Goal: Task Accomplishment & Management: Use online tool/utility

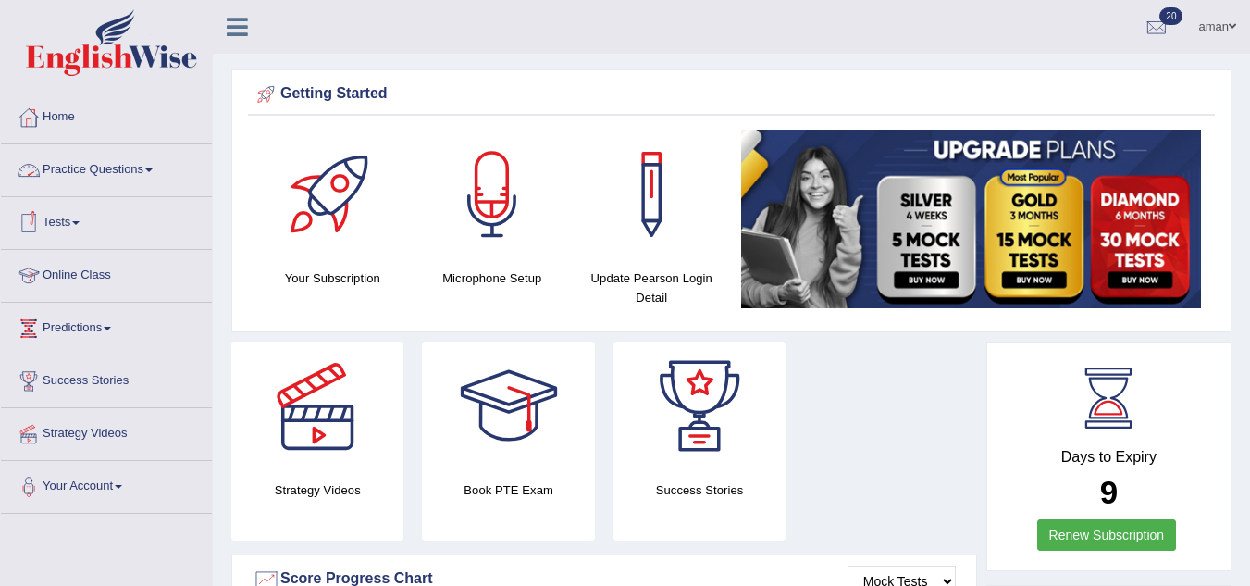
click at [136, 168] on link "Practice Questions" at bounding box center [106, 167] width 211 height 46
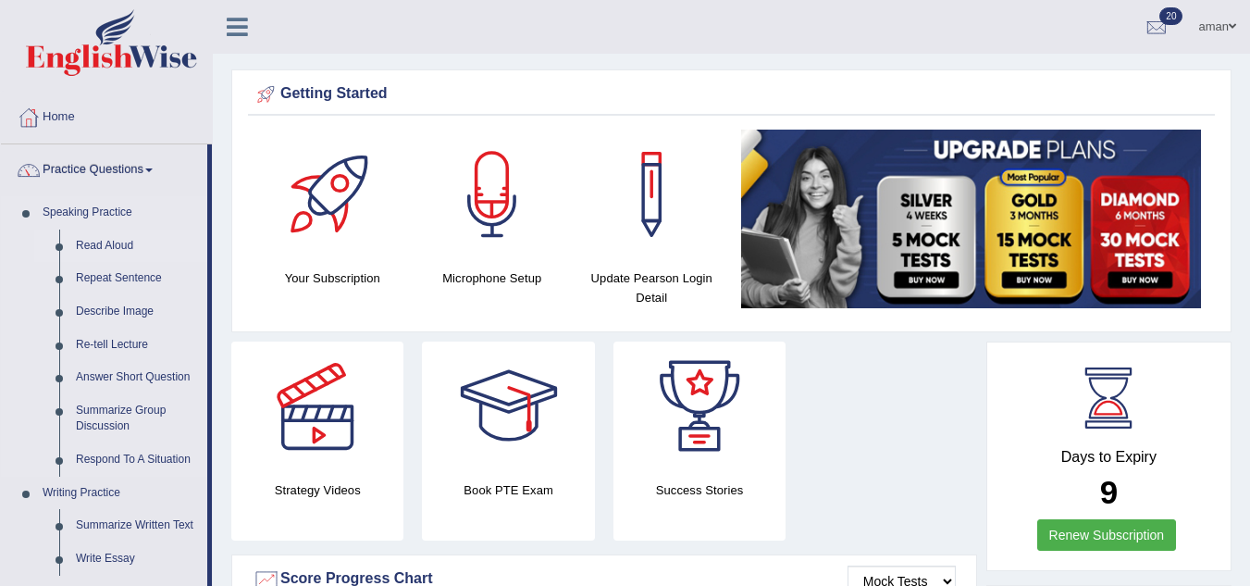
click at [109, 246] on link "Read Aloud" at bounding box center [138, 246] width 140 height 33
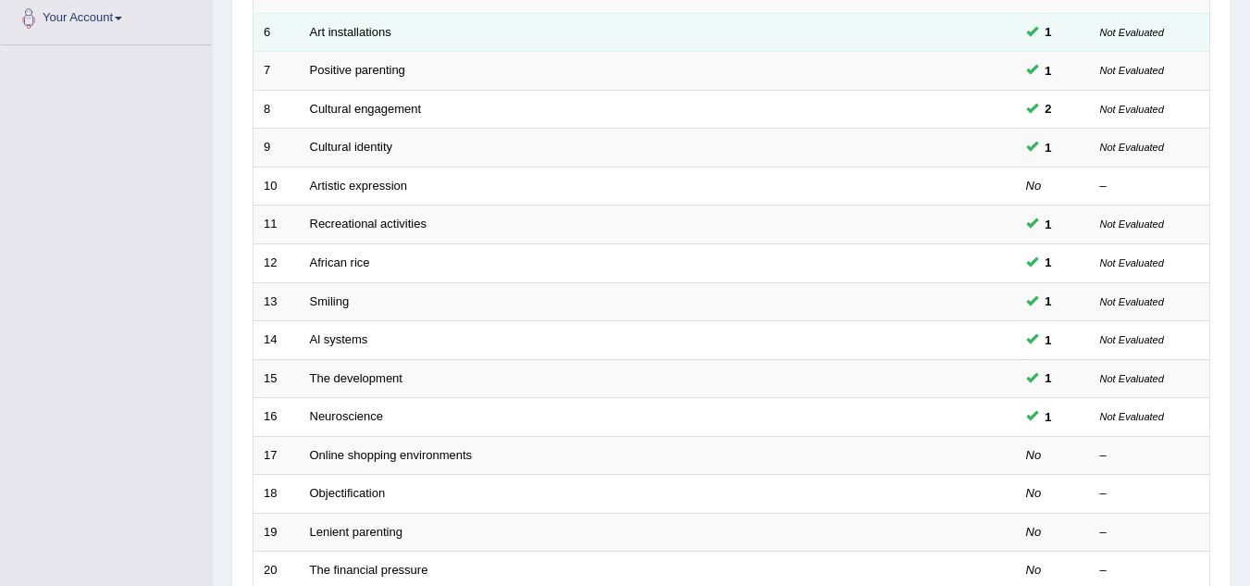
scroll to position [640, 0]
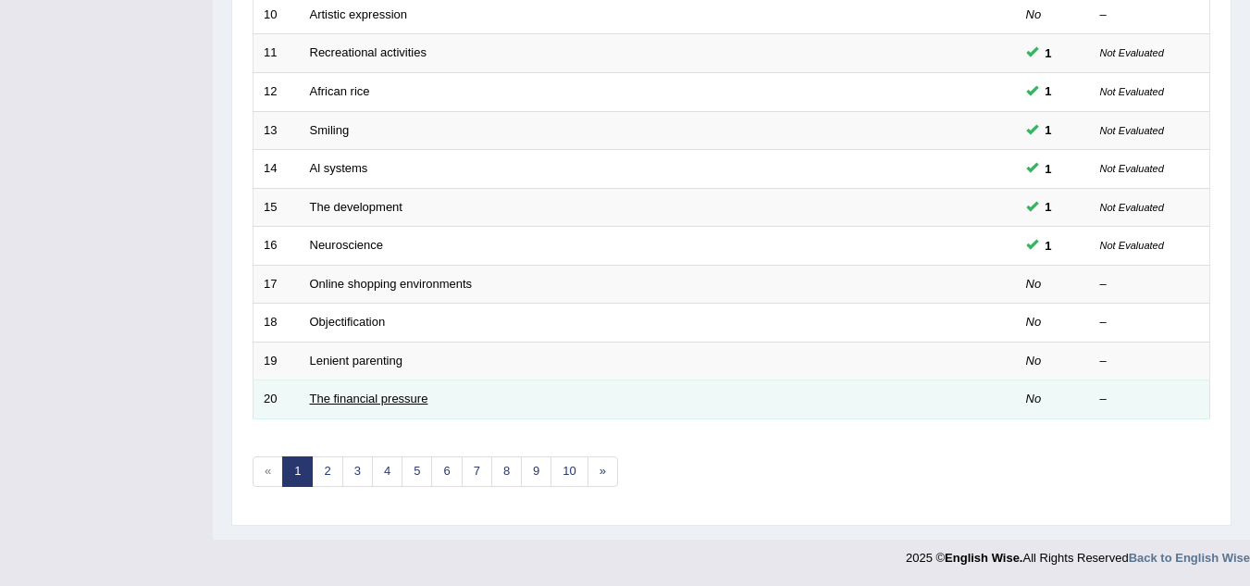
click at [387, 396] on link "The financial pressure" at bounding box center [369, 398] width 118 height 14
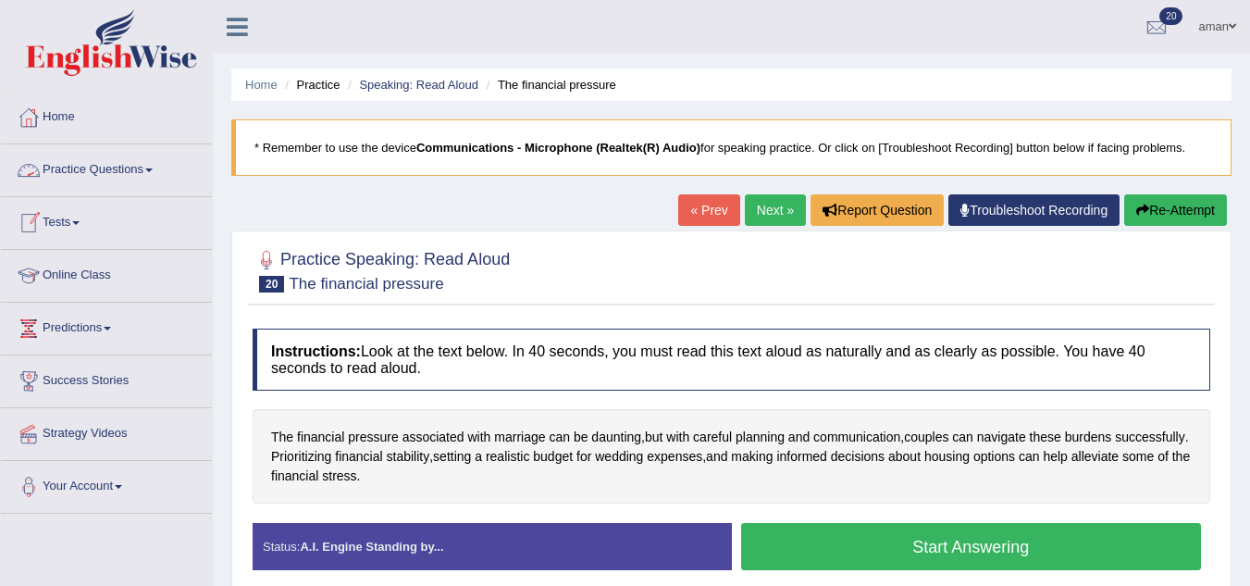
click at [129, 164] on link "Practice Questions" at bounding box center [106, 167] width 211 height 46
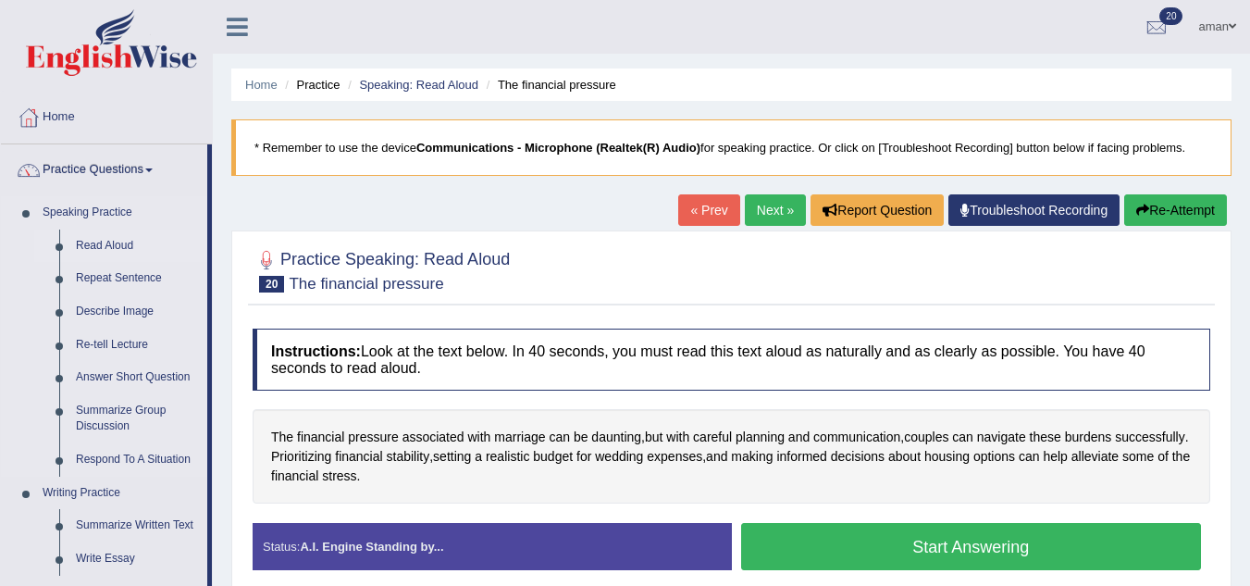
click at [87, 244] on link "Read Aloud" at bounding box center [138, 246] width 140 height 33
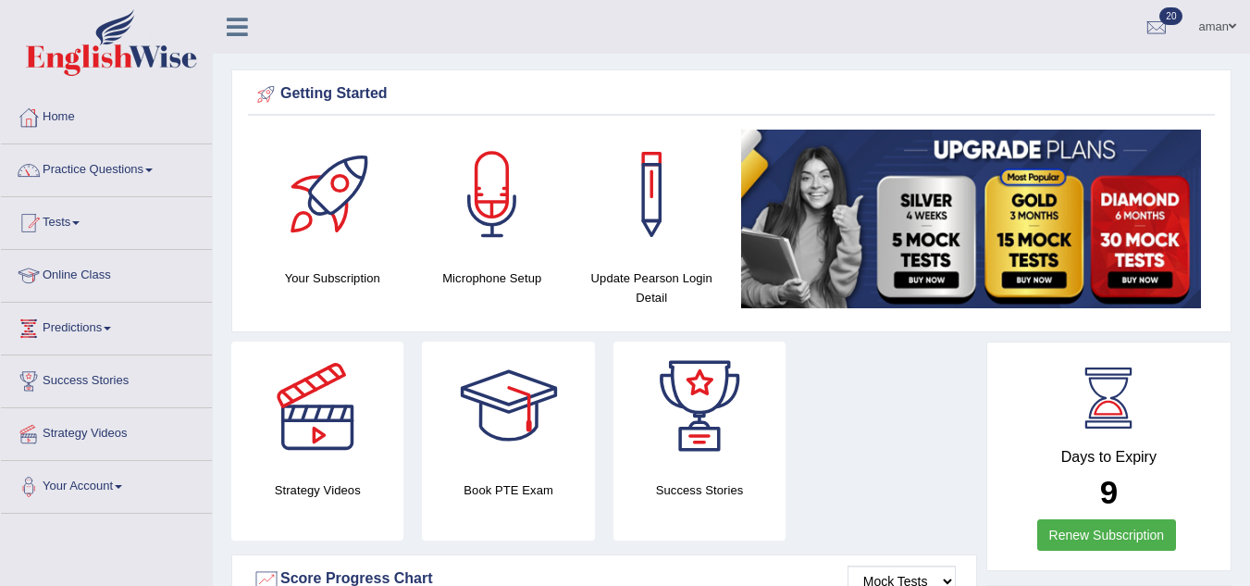
click at [139, 176] on link "Practice Questions" at bounding box center [106, 167] width 211 height 46
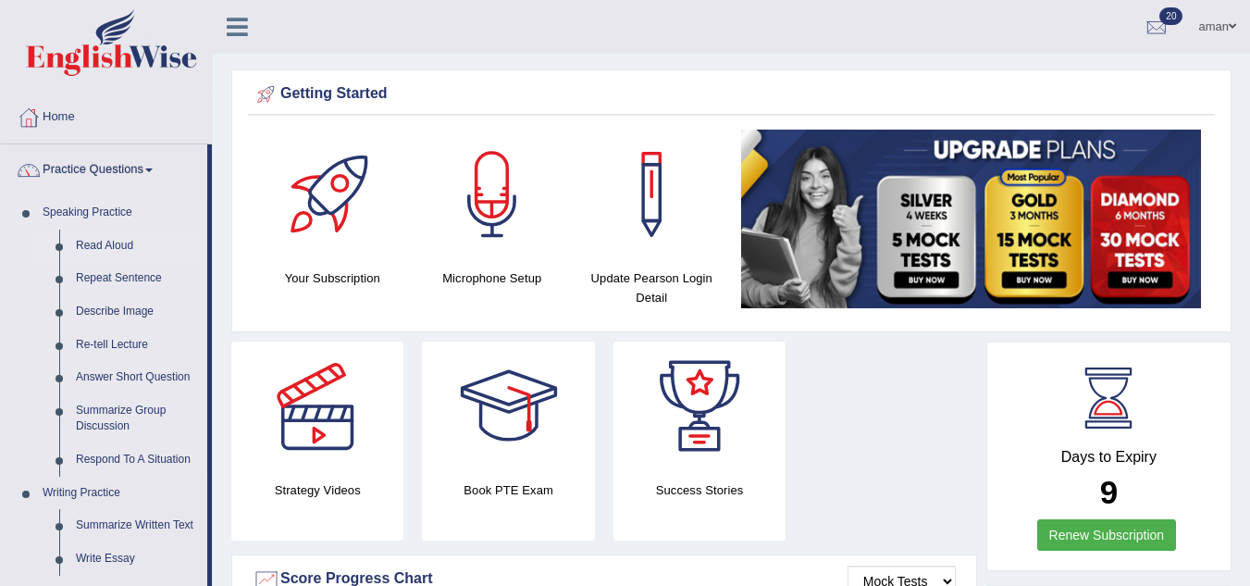
click at [118, 245] on link "Read Aloud" at bounding box center [138, 246] width 140 height 33
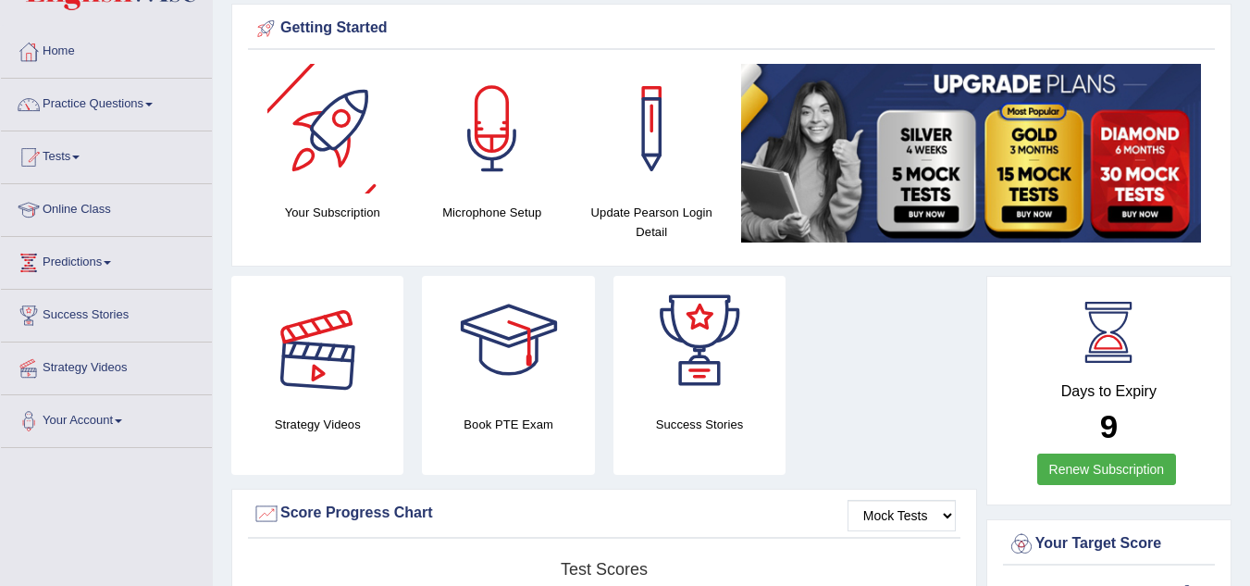
scroll to position [66, 0]
click at [130, 105] on link "Practice Questions" at bounding box center [106, 102] width 211 height 46
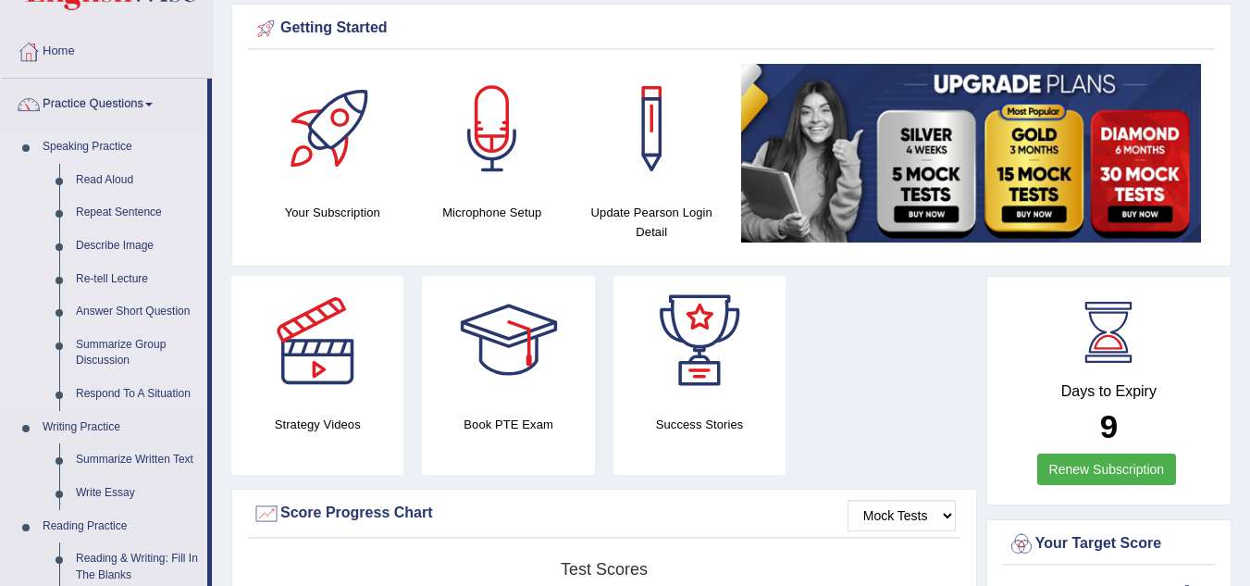
click at [93, 180] on link "Read Aloud" at bounding box center [138, 180] width 140 height 33
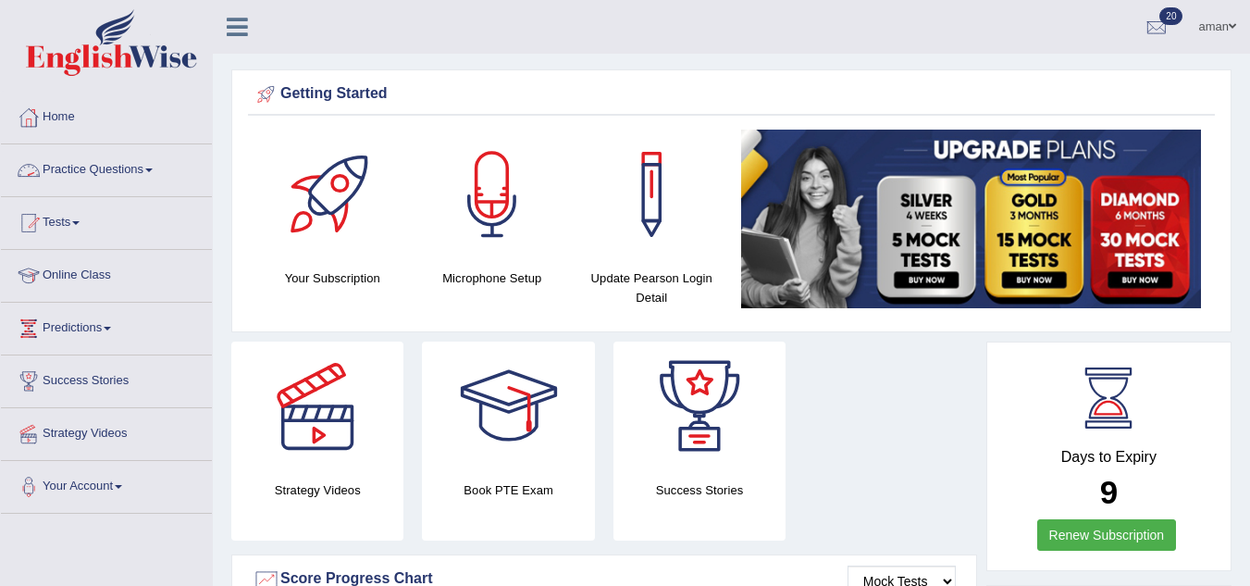
click at [57, 171] on link "Practice Questions" at bounding box center [106, 167] width 211 height 46
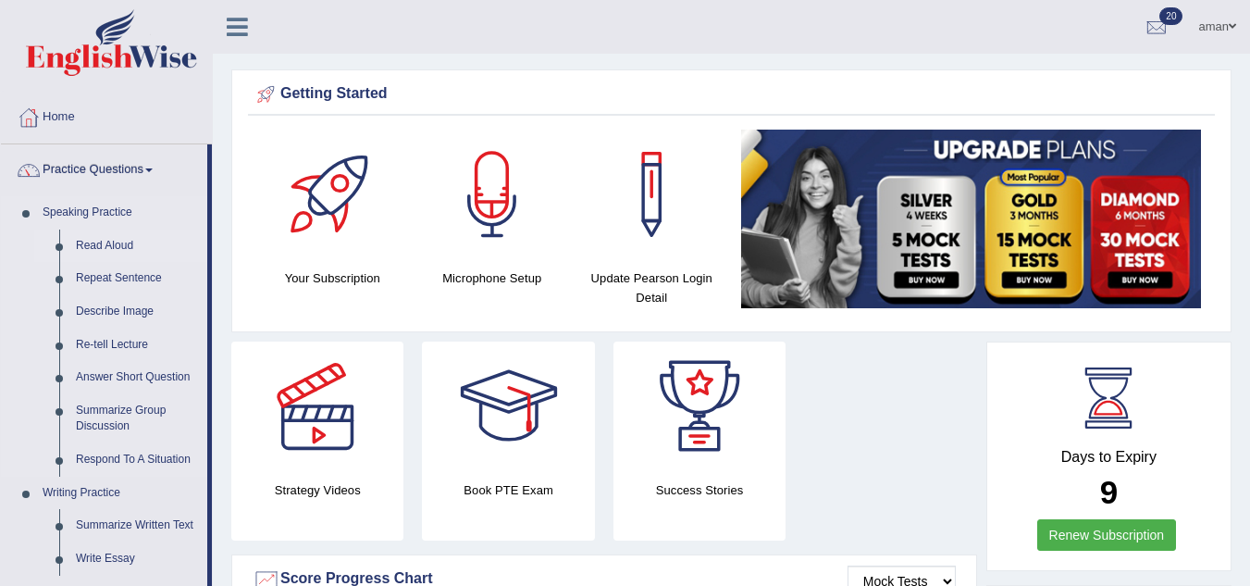
click at [88, 244] on link "Read Aloud" at bounding box center [138, 246] width 140 height 33
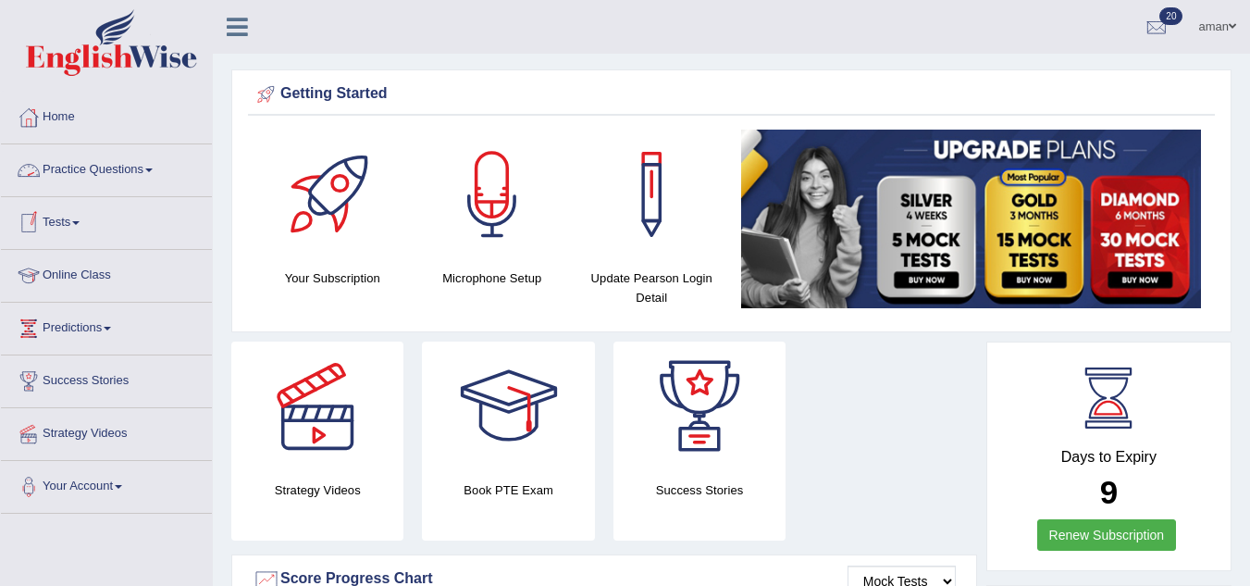
click at [122, 171] on link "Practice Questions" at bounding box center [106, 167] width 211 height 46
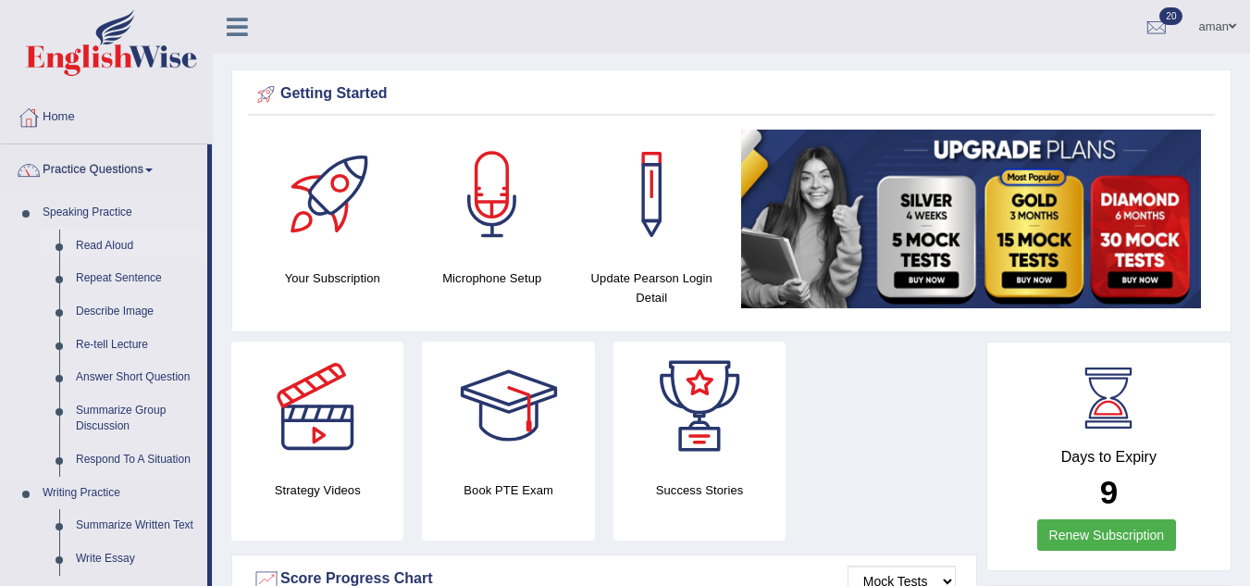
click at [106, 244] on link "Read Aloud" at bounding box center [138, 246] width 140 height 33
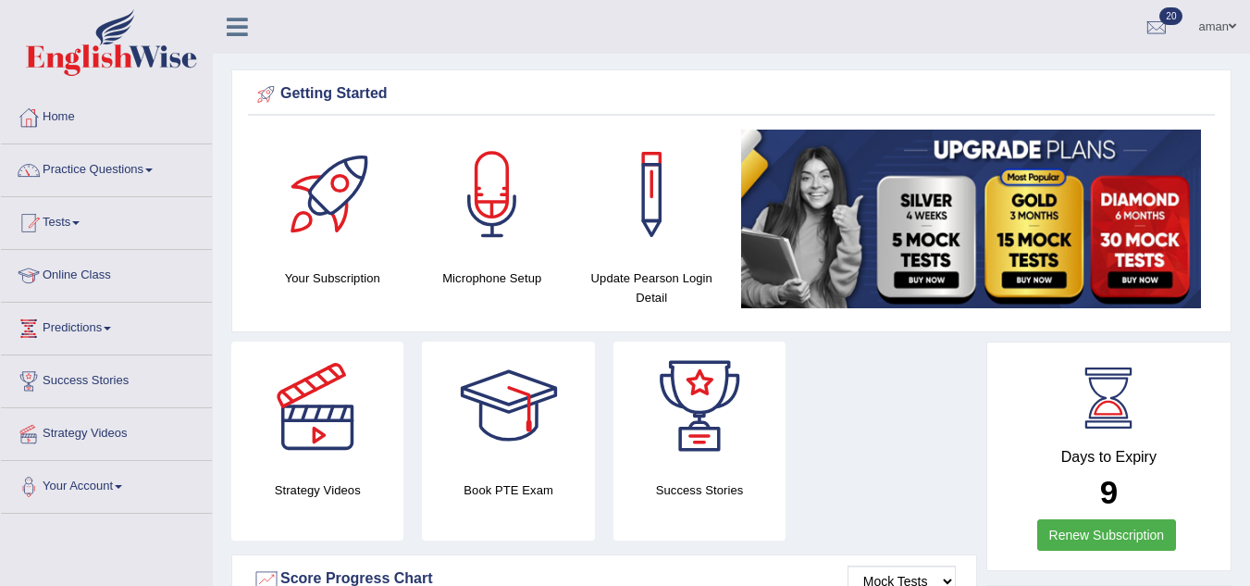
click at [79, 176] on link "Practice Questions" at bounding box center [106, 167] width 211 height 46
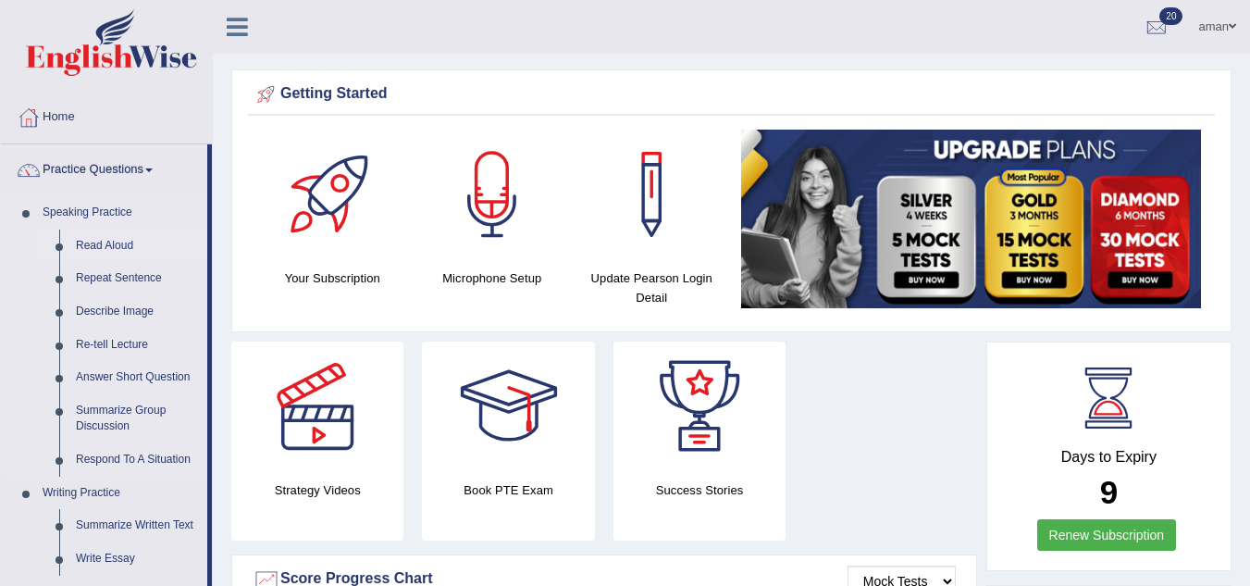
click at [106, 249] on link "Read Aloud" at bounding box center [138, 246] width 140 height 33
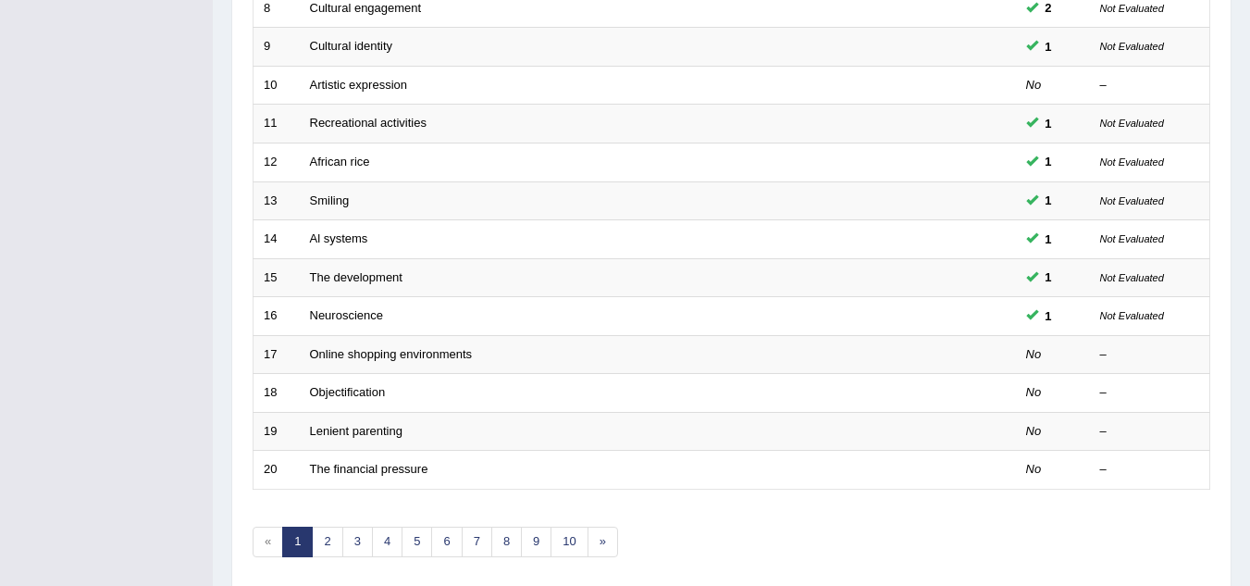
scroll to position [570, 0]
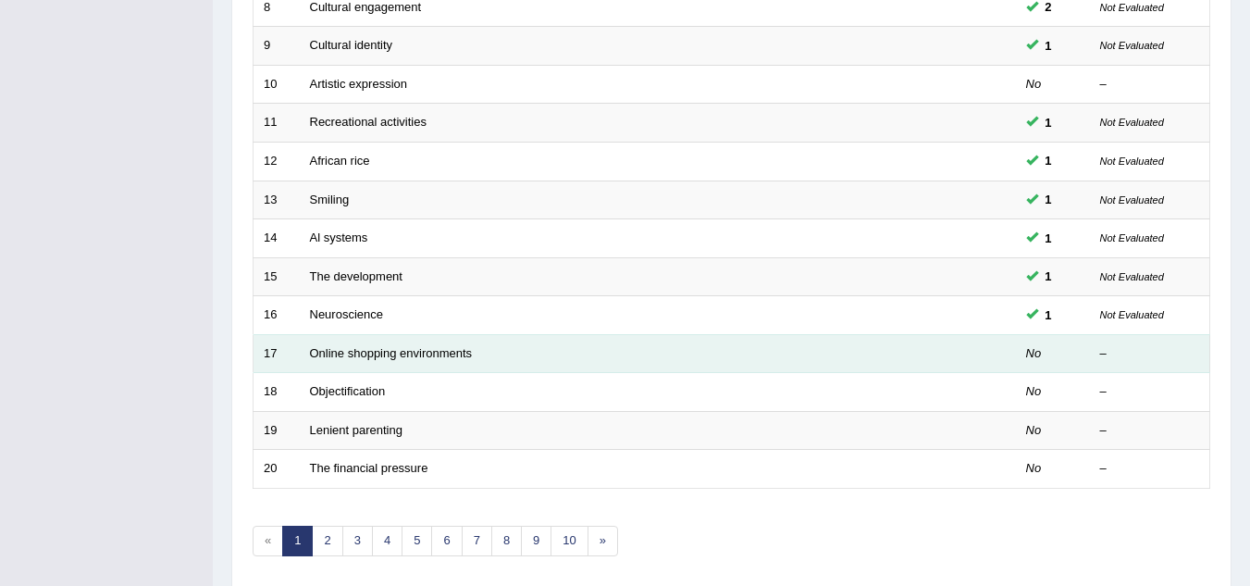
click at [364, 362] on td "Online shopping environments" at bounding box center [589, 353] width 578 height 39
click at [464, 354] on link "Online shopping environments" at bounding box center [391, 353] width 163 height 14
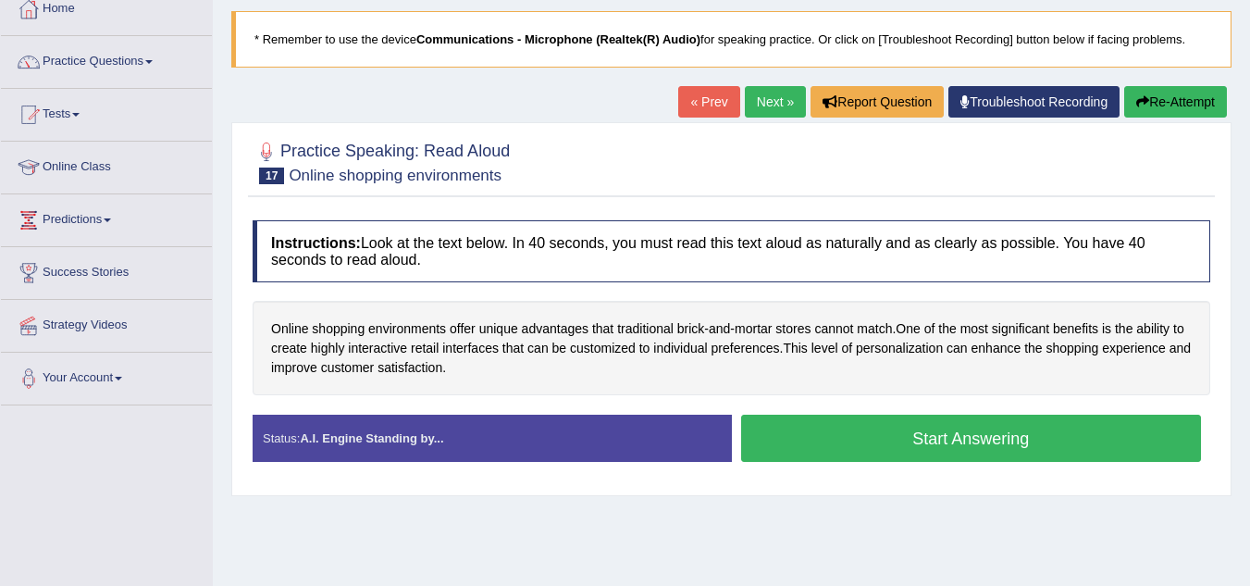
click at [1013, 427] on button "Start Answering" at bounding box center [971, 438] width 461 height 47
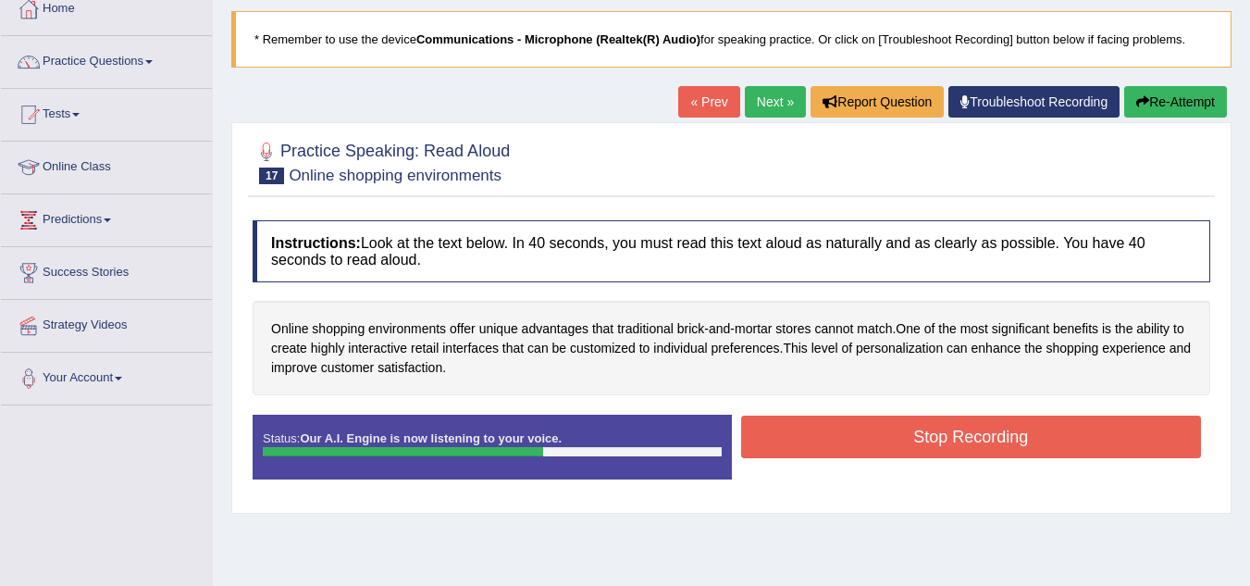
click at [1013, 427] on button "Stop Recording" at bounding box center [971, 437] width 461 height 43
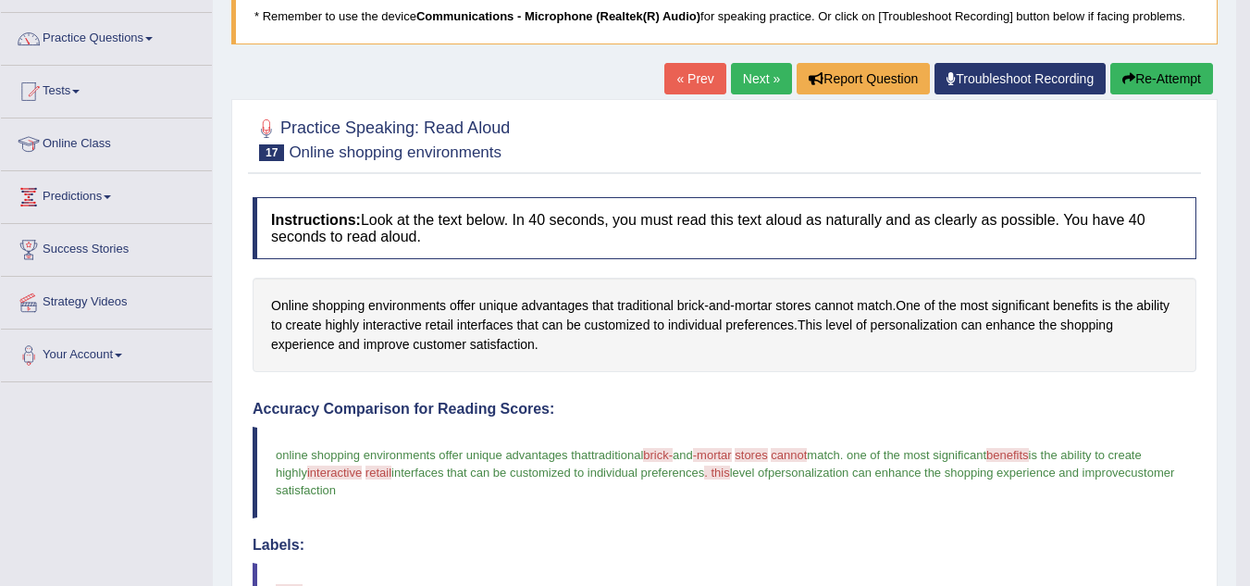
scroll to position [103, 0]
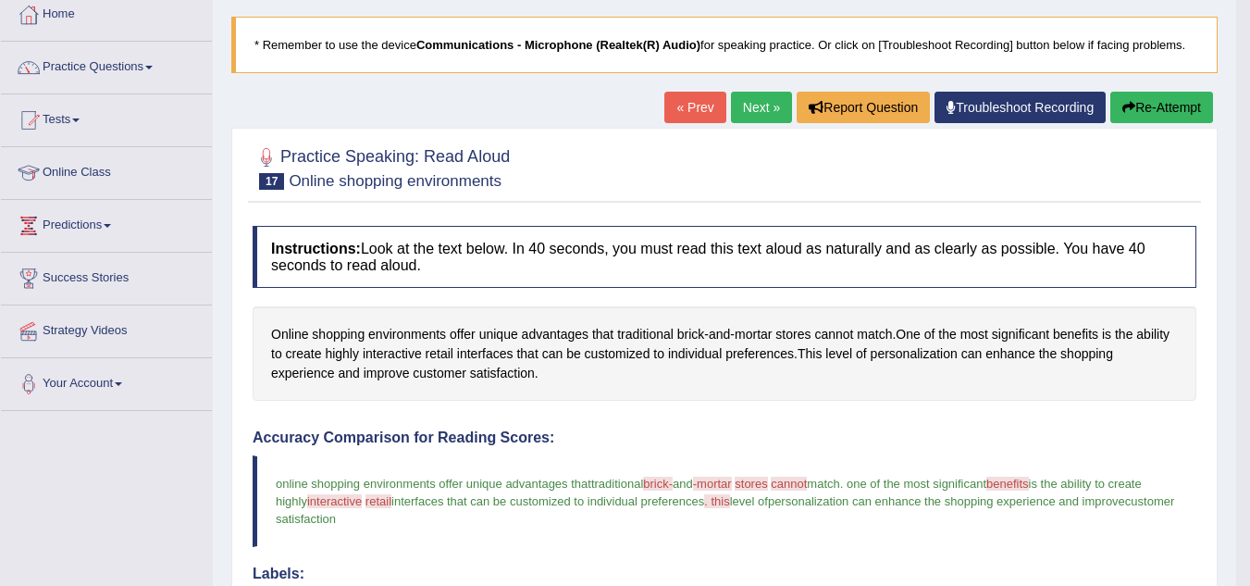
click at [756, 110] on link "Next »" at bounding box center [761, 107] width 61 height 31
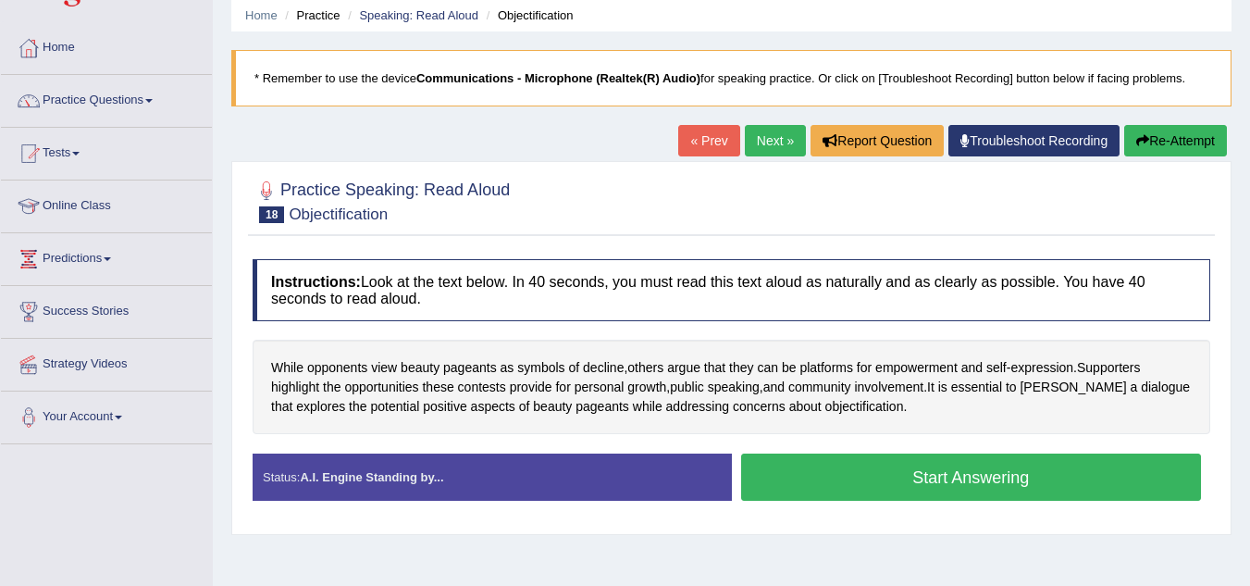
click at [893, 474] on button "Start Answering" at bounding box center [971, 477] width 461 height 47
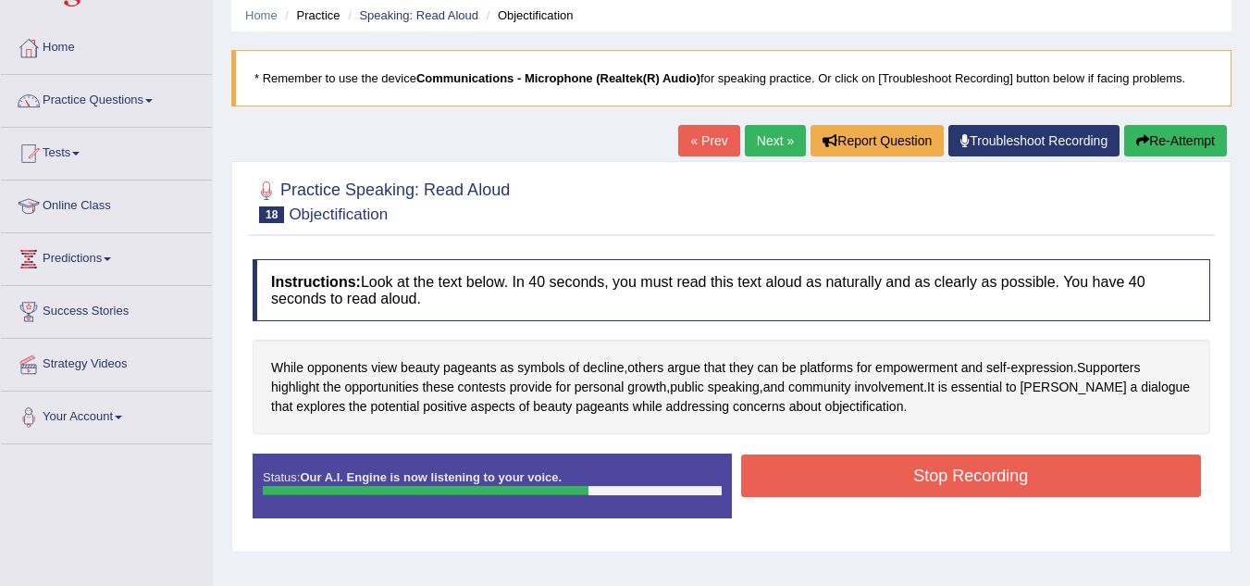
click at [893, 474] on button "Stop Recording" at bounding box center [971, 475] width 461 height 43
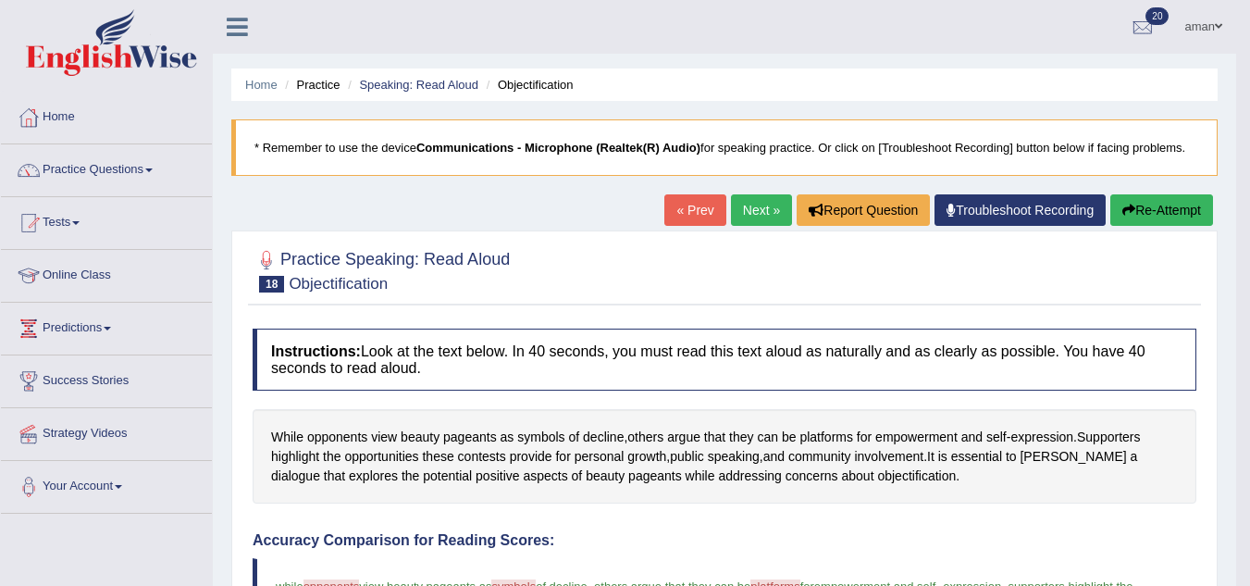
click at [760, 205] on link "Next »" at bounding box center [761, 209] width 61 height 31
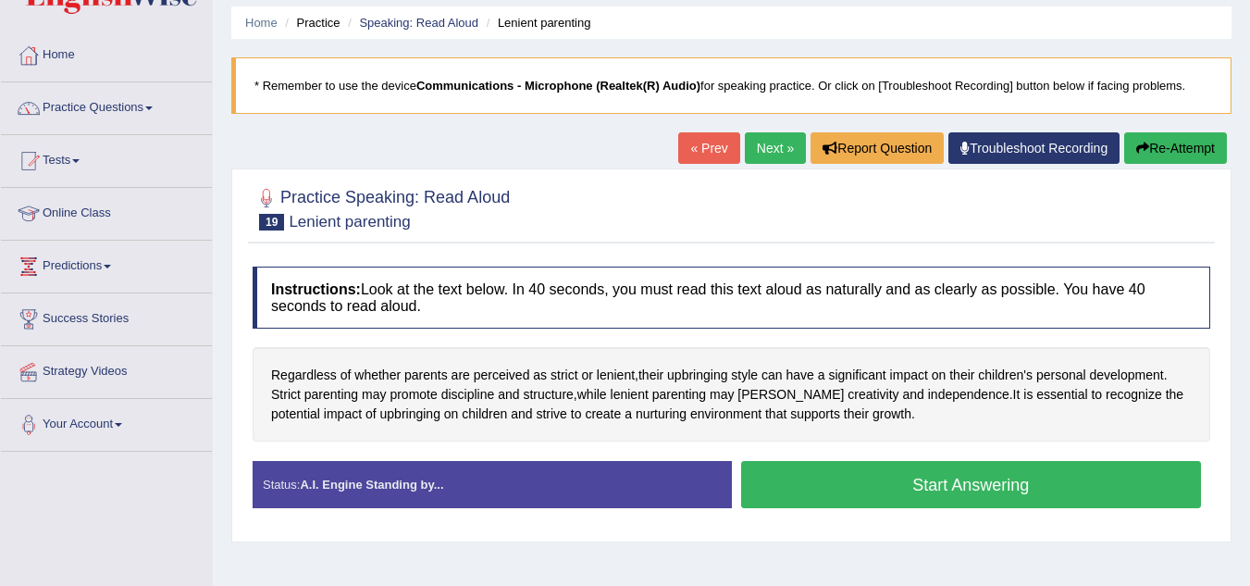
scroll to position [63, 0]
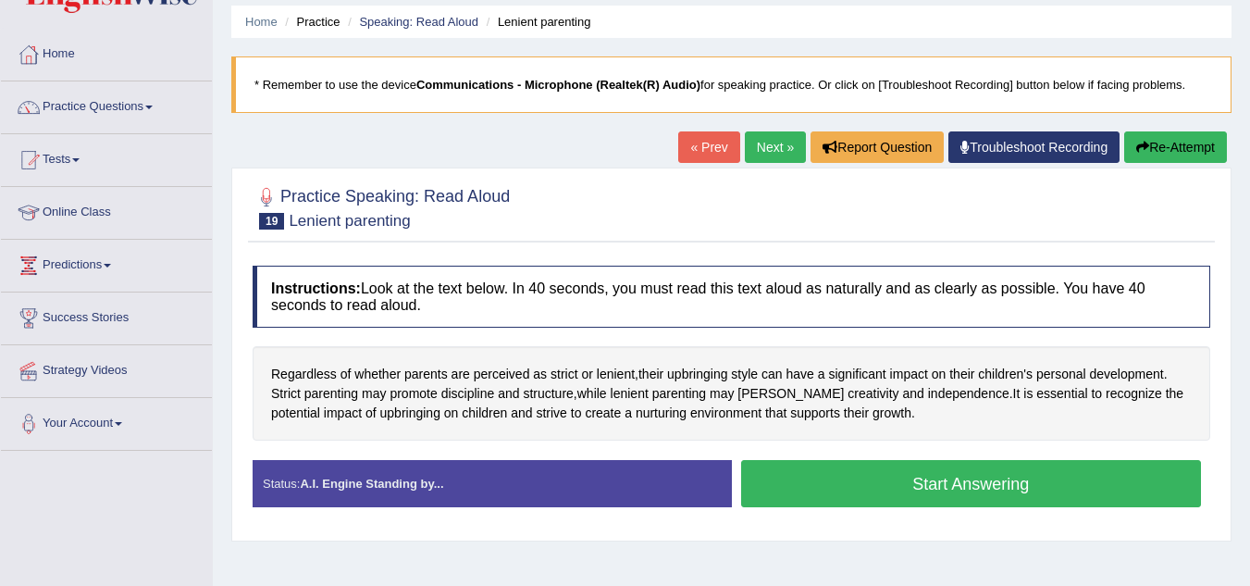
click at [792, 478] on button "Start Answering" at bounding box center [971, 483] width 461 height 47
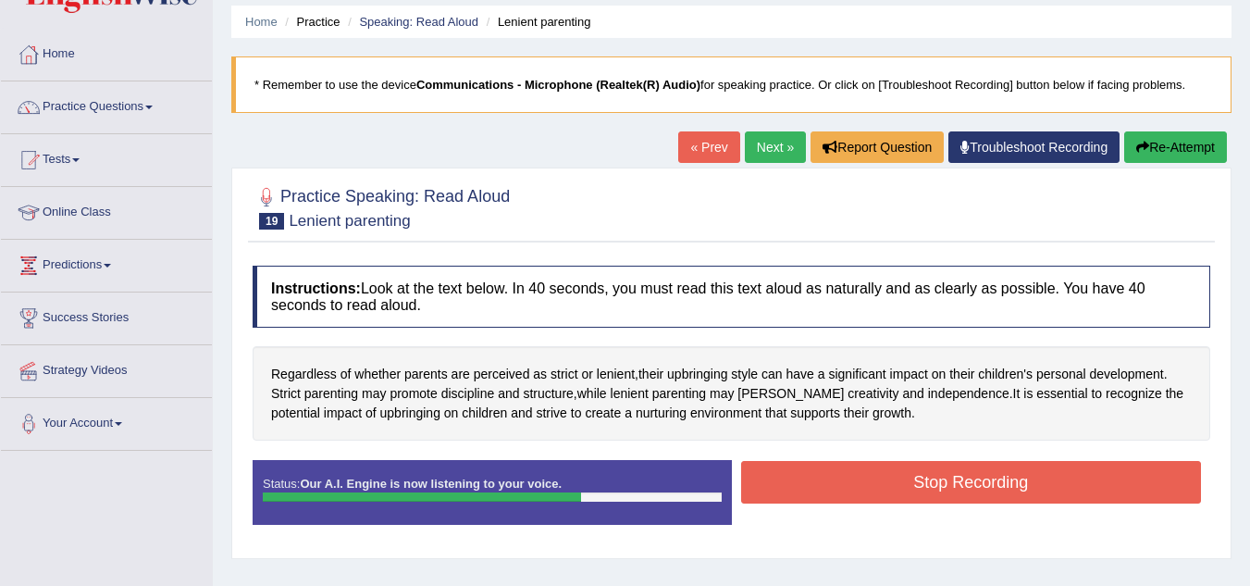
click at [792, 478] on button "Stop Recording" at bounding box center [971, 482] width 461 height 43
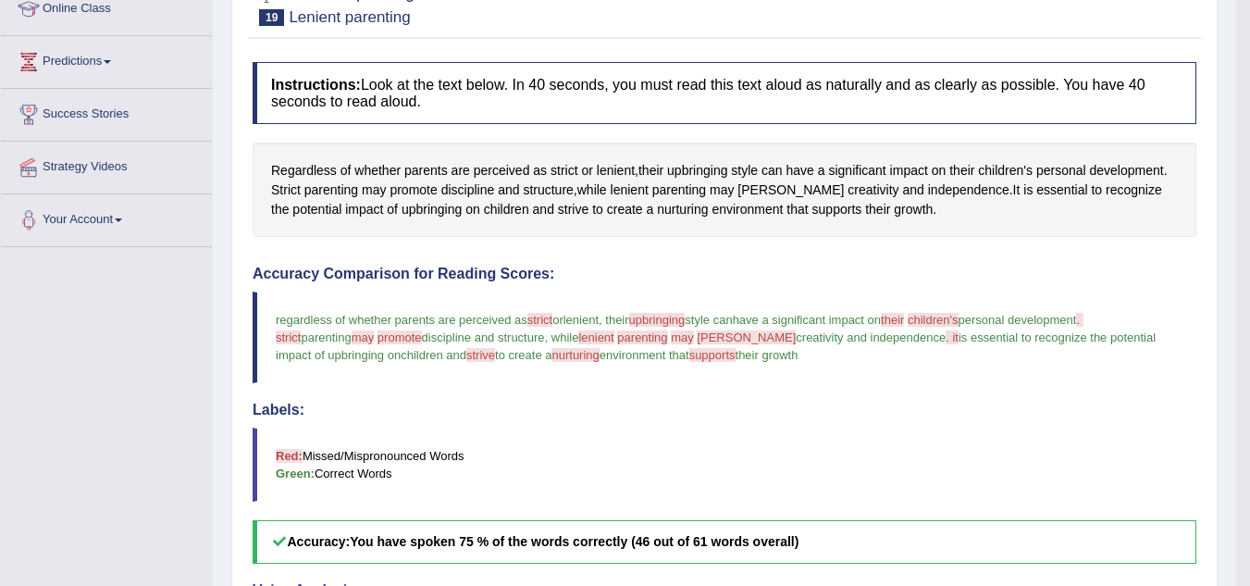
scroll to position [0, 0]
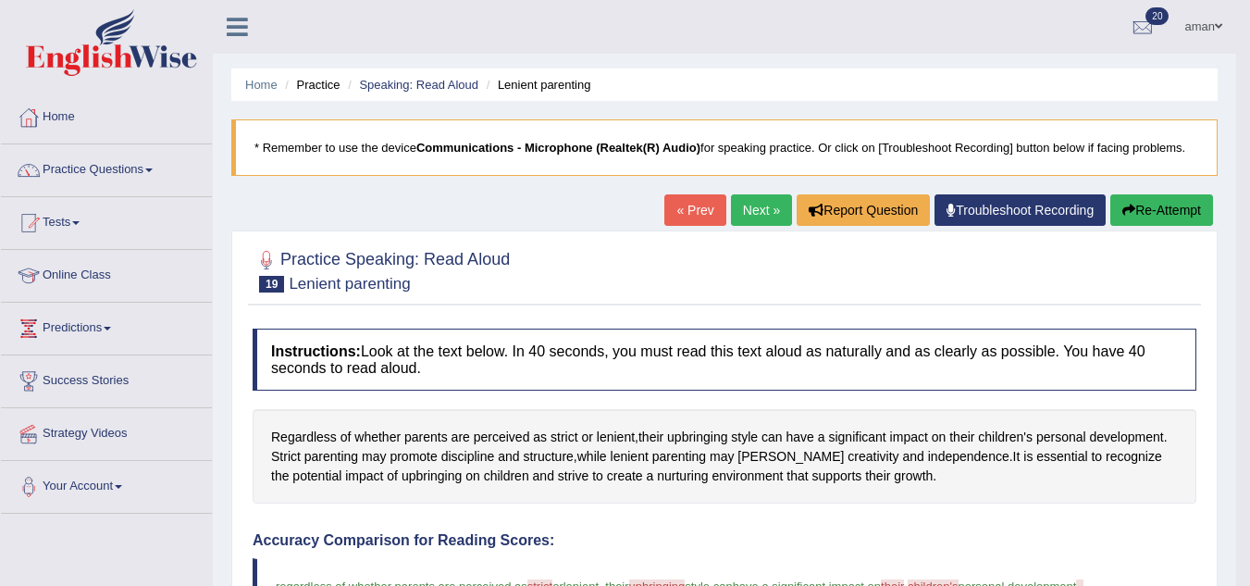
click at [747, 210] on link "Next »" at bounding box center [761, 209] width 61 height 31
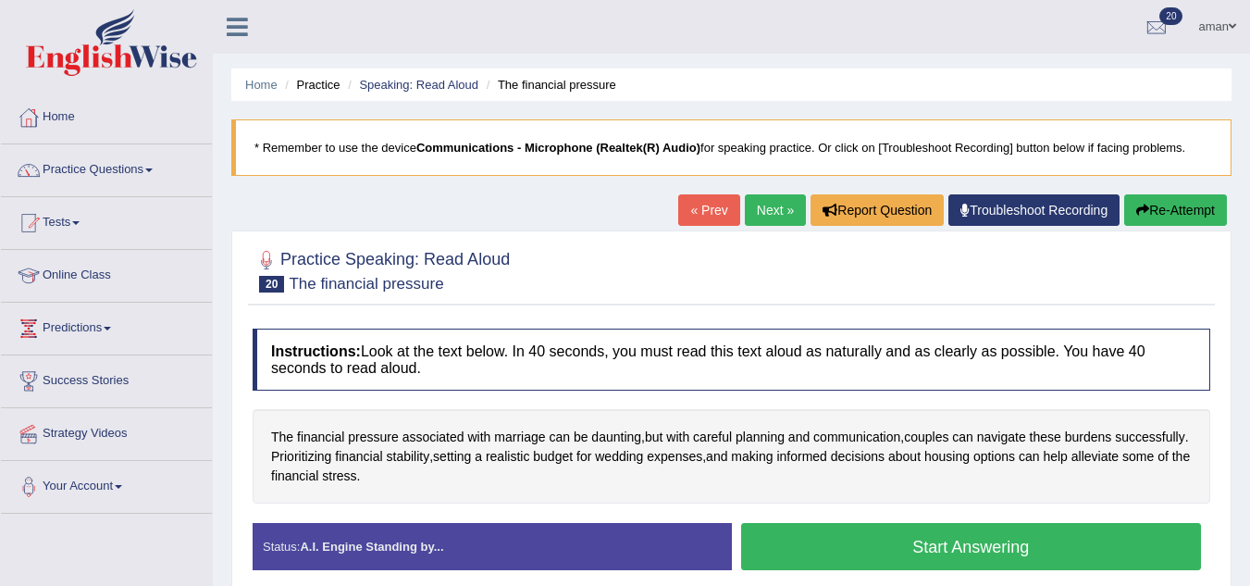
click at [897, 543] on button "Start Answering" at bounding box center [971, 546] width 461 height 47
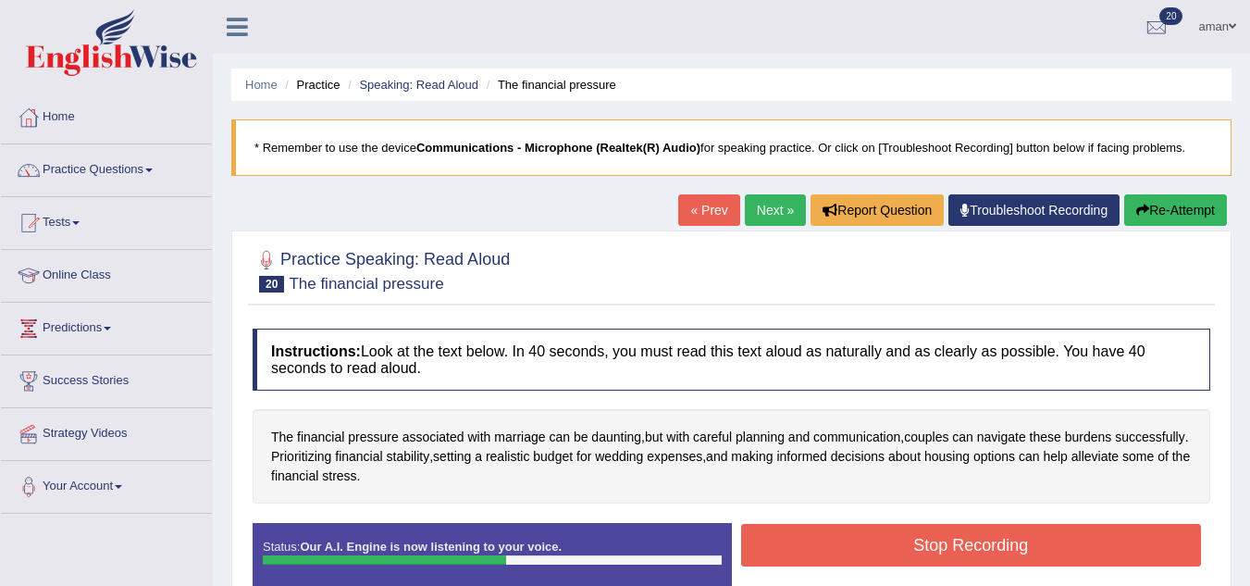
click at [897, 543] on button "Stop Recording" at bounding box center [971, 545] width 461 height 43
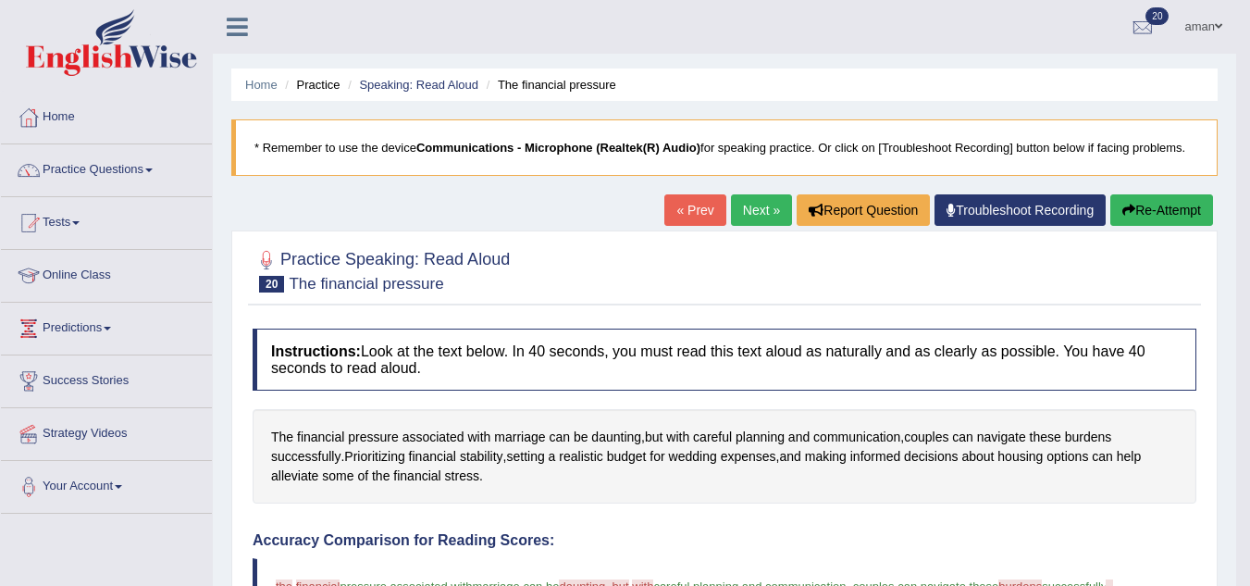
click at [759, 210] on link "Next »" at bounding box center [761, 209] width 61 height 31
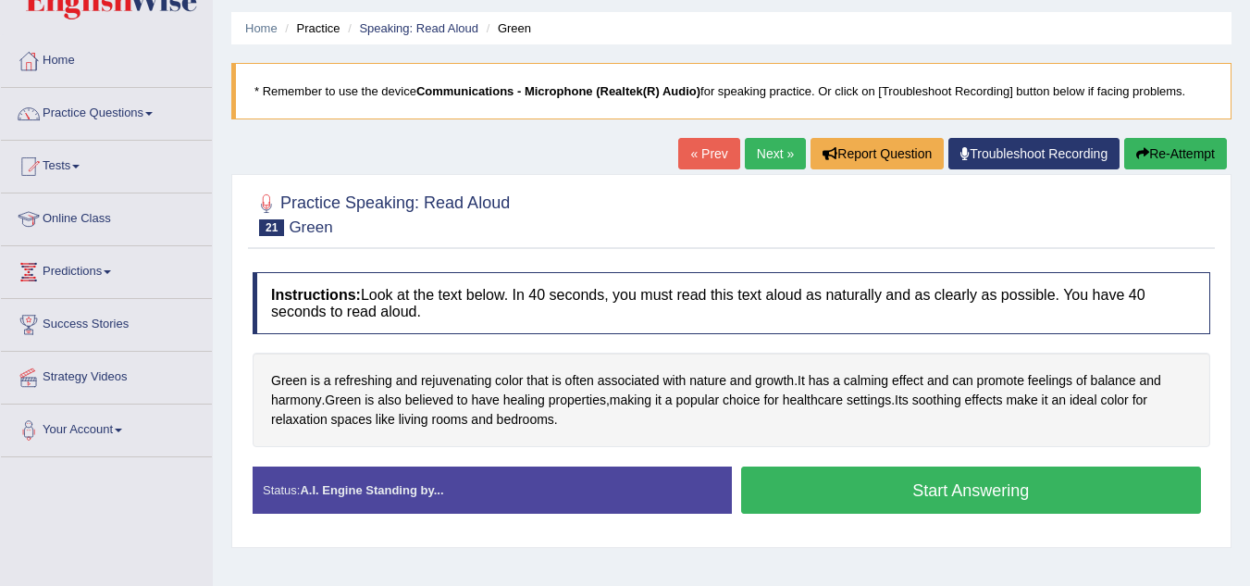
scroll to position [73, 0]
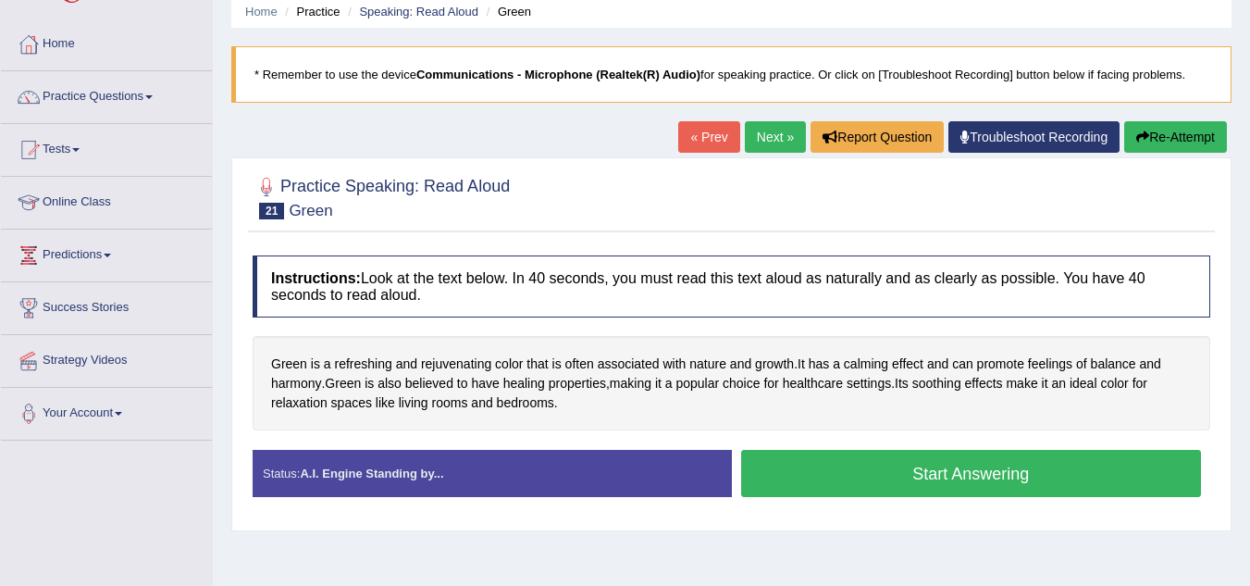
click at [950, 465] on button "Start Answering" at bounding box center [971, 473] width 461 height 47
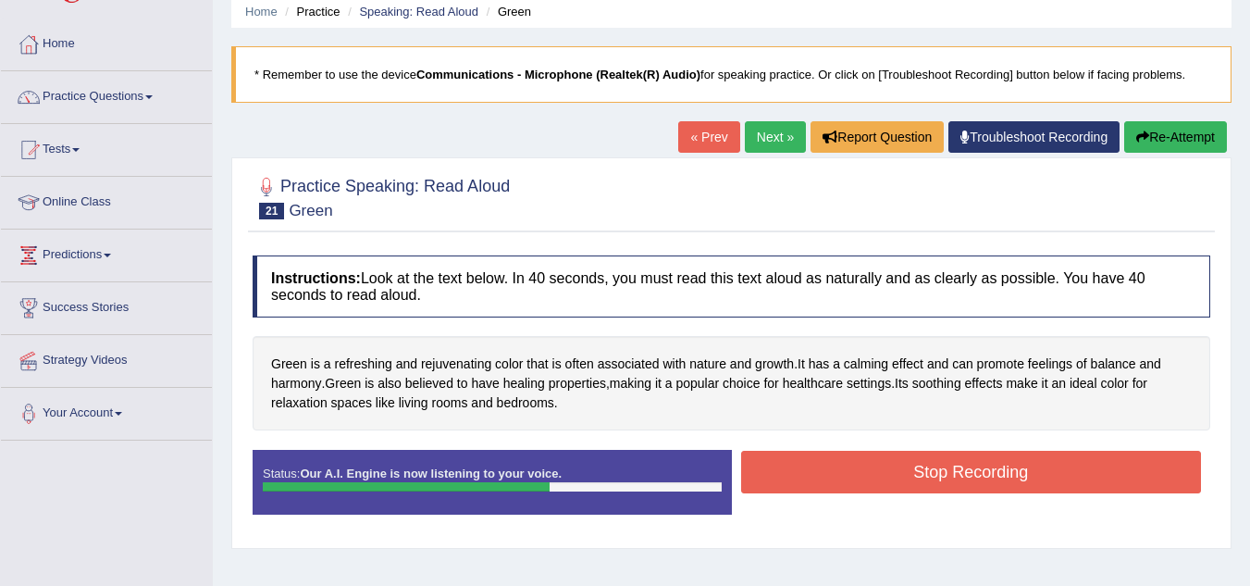
click at [950, 465] on button "Stop Recording" at bounding box center [971, 472] width 461 height 43
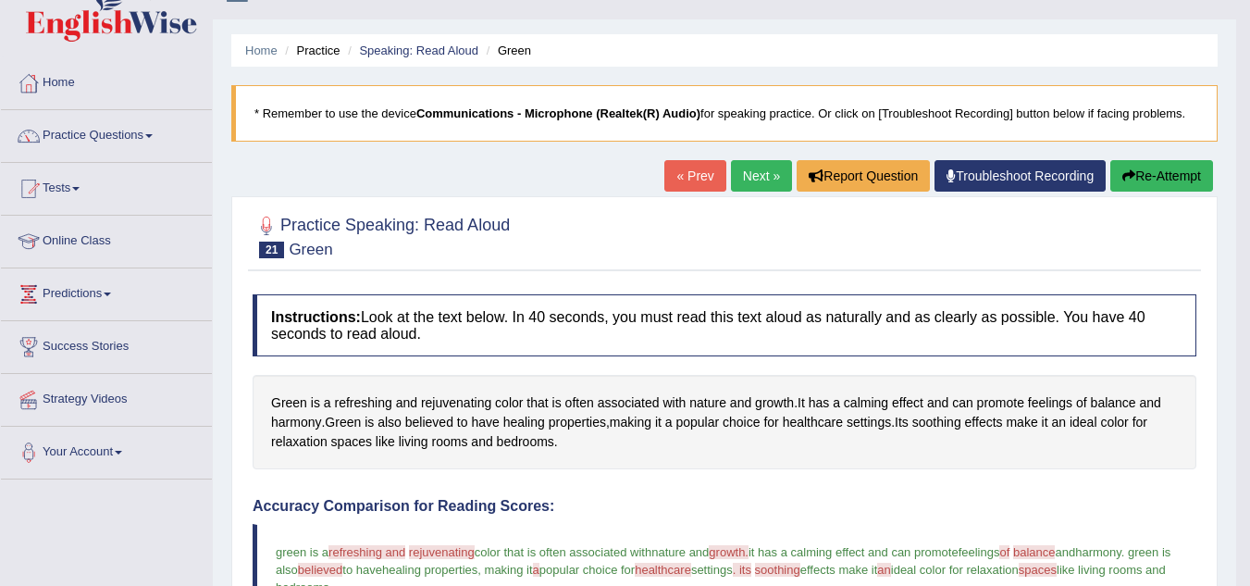
scroll to position [0, 0]
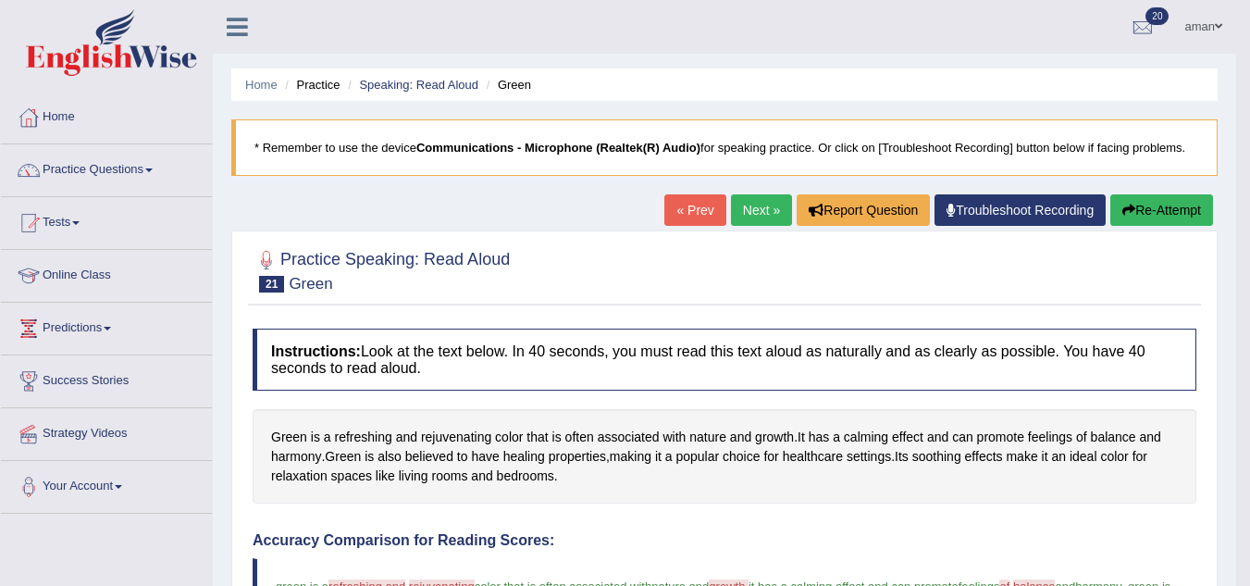
click at [737, 205] on link "Next »" at bounding box center [761, 209] width 61 height 31
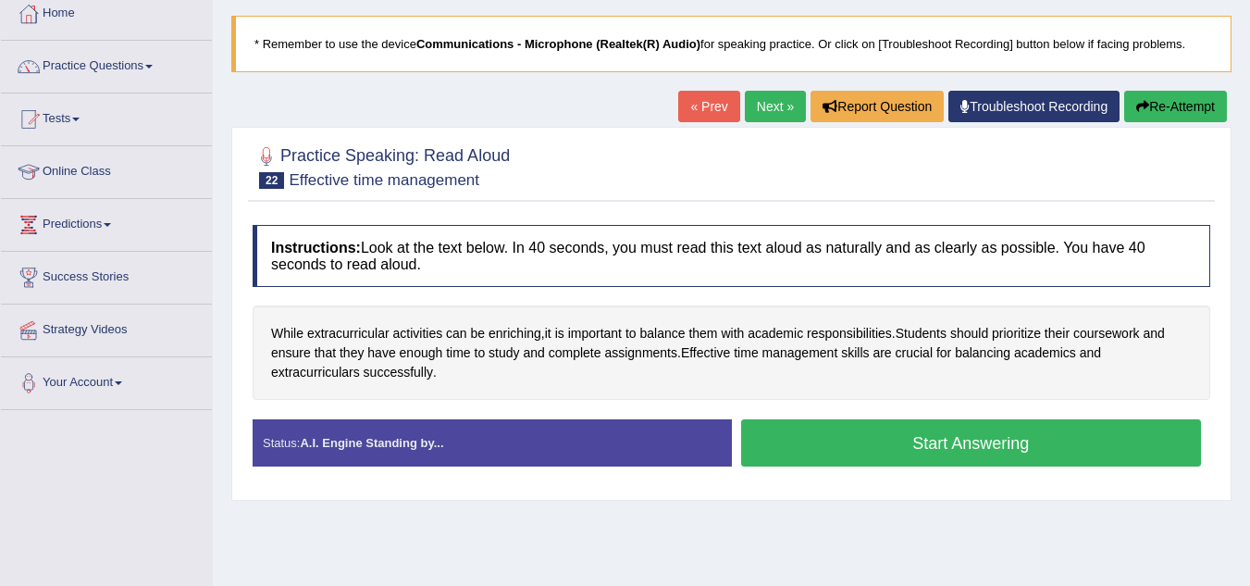
scroll to position [43, 0]
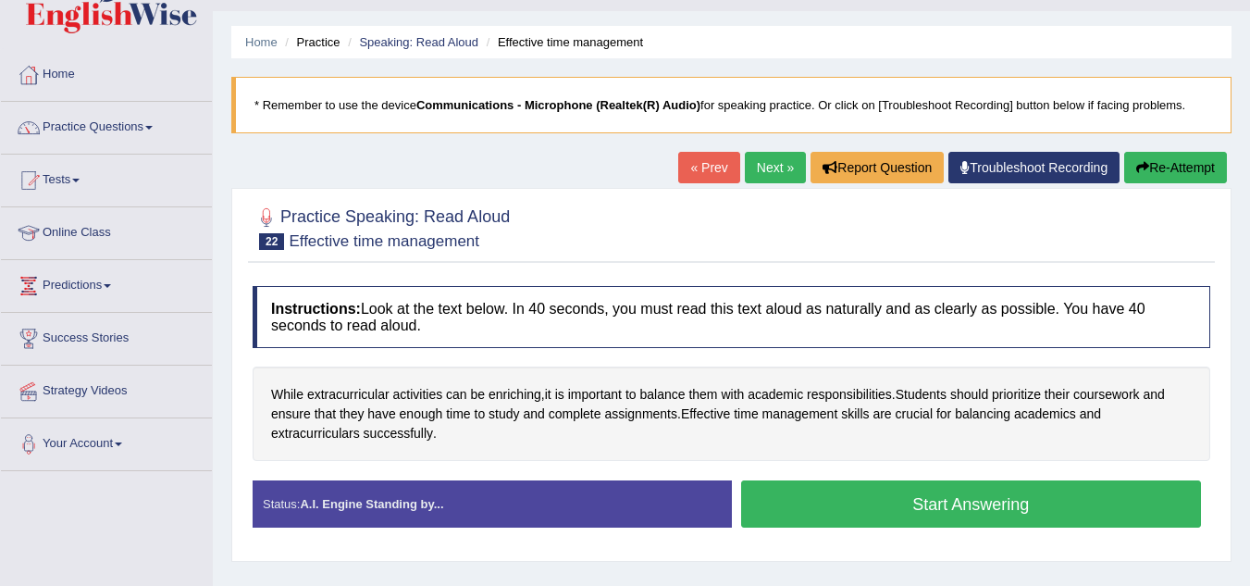
click at [769, 312] on h4 "Instructions: Look at the text below. In 40 seconds, you must read this text al…" at bounding box center [732, 317] width 958 height 62
click at [873, 519] on button "Start Answering" at bounding box center [971, 503] width 461 height 47
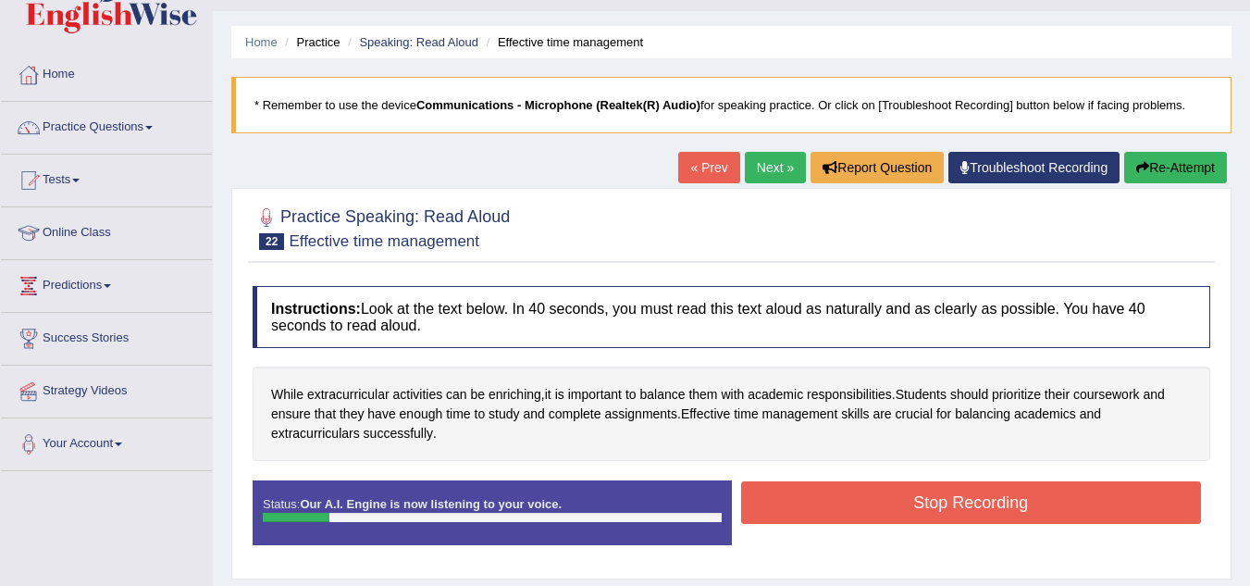
click at [1162, 161] on button "Re-Attempt" at bounding box center [1176, 167] width 103 height 31
click at [963, 498] on button "Stop Recording" at bounding box center [971, 502] width 461 height 43
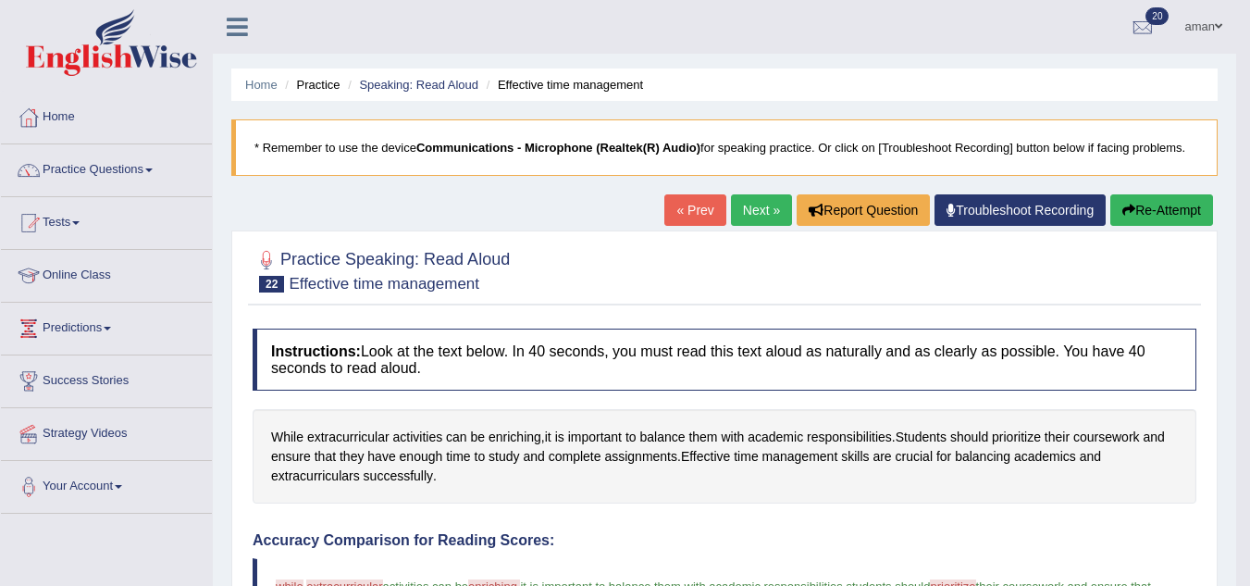
click at [743, 204] on link "Next »" at bounding box center [761, 209] width 61 height 31
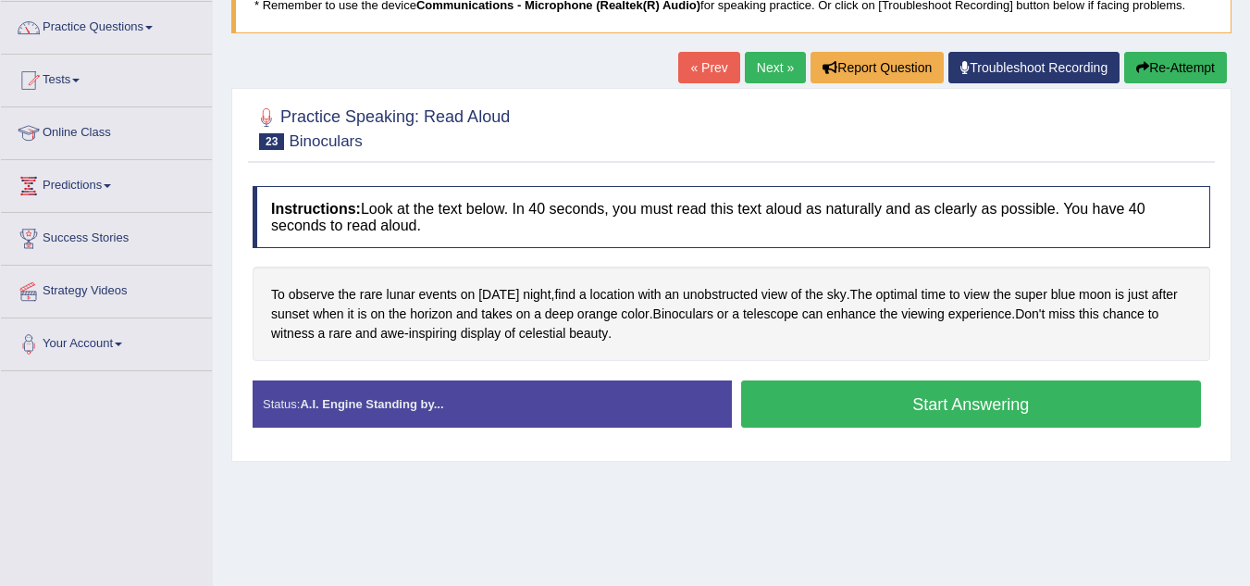
click at [869, 391] on button "Start Answering" at bounding box center [971, 403] width 461 height 47
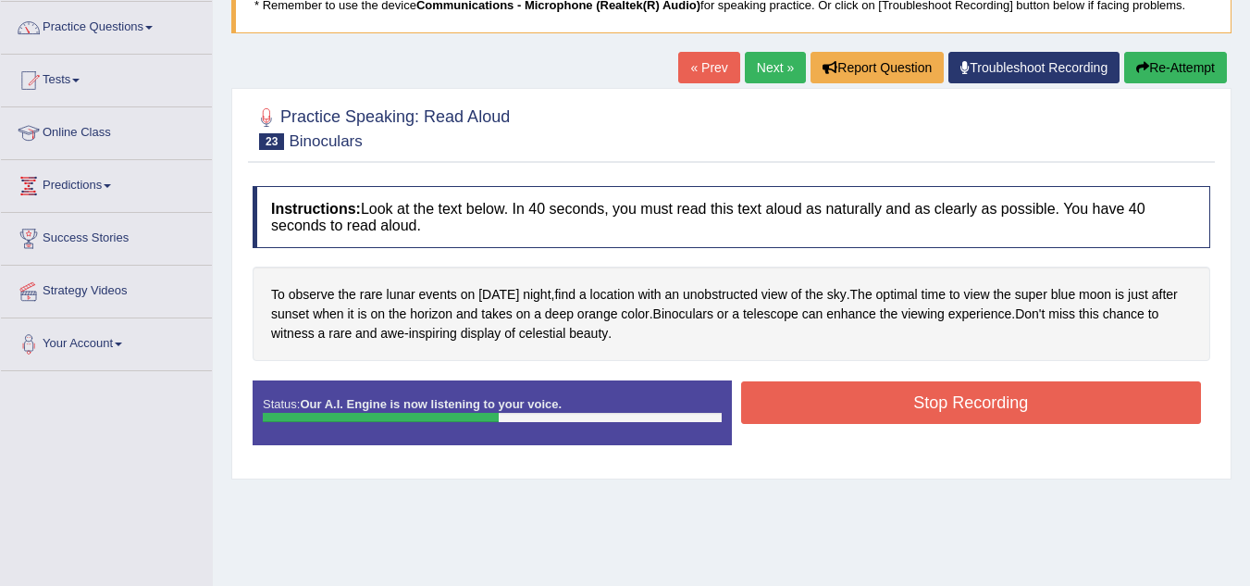
drag, startPoint x: 869, startPoint y: 391, endPoint x: 1189, endPoint y: 8, distance: 499.4
click at [1189, 8] on div "Home Practice Speaking: Read Aloud Binoculars * Remember to use the device Comm…" at bounding box center [732, 320] width 1038 height 926
click at [1170, 76] on button "Re-Attempt" at bounding box center [1176, 67] width 103 height 31
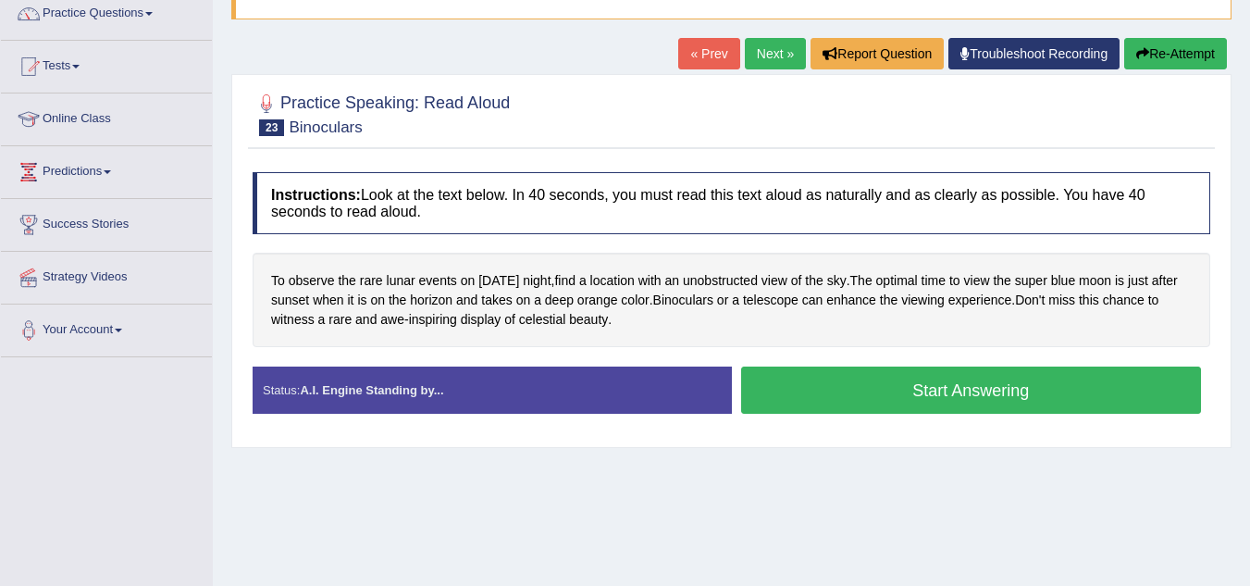
click at [948, 393] on button "Start Answering" at bounding box center [971, 390] width 461 height 47
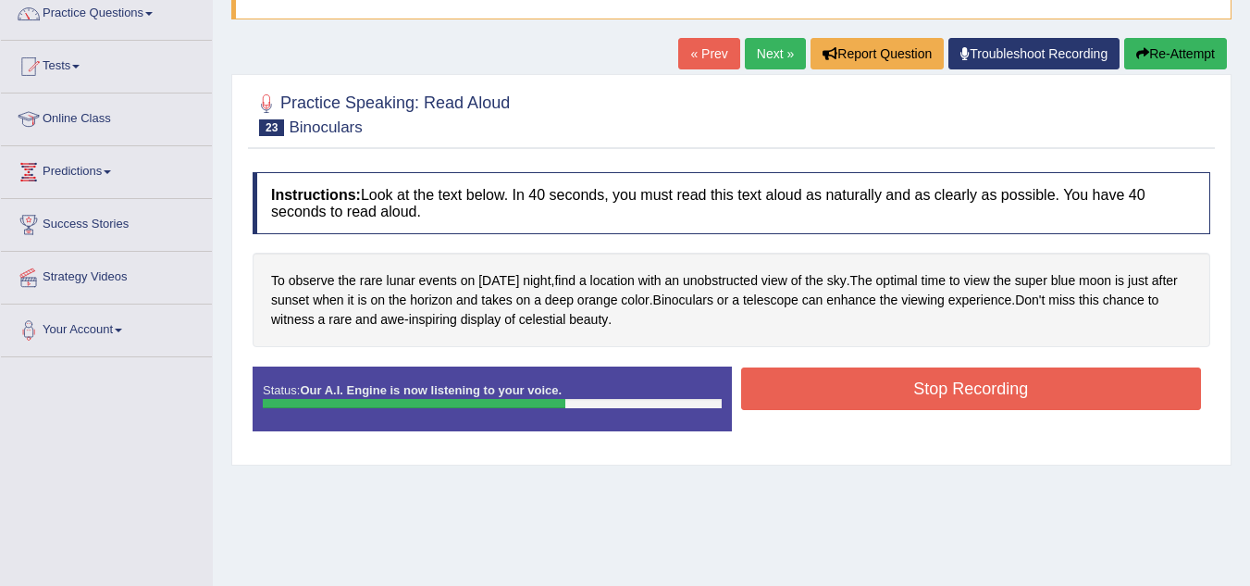
click at [948, 393] on button "Stop Recording" at bounding box center [971, 388] width 461 height 43
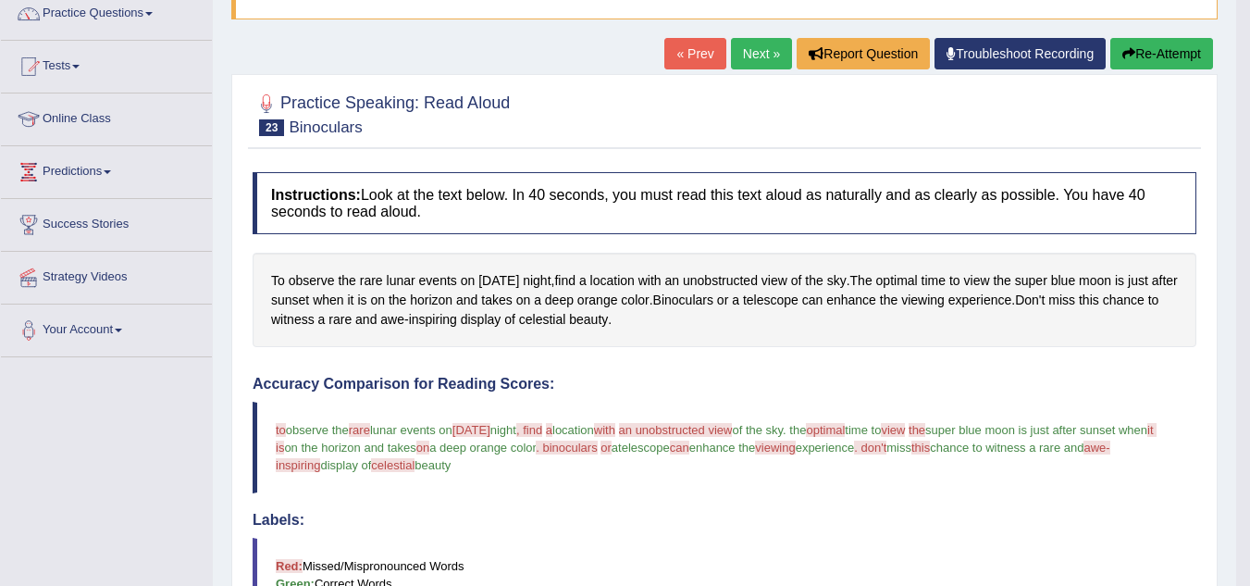
click at [761, 54] on link "Next »" at bounding box center [761, 53] width 61 height 31
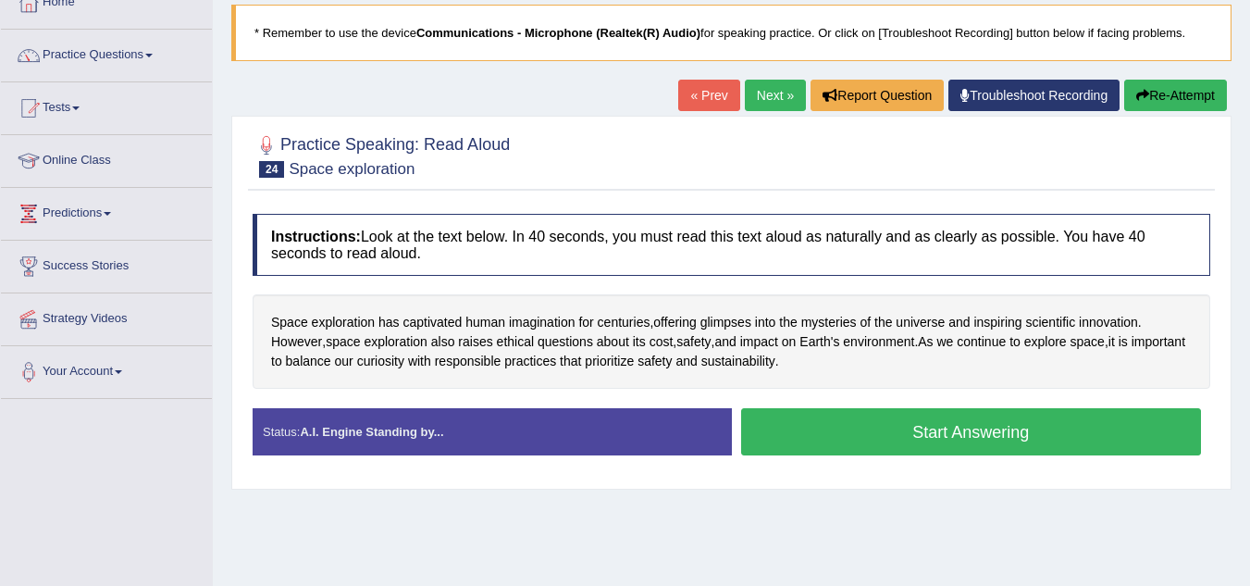
scroll to position [115, 0]
click at [869, 449] on button "Start Answering" at bounding box center [971, 431] width 461 height 47
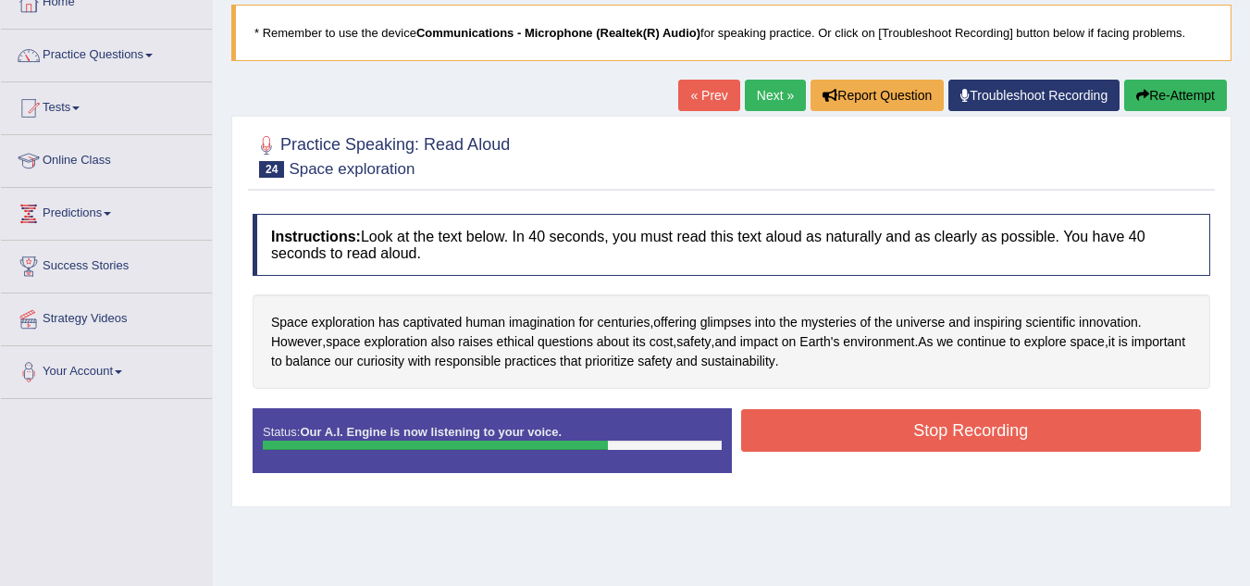
click at [896, 418] on button "Stop Recording" at bounding box center [971, 430] width 461 height 43
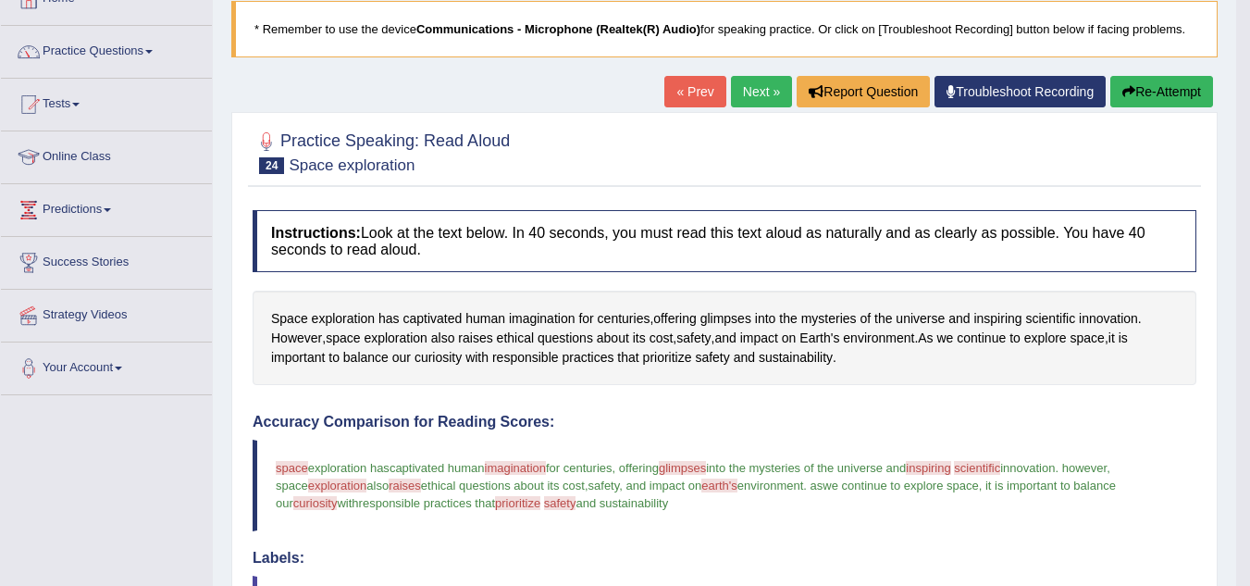
scroll to position [99, 0]
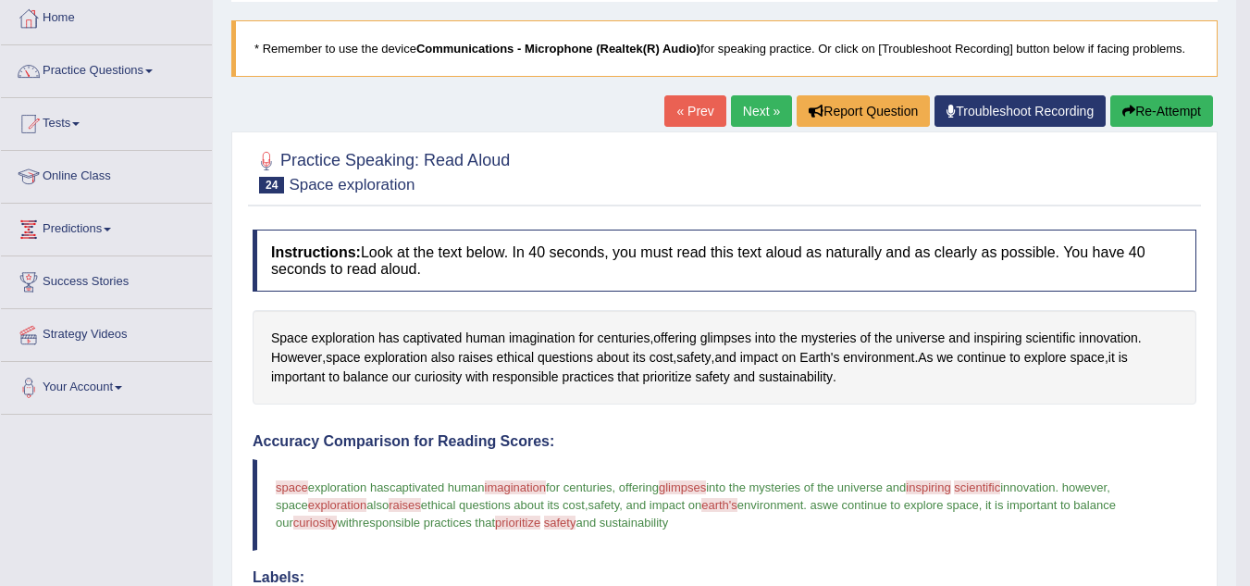
click at [751, 115] on link "Next »" at bounding box center [761, 110] width 61 height 31
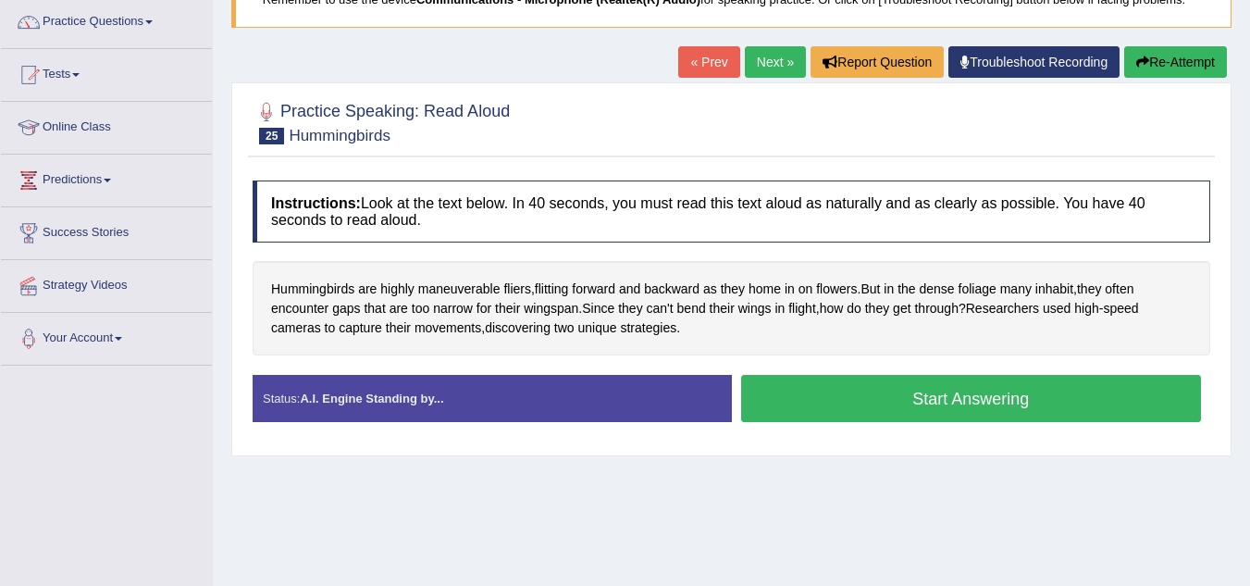
click at [822, 385] on button "Start Answering" at bounding box center [971, 398] width 461 height 47
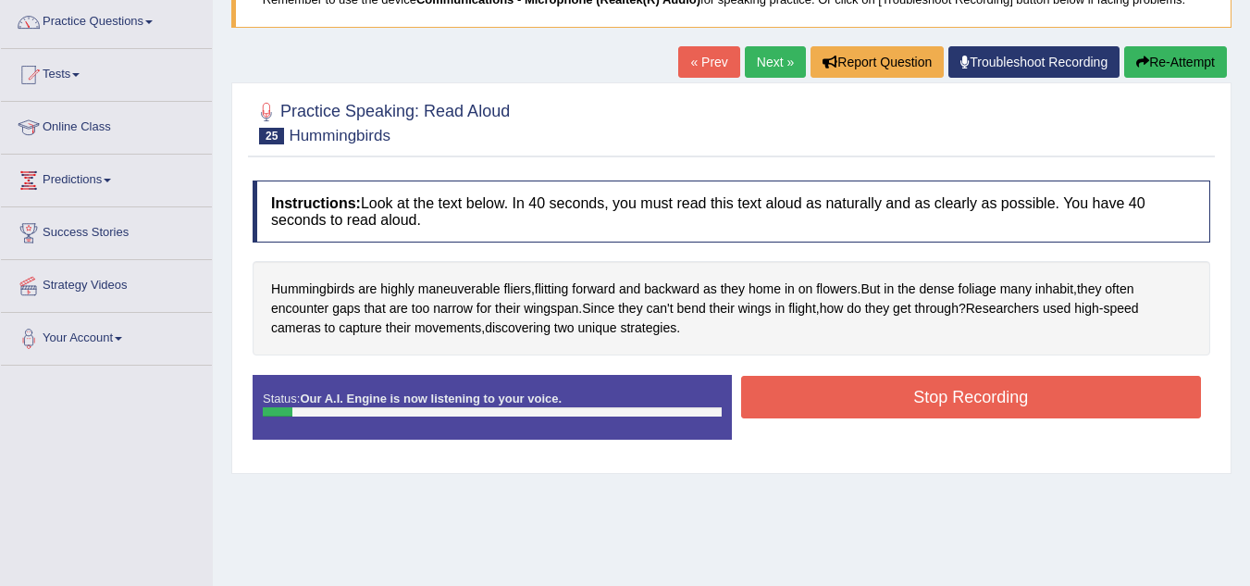
click at [991, 374] on div "Created with Highcharts 7.1.2 Great Too slow Too fast Time Speech pace meter: 0…" at bounding box center [976, 374] width 489 height 1
click at [1130, 59] on button "Re-Attempt" at bounding box center [1176, 61] width 103 height 31
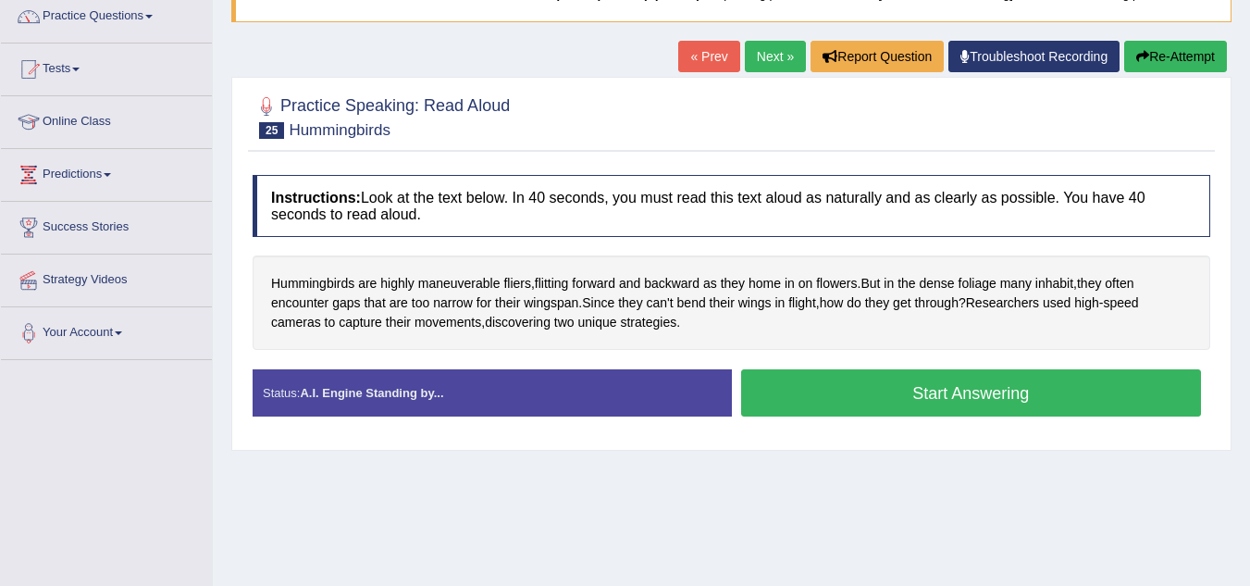
scroll to position [154, 0]
click at [1002, 401] on button "Start Answering" at bounding box center [971, 392] width 461 height 47
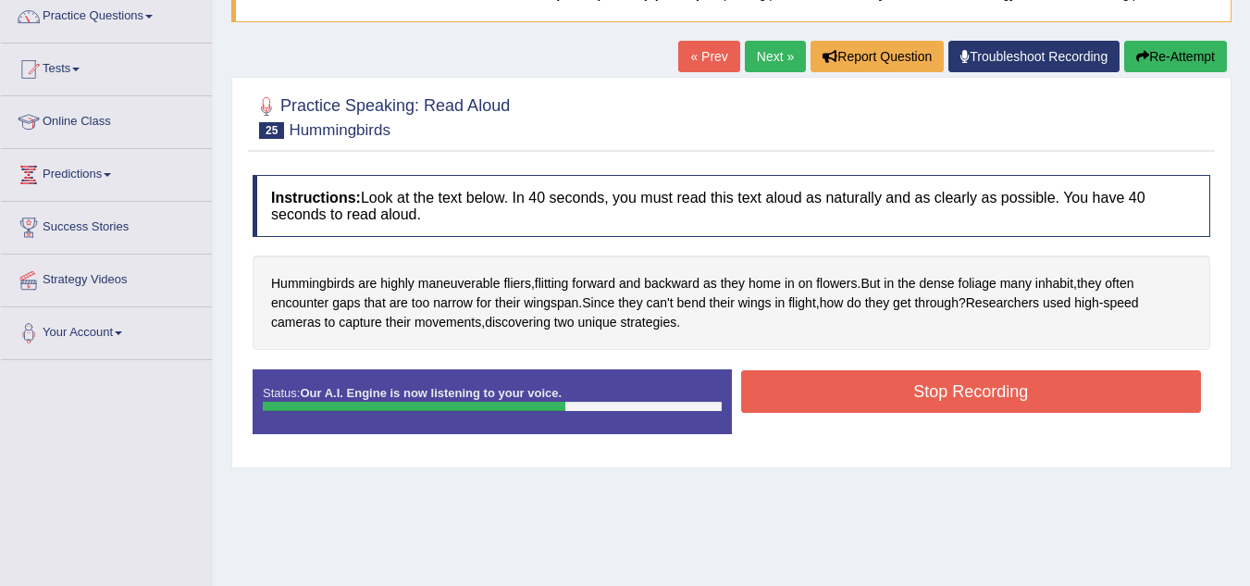
click at [1002, 401] on button "Stop Recording" at bounding box center [971, 391] width 461 height 43
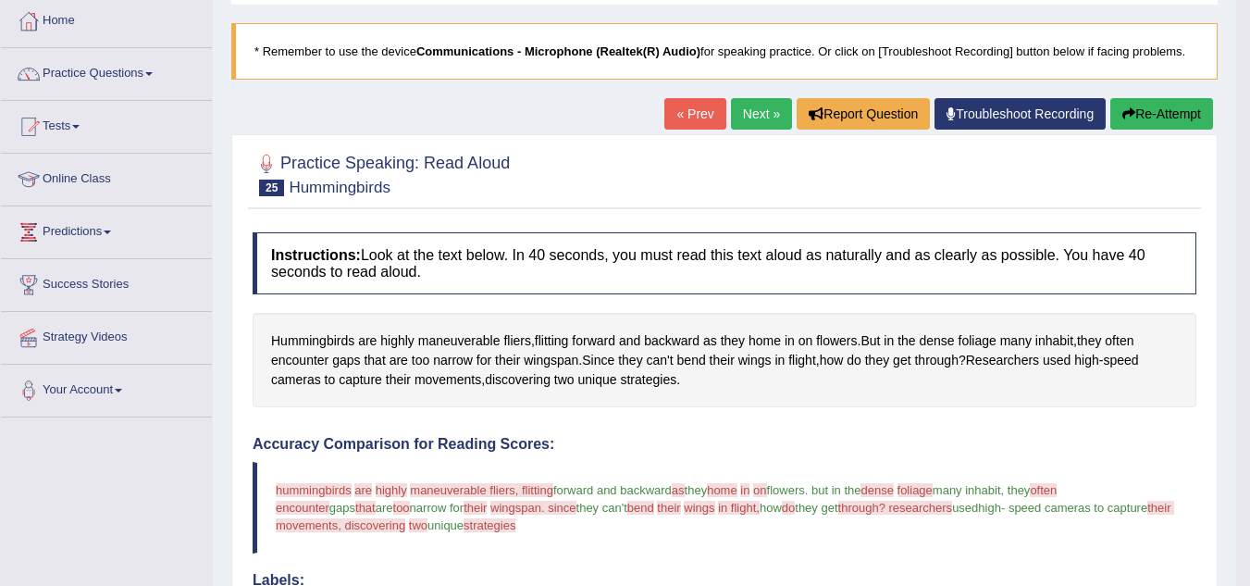
scroll to position [0, 0]
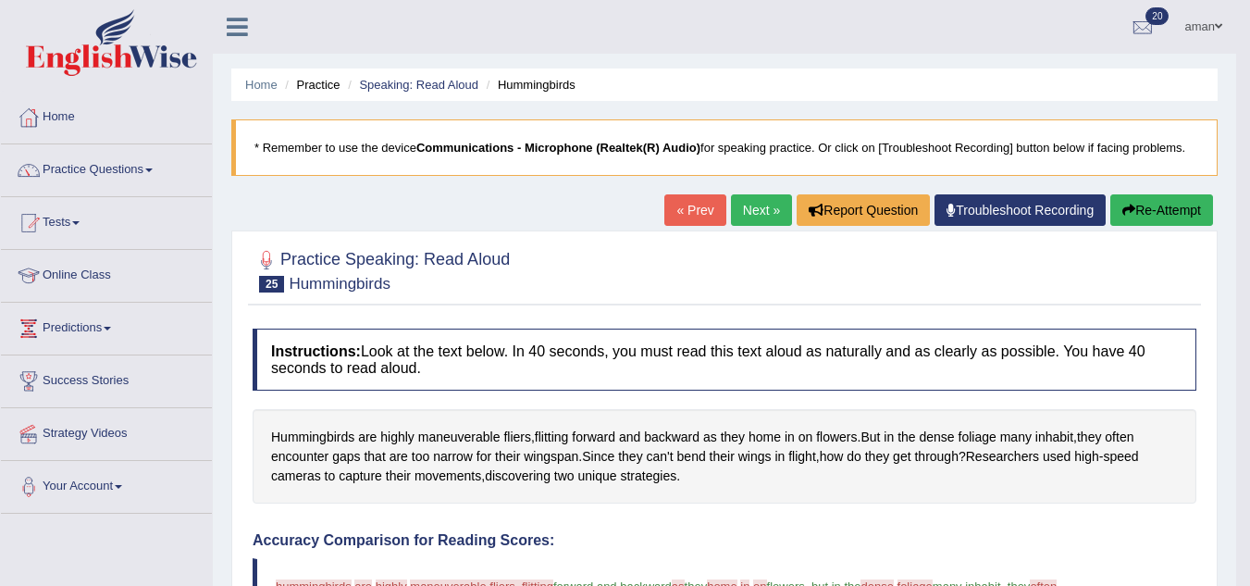
click at [747, 210] on link "Next »" at bounding box center [761, 209] width 61 height 31
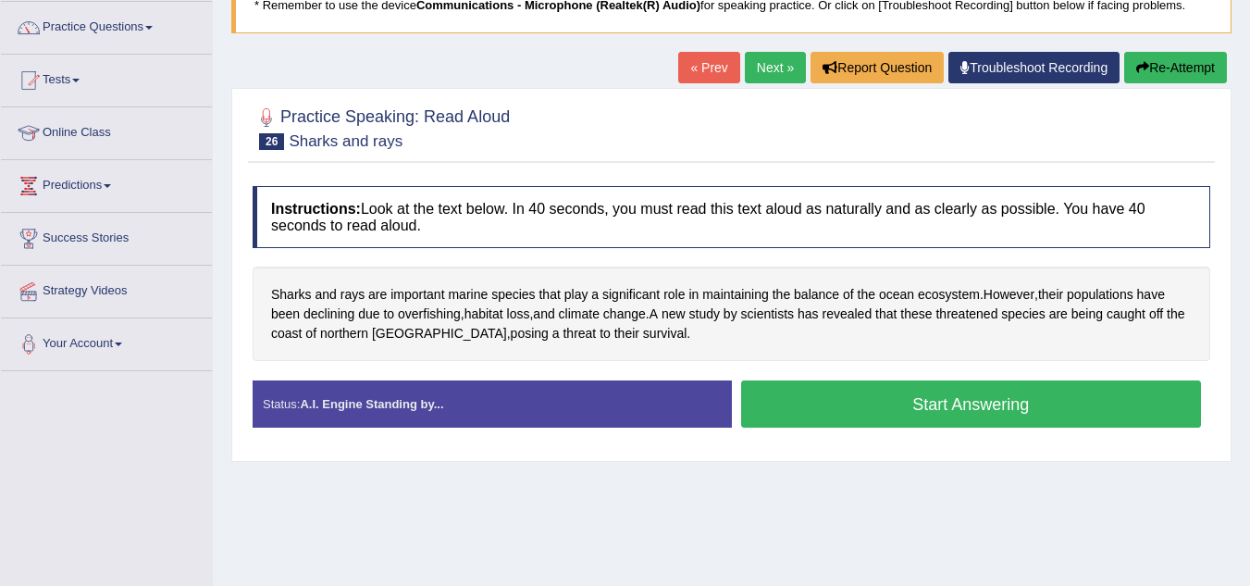
click at [842, 403] on button "Start Answering" at bounding box center [971, 403] width 461 height 47
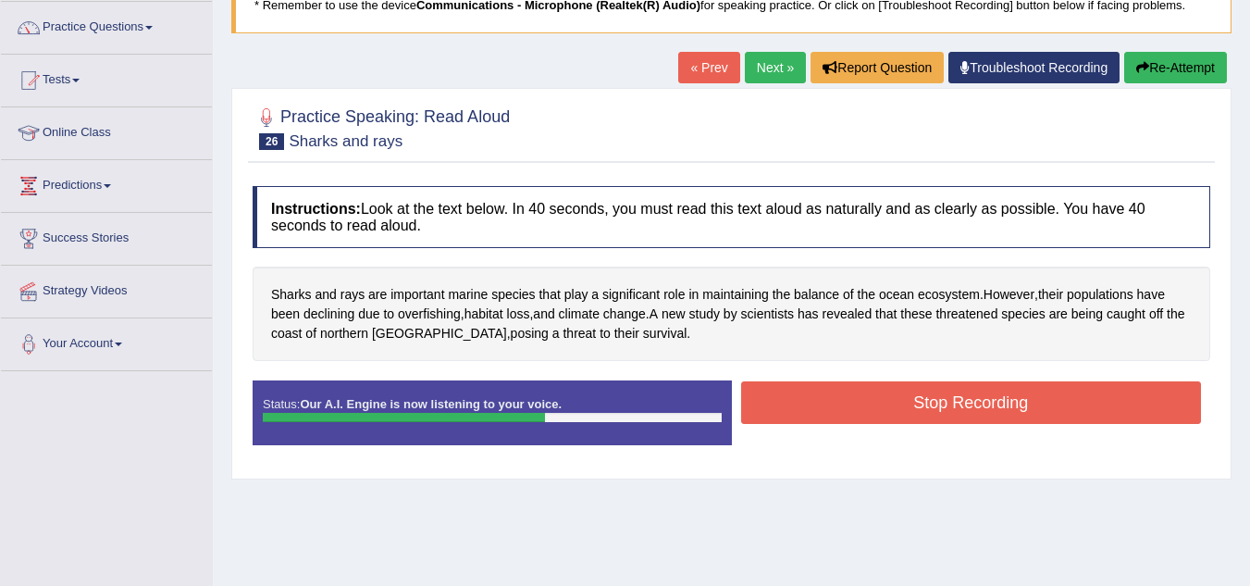
click at [842, 403] on button "Stop Recording" at bounding box center [971, 402] width 461 height 43
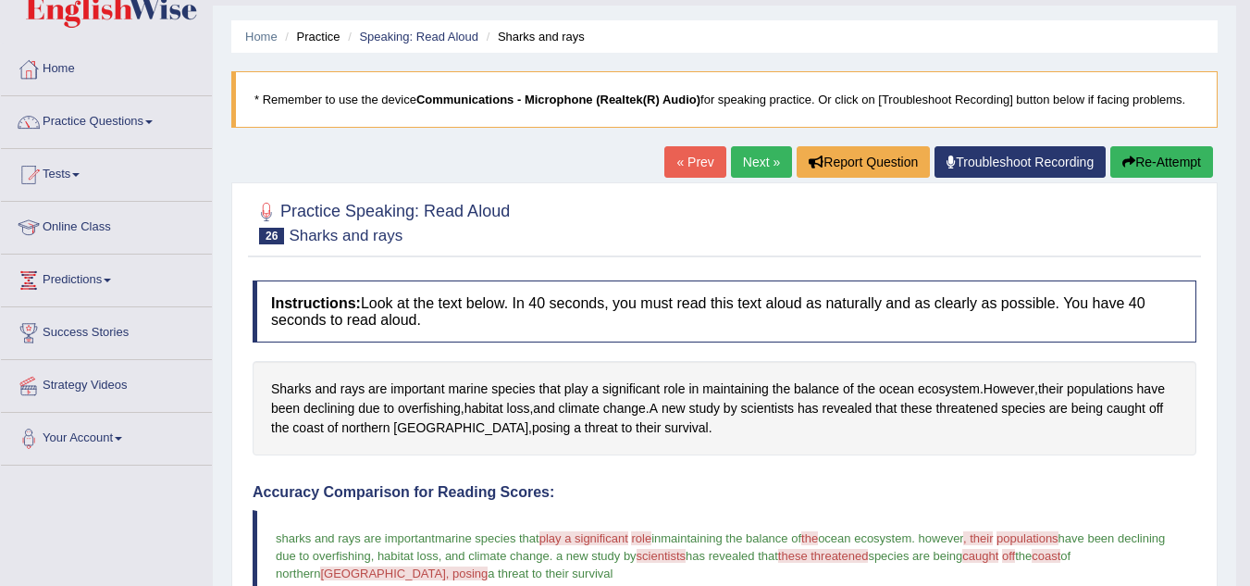
scroll to position [44, 0]
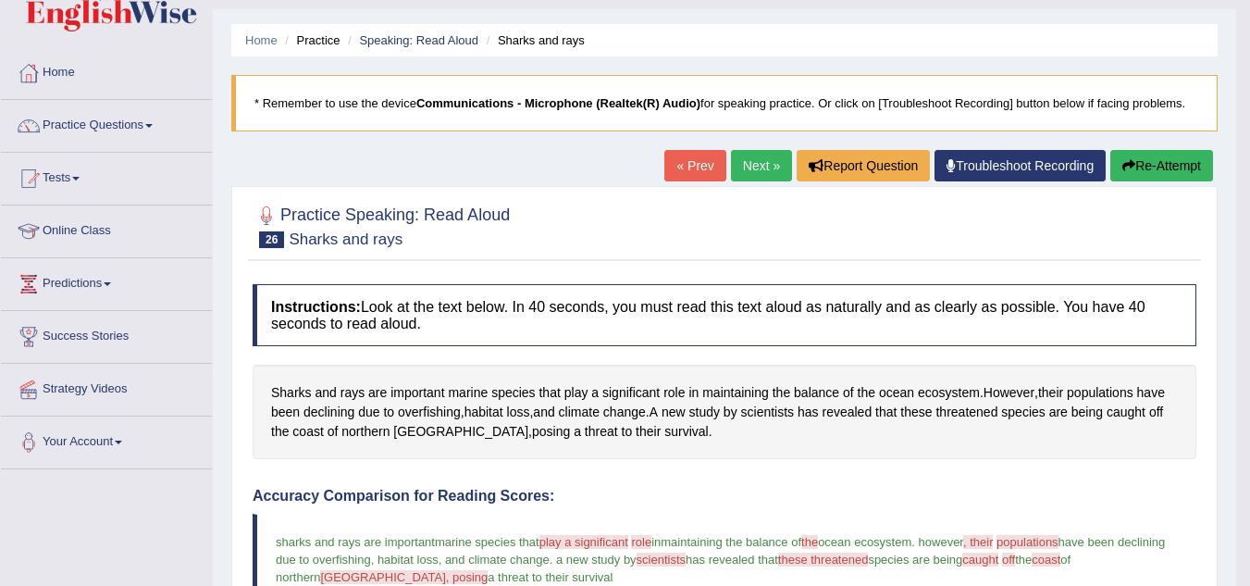
click at [1147, 165] on button "Re-Attempt" at bounding box center [1162, 165] width 103 height 31
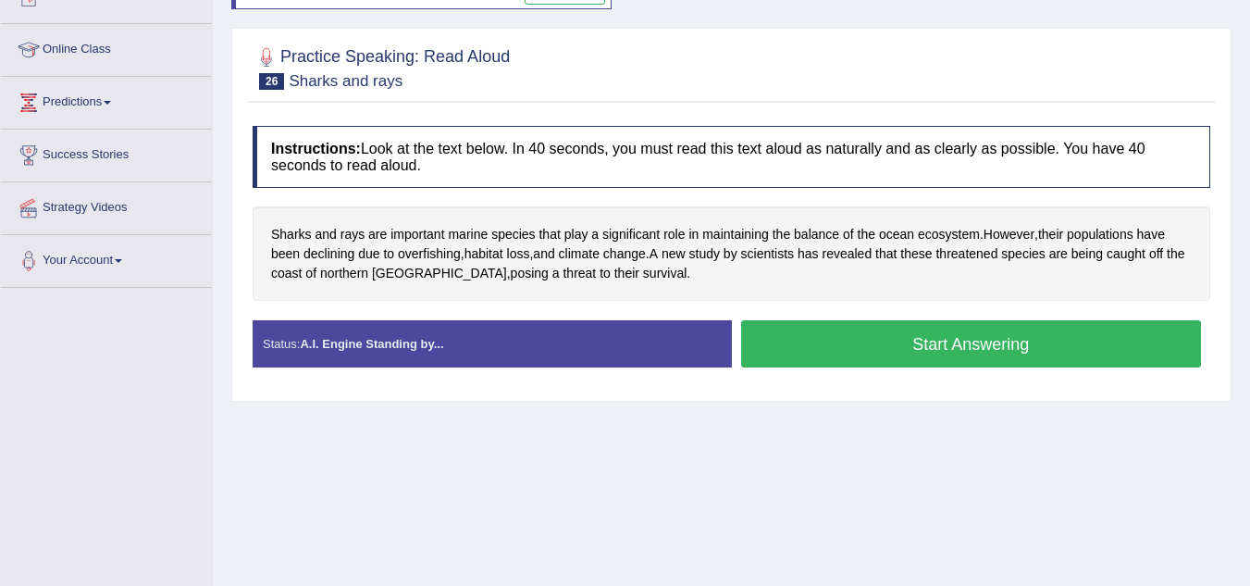
click at [830, 348] on button "Start Answering" at bounding box center [971, 343] width 461 height 47
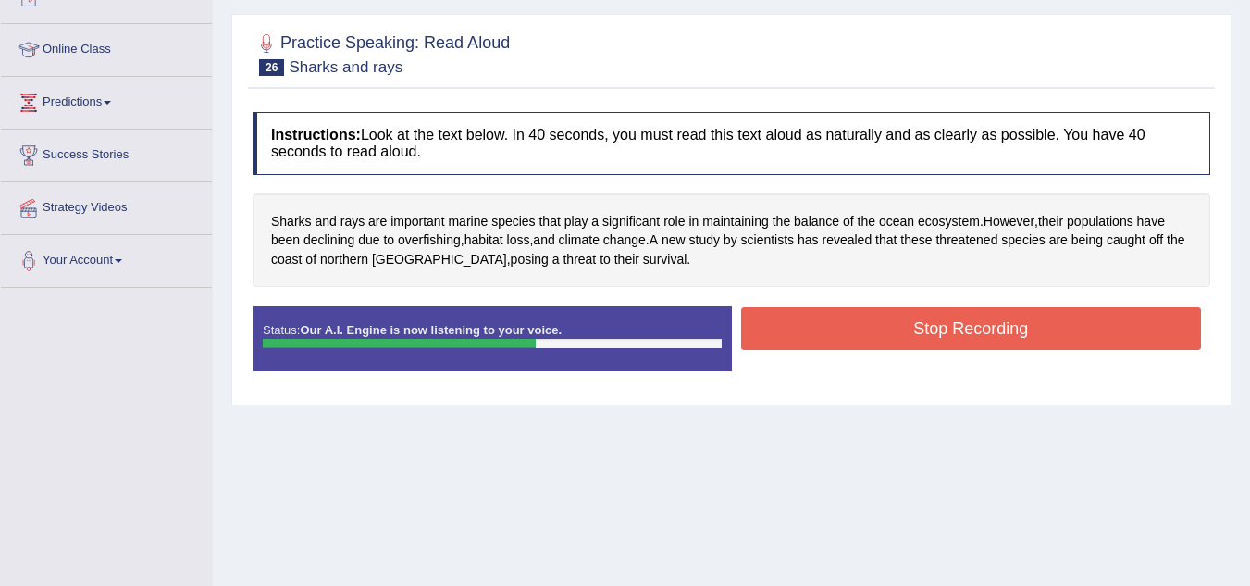
click at [830, 348] on button "Stop Recording" at bounding box center [971, 328] width 461 height 43
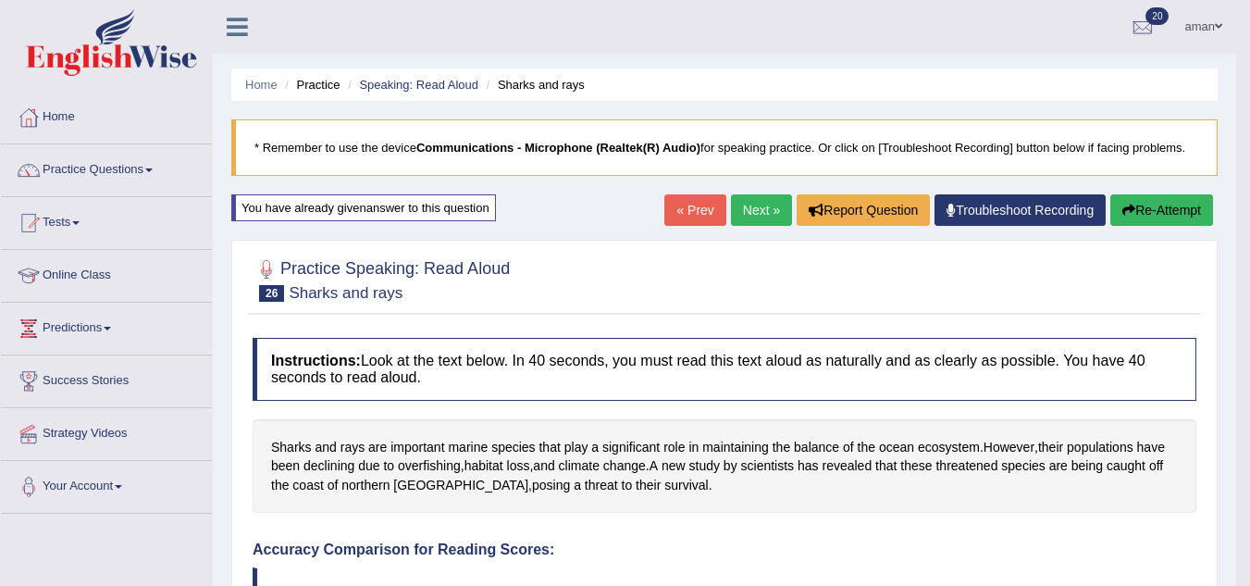
click at [753, 207] on link "Next »" at bounding box center [761, 209] width 61 height 31
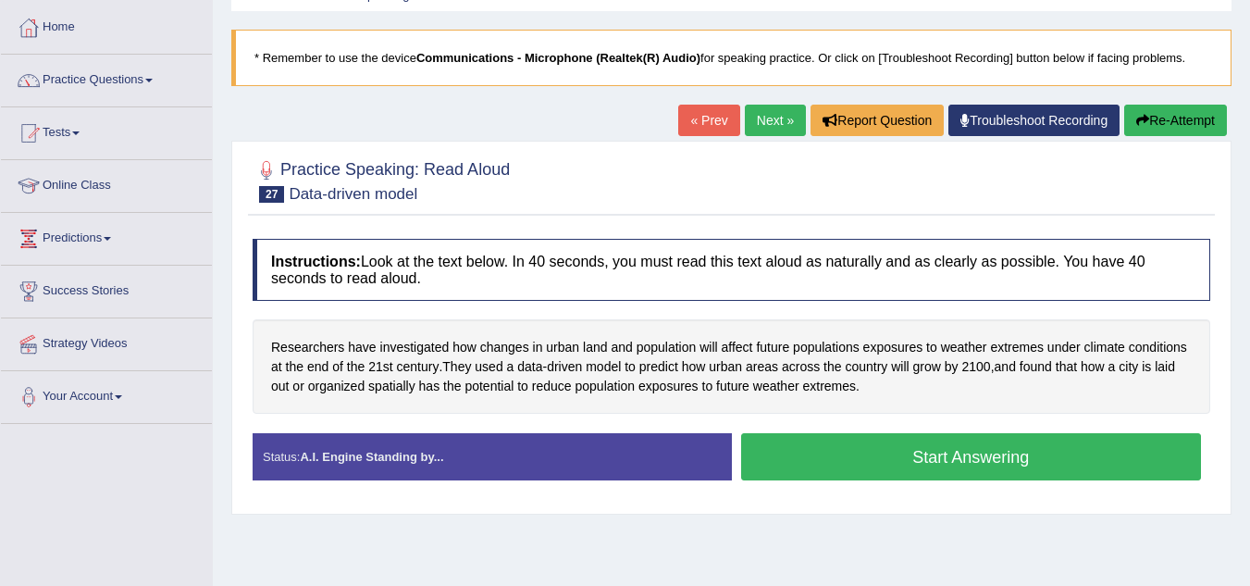
scroll to position [90, 0]
click at [826, 450] on button "Start Answering" at bounding box center [971, 456] width 461 height 47
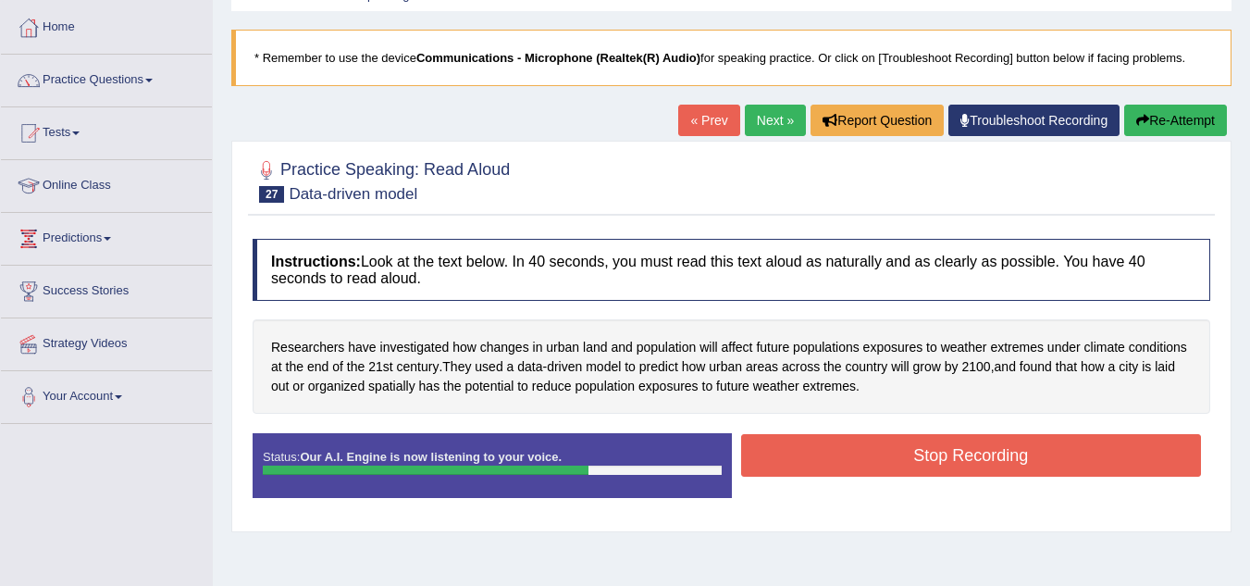
click at [826, 448] on button "Stop Recording" at bounding box center [971, 455] width 461 height 43
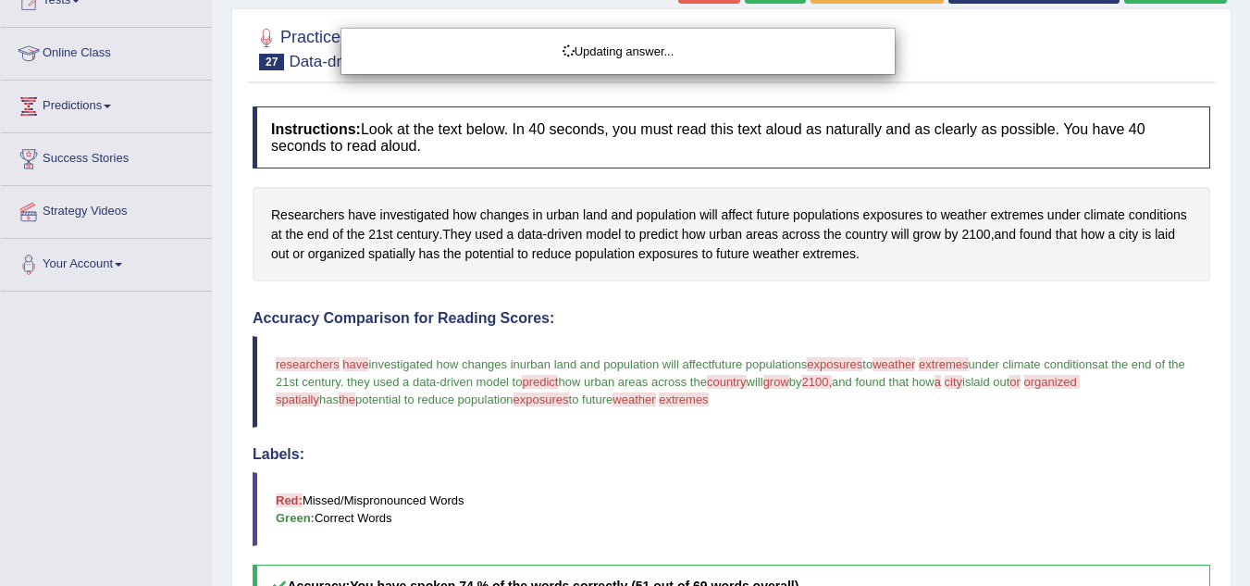
scroll to position [0, 0]
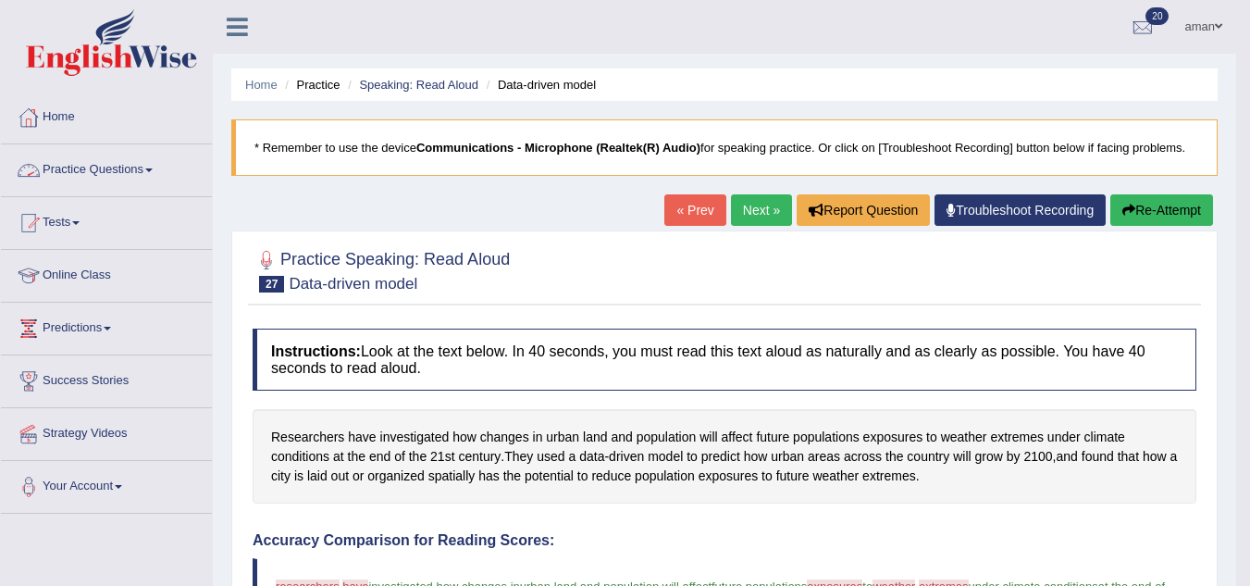
click at [71, 176] on link "Practice Questions" at bounding box center [106, 167] width 211 height 46
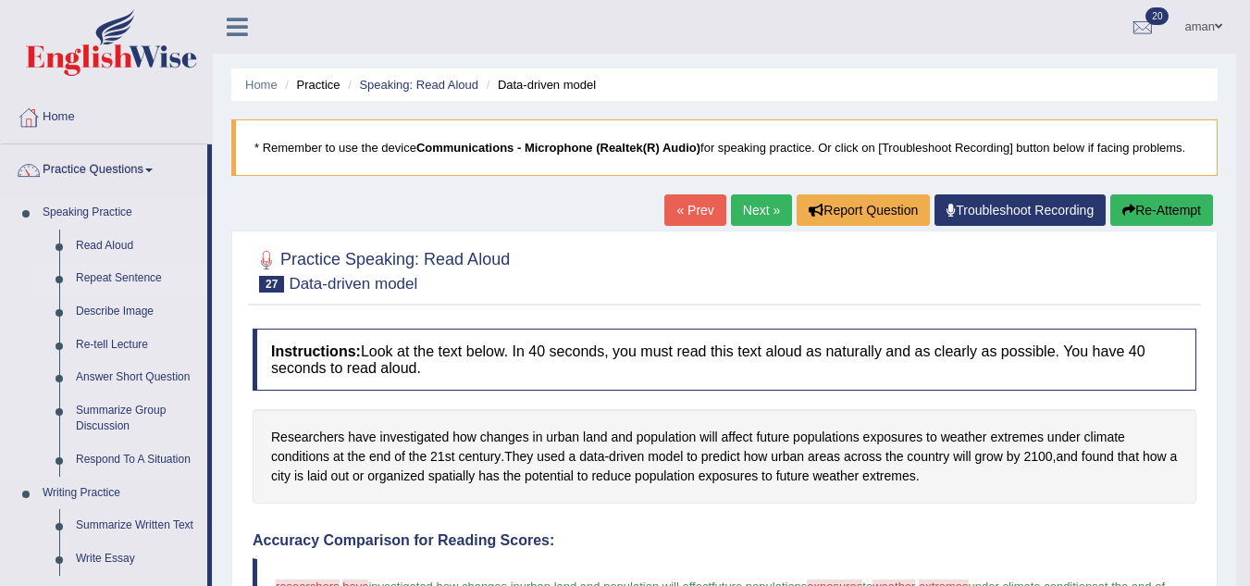
click at [143, 273] on link "Repeat Sentence" at bounding box center [138, 278] width 140 height 33
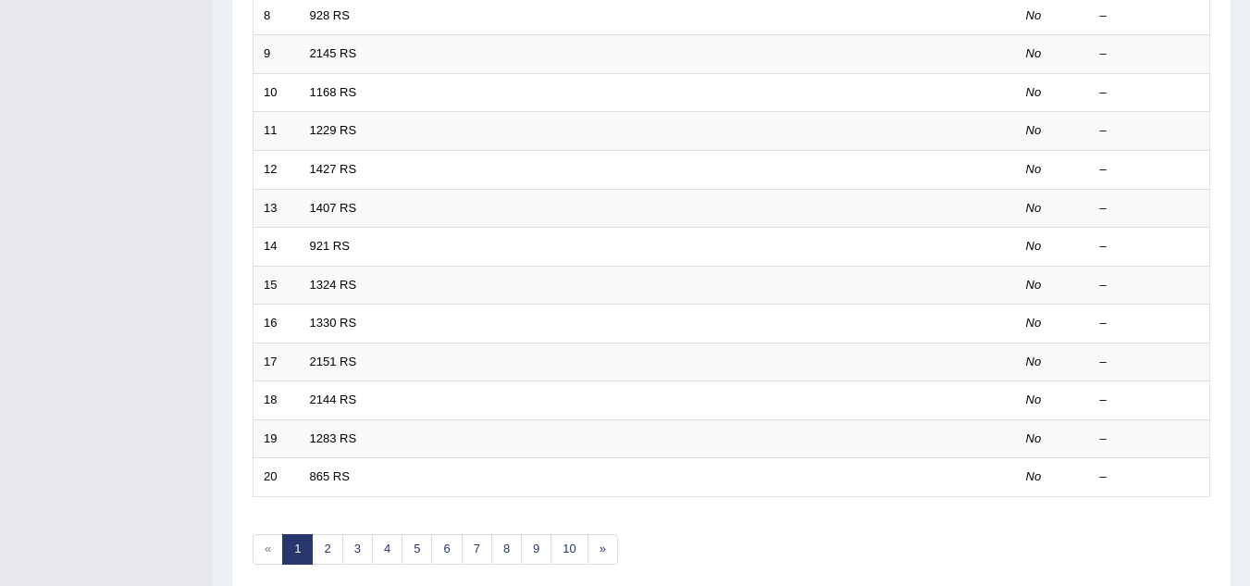
scroll to position [640, 0]
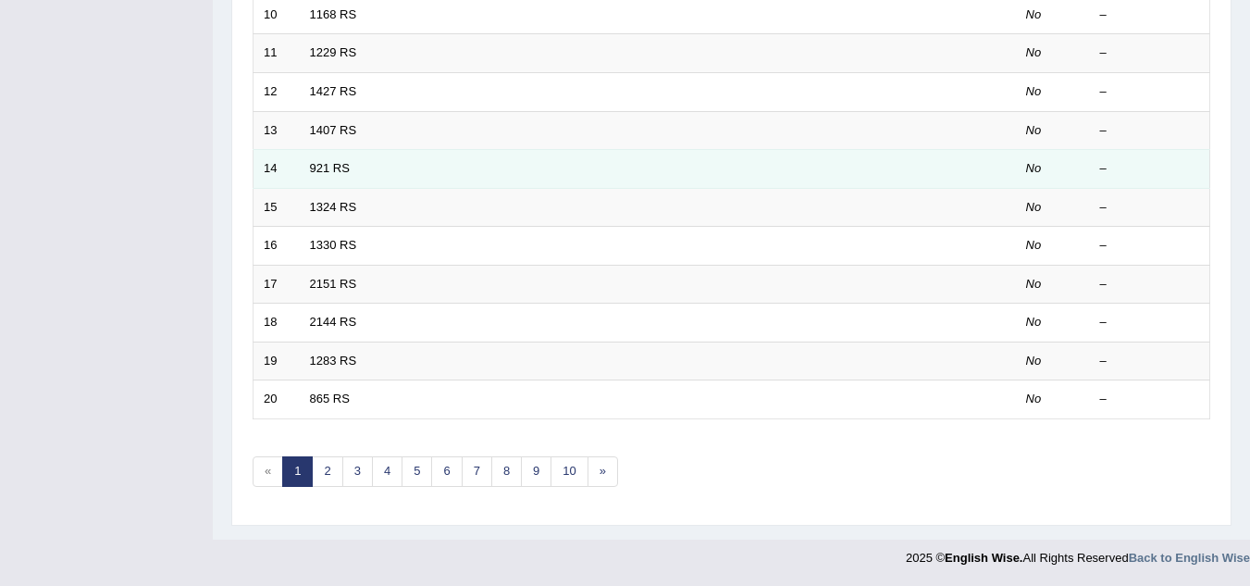
click at [352, 165] on td "921 RS" at bounding box center [589, 169] width 578 height 39
click at [348, 173] on link "921 RS" at bounding box center [330, 168] width 40 height 14
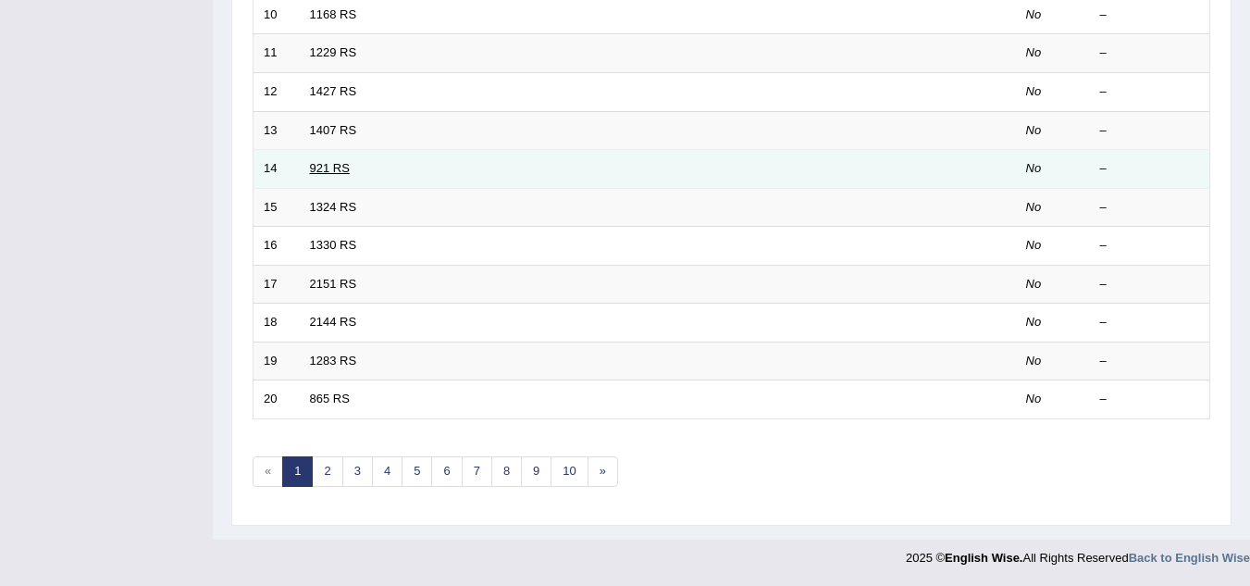
click at [348, 173] on link "921 RS" at bounding box center [330, 168] width 40 height 14
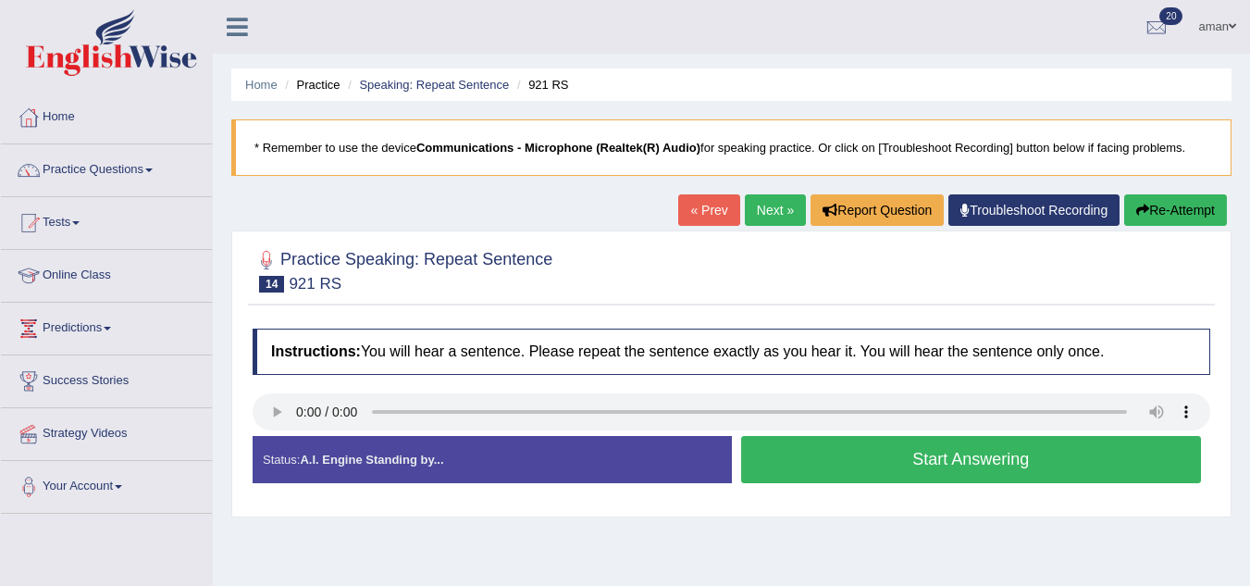
click at [826, 450] on button "Start Answering" at bounding box center [971, 459] width 461 height 47
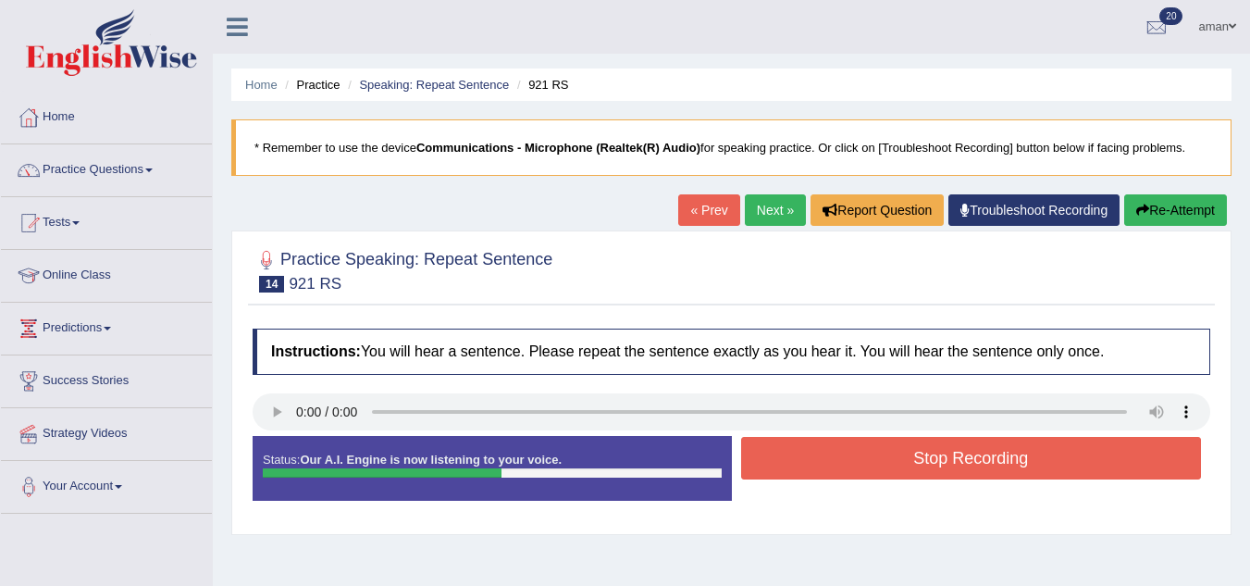
click at [826, 450] on button "Stop Recording" at bounding box center [971, 458] width 461 height 43
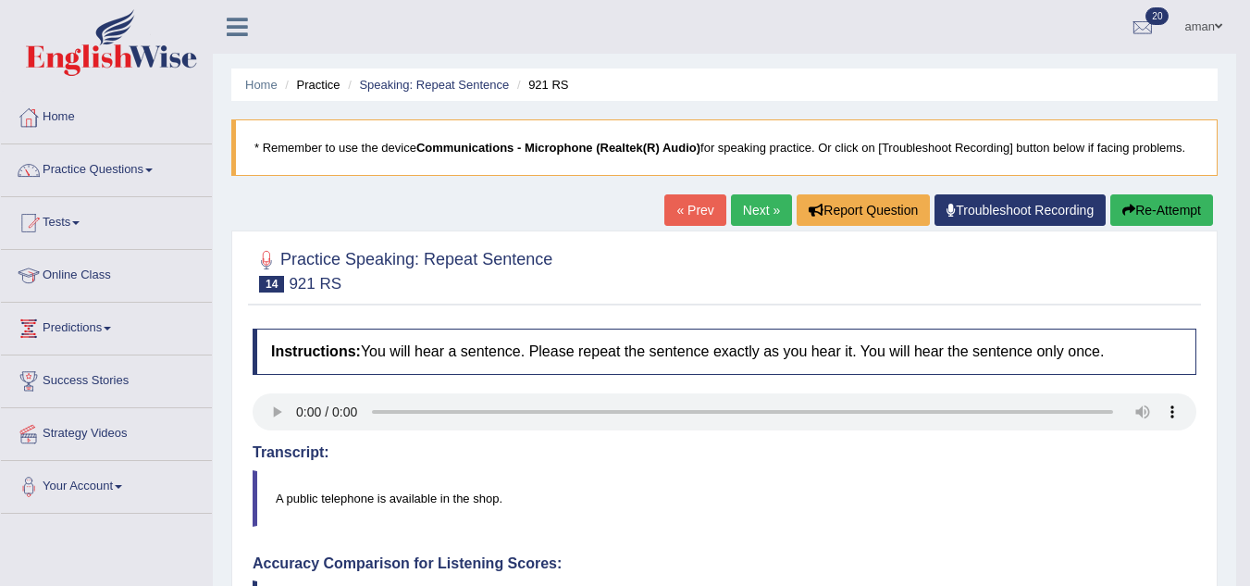
click at [746, 203] on link "Next »" at bounding box center [761, 209] width 61 height 31
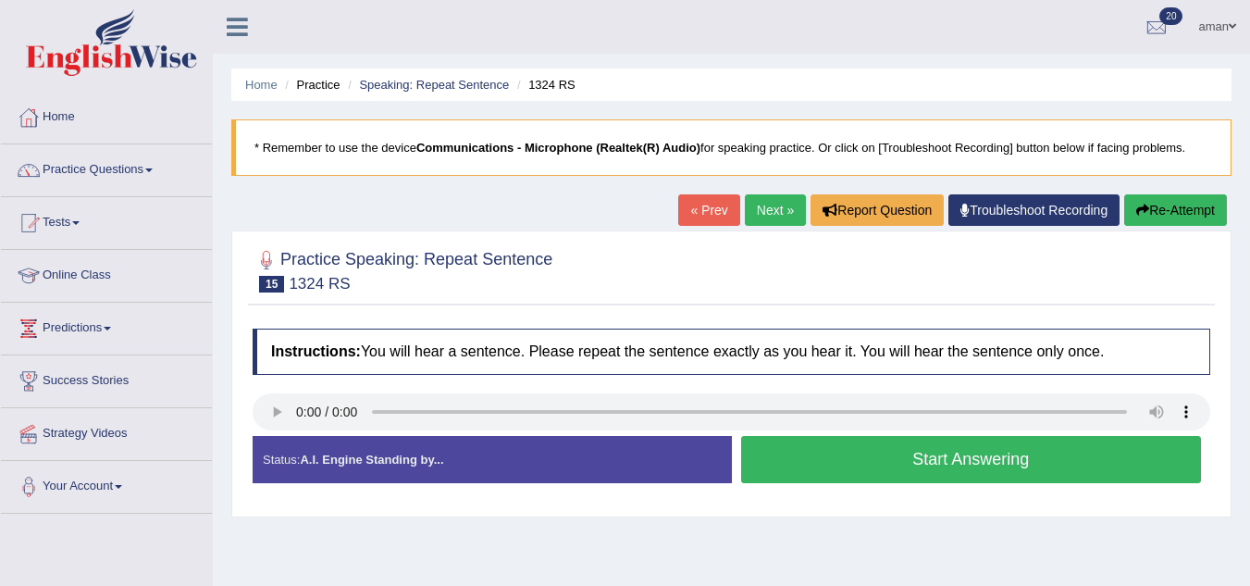
click at [865, 454] on button "Start Answering" at bounding box center [971, 459] width 461 height 47
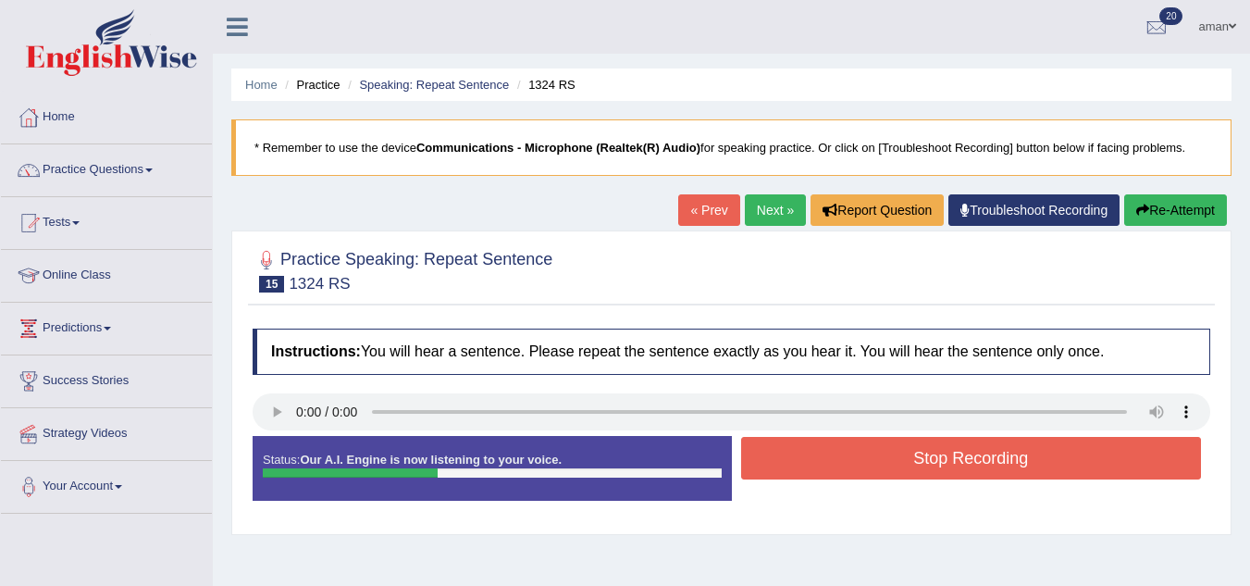
click at [865, 454] on button "Stop Recording" at bounding box center [971, 458] width 461 height 43
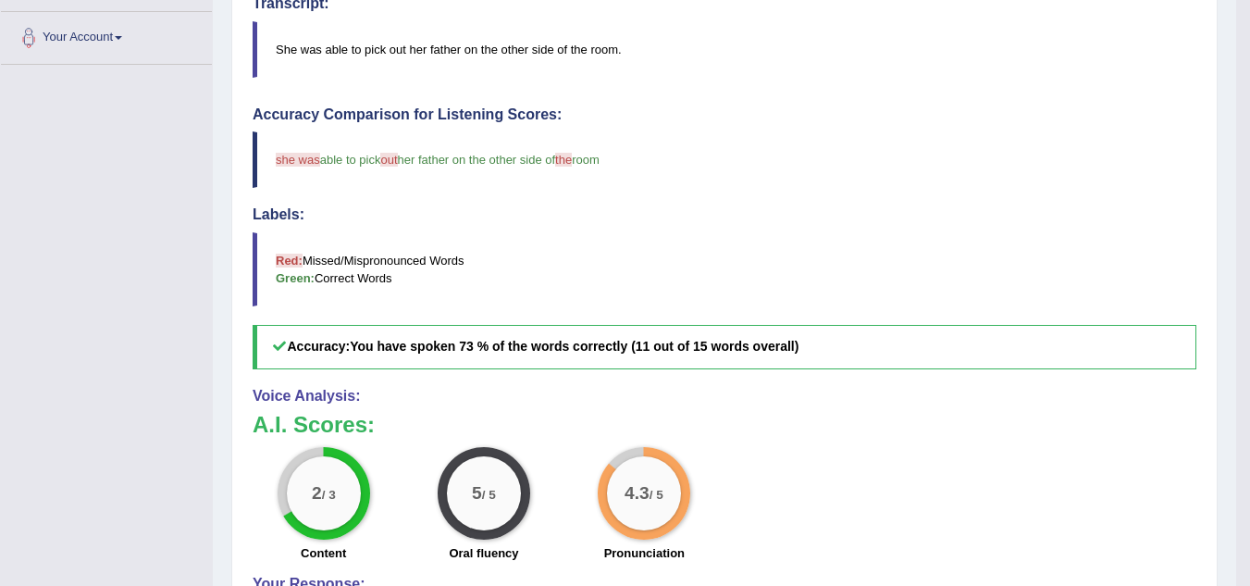
scroll to position [451, 0]
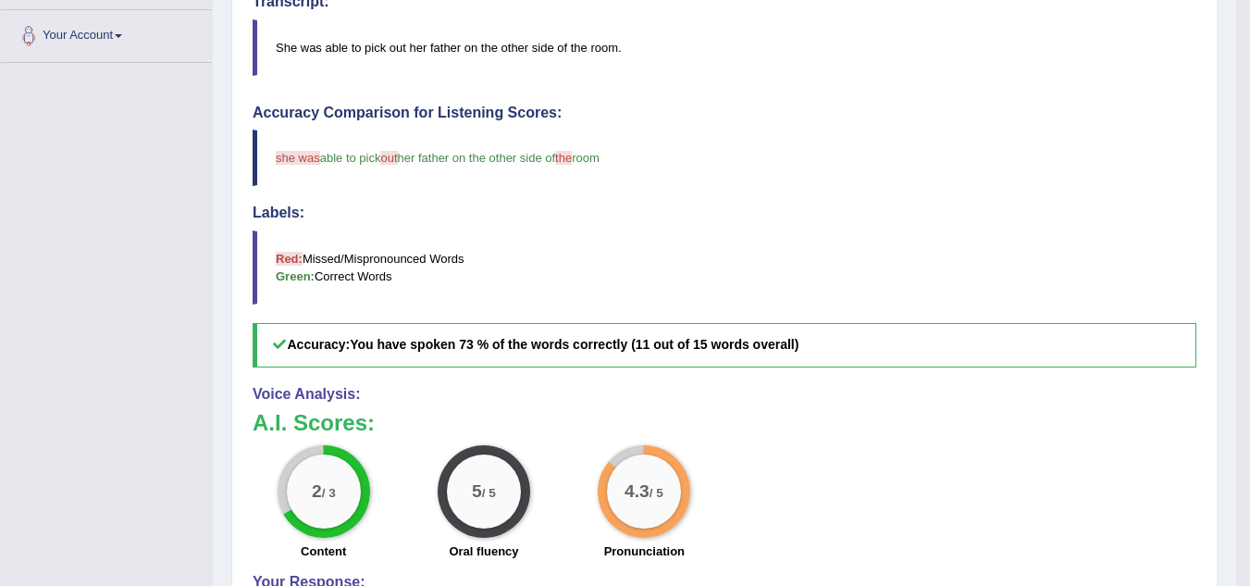
click at [863, 399] on h4 "Voice Analysis:" at bounding box center [725, 394] width 944 height 17
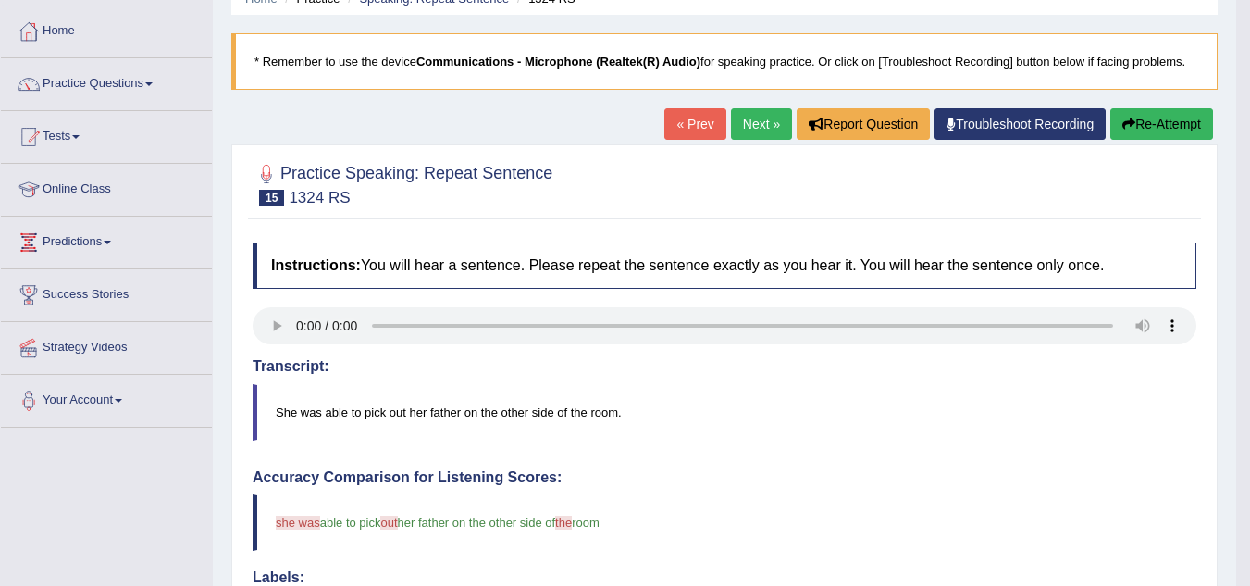
scroll to position [85, 0]
click at [740, 118] on link "Next »" at bounding box center [761, 124] width 61 height 31
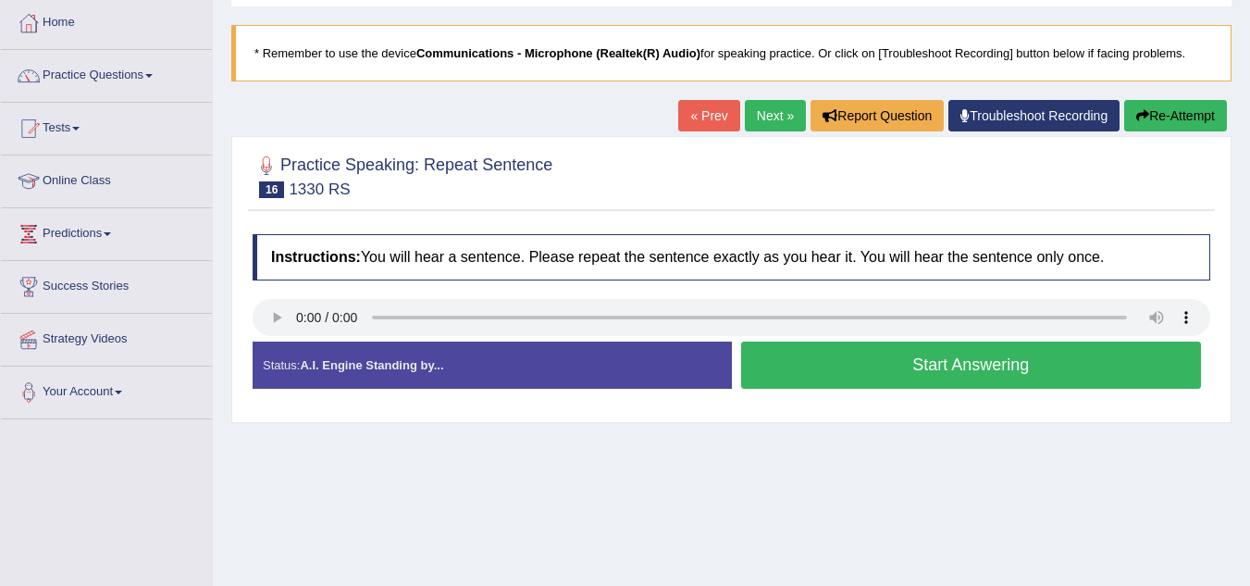
scroll to position [84, 0]
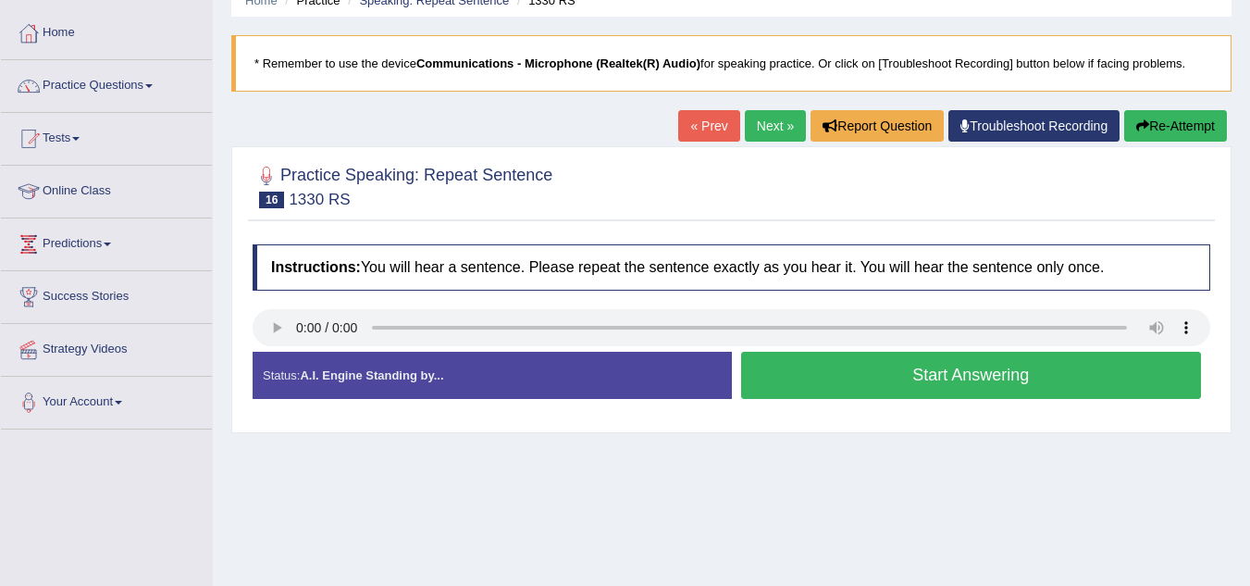
click at [804, 386] on button "Start Answering" at bounding box center [971, 375] width 461 height 47
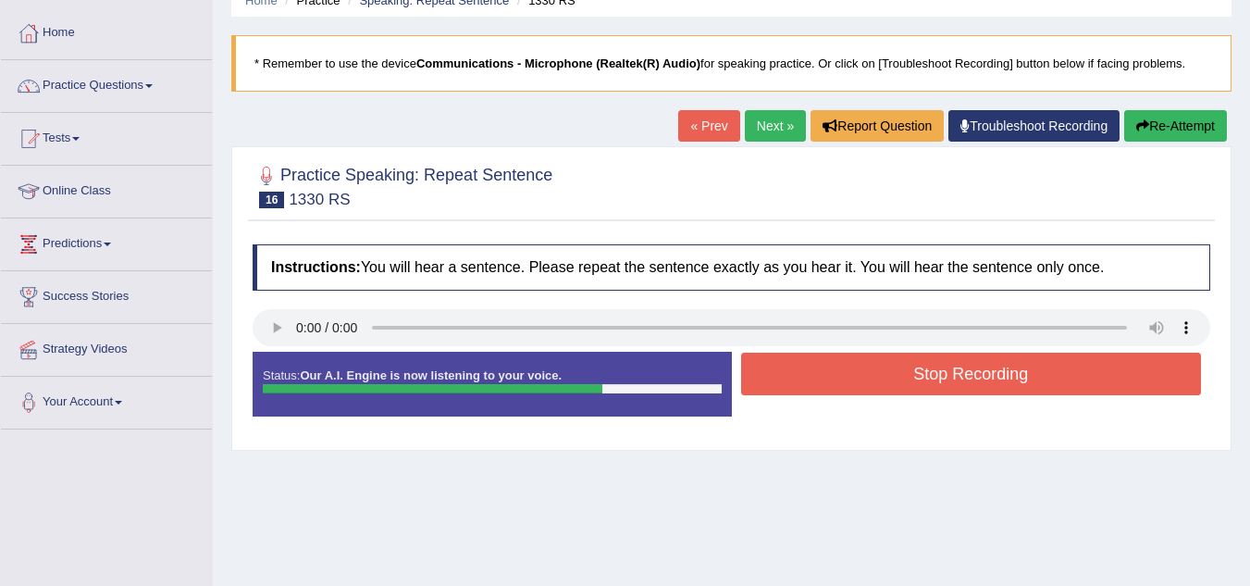
click at [804, 386] on button "Stop Recording" at bounding box center [971, 374] width 461 height 43
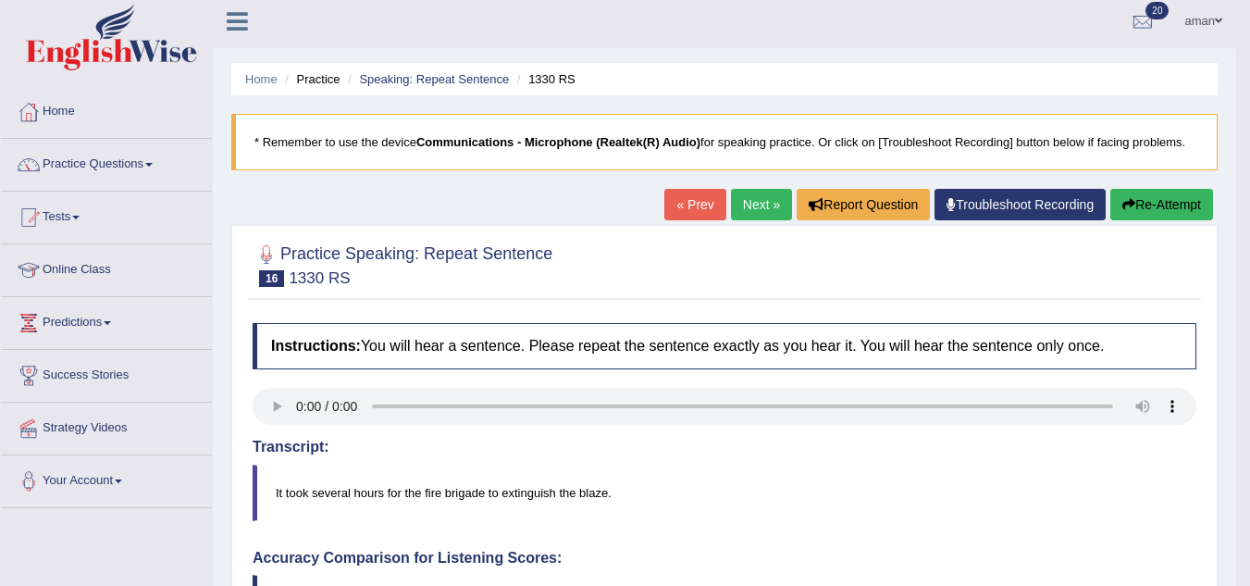
scroll to position [0, 0]
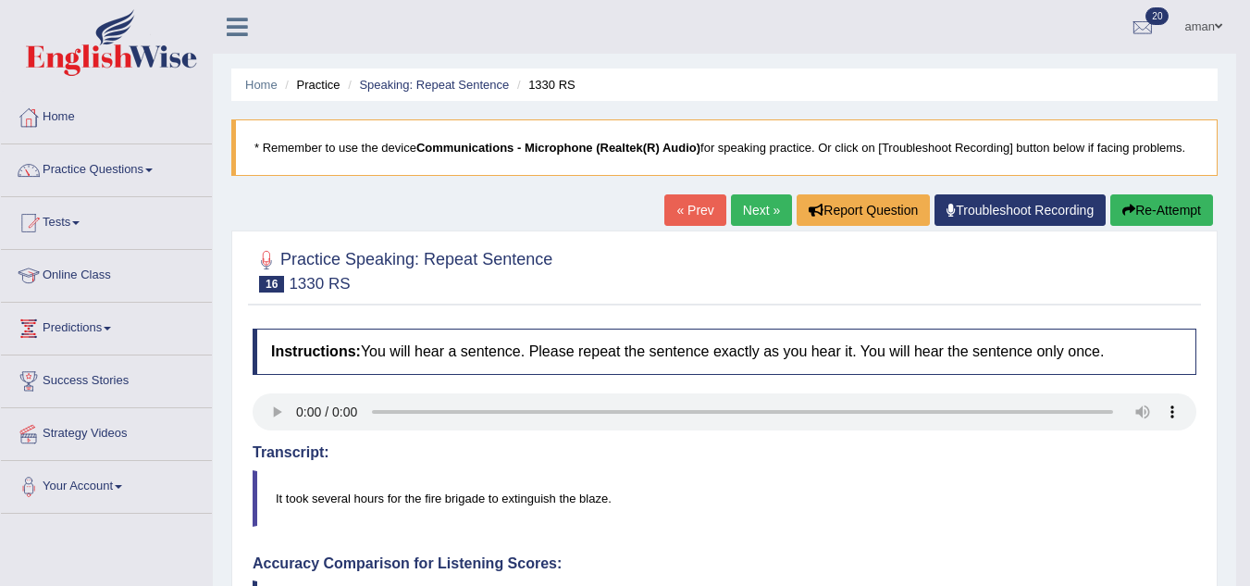
click at [734, 201] on link "Next »" at bounding box center [761, 209] width 61 height 31
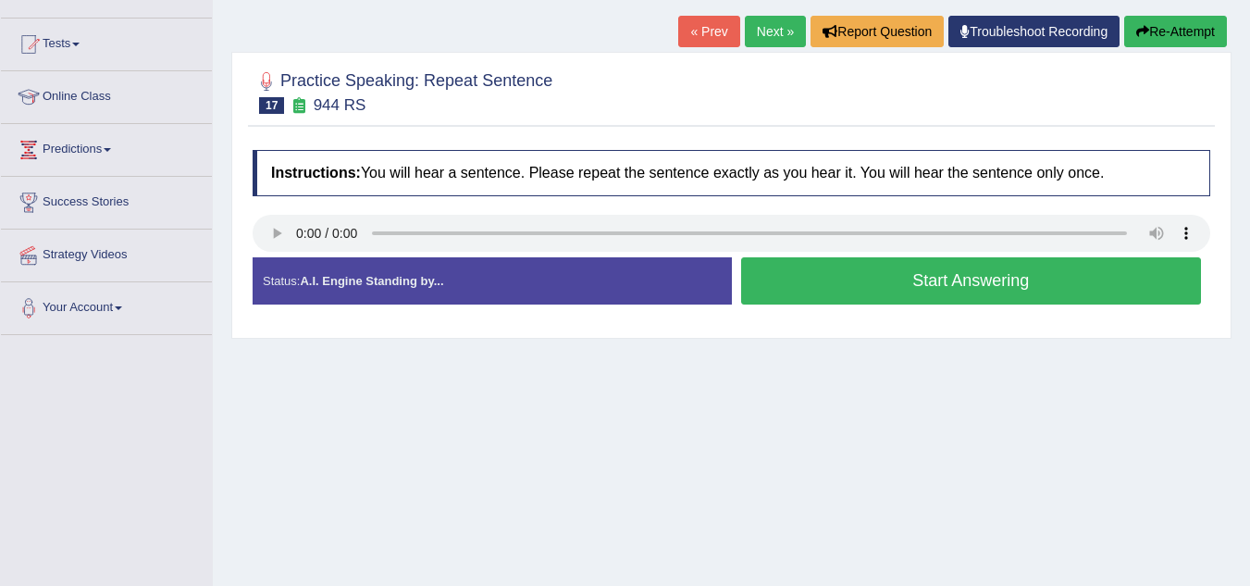
scroll to position [179, 0]
click at [850, 272] on button "Start Answering" at bounding box center [971, 280] width 461 height 47
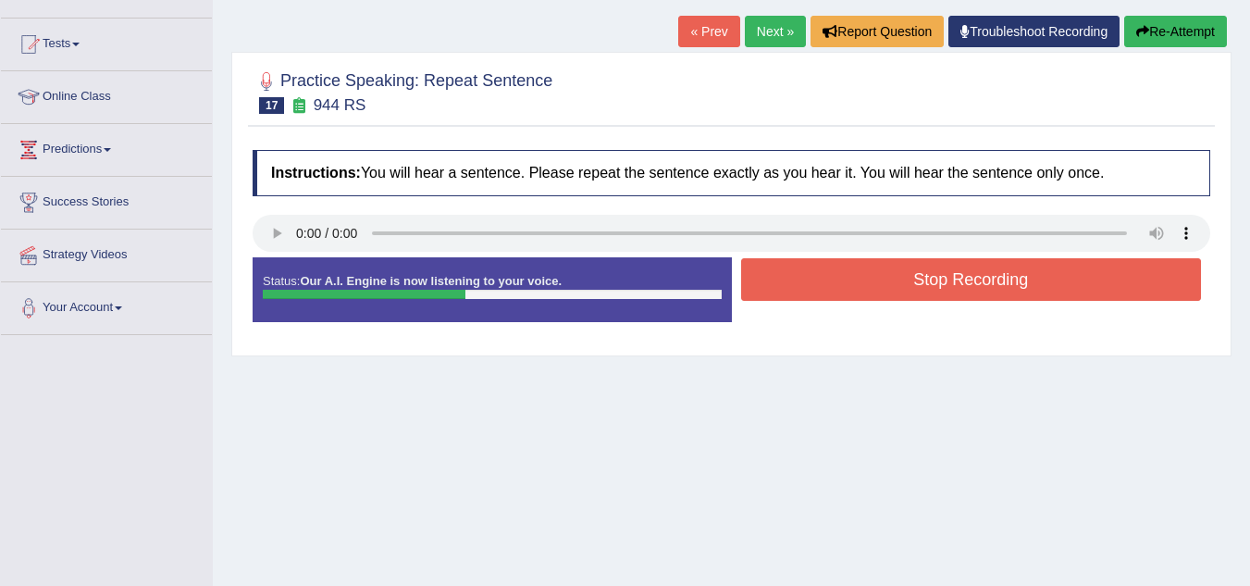
click at [850, 272] on button "Stop Recording" at bounding box center [971, 279] width 461 height 43
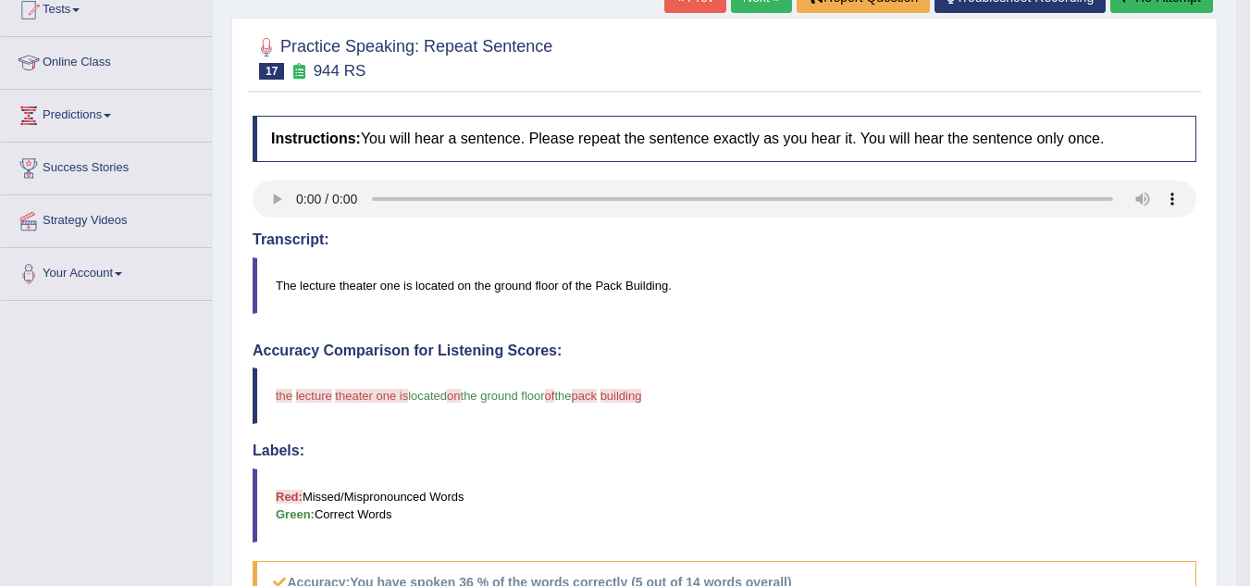
scroll to position [0, 0]
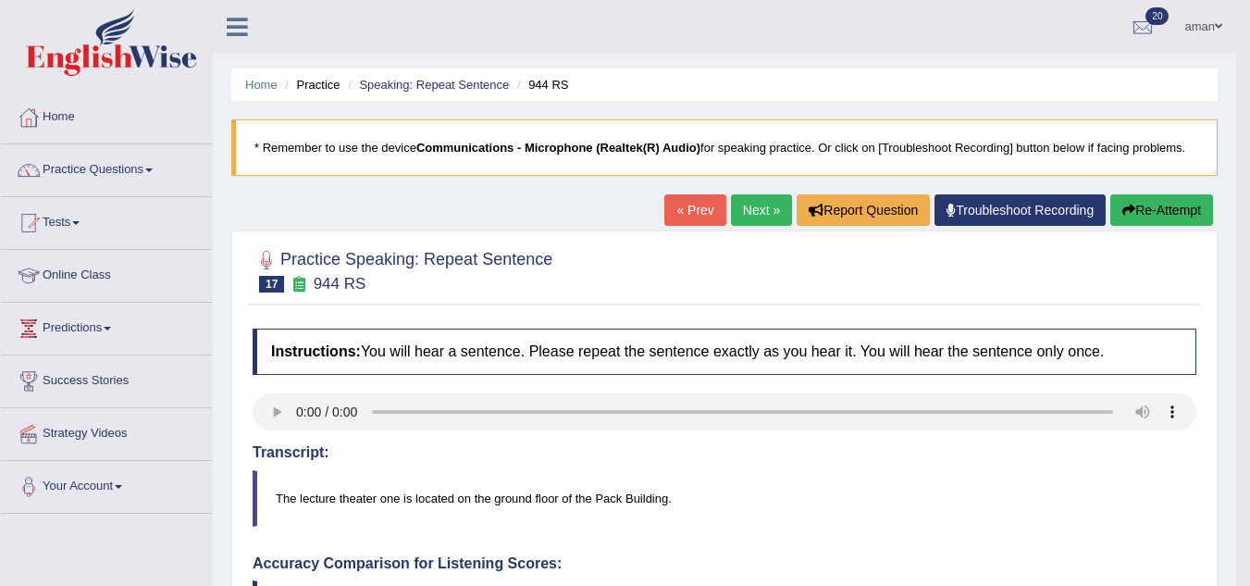
click at [769, 201] on link "Next »" at bounding box center [761, 209] width 61 height 31
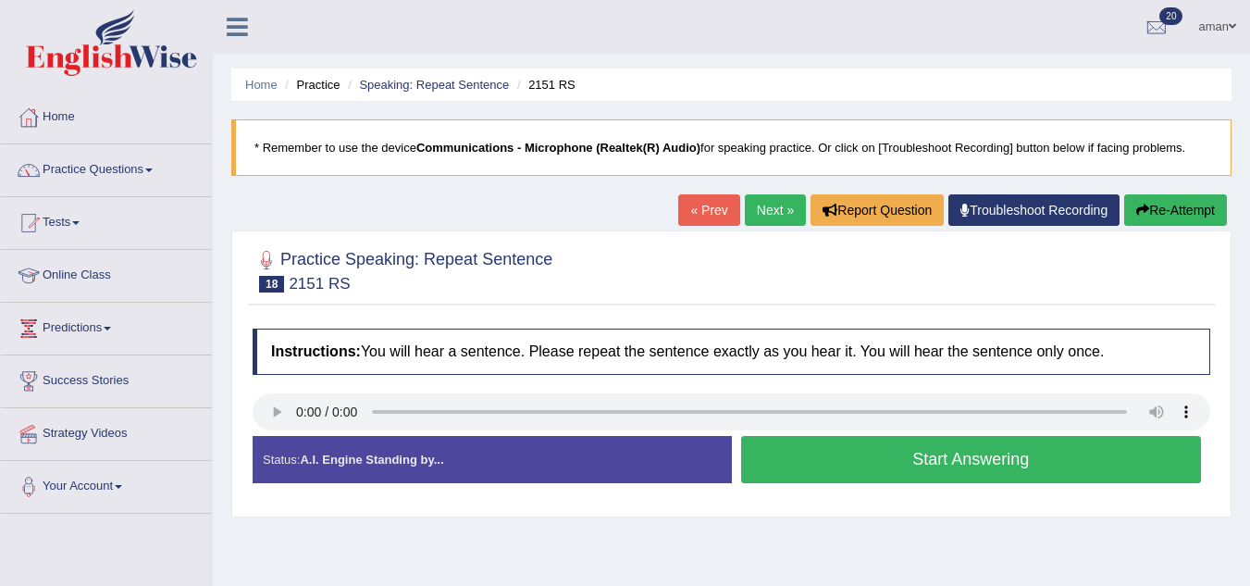
click at [830, 455] on button "Start Answering" at bounding box center [971, 459] width 461 height 47
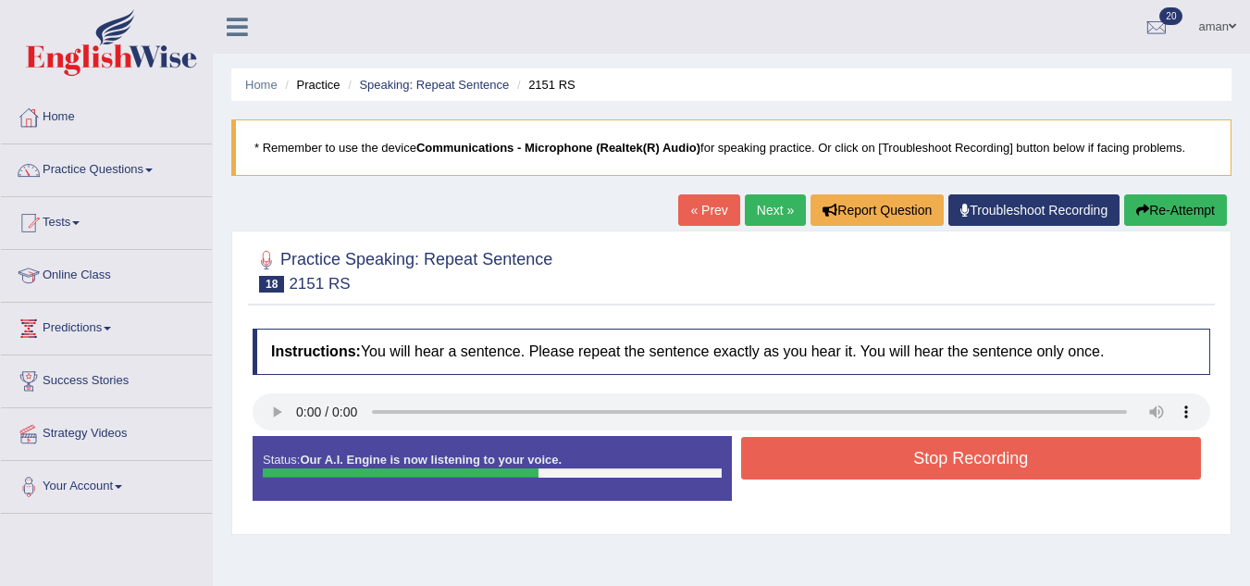
click at [830, 455] on button "Stop Recording" at bounding box center [971, 458] width 461 height 43
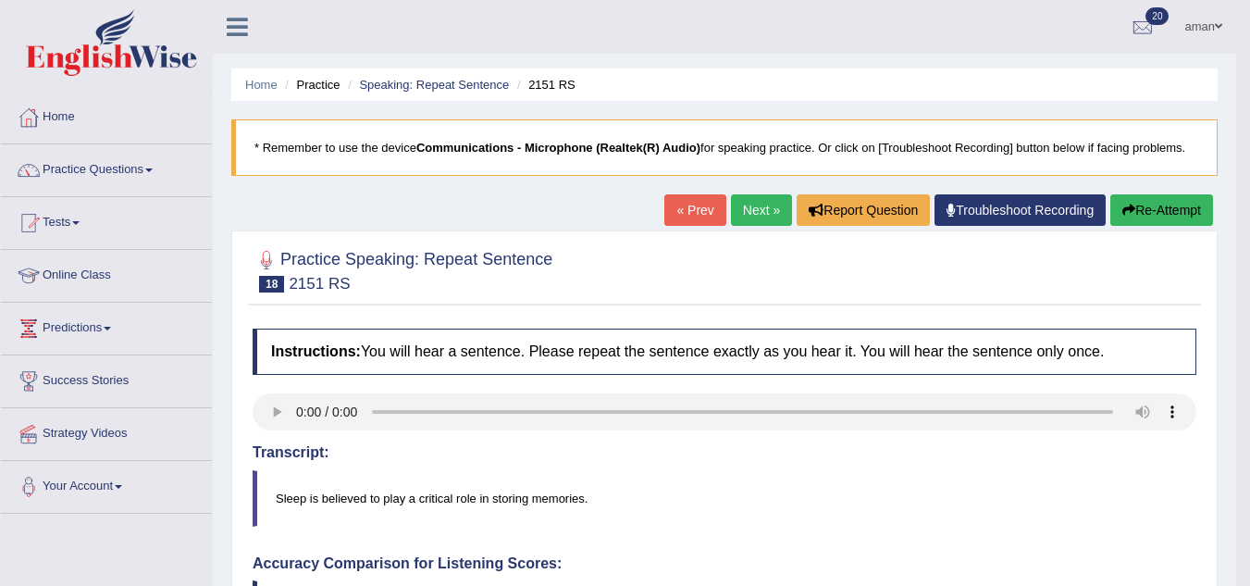
click at [748, 212] on link "Next »" at bounding box center [761, 209] width 61 height 31
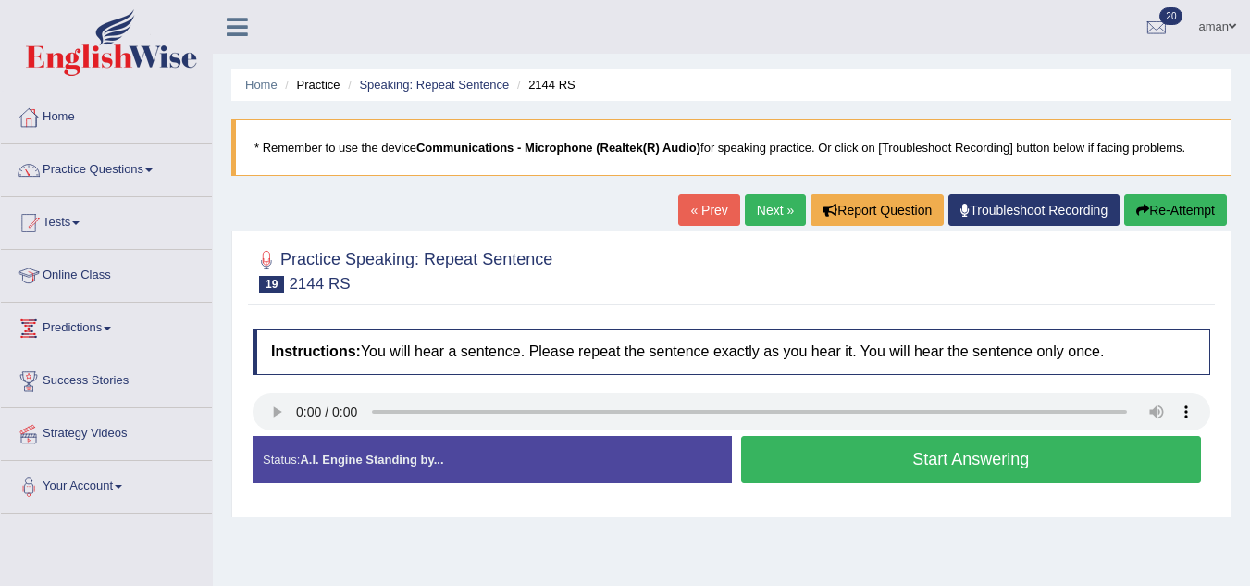
click at [805, 443] on button "Start Answering" at bounding box center [971, 459] width 461 height 47
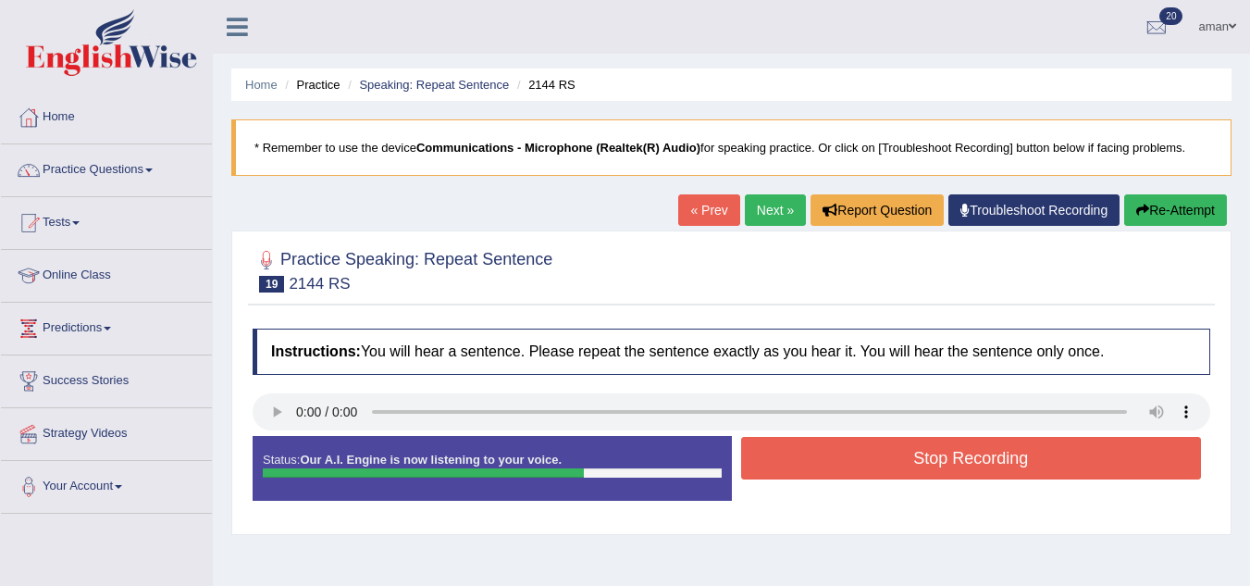
click at [805, 443] on button "Stop Recording" at bounding box center [971, 458] width 461 height 43
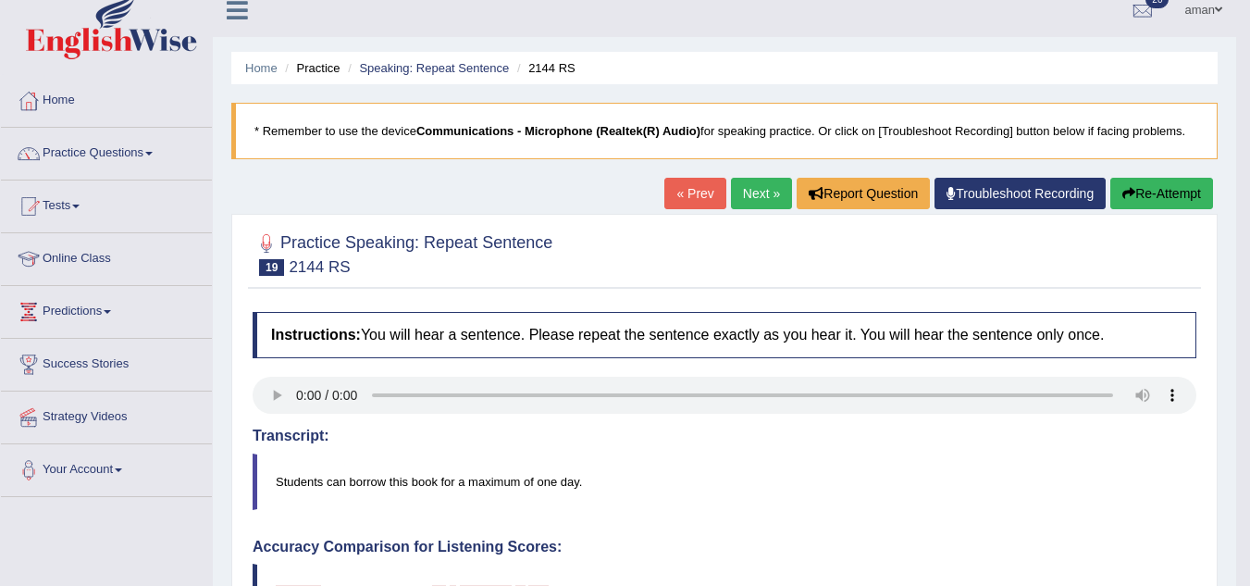
scroll to position [16, 0]
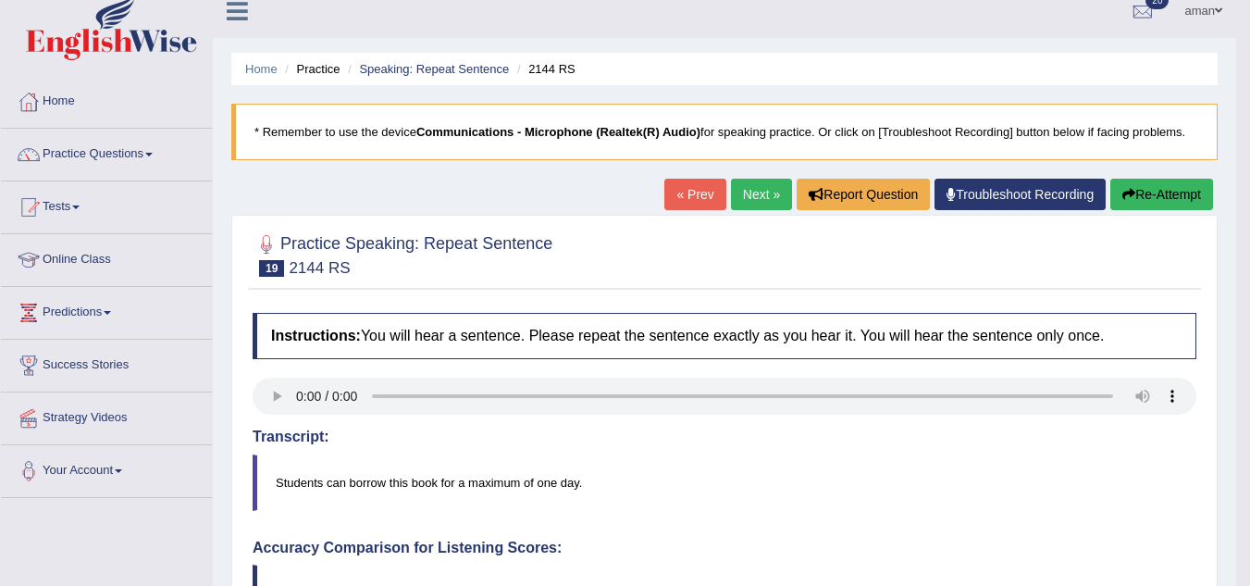
click at [747, 203] on link "Next »" at bounding box center [761, 194] width 61 height 31
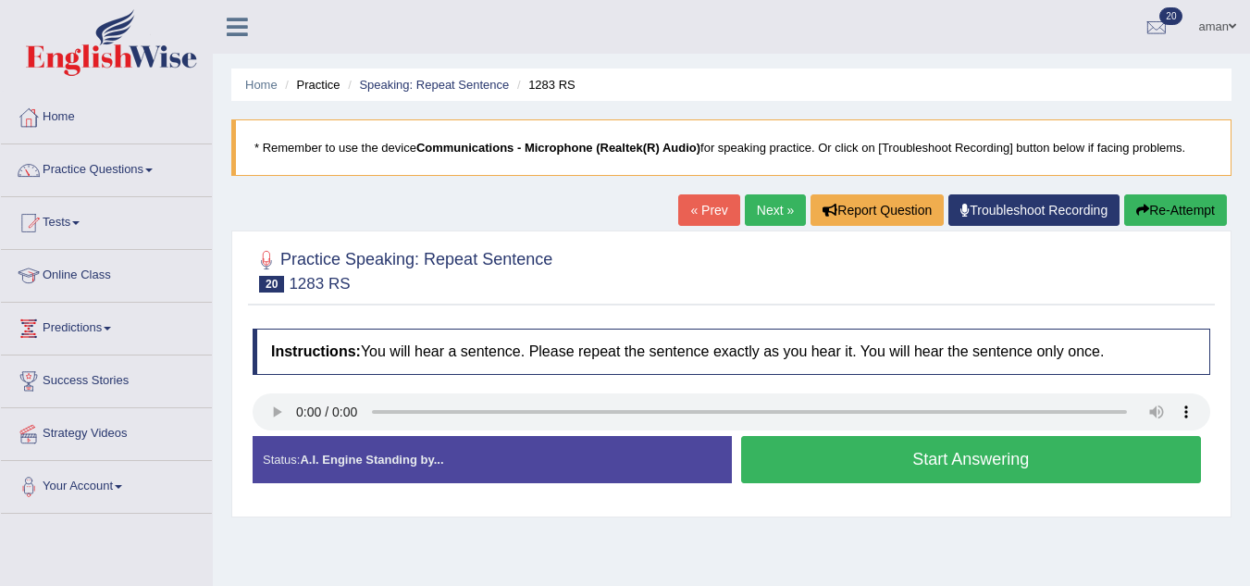
click at [773, 202] on link "Next »" at bounding box center [775, 209] width 61 height 31
click at [881, 456] on button "Start Answering" at bounding box center [971, 459] width 461 height 47
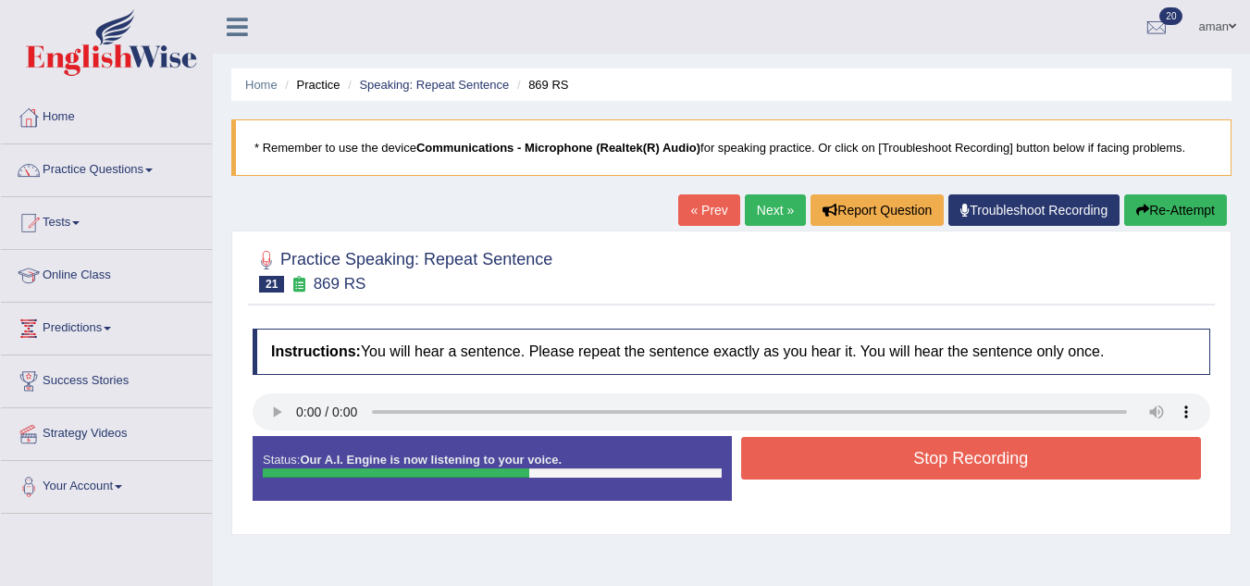
click at [881, 456] on button "Stop Recording" at bounding box center [971, 458] width 461 height 43
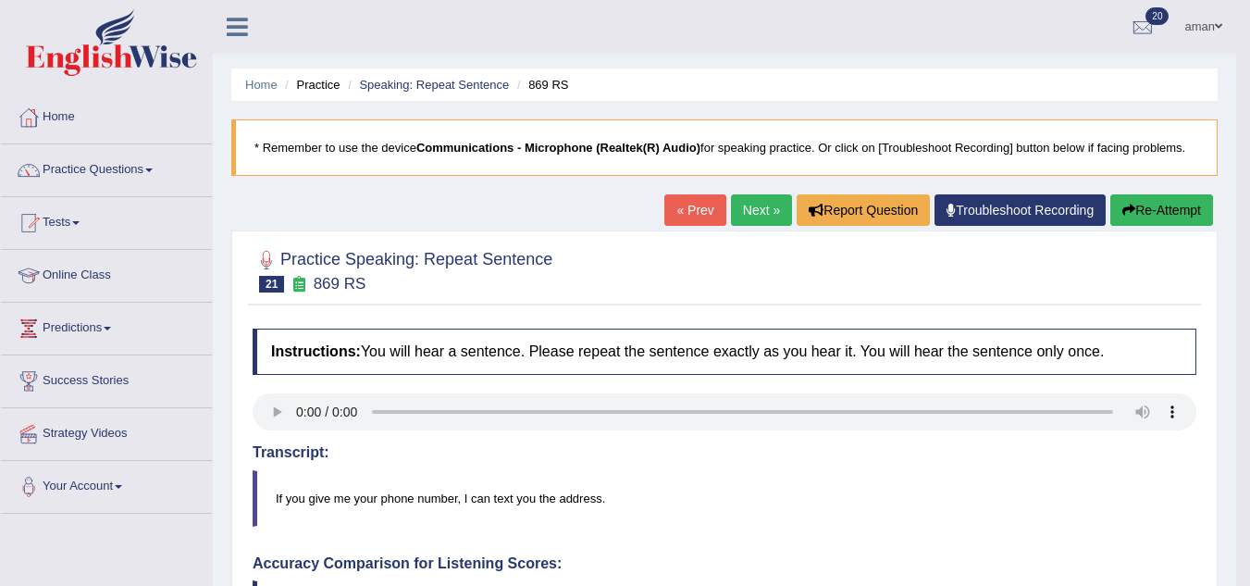
click at [764, 202] on link "Next »" at bounding box center [761, 209] width 61 height 31
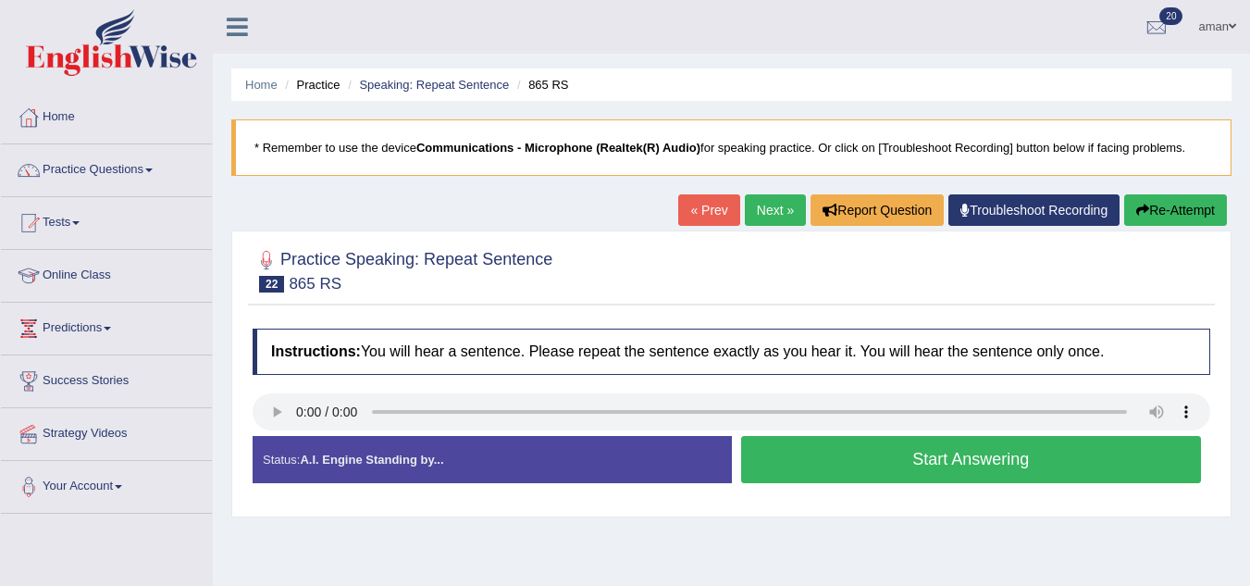
click at [794, 471] on button "Start Answering" at bounding box center [971, 459] width 461 height 47
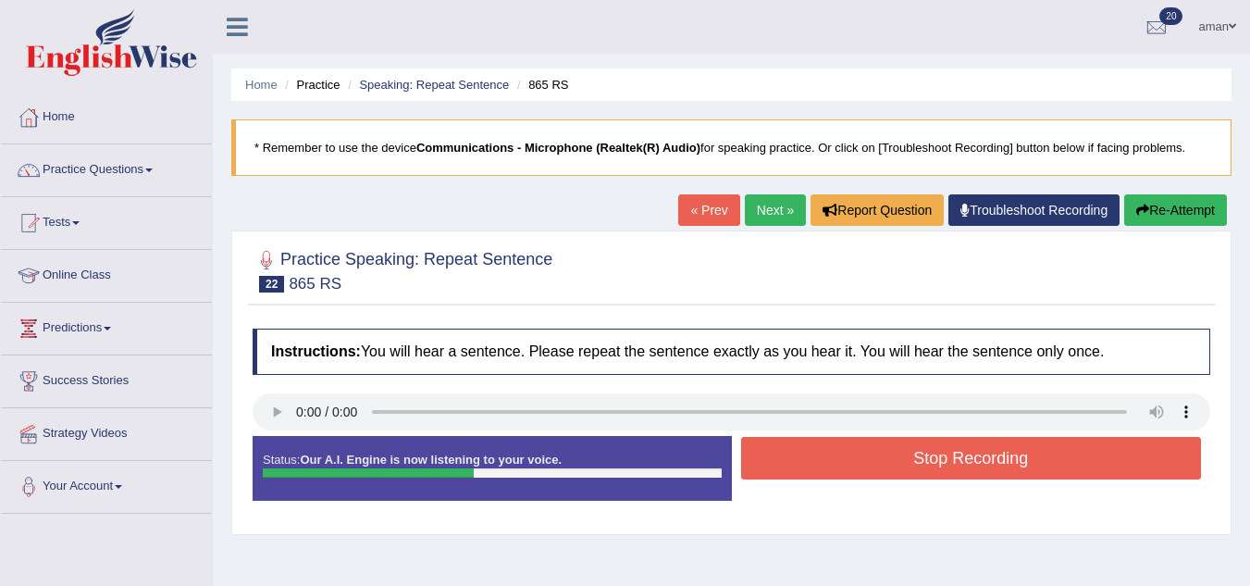
click at [794, 471] on button "Stop Recording" at bounding box center [971, 458] width 461 height 43
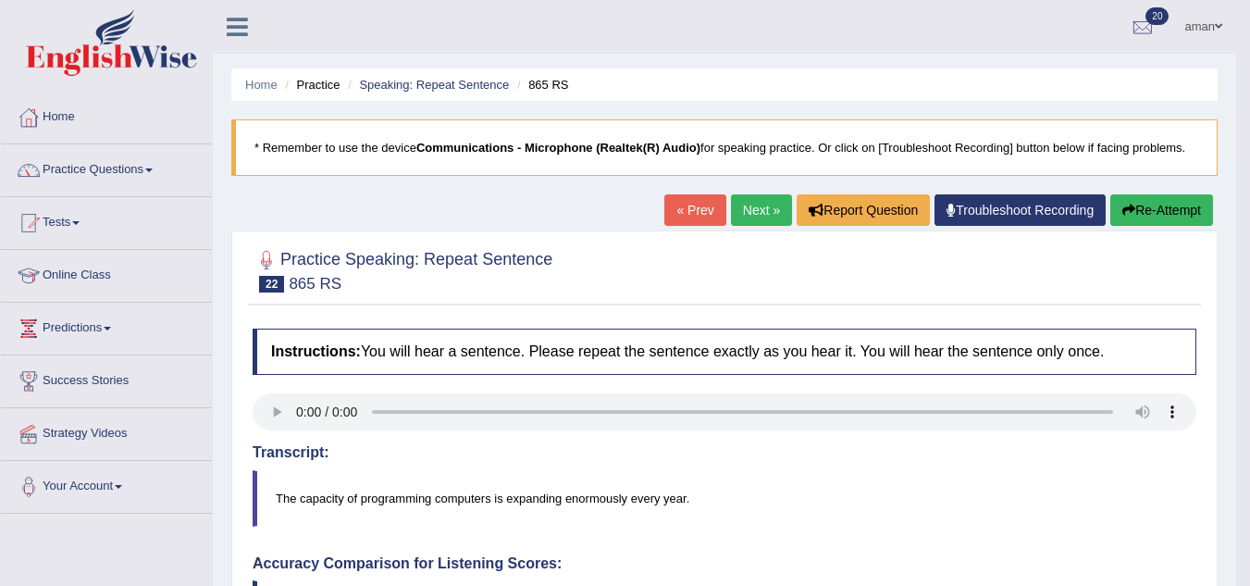
click at [754, 206] on link "Next »" at bounding box center [761, 209] width 61 height 31
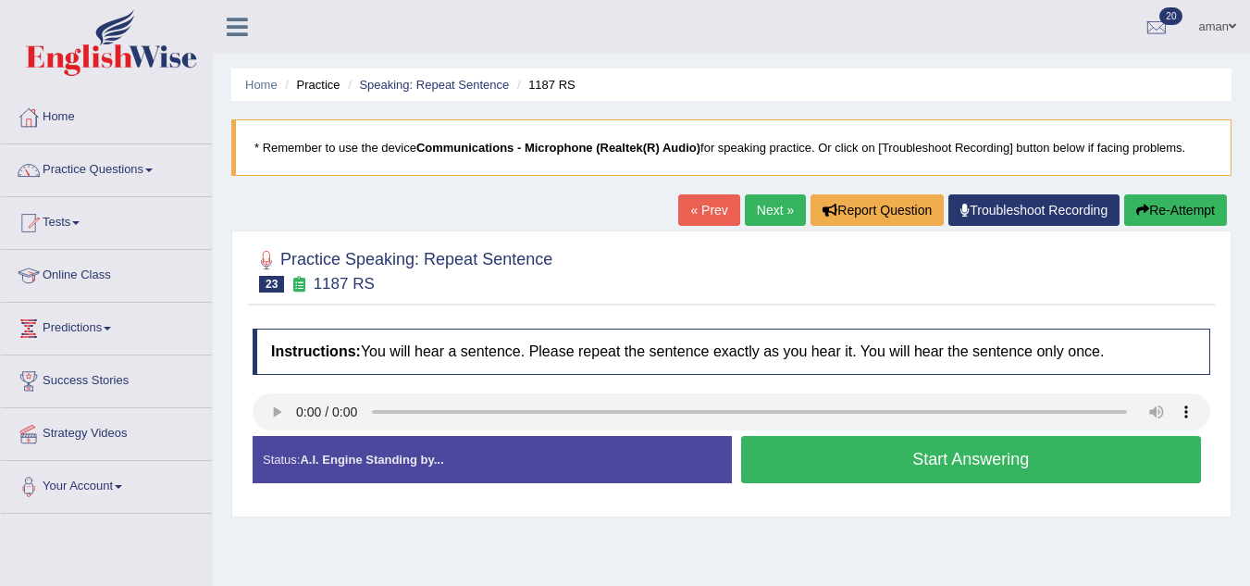
click at [764, 205] on link "Next »" at bounding box center [775, 209] width 61 height 31
click at [68, 174] on link "Practice Questions" at bounding box center [106, 167] width 211 height 46
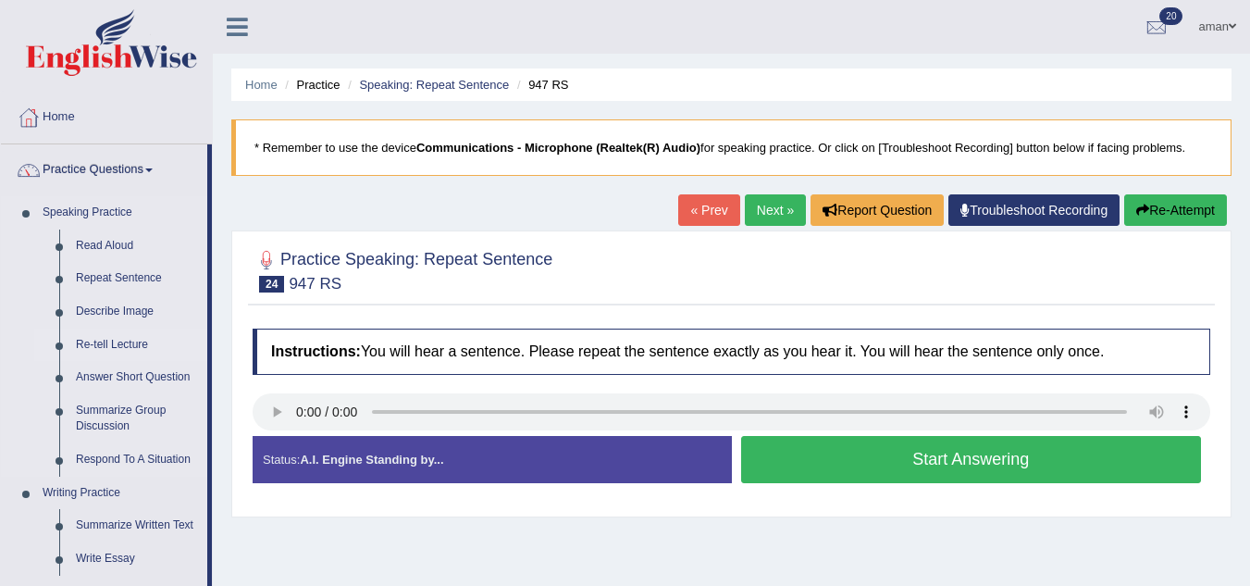
click at [103, 348] on link "Re-tell Lecture" at bounding box center [138, 345] width 140 height 33
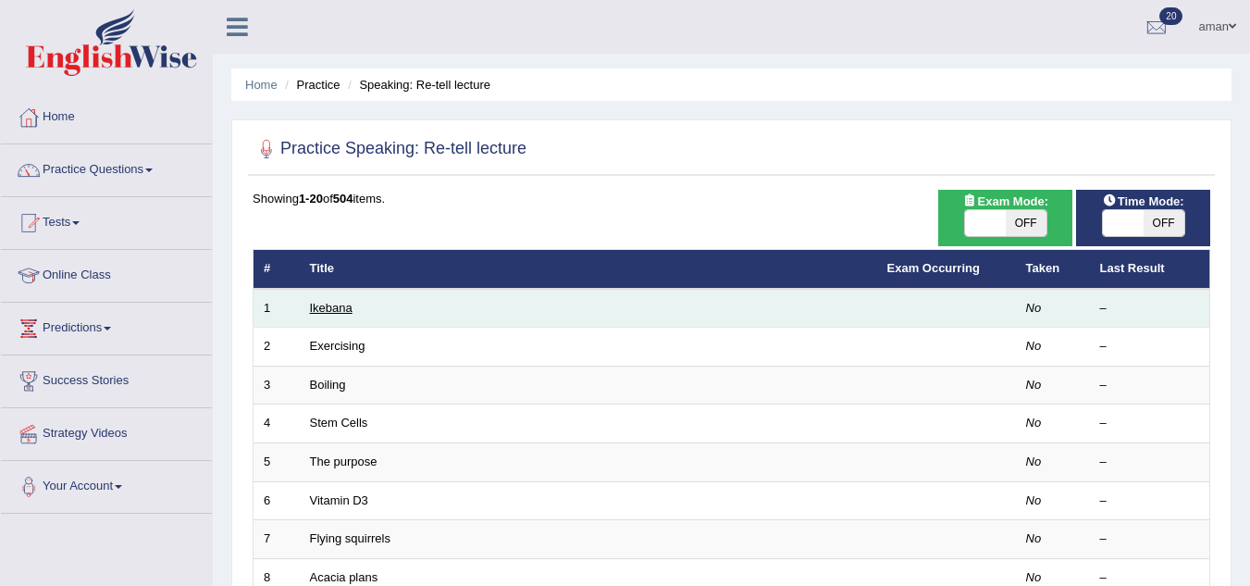
click at [344, 313] on link "Ikebana" at bounding box center [331, 308] width 43 height 14
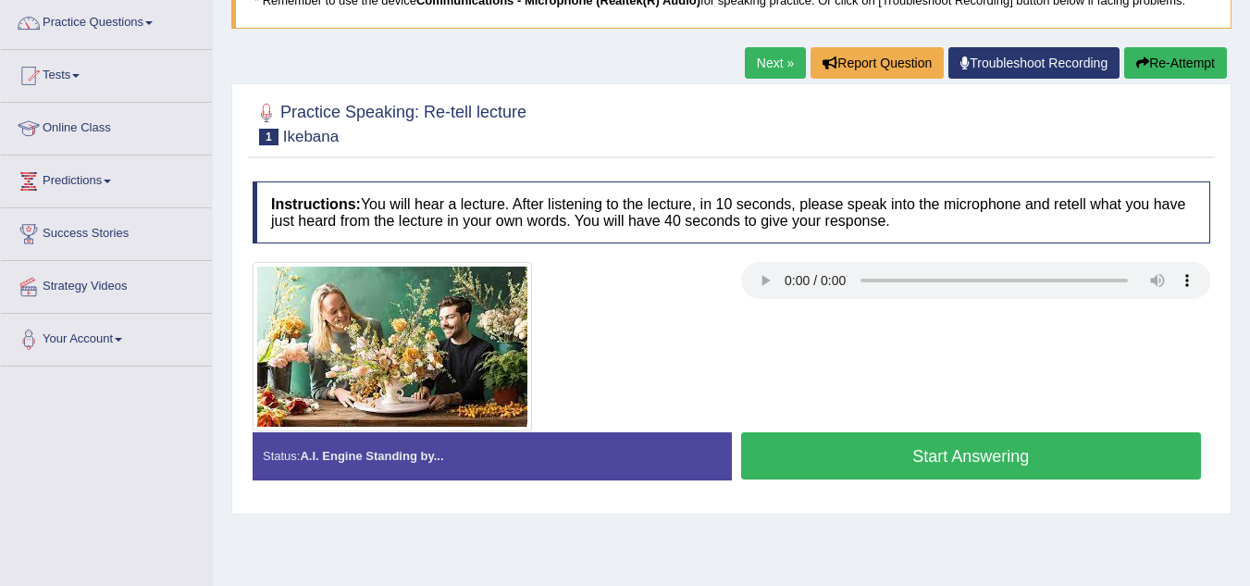
scroll to position [157, 0]
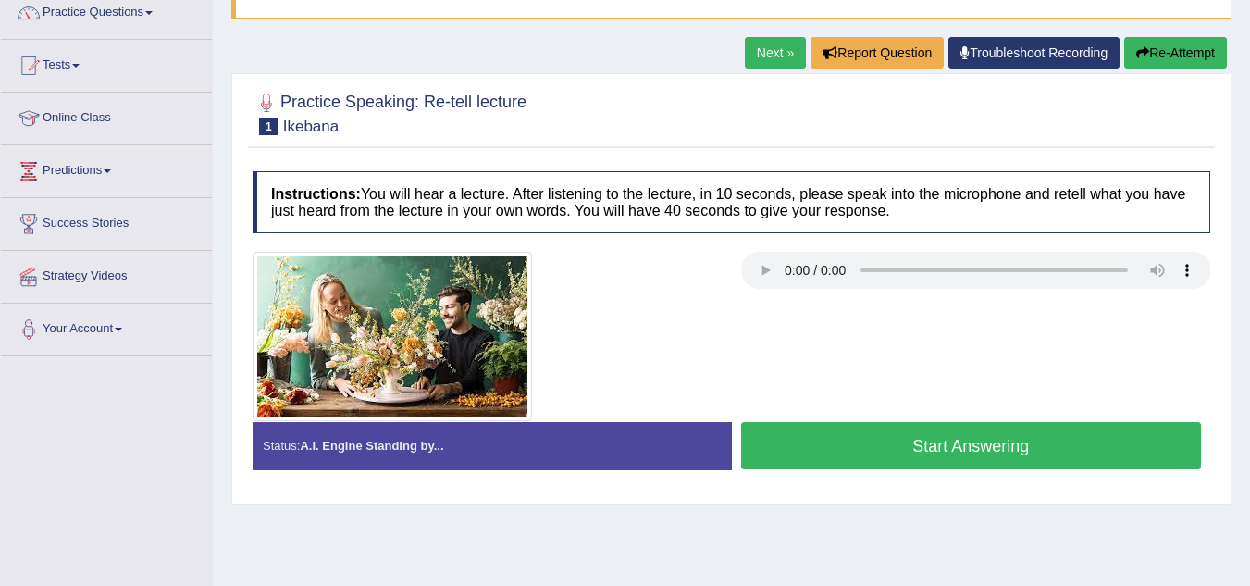
click at [775, 437] on button "Start Answering" at bounding box center [971, 445] width 461 height 47
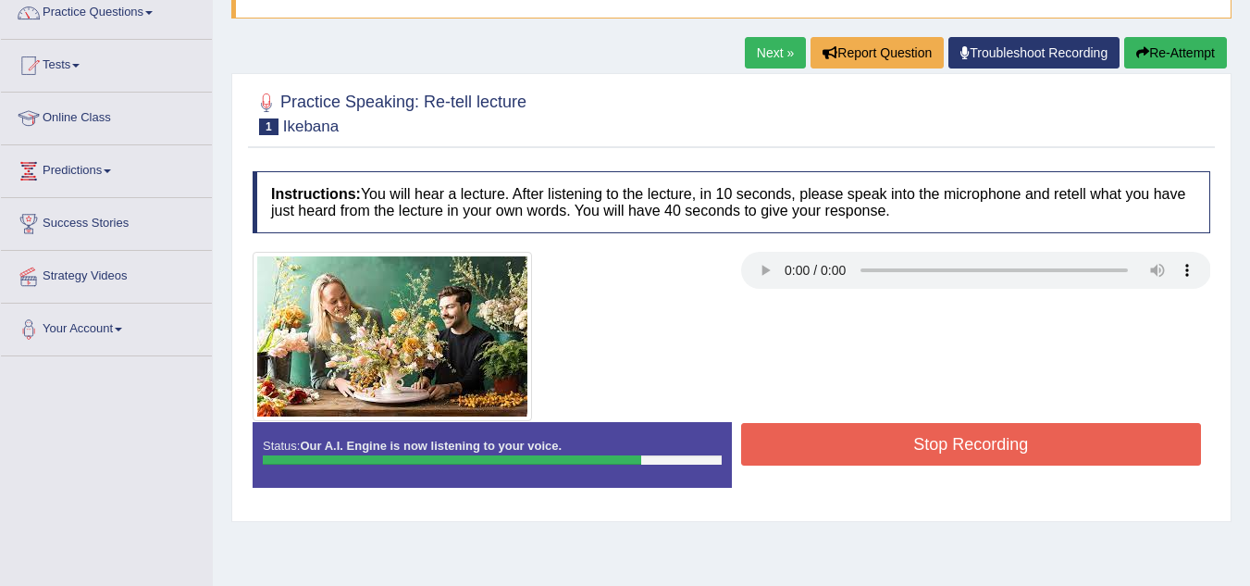
click at [775, 437] on button "Stop Recording" at bounding box center [971, 444] width 461 height 43
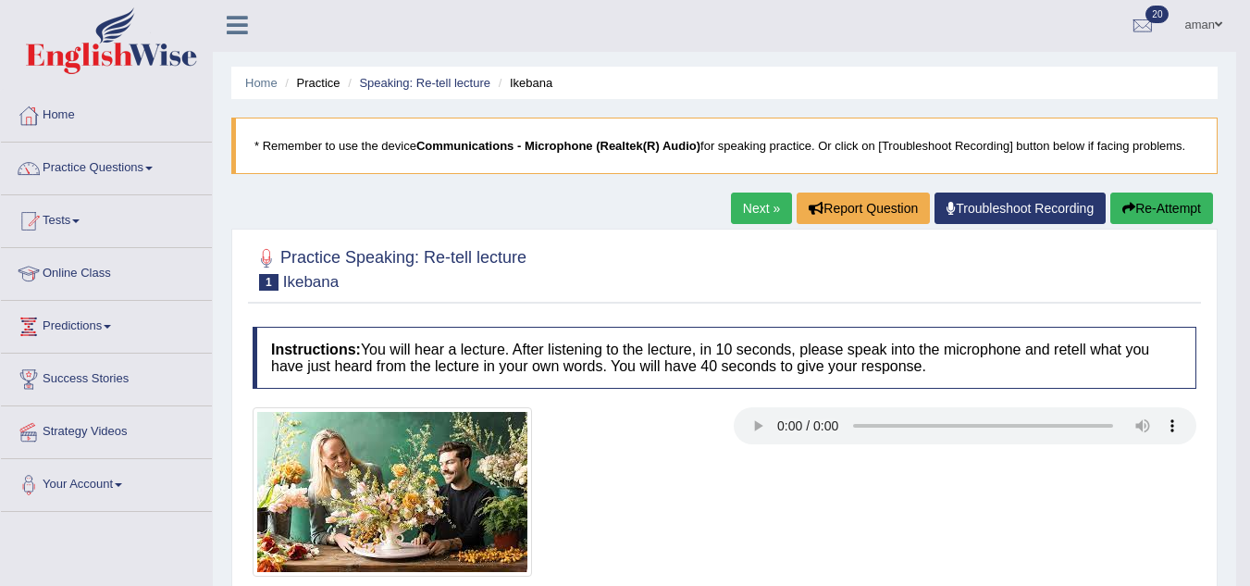
scroll to position [1, 0]
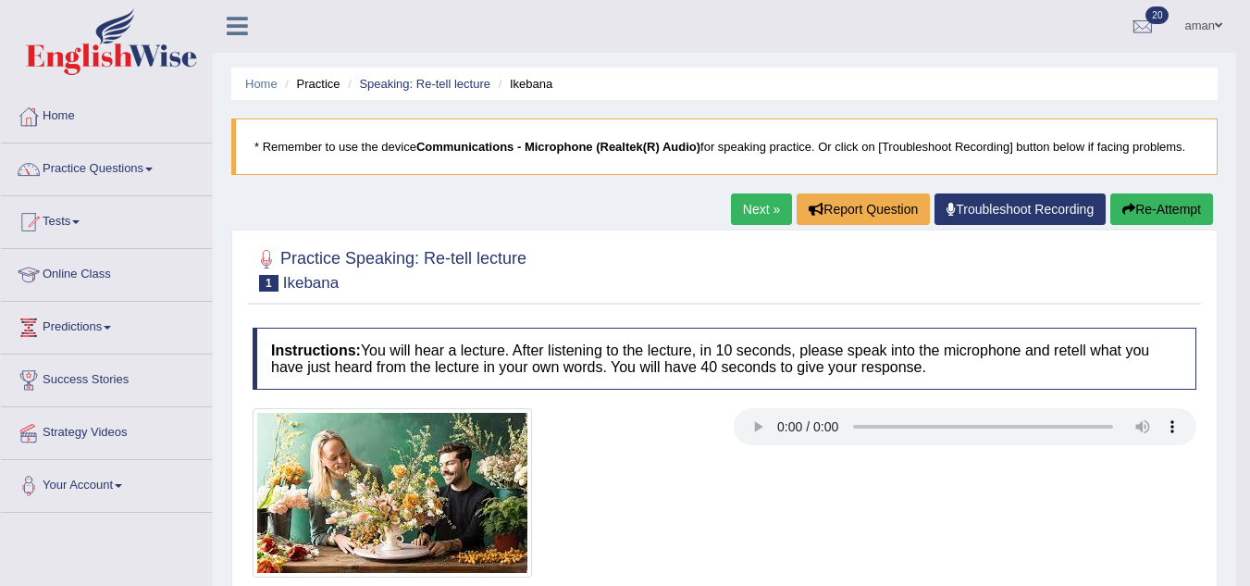
click at [768, 206] on link "Next »" at bounding box center [761, 208] width 61 height 31
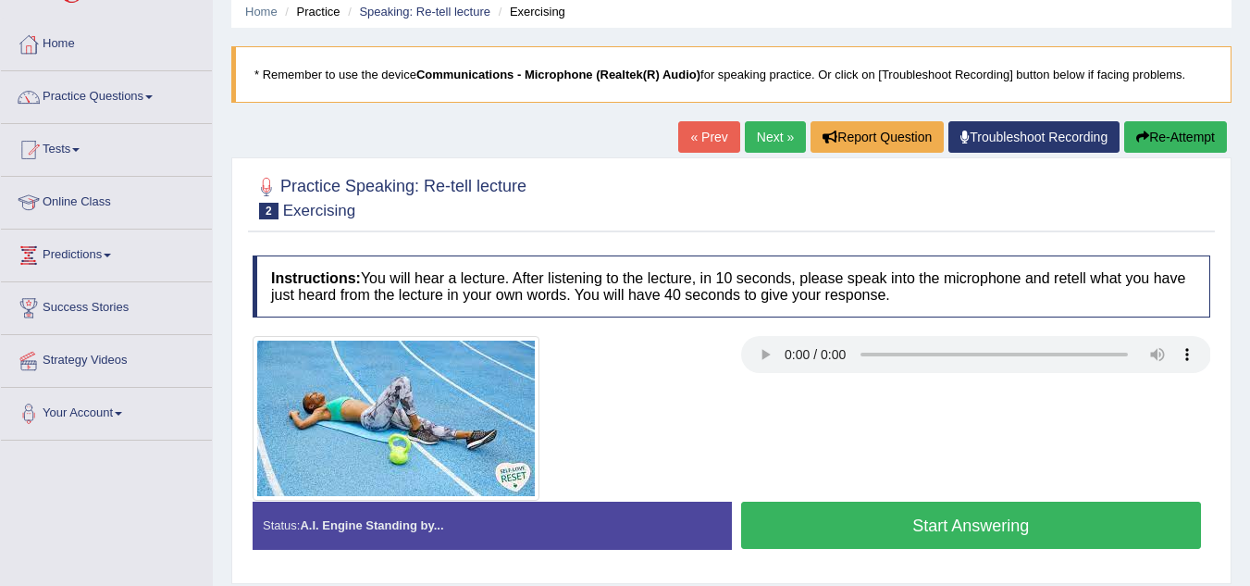
scroll to position [160, 0]
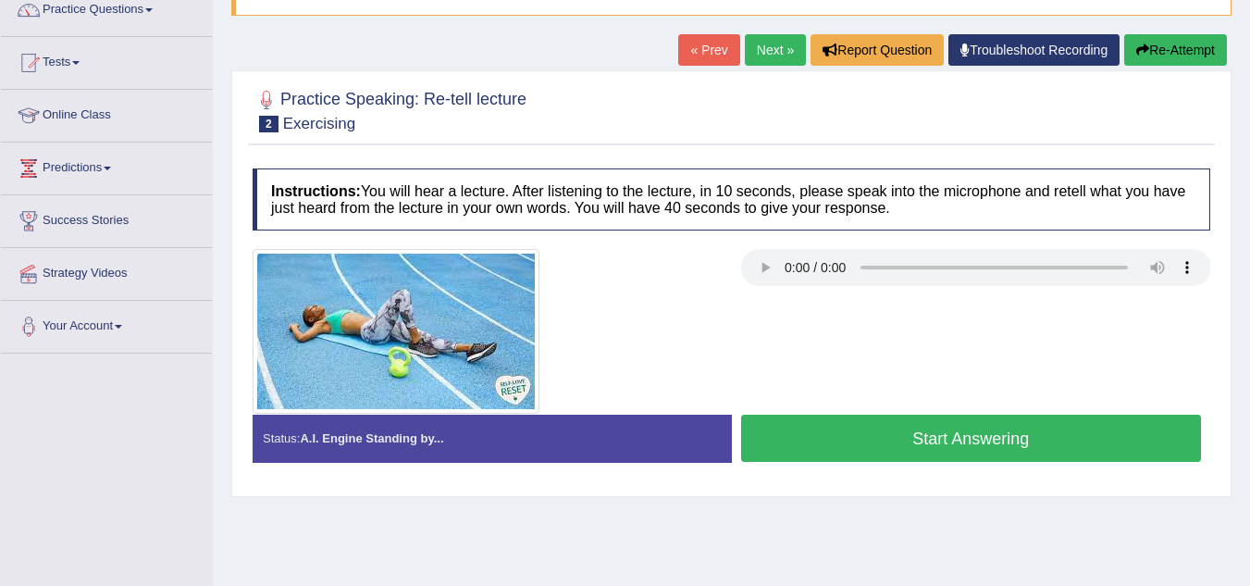
click at [809, 437] on button "Start Answering" at bounding box center [971, 438] width 461 height 47
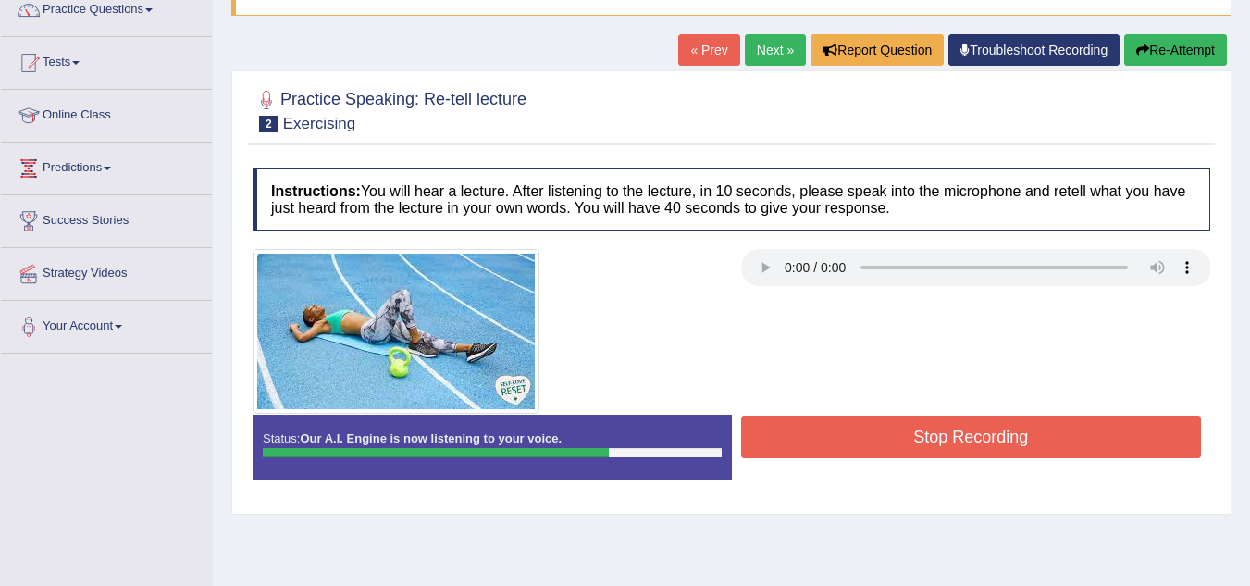
click at [809, 437] on button "Stop Recording" at bounding box center [971, 437] width 461 height 43
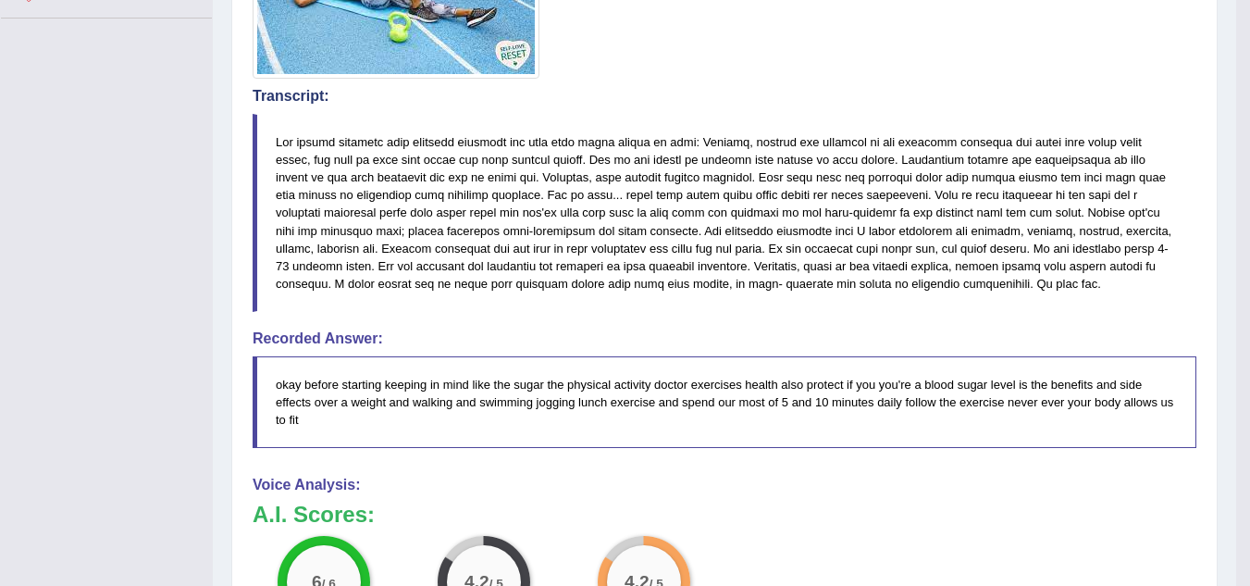
scroll to position [0, 0]
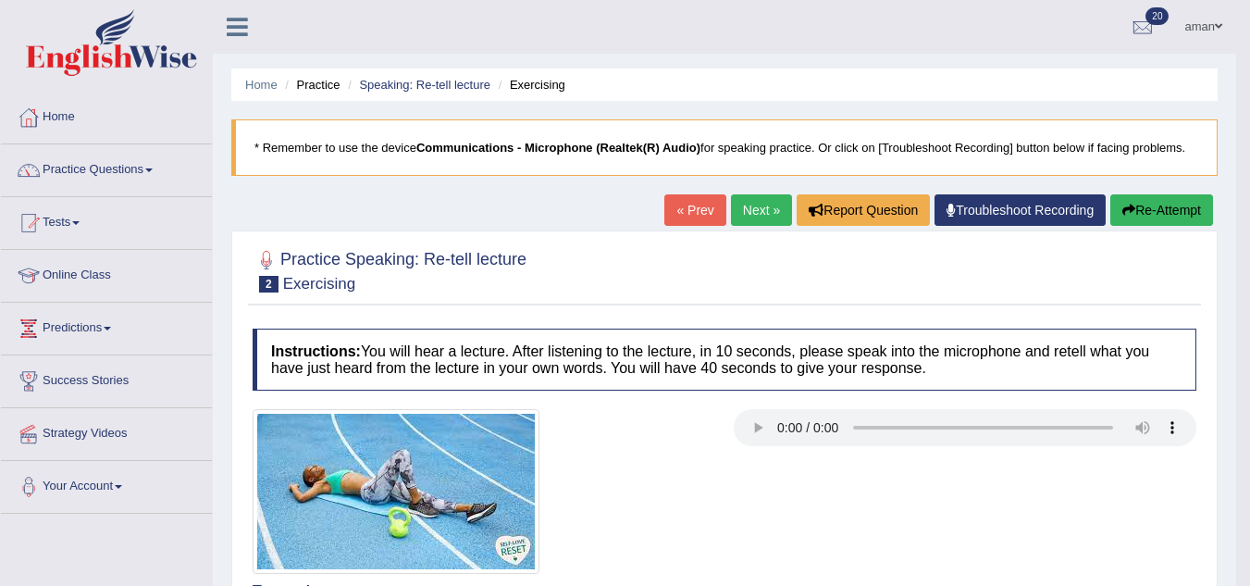
click at [766, 205] on link "Next »" at bounding box center [761, 209] width 61 height 31
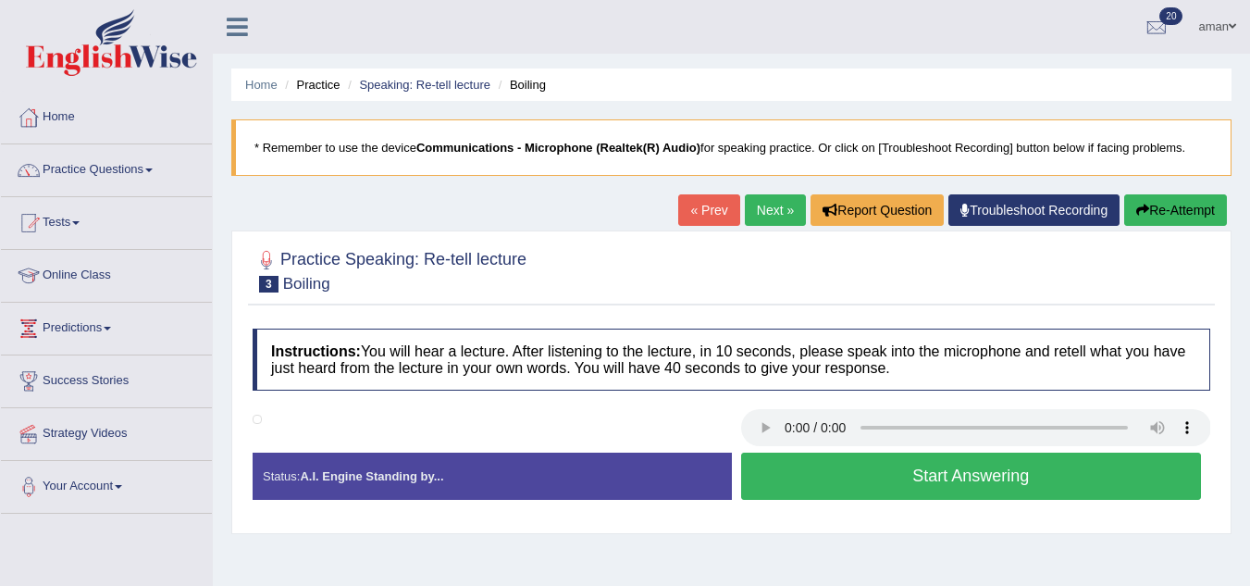
click at [820, 473] on button "Start Answering" at bounding box center [971, 476] width 461 height 47
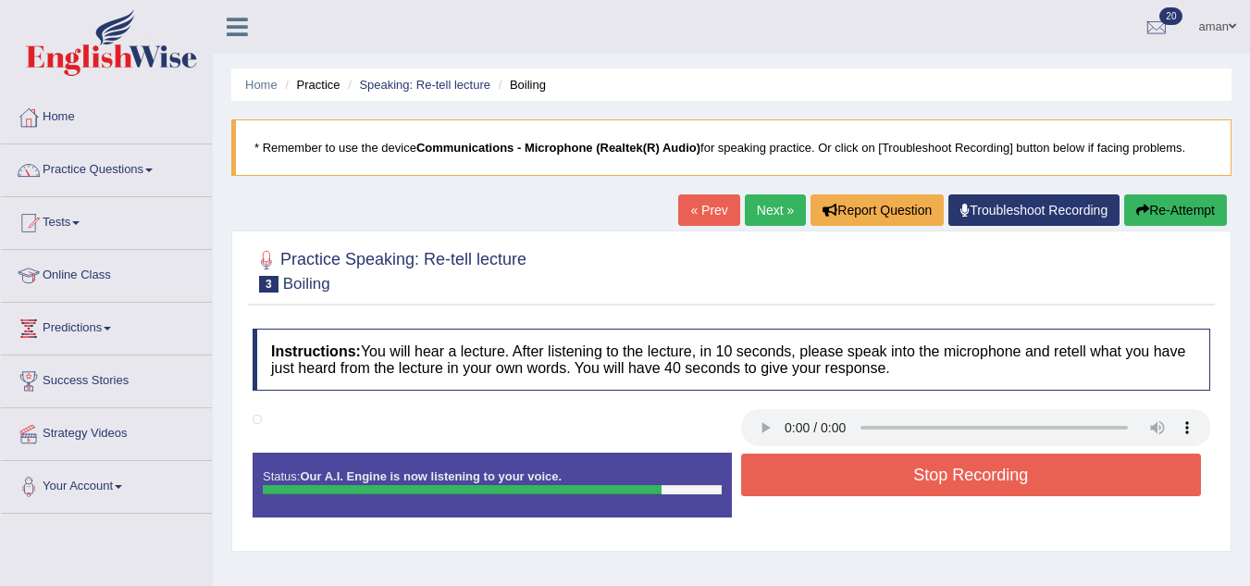
click at [820, 473] on button "Stop Recording" at bounding box center [971, 475] width 461 height 43
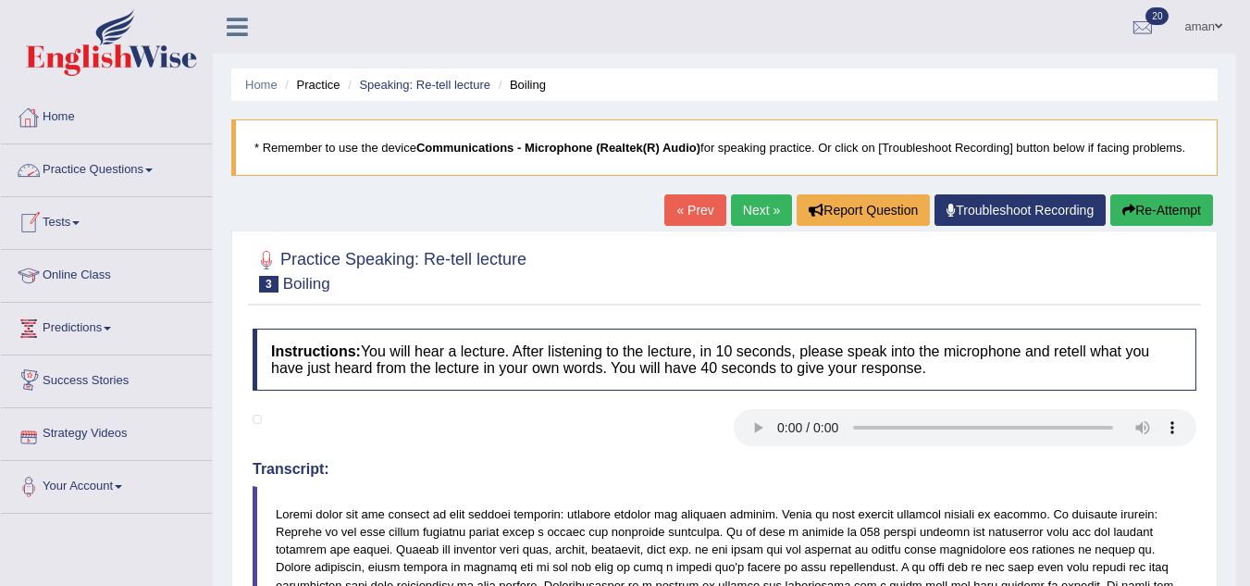
click at [102, 165] on link "Practice Questions" at bounding box center [106, 167] width 211 height 46
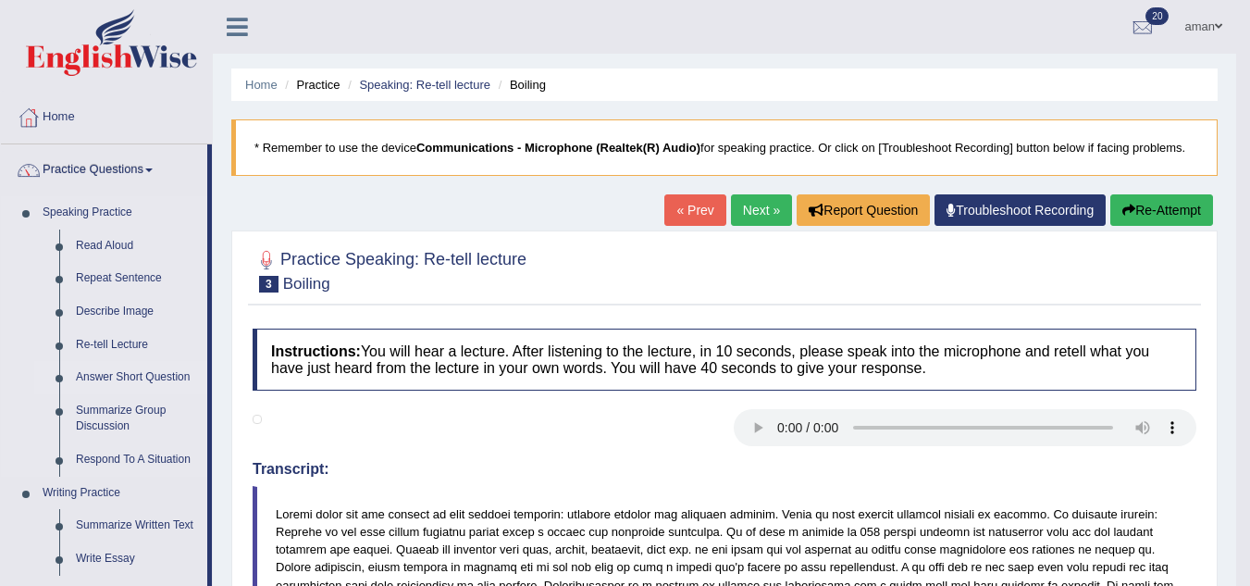
click at [149, 384] on link "Answer Short Question" at bounding box center [138, 377] width 140 height 33
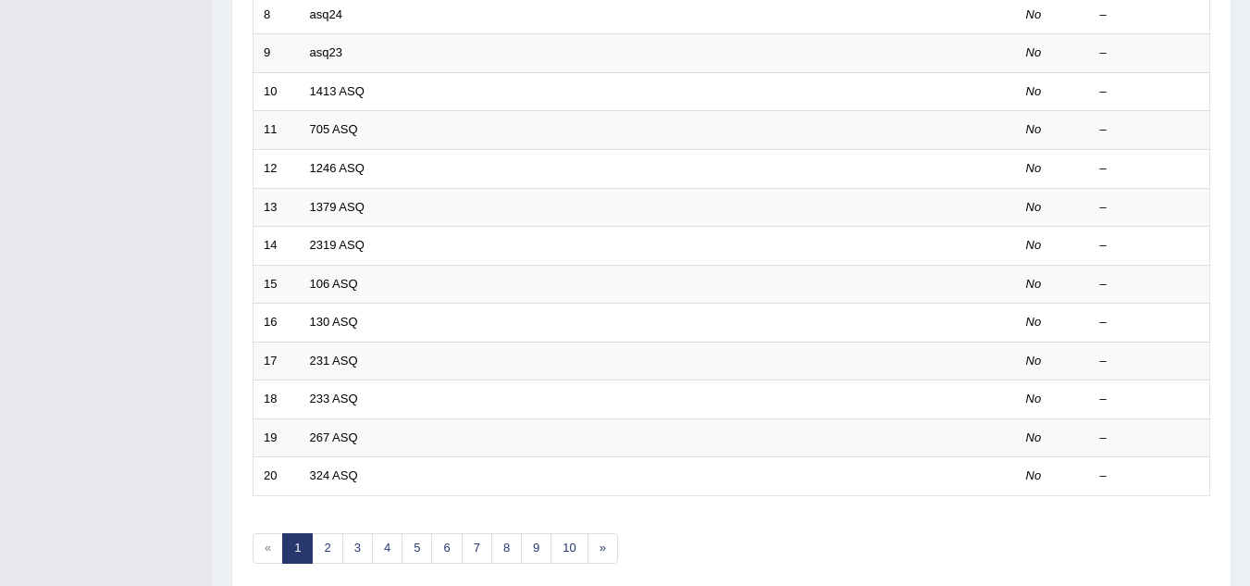
scroll to position [565, 0]
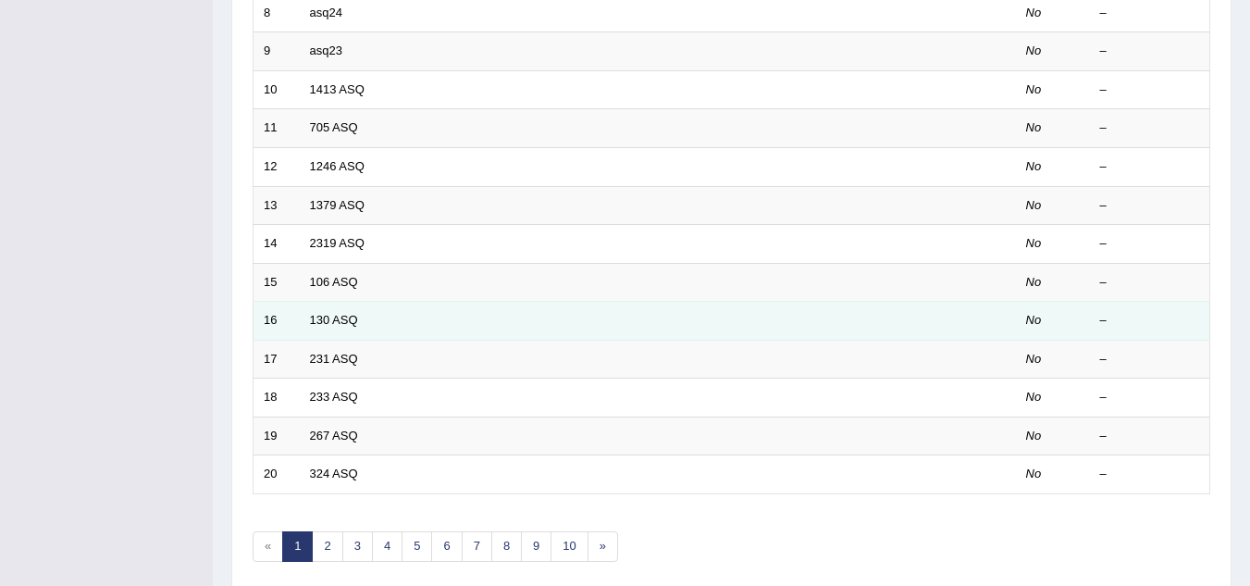
click at [314, 328] on td "130 ASQ" at bounding box center [589, 321] width 578 height 39
click at [344, 319] on link "130 ASQ" at bounding box center [334, 320] width 48 height 14
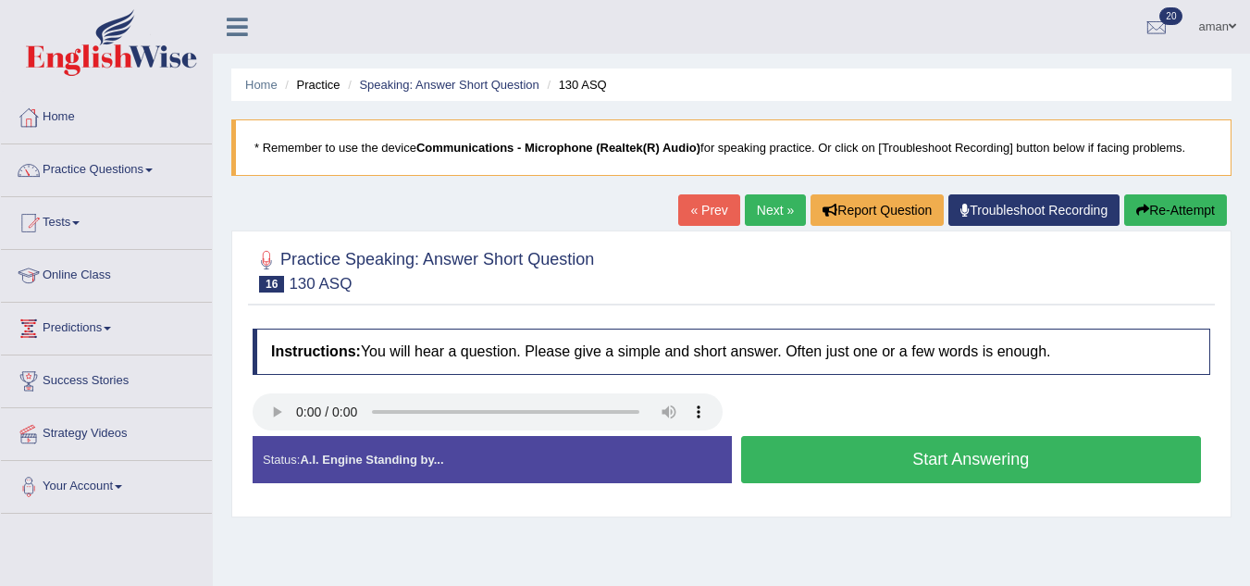
click at [894, 463] on button "Start Answering" at bounding box center [971, 459] width 461 height 47
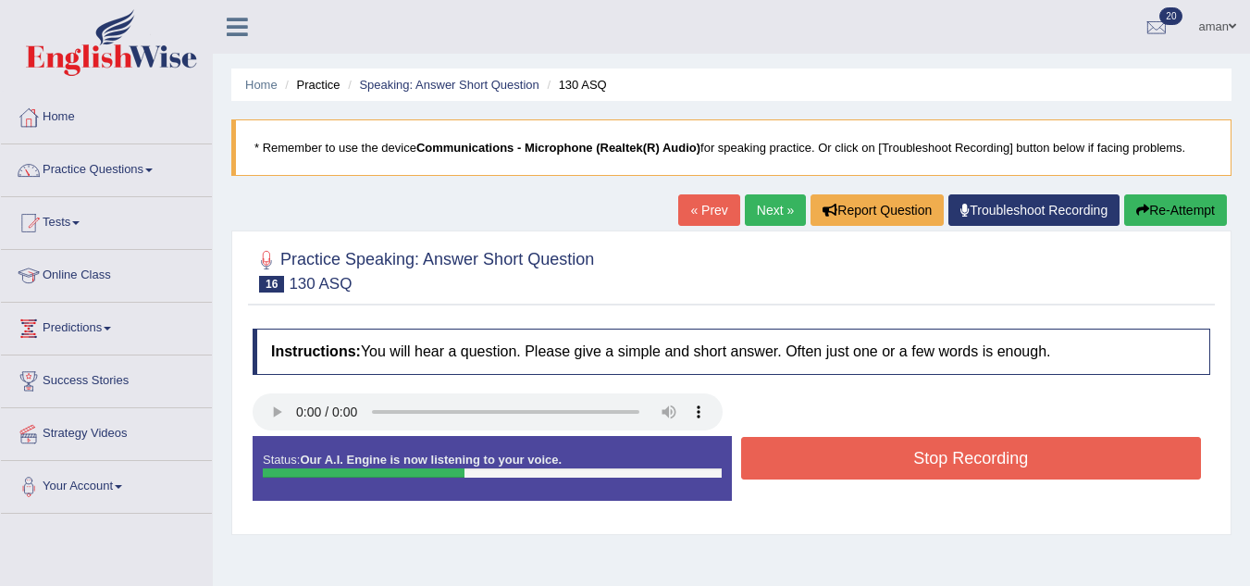
click at [894, 463] on button "Stop Recording" at bounding box center [971, 458] width 461 height 43
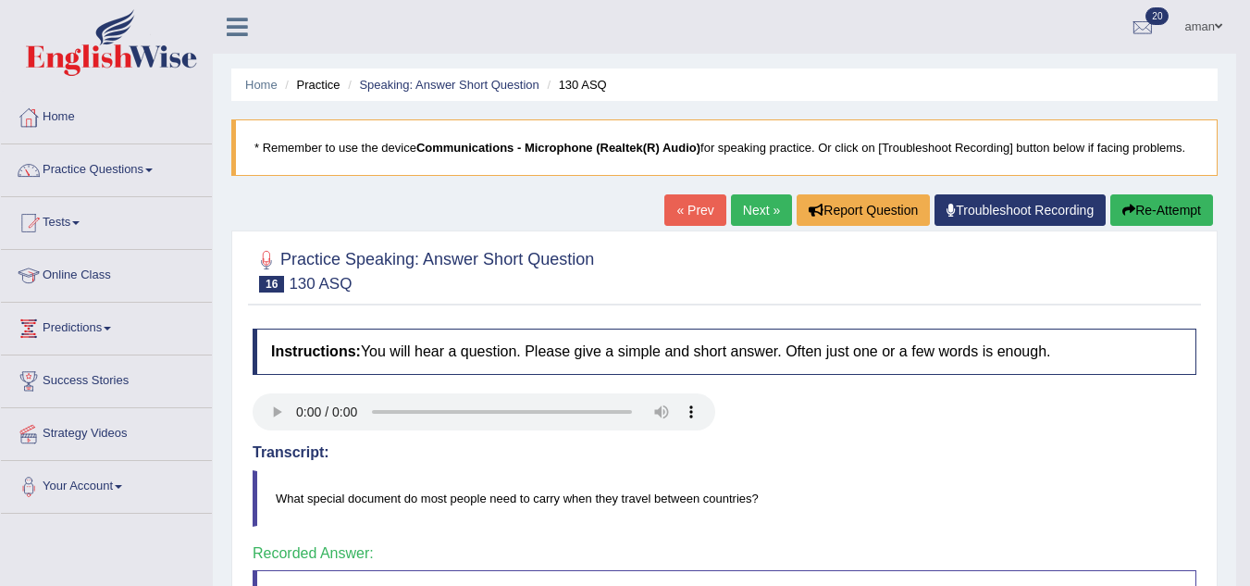
click at [758, 213] on link "Next »" at bounding box center [761, 209] width 61 height 31
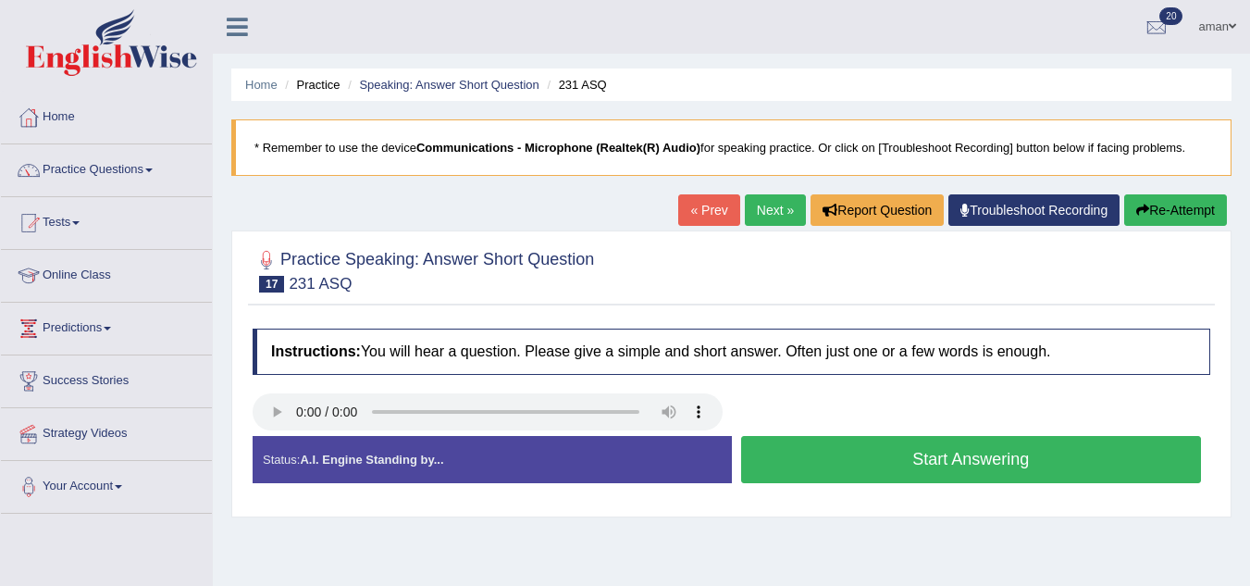
click at [830, 444] on button "Start Answering" at bounding box center [971, 459] width 461 height 47
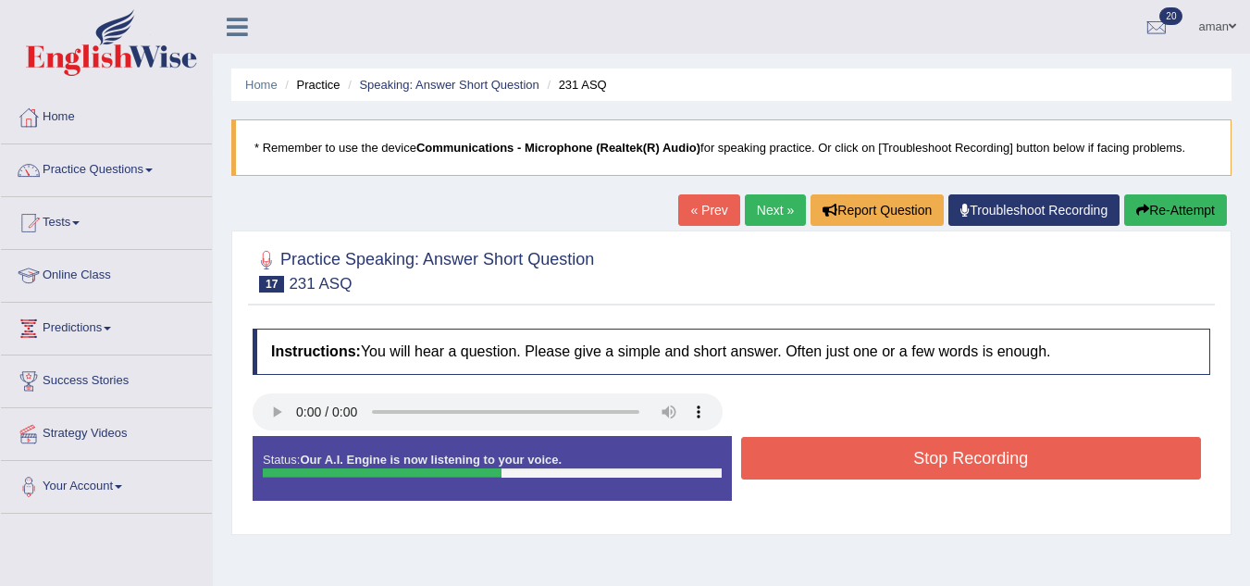
click at [830, 444] on button "Stop Recording" at bounding box center [971, 458] width 461 height 43
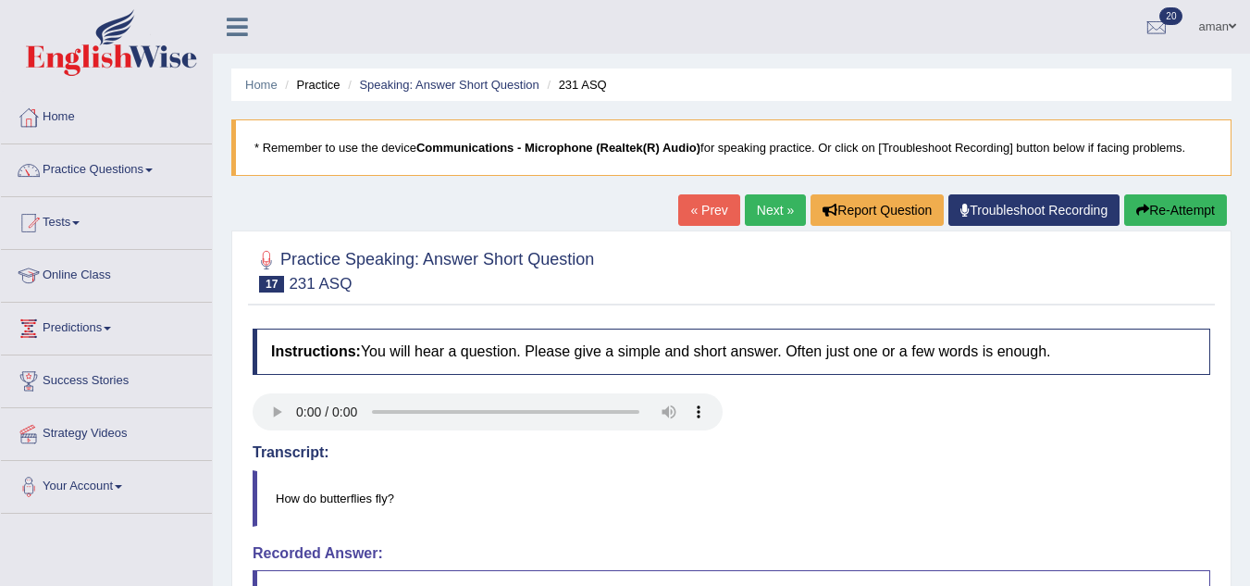
click at [775, 197] on link "Next »" at bounding box center [775, 209] width 61 height 31
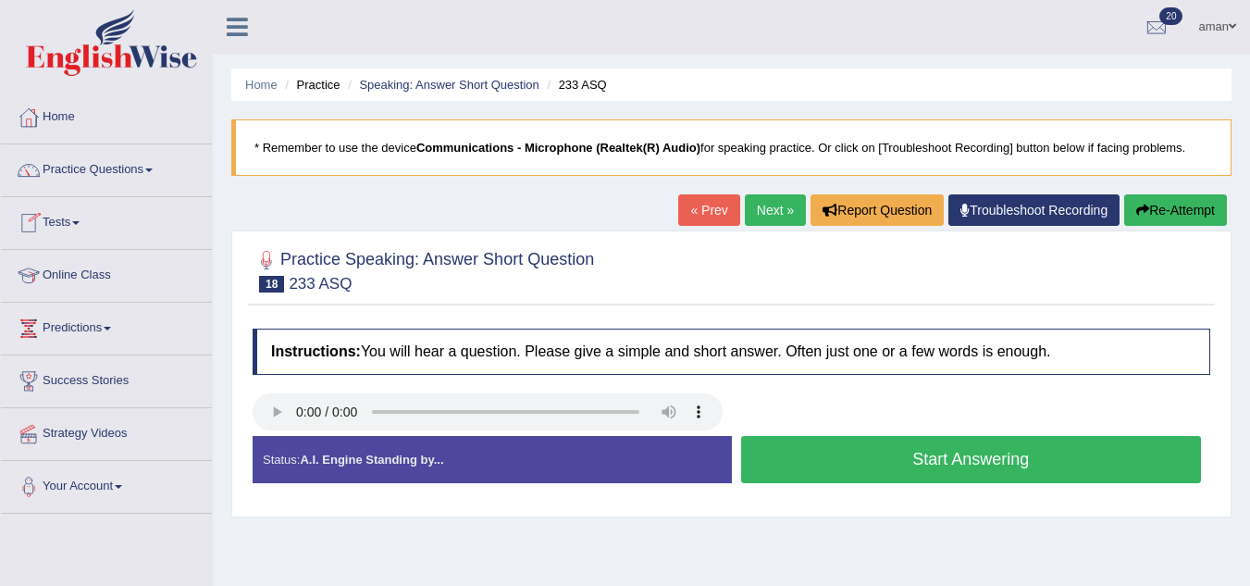
click at [80, 222] on span at bounding box center [75, 223] width 7 height 4
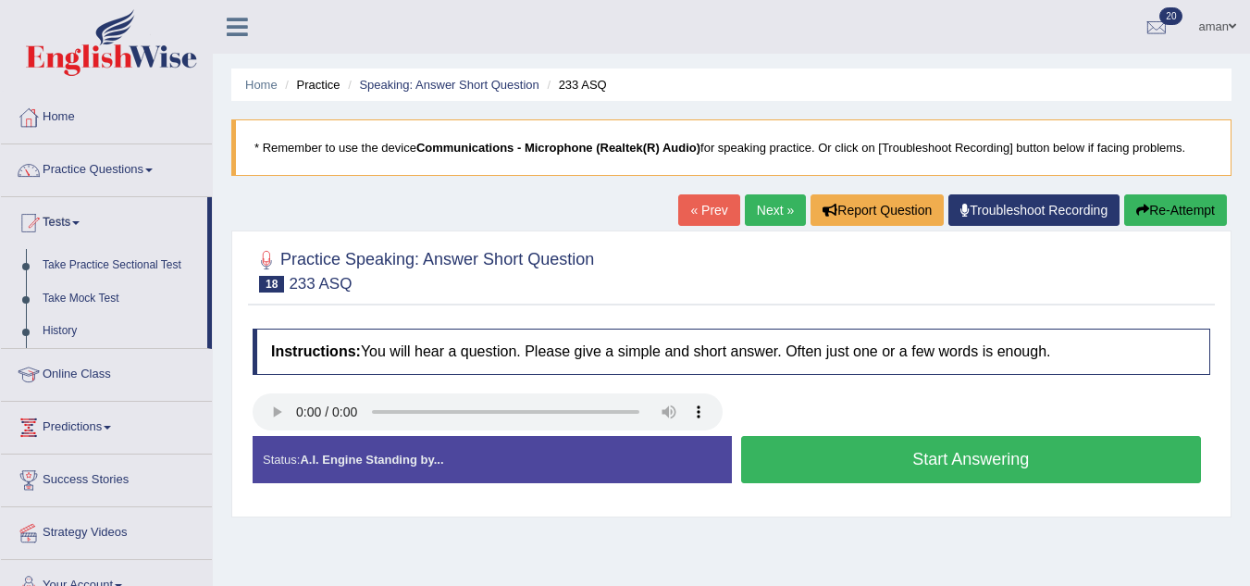
click at [80, 222] on span at bounding box center [75, 223] width 7 height 4
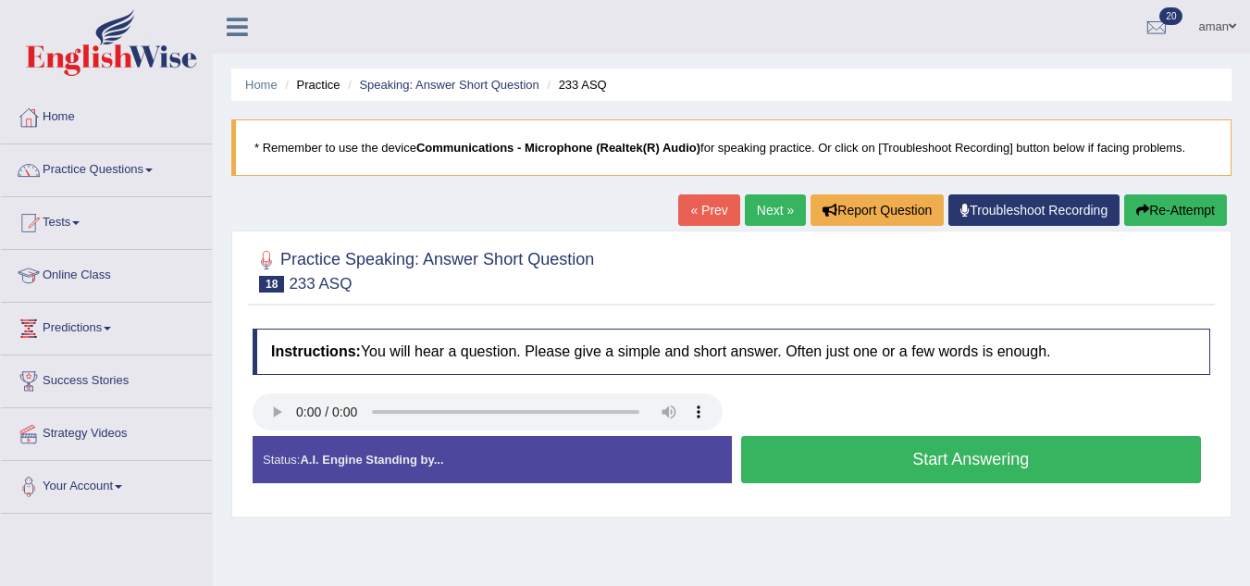
click at [80, 222] on span at bounding box center [75, 223] width 7 height 4
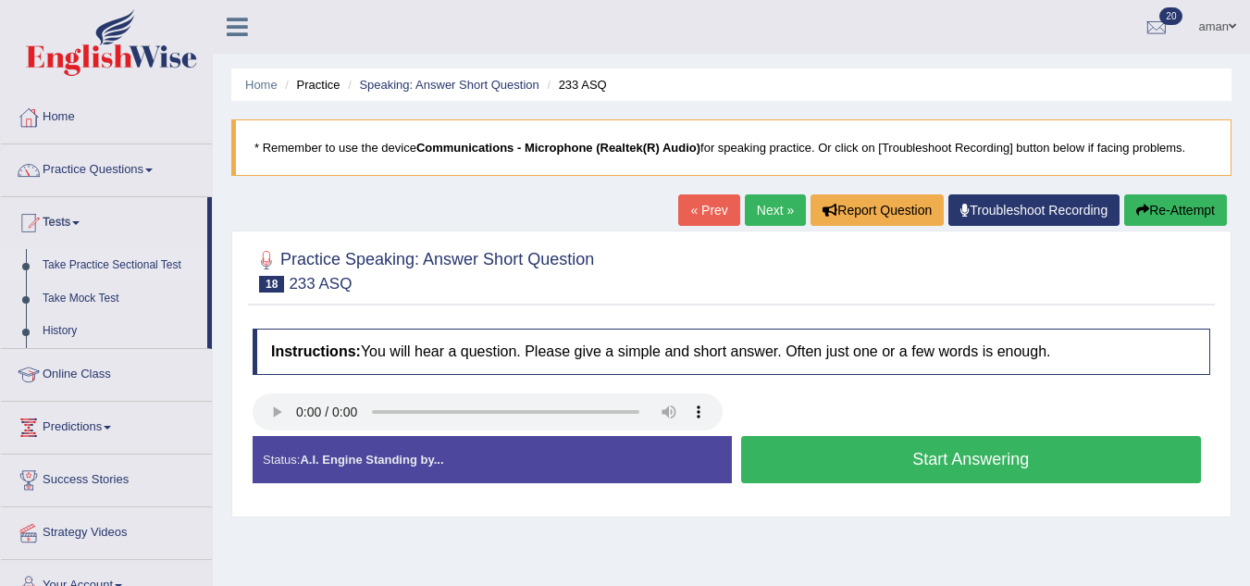
click at [93, 266] on link "Take Practice Sectional Test" at bounding box center [120, 265] width 173 height 33
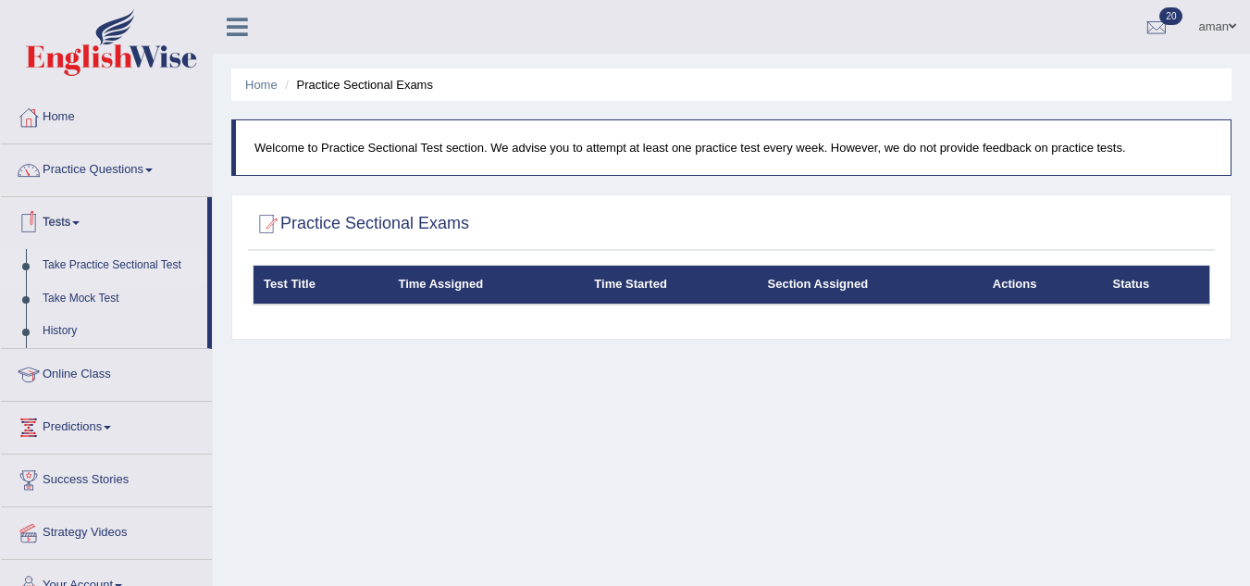
click at [440, 404] on div "Home Practice Sectional Exams Welcome to Practice Sectional Test section. We ad…" at bounding box center [732, 463] width 1038 height 926
click at [261, 223] on div at bounding box center [267, 224] width 28 height 28
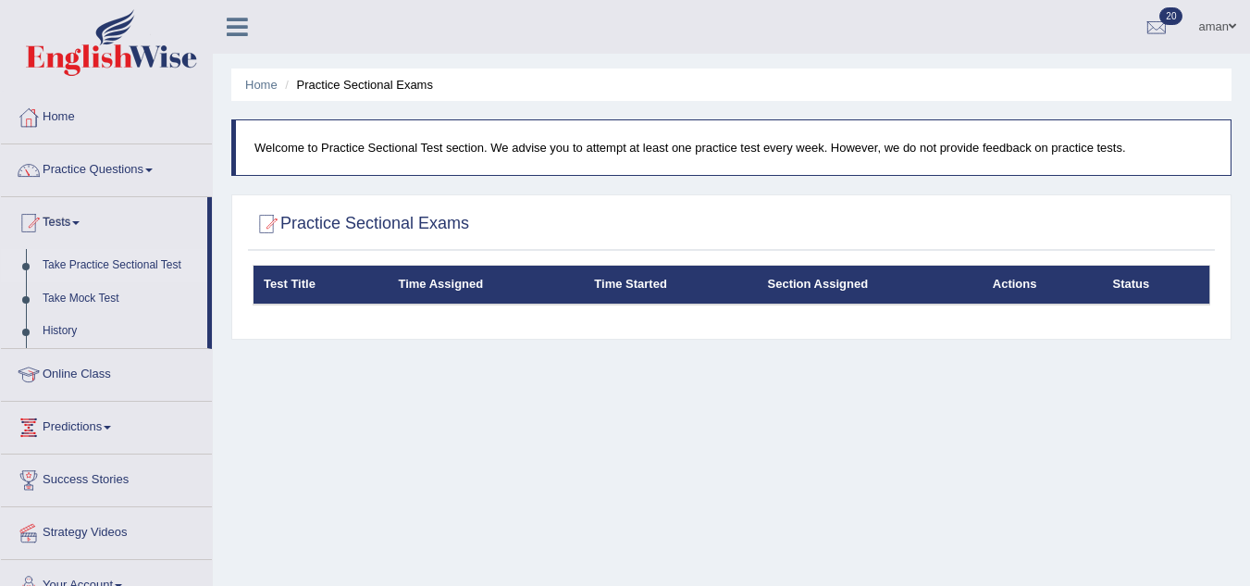
click at [261, 223] on div at bounding box center [267, 224] width 28 height 28
click at [87, 266] on link "Take Practice Sectional Test" at bounding box center [120, 265] width 173 height 33
click at [353, 285] on th "Test Title" at bounding box center [321, 285] width 135 height 39
click at [83, 291] on link "Take Mock Test" at bounding box center [120, 298] width 173 height 33
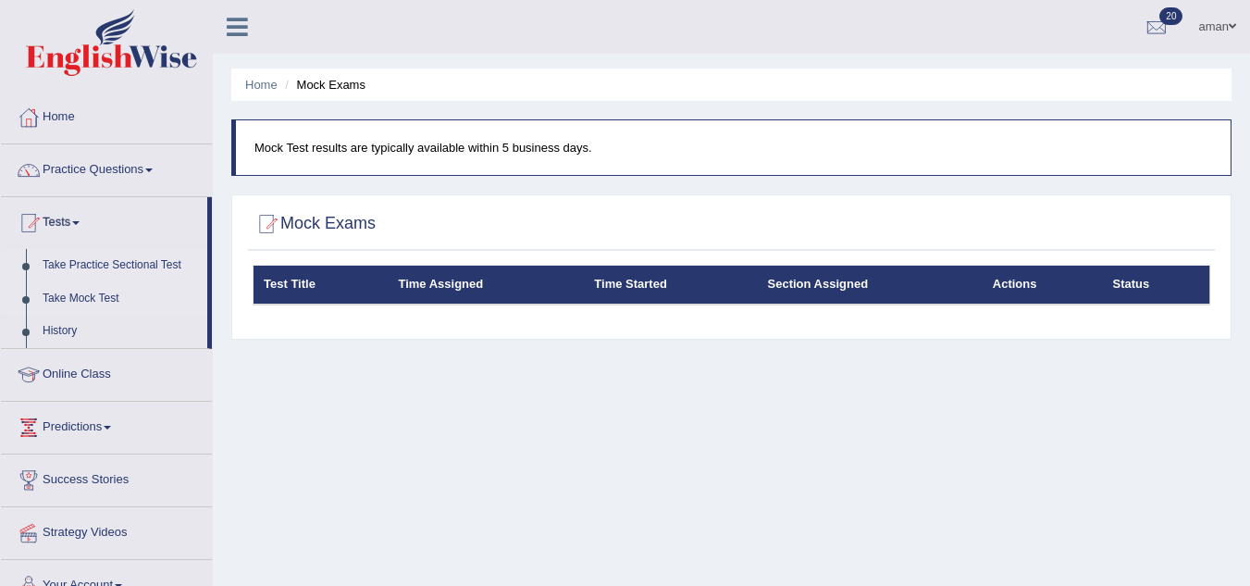
click at [114, 257] on link "Take Practice Sectional Test" at bounding box center [120, 265] width 173 height 33
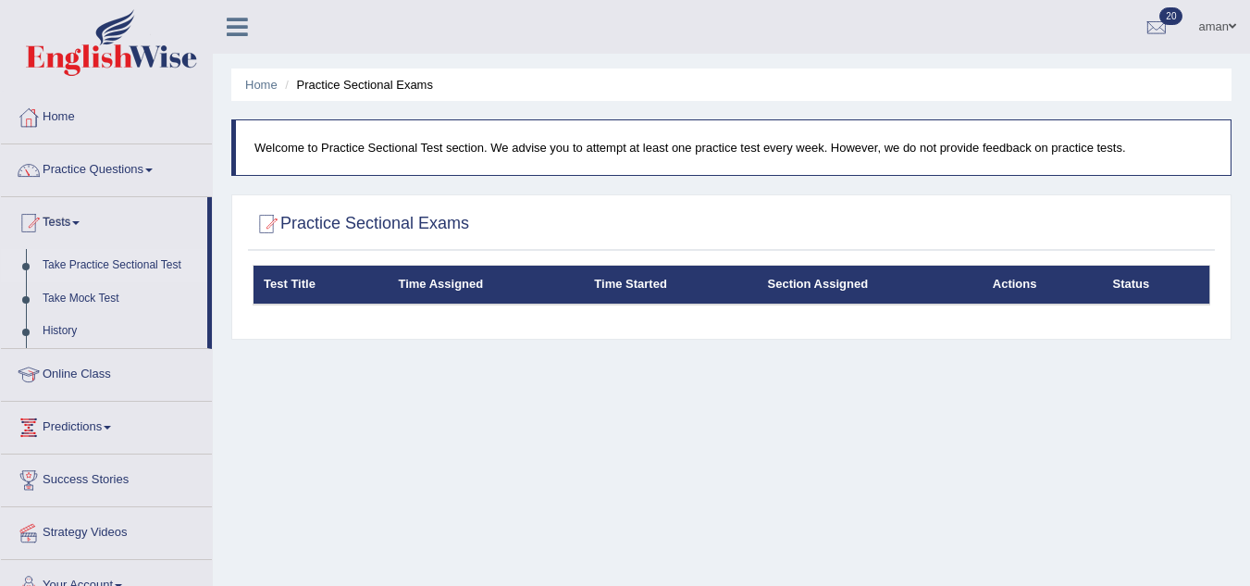
click at [984, 289] on th "Actions" at bounding box center [1043, 285] width 120 height 39
click at [838, 270] on th "Section Assigned" at bounding box center [870, 285] width 225 height 39
click at [1121, 281] on th "Status" at bounding box center [1156, 285] width 107 height 39
click at [267, 77] on li "Home" at bounding box center [261, 85] width 32 height 18
click at [309, 78] on li "Practice Sectional Exams" at bounding box center [356, 85] width 153 height 18
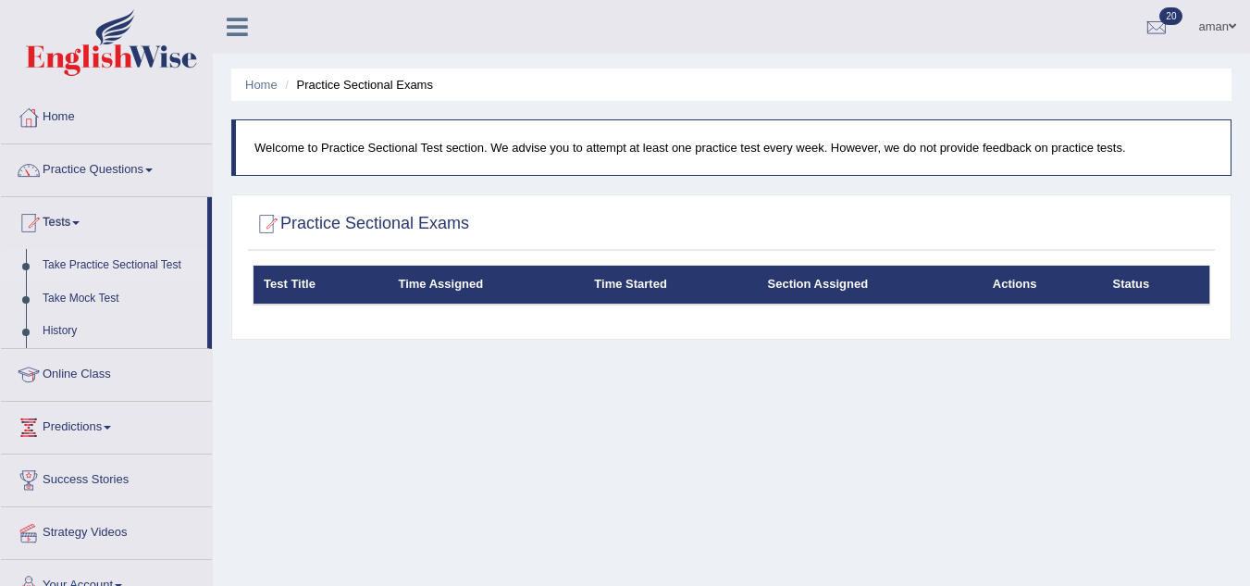
click at [329, 147] on p "Welcome to Practice Sectional Test section. We advise you to attempt at least o…" at bounding box center [734, 148] width 958 height 18
click at [1161, 19] on div at bounding box center [1157, 28] width 28 height 28
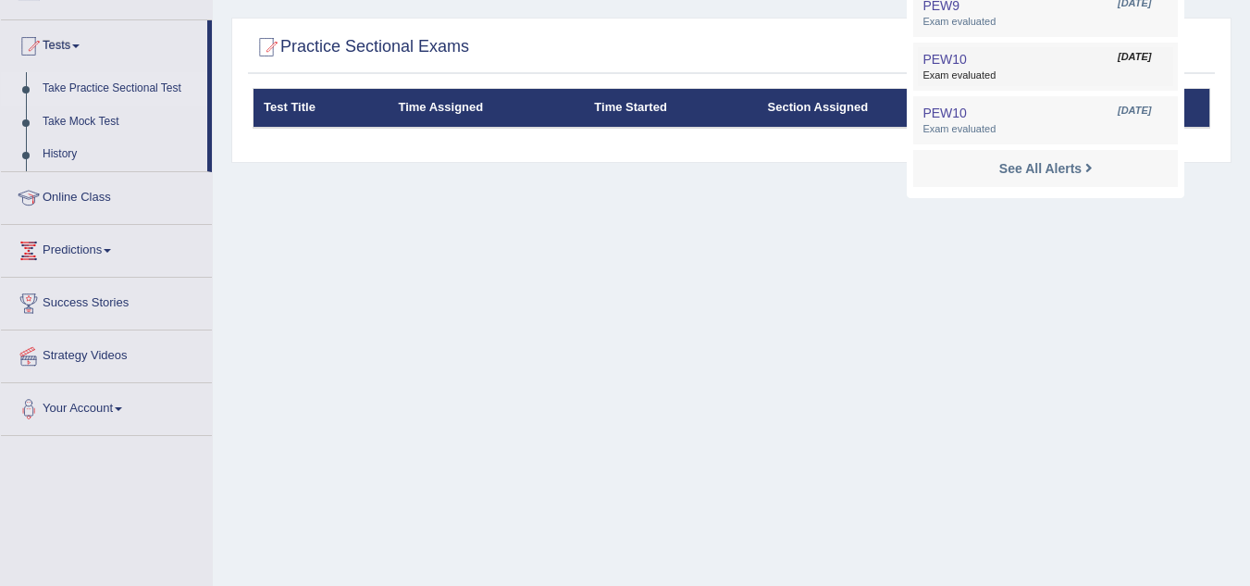
scroll to position [178, 0]
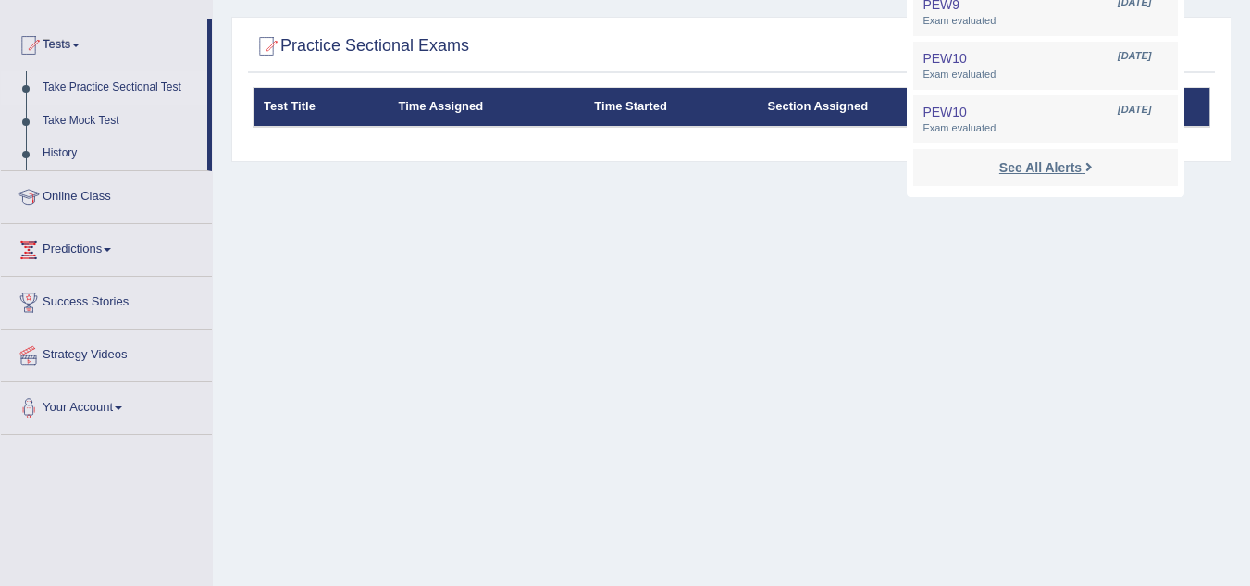
click at [1031, 170] on strong "See All Alerts" at bounding box center [1041, 167] width 82 height 15
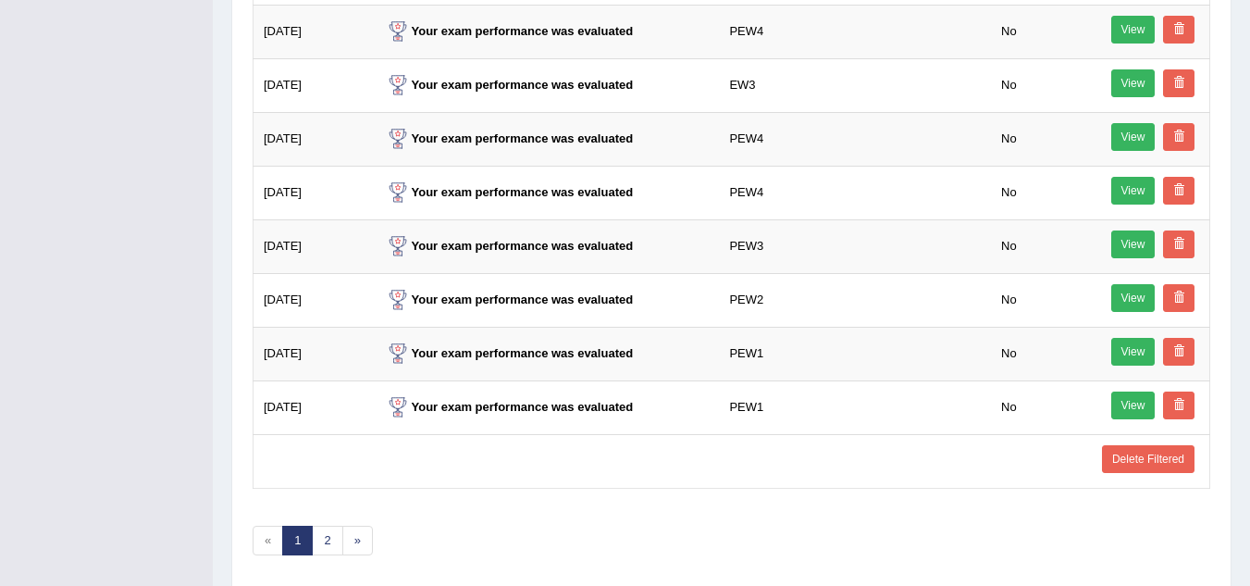
scroll to position [940, 0]
click at [332, 540] on link "2" at bounding box center [327, 540] width 31 height 31
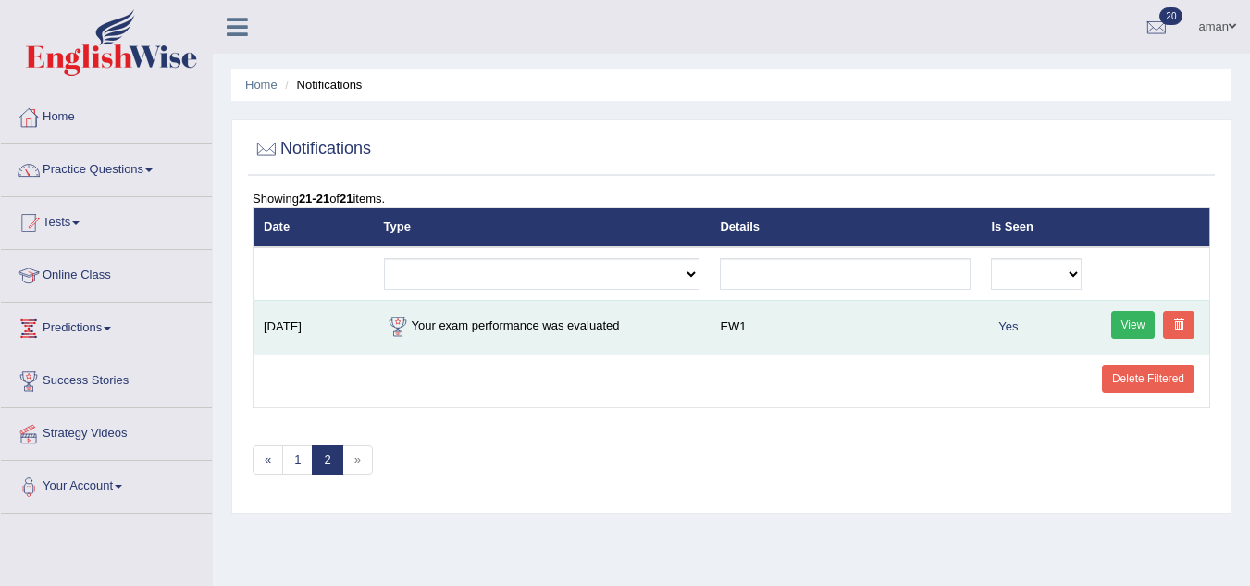
click at [1172, 324] on link at bounding box center [1178, 325] width 31 height 28
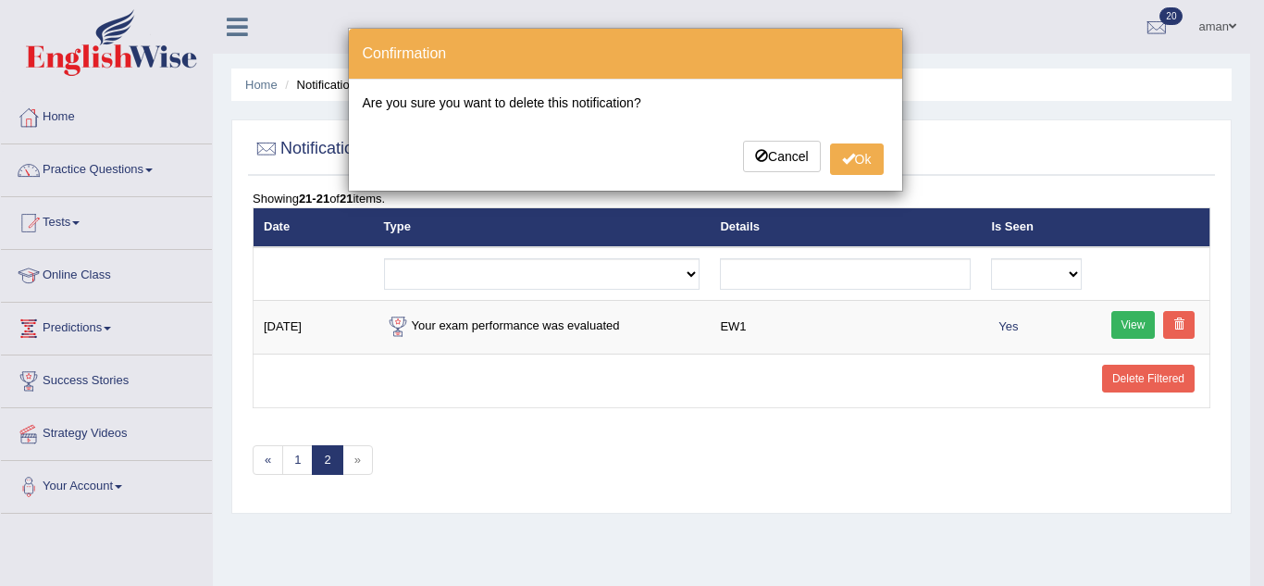
click at [860, 488] on div "× Confirmation Are you sure you want to delete this notification? Cancel Ok" at bounding box center [632, 293] width 1264 height 586
drag, startPoint x: 860, startPoint y: 488, endPoint x: 731, endPoint y: 537, distance: 137.7
click at [731, 537] on div "× Confirmation Are you sure you want to delete this notification? Cancel Ok" at bounding box center [632, 293] width 1264 height 586
click at [730, 528] on div "× Confirmation Are you sure you want to delete this notification? Cancel Ok" at bounding box center [632, 293] width 1264 height 586
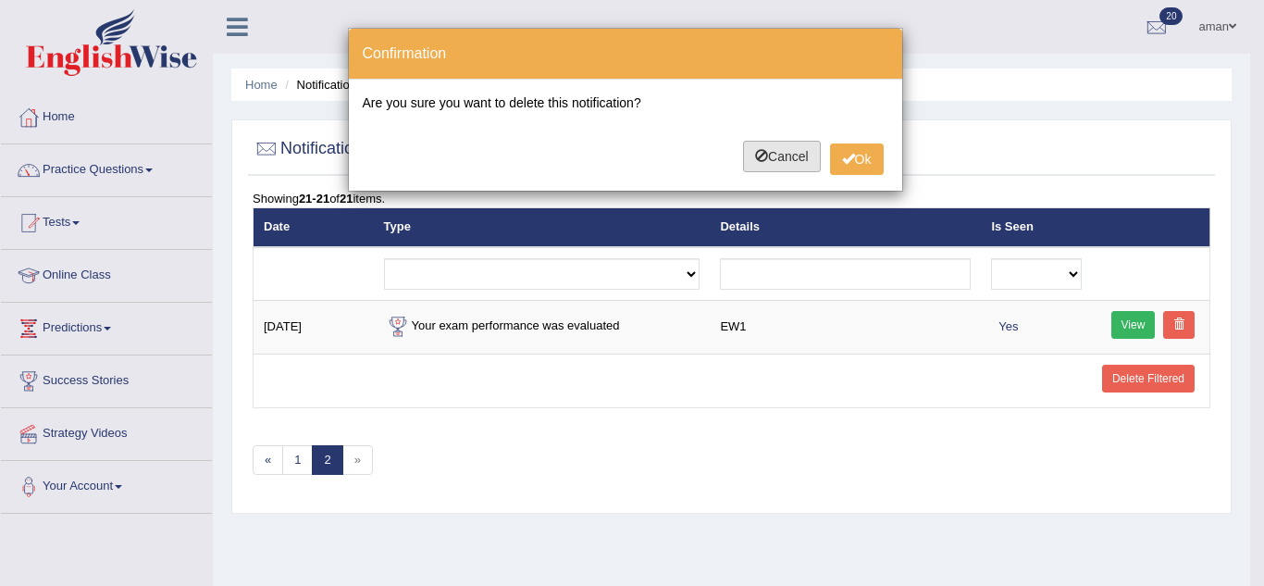
click at [792, 160] on button "Cancel" at bounding box center [782, 156] width 78 height 31
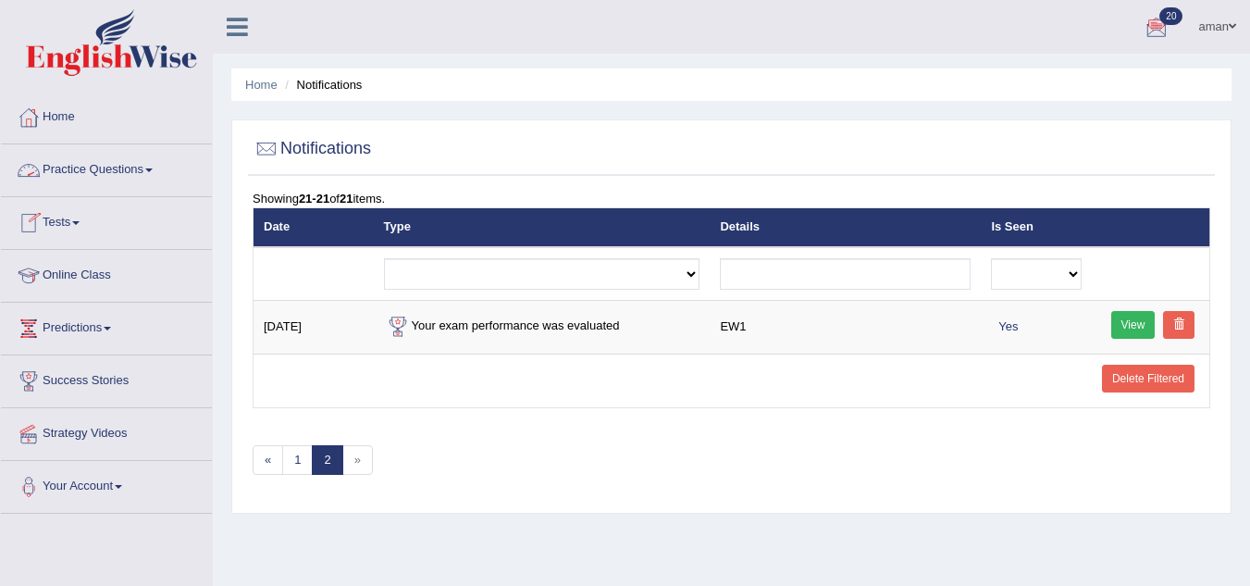
click at [59, 226] on link "Tests" at bounding box center [106, 220] width 211 height 46
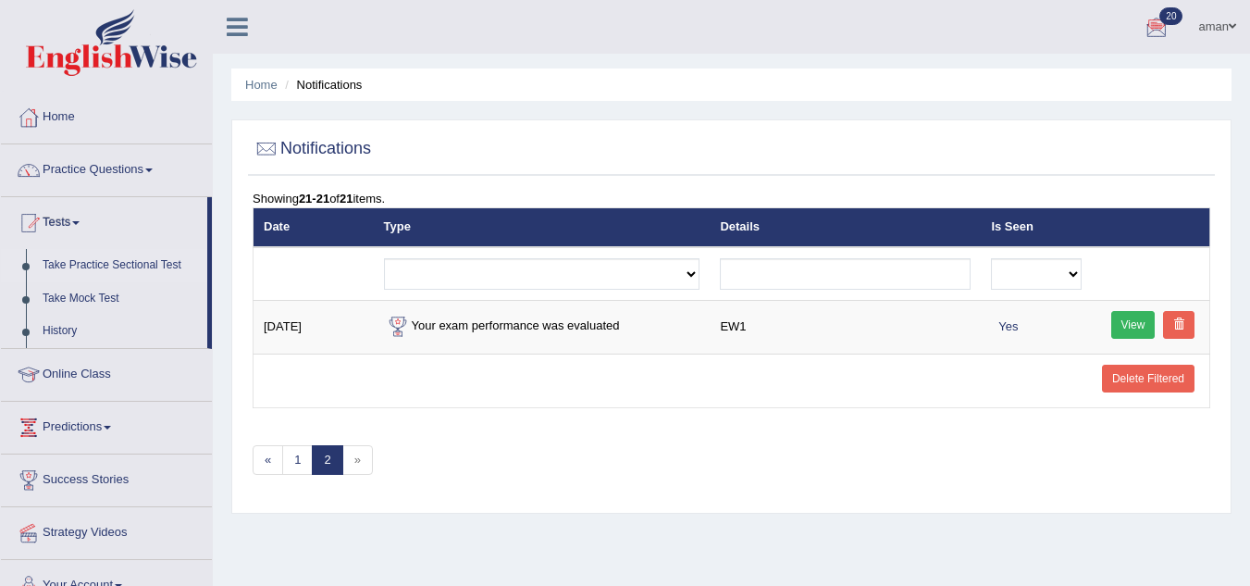
click at [79, 267] on link "Take Practice Sectional Test" at bounding box center [120, 265] width 173 height 33
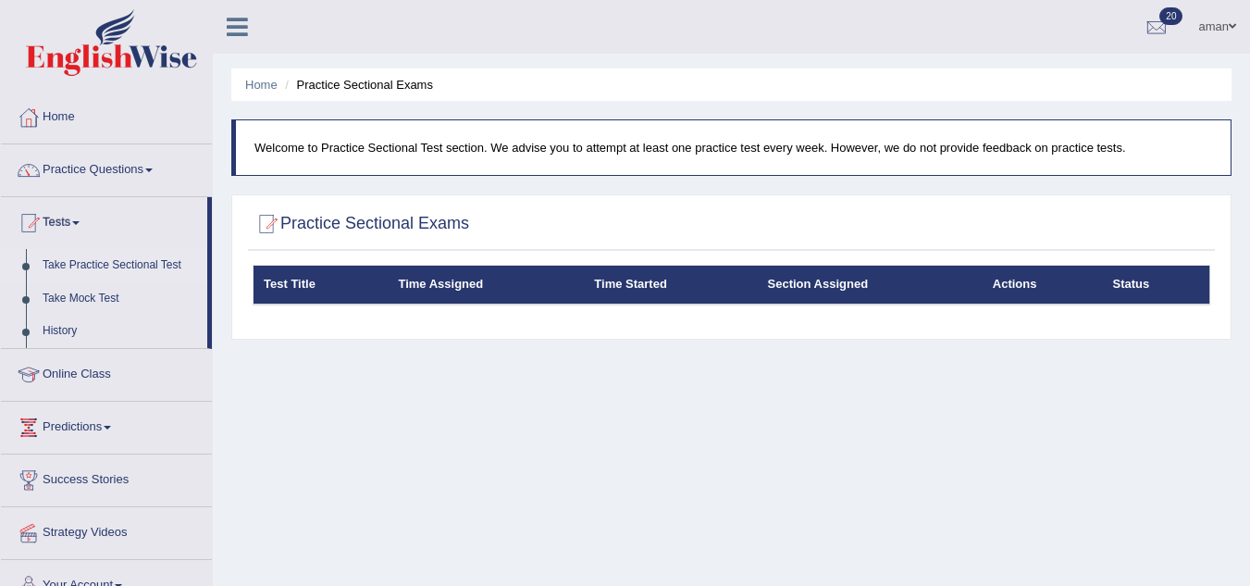
click at [294, 310] on div "Test Title Time Assigned Time Started Section Assigned Actions Status" at bounding box center [731, 297] width 967 height 65
click at [305, 290] on th "Test Title" at bounding box center [321, 285] width 135 height 39
click at [786, 276] on th "Section Assigned" at bounding box center [870, 285] width 225 height 39
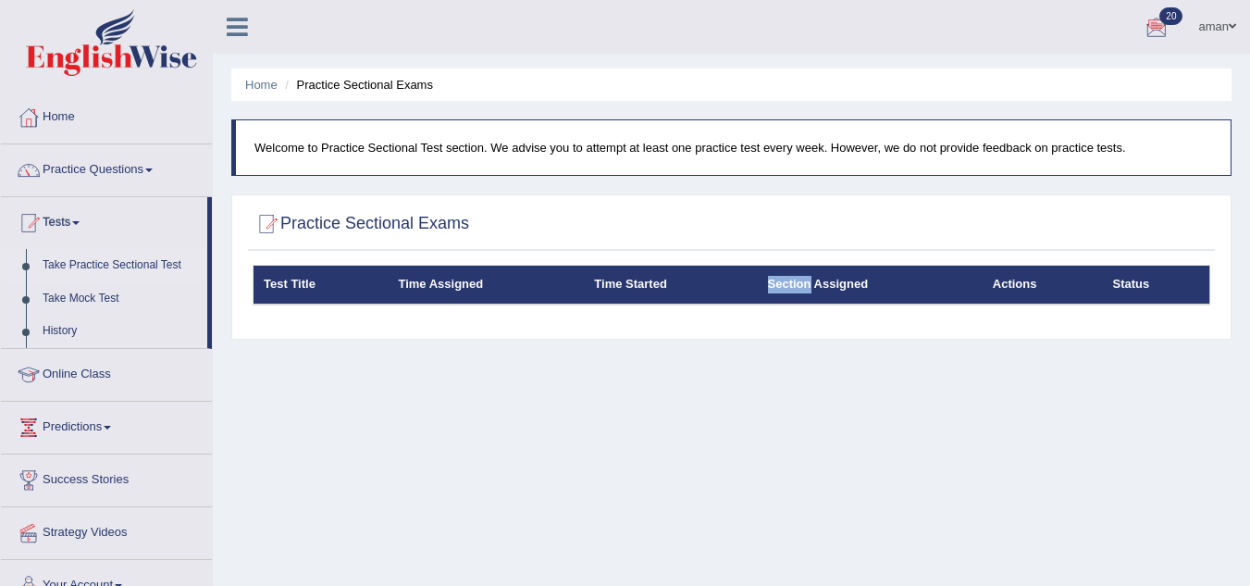
click at [1233, 22] on span at bounding box center [1232, 26] width 7 height 12
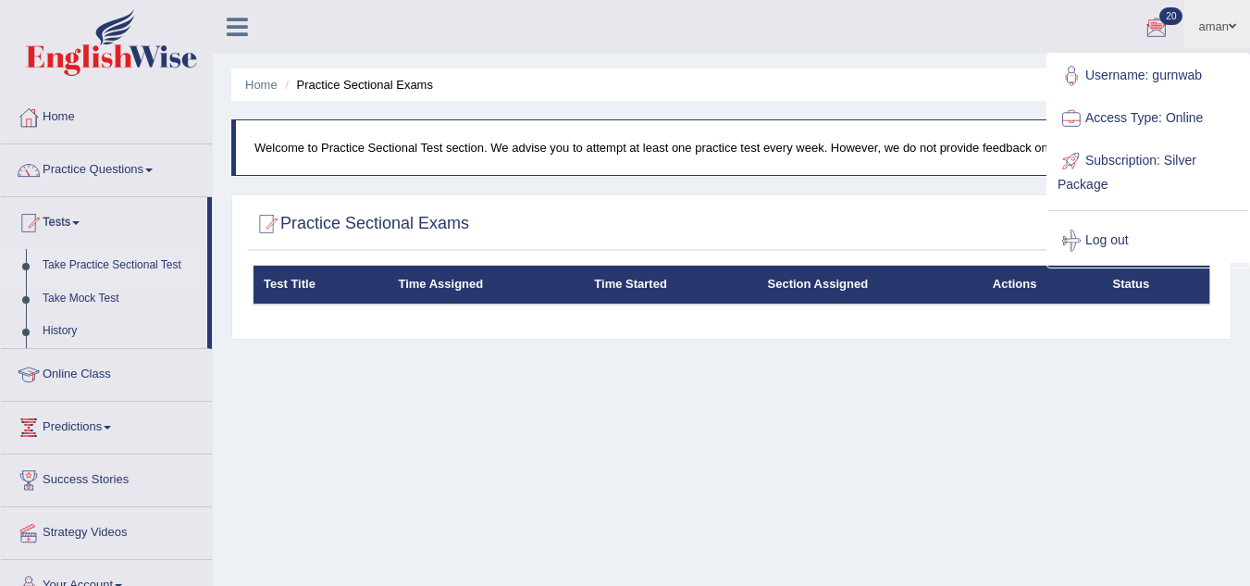
click at [953, 350] on div "Home Practice Sectional Exams Welcome to Practice Sectional Test section. We ad…" at bounding box center [732, 463] width 1038 height 926
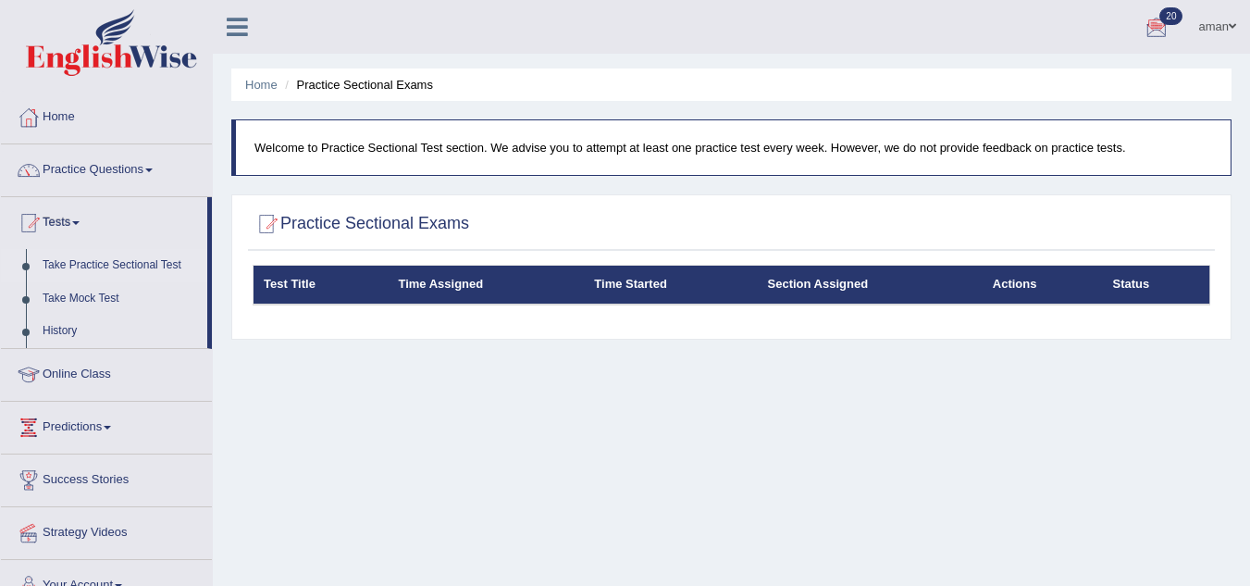
click at [1052, 156] on p "Welcome to Practice Sectional Test section. We advise you to attempt at least o…" at bounding box center [734, 148] width 958 height 18
click at [240, 400] on div "Home Practice Sectional Exams Welcome to Practice Sectional Test section. We ad…" at bounding box center [732, 463] width 1038 height 926
click at [68, 158] on link "Practice Questions" at bounding box center [106, 167] width 211 height 46
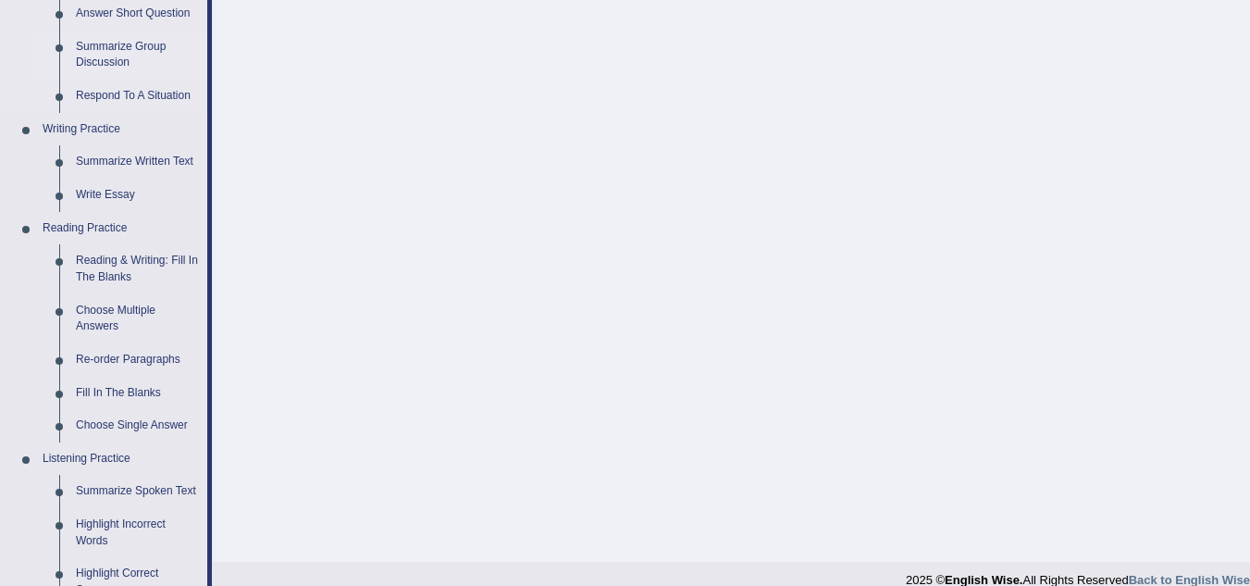
scroll to position [424, 0]
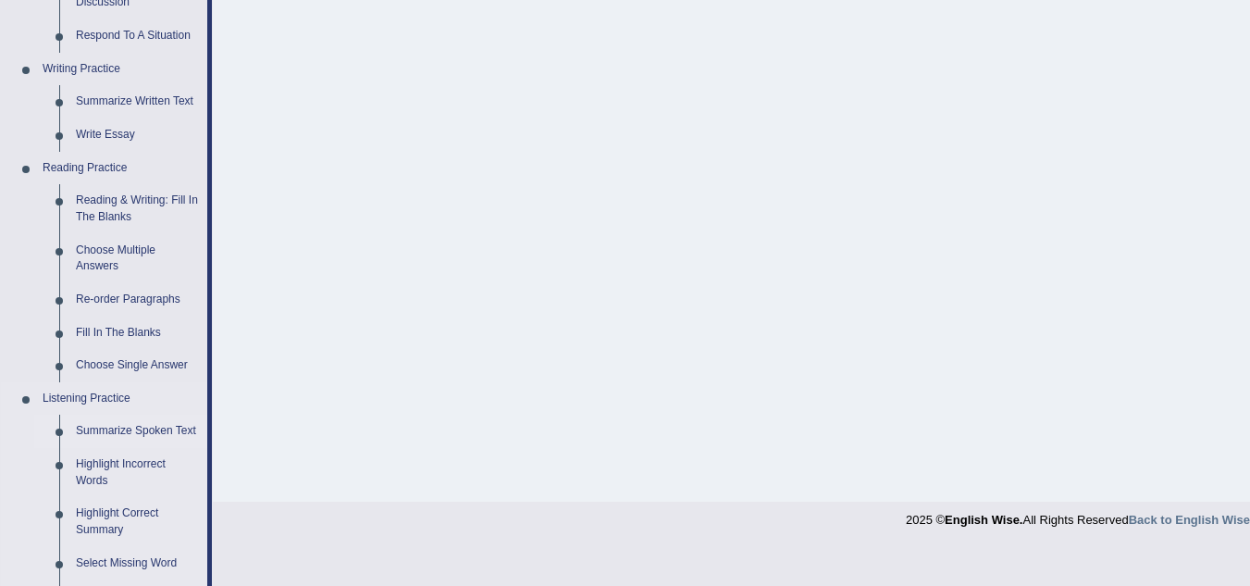
click at [118, 433] on link "Summarize Spoken Text" at bounding box center [138, 431] width 140 height 33
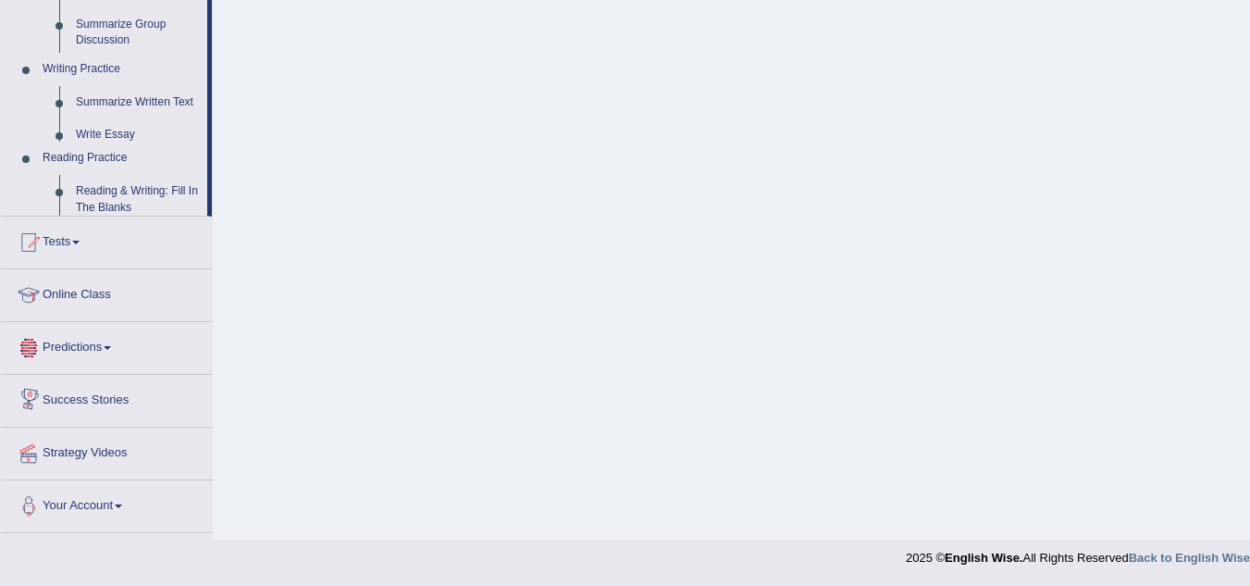
scroll to position [906, 0]
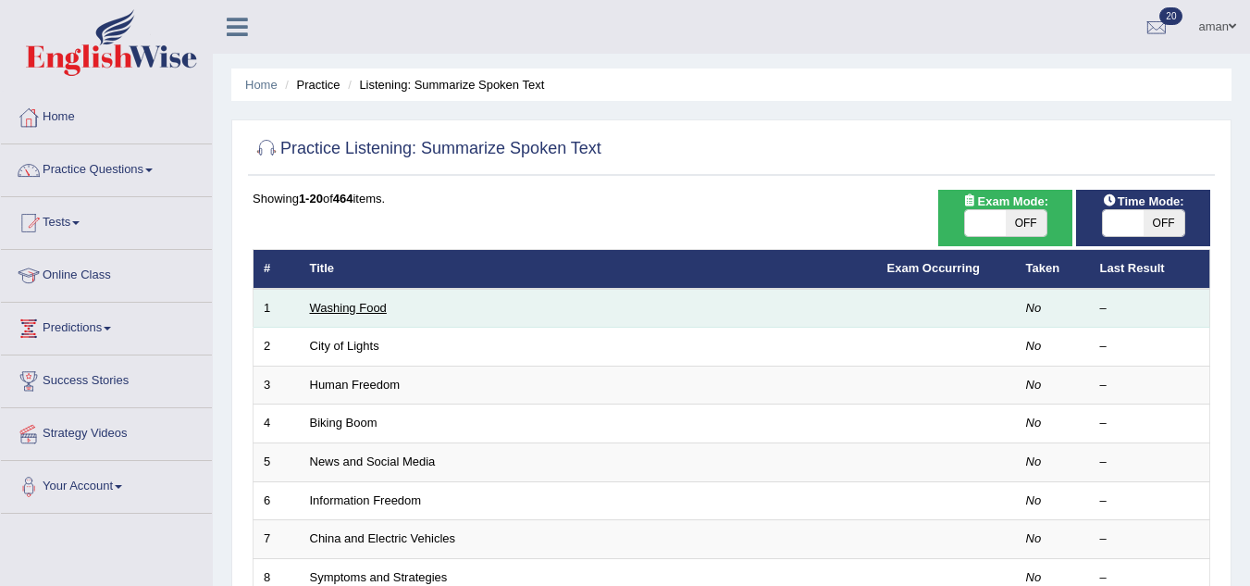
click at [366, 305] on link "Washing Food" at bounding box center [348, 308] width 77 height 14
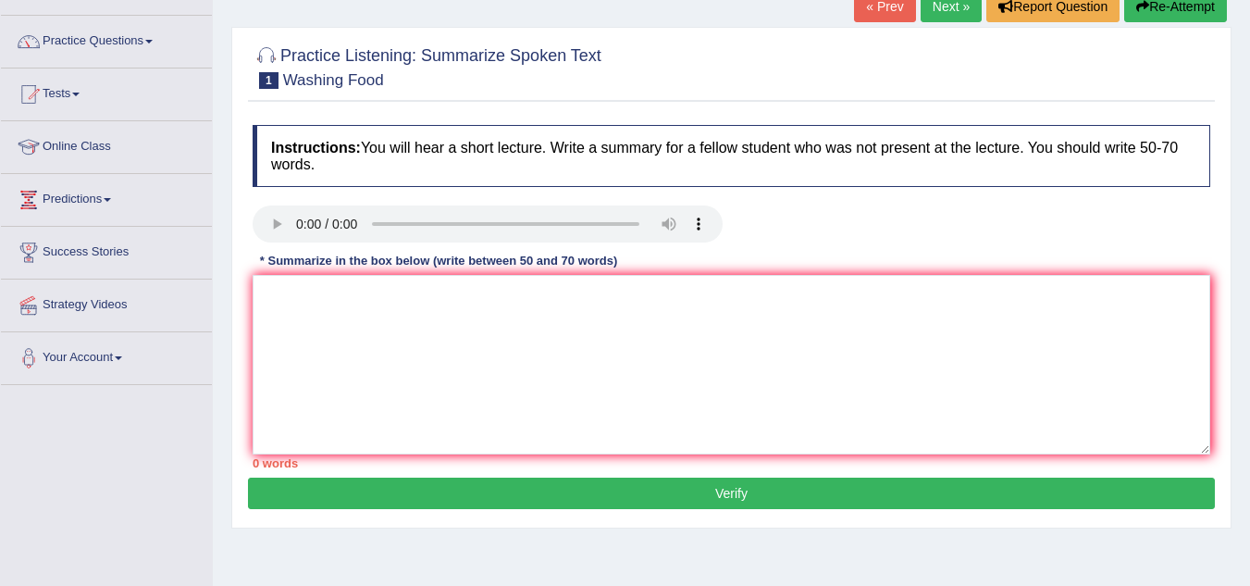
scroll to position [128, 0]
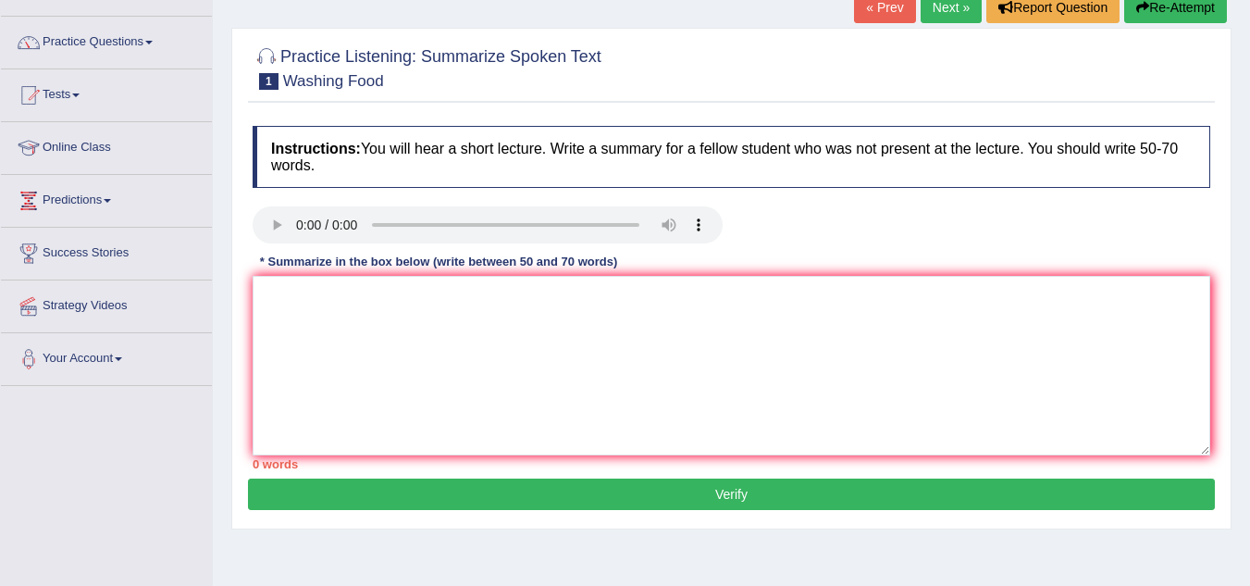
click at [268, 273] on div "Instructions: You will hear a short lecture. Write a summary for a fellow stude…" at bounding box center [731, 298] width 967 height 362
click at [265, 317] on textarea at bounding box center [732, 366] width 958 height 180
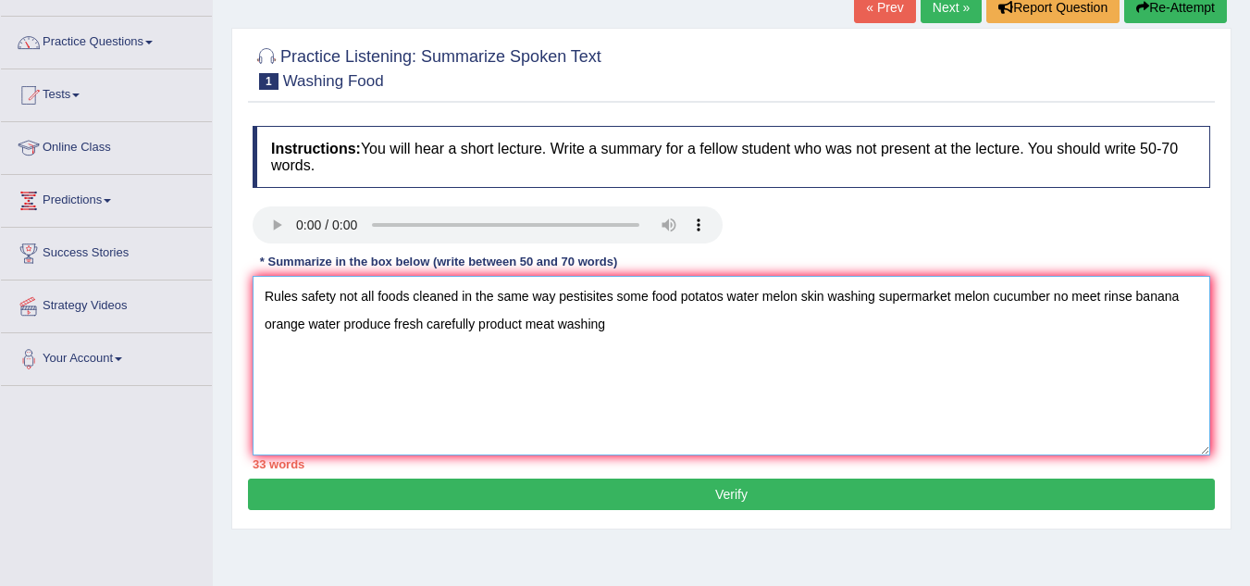
type textarea "Rules safety not all foods cleaned in the same way pestisites some food potatos…"
click at [744, 491] on button "Verify" at bounding box center [731, 493] width 967 height 31
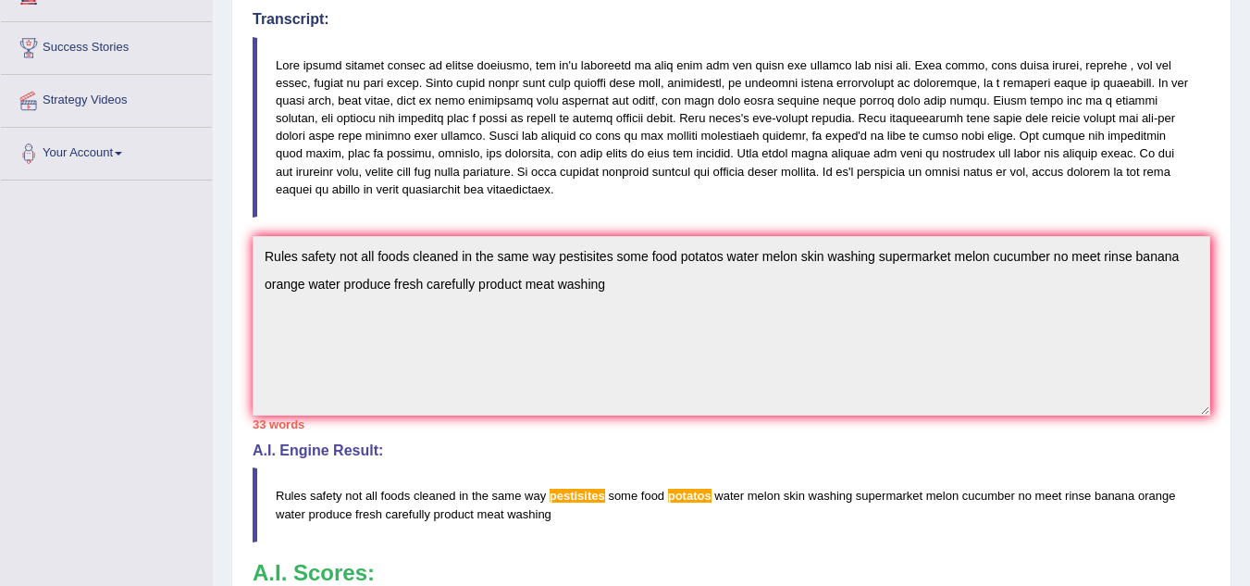
scroll to position [0, 0]
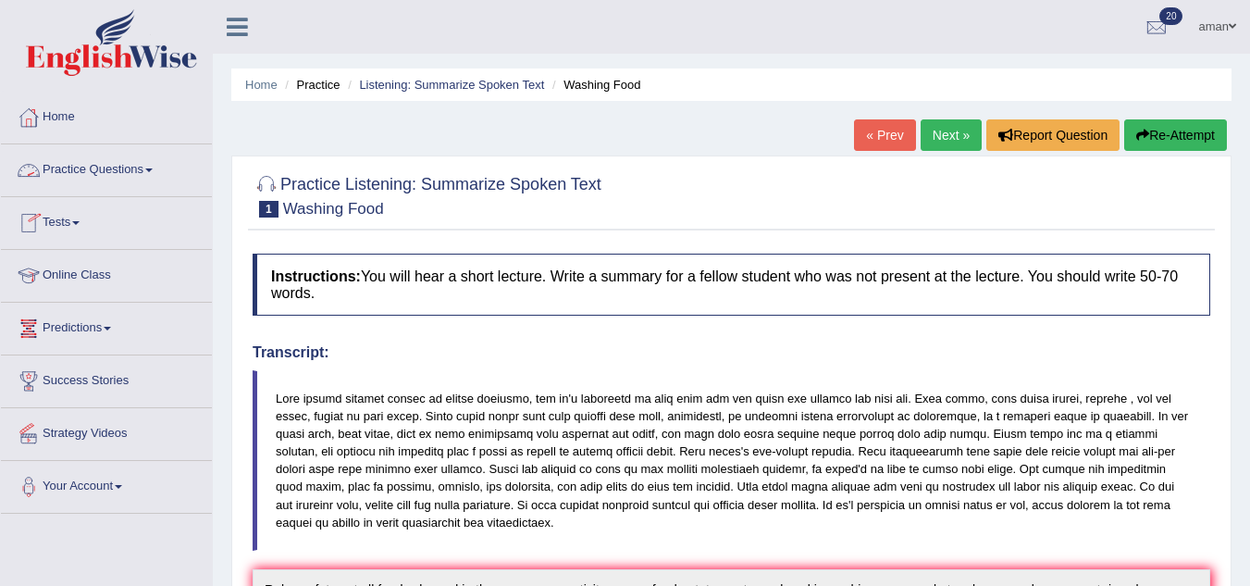
click at [95, 172] on link "Practice Questions" at bounding box center [106, 167] width 211 height 46
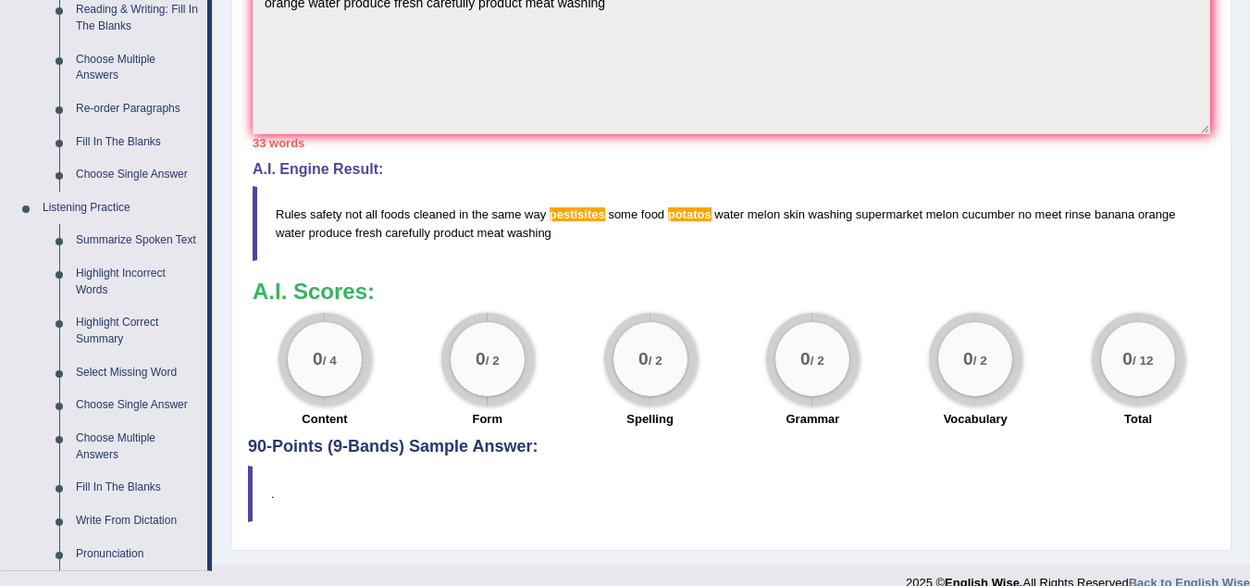
scroll to position [616, 0]
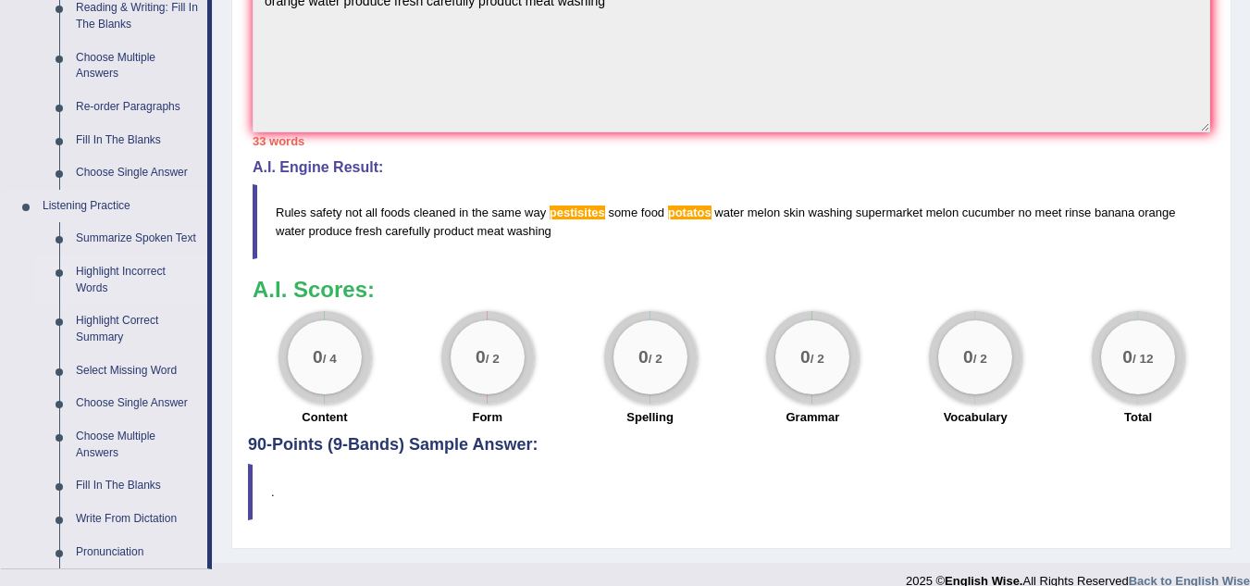
click at [134, 274] on link "Highlight Incorrect Words" at bounding box center [138, 279] width 140 height 49
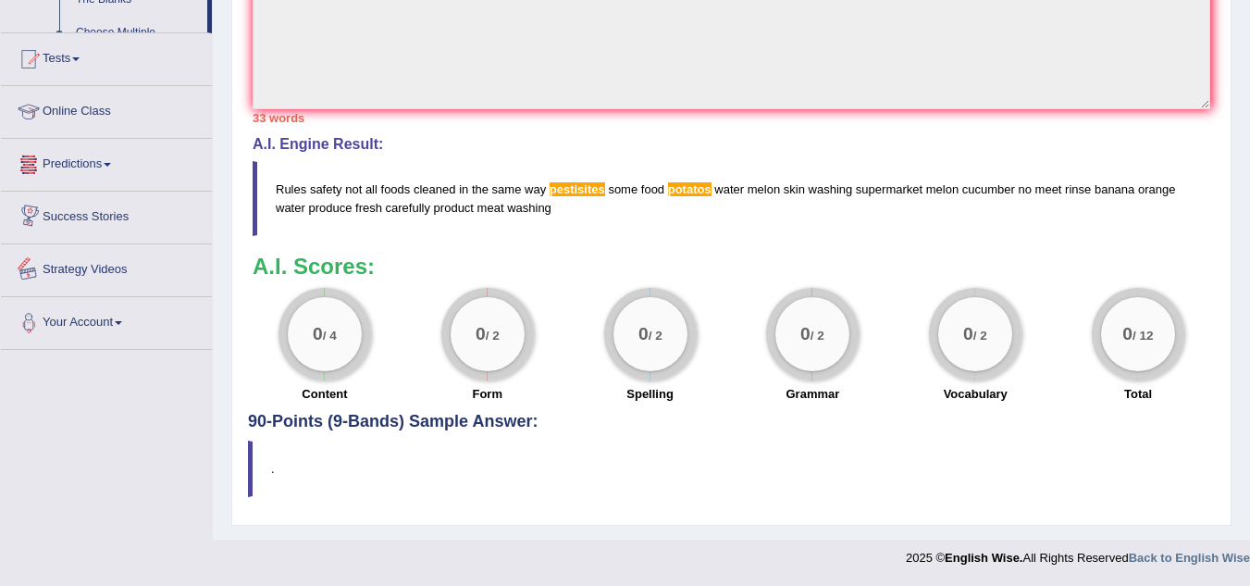
scroll to position [916, 0]
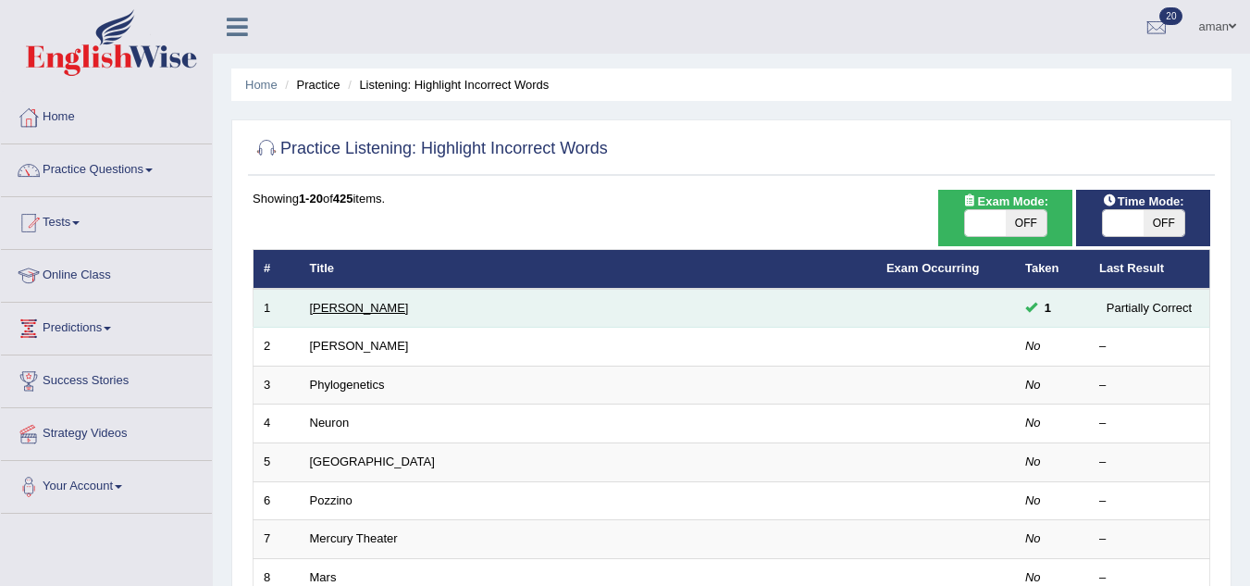
click at [327, 310] on link "[PERSON_NAME]" at bounding box center [359, 308] width 99 height 14
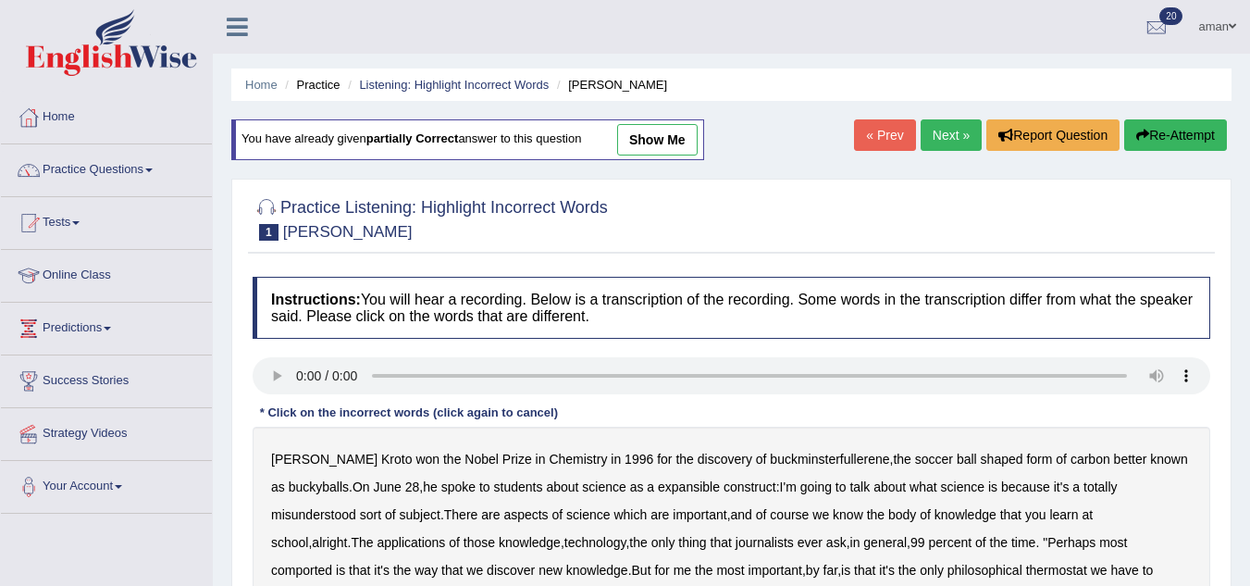
click at [946, 120] on link "Next »" at bounding box center [951, 134] width 61 height 31
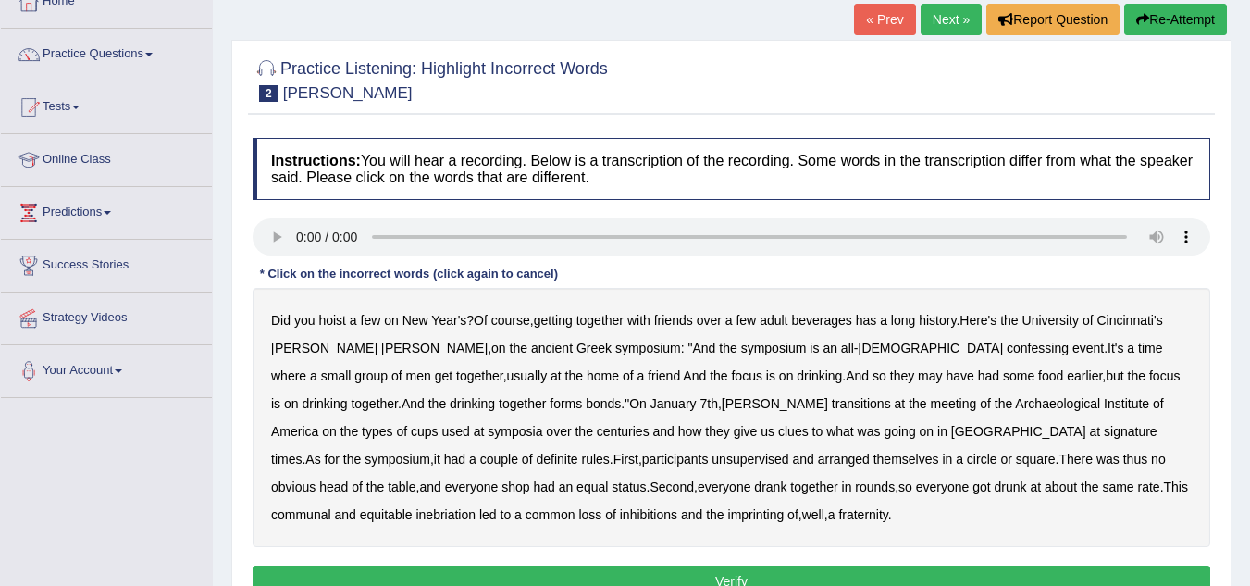
scroll to position [117, 0]
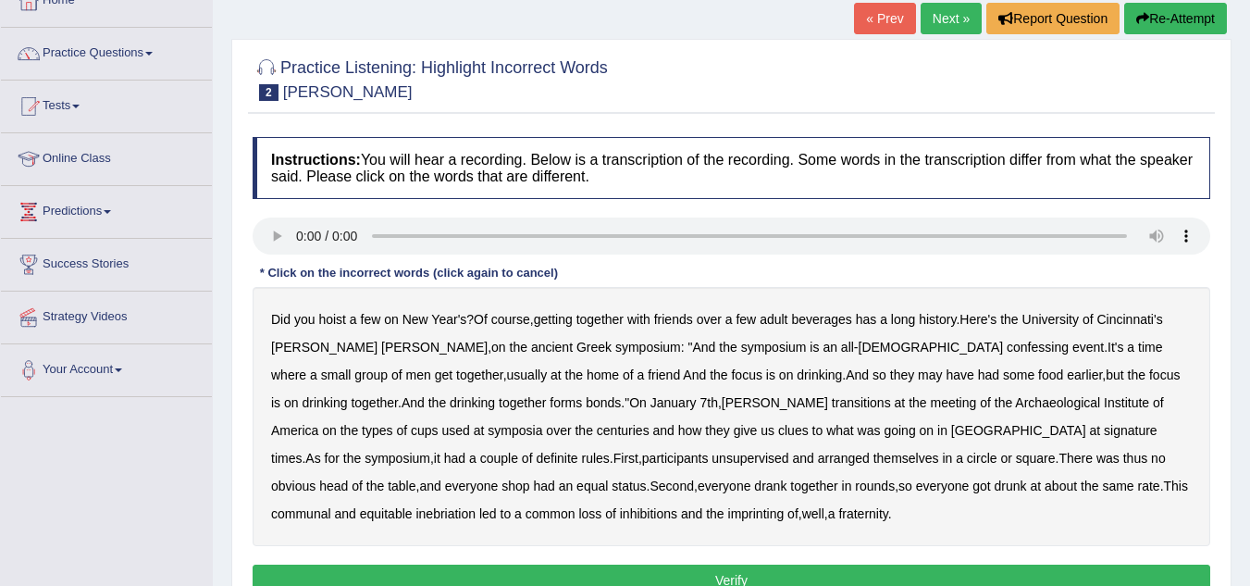
click at [815, 360] on div "Did you hoist a few on New Year's ? Of course , getting together with friends o…" at bounding box center [732, 416] width 958 height 259
click at [1007, 353] on b "confessing" at bounding box center [1038, 347] width 62 height 15
click at [832, 404] on b "transitions" at bounding box center [861, 402] width 59 height 15
click at [542, 423] on b "symposia" at bounding box center [515, 430] width 55 height 15
click at [1104, 432] on b "signature" at bounding box center [1131, 430] width 54 height 15
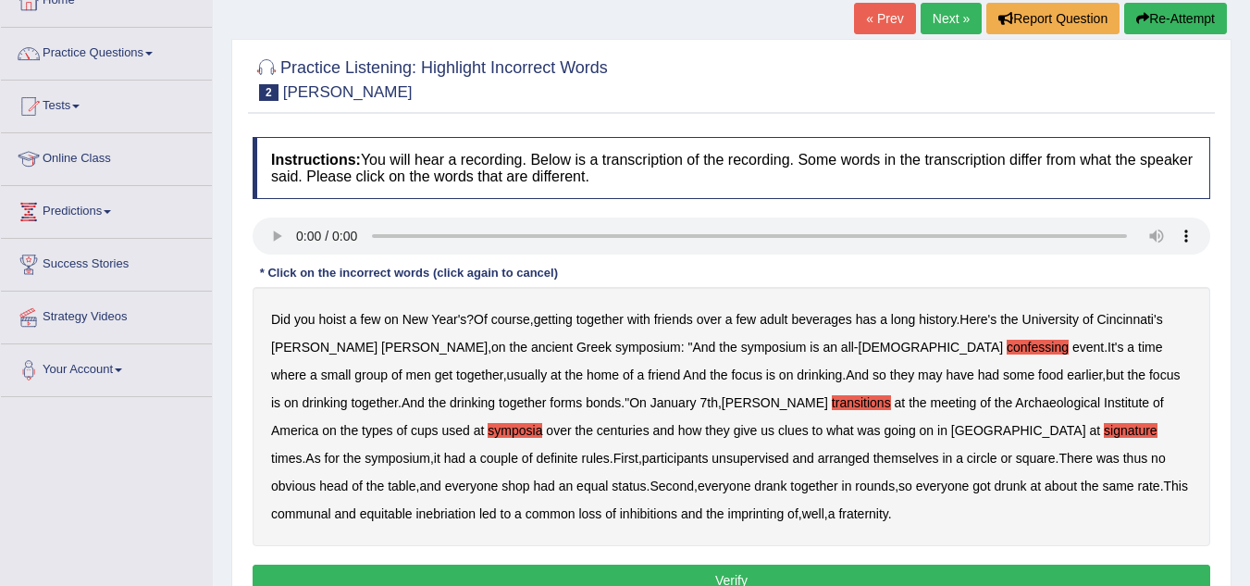
click at [712, 461] on b "unsupervised" at bounding box center [750, 458] width 77 height 15
click at [818, 462] on b "arranged" at bounding box center [844, 458] width 52 height 15
click at [967, 462] on b "circle" at bounding box center [982, 458] width 31 height 15
click at [728, 515] on b "imprinting" at bounding box center [756, 513] width 56 height 15
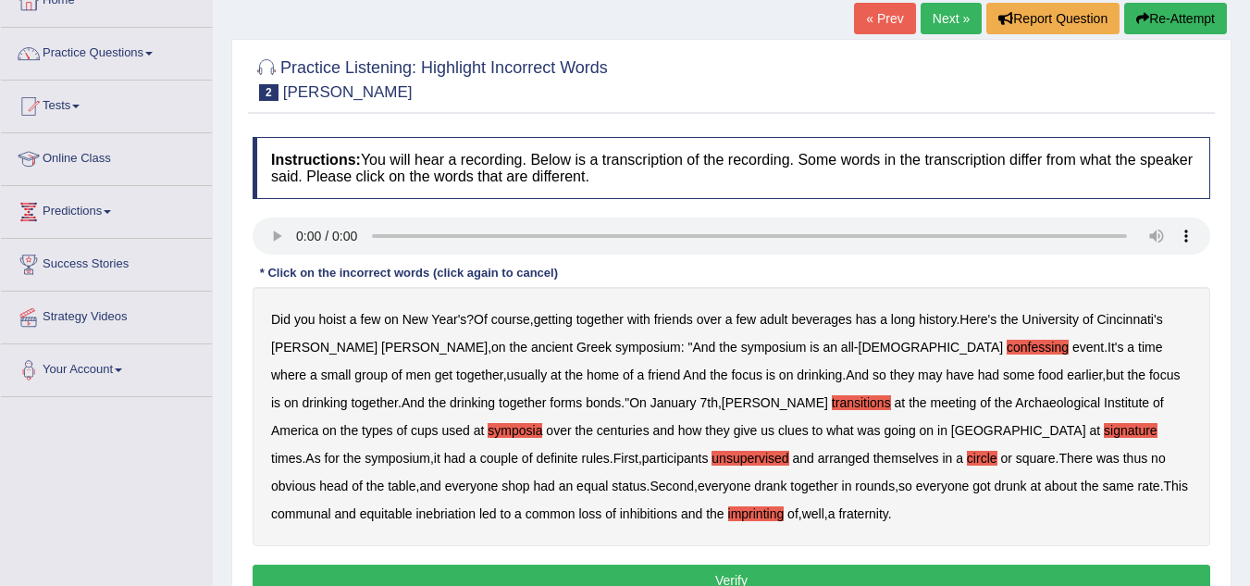
drag, startPoint x: 425, startPoint y: 515, endPoint x: 454, endPoint y: 558, distance: 52.1
click at [454, 558] on div "Instructions: You will hear a recording. Below is a transcription of the record…" at bounding box center [731, 369] width 967 height 483
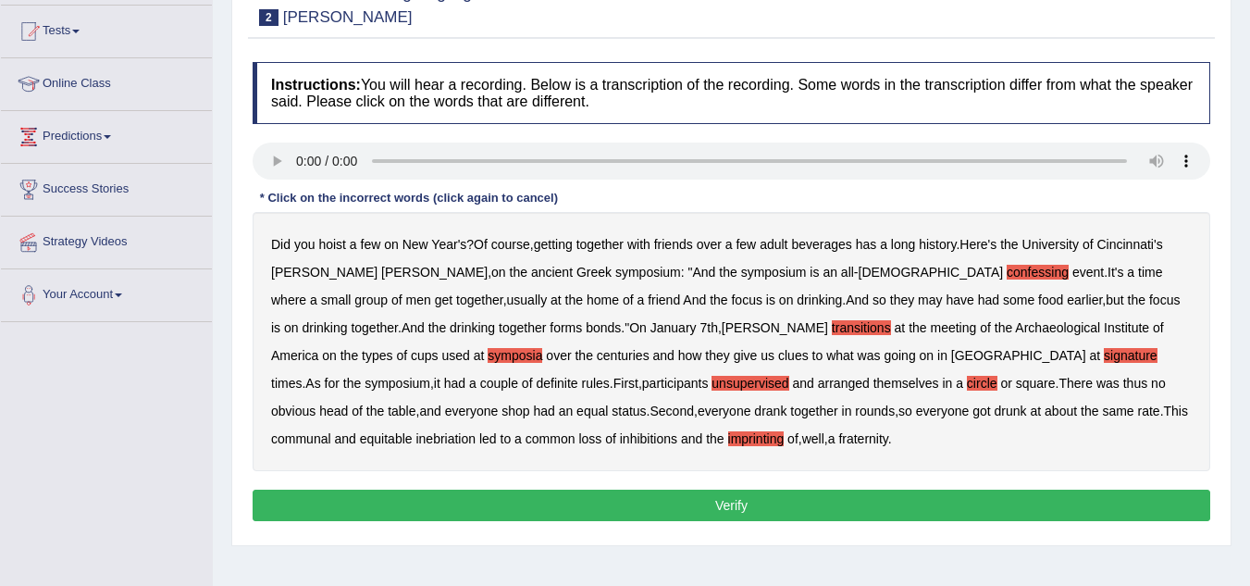
scroll to position [193, 0]
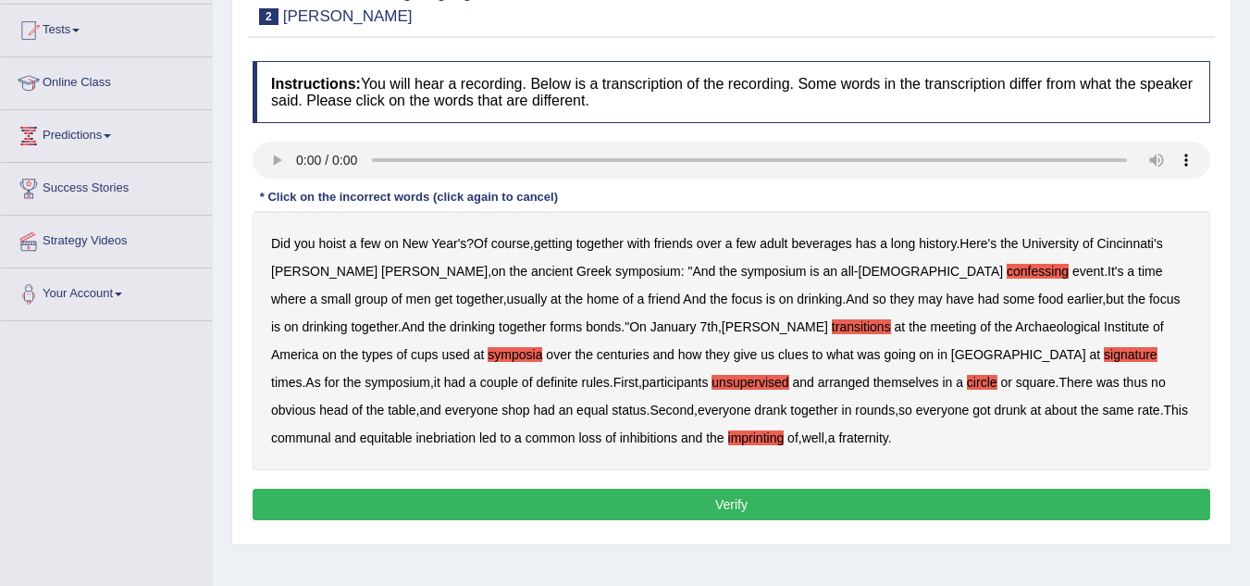
click at [526, 503] on button "Verify" at bounding box center [732, 504] width 958 height 31
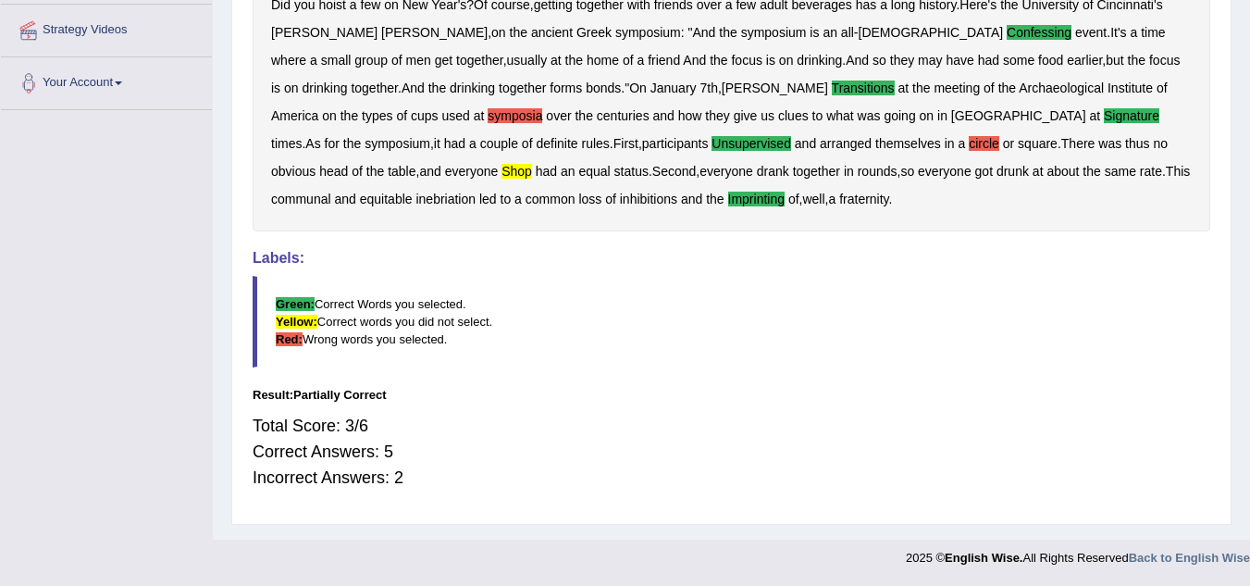
scroll to position [0, 0]
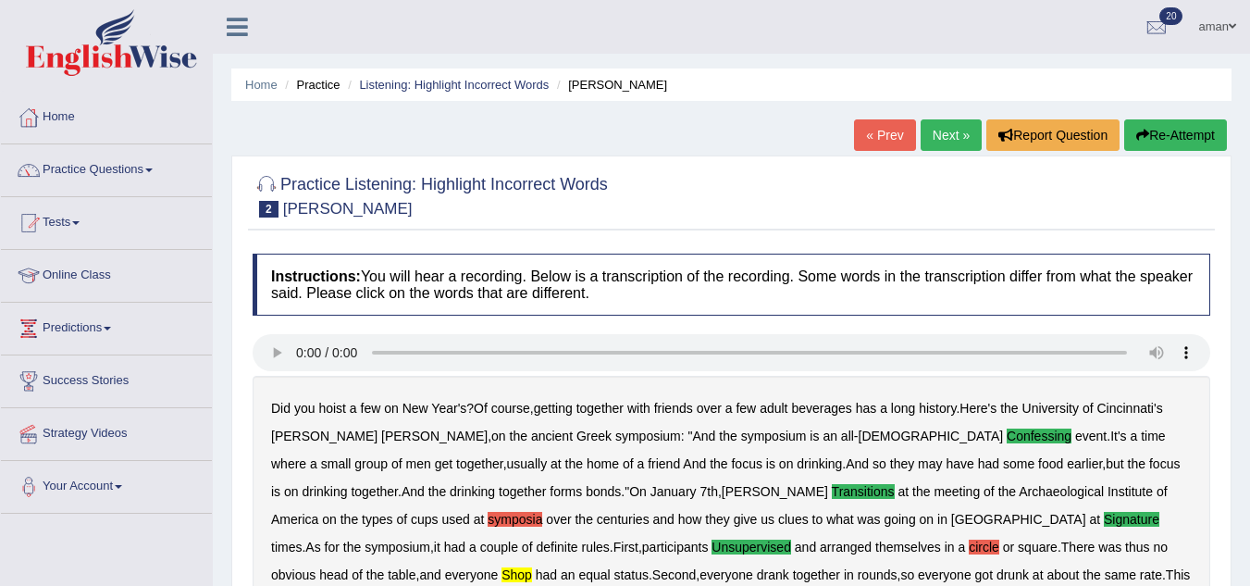
click at [938, 136] on link "Next »" at bounding box center [951, 134] width 61 height 31
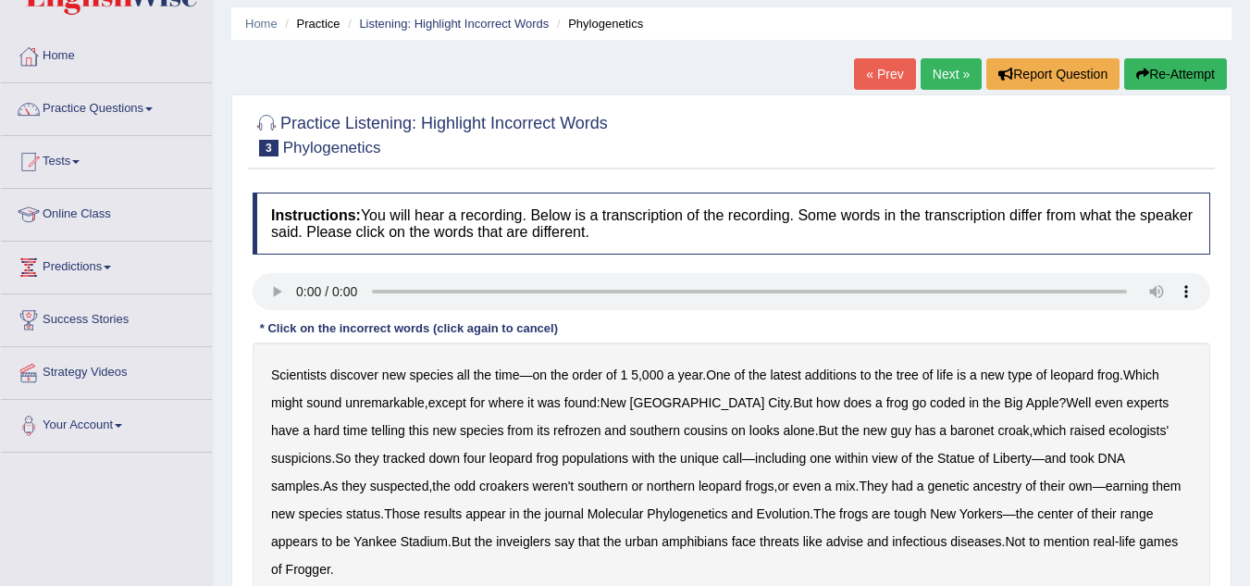
scroll to position [63, 0]
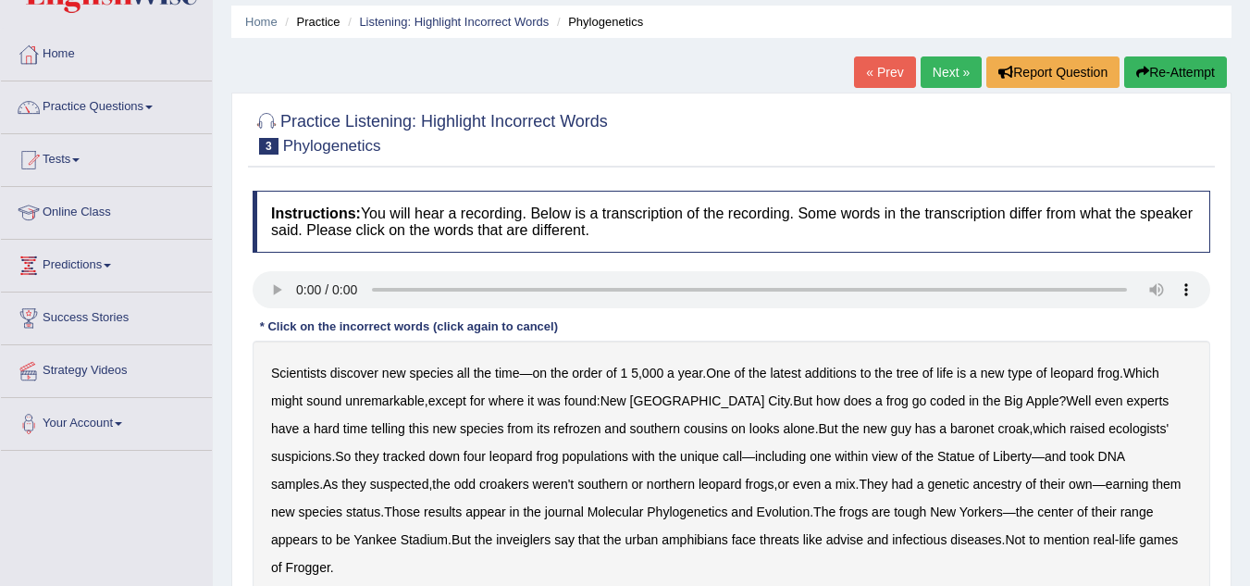
click at [930, 400] on b "coded" at bounding box center [947, 400] width 35 height 15
click at [553, 432] on b "refrozen" at bounding box center [576, 428] width 47 height 15
click at [951, 428] on b "baronet" at bounding box center [972, 428] width 43 height 15
click at [496, 539] on b "inveiglers" at bounding box center [523, 539] width 55 height 15
click at [826, 542] on b "advise" at bounding box center [844, 539] width 37 height 15
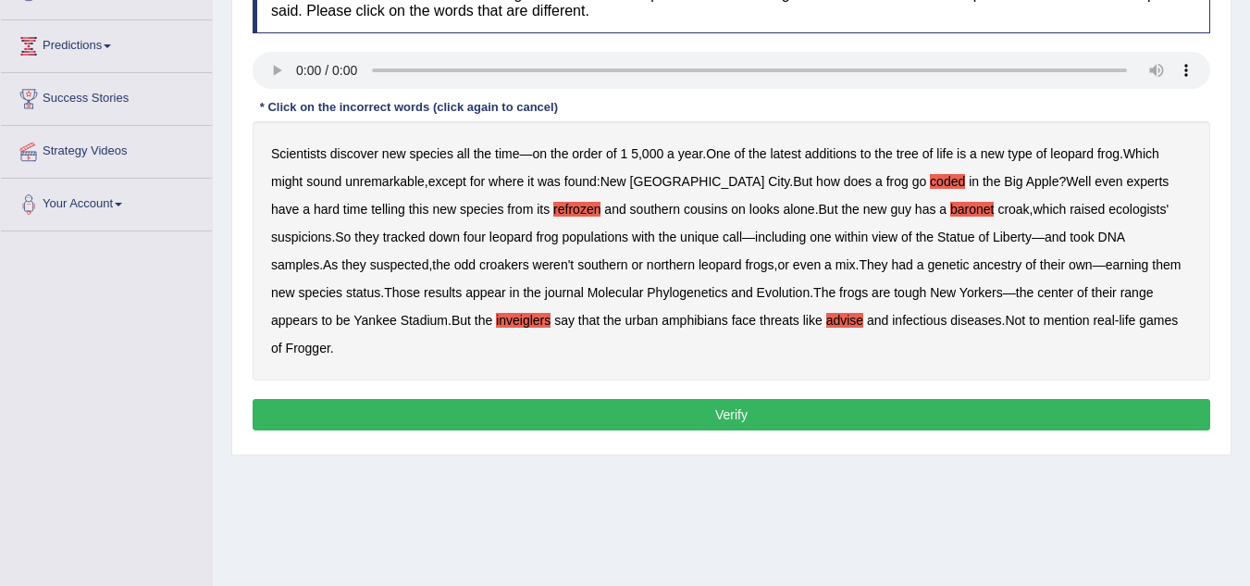
scroll to position [291, 0]
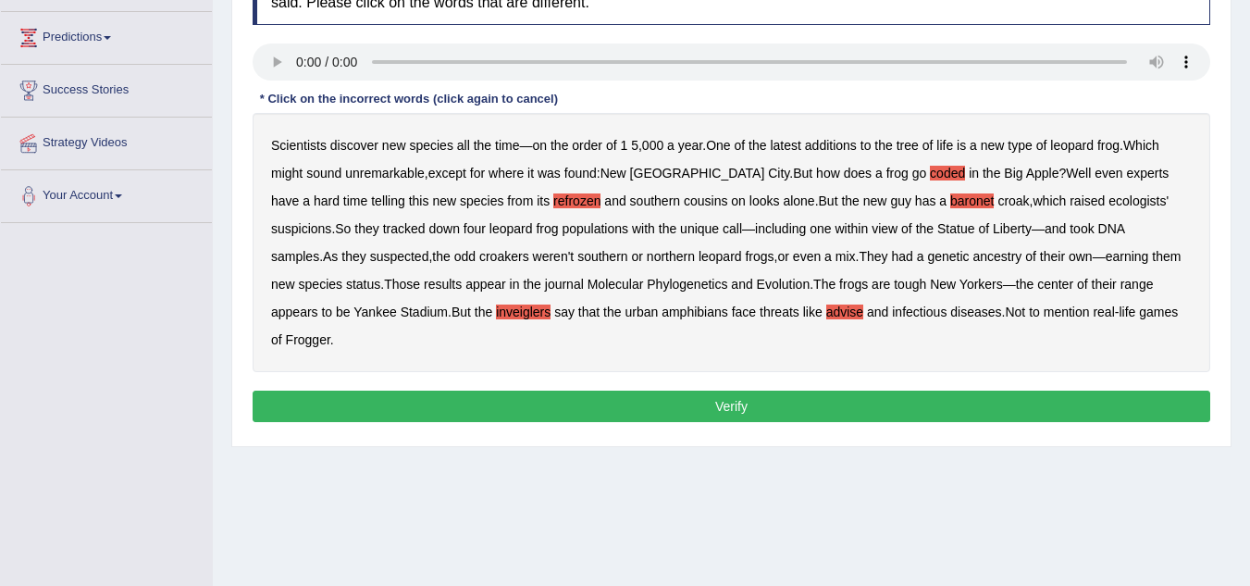
click at [859, 391] on button "Verify" at bounding box center [732, 406] width 958 height 31
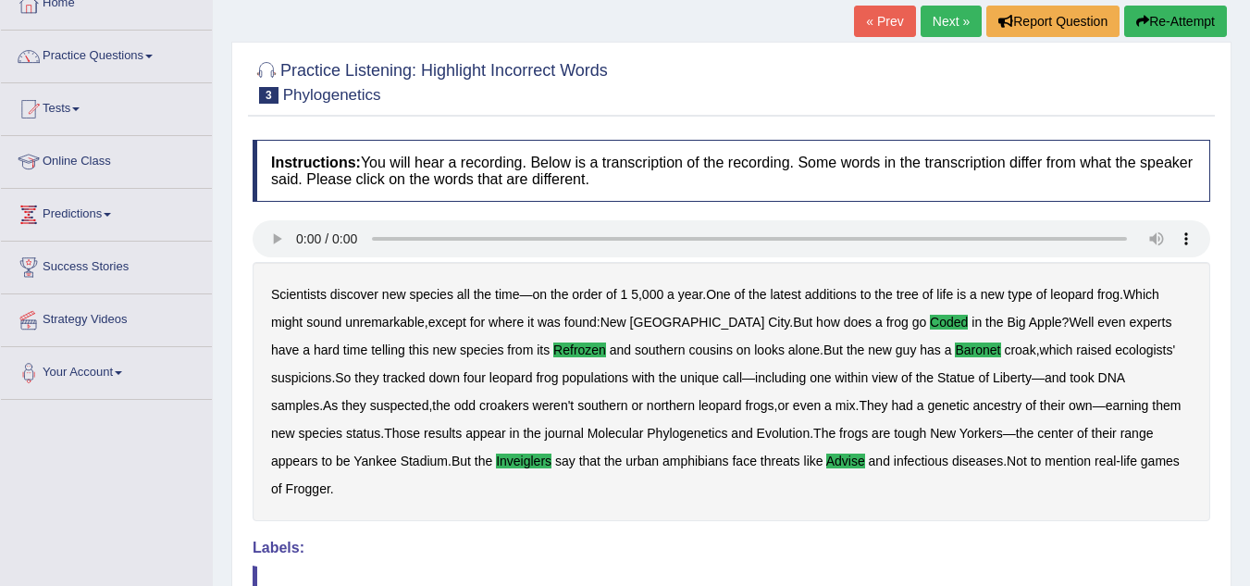
scroll to position [111, 0]
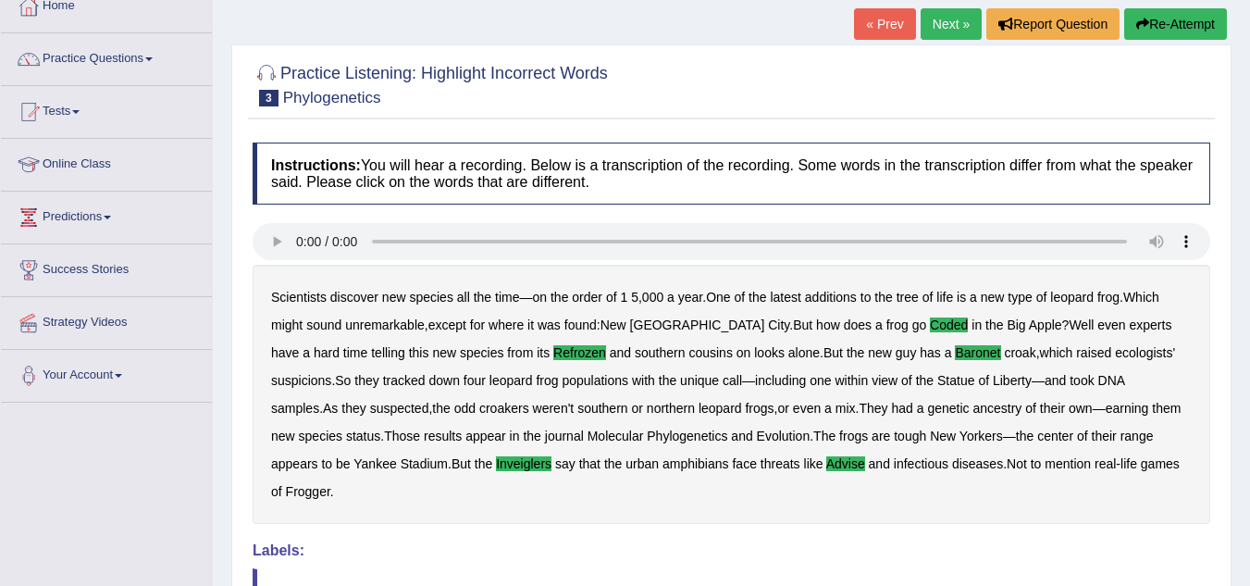
click at [658, 397] on div "Scientists discover new species all the time — on the order of 1 5 , 000 a year…" at bounding box center [732, 394] width 958 height 259
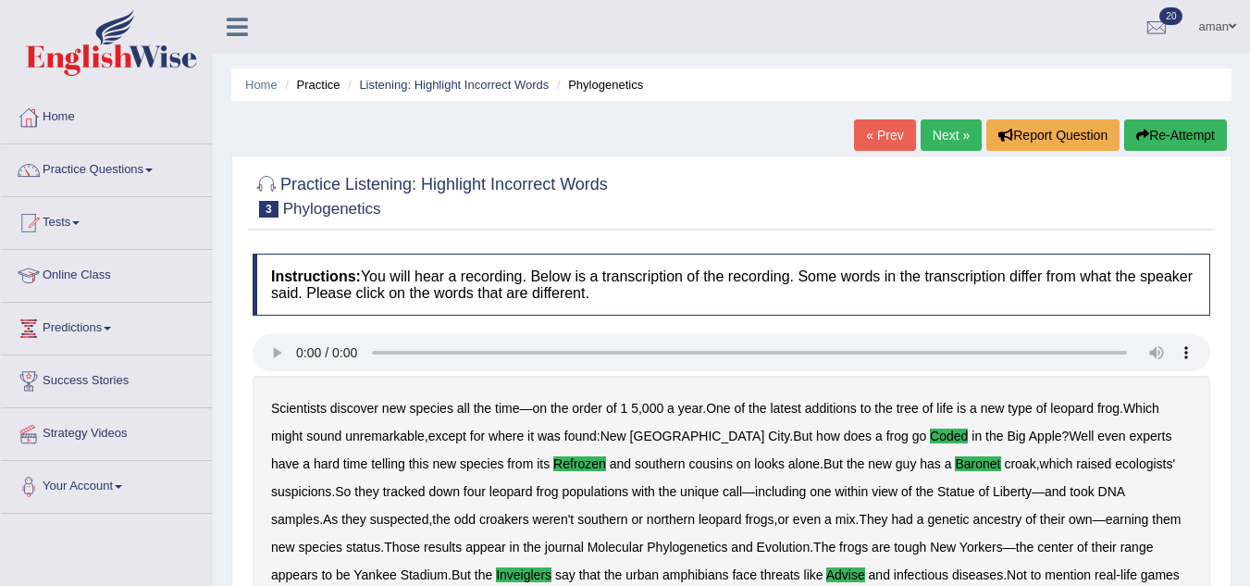
click at [947, 135] on link "Next »" at bounding box center [951, 134] width 61 height 31
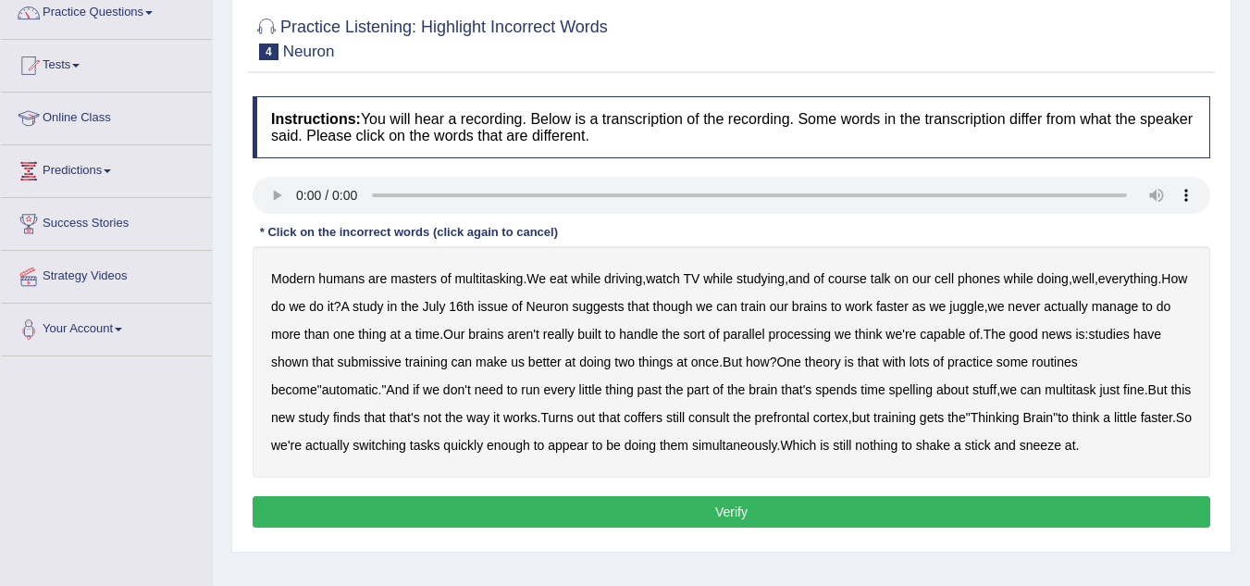
click at [867, 284] on b "course" at bounding box center [847, 278] width 39 height 15
click at [693, 309] on b "though" at bounding box center [673, 306] width 40 height 15
click at [984, 303] on b "juggle" at bounding box center [967, 306] width 34 height 15
click at [385, 361] on b "submissive" at bounding box center [370, 361] width 64 height 15
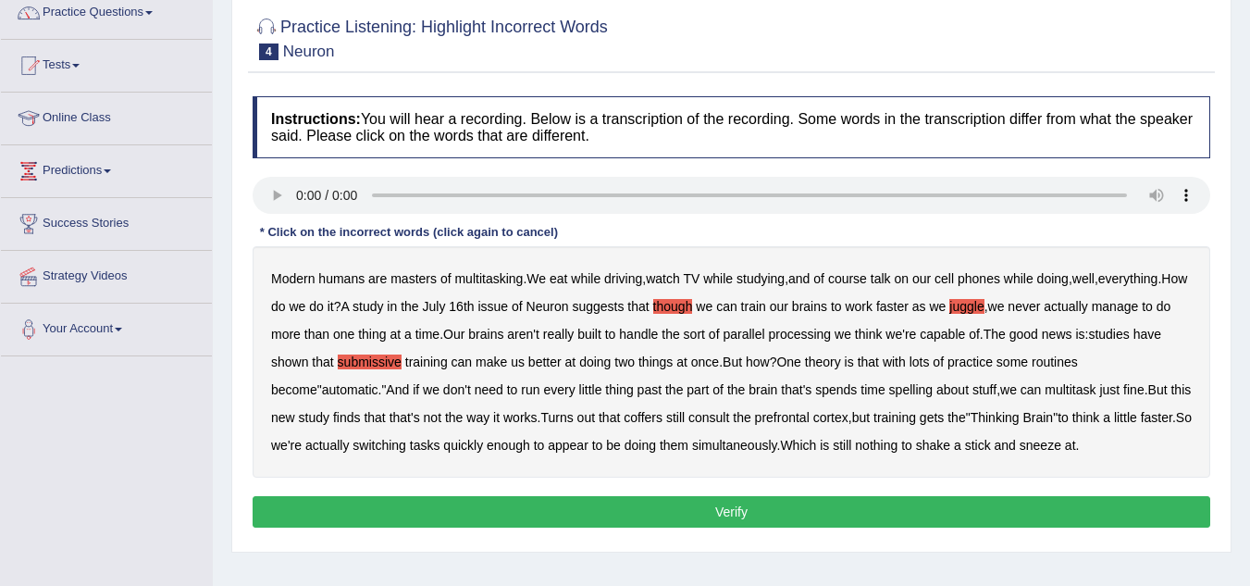
click at [1045, 390] on b "multitask" at bounding box center [1070, 389] width 51 height 15
click at [624, 419] on b "coffers" at bounding box center [643, 417] width 39 height 15
click at [895, 514] on button "Verify" at bounding box center [732, 511] width 958 height 31
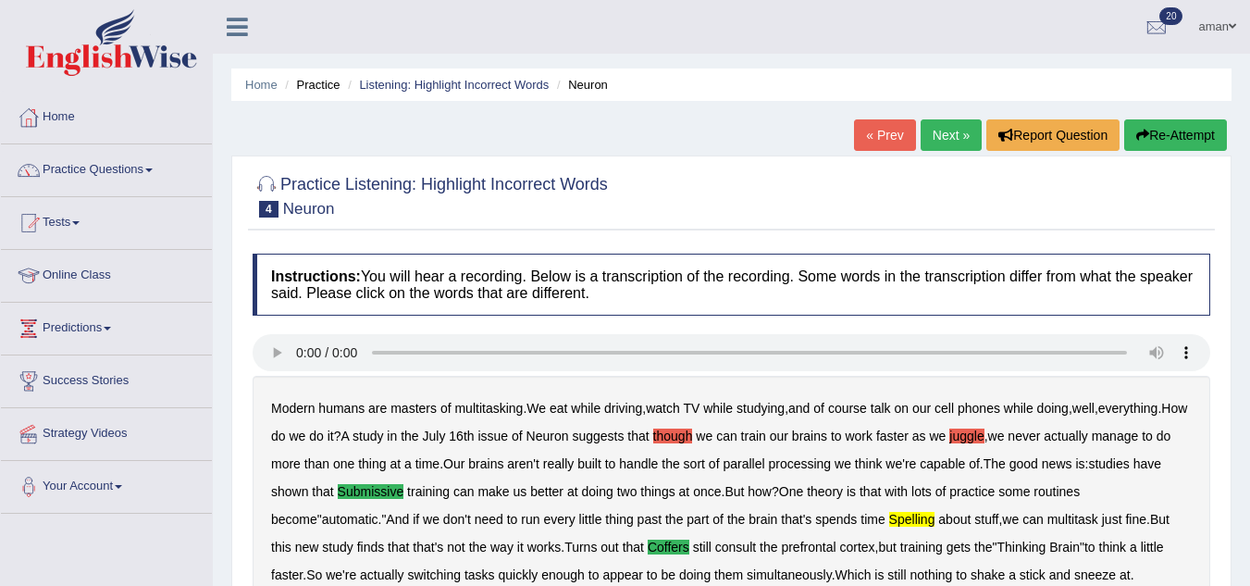
click at [955, 135] on link "Next »" at bounding box center [951, 134] width 61 height 31
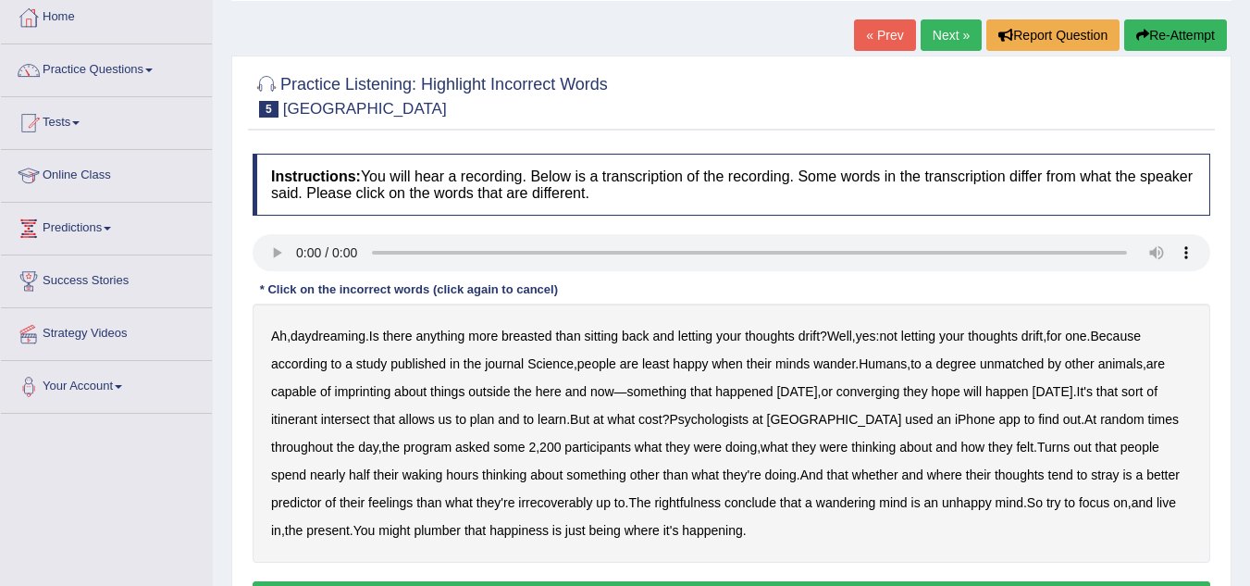
scroll to position [102, 0]
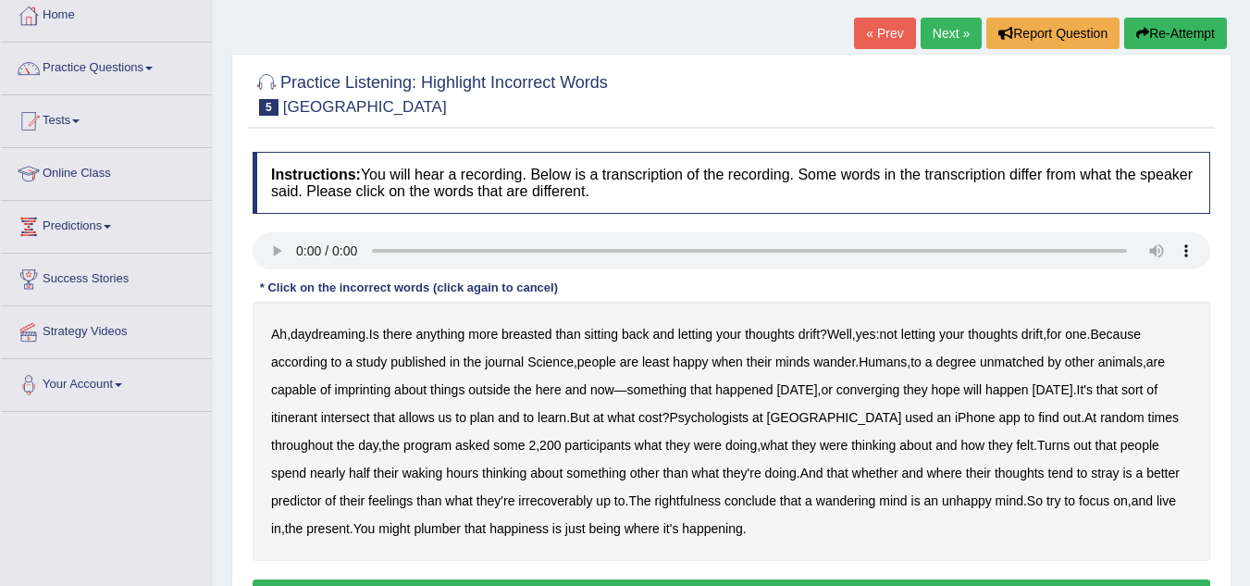
click at [372, 382] on b "imprinting" at bounding box center [363, 389] width 56 height 15
click at [110, 75] on link "Practice Questions" at bounding box center [106, 66] width 211 height 46
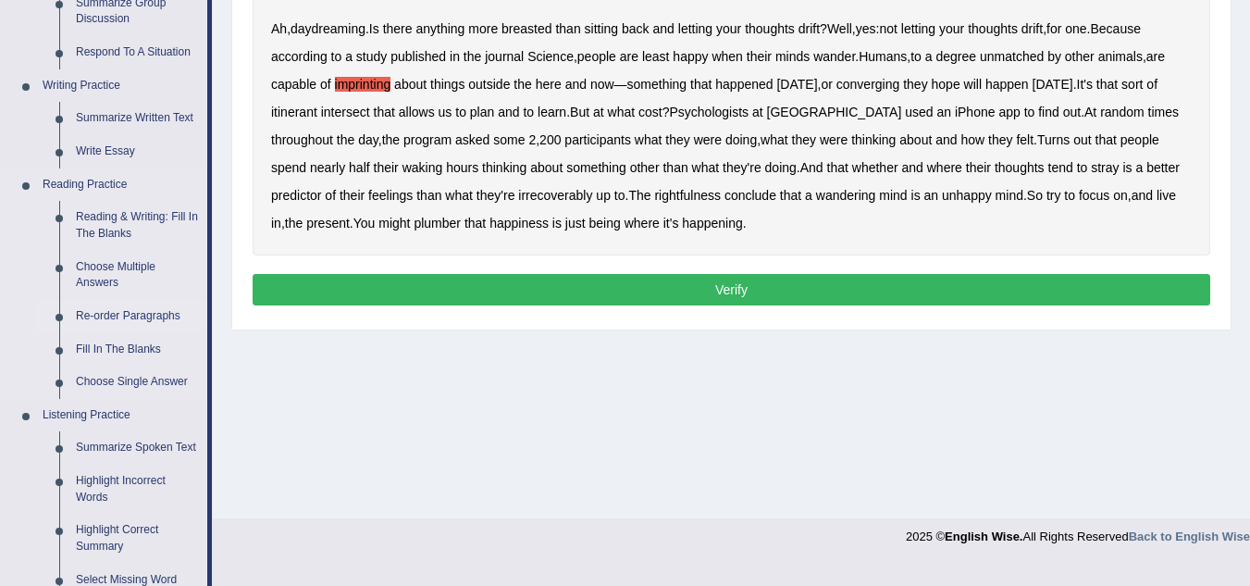
scroll to position [444, 0]
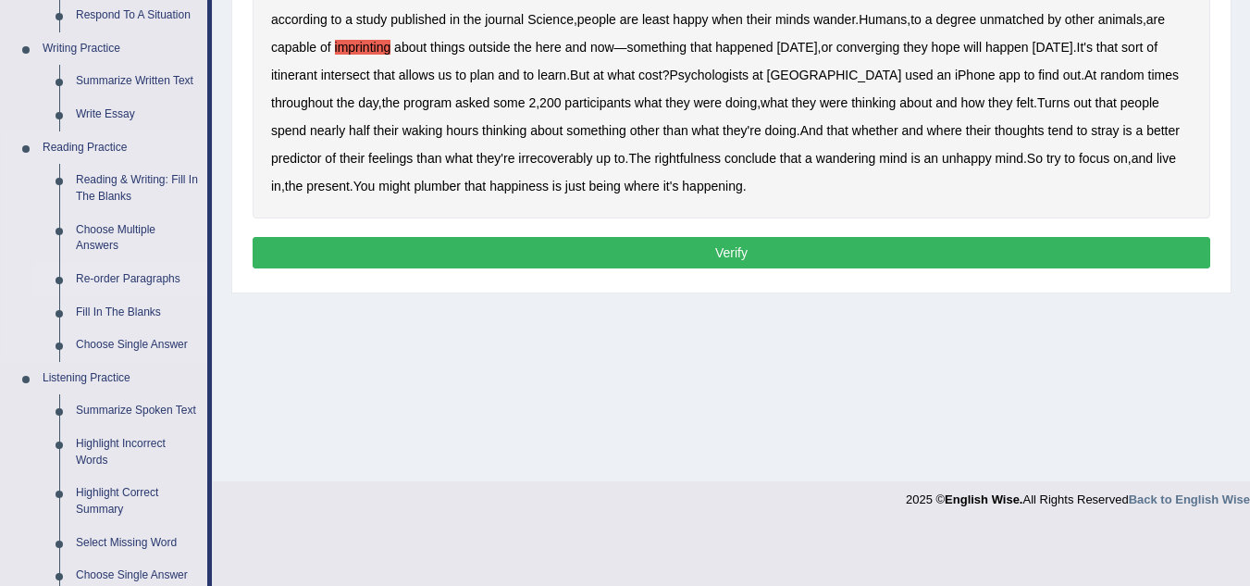
click at [151, 276] on link "Re-order Paragraphs" at bounding box center [138, 279] width 140 height 33
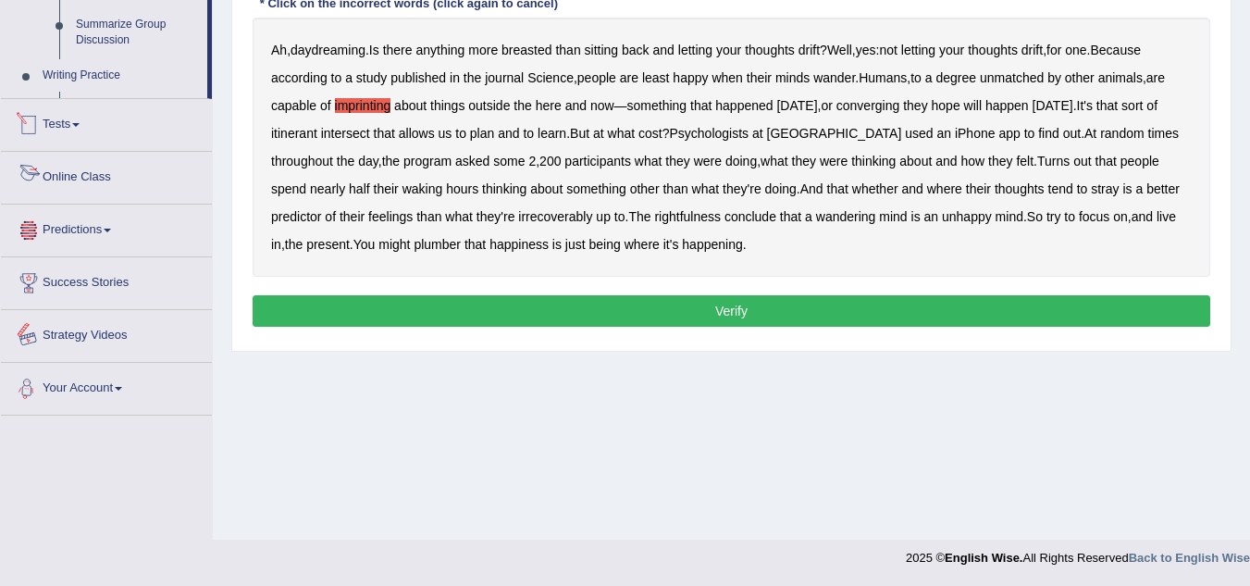
scroll to position [879, 0]
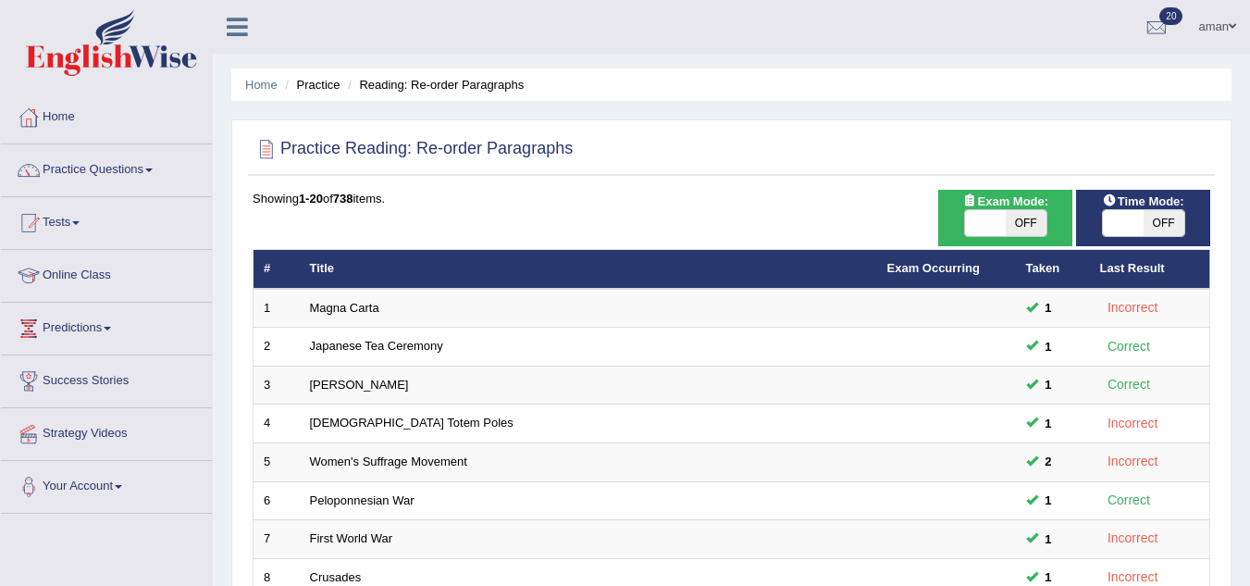
click at [380, 351] on link "Japanese Tea Ceremony" at bounding box center [376, 346] width 133 height 14
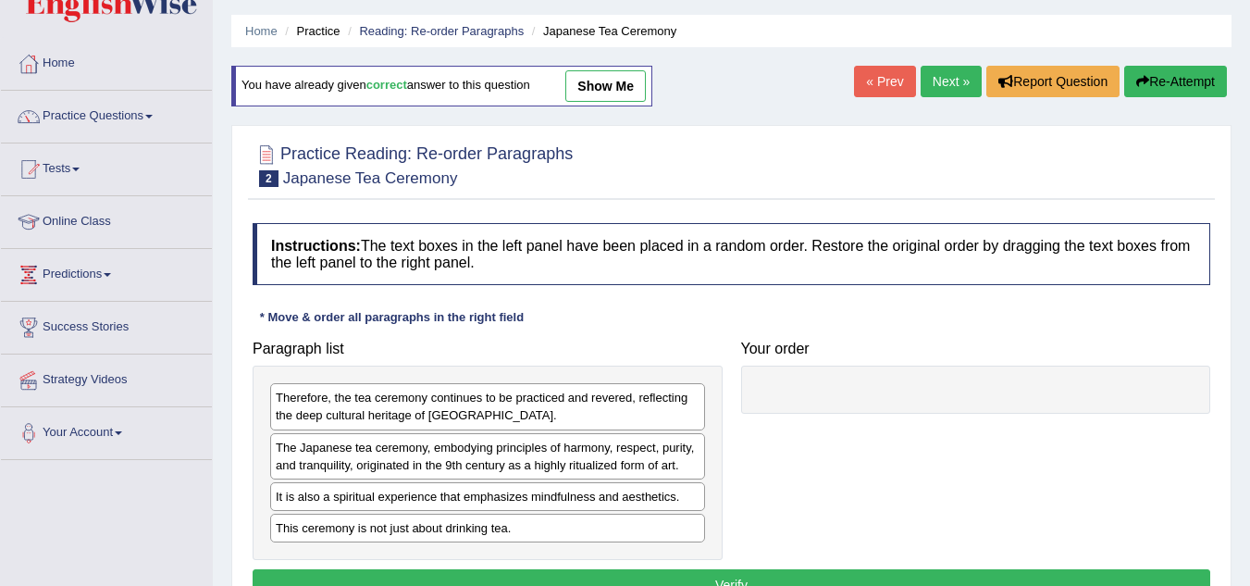
scroll to position [55, 0]
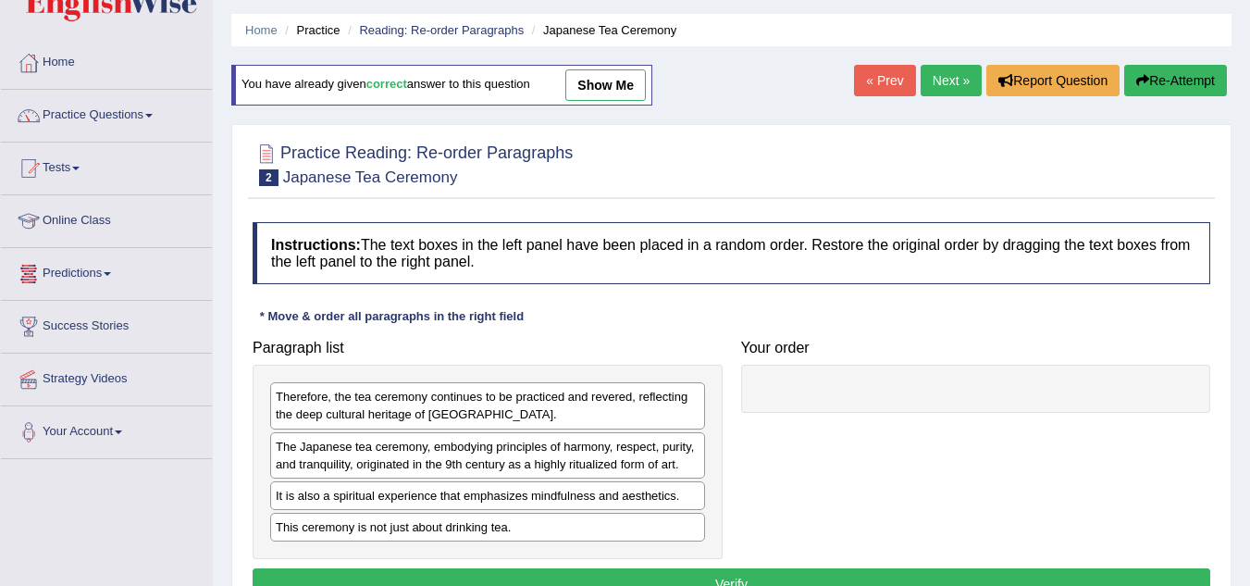
click at [118, 116] on link "Practice Questions" at bounding box center [106, 113] width 211 height 46
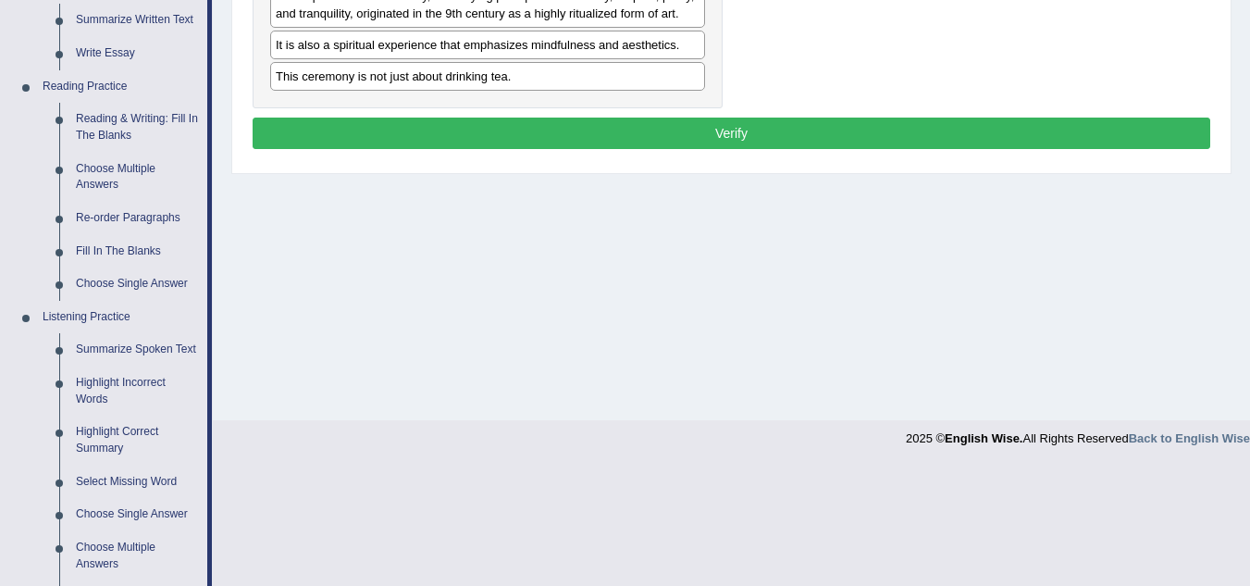
scroll to position [507, 0]
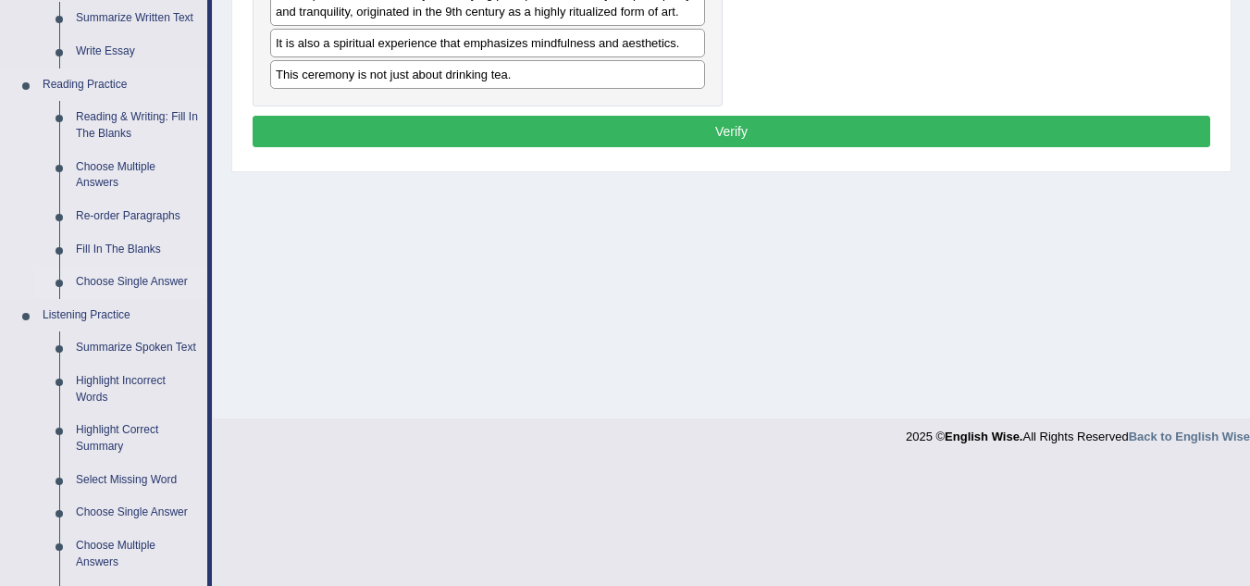
click at [104, 287] on link "Choose Single Answer" at bounding box center [138, 282] width 140 height 33
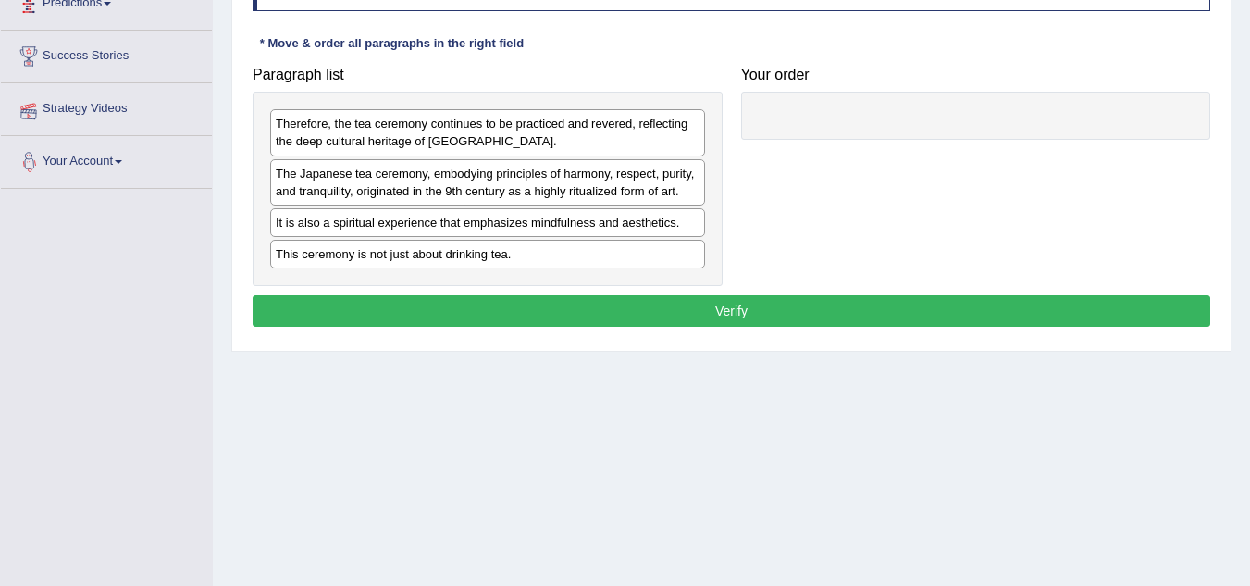
scroll to position [317, 0]
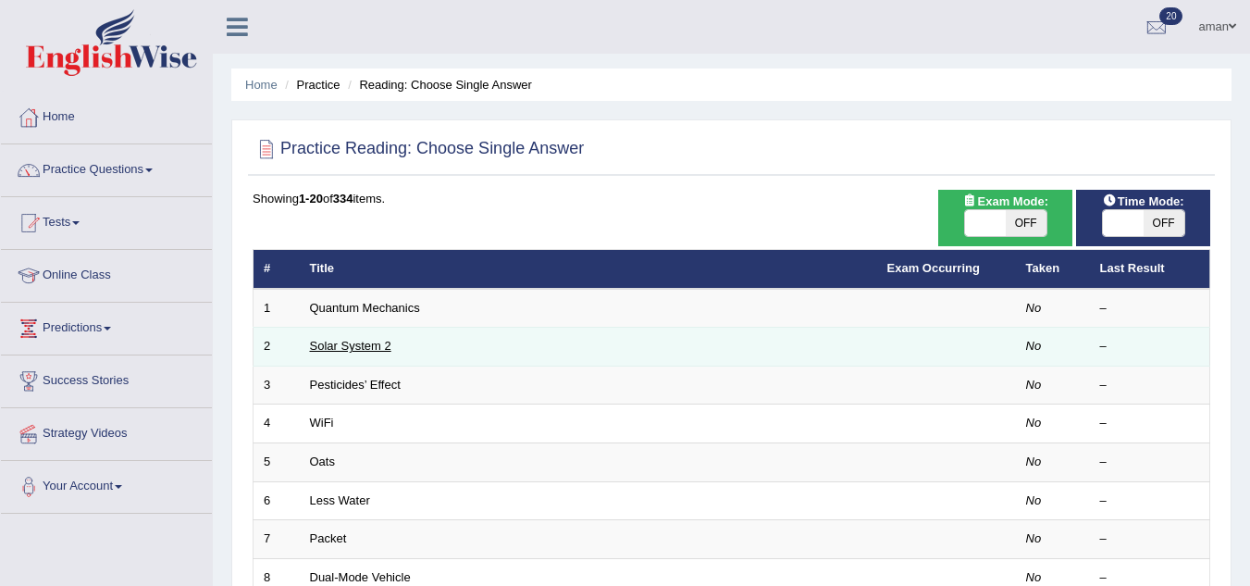
click at [357, 349] on link "Solar System 2" at bounding box center [350, 346] width 81 height 14
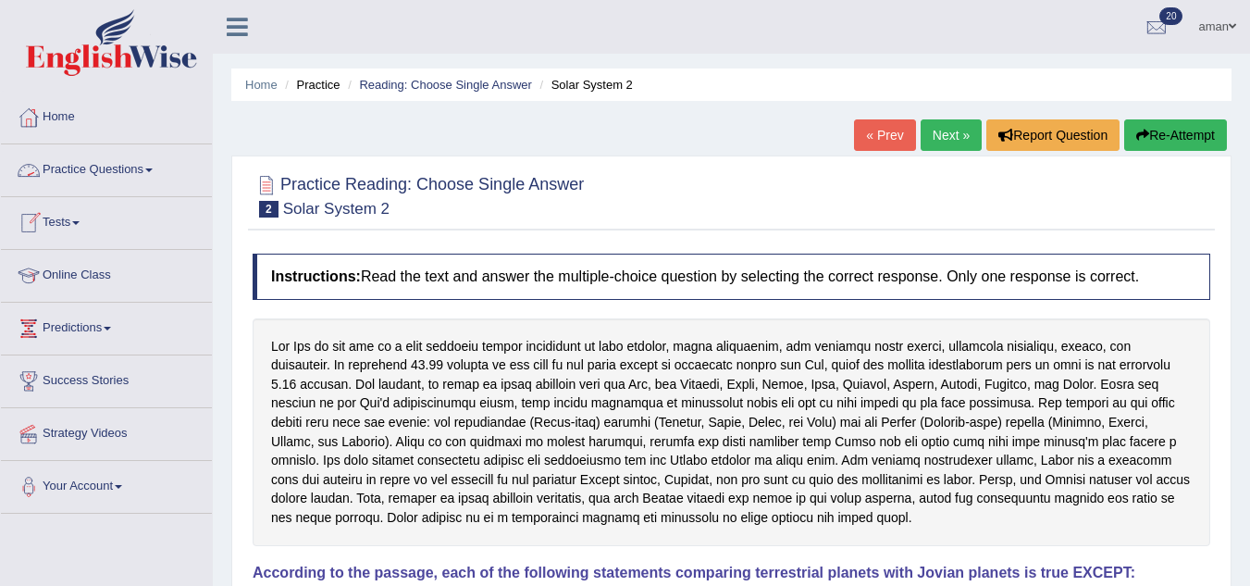
click at [102, 169] on link "Practice Questions" at bounding box center [106, 167] width 211 height 46
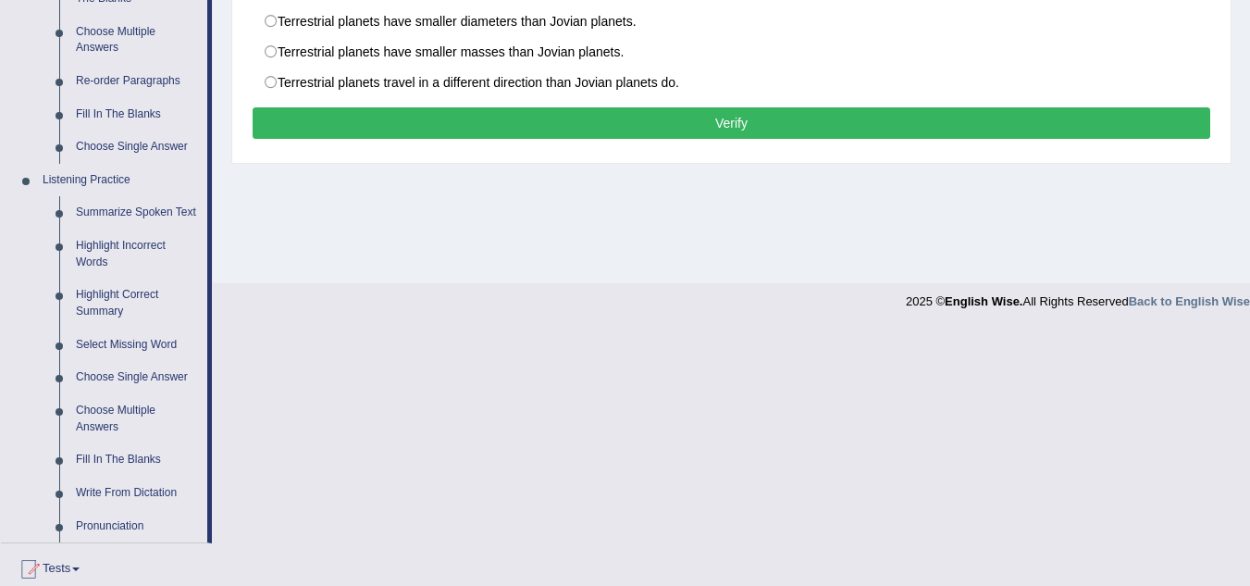
scroll to position [643, 0]
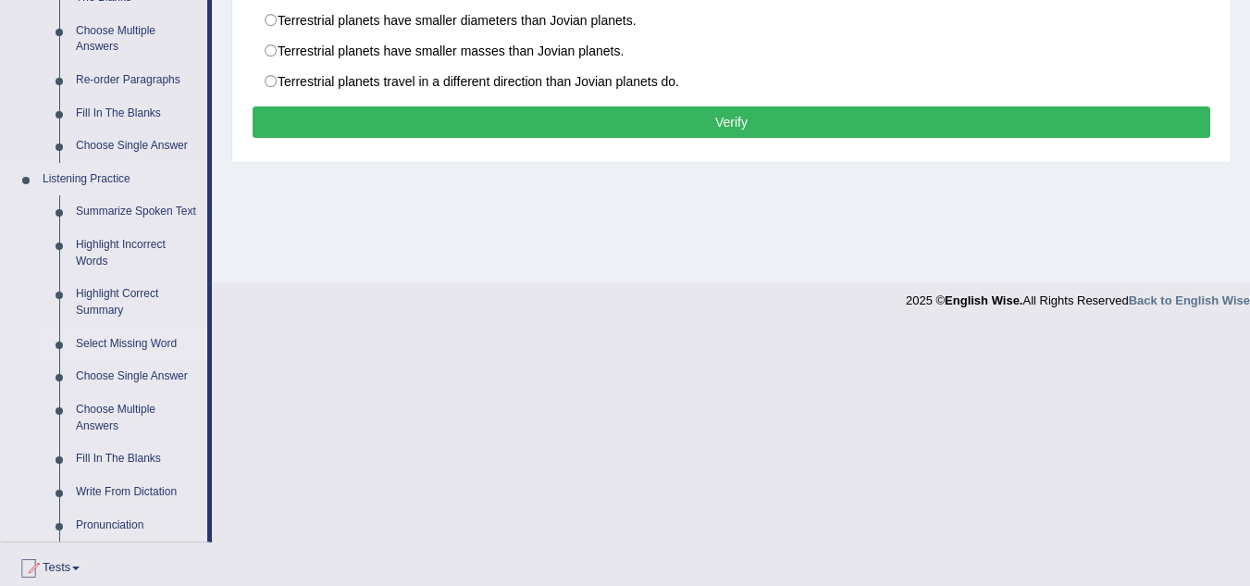
click at [146, 344] on link "Select Missing Word" at bounding box center [138, 344] width 140 height 33
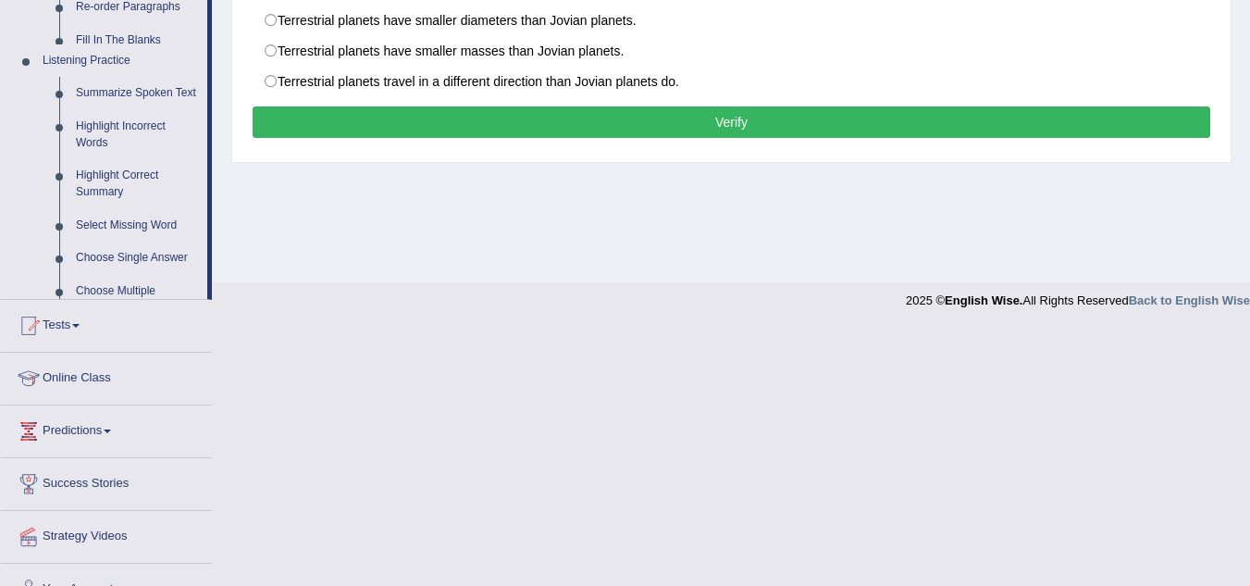
click at [146, 344] on ul "Home Practice Questions Speaking Practice Read Aloud Repeat Sentence Describe I…" at bounding box center [106, 32] width 211 height 1168
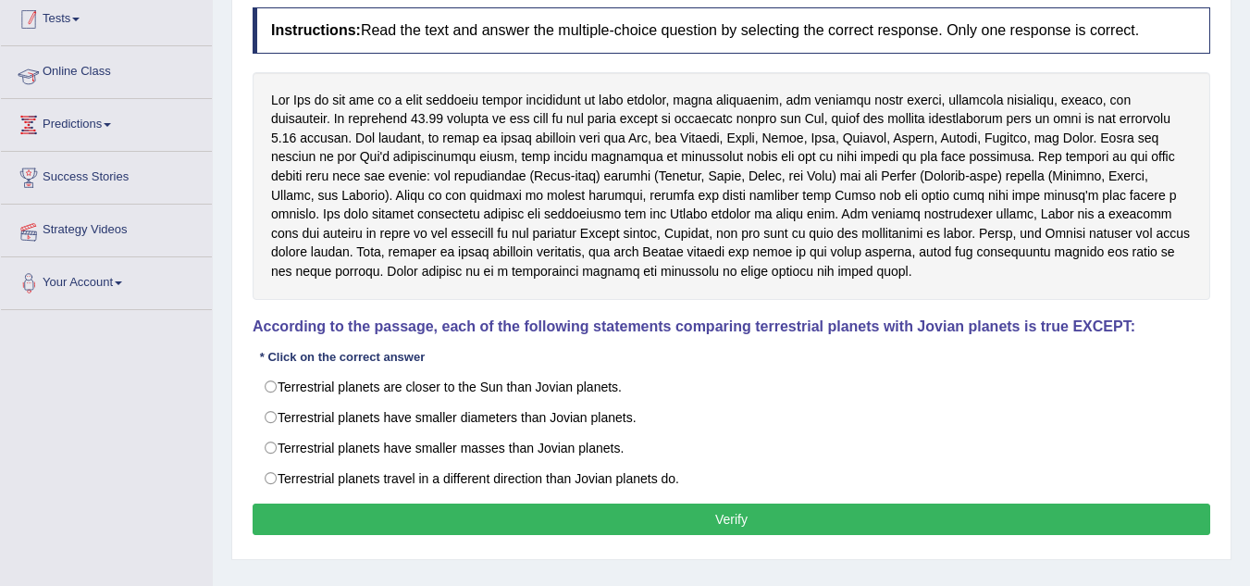
scroll to position [311, 0]
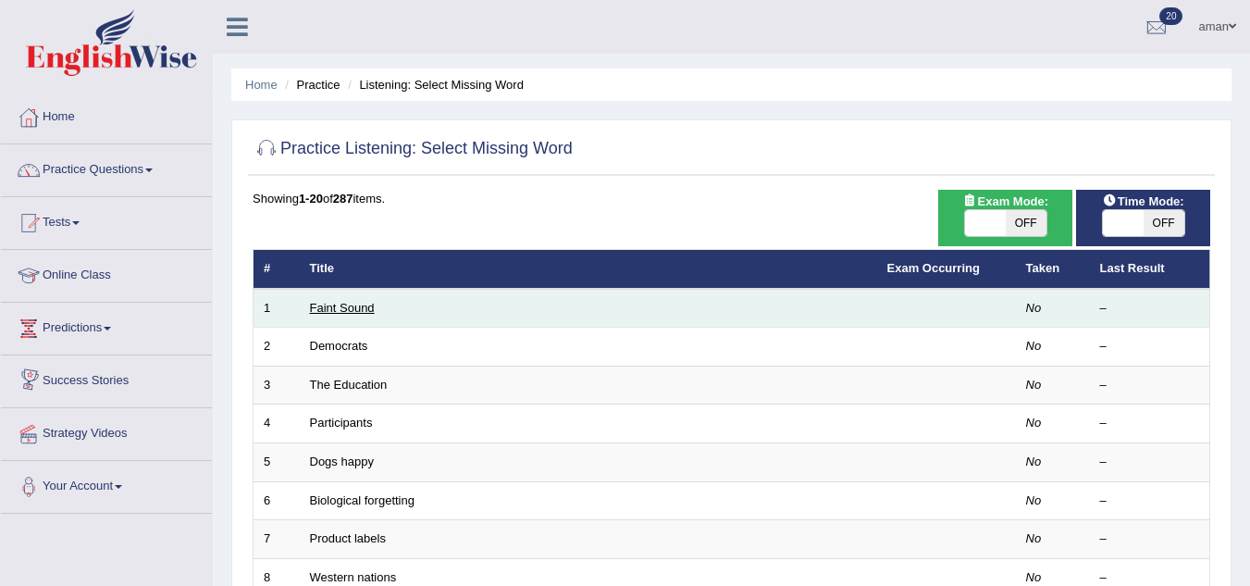
click at [338, 310] on link "Faint Sound" at bounding box center [342, 308] width 65 height 14
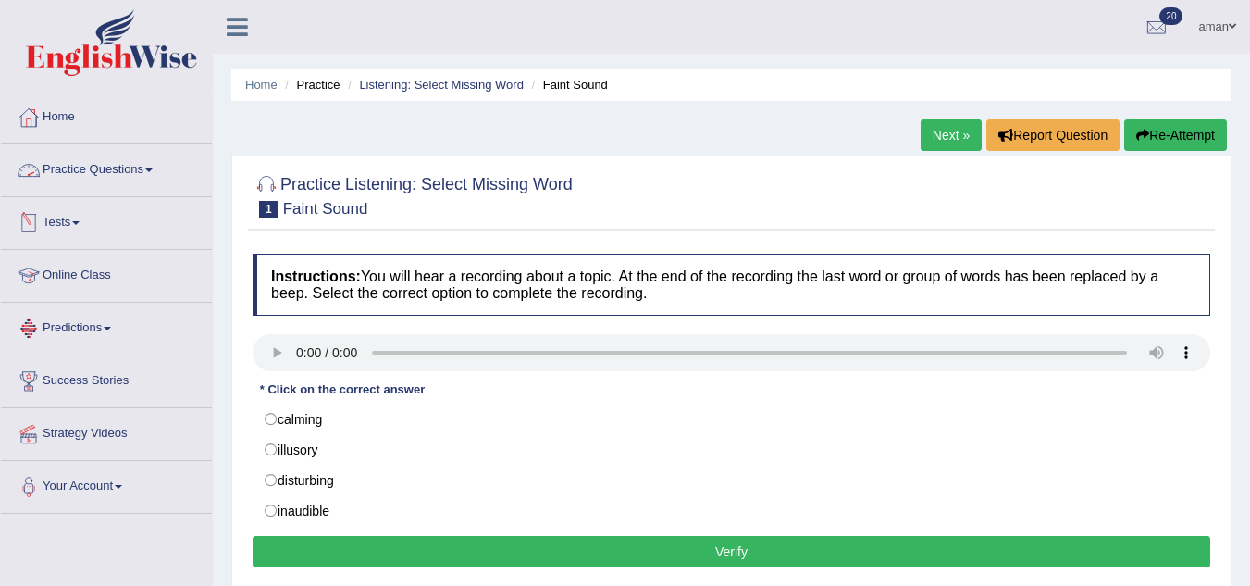
click at [123, 168] on link "Practice Questions" at bounding box center [106, 167] width 211 height 46
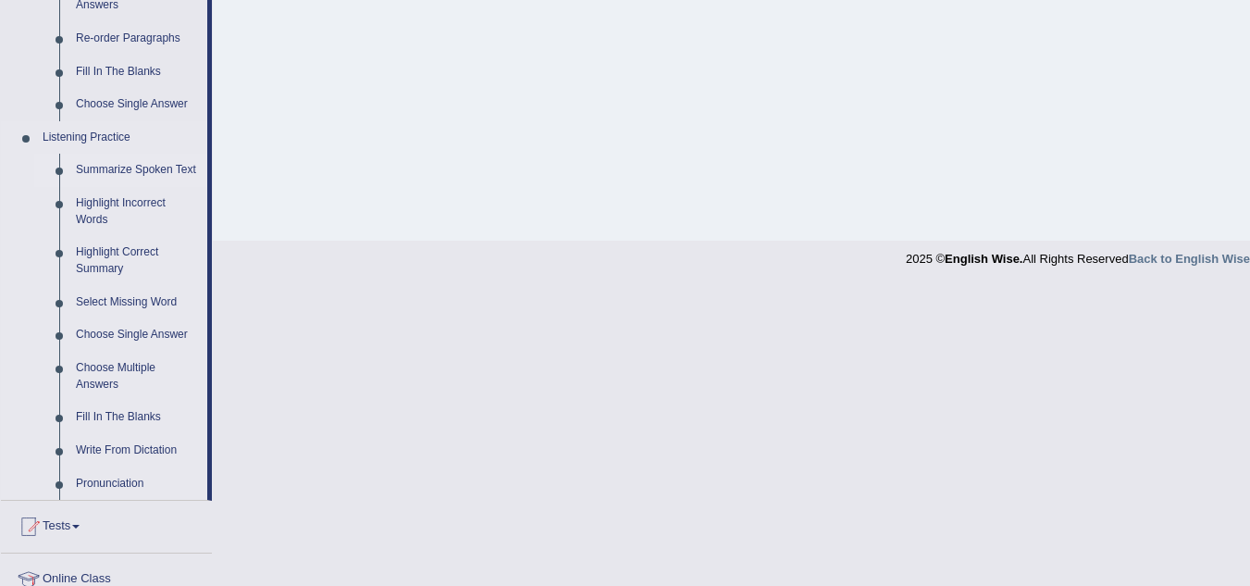
scroll to position [686, 0]
click at [125, 411] on link "Fill In The Blanks" at bounding box center [138, 416] width 140 height 33
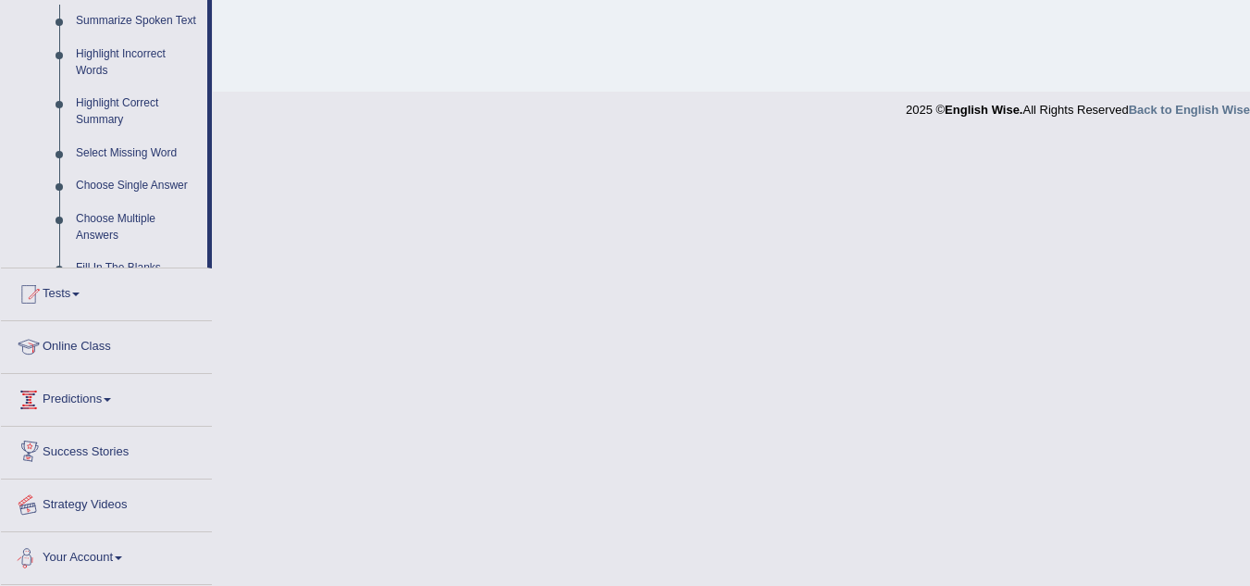
scroll to position [671, 0]
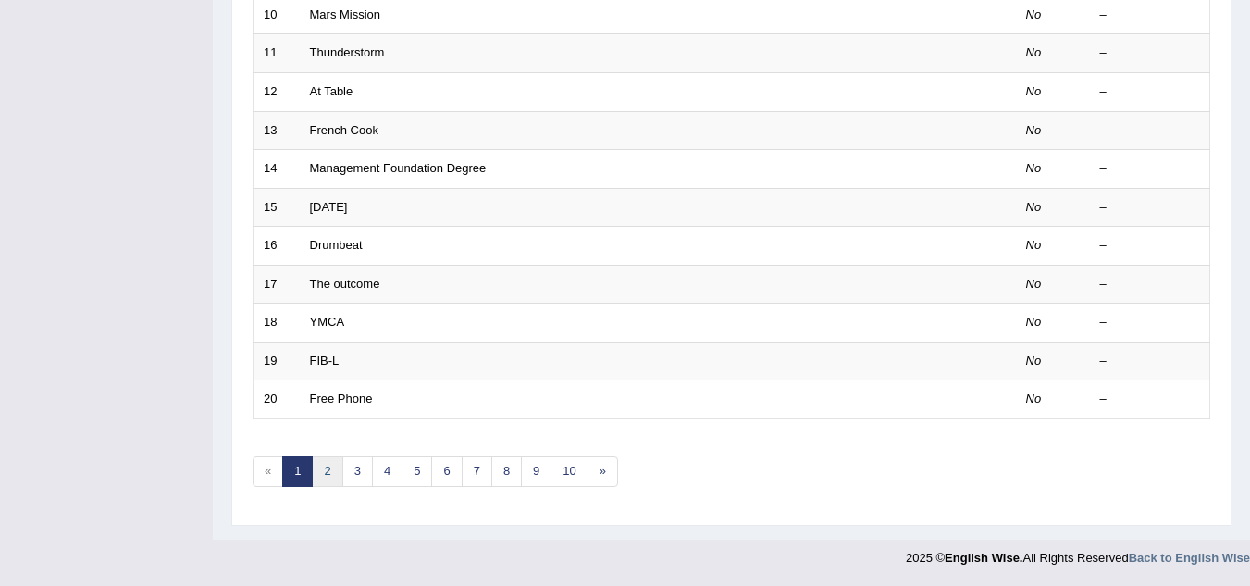
click at [329, 466] on link "2" at bounding box center [327, 471] width 31 height 31
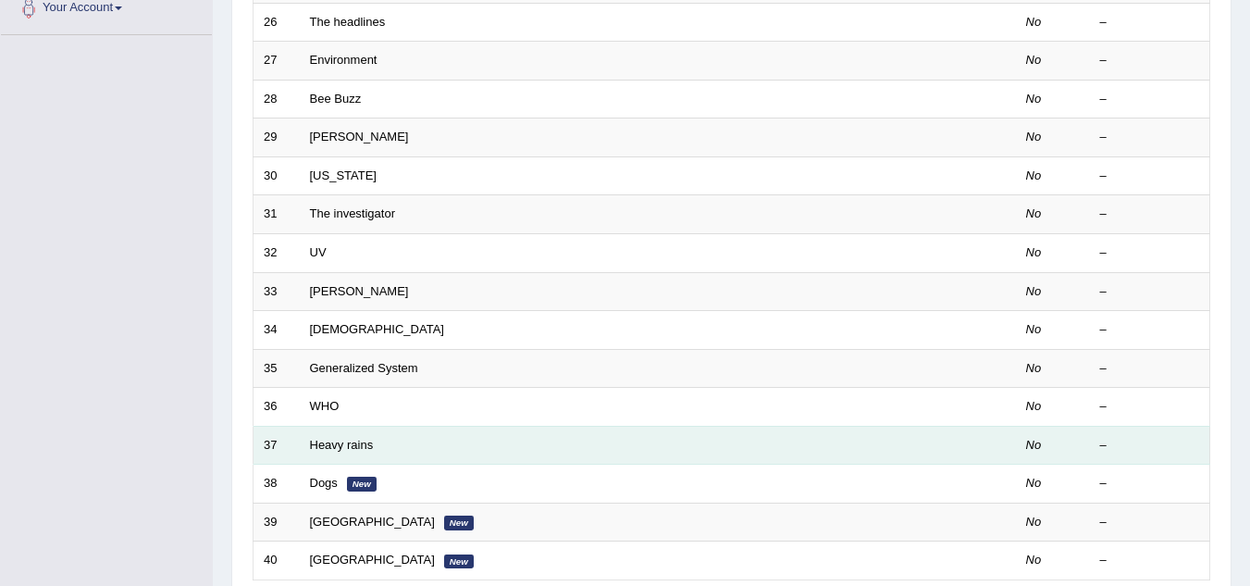
scroll to position [640, 0]
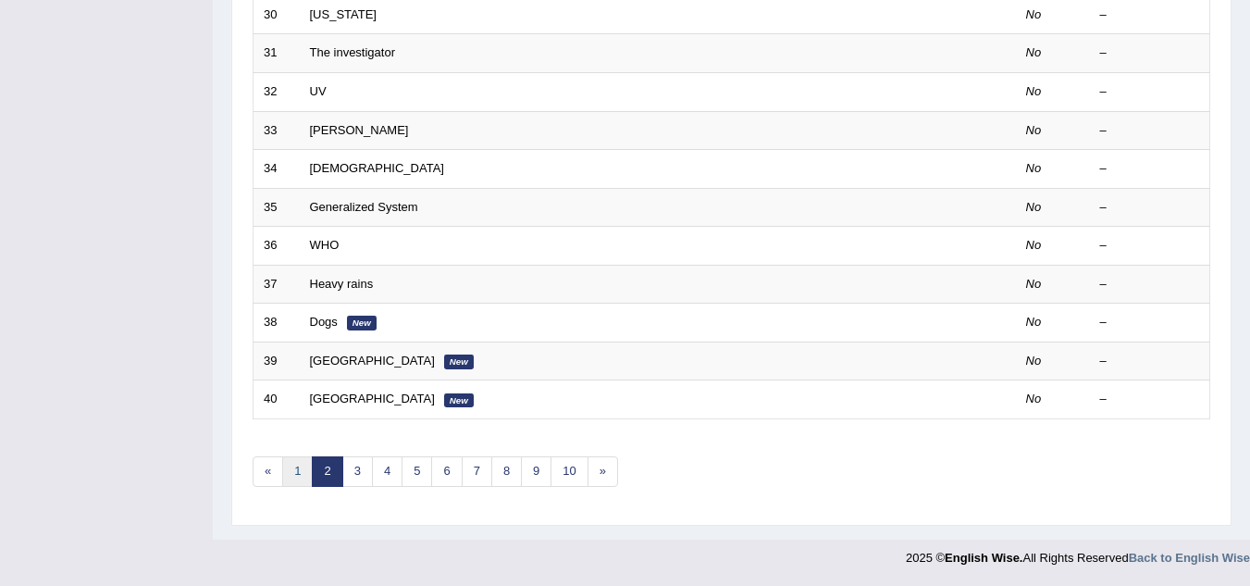
click at [294, 466] on link "1" at bounding box center [297, 471] width 31 height 31
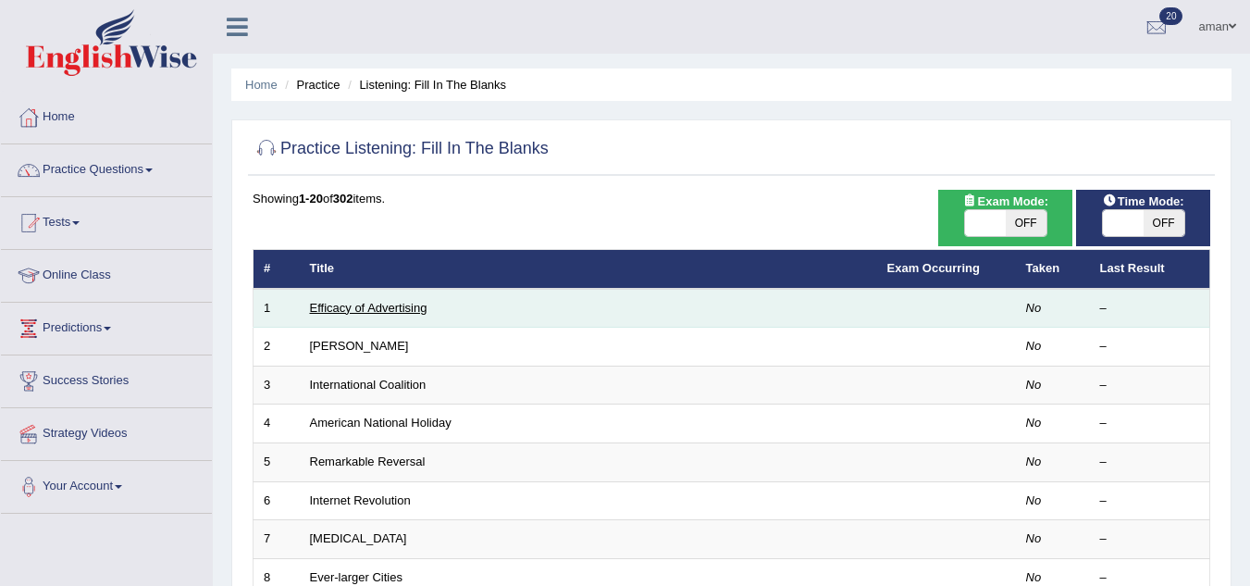
click at [394, 309] on link "Efficacy of Advertising" at bounding box center [369, 308] width 118 height 14
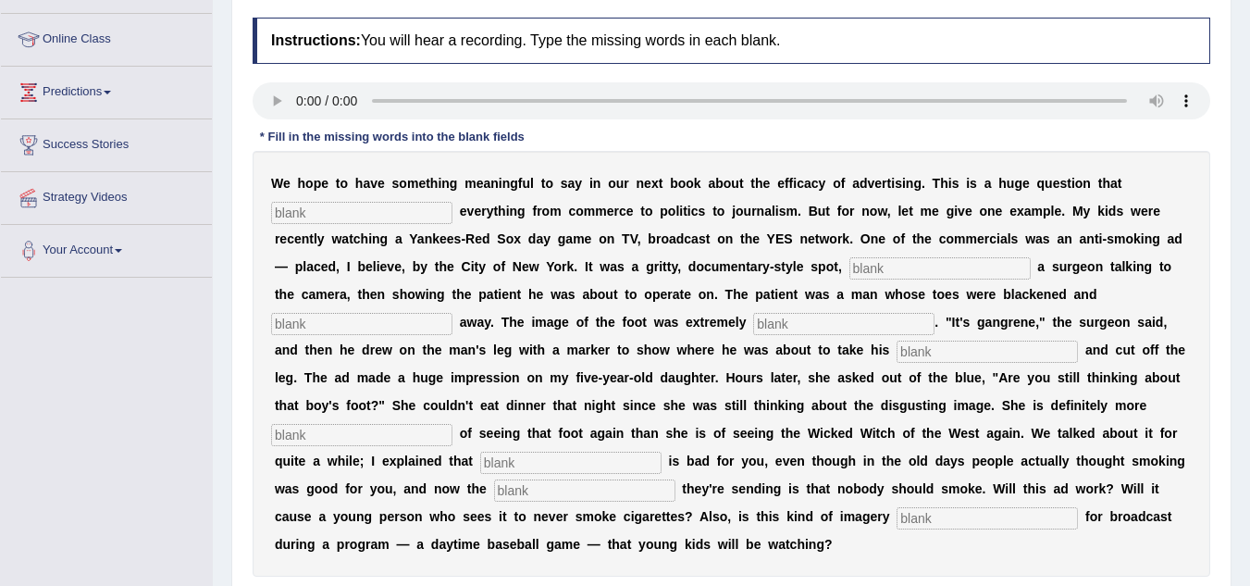
scroll to position [237, 0]
click at [872, 106] on div "Instructions: You will hear a recording. Type the missing words in each blank. …" at bounding box center [731, 323] width 967 height 633
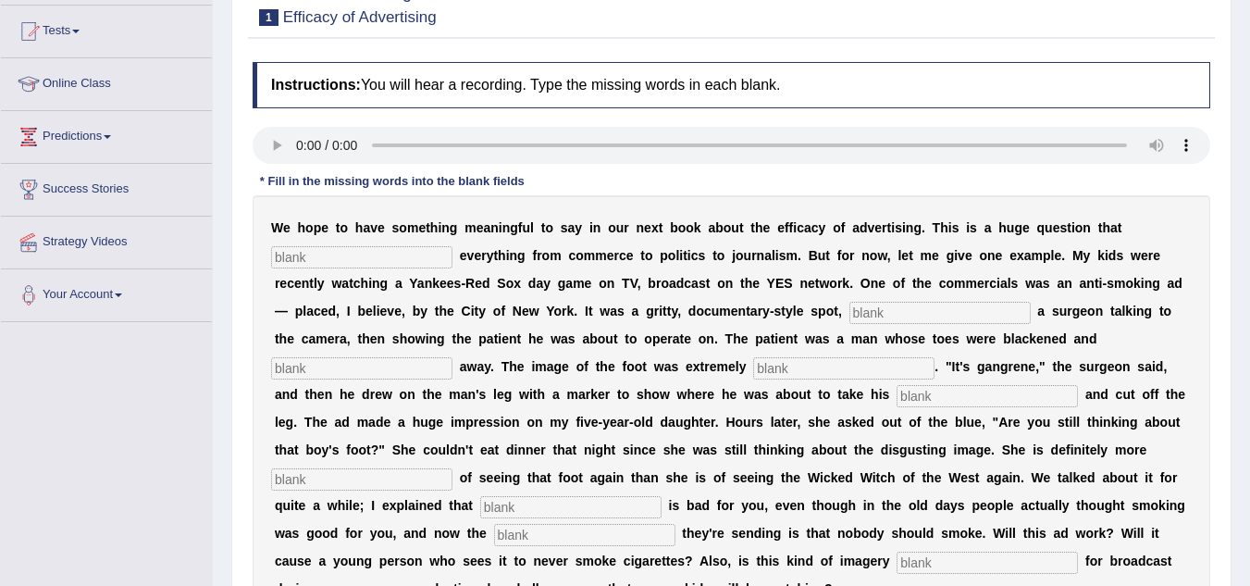
scroll to position [386, 0]
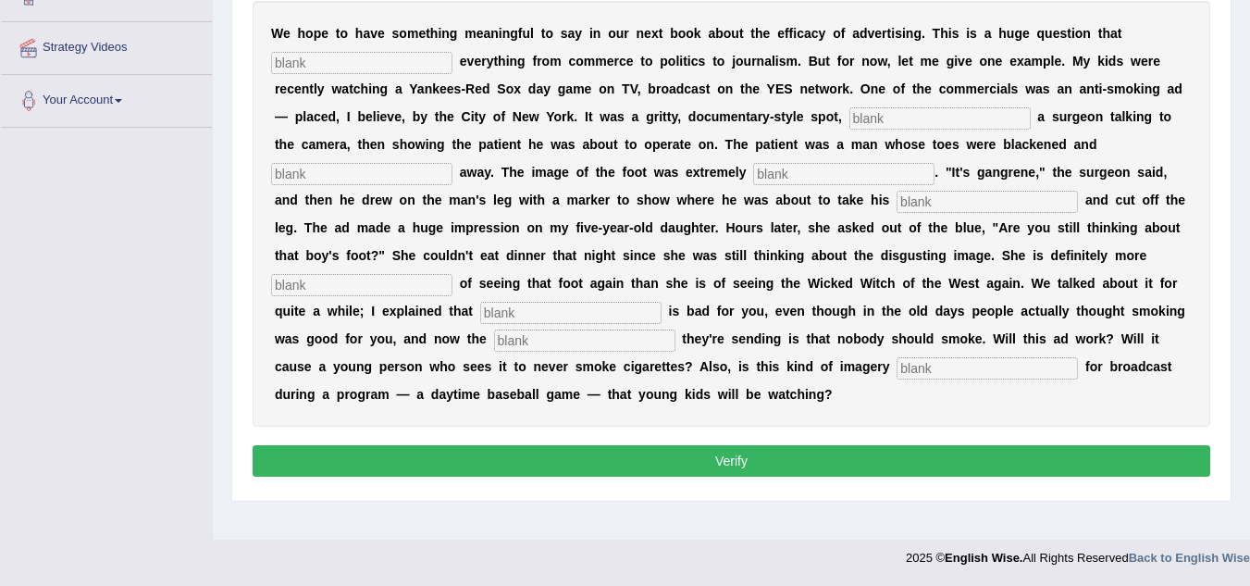
click at [389, 463] on button "Verify" at bounding box center [732, 460] width 958 height 31
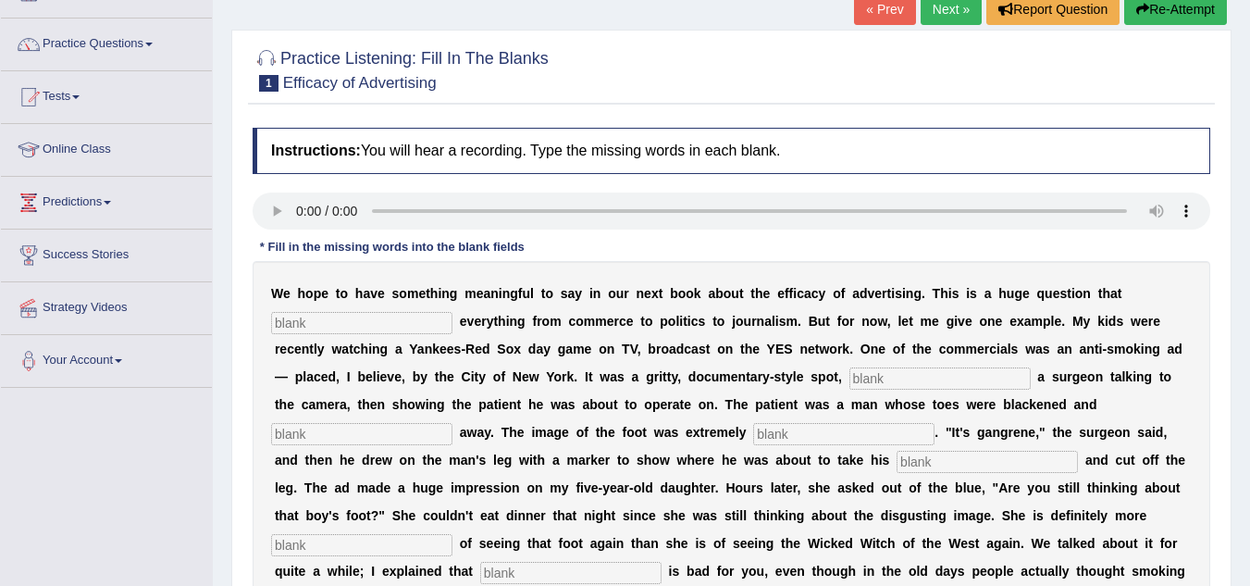
scroll to position [132, 0]
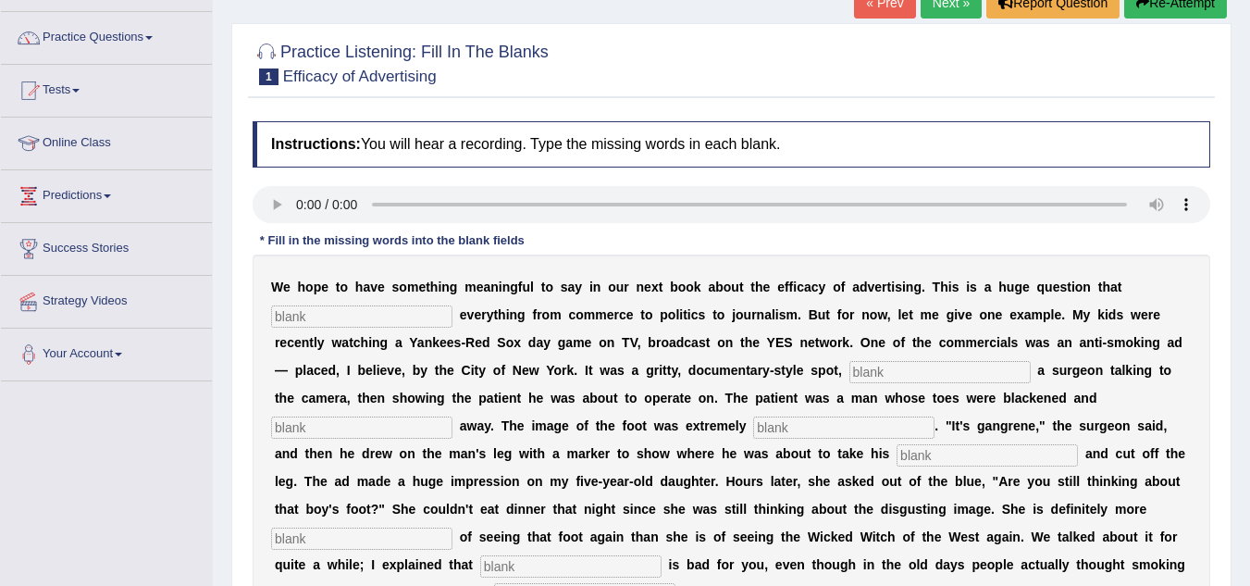
click at [418, 313] on input "text" at bounding box center [361, 316] width 181 height 22
click at [90, 143] on link "Online Class" at bounding box center [106, 141] width 211 height 46
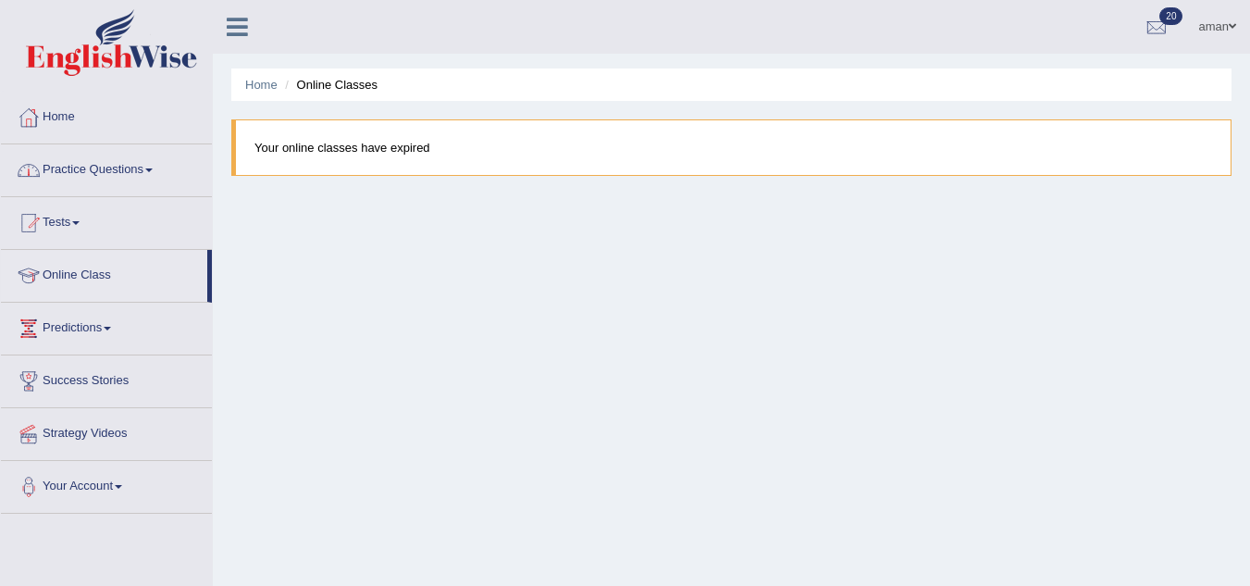
click at [119, 167] on link "Practice Questions" at bounding box center [106, 167] width 211 height 46
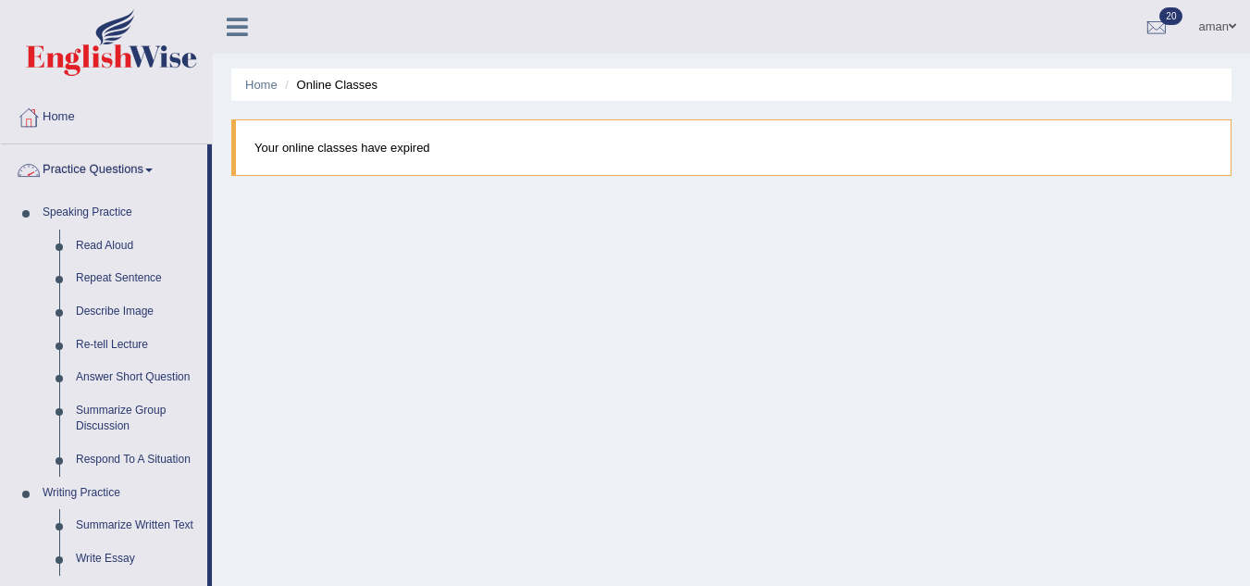
click at [106, 172] on link "Practice Questions" at bounding box center [104, 167] width 206 height 46
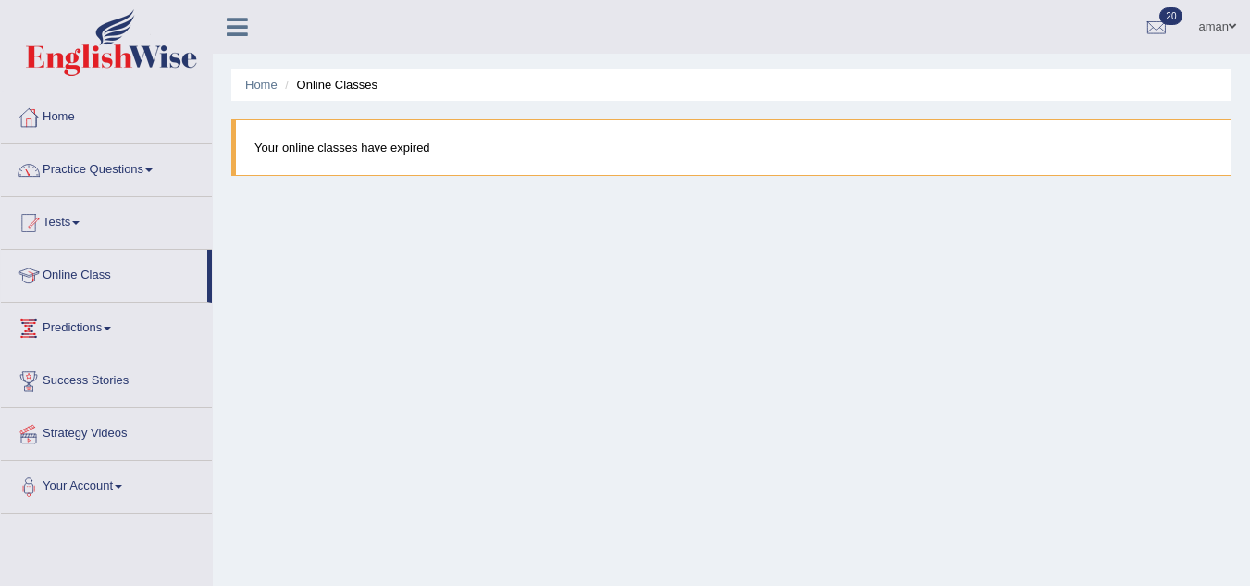
click at [69, 218] on link "Tests" at bounding box center [106, 220] width 211 height 46
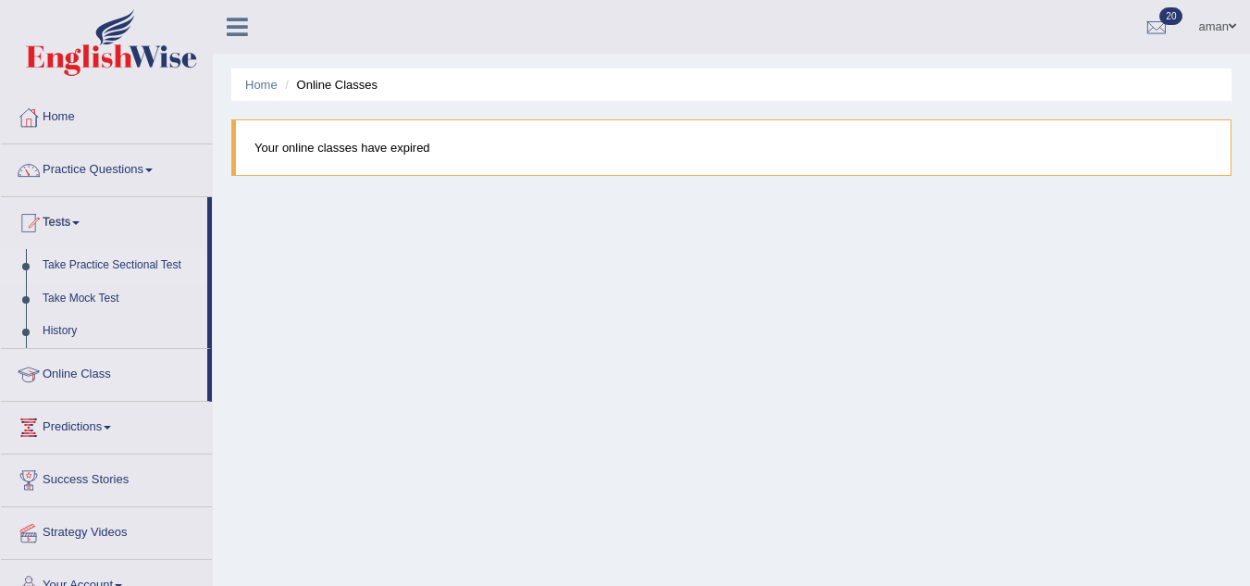
click at [123, 268] on link "Take Practice Sectional Test" at bounding box center [120, 265] width 173 height 33
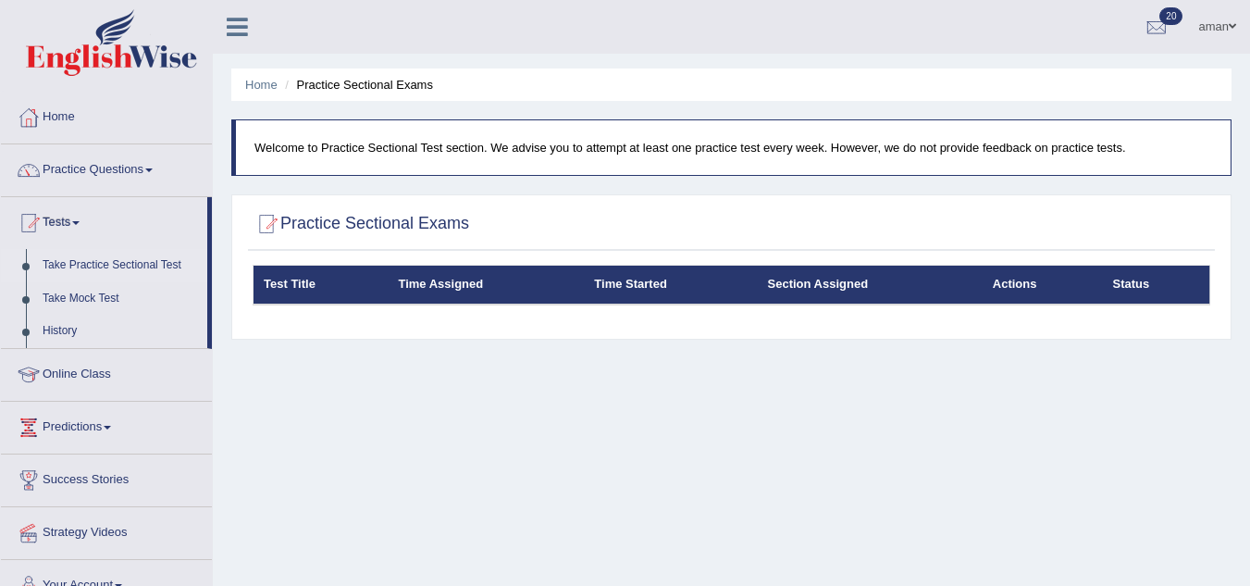
click at [448, 292] on th "Time Assigned" at bounding box center [486, 285] width 196 height 39
click at [355, 79] on li "Practice Sectional Exams" at bounding box center [356, 85] width 153 height 18
click at [266, 89] on link "Home" at bounding box center [261, 85] width 32 height 14
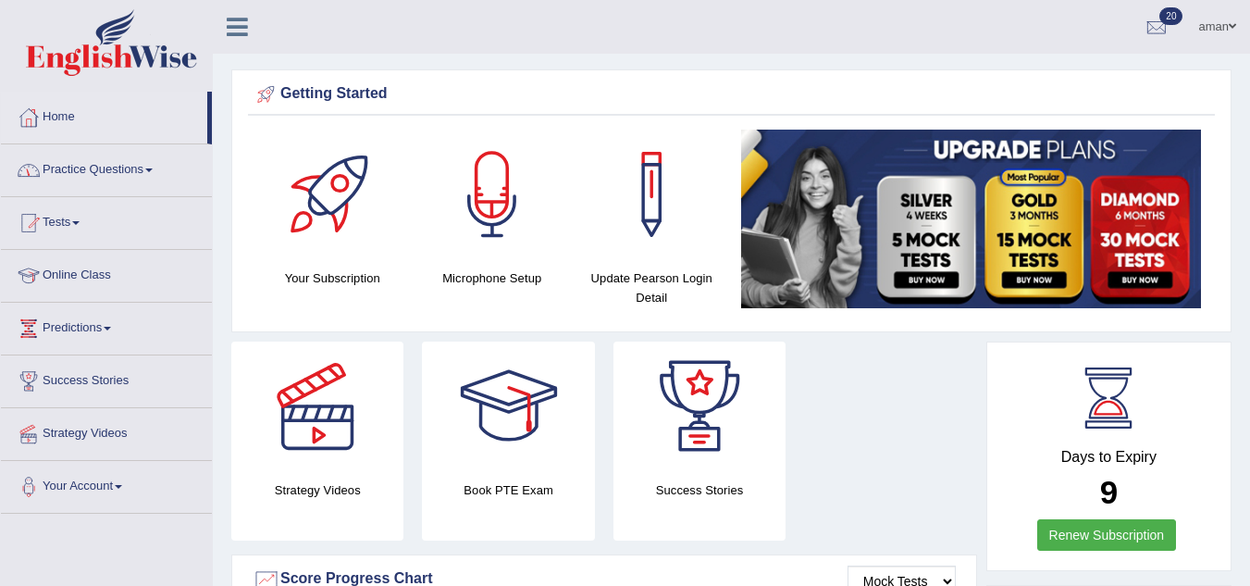
click at [125, 170] on link "Practice Questions" at bounding box center [106, 167] width 211 height 46
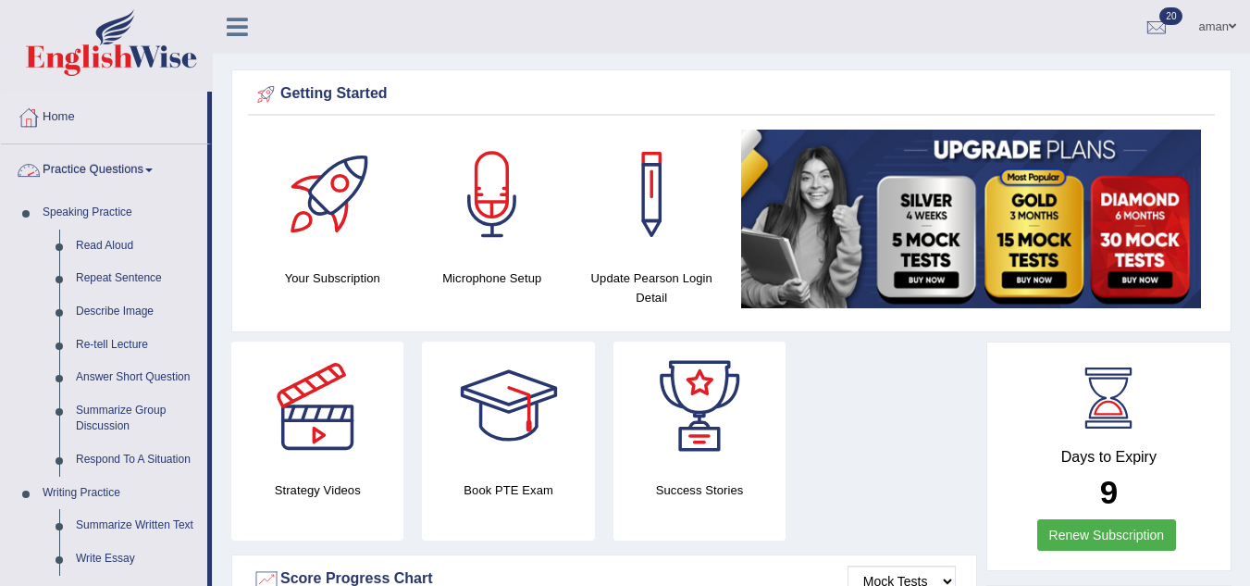
click at [135, 173] on link "Practice Questions" at bounding box center [104, 167] width 206 height 46
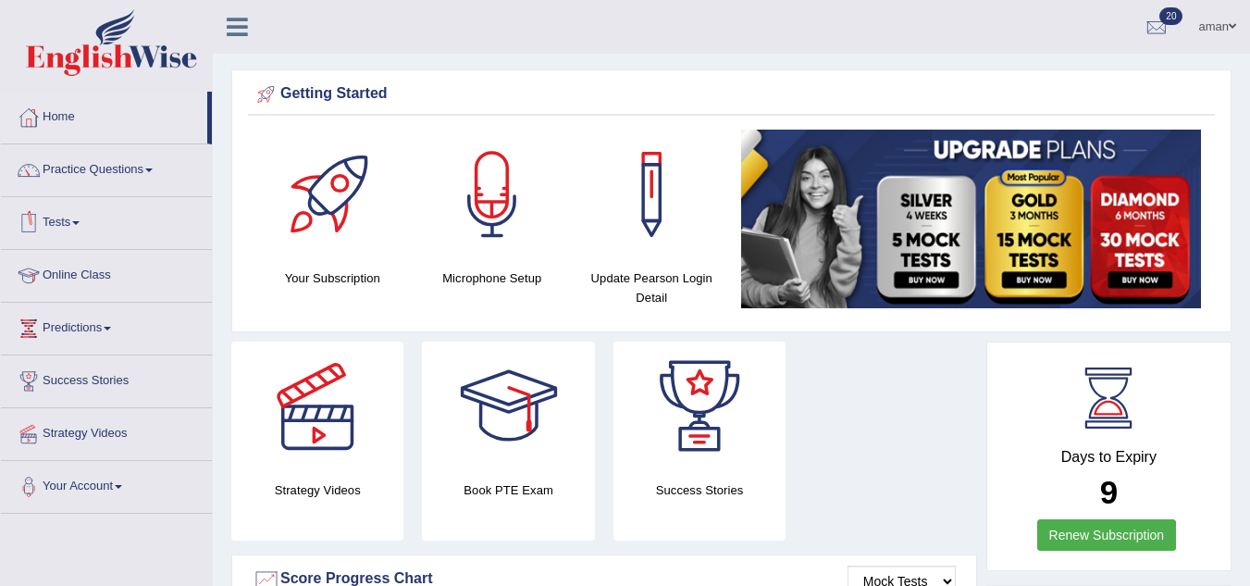
click at [81, 227] on link "Tests" at bounding box center [106, 220] width 211 height 46
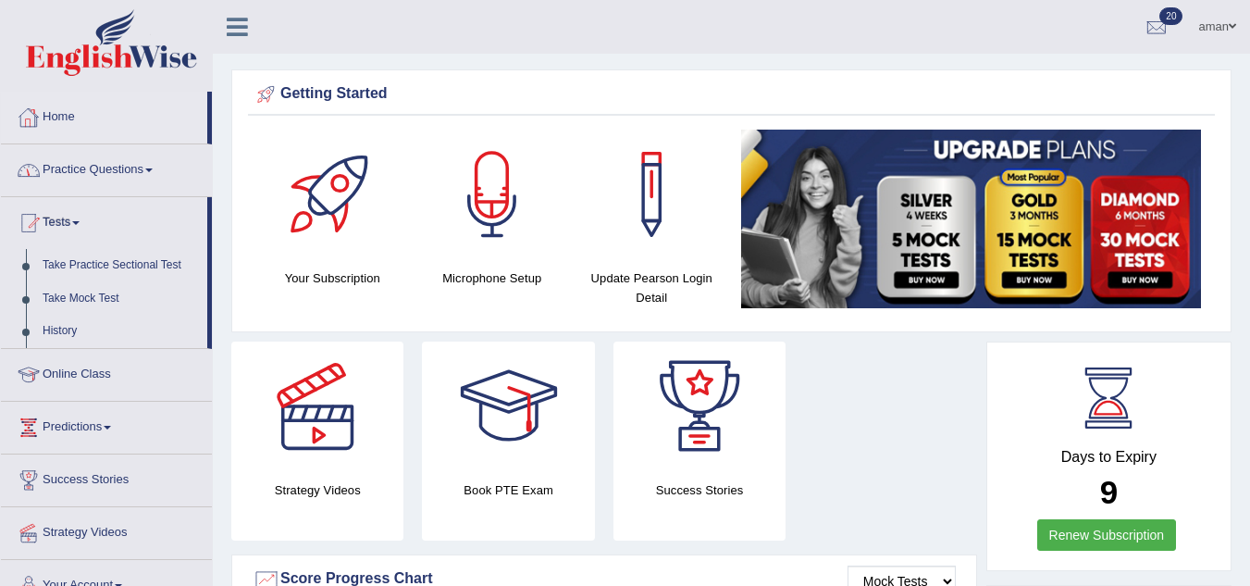
click at [236, 37] on icon at bounding box center [237, 27] width 21 height 24
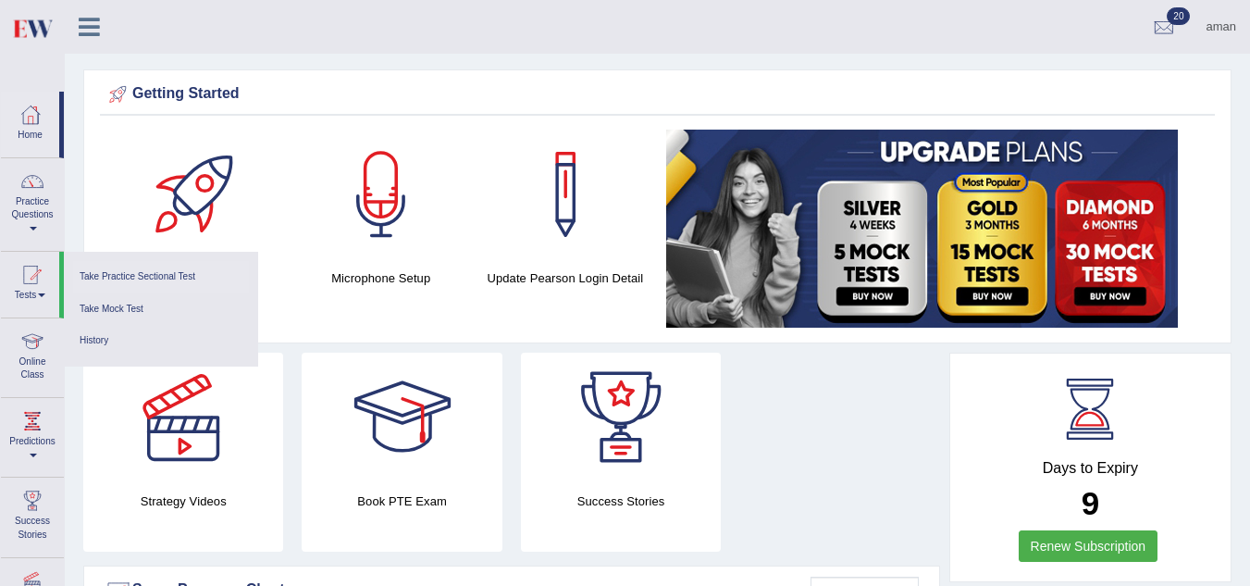
click at [176, 275] on link "Take Practice Sectional Test" at bounding box center [161, 277] width 176 height 32
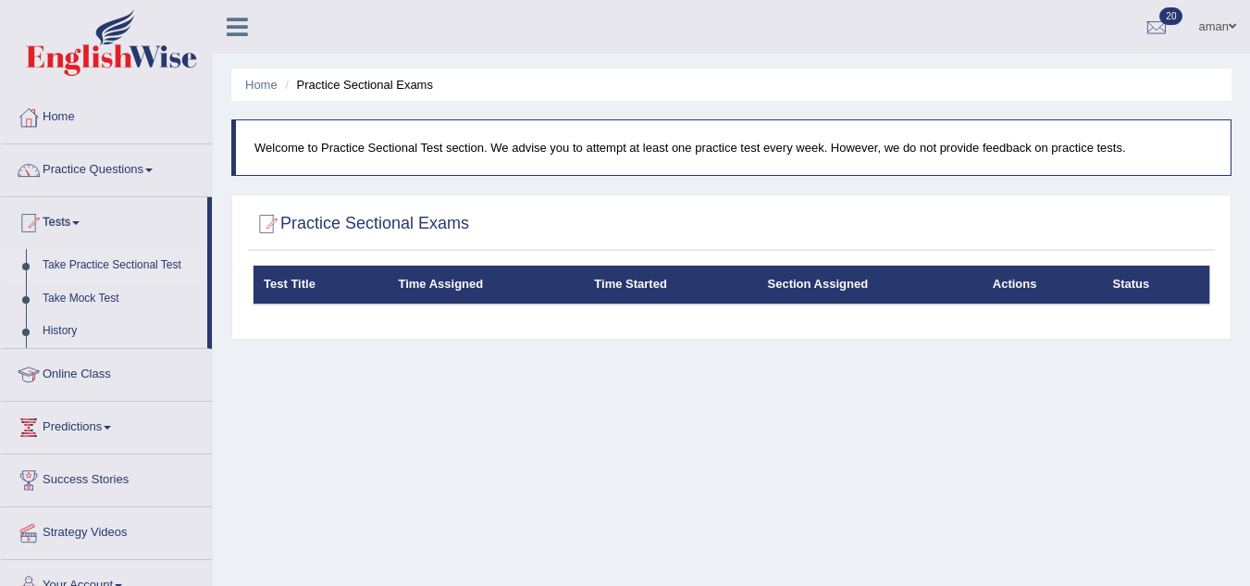
click at [412, 222] on h2 "Practice Sectional Exams" at bounding box center [361, 224] width 217 height 28
click at [1034, 285] on th "Actions" at bounding box center [1043, 285] width 120 height 39
click at [1059, 291] on th "Actions" at bounding box center [1043, 285] width 120 height 39
click at [366, 76] on li "Practice Sectional Exams" at bounding box center [356, 85] width 153 height 18
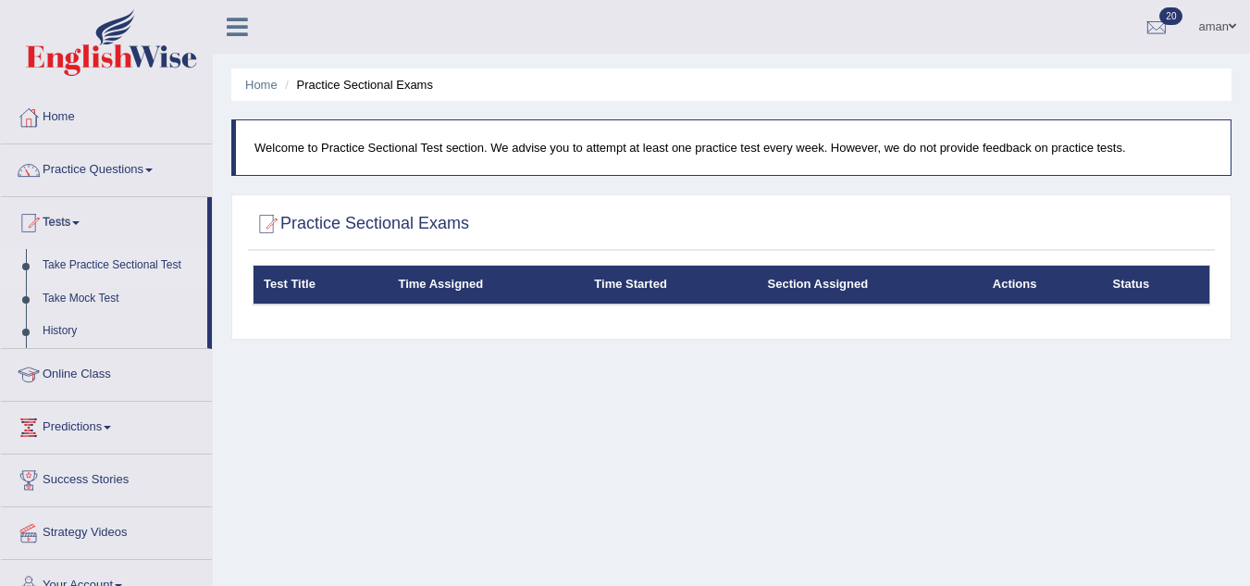
drag, startPoint x: 366, startPoint y: 76, endPoint x: 146, endPoint y: 258, distance: 285.2
click at [146, 258] on link "Take Practice Sectional Test" at bounding box center [120, 265] width 173 height 33
click at [107, 304] on link "Take Mock Test" at bounding box center [120, 298] width 173 height 33
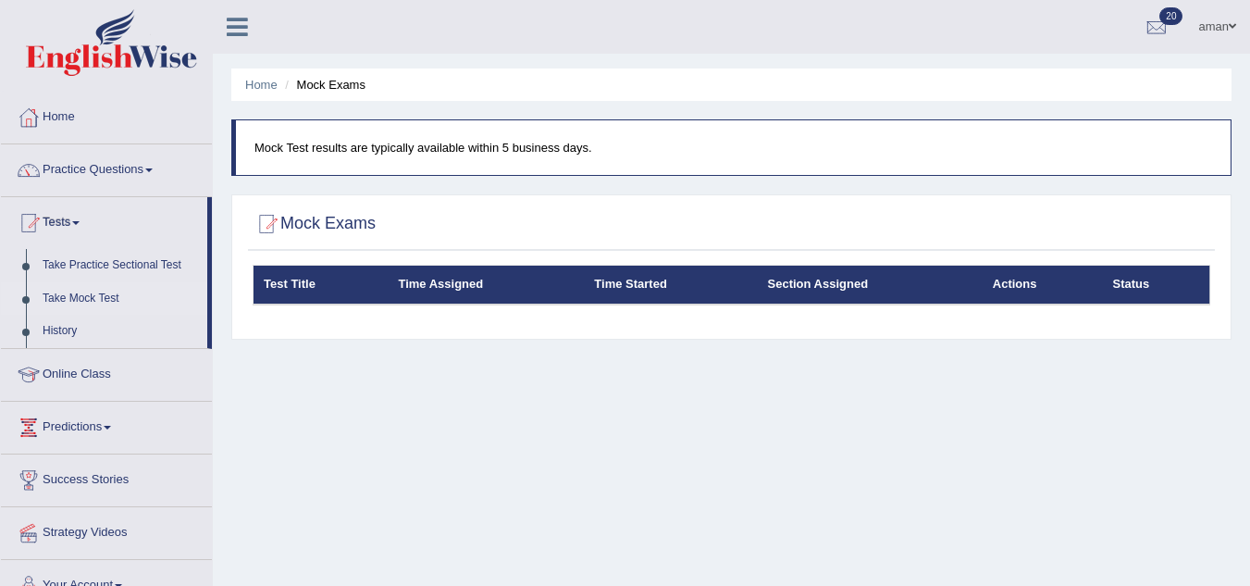
click at [507, 155] on p "Mock Test results are typically available within 5 business days." at bounding box center [734, 148] width 958 height 18
click at [234, 22] on icon at bounding box center [237, 27] width 21 height 24
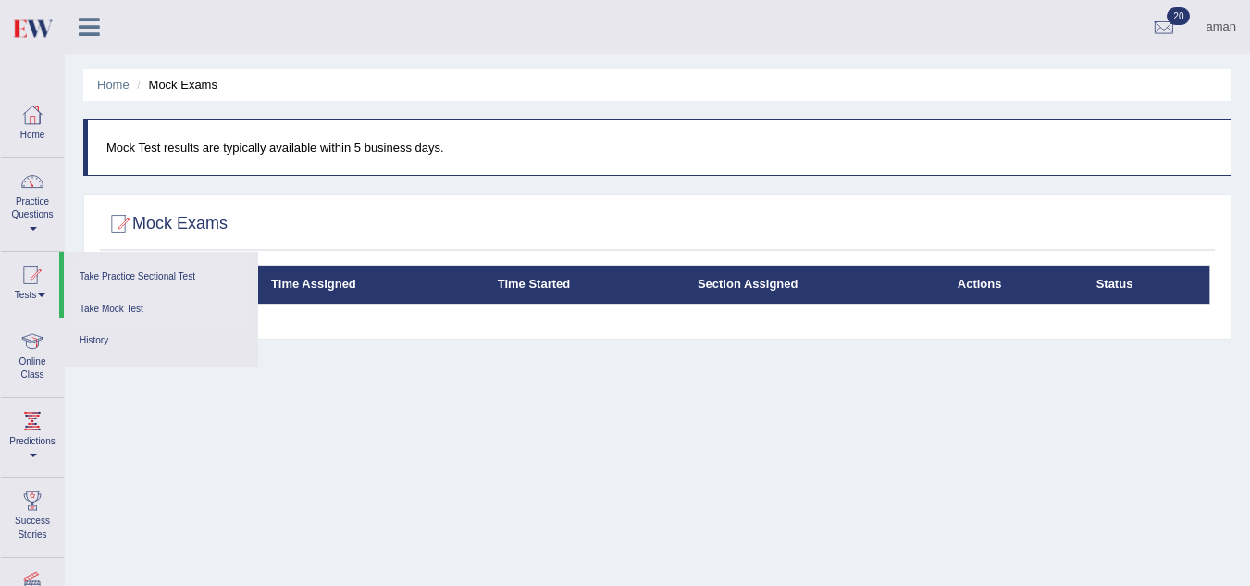
click at [142, 275] on link "Take Practice Sectional Test" at bounding box center [161, 277] width 176 height 32
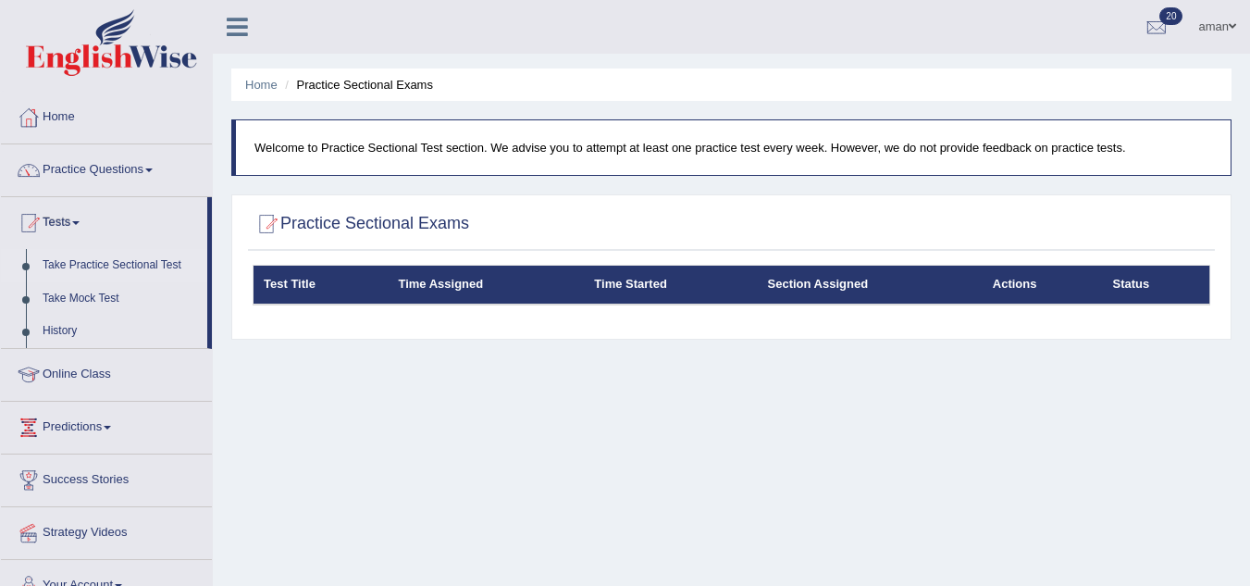
click at [135, 257] on link "Take Practice Sectional Test" at bounding box center [120, 265] width 173 height 33
click at [29, 278] on li "Take Practice Sectional Test" at bounding box center [104, 265] width 206 height 33
click at [1234, 25] on span at bounding box center [1232, 26] width 7 height 12
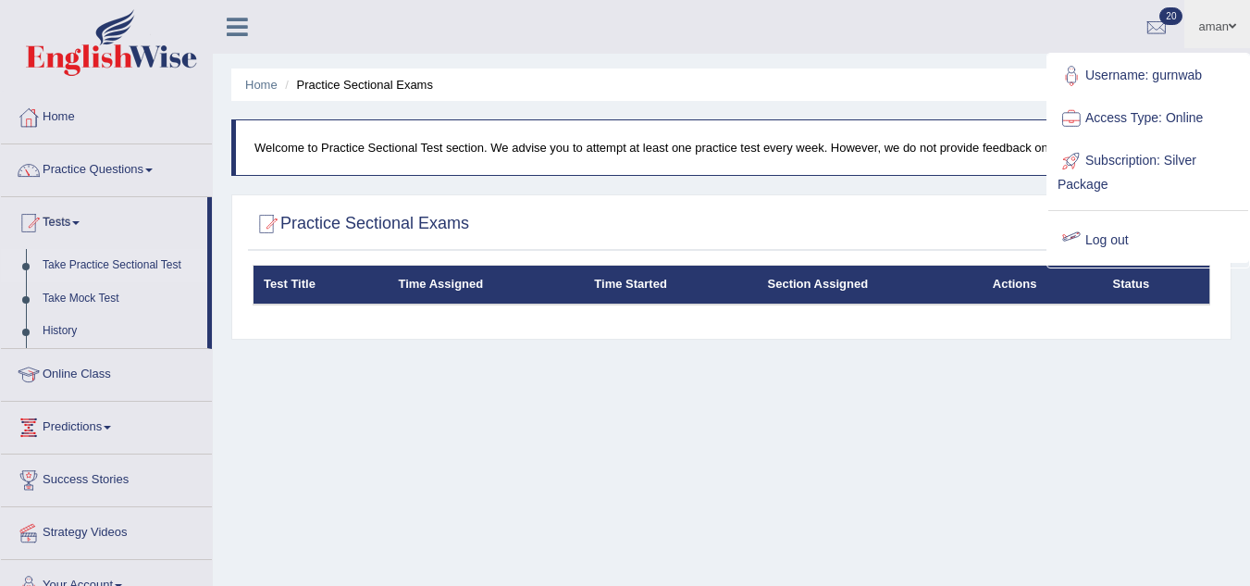
click at [1015, 494] on div "Home Practice Sectional Exams Welcome to Practice Sectional Test section. We ad…" at bounding box center [732, 463] width 1038 height 926
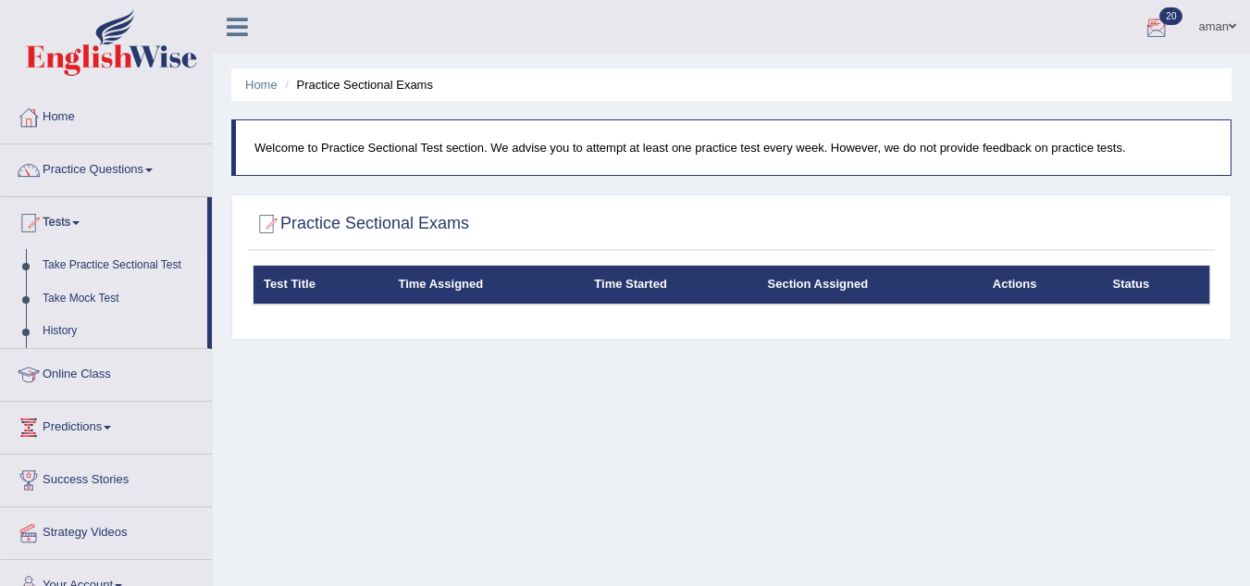
click at [1146, 34] on div at bounding box center [1157, 28] width 28 height 28
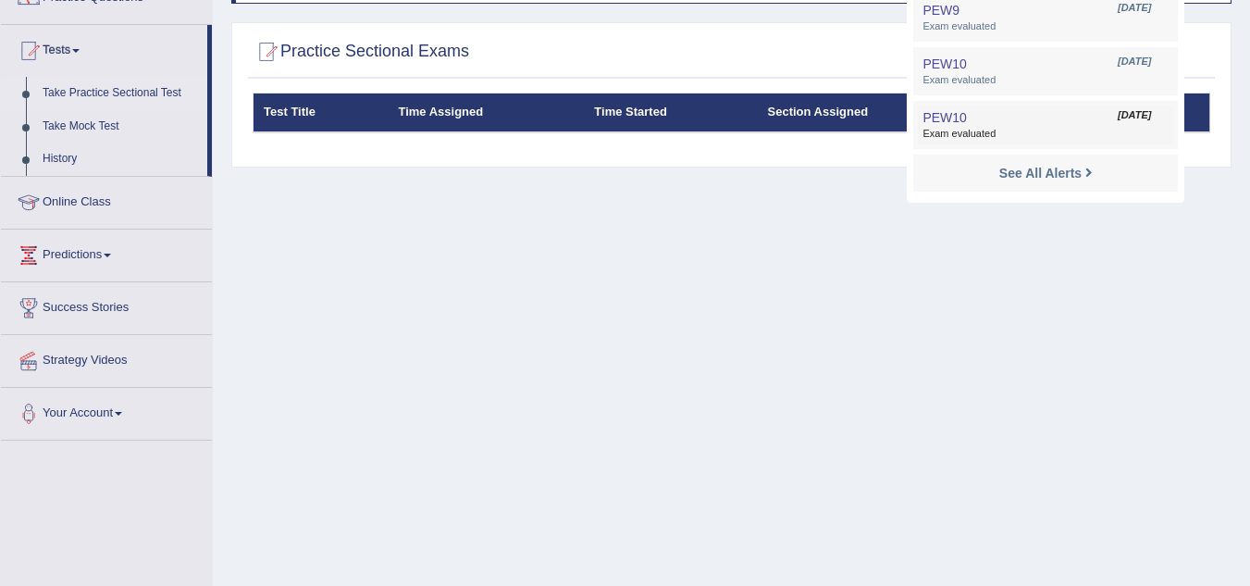
scroll to position [171, 0]
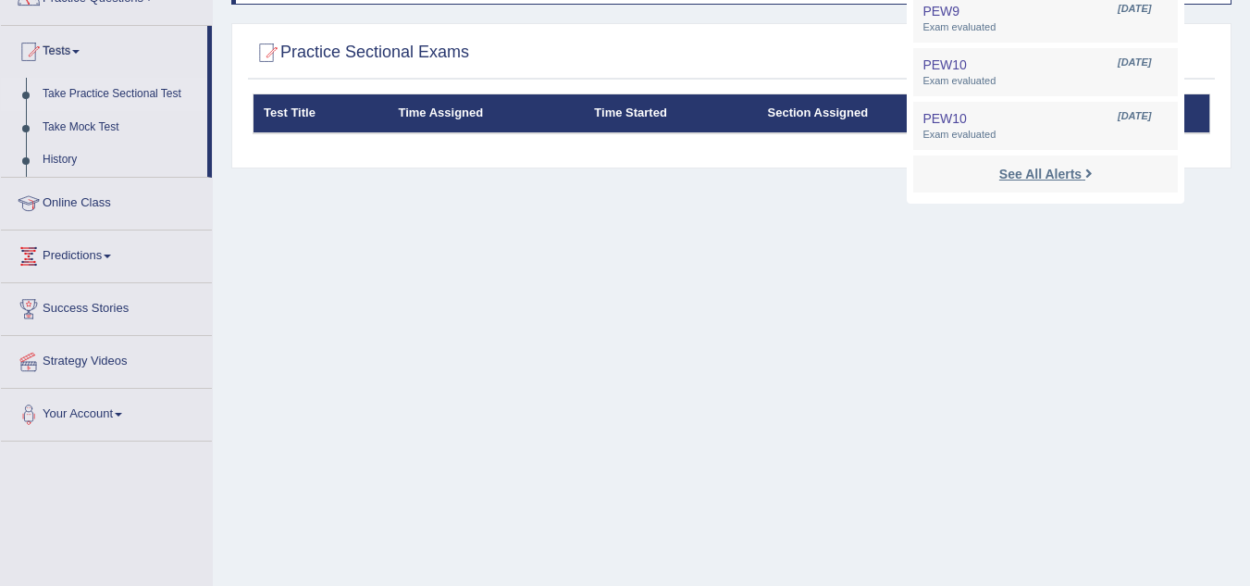
click at [1058, 167] on strong "See All Alerts" at bounding box center [1041, 174] width 82 height 15
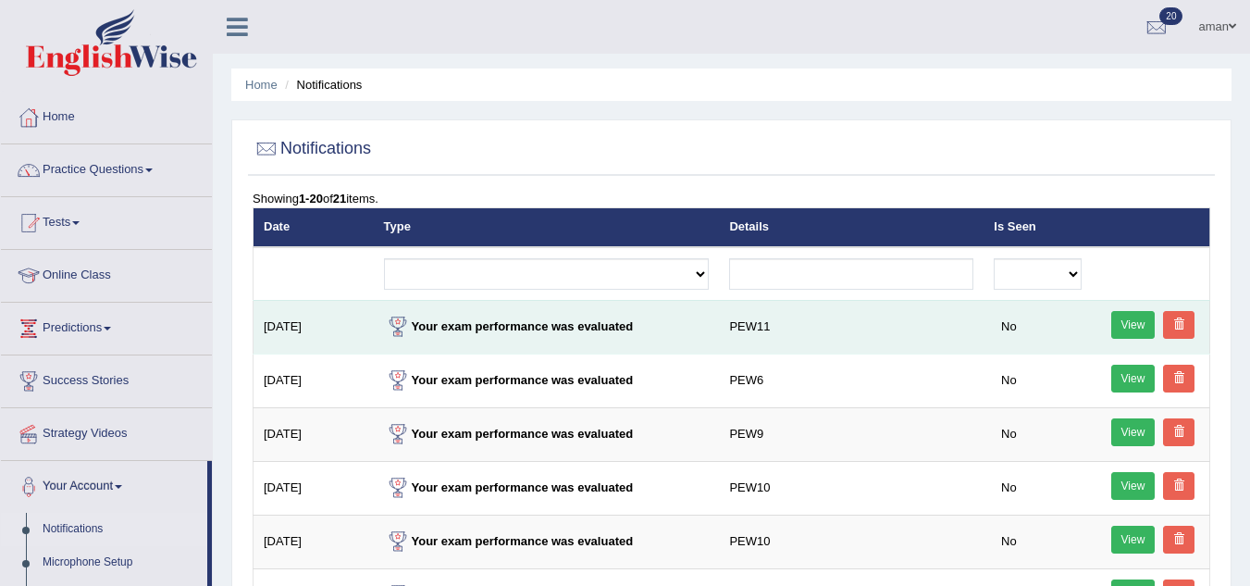
click at [1183, 328] on span at bounding box center [1179, 323] width 11 height 11
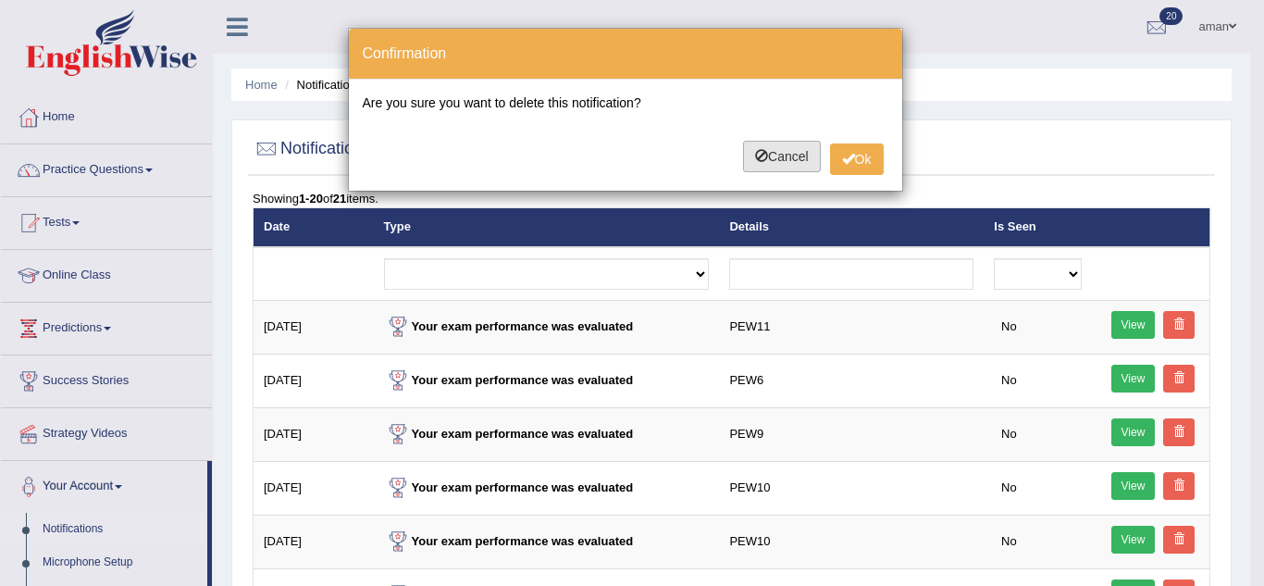
click at [804, 148] on button "Cancel" at bounding box center [782, 156] width 78 height 31
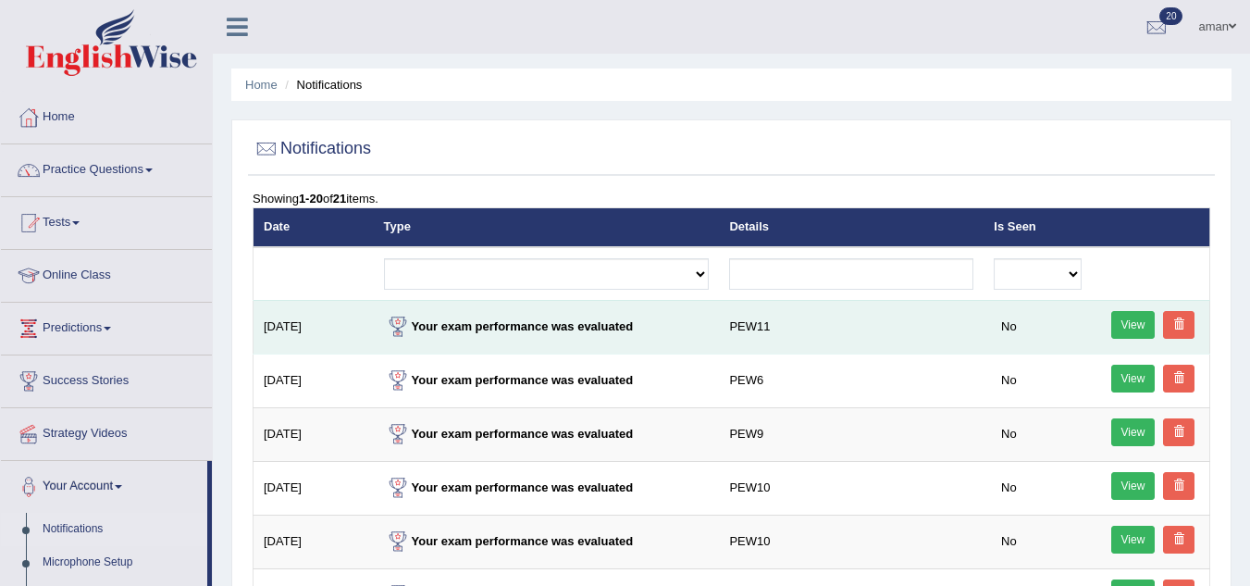
click at [1188, 324] on link at bounding box center [1178, 325] width 31 height 28
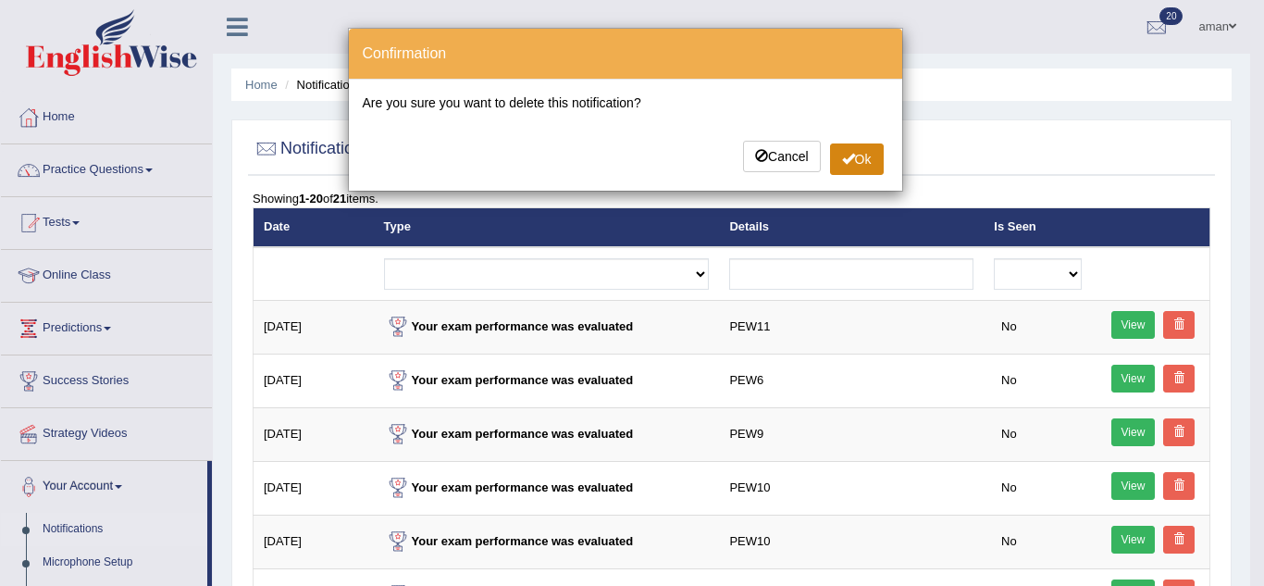
click at [840, 168] on button "Ok" at bounding box center [857, 158] width 54 height 31
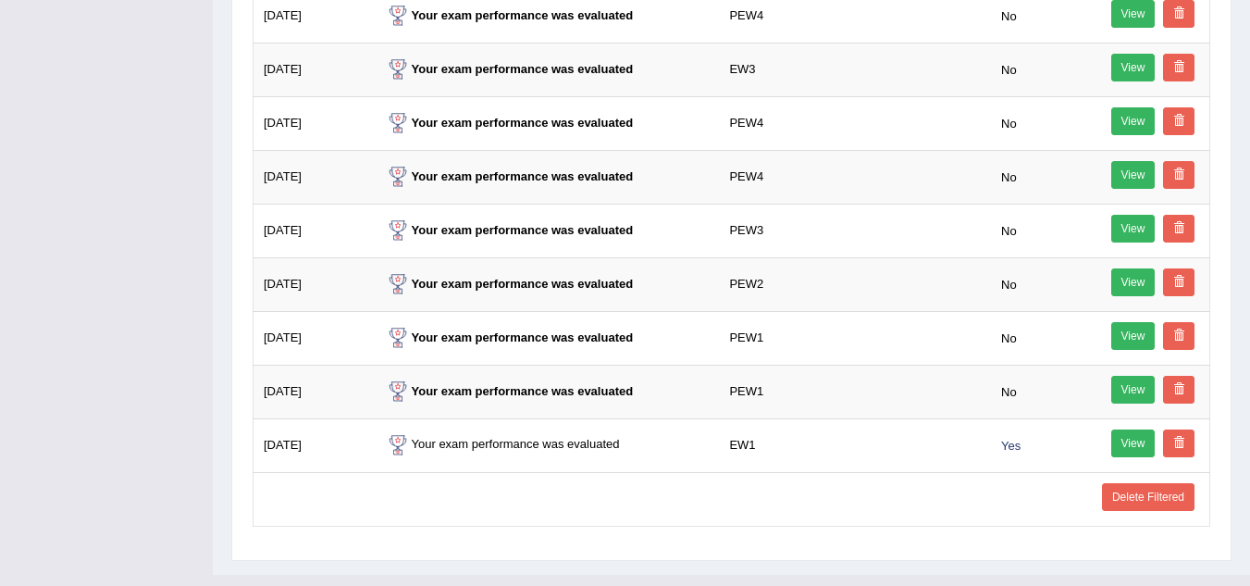
scroll to position [1002, 0]
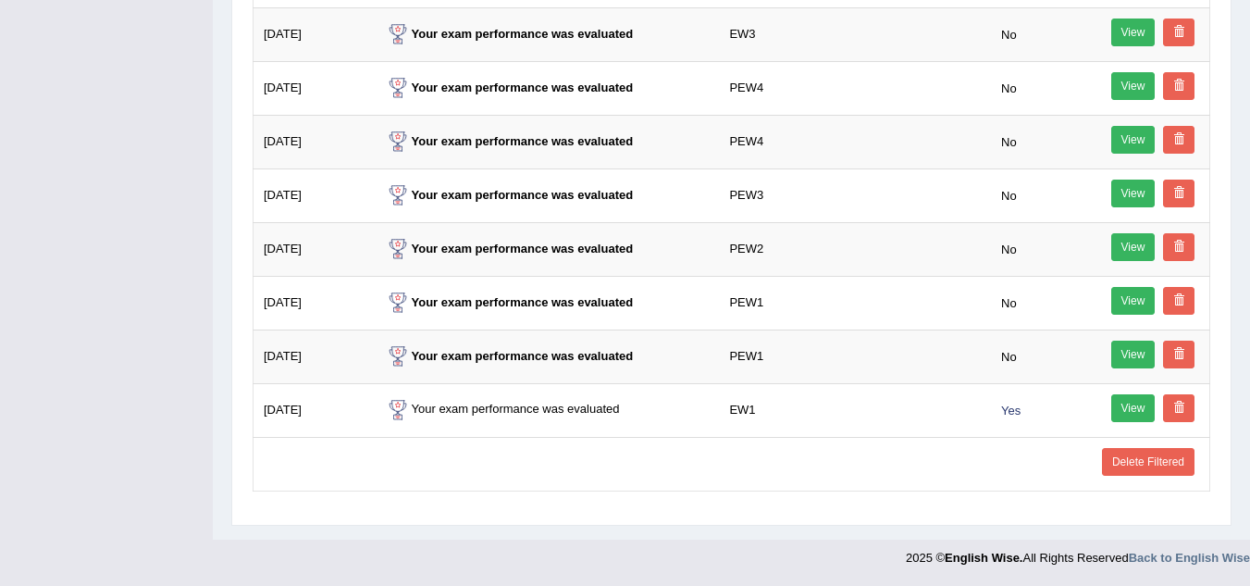
click at [1152, 470] on link "Delete Filtered" at bounding box center [1148, 462] width 93 height 28
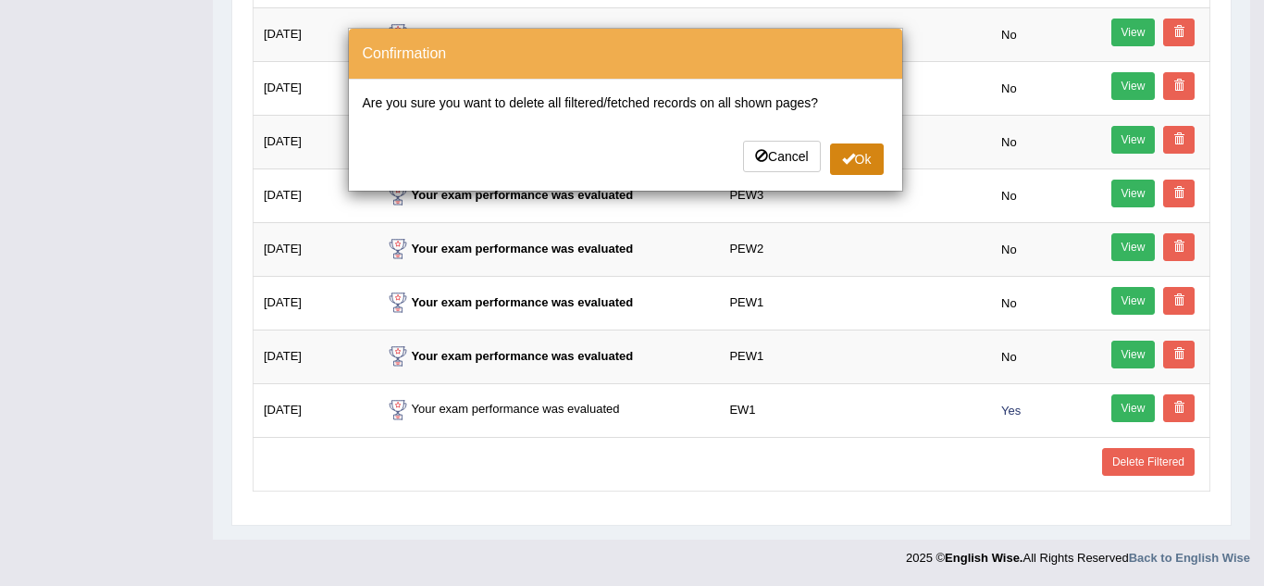
click at [848, 154] on span at bounding box center [848, 158] width 13 height 13
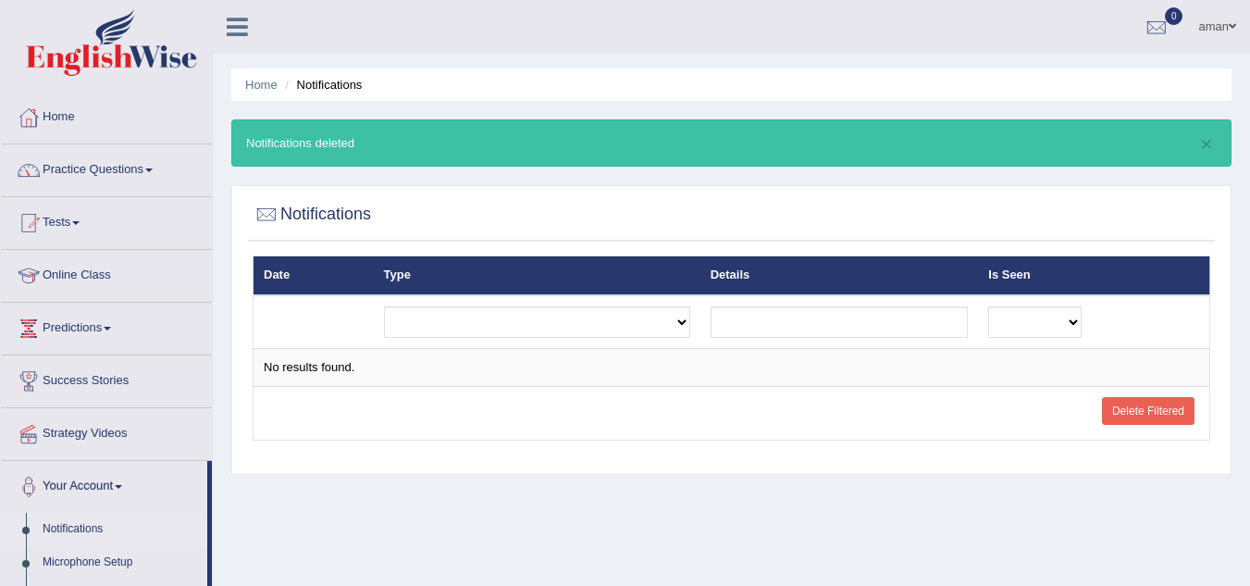
click at [257, 93] on li "Home" at bounding box center [261, 85] width 32 height 18
click at [268, 89] on link "Home" at bounding box center [261, 85] width 32 height 14
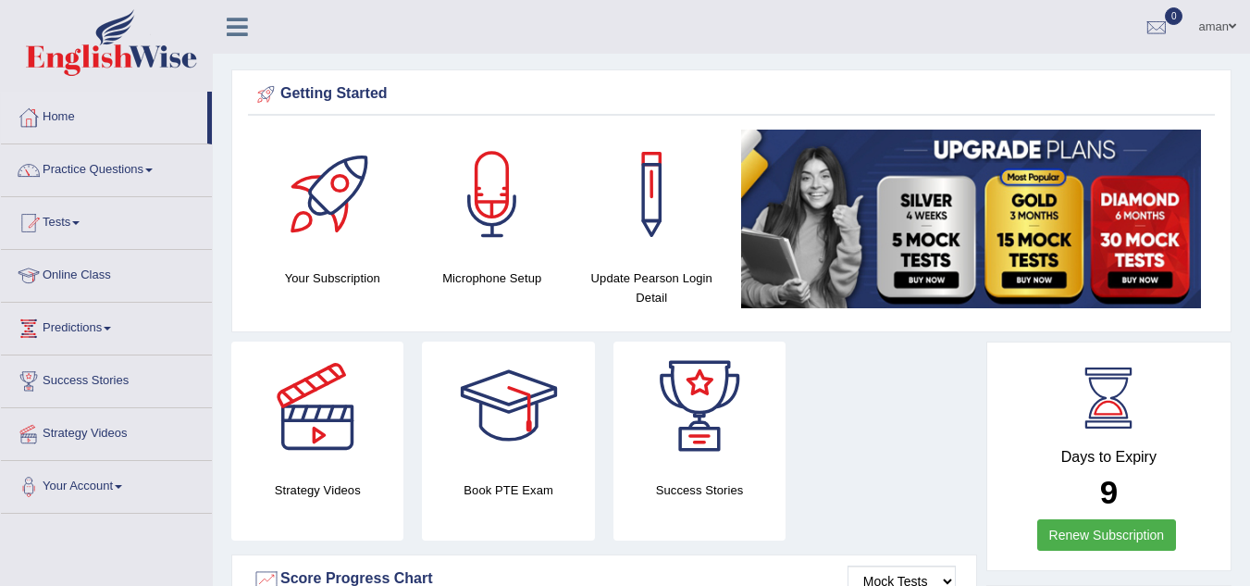
click at [479, 244] on div at bounding box center [493, 195] width 130 height 130
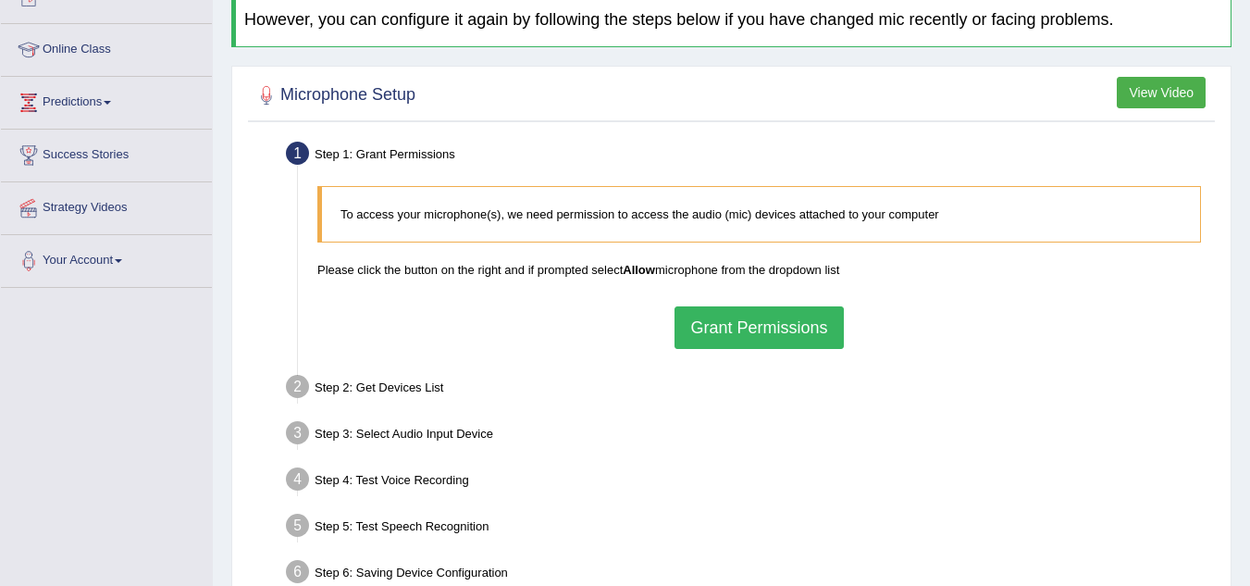
scroll to position [233, 0]
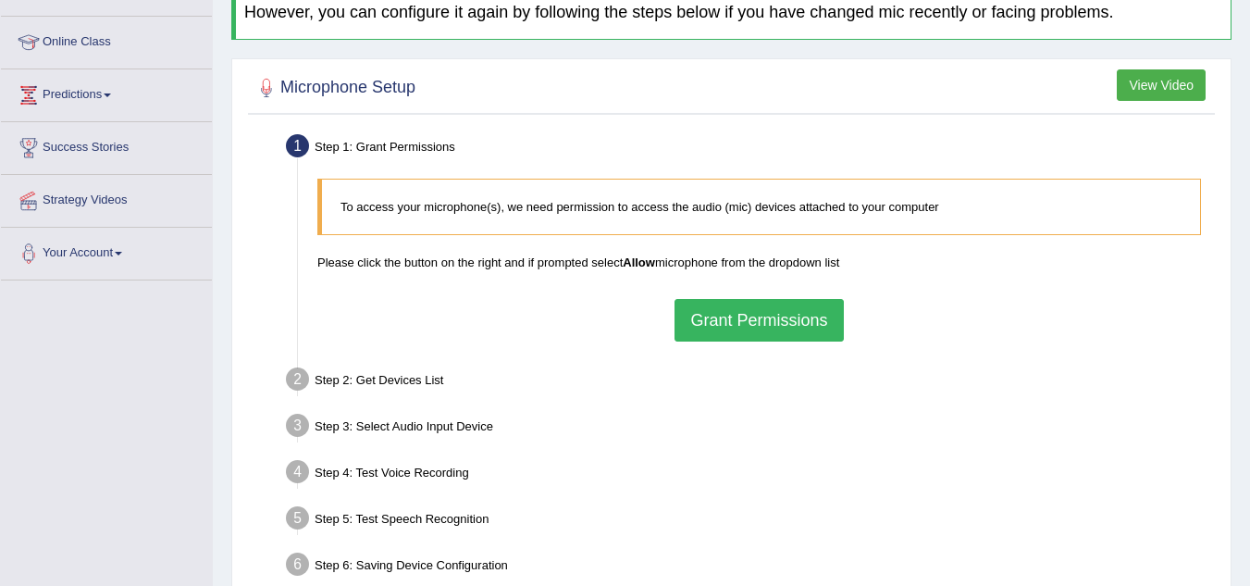
click at [726, 325] on button "Grant Permissions" at bounding box center [759, 320] width 168 height 43
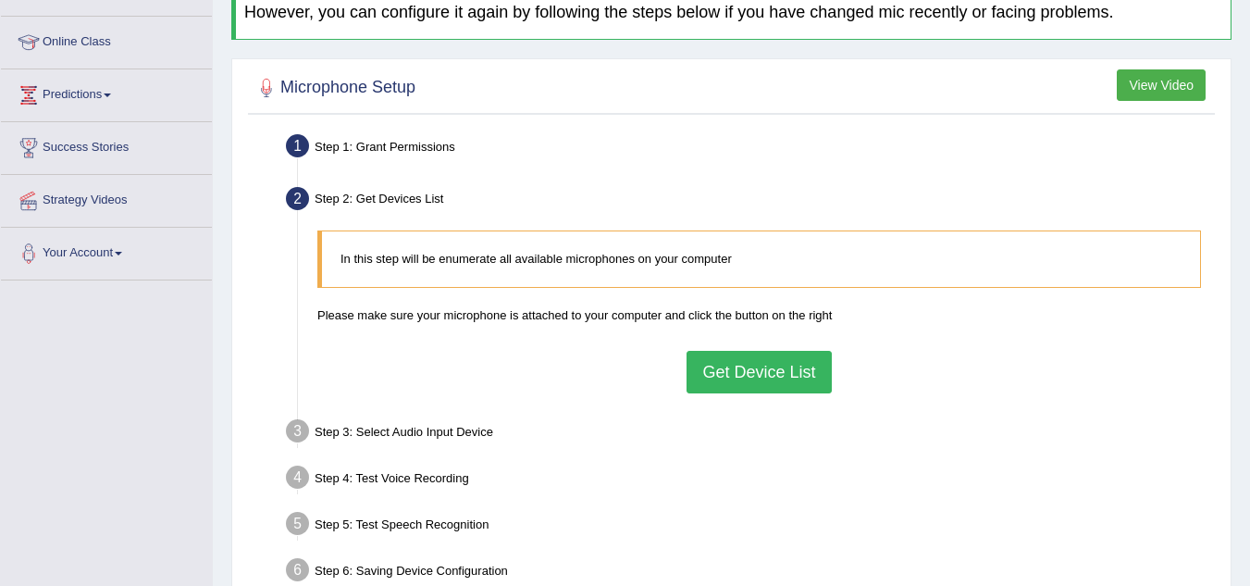
click at [789, 369] on button "Get Device List" at bounding box center [759, 372] width 144 height 43
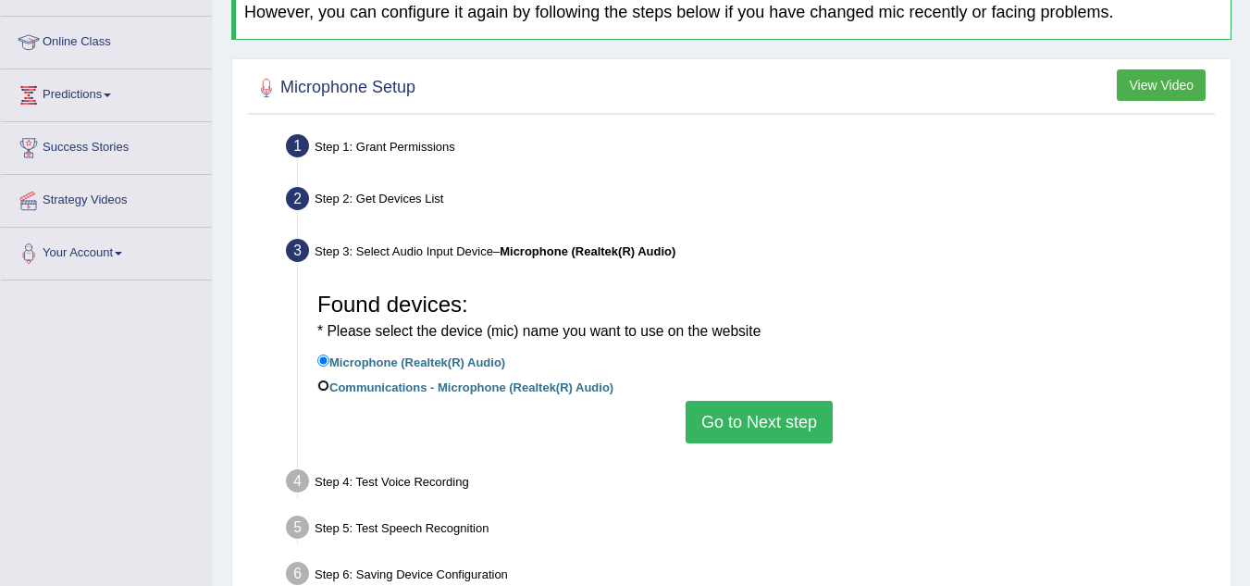
click at [320, 384] on input "Communications - Microphone (Realtek(R) Audio)" at bounding box center [323, 385] width 12 height 12
radio input "true"
click at [747, 423] on button "Go to Next step" at bounding box center [759, 422] width 147 height 43
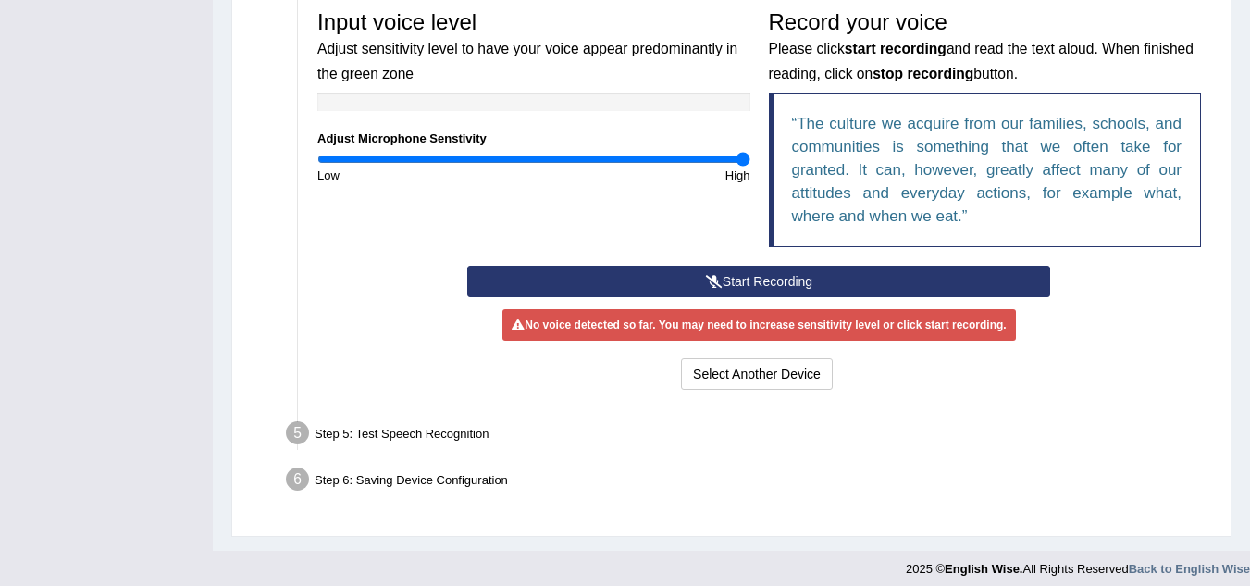
scroll to position [568, 0]
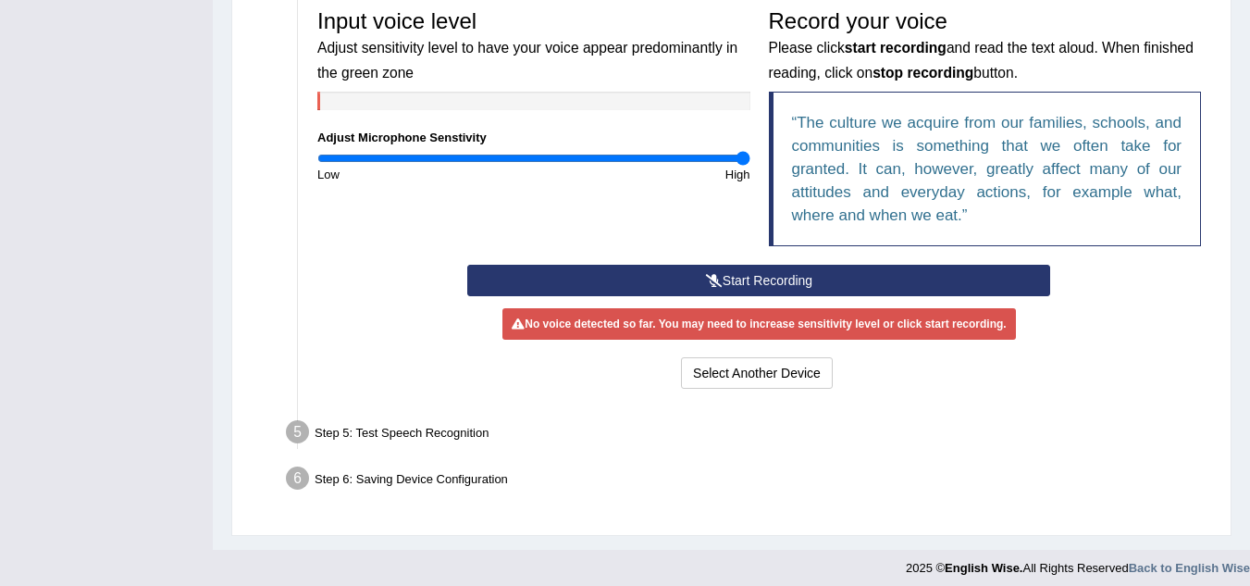
click at [752, 281] on button "Start Recording" at bounding box center [758, 280] width 583 height 31
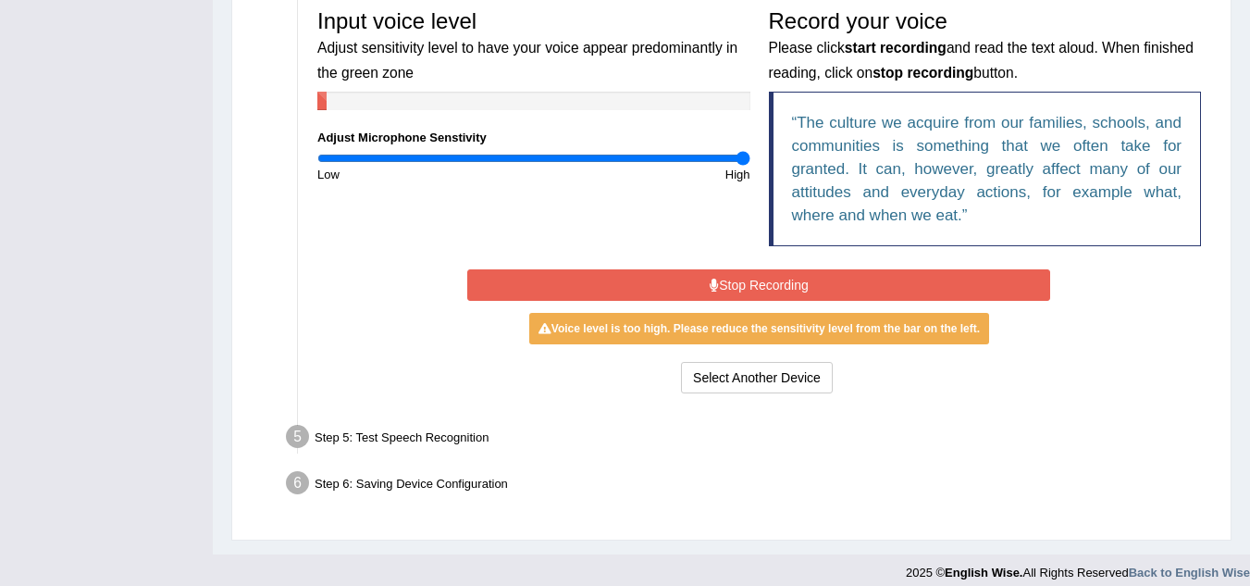
click at [752, 281] on button "Stop Recording" at bounding box center [758, 284] width 583 height 31
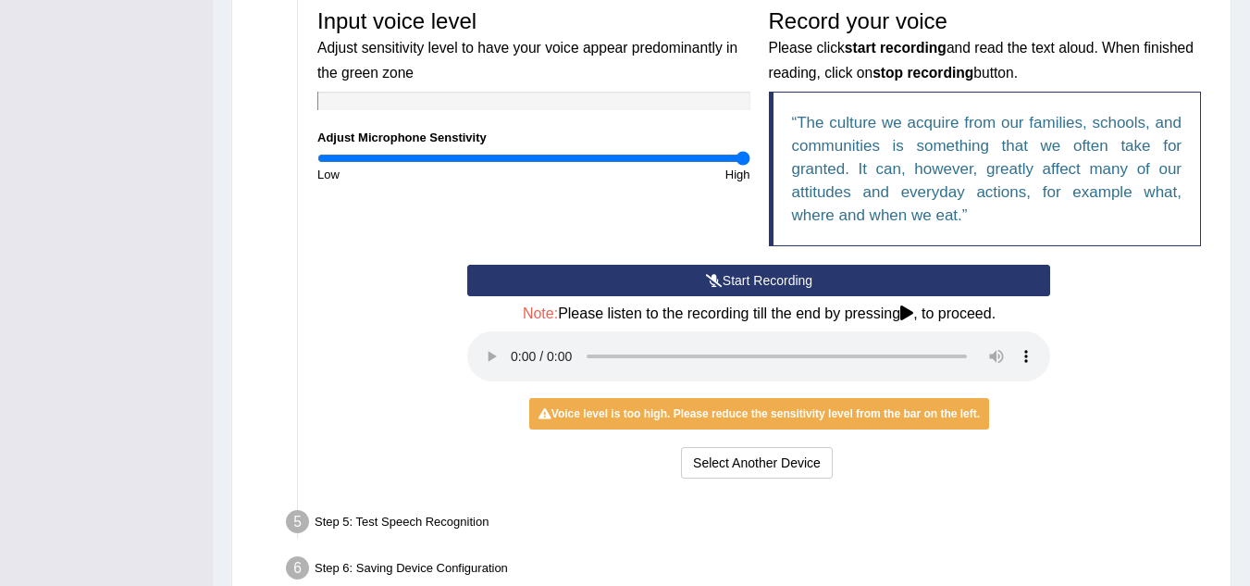
click at [1037, 434] on div "Start Recording Stop Recording Note: Please listen to the recording till the en…" at bounding box center [759, 374] width 602 height 218
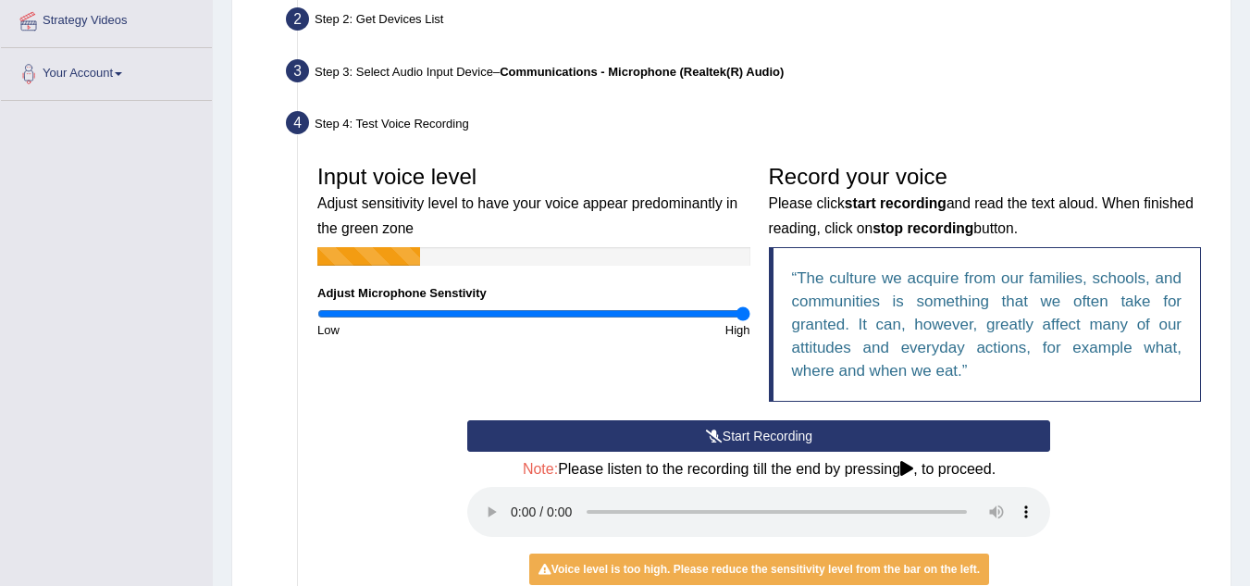
scroll to position [668, 0]
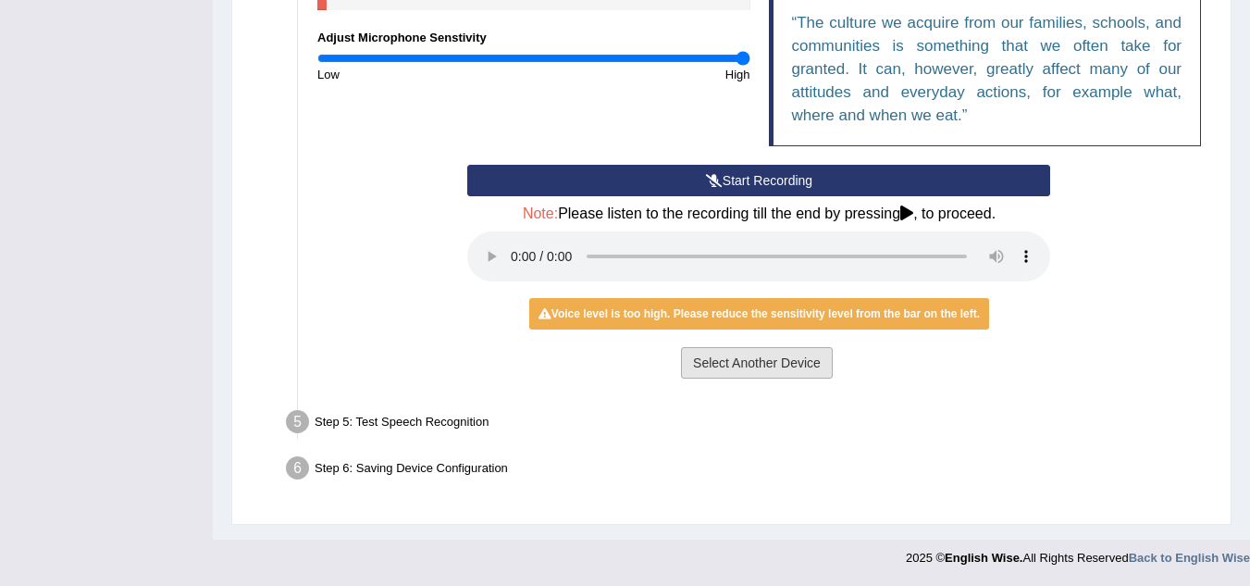
click at [766, 366] on button "Select Another Device" at bounding box center [757, 362] width 152 height 31
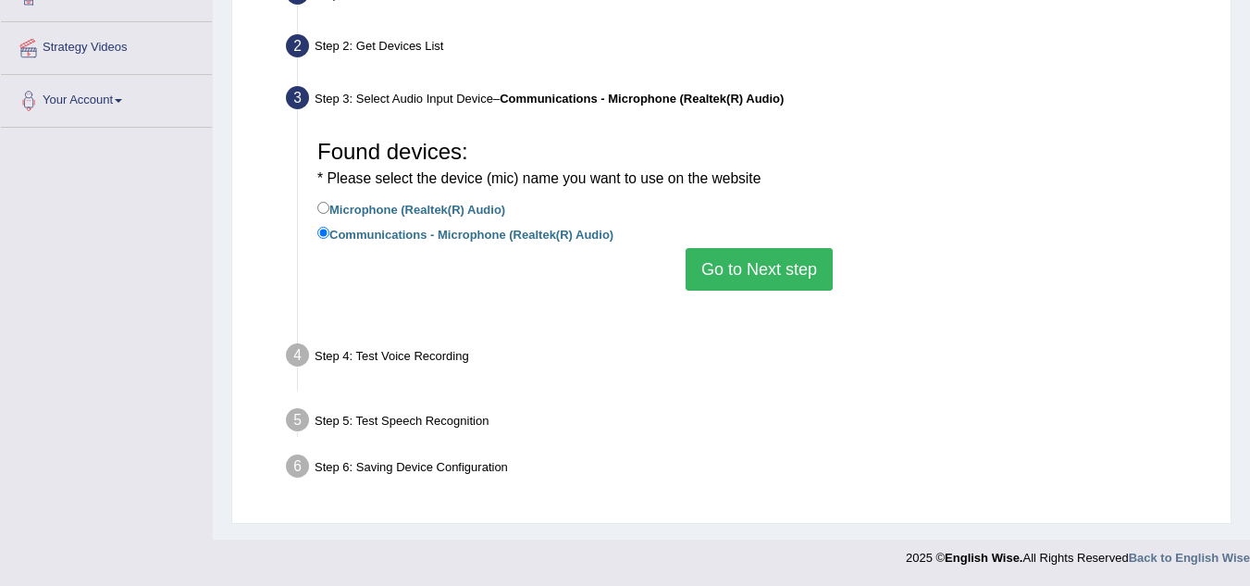
scroll to position [386, 0]
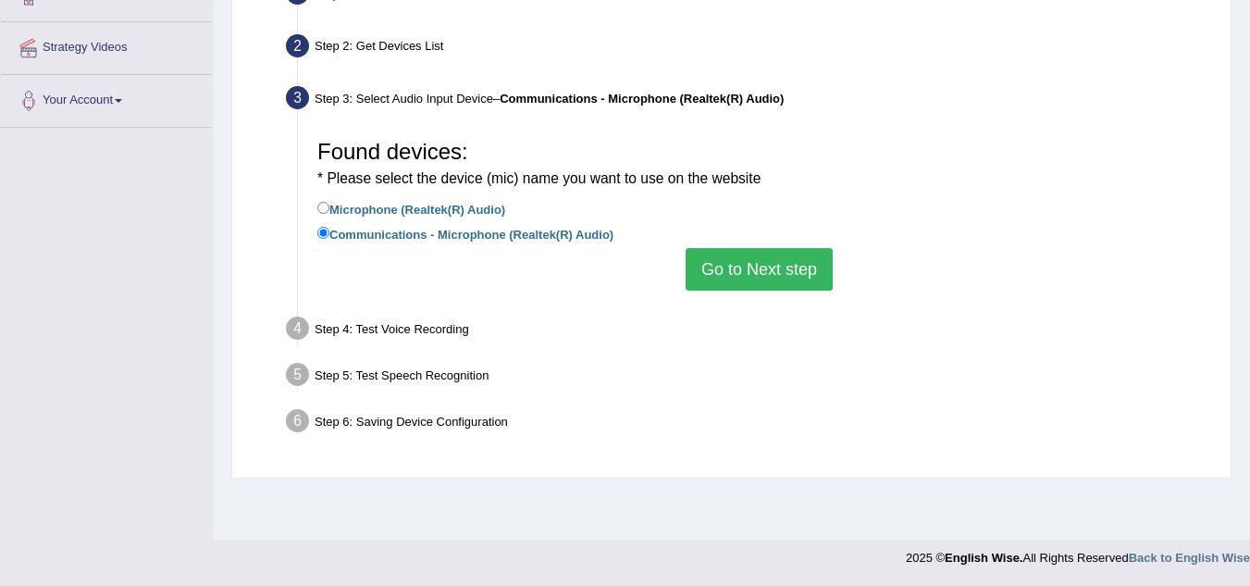
click at [804, 259] on button "Go to Next step" at bounding box center [759, 269] width 147 height 43
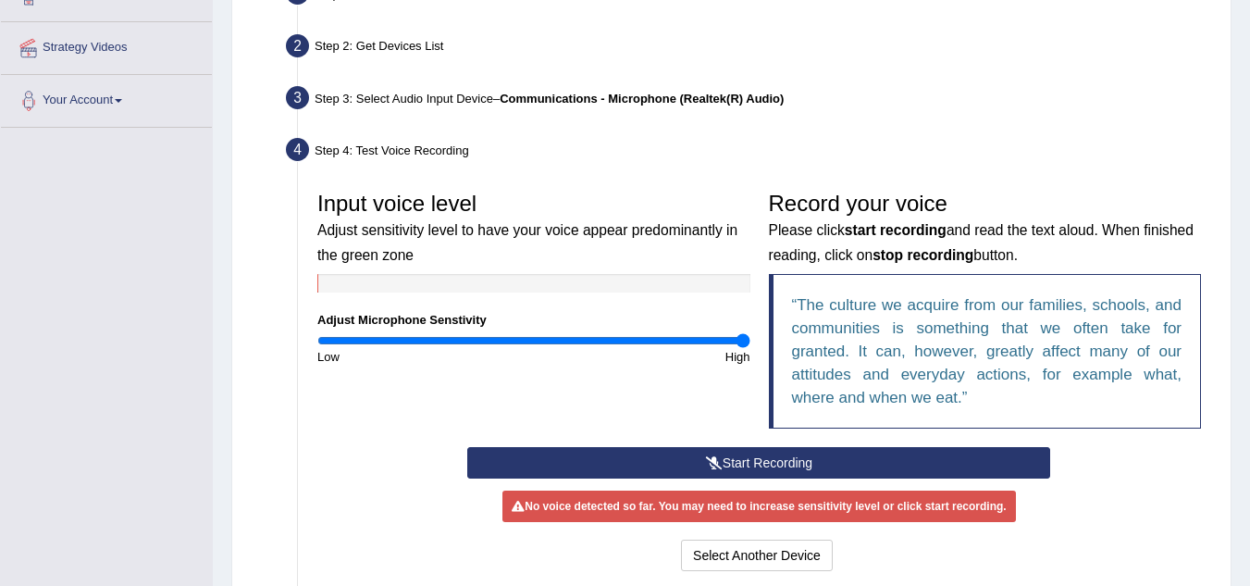
scroll to position [578, 0]
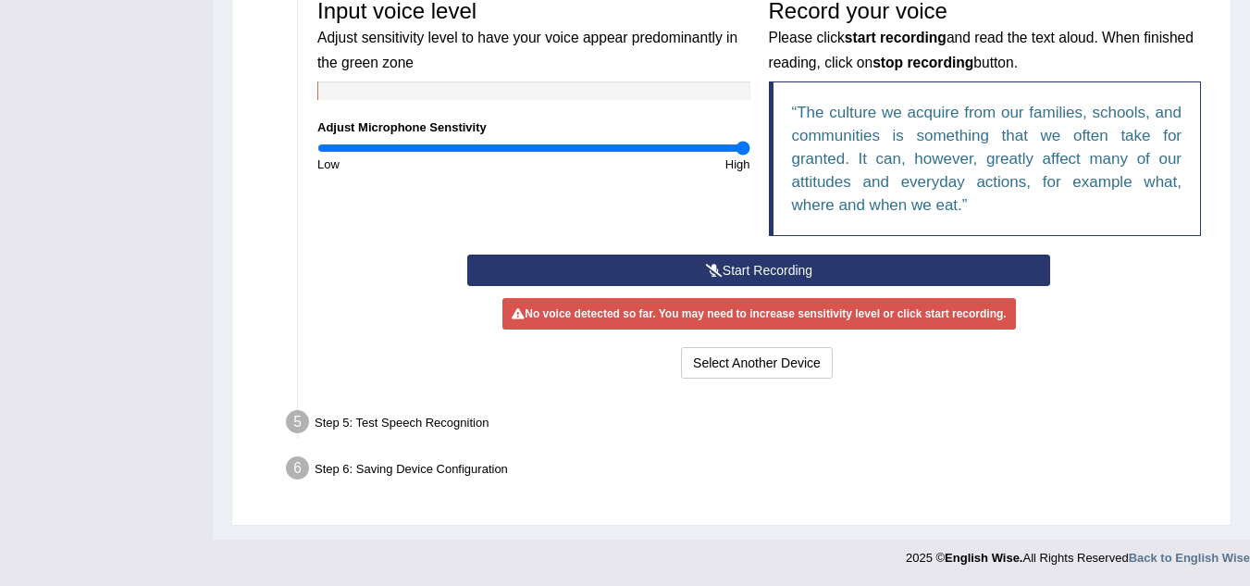
click at [827, 259] on button "Start Recording" at bounding box center [758, 270] width 583 height 31
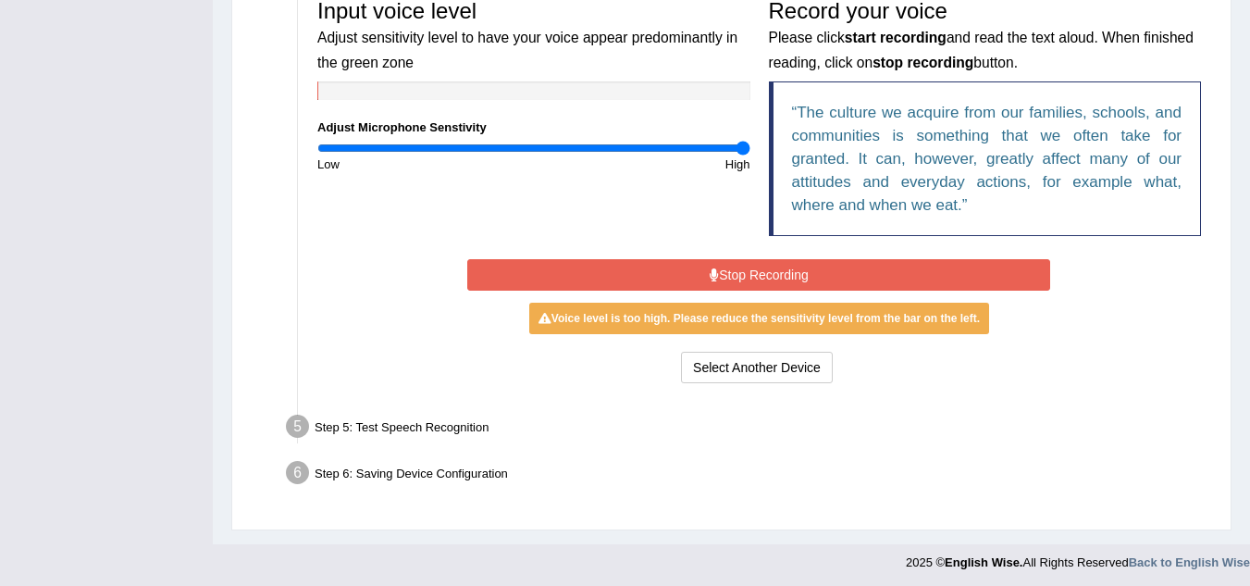
click at [827, 259] on button "Stop Recording" at bounding box center [758, 274] width 583 height 31
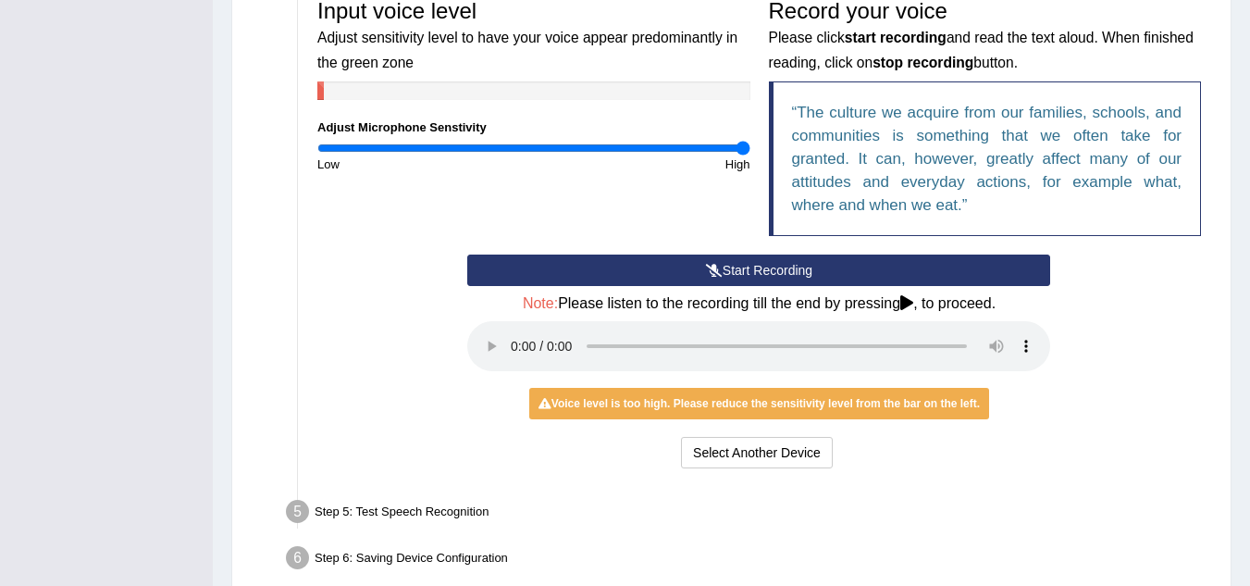
click at [944, 405] on div "Voice level is too high. Please reduce the sensitivity level from the bar on th…" at bounding box center [759, 403] width 460 height 31
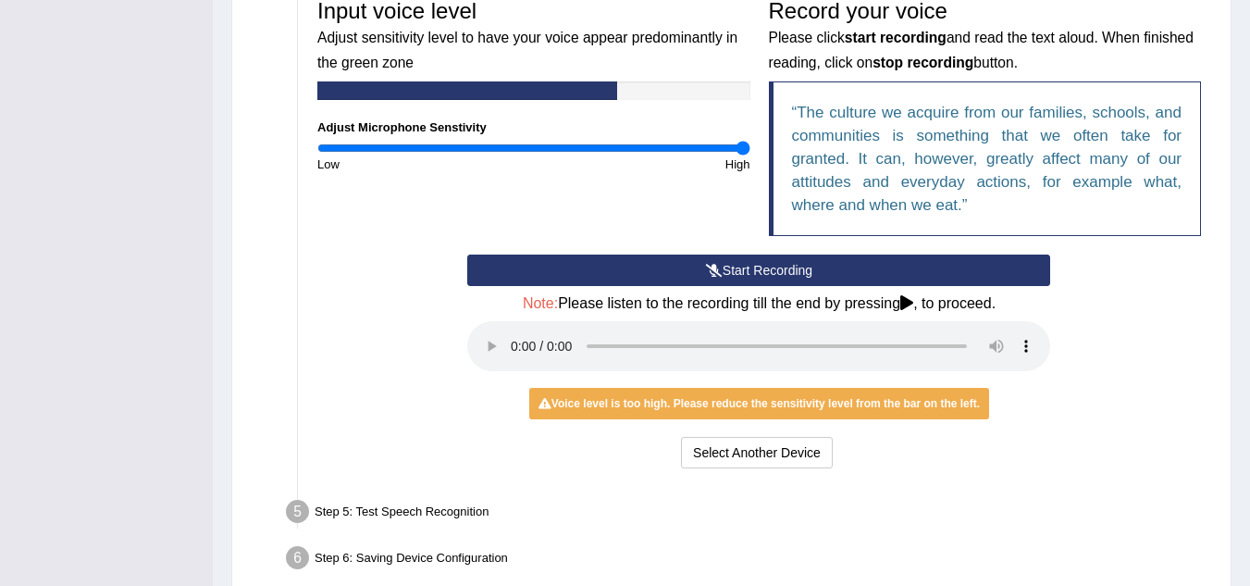
click at [1081, 417] on div "Start Recording Stop Recording Note: Please listen to the recording till the en…" at bounding box center [759, 364] width 902 height 218
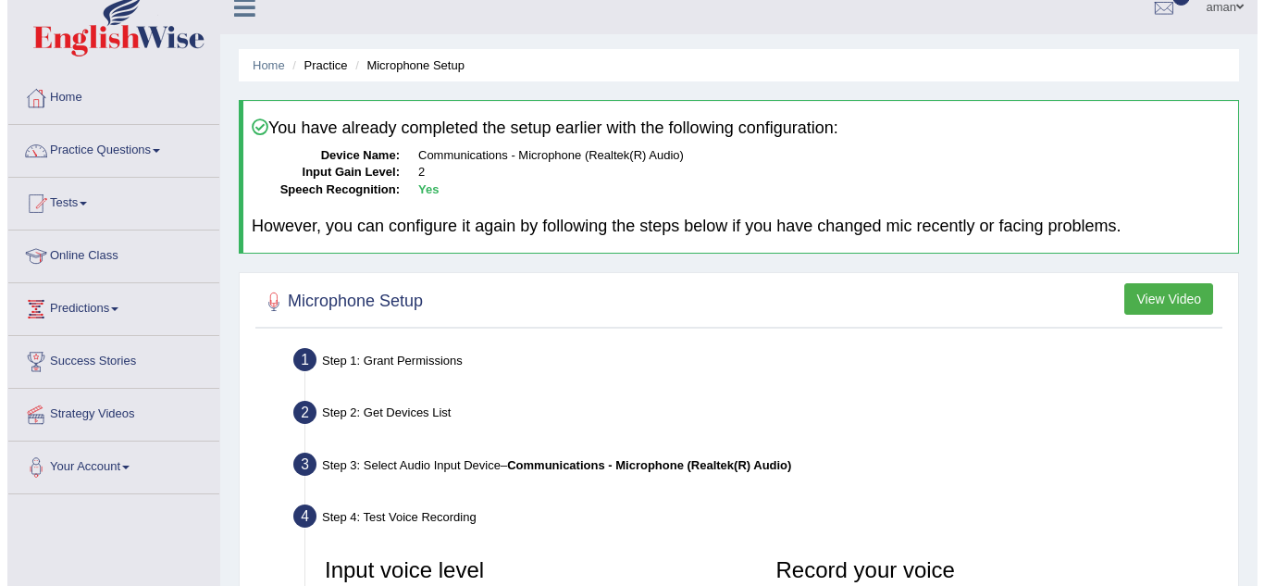
scroll to position [16, 0]
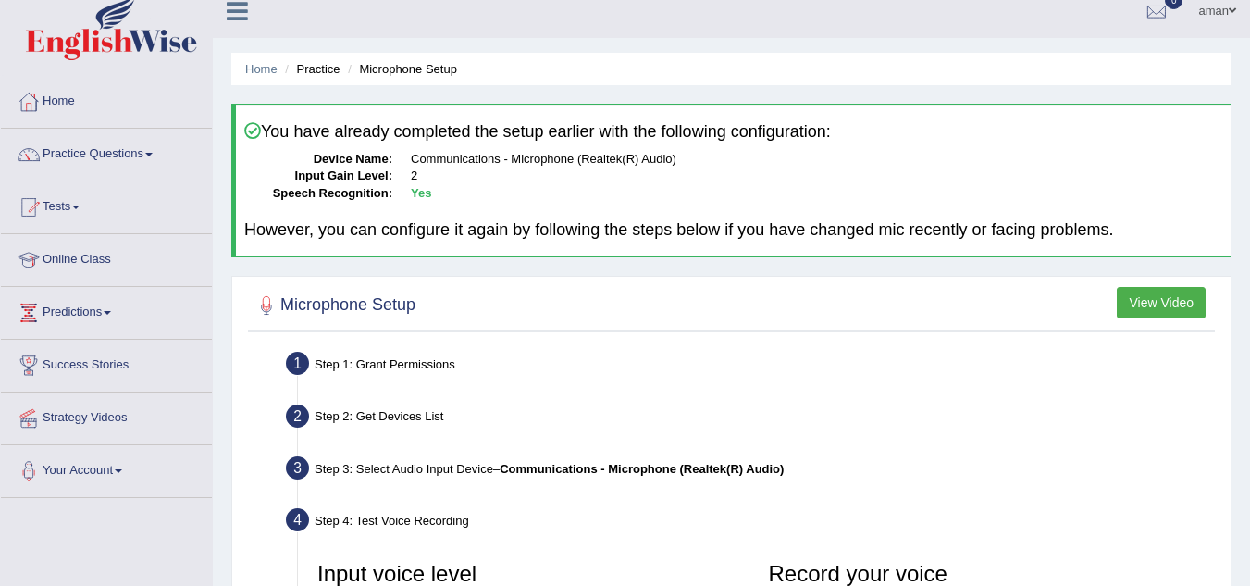
click at [1162, 303] on button "View Video" at bounding box center [1161, 302] width 89 height 31
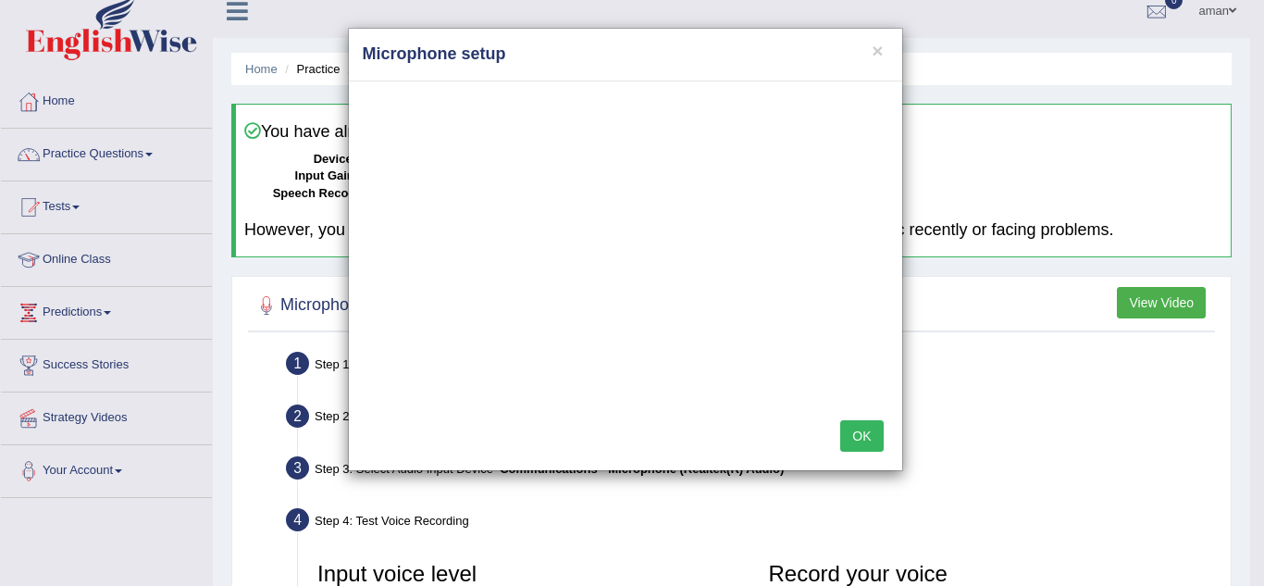
click at [936, 582] on div "× Microphone setup OK" at bounding box center [632, 293] width 1264 height 586
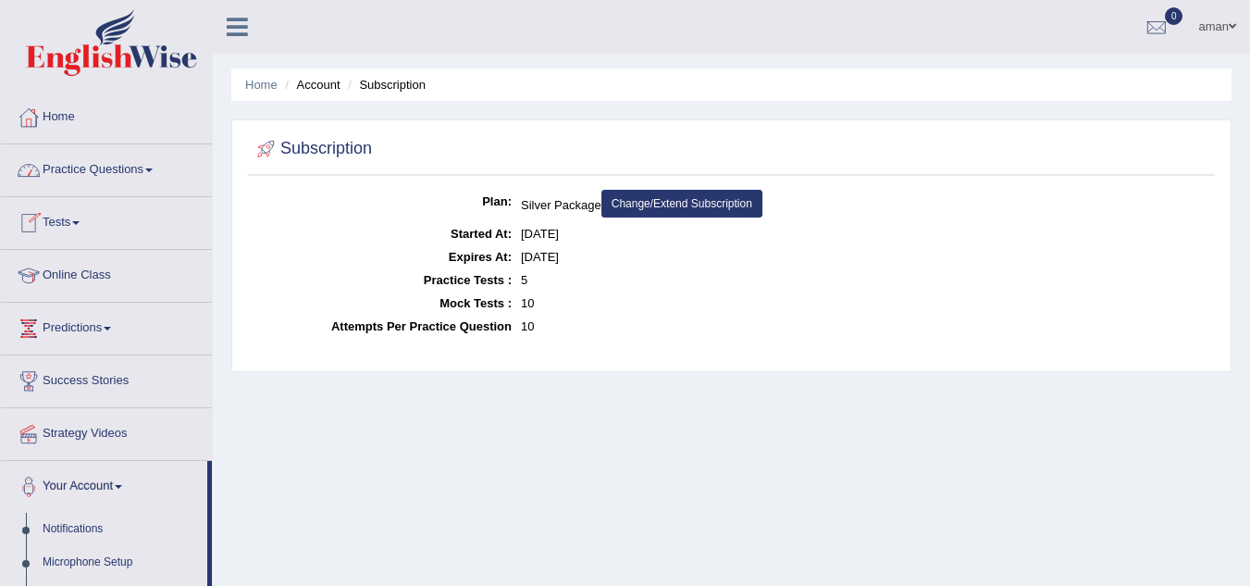
click at [106, 173] on link "Practice Questions" at bounding box center [106, 167] width 211 height 46
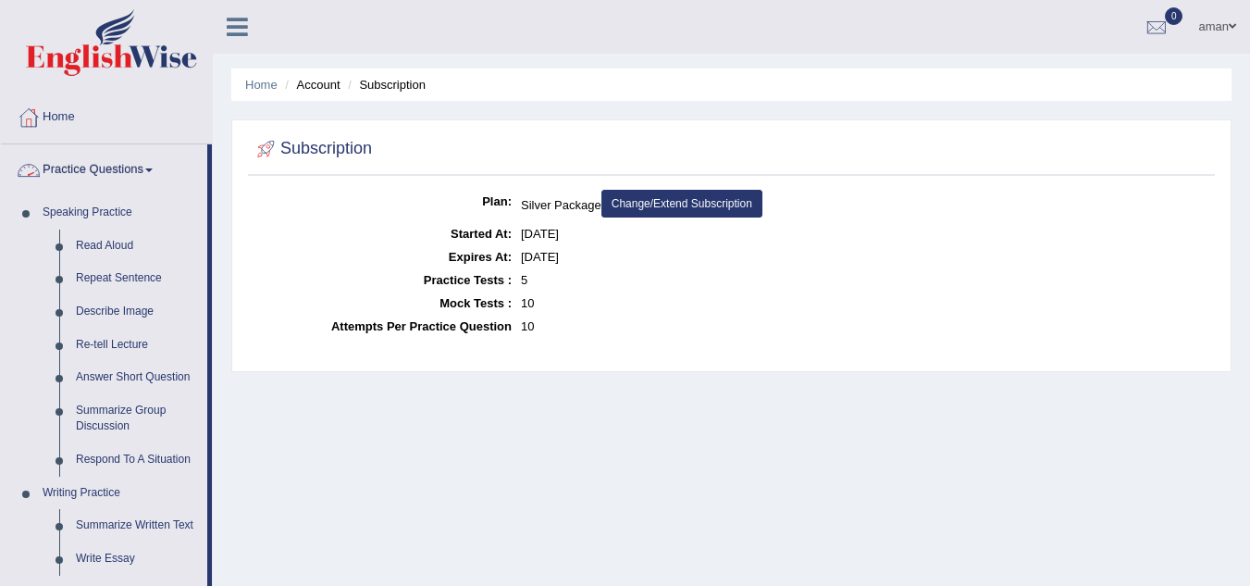
click at [118, 161] on link "Practice Questions" at bounding box center [104, 167] width 206 height 46
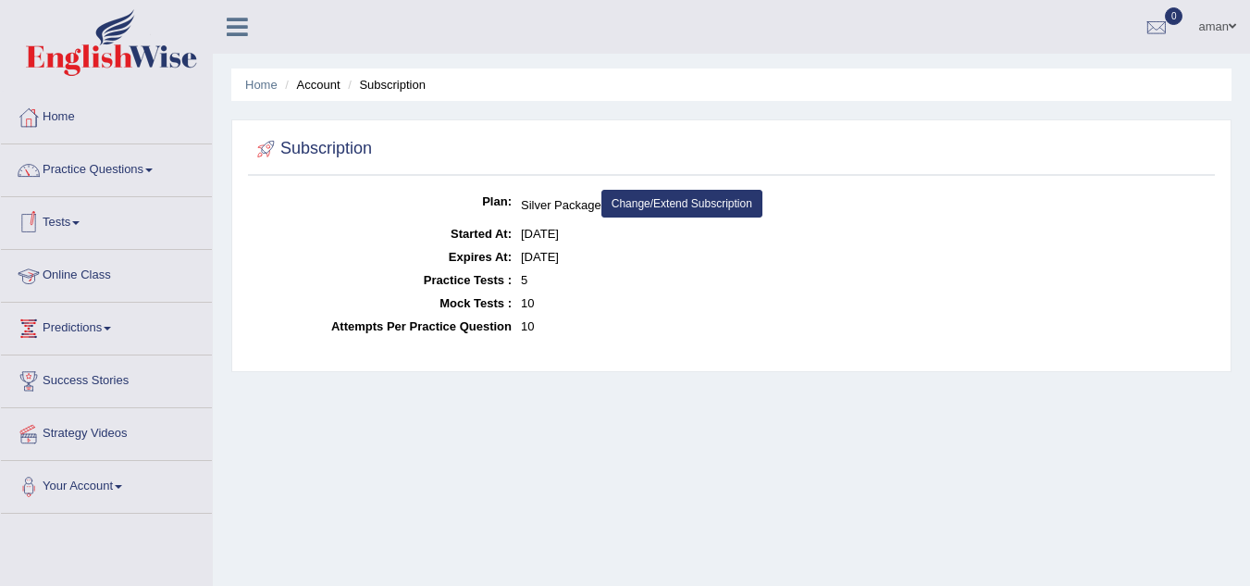
click at [68, 238] on link "Tests" at bounding box center [106, 220] width 211 height 46
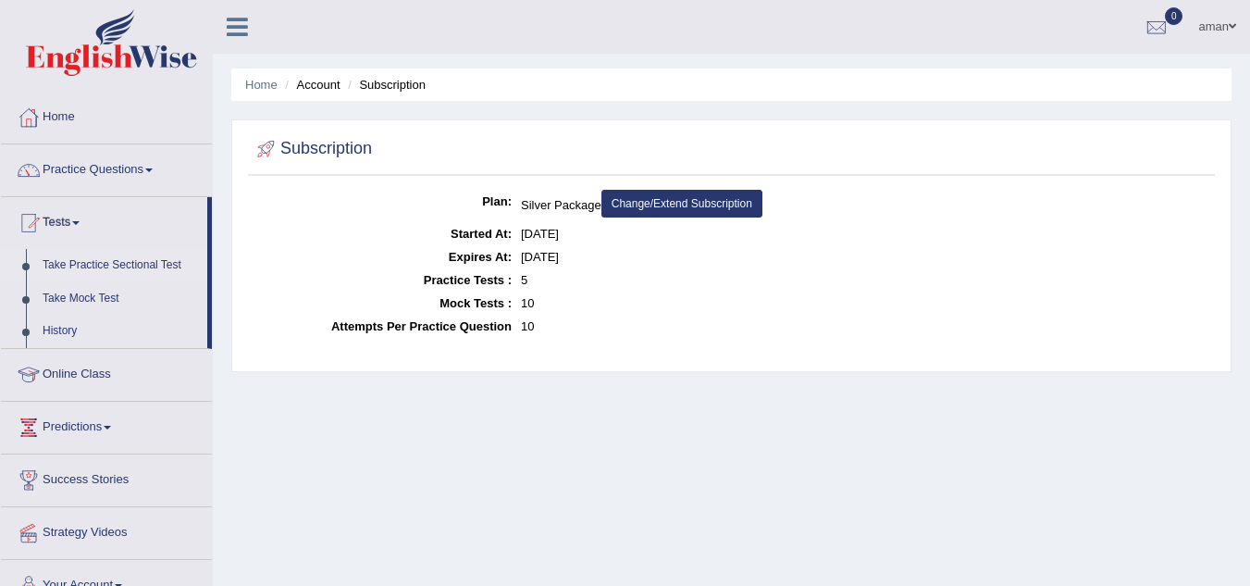
click at [71, 262] on link "Take Practice Sectional Test" at bounding box center [120, 265] width 173 height 33
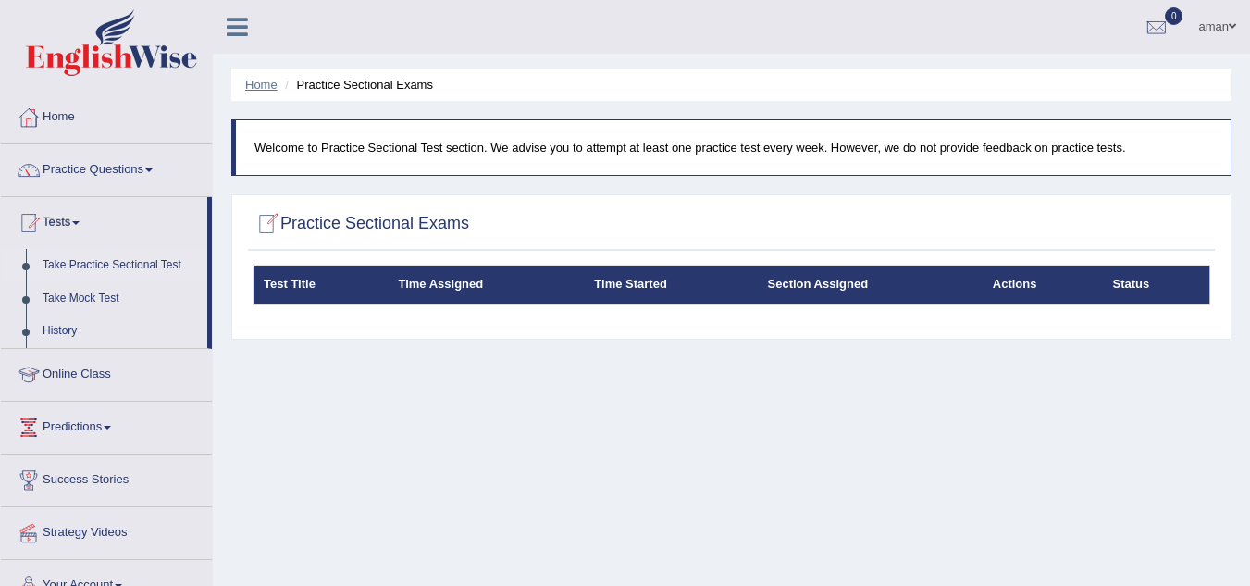
click at [257, 81] on link "Home" at bounding box center [261, 85] width 32 height 14
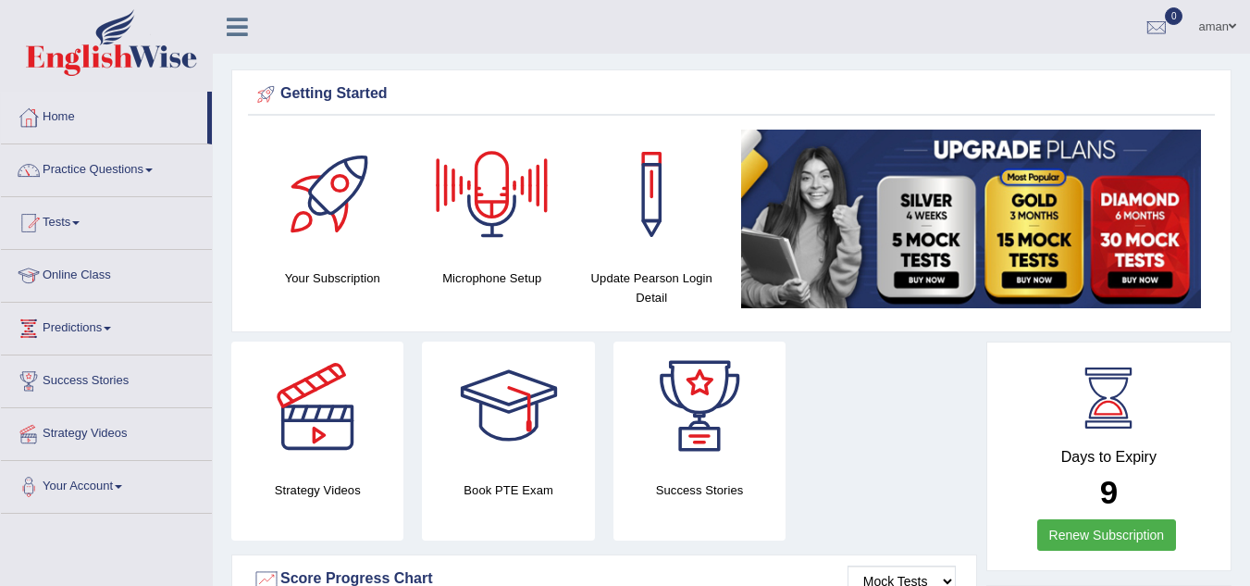
click at [478, 226] on div at bounding box center [493, 195] width 130 height 130
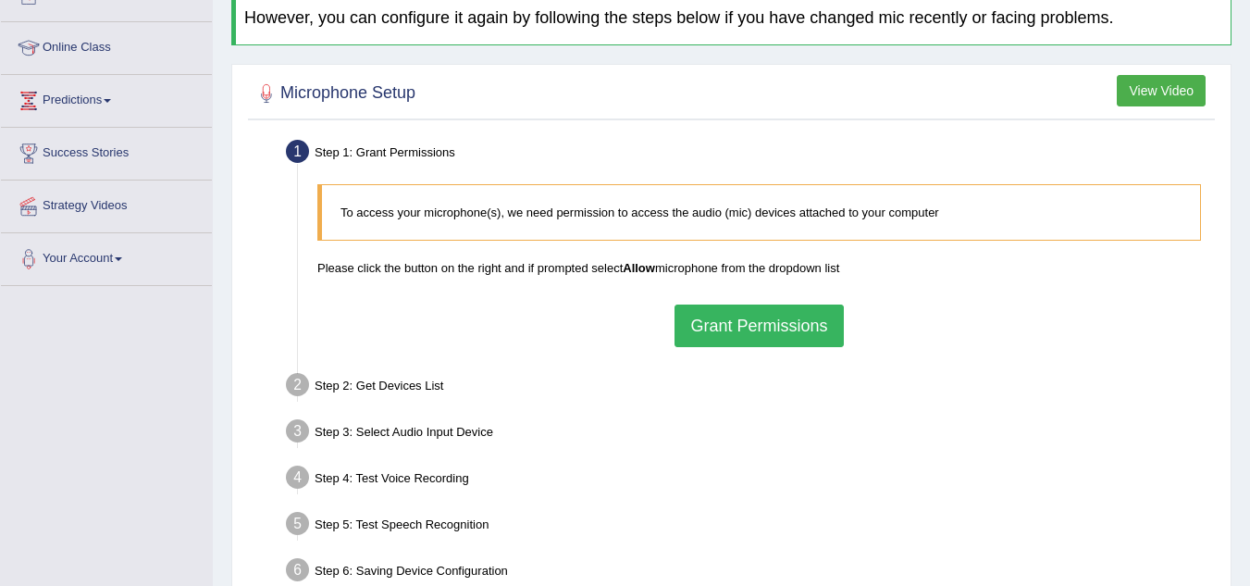
scroll to position [229, 0]
click at [714, 327] on button "Grant Permissions" at bounding box center [759, 325] width 168 height 43
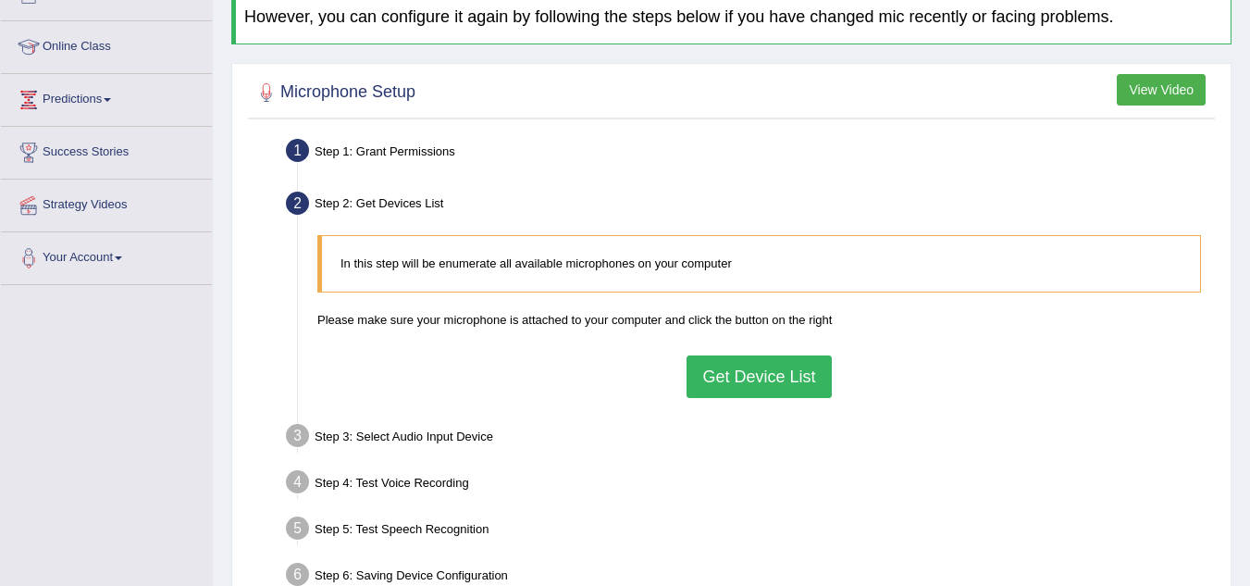
click at [762, 392] on button "Get Device List" at bounding box center [759, 376] width 144 height 43
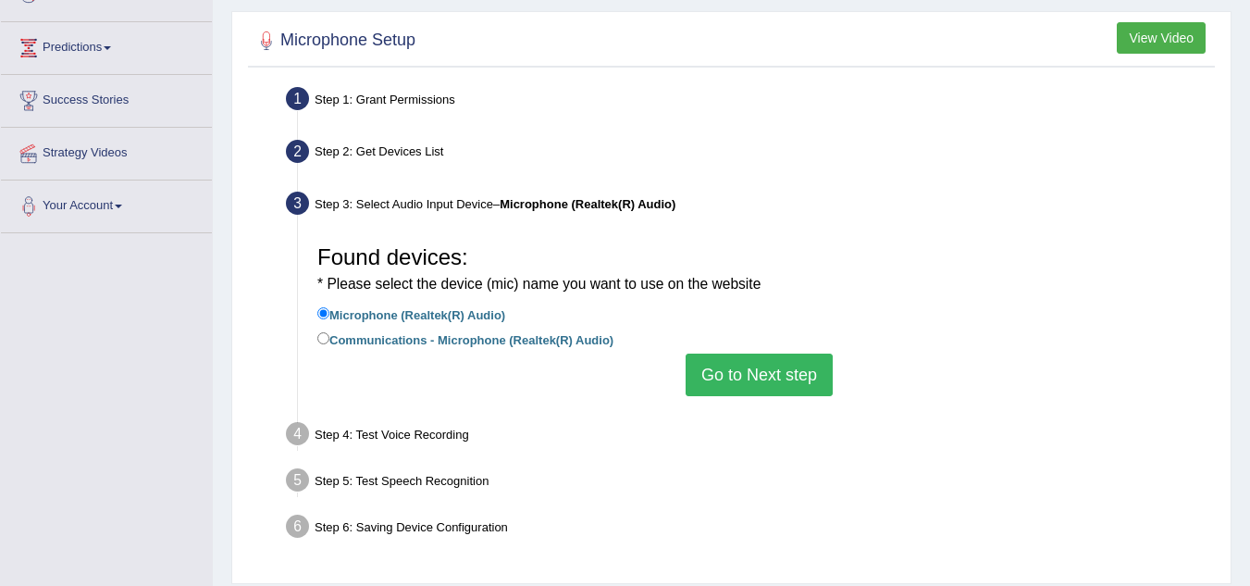
scroll to position [282, 0]
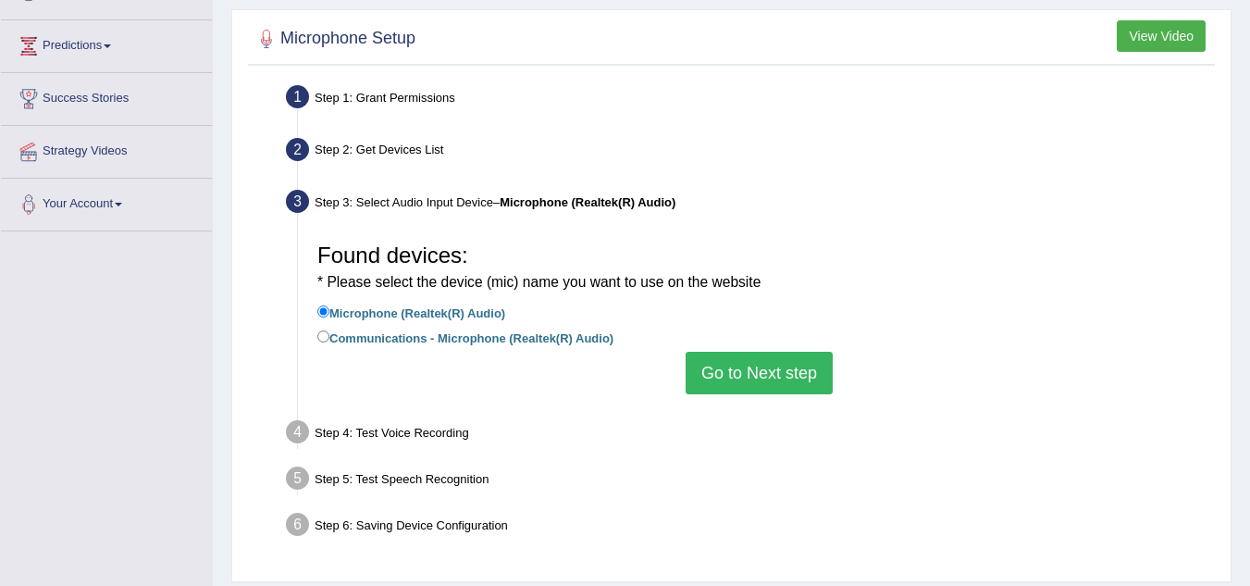
click at [762, 392] on button "Go to Next step" at bounding box center [759, 373] width 147 height 43
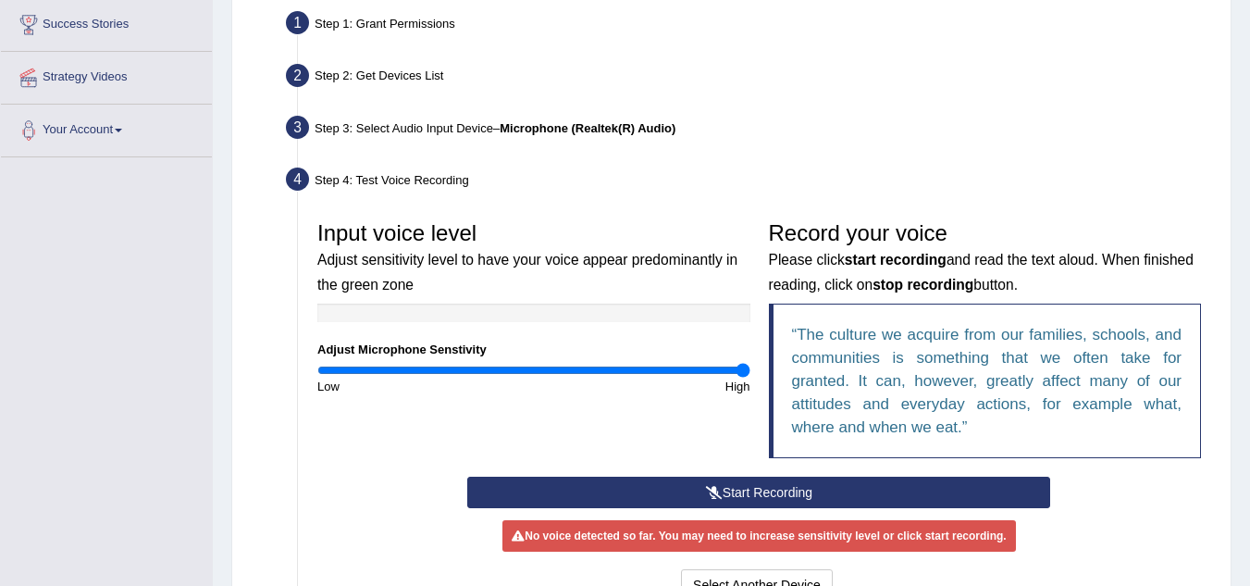
scroll to position [359, 0]
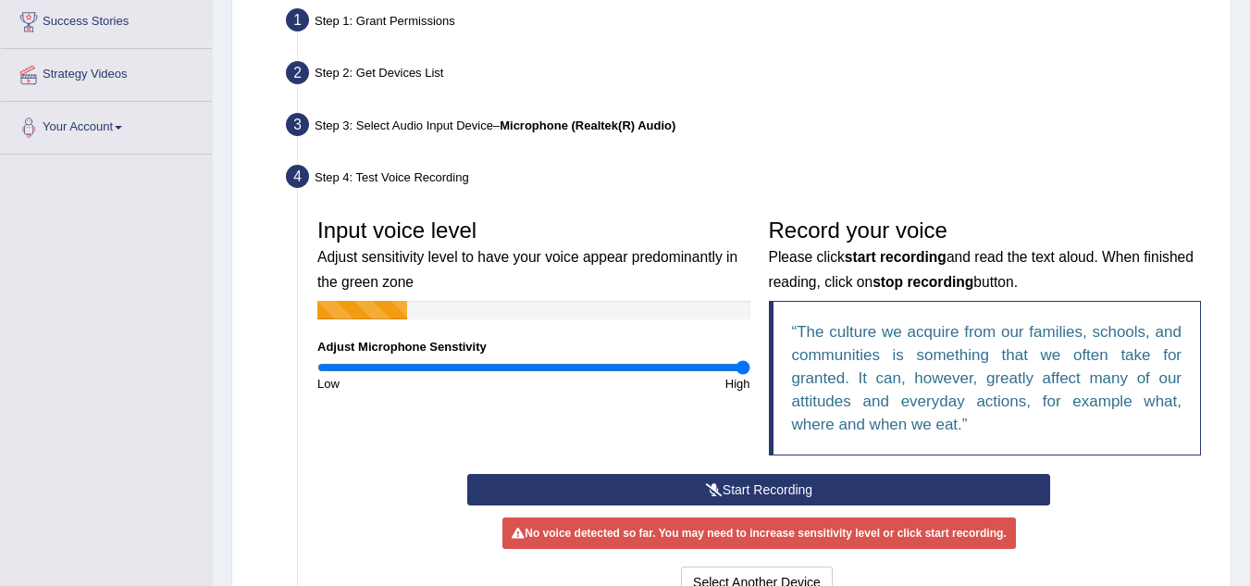
click at [747, 478] on button "Start Recording" at bounding box center [758, 489] width 583 height 31
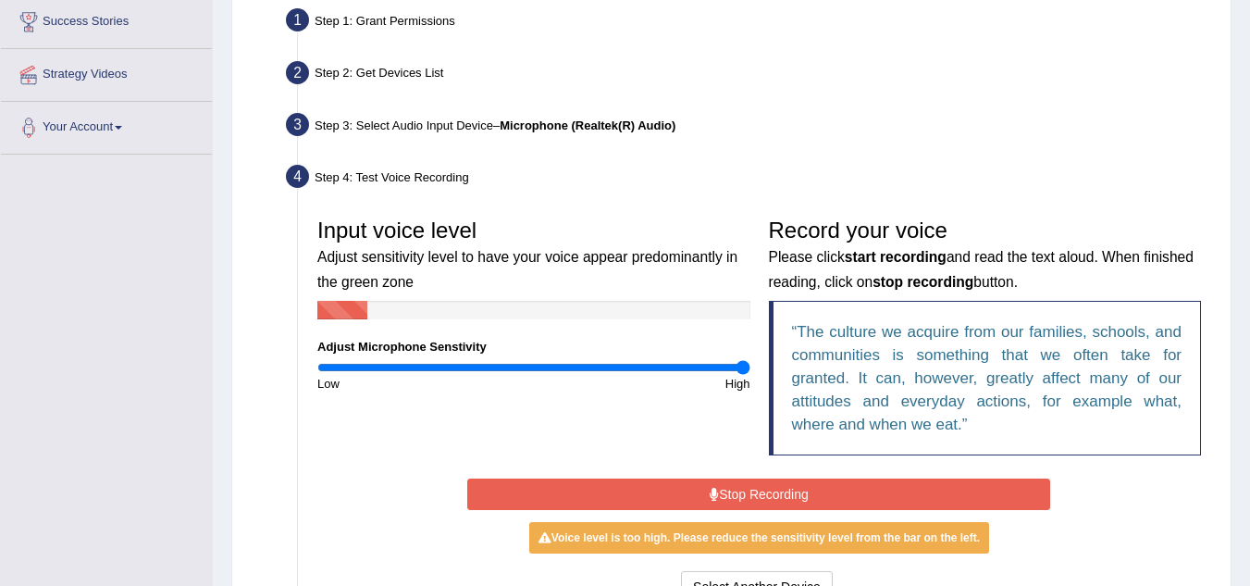
click at [747, 478] on button "Stop Recording" at bounding box center [758, 493] width 583 height 31
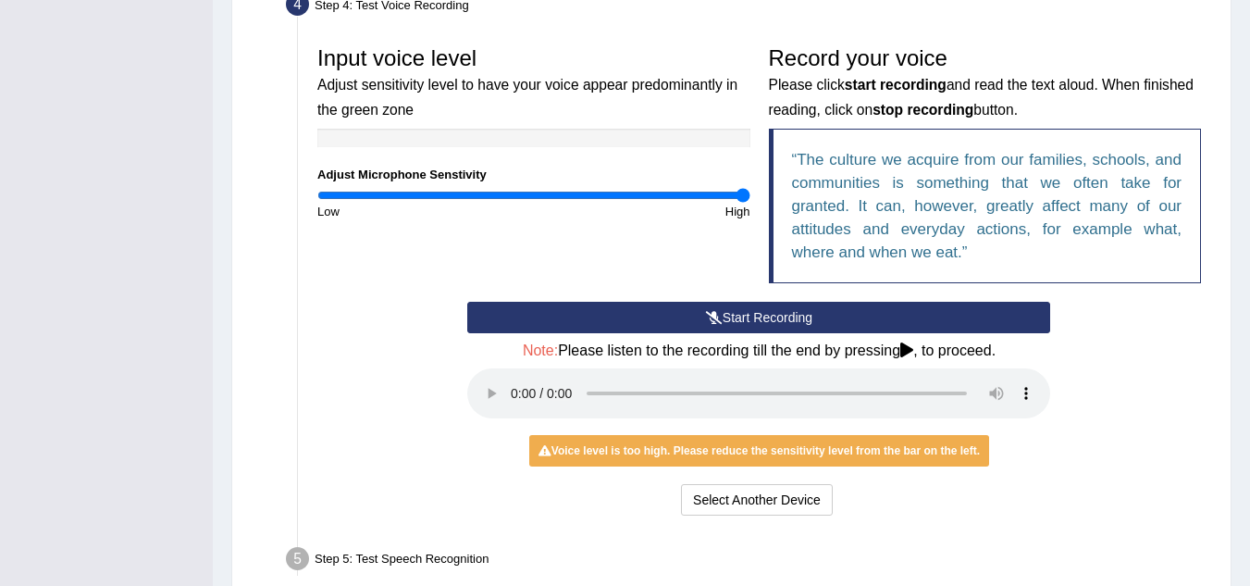
scroll to position [668, 0]
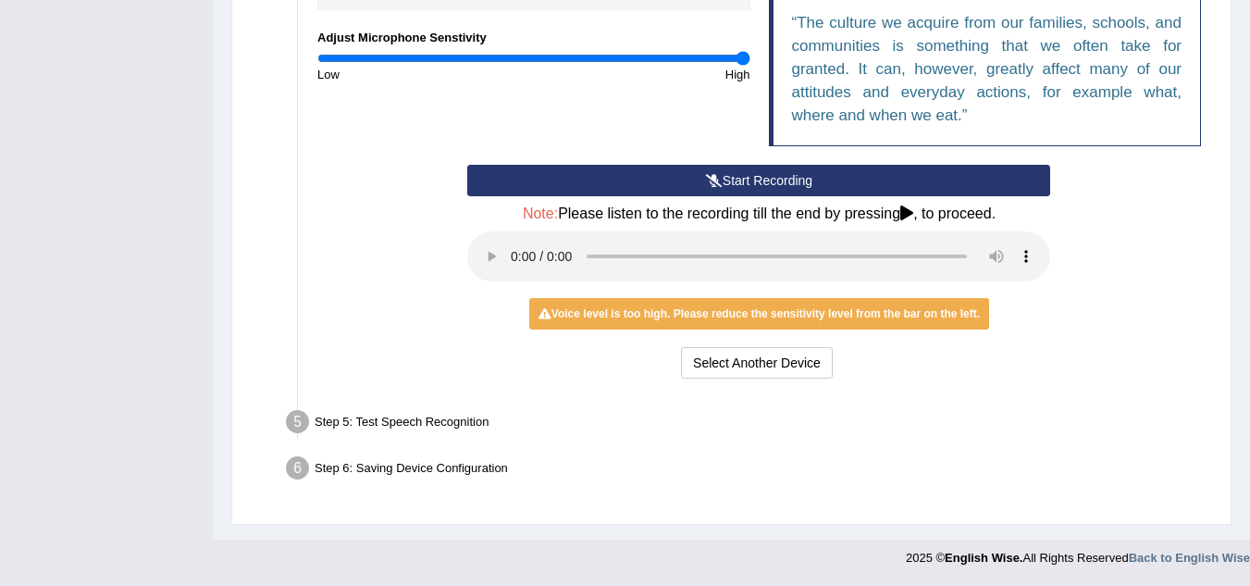
click at [934, 408] on div "Step 5: Test Speech Recognition" at bounding box center [750, 424] width 945 height 41
click at [886, 183] on button "Start Recording" at bounding box center [758, 180] width 583 height 31
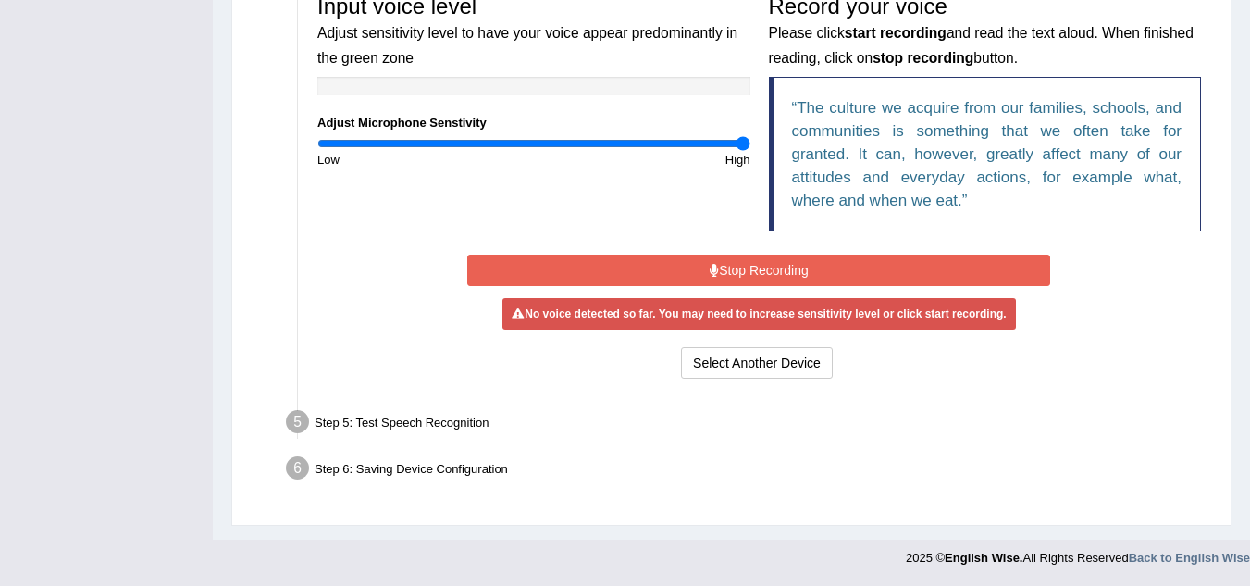
scroll to position [583, 0]
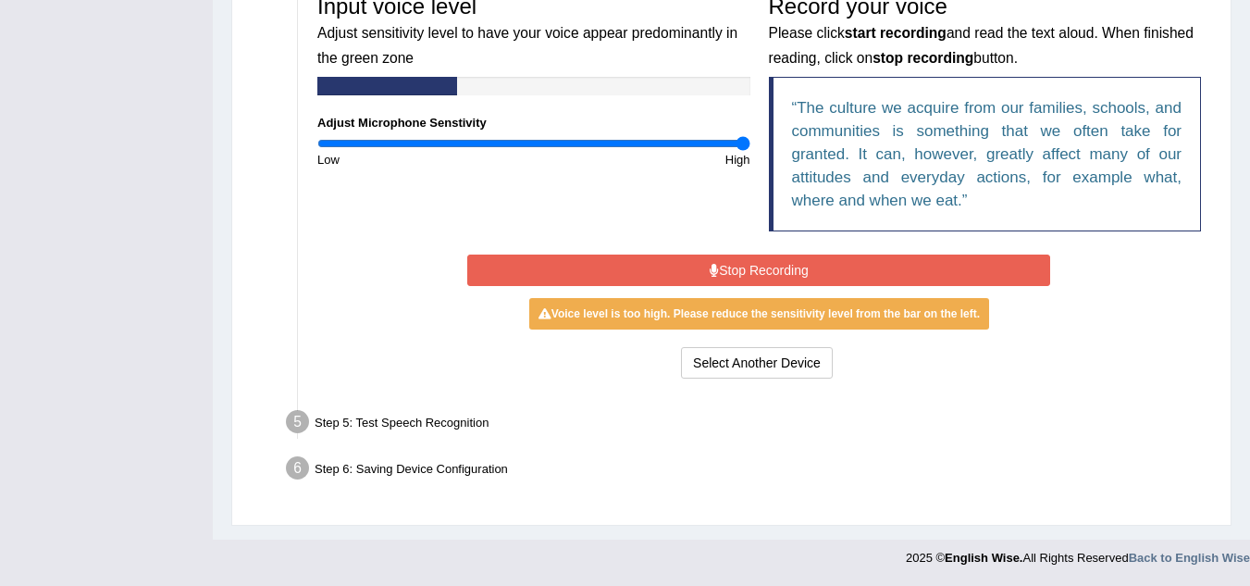
click at [890, 268] on button "Stop Recording" at bounding box center [758, 270] width 583 height 31
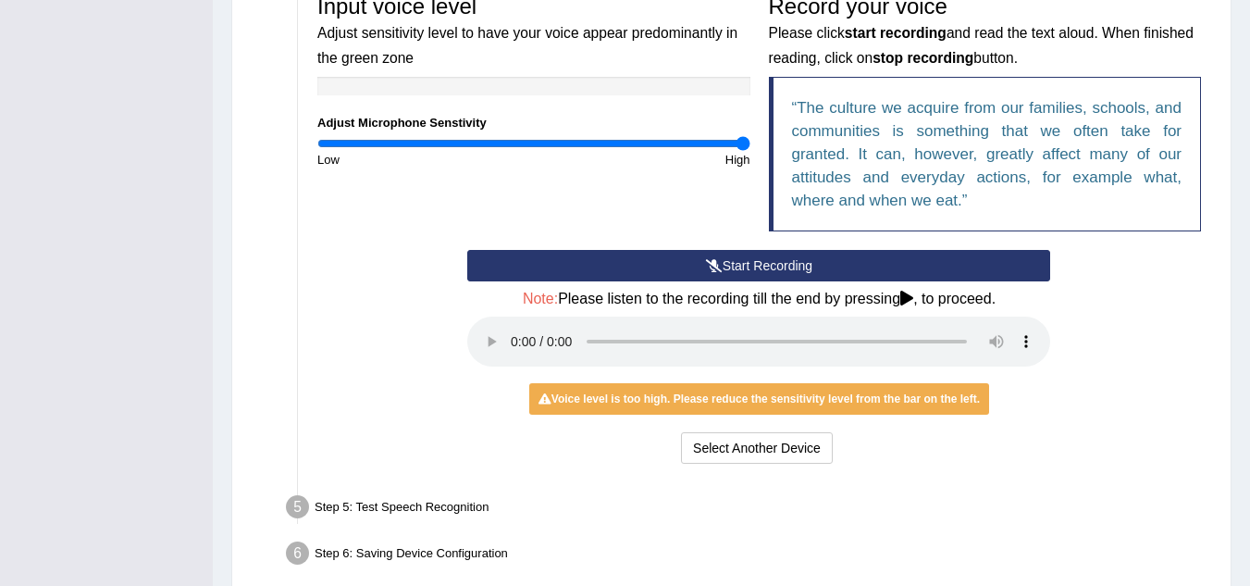
click at [867, 492] on div "Step 5: Test Speech Recognition" at bounding box center [750, 510] width 945 height 41
drag, startPoint x: 925, startPoint y: 393, endPoint x: 767, endPoint y: 388, distance: 157.4
click at [767, 388] on div "Voice level is too high. Please reduce the sensitivity level from the bar on th…" at bounding box center [759, 398] width 460 height 31
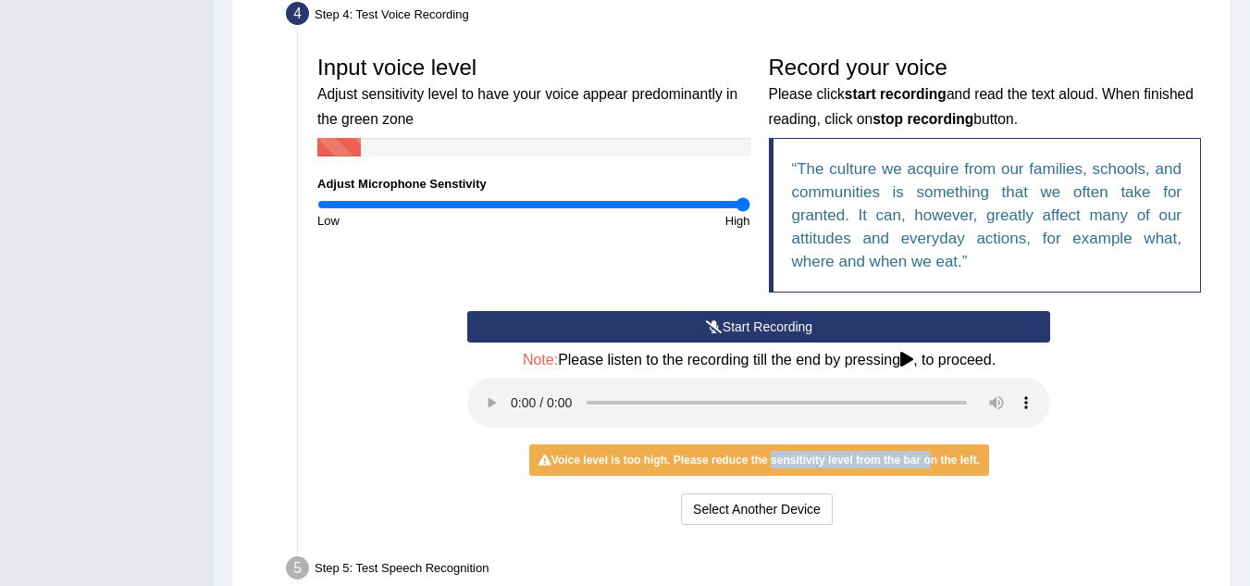
scroll to position [528, 0]
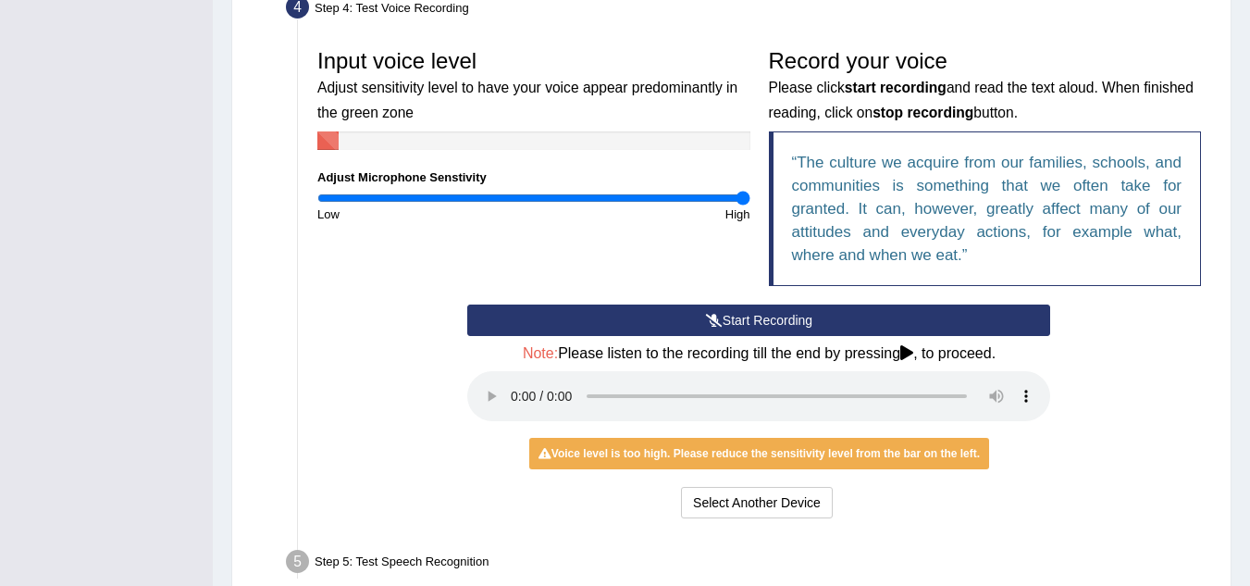
click at [908, 346] on icon at bounding box center [907, 352] width 13 height 15
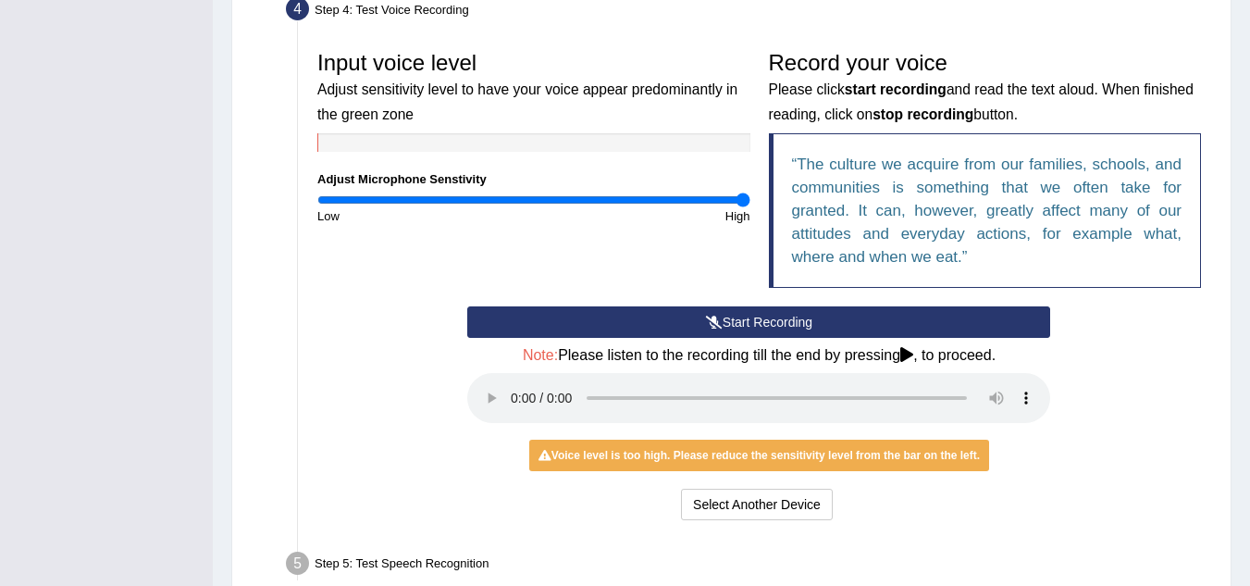
scroll to position [526, 0]
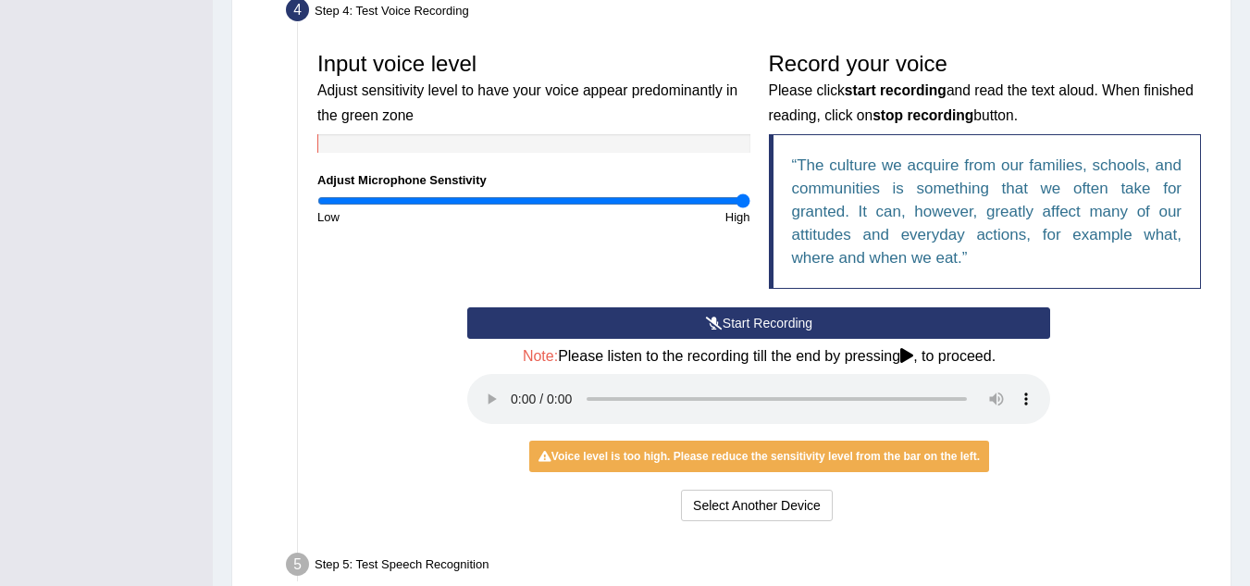
click at [812, 482] on div "Start Recording Stop Recording Note: Please listen to the recording till the en…" at bounding box center [759, 416] width 602 height 218
click at [784, 491] on button "Select Another Device" at bounding box center [757, 505] width 152 height 31
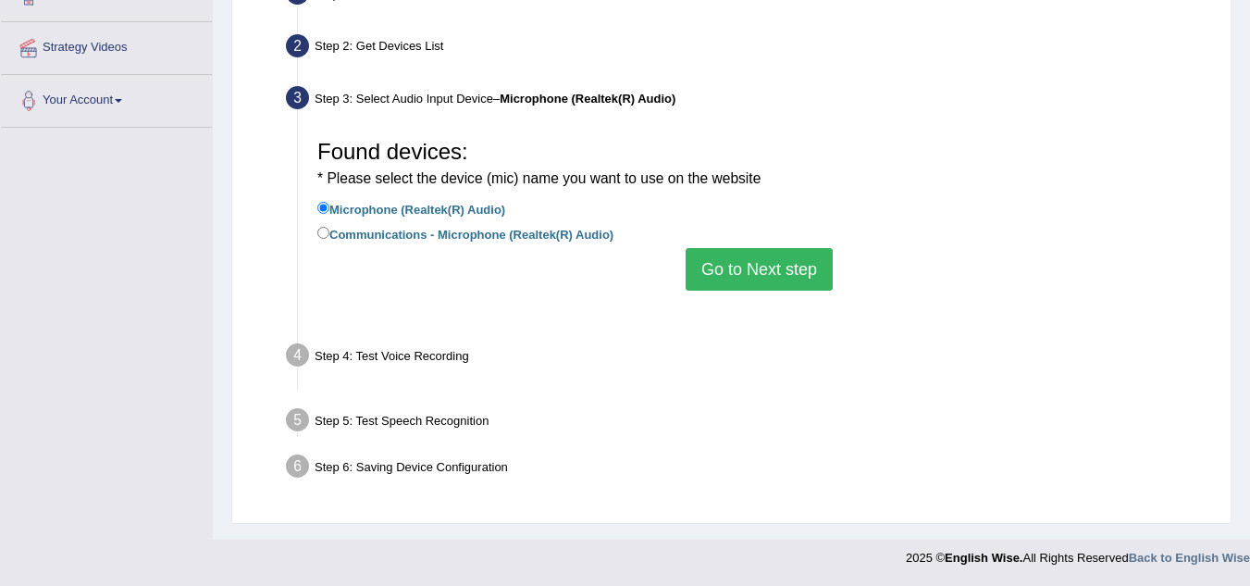
scroll to position [386, 0]
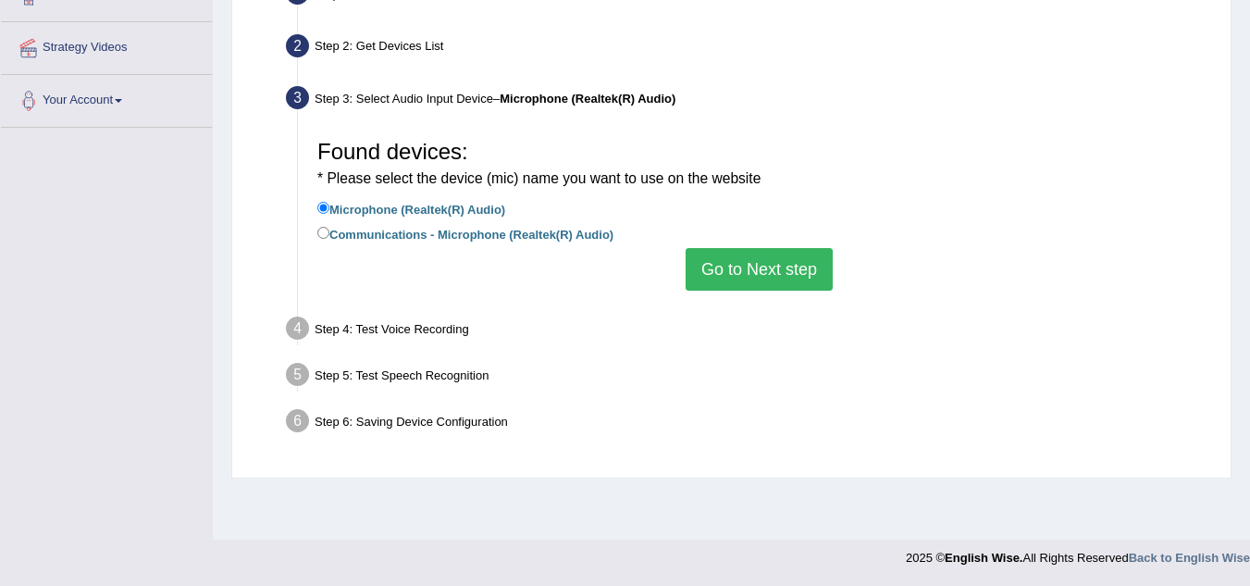
click at [789, 286] on button "Go to Next step" at bounding box center [759, 269] width 147 height 43
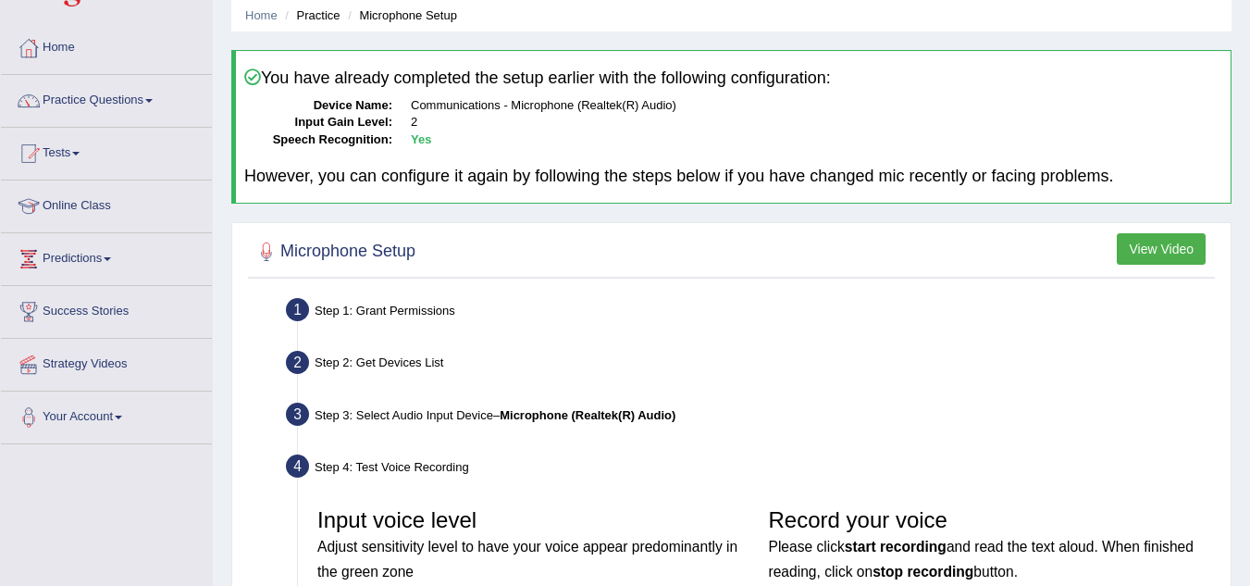
scroll to position [0, 0]
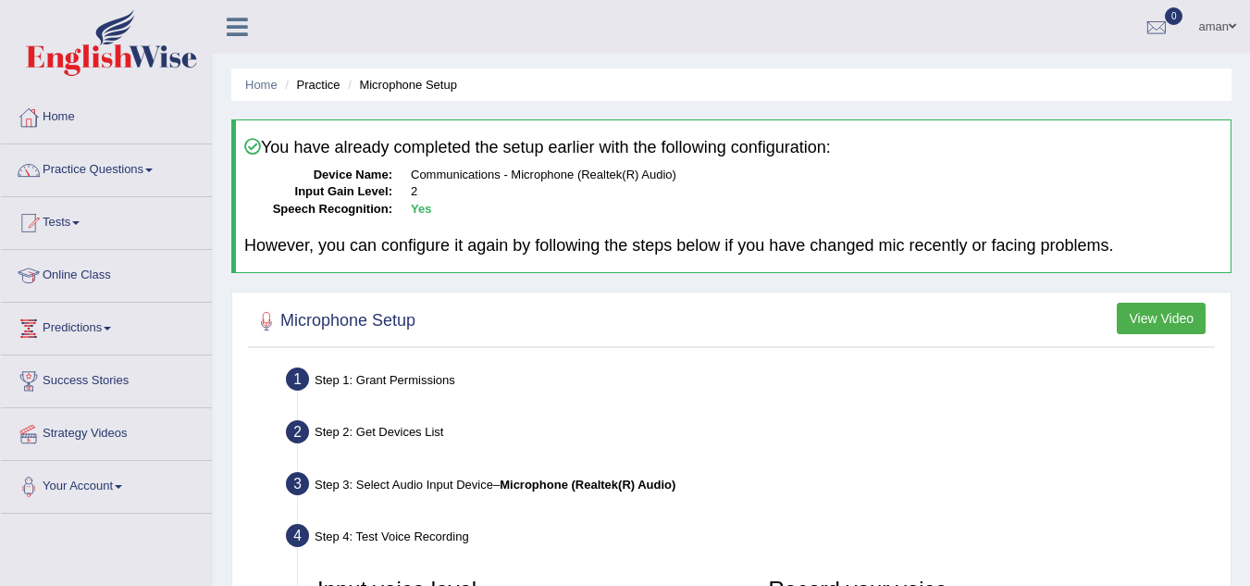
click at [1128, 303] on button "View Video" at bounding box center [1161, 318] width 89 height 31
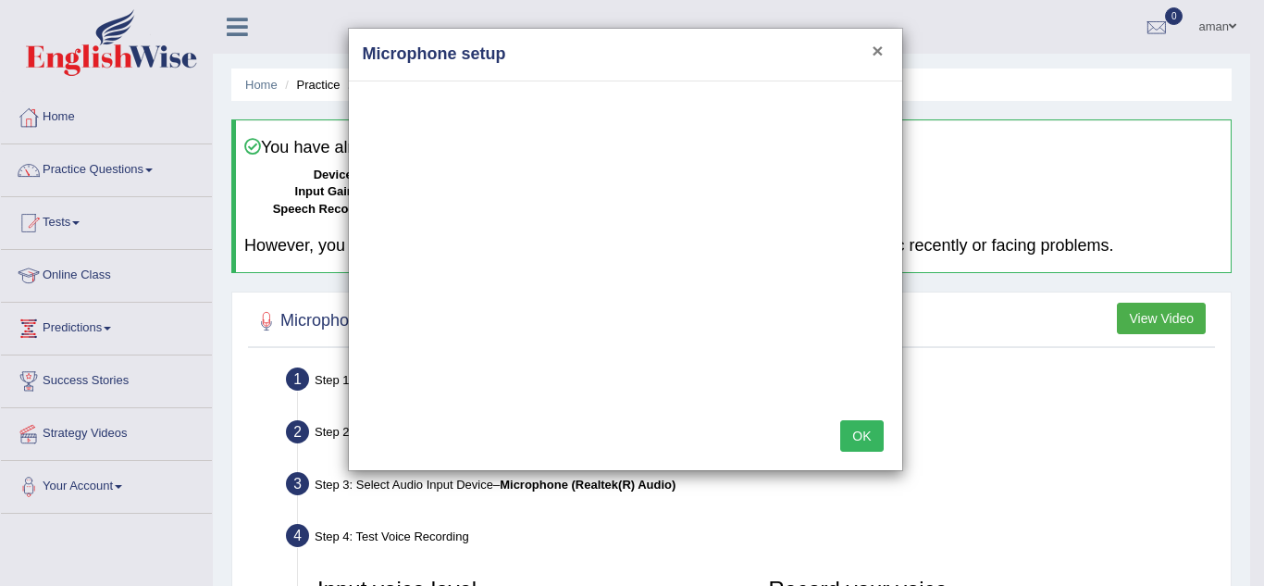
click at [874, 42] on button "×" at bounding box center [877, 50] width 11 height 19
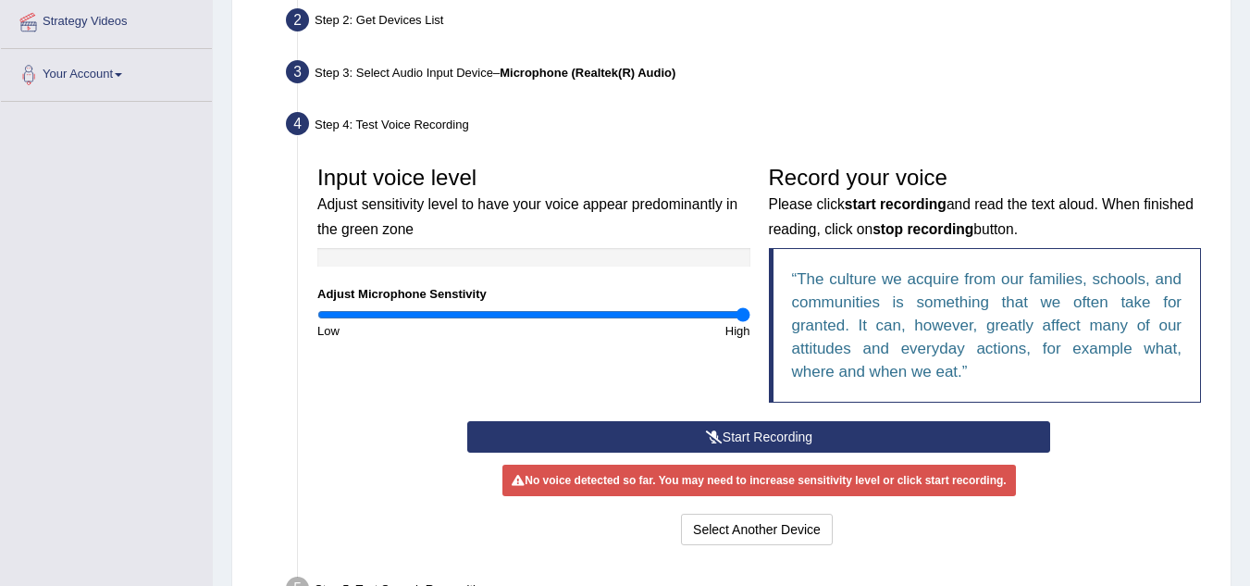
scroll to position [414, 0]
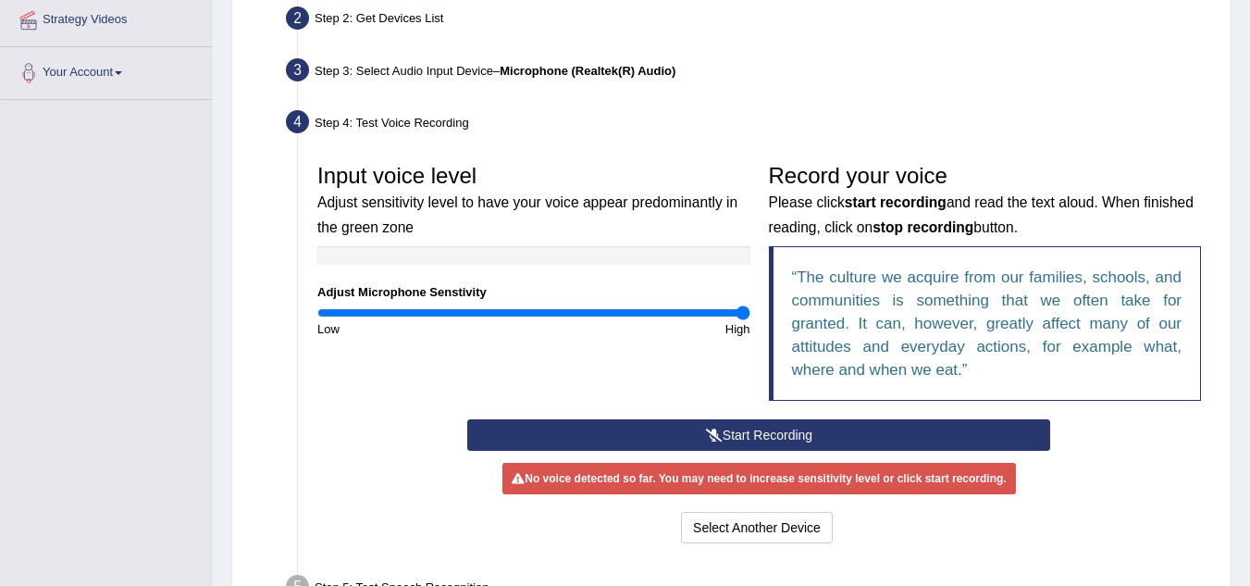
click at [741, 436] on button "Start Recording" at bounding box center [758, 434] width 583 height 31
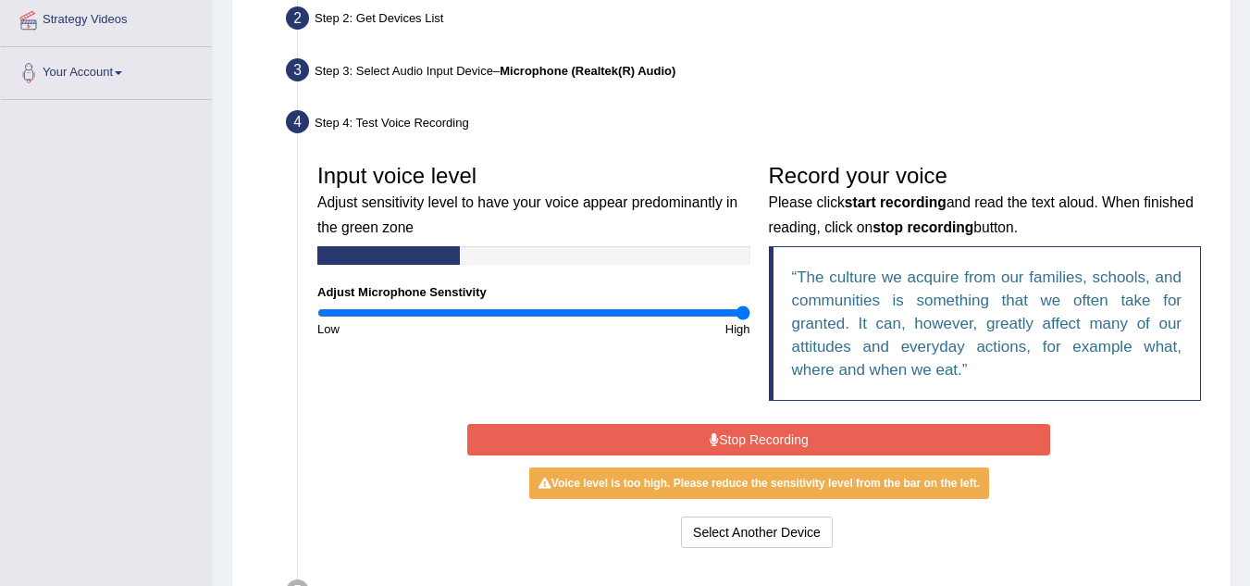
click at [741, 436] on button "Stop Recording" at bounding box center [758, 439] width 583 height 31
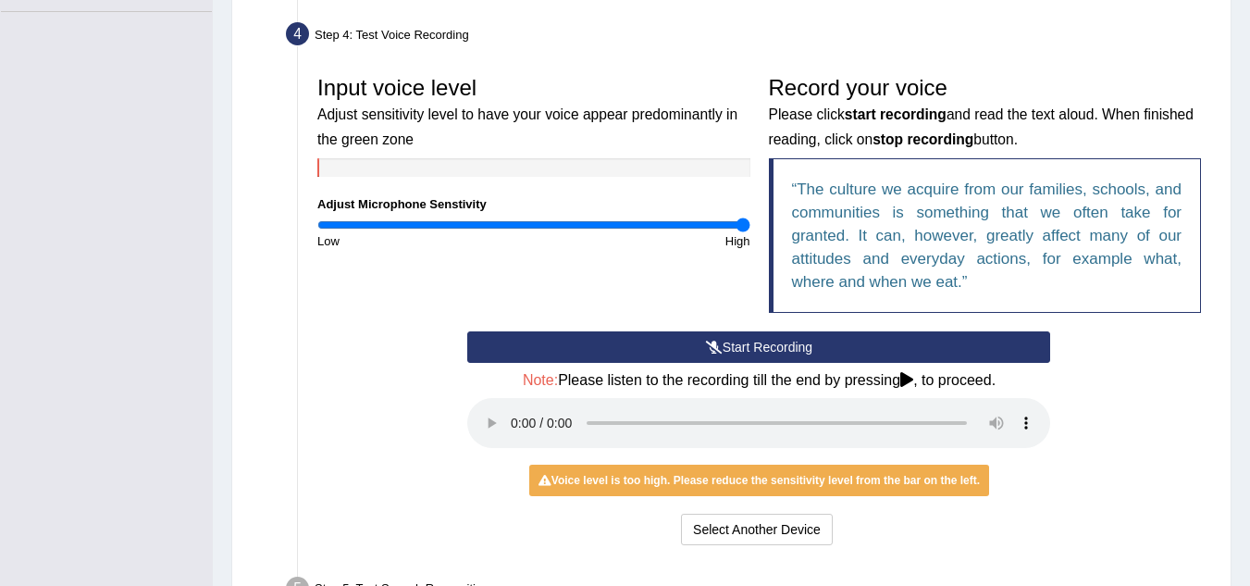
scroll to position [668, 0]
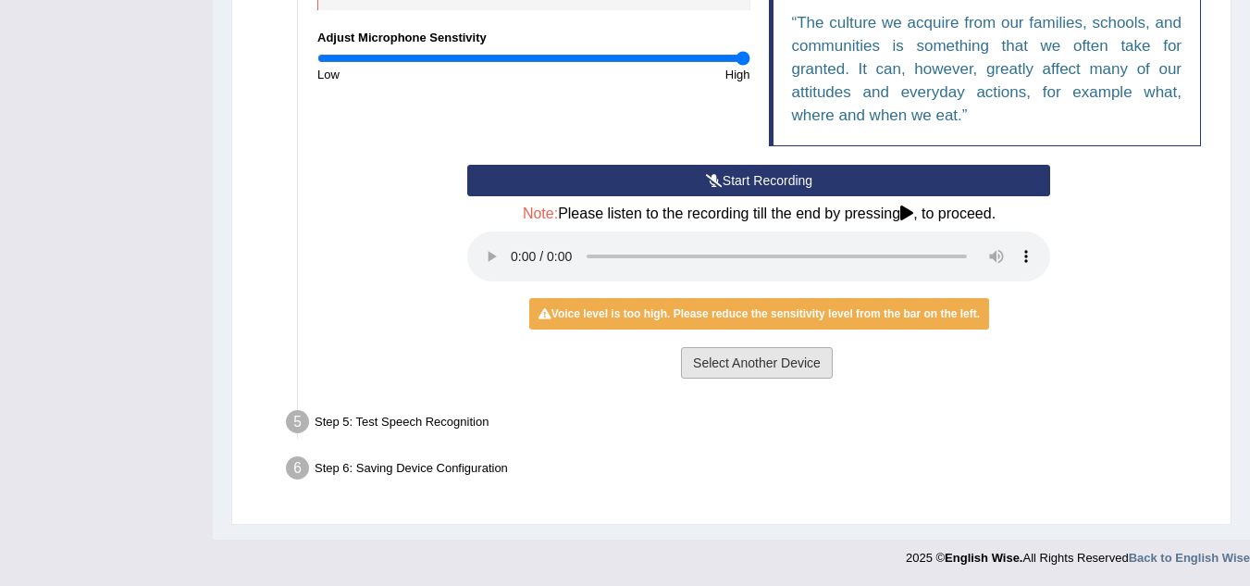
click at [801, 361] on button "Select Another Device" at bounding box center [757, 362] width 152 height 31
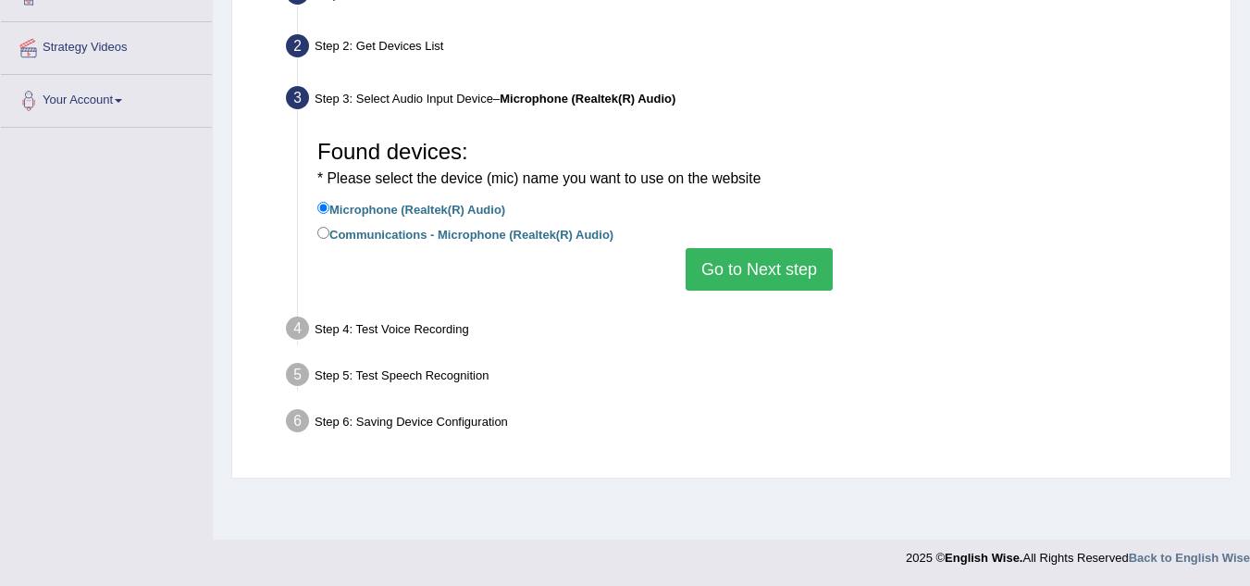
scroll to position [386, 0]
click at [325, 232] on input "Communications - Microphone (Realtek(R) Audio)" at bounding box center [323, 233] width 12 height 12
radio input "true"
click at [812, 268] on button "Go to Next step" at bounding box center [759, 269] width 147 height 43
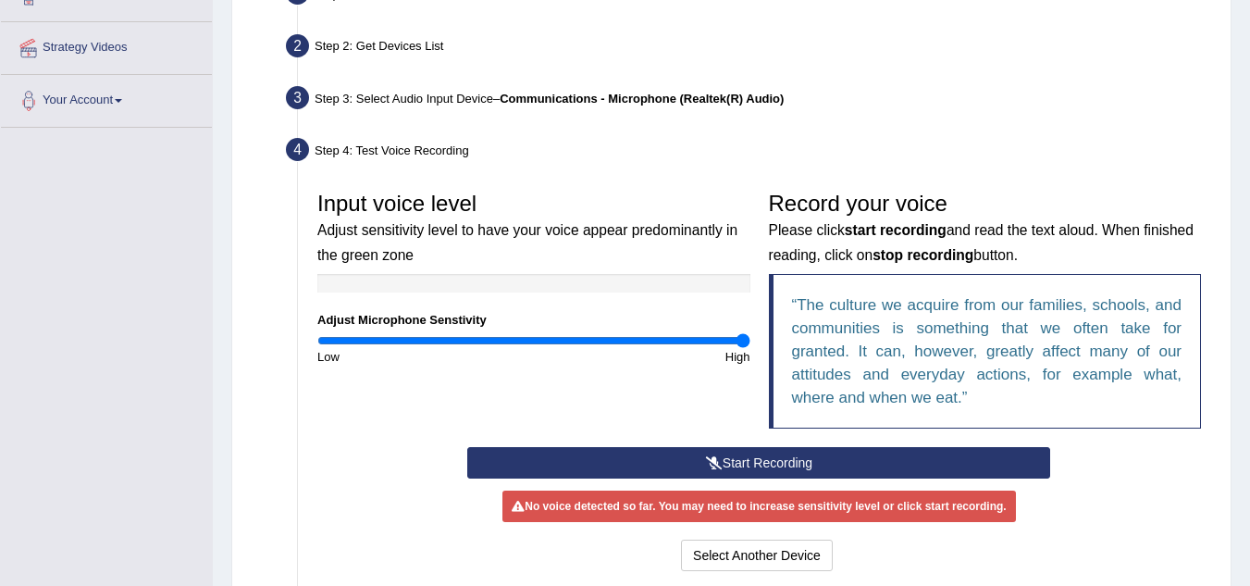
click at [738, 456] on button "Start Recording" at bounding box center [758, 462] width 583 height 31
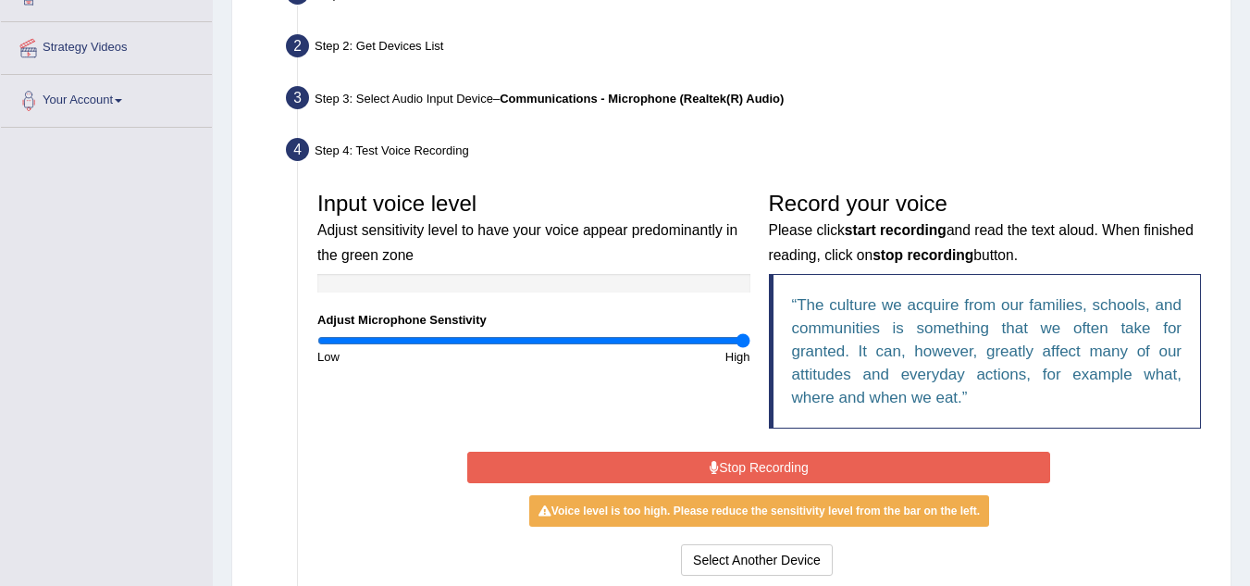
click at [738, 456] on button "Stop Recording" at bounding box center [758, 467] width 583 height 31
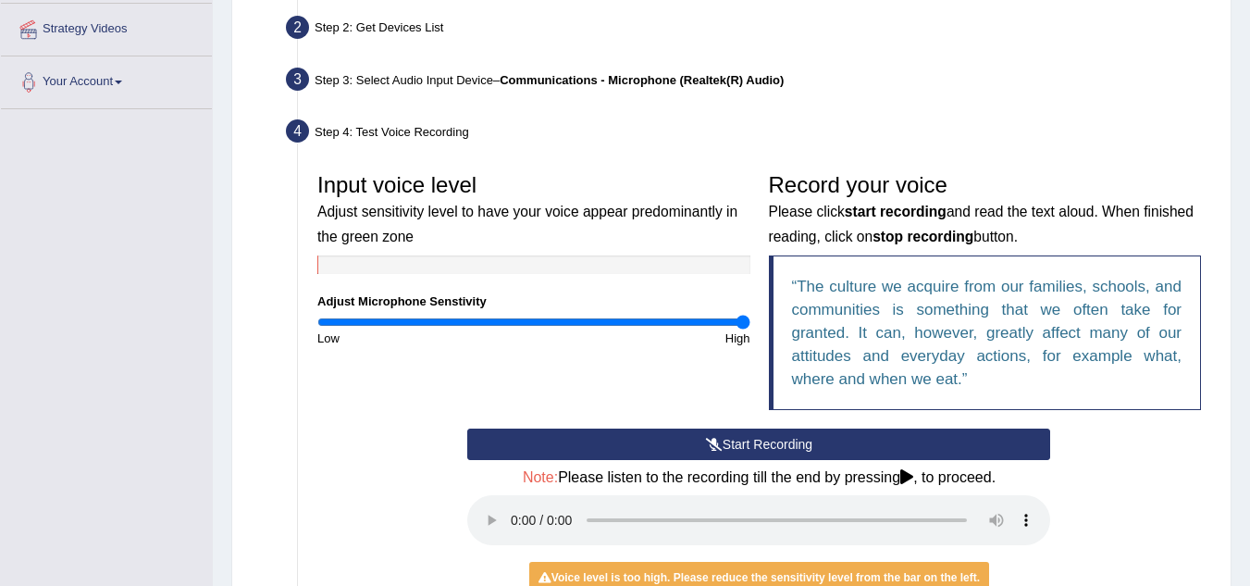
scroll to position [405, 0]
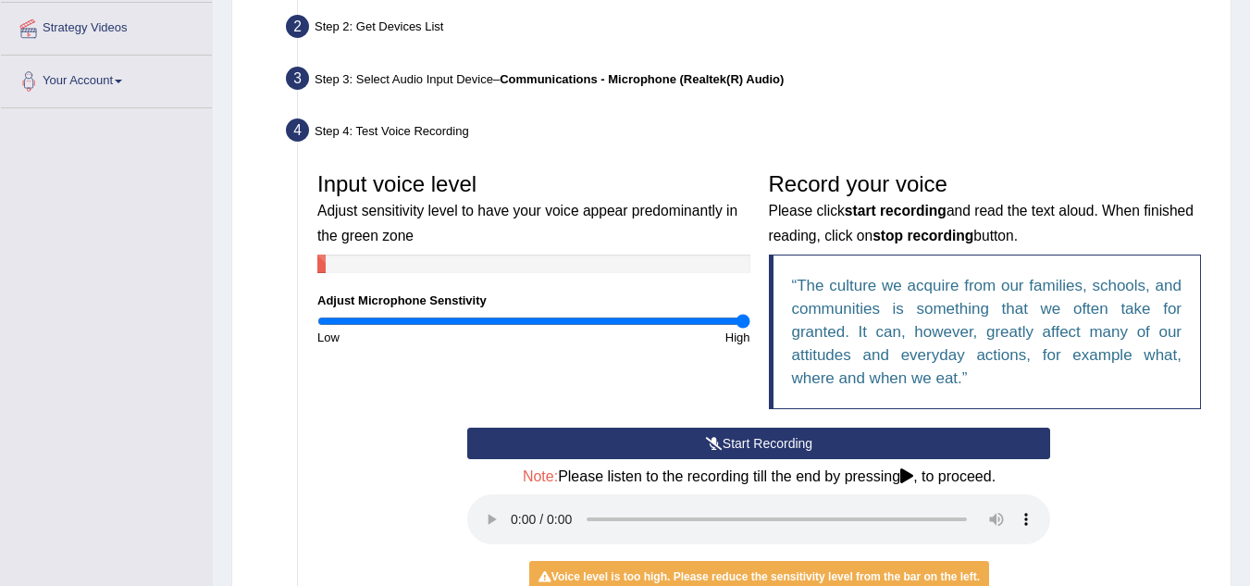
click at [878, 218] on b "start recording" at bounding box center [896, 211] width 102 height 16
click at [744, 263] on div at bounding box center [533, 264] width 433 height 19
drag, startPoint x: 744, startPoint y: 263, endPoint x: 168, endPoint y: 242, distance: 577.0
drag, startPoint x: 168, startPoint y: 242, endPoint x: 502, endPoint y: 227, distance: 334.5
click at [502, 227] on h3 "Input voice level Adjust sensitivity level to have your voice appear predominan…" at bounding box center [533, 208] width 433 height 73
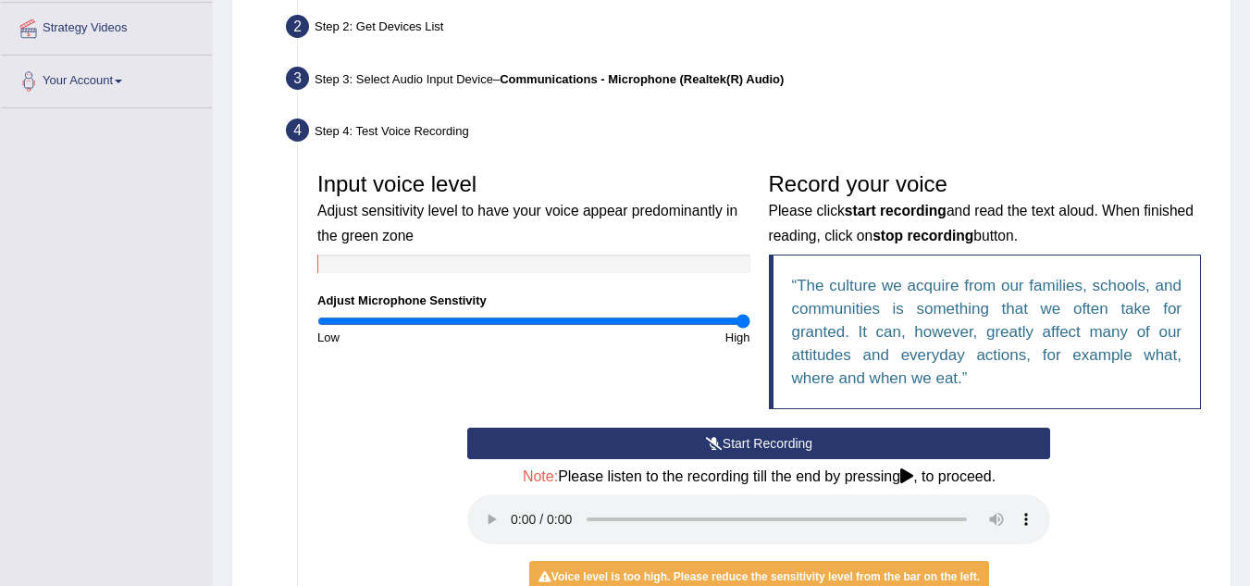
drag, startPoint x: 351, startPoint y: 267, endPoint x: 533, endPoint y: 266, distance: 182.3
click at [533, 266] on div at bounding box center [533, 264] width 433 height 19
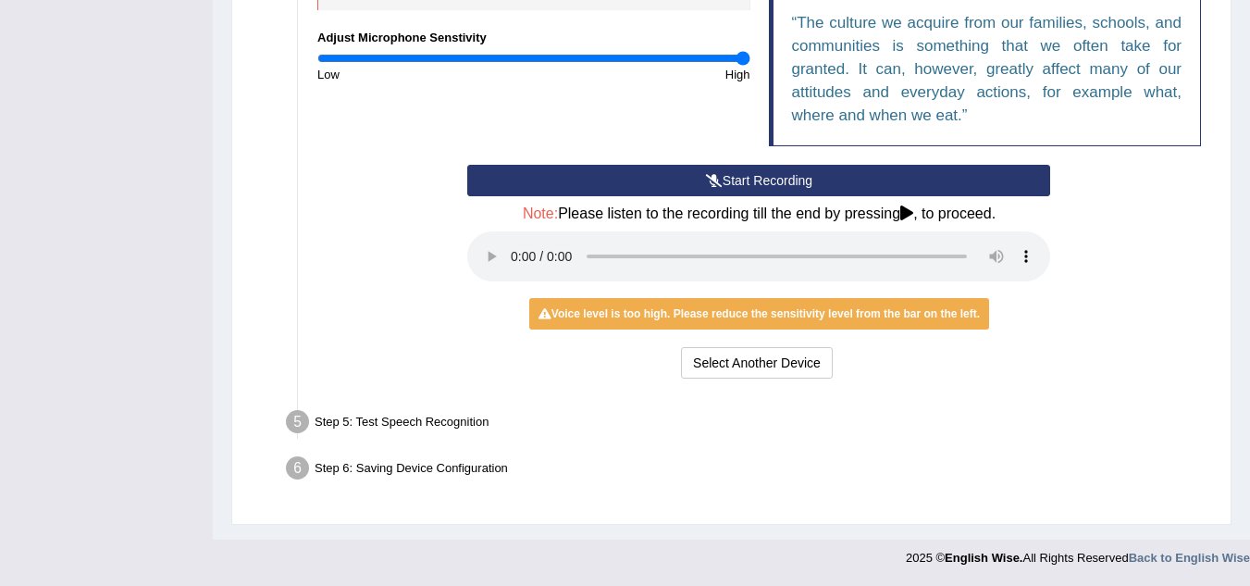
scroll to position [665, 0]
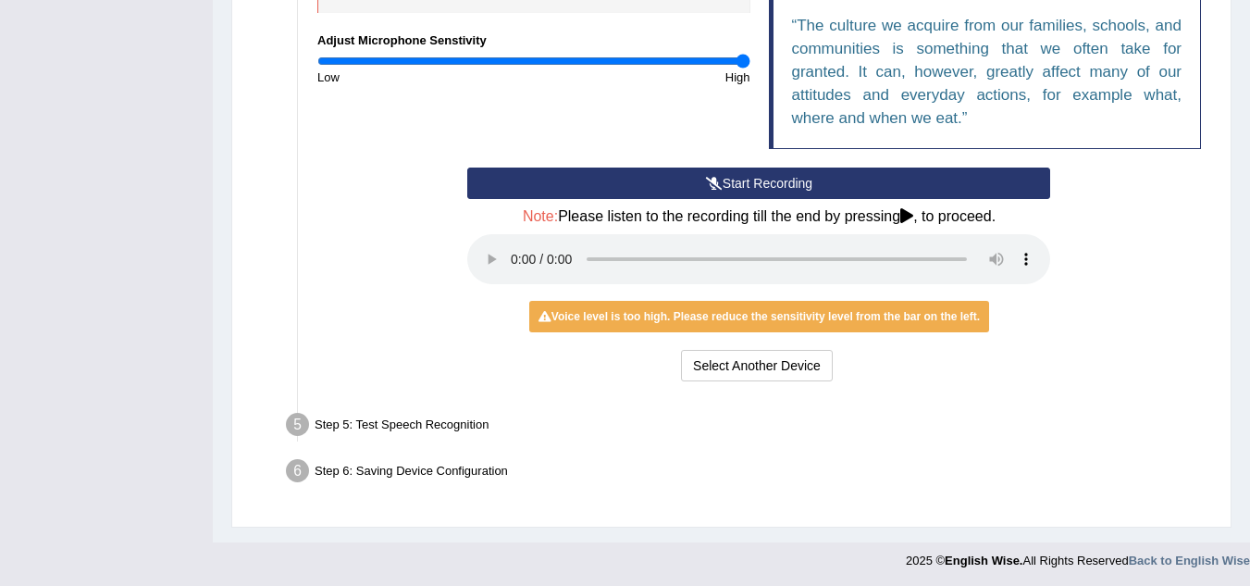
click at [603, 323] on div "Voice level is too high. Please reduce the sensitivity level from the bar on th…" at bounding box center [759, 316] width 460 height 31
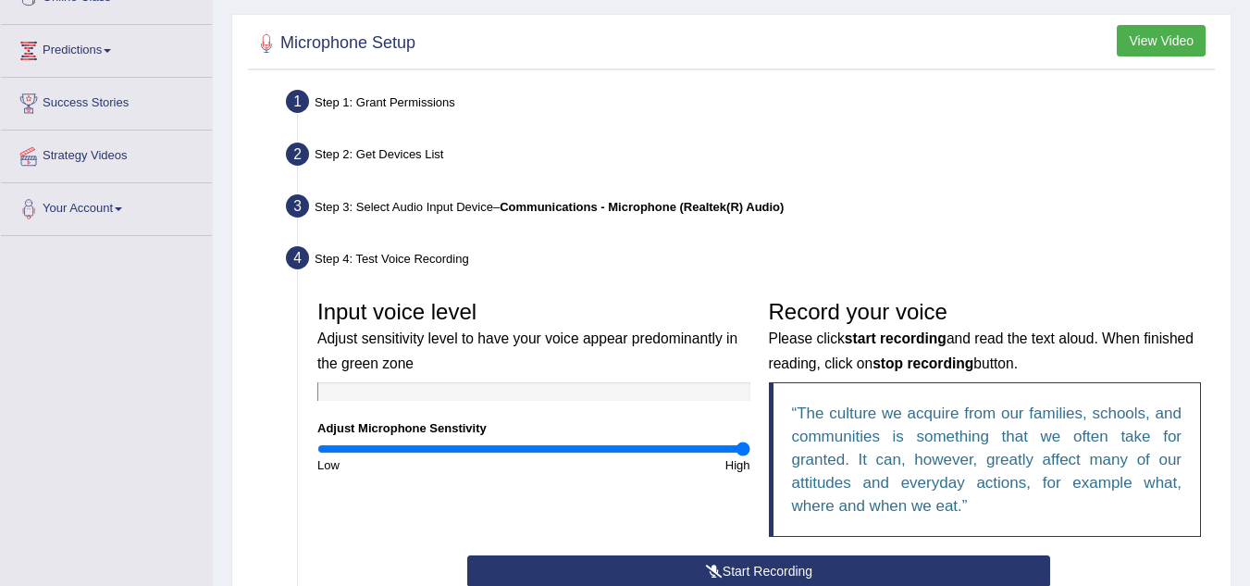
scroll to position [270, 0]
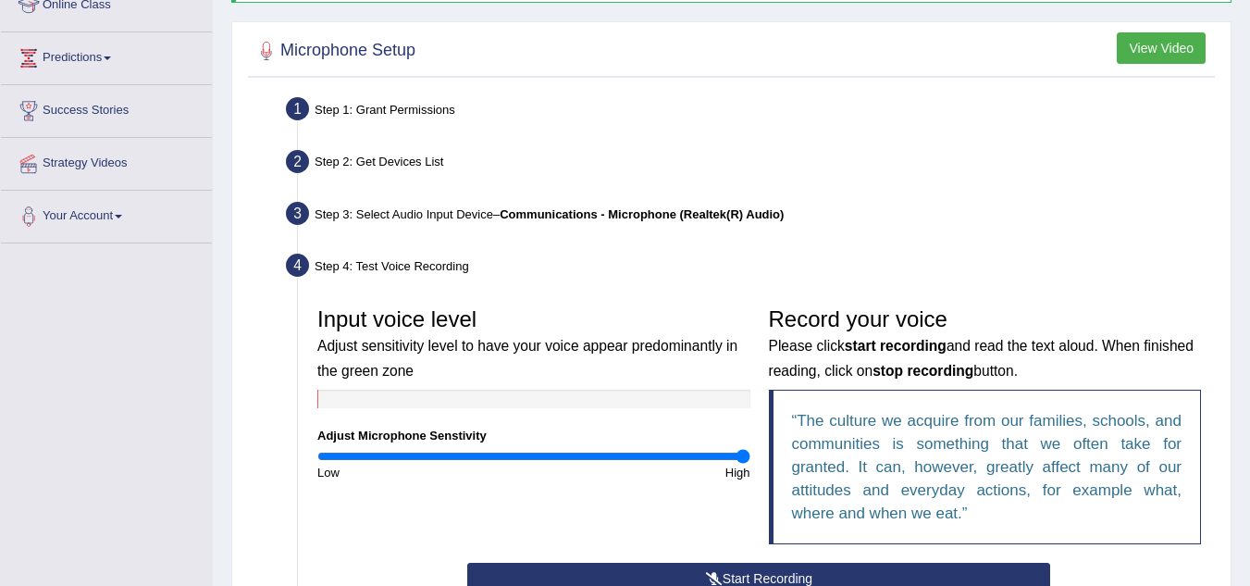
click at [1188, 40] on button "View Video" at bounding box center [1161, 47] width 89 height 31
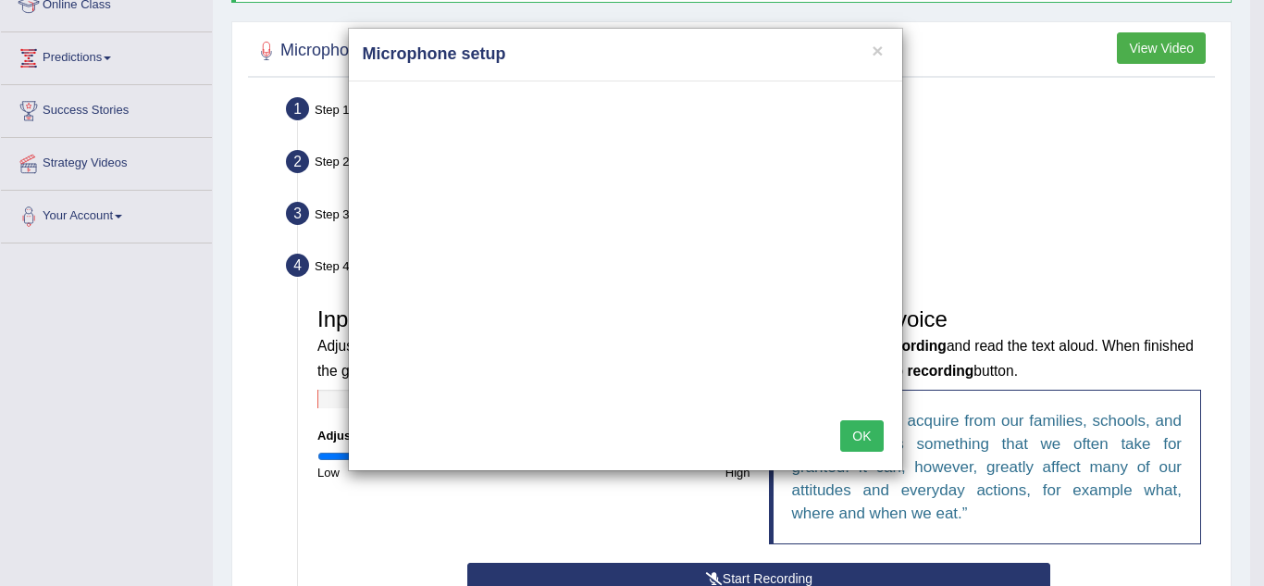
click at [857, 435] on button "OK" at bounding box center [861, 435] width 43 height 31
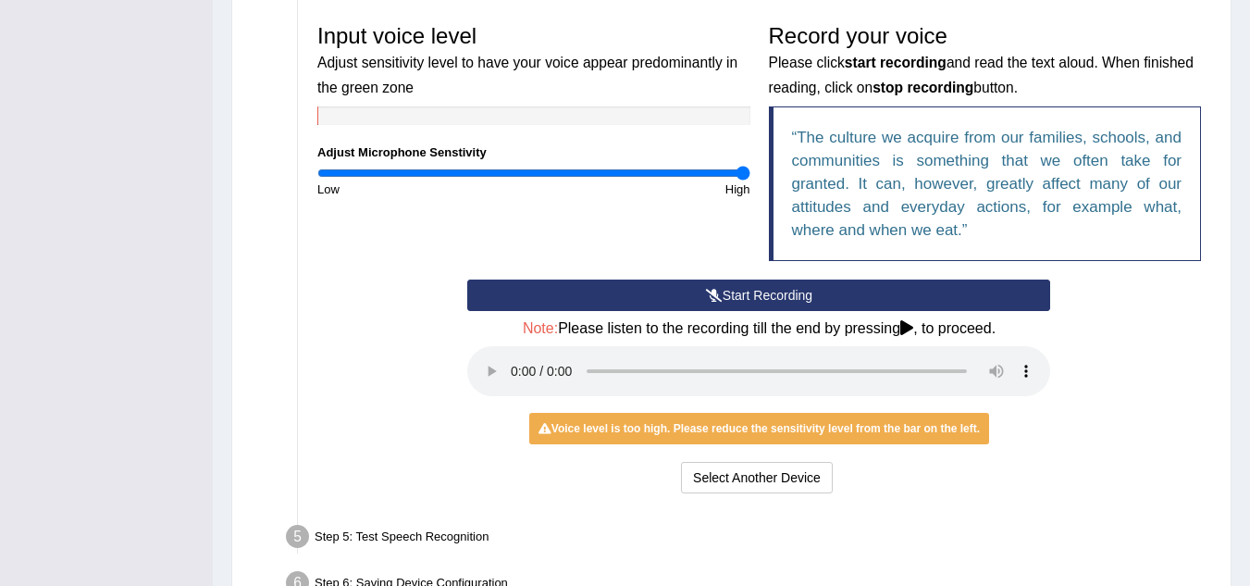
scroll to position [554, 0]
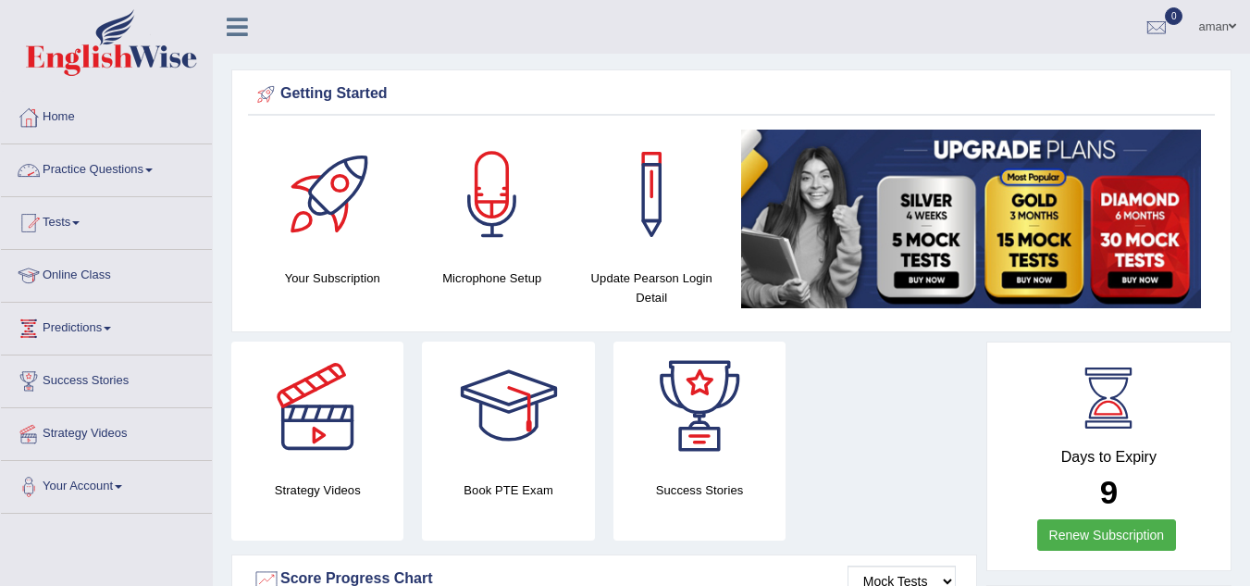
click at [131, 176] on link "Practice Questions" at bounding box center [106, 167] width 211 height 46
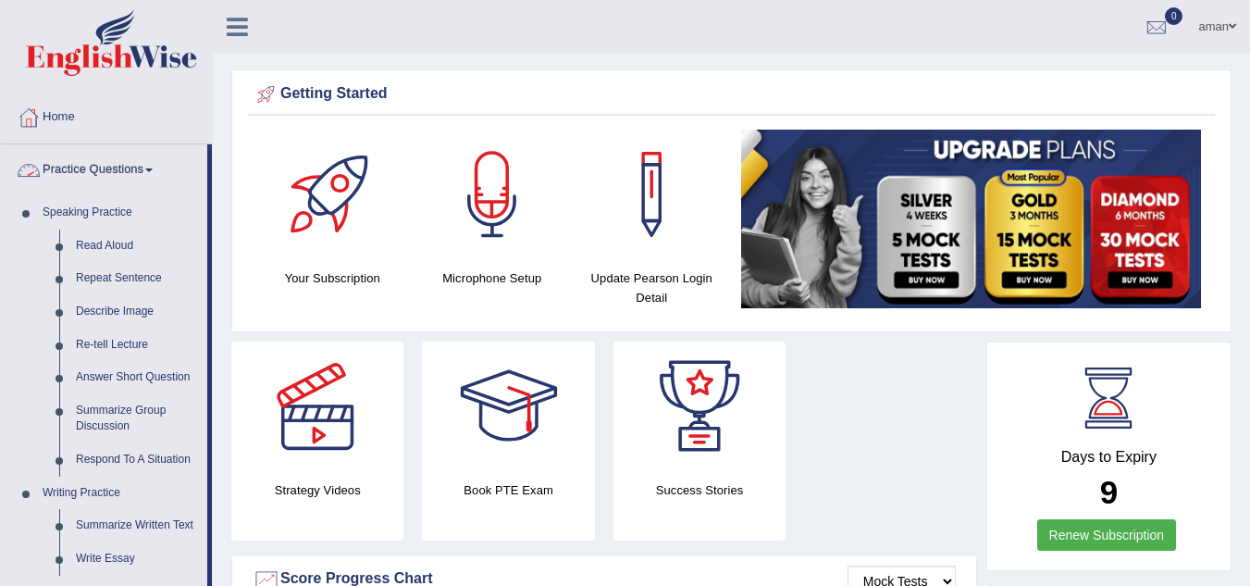
click at [130, 168] on link "Practice Questions" at bounding box center [104, 167] width 206 height 46
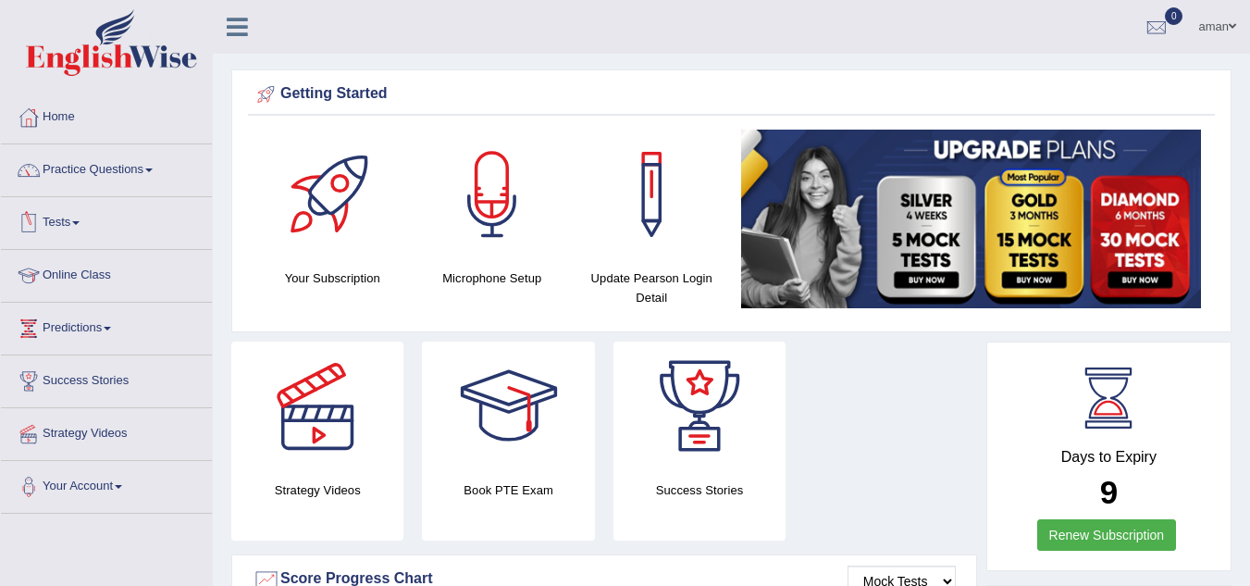
click at [97, 223] on link "Tests" at bounding box center [106, 220] width 211 height 46
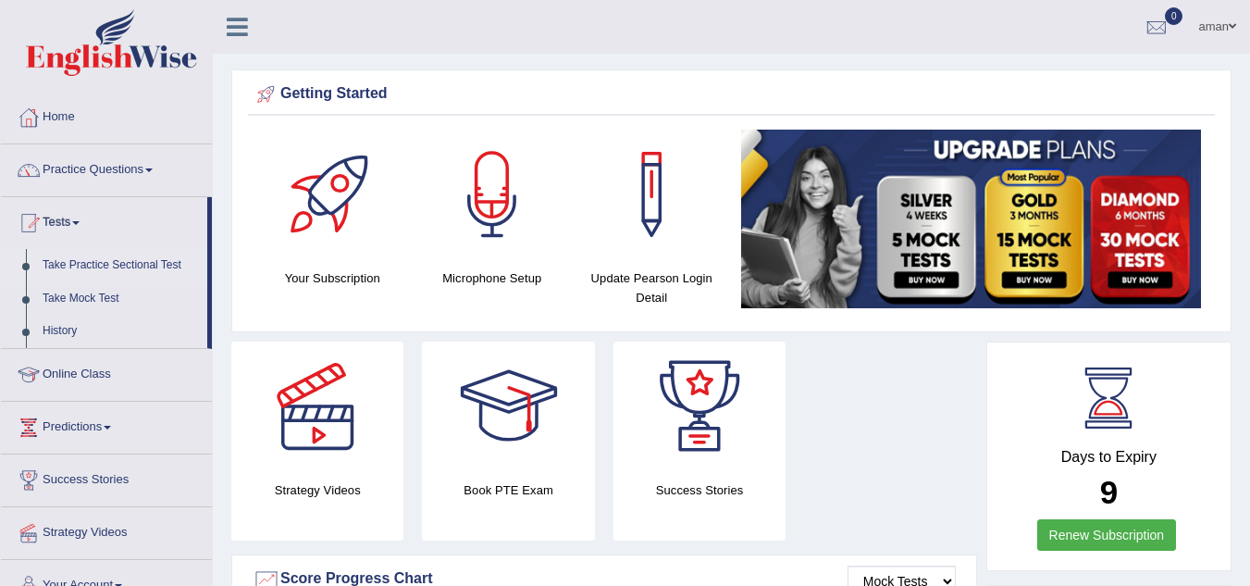
click at [114, 264] on link "Take Practice Sectional Test" at bounding box center [120, 265] width 173 height 33
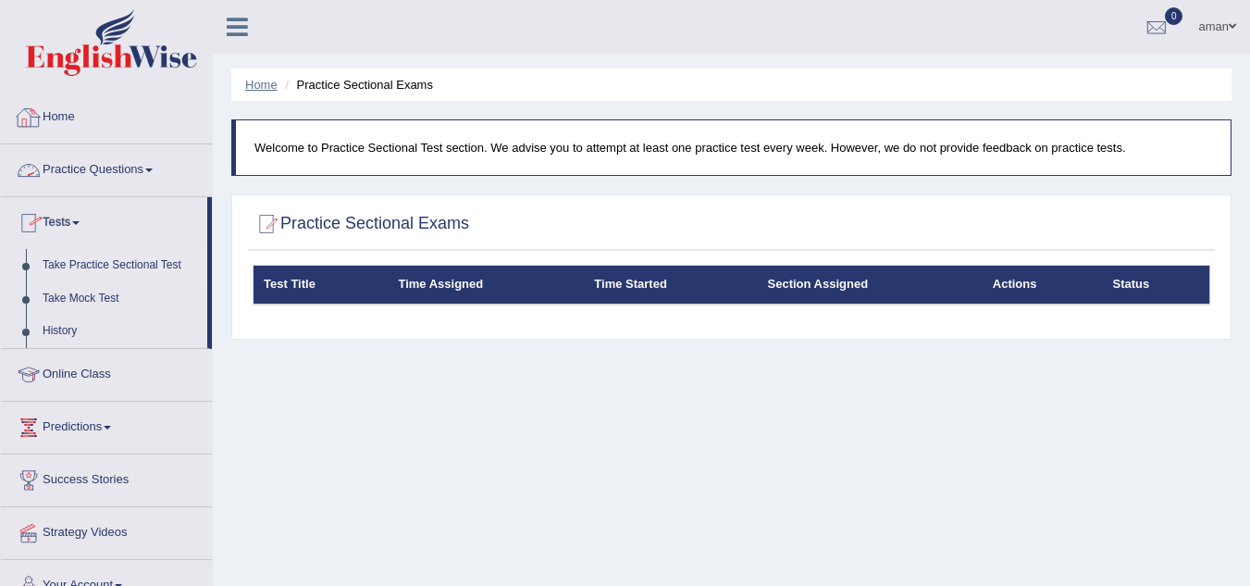
click at [252, 82] on link "Home" at bounding box center [261, 85] width 32 height 14
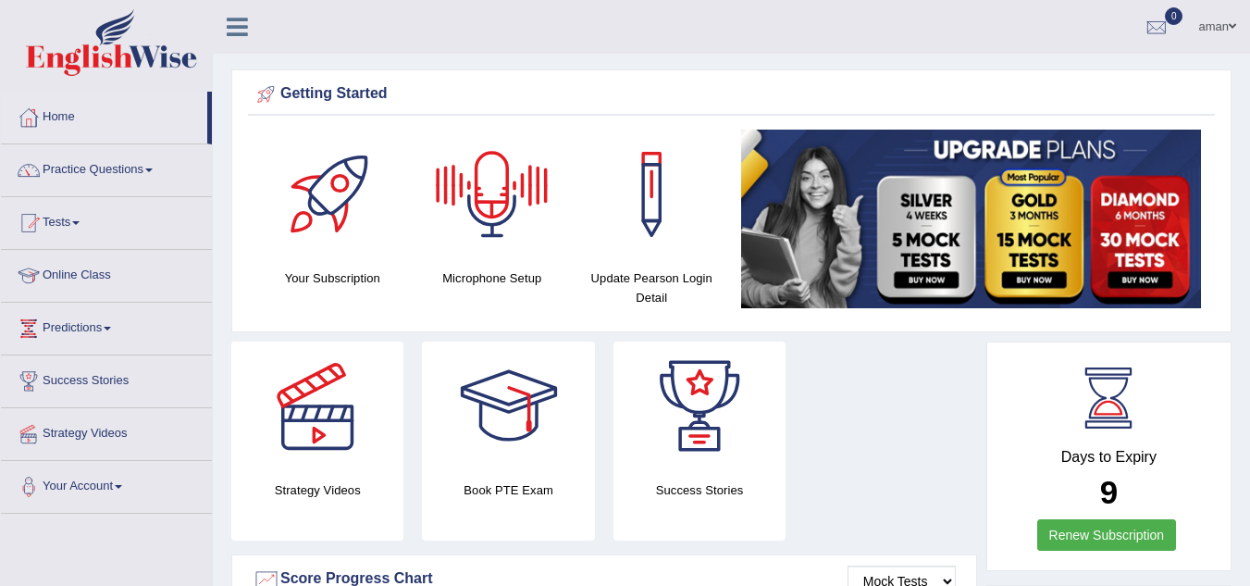
click at [482, 261] on div "Microphone Setup" at bounding box center [493, 209] width 142 height 158
click at [489, 276] on h4 "Microphone Setup" at bounding box center [493, 277] width 142 height 19
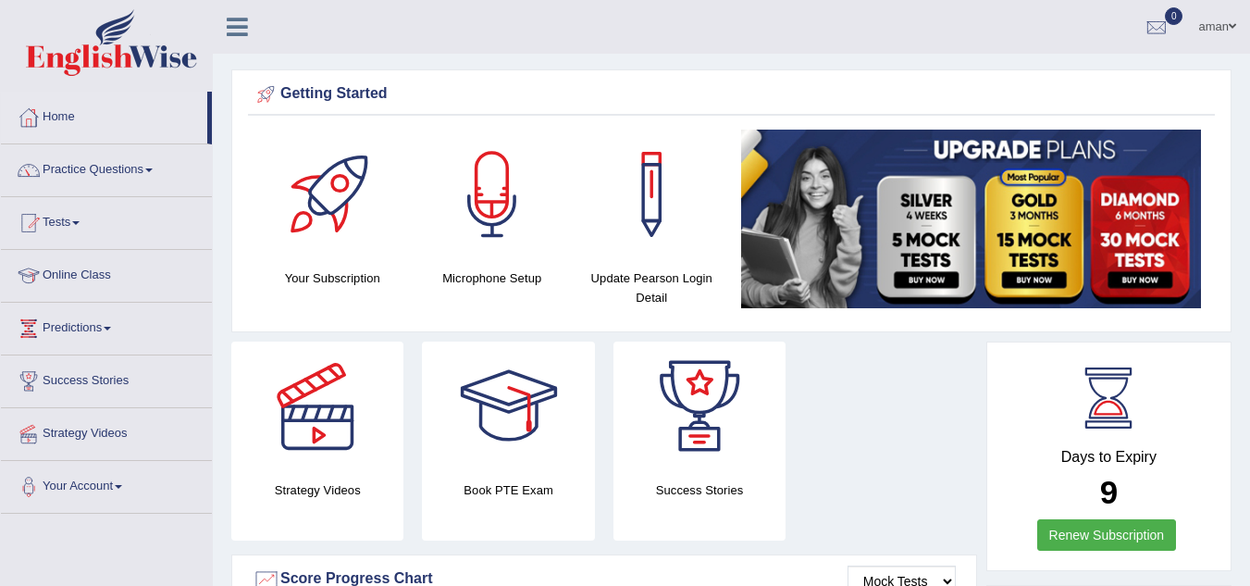
click at [489, 276] on h4 "Microphone Setup" at bounding box center [493, 277] width 142 height 19
click at [496, 181] on div at bounding box center [493, 195] width 130 height 130
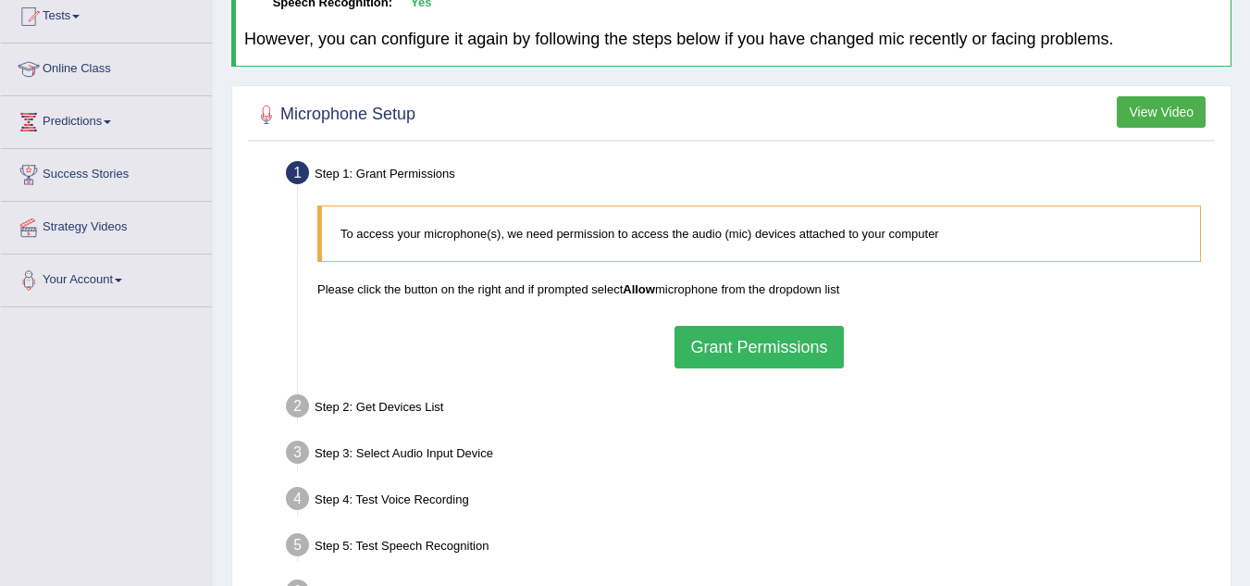
scroll to position [227, 0]
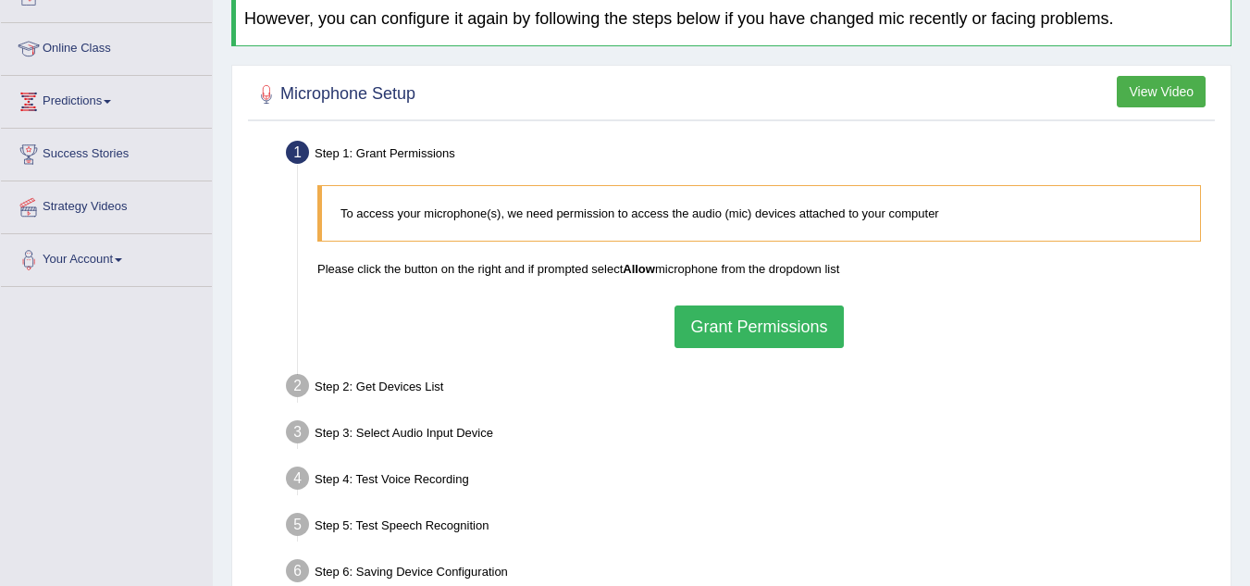
click at [702, 324] on button "Grant Permissions" at bounding box center [759, 326] width 168 height 43
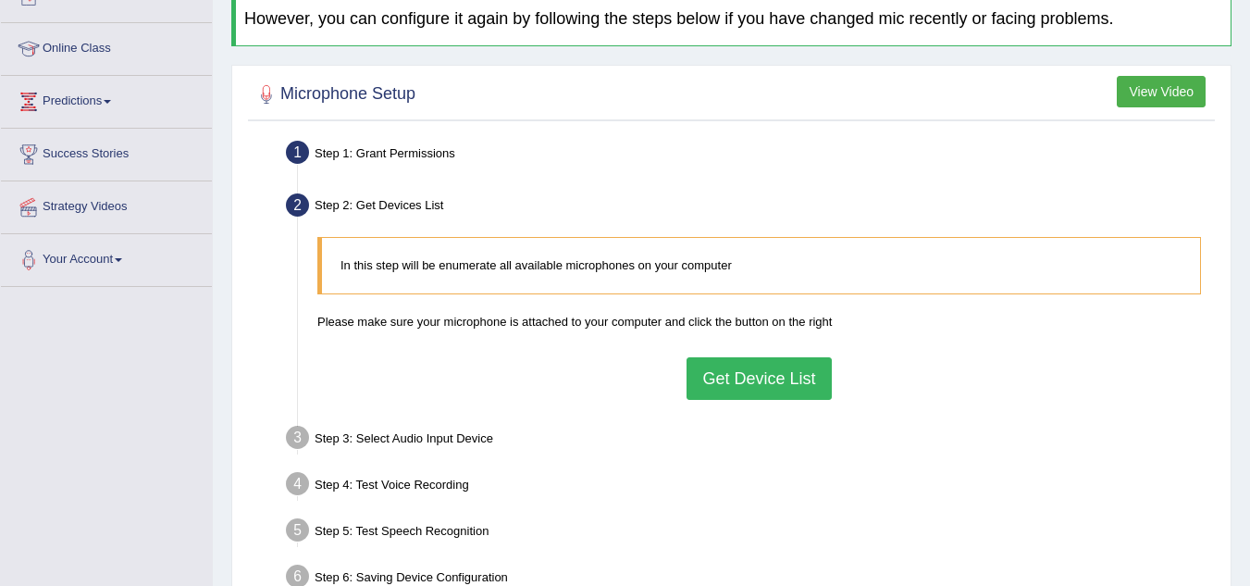
click at [722, 376] on button "Get Device List" at bounding box center [759, 378] width 144 height 43
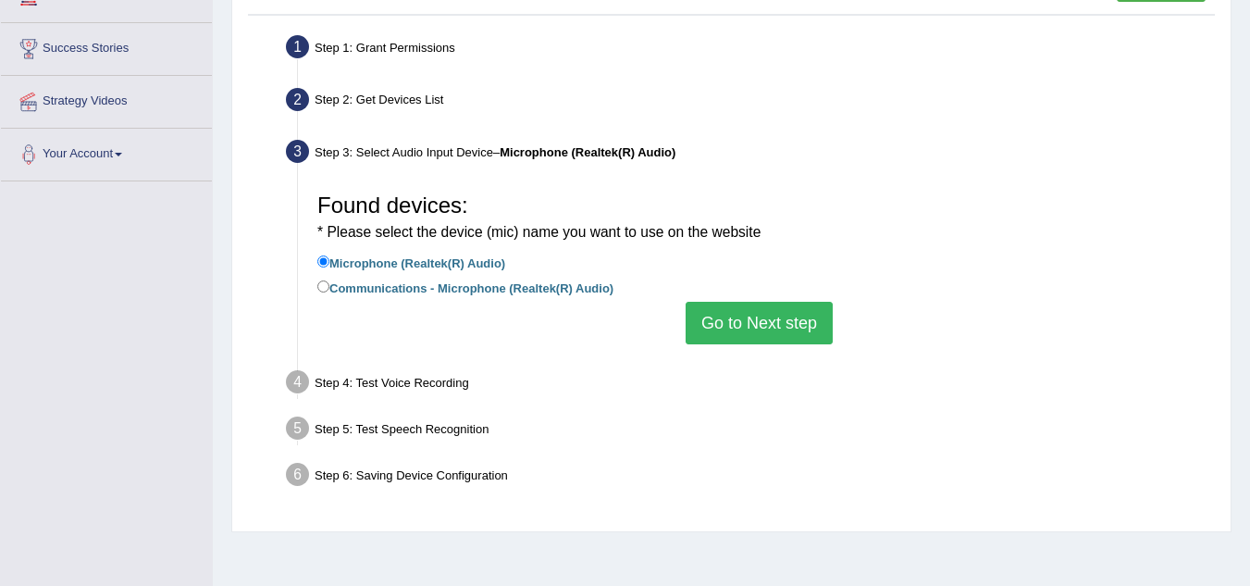
scroll to position [331, 0]
click at [320, 290] on input "Communications - Microphone (Realtek(R) Audio)" at bounding box center [323, 287] width 12 height 12
radio input "true"
click at [325, 263] on input "Microphone (Realtek(R) Audio)" at bounding box center [323, 262] width 12 height 12
radio input "true"
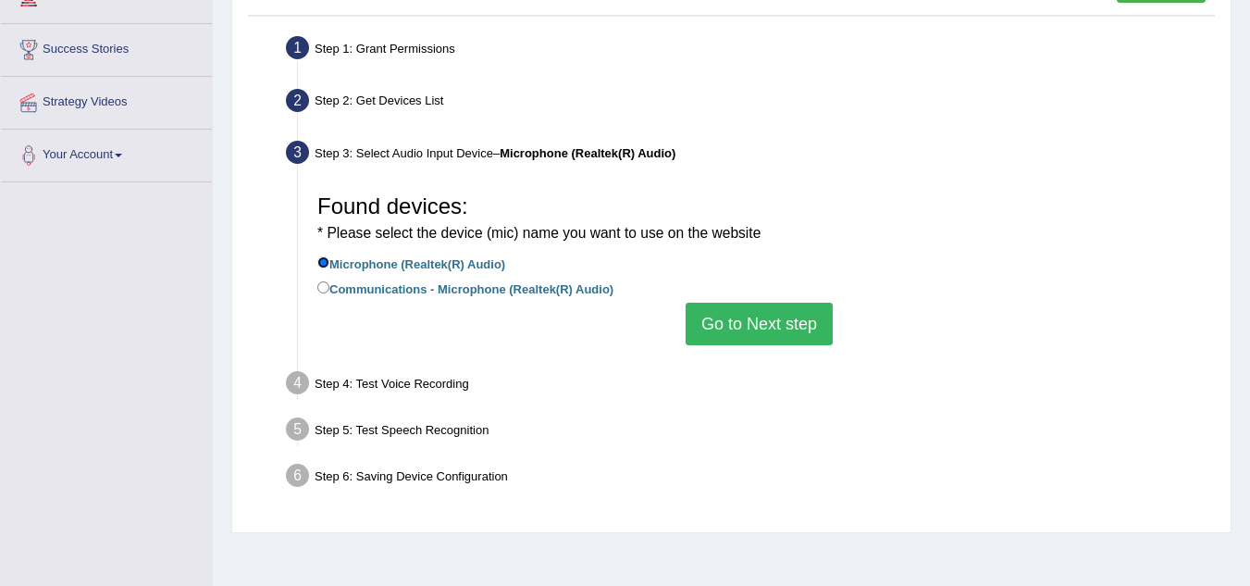
scroll to position [386, 0]
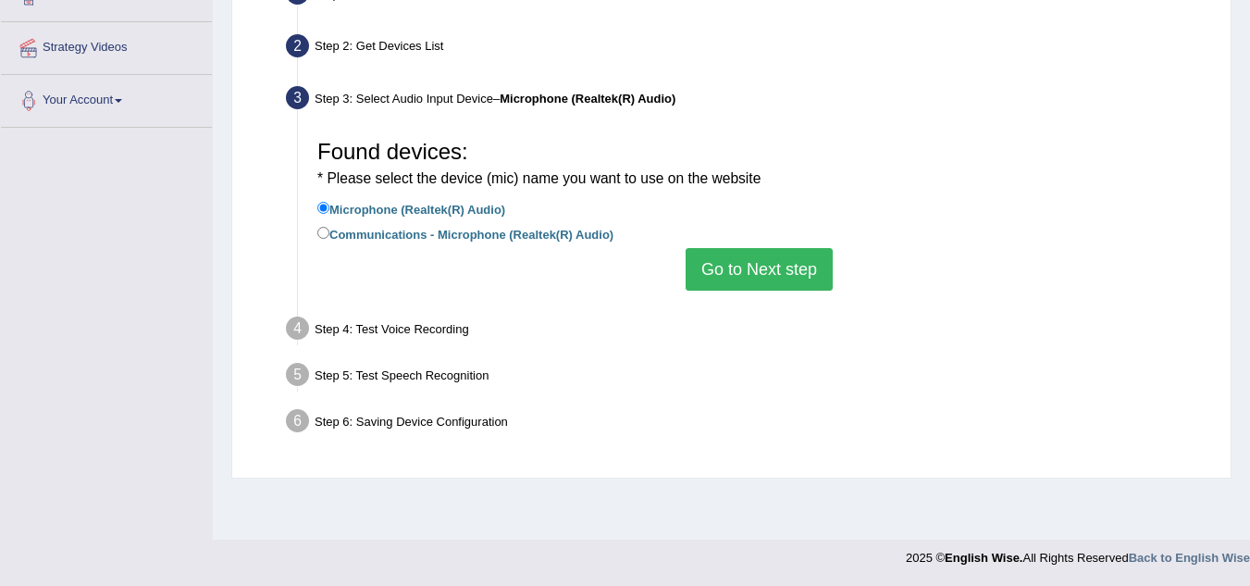
click at [714, 268] on button "Go to Next step" at bounding box center [759, 269] width 147 height 43
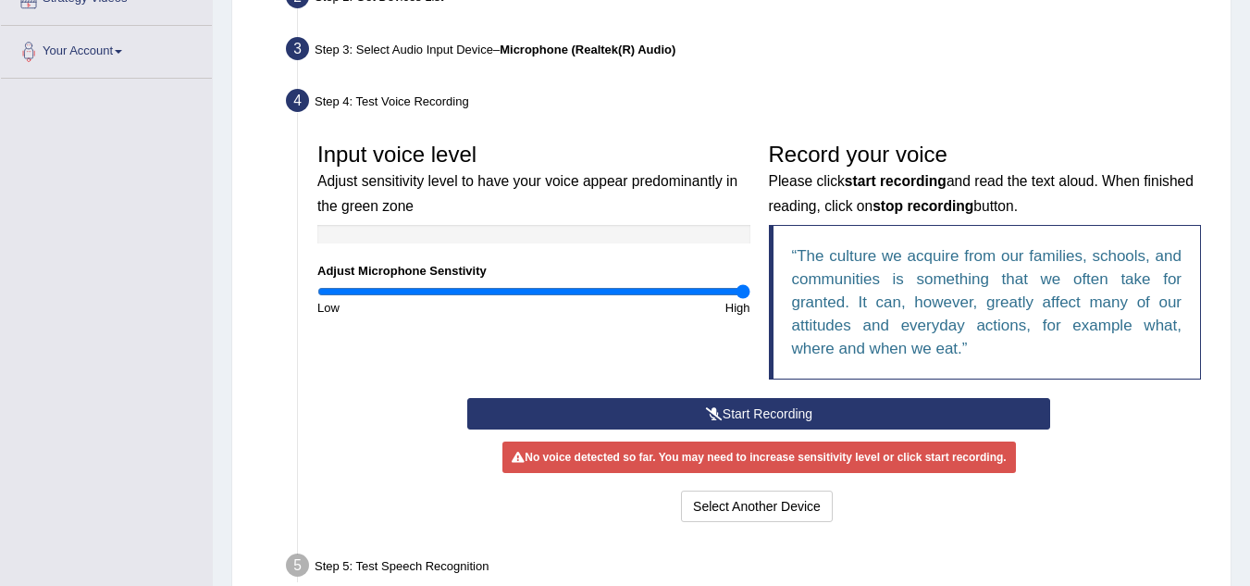
scroll to position [436, 0]
click at [729, 404] on button "Start Recording" at bounding box center [758, 412] width 583 height 31
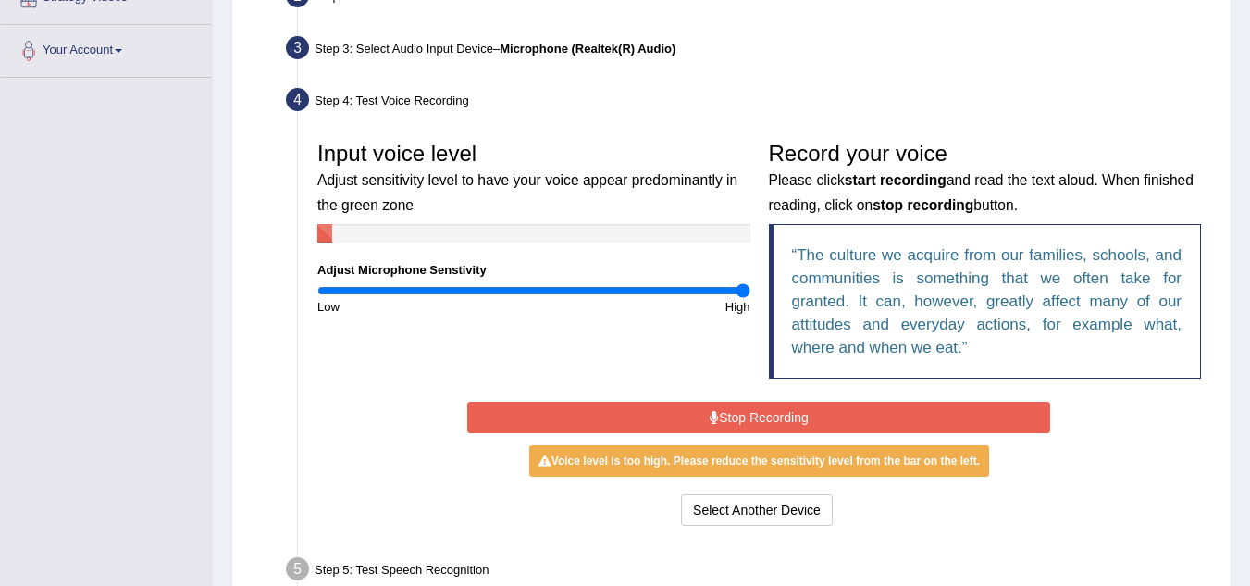
click at [729, 404] on button "Stop Recording" at bounding box center [758, 417] width 583 height 31
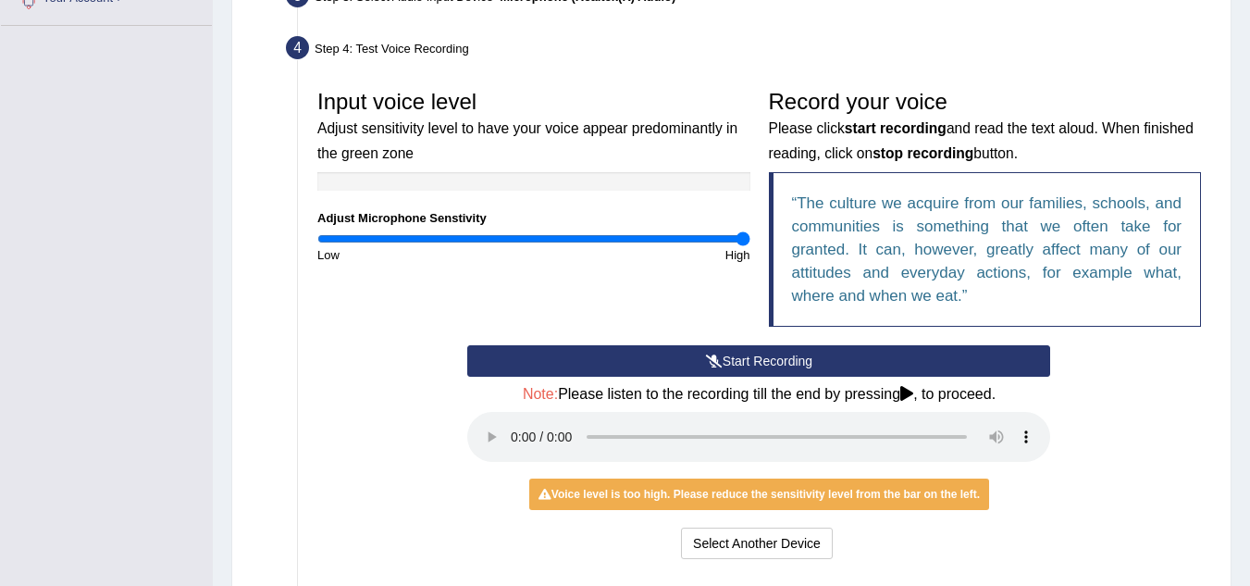
scroll to position [668, 0]
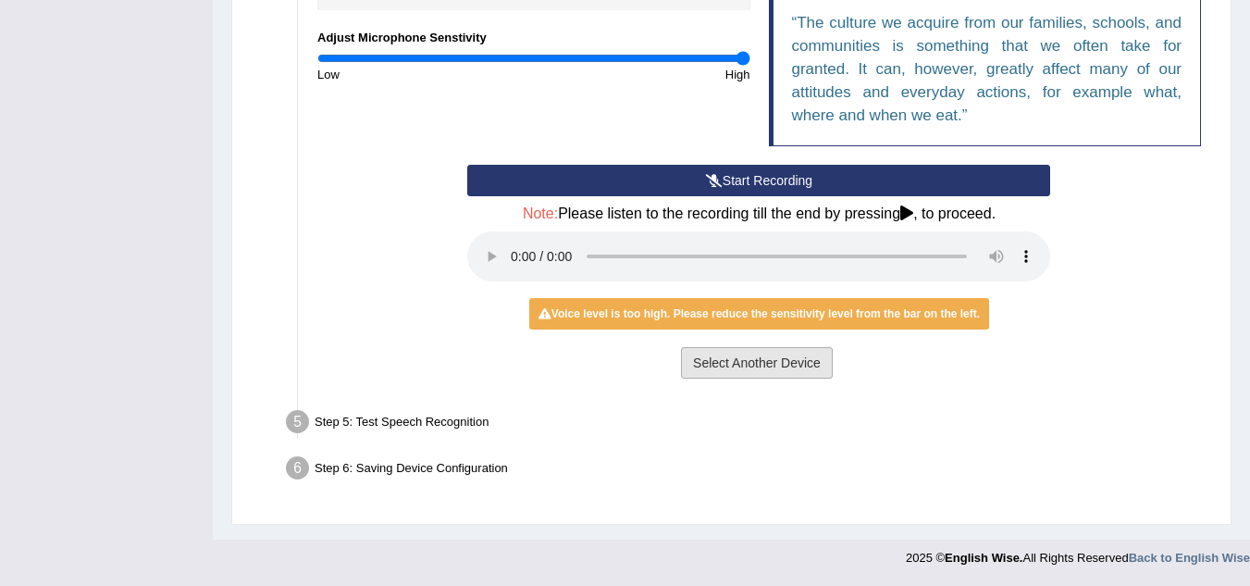
click at [752, 360] on button "Select Another Device" at bounding box center [757, 362] width 152 height 31
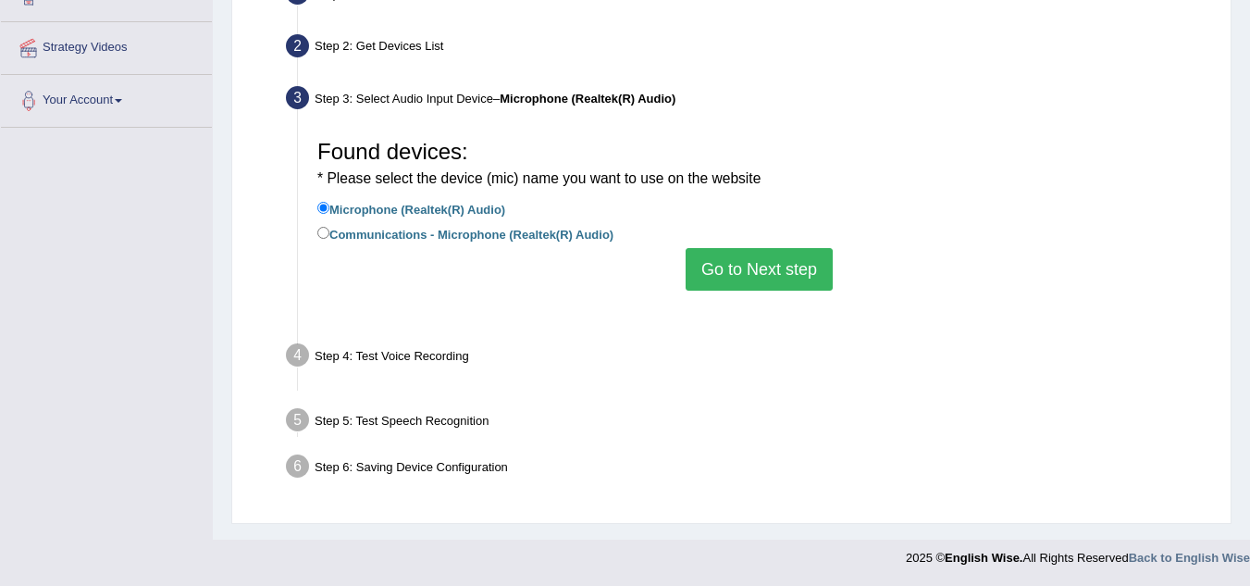
scroll to position [386, 0]
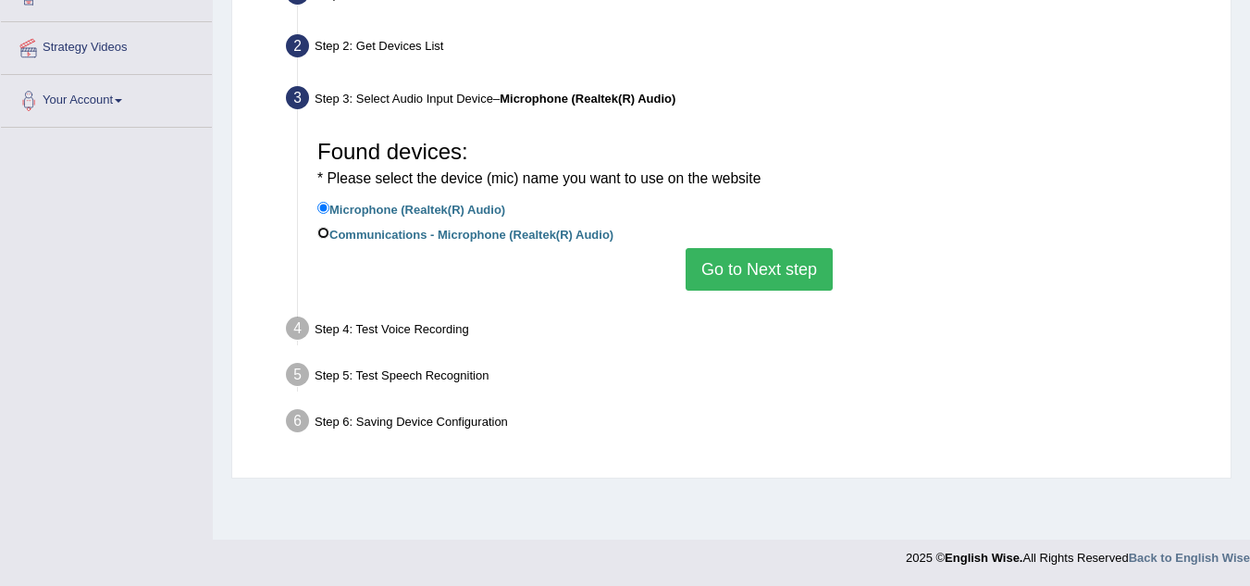
click at [319, 231] on input "Communications - Microphone (Realtek(R) Audio)" at bounding box center [323, 233] width 12 height 12
radio input "true"
click at [736, 264] on button "Go to Next step" at bounding box center [759, 269] width 147 height 43
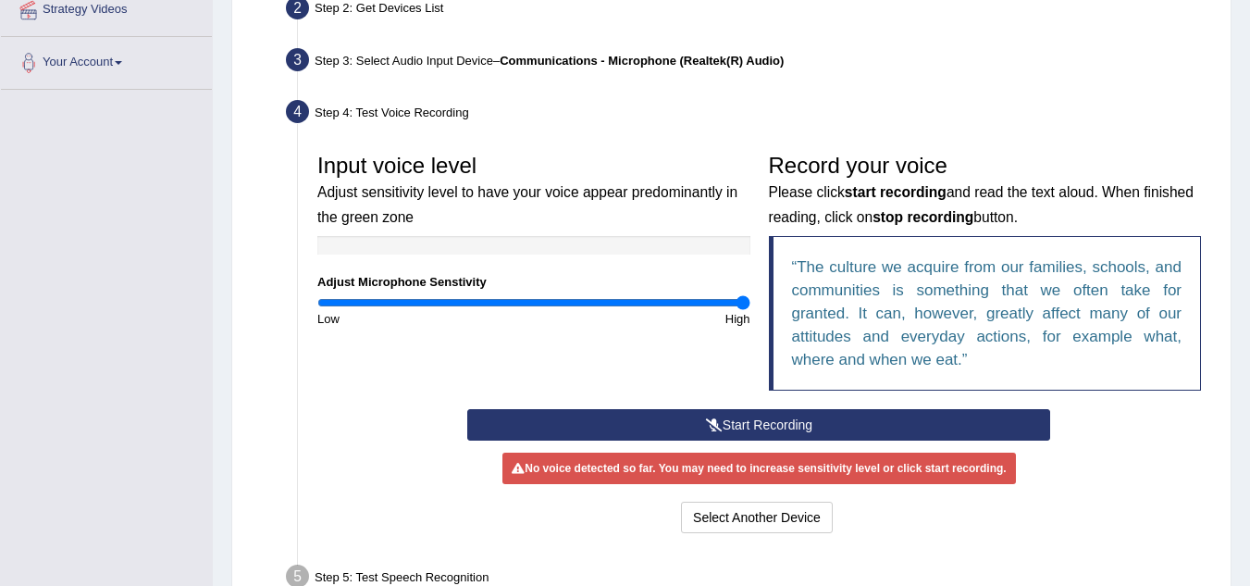
scroll to position [418, 0]
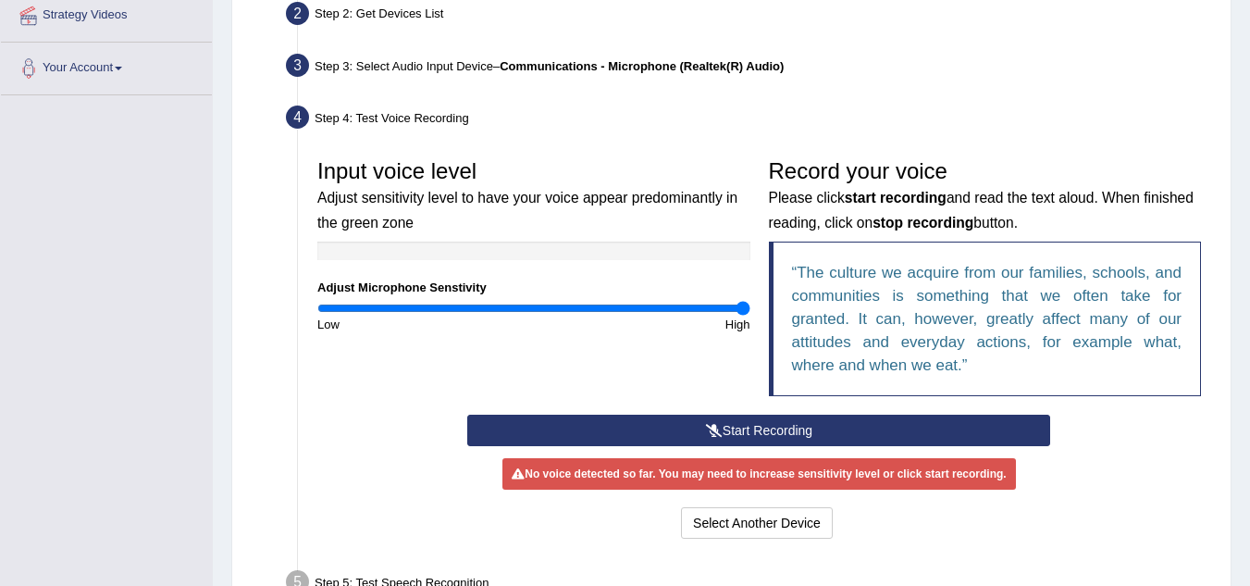
click at [736, 264] on div "Input voice level Adjust sensitivity level to have your voice appear predominan…" at bounding box center [534, 241] width 452 height 183
click at [725, 428] on button "Start Recording" at bounding box center [758, 430] width 583 height 31
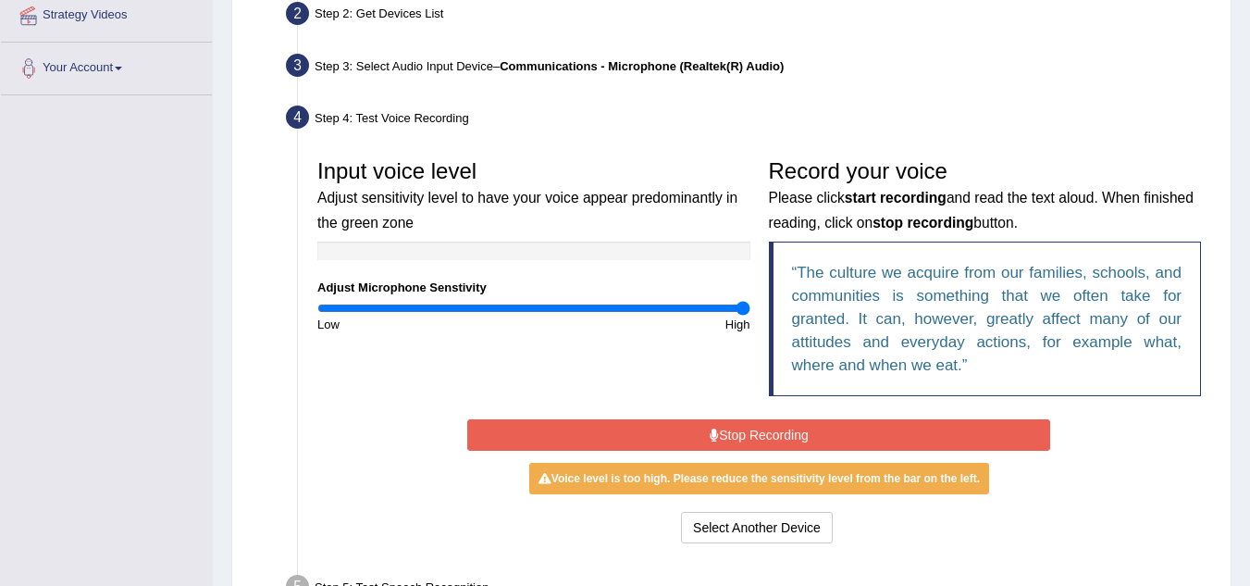
click at [744, 439] on button "Stop Recording" at bounding box center [758, 434] width 583 height 31
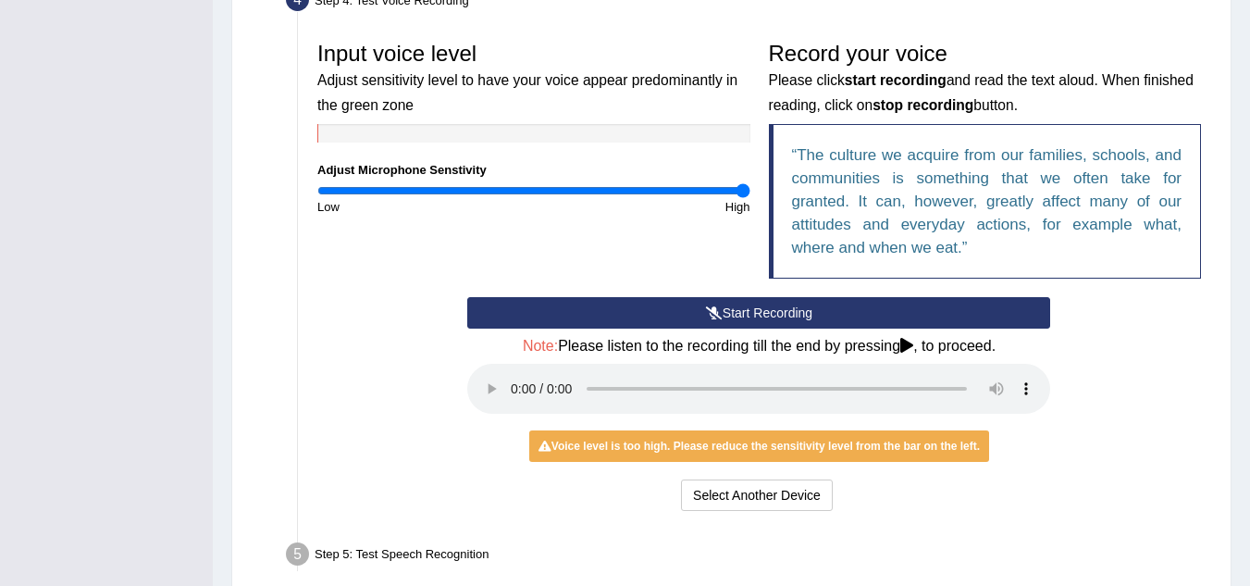
scroll to position [534, 0]
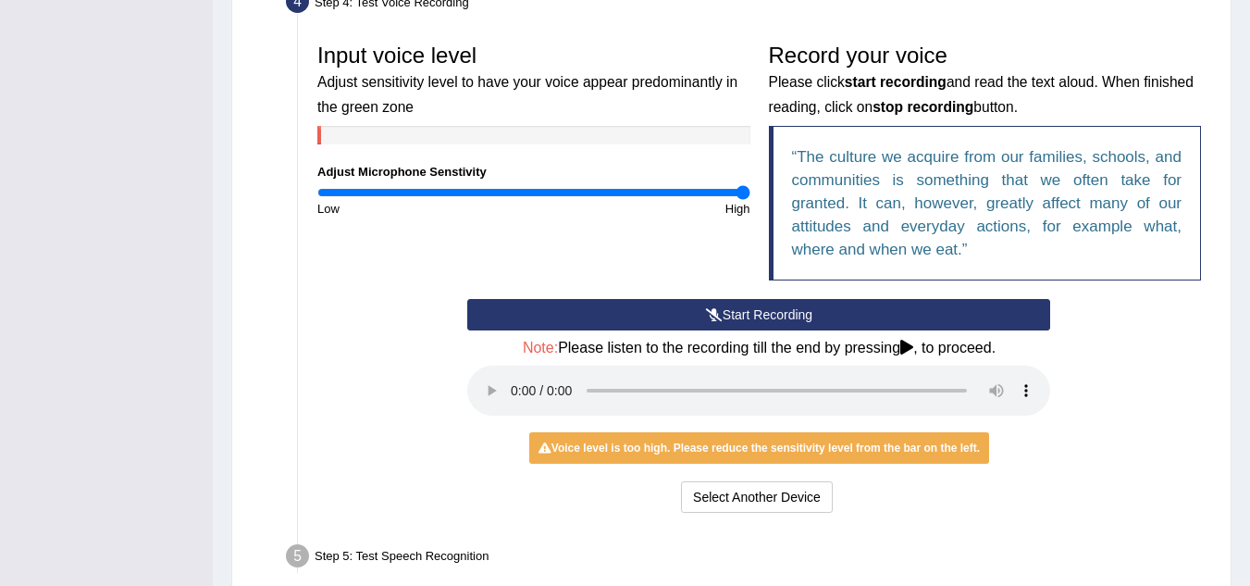
click at [721, 442] on div "Voice level is too high. Please reduce the sensitivity level from the bar on th…" at bounding box center [759, 447] width 460 height 31
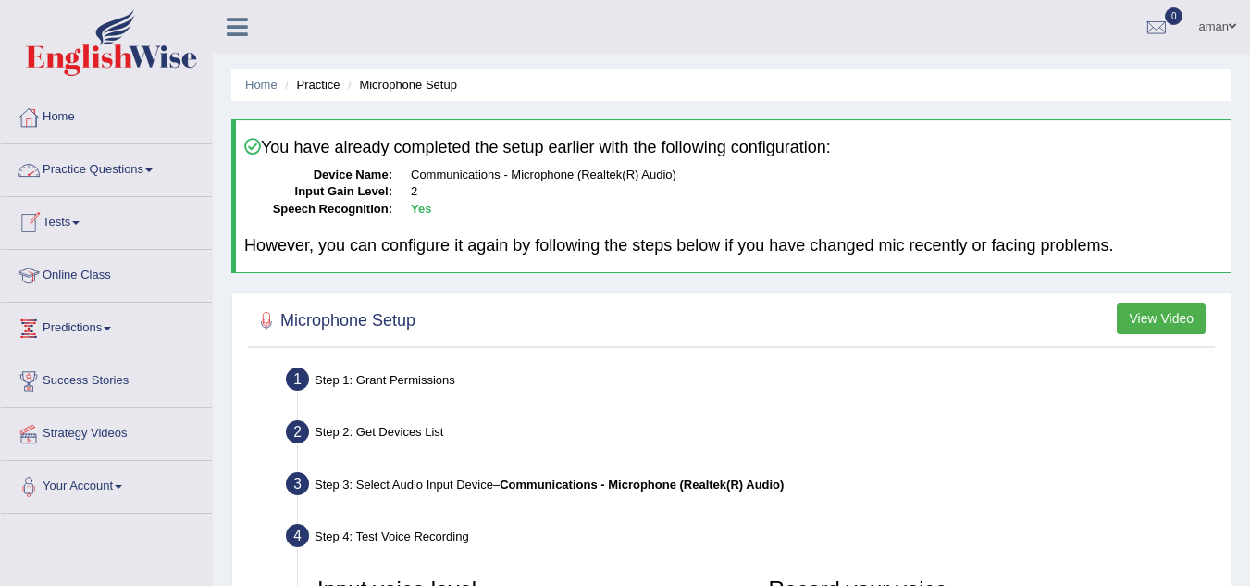
scroll to position [1, 0]
click at [264, 83] on link "Home" at bounding box center [261, 84] width 32 height 14
click at [388, 93] on ul "Home Practice Microphone Setup" at bounding box center [731, 84] width 1000 height 32
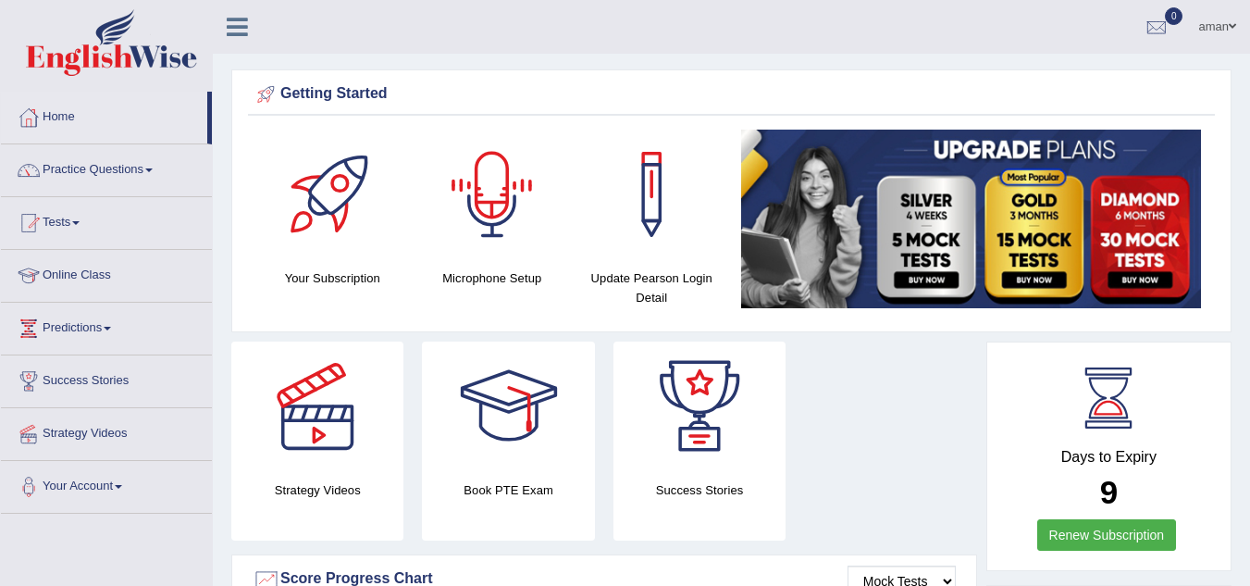
click at [466, 163] on div at bounding box center [493, 195] width 130 height 130
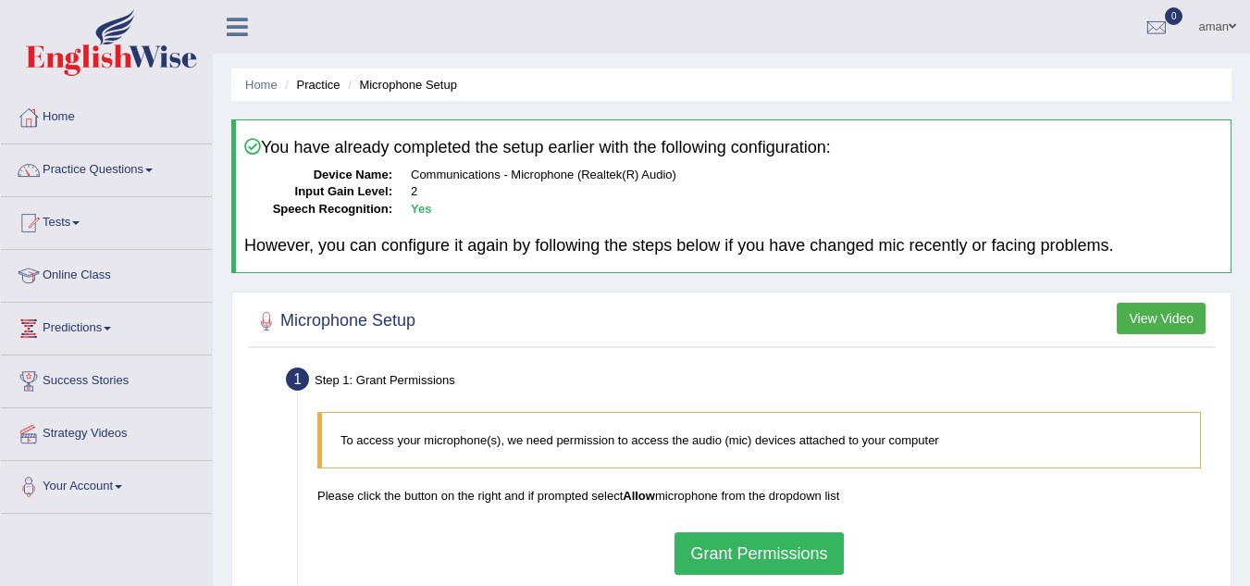
scroll to position [164, 0]
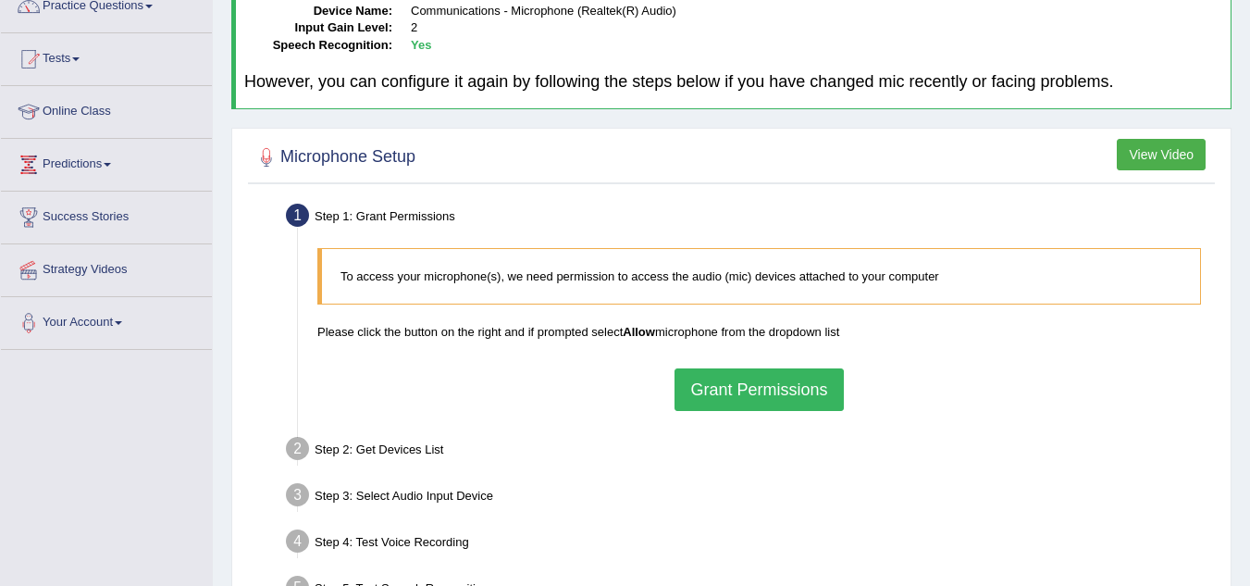
click at [698, 388] on button "Grant Permissions" at bounding box center [759, 389] width 168 height 43
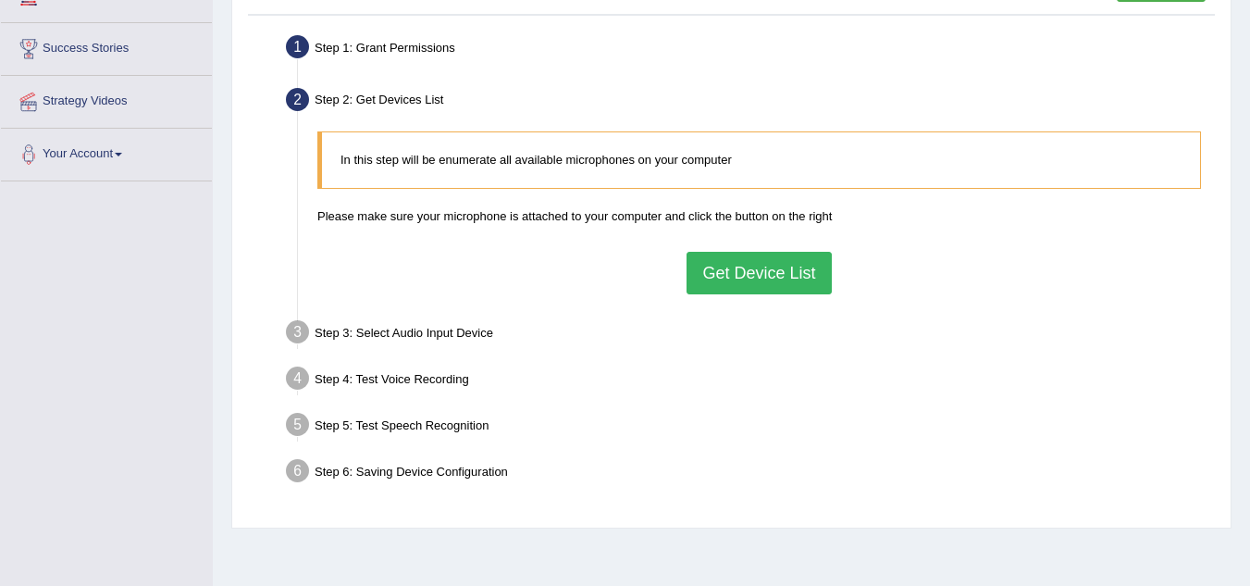
scroll to position [331, 0]
click at [796, 262] on button "Get Device List" at bounding box center [759, 274] width 144 height 43
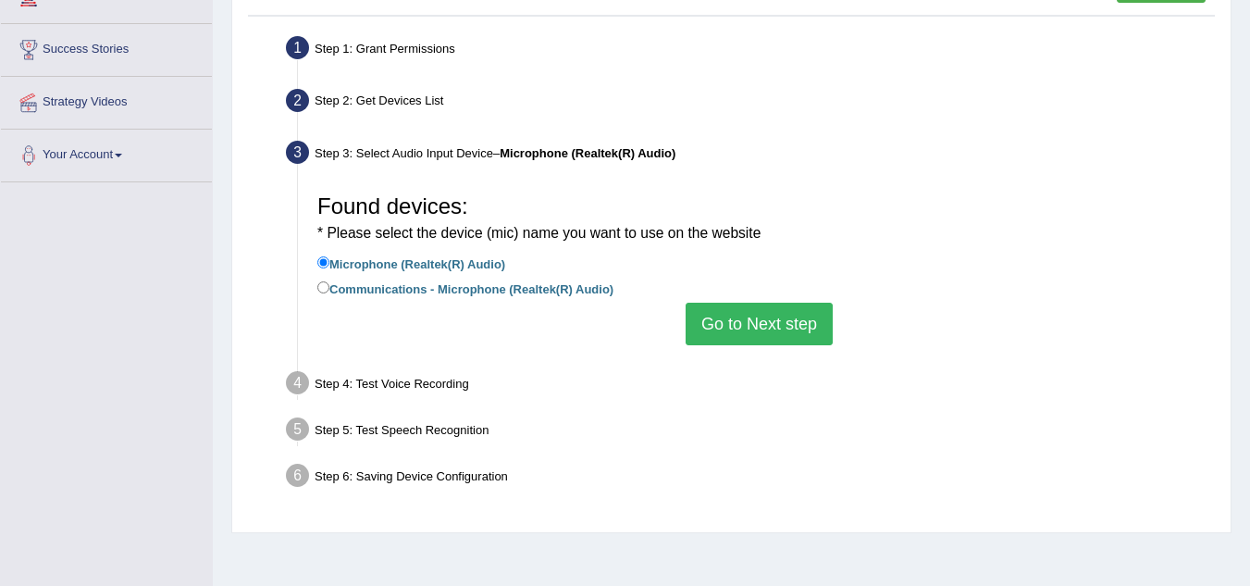
click at [789, 329] on button "Go to Next step" at bounding box center [759, 324] width 147 height 43
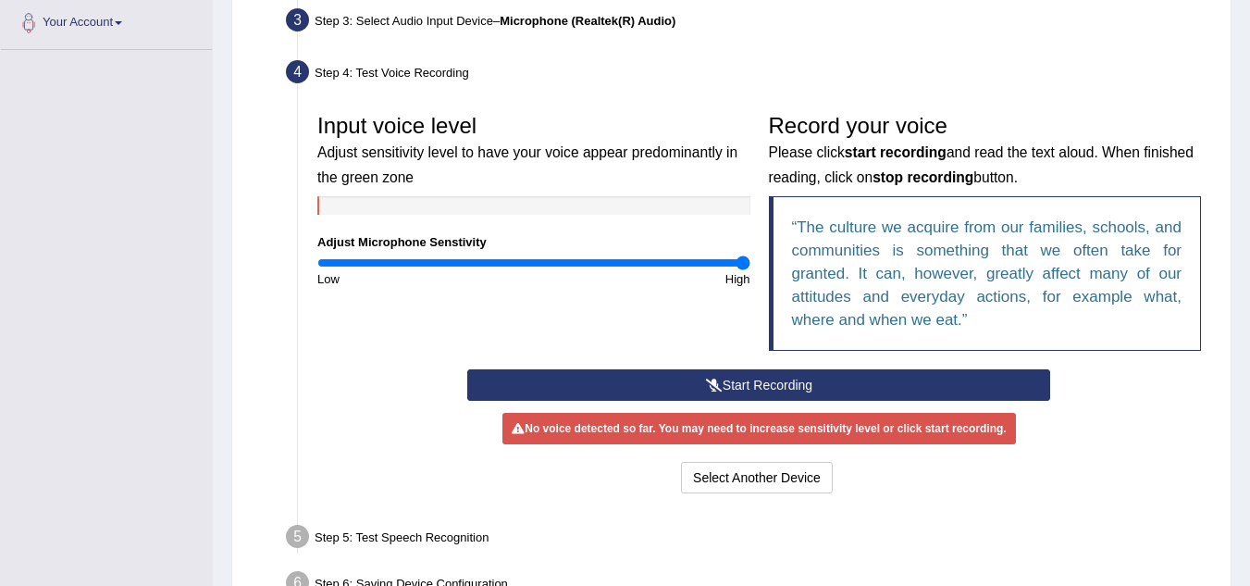
scroll to position [485, 0]
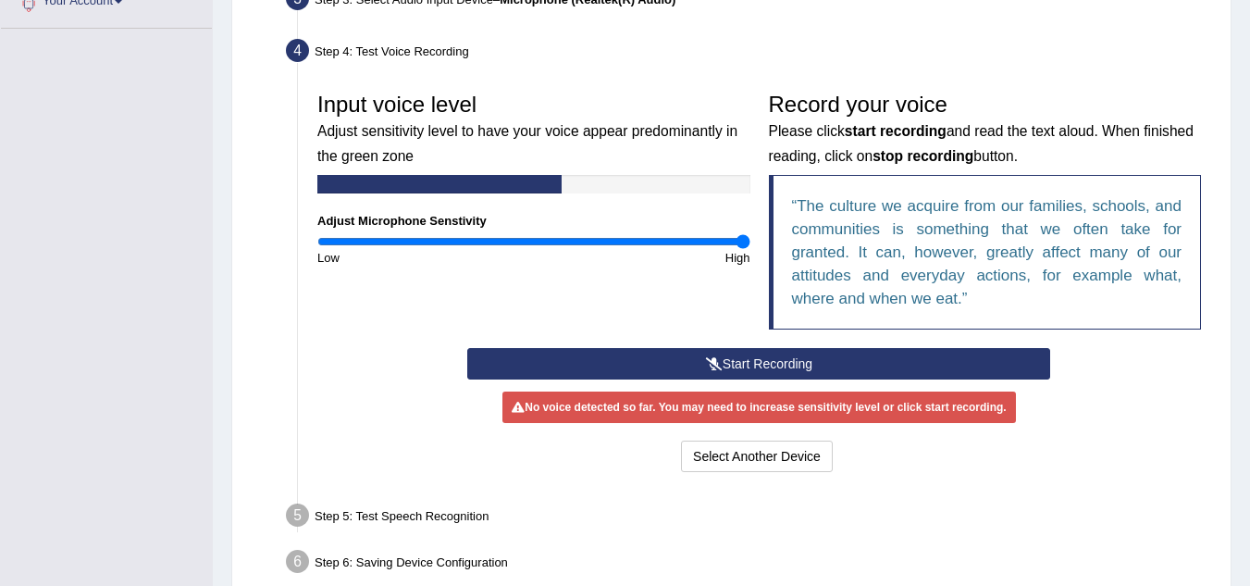
click at [789, 368] on button "Start Recording" at bounding box center [758, 363] width 583 height 31
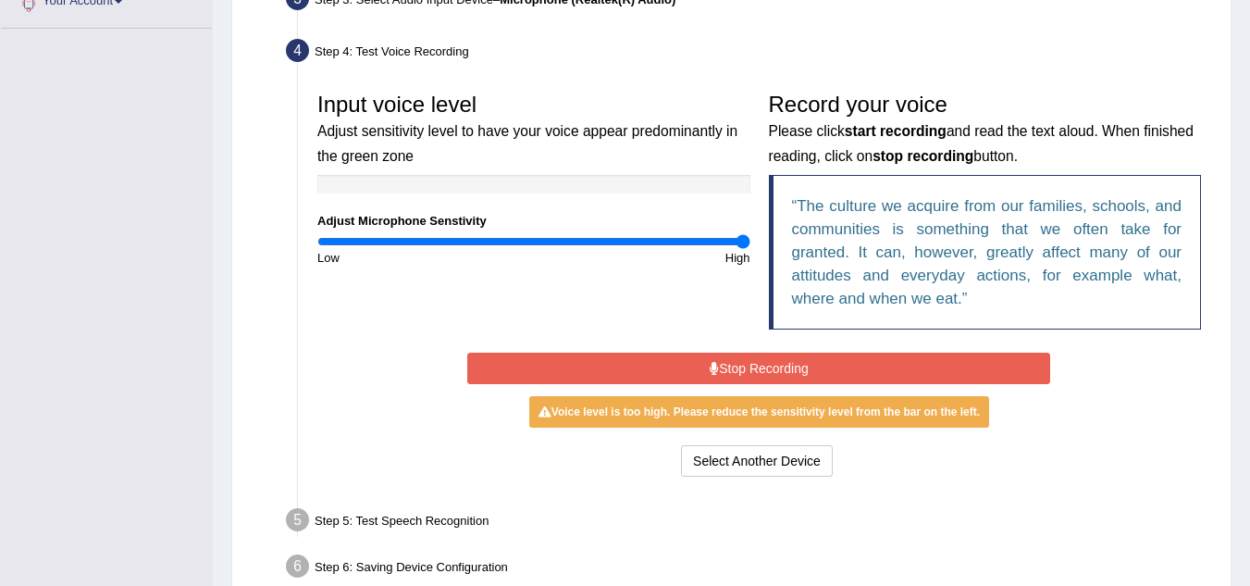
click at [789, 368] on button "Stop Recording" at bounding box center [758, 368] width 583 height 31
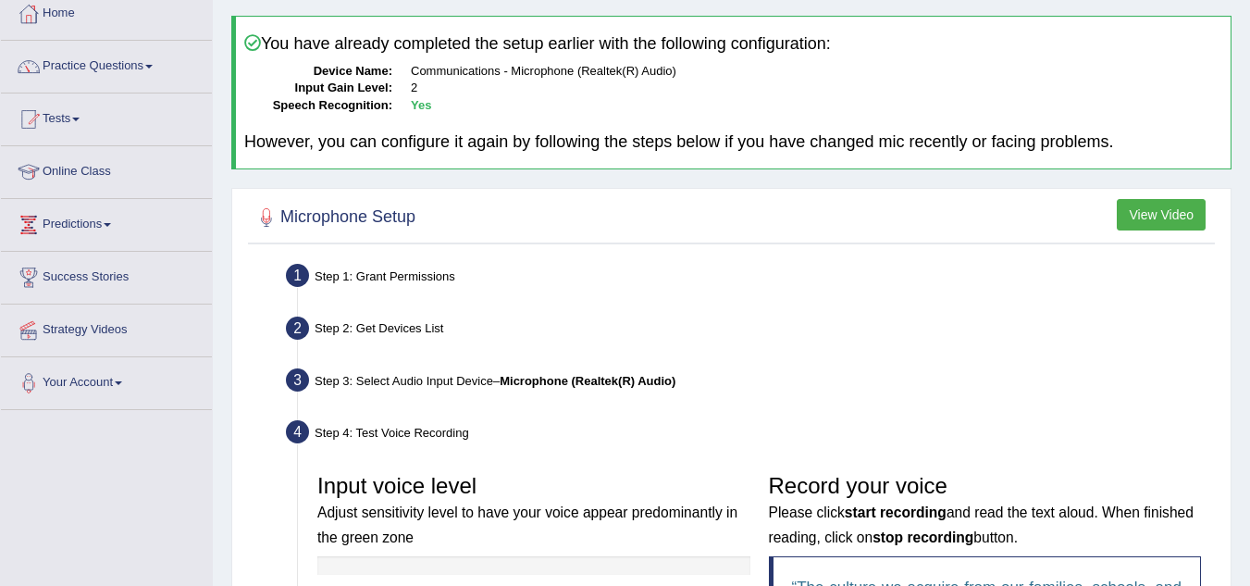
scroll to position [0, 0]
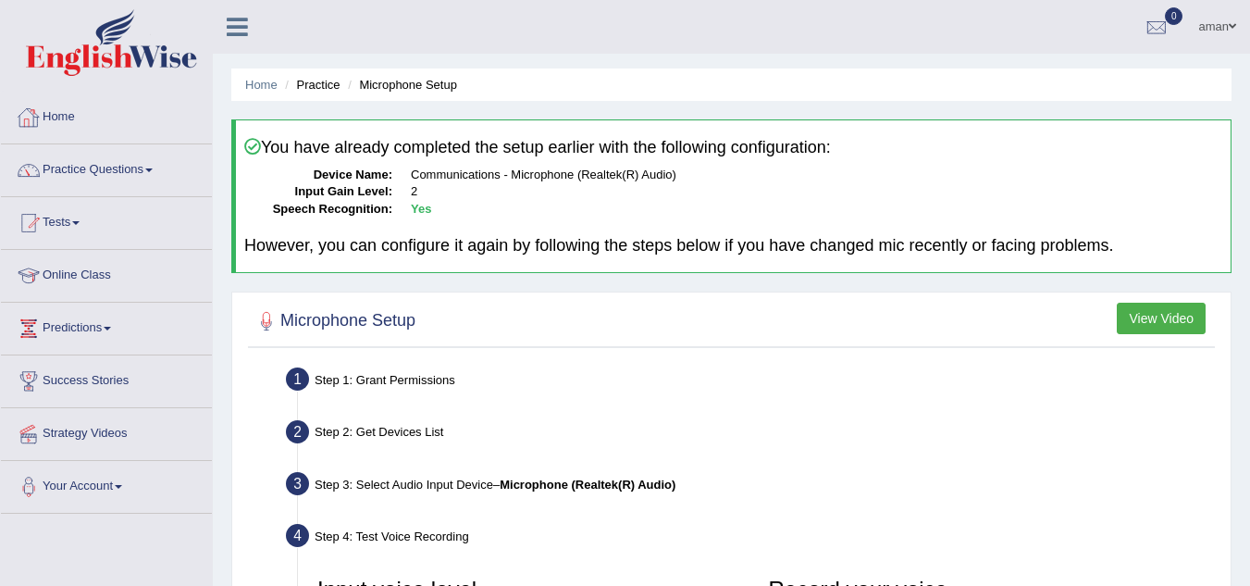
click at [40, 122] on div at bounding box center [29, 118] width 28 height 28
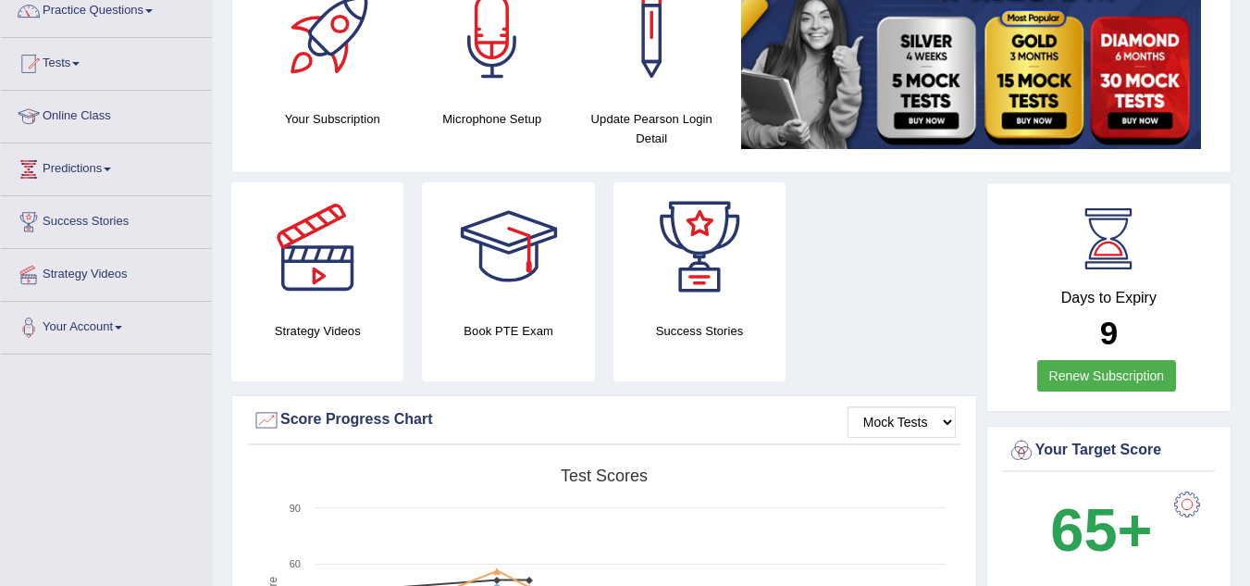
scroll to position [160, 0]
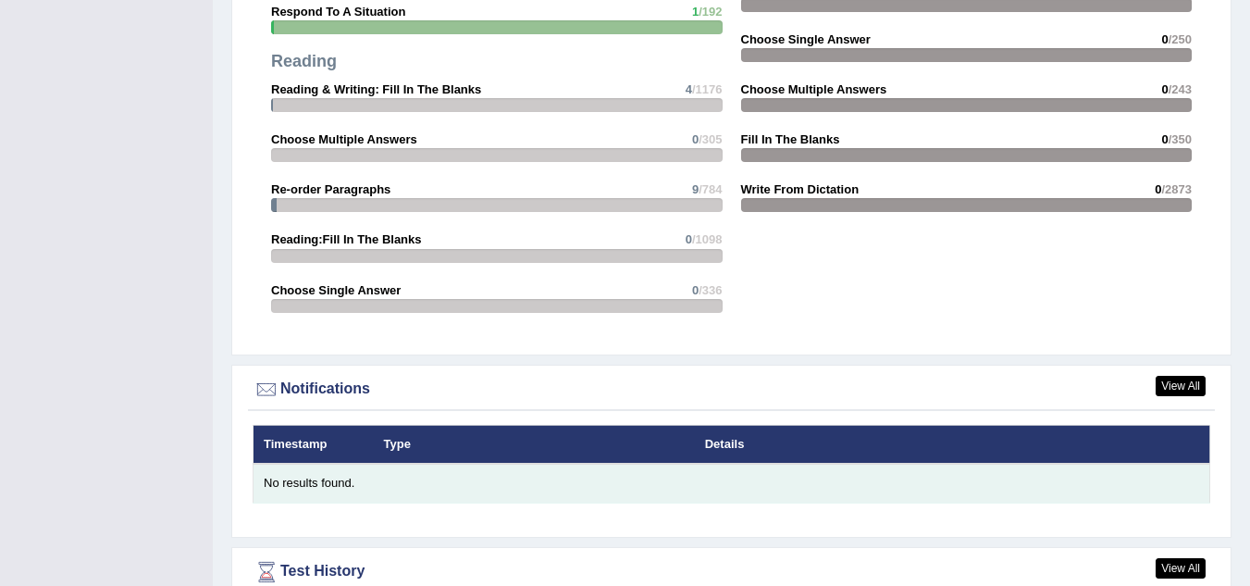
click at [504, 468] on td "No results found." at bounding box center [732, 483] width 957 height 39
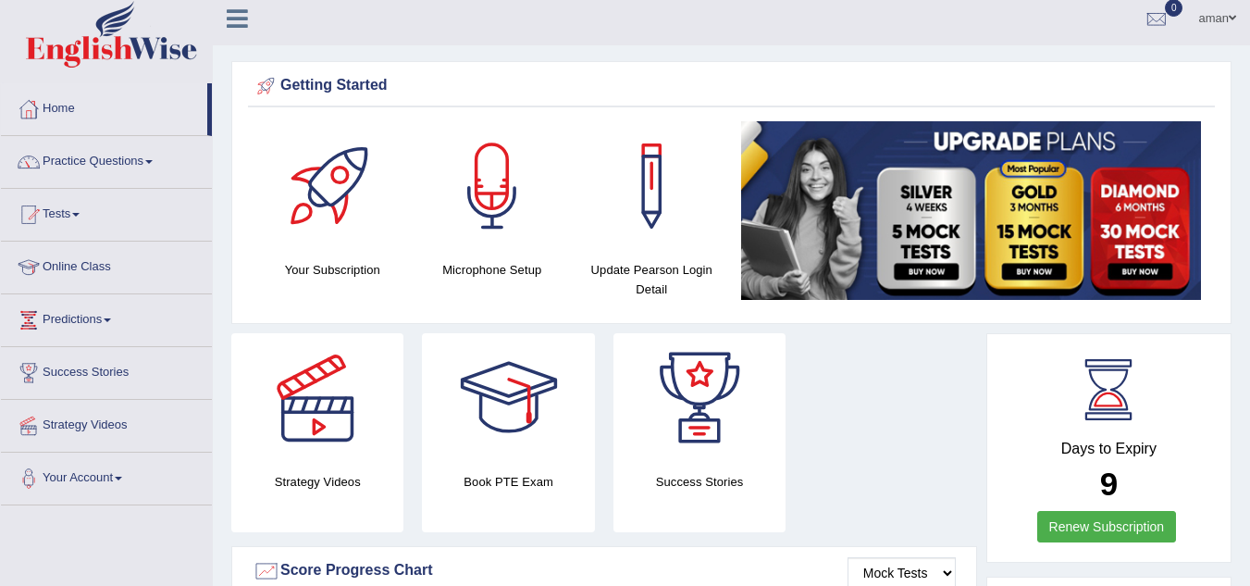
scroll to position [0, 0]
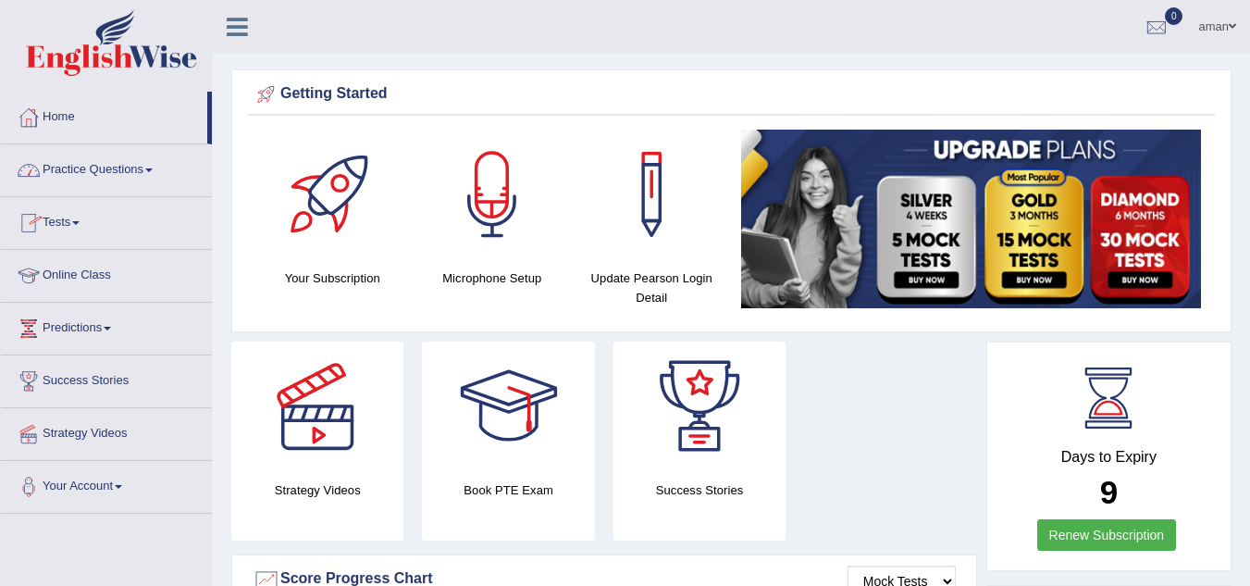
click at [114, 171] on link "Practice Questions" at bounding box center [106, 167] width 211 height 46
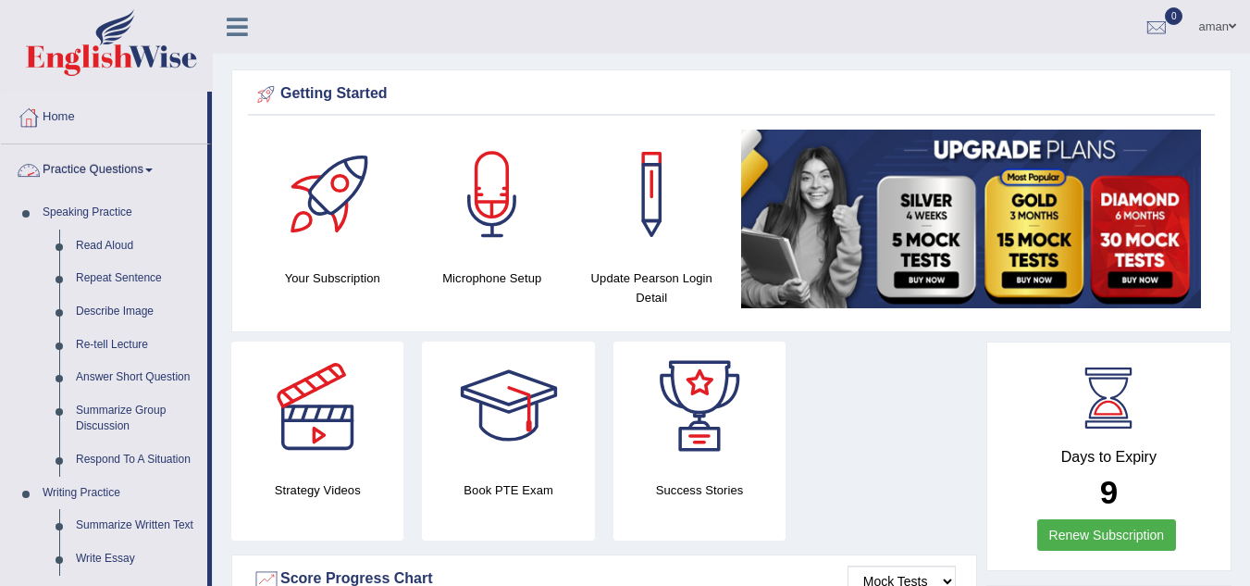
click at [61, 161] on link "Practice Questions" at bounding box center [104, 167] width 206 height 46
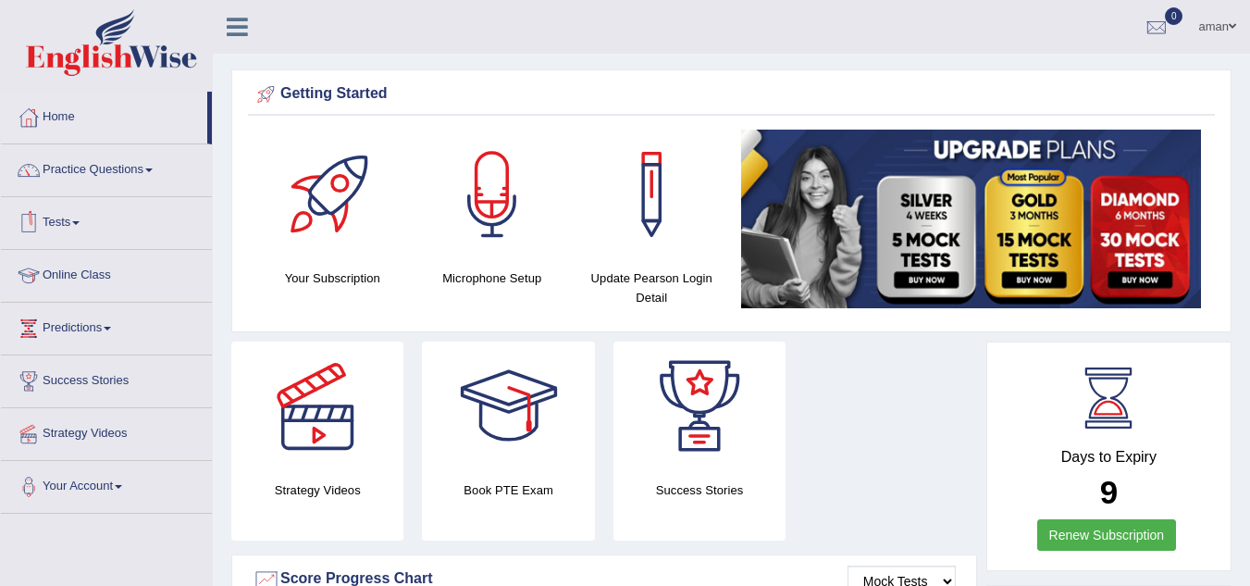
click at [70, 221] on link "Tests" at bounding box center [106, 220] width 211 height 46
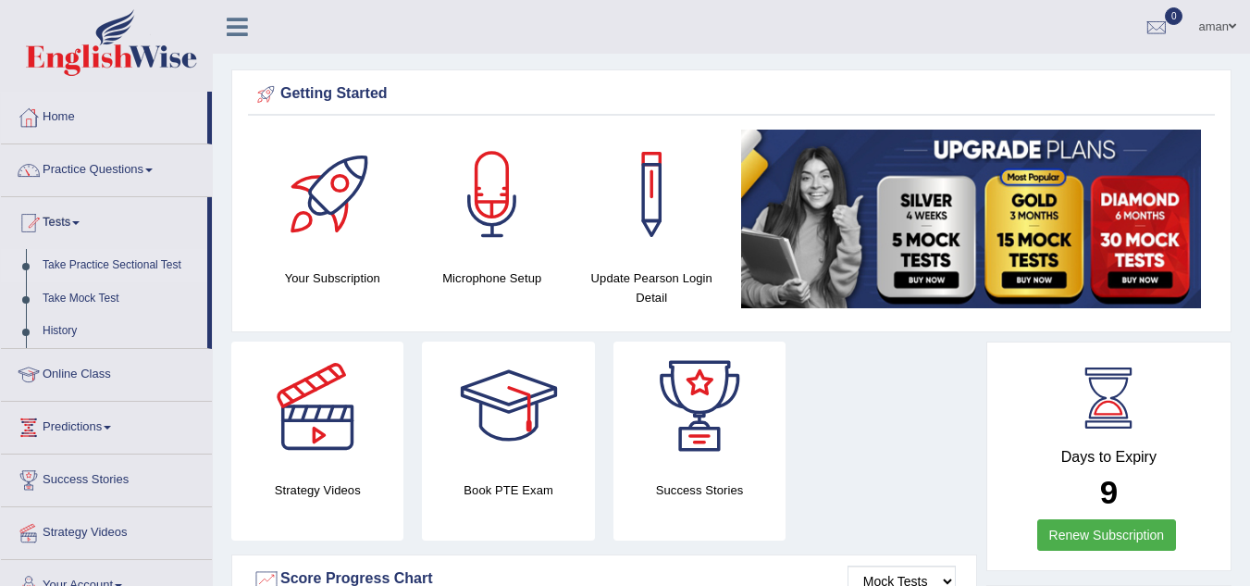
click at [69, 264] on link "Take Practice Sectional Test" at bounding box center [120, 265] width 173 height 33
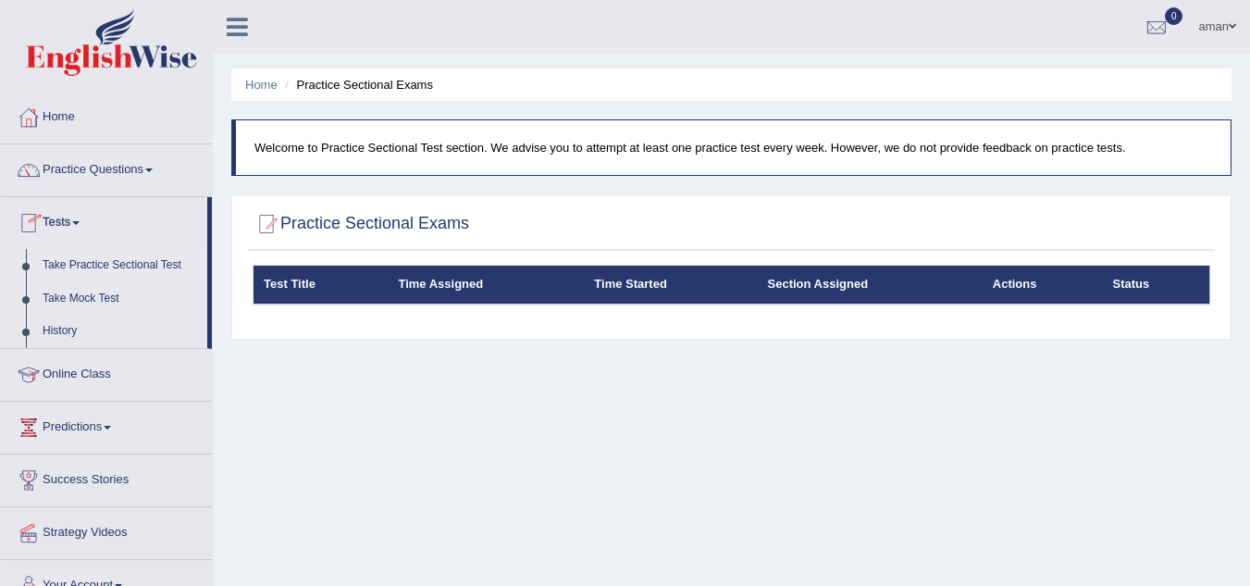
click at [244, 78] on ul "Home Practice Sectional Exams" at bounding box center [731, 84] width 1000 height 32
click at [265, 85] on link "Home" at bounding box center [261, 85] width 32 height 14
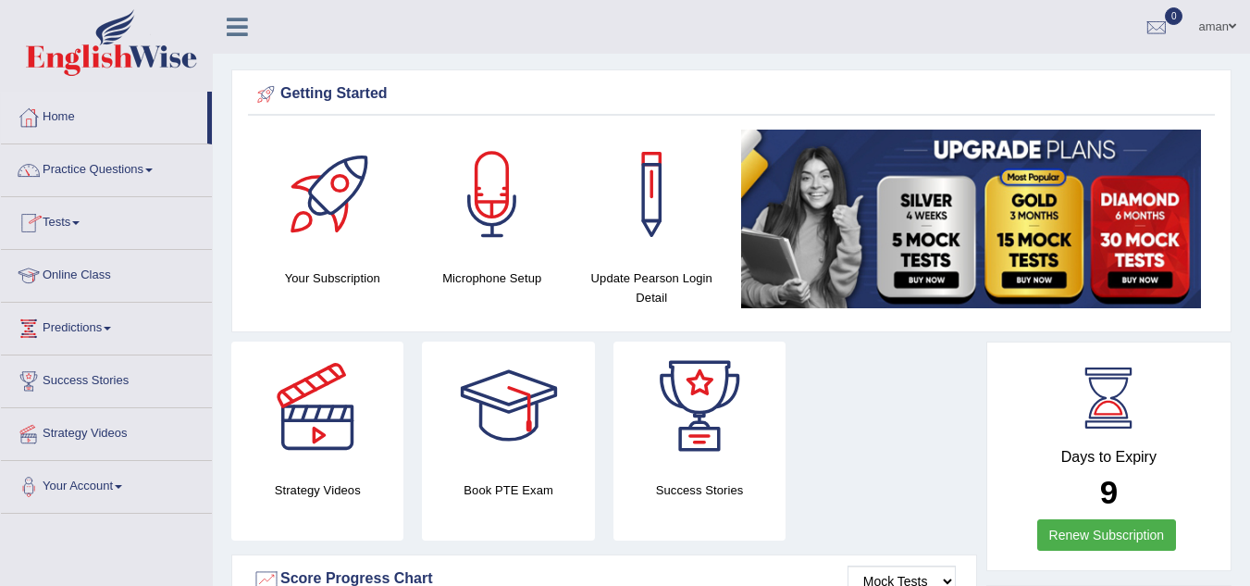
click at [64, 215] on link "Tests" at bounding box center [106, 220] width 211 height 46
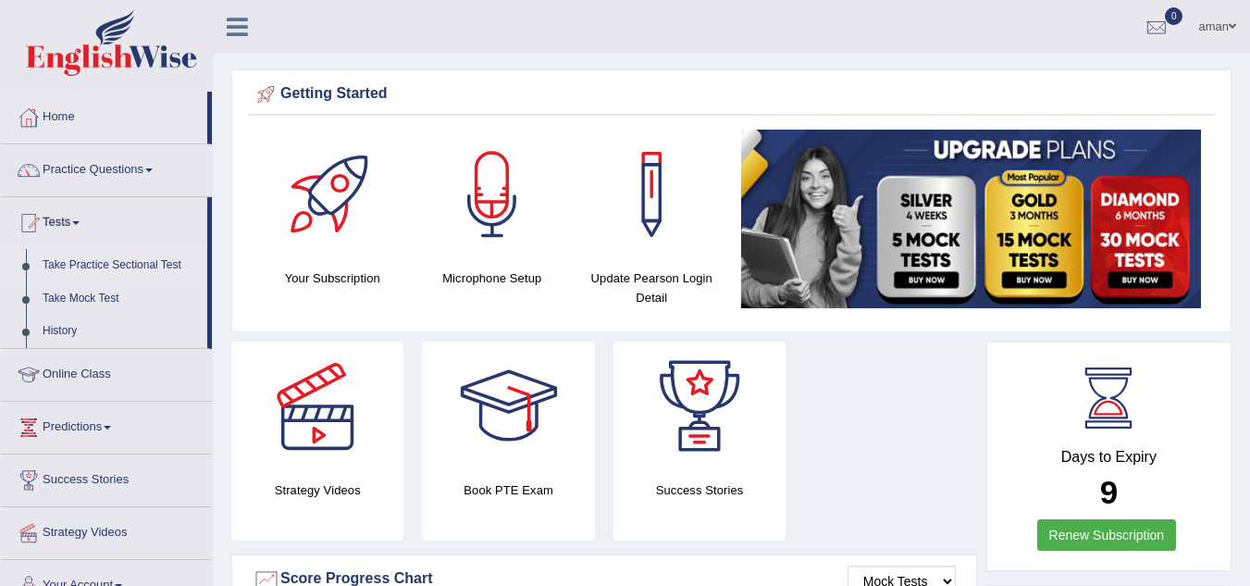
click at [48, 262] on link "Take Practice Sectional Test" at bounding box center [120, 265] width 173 height 33
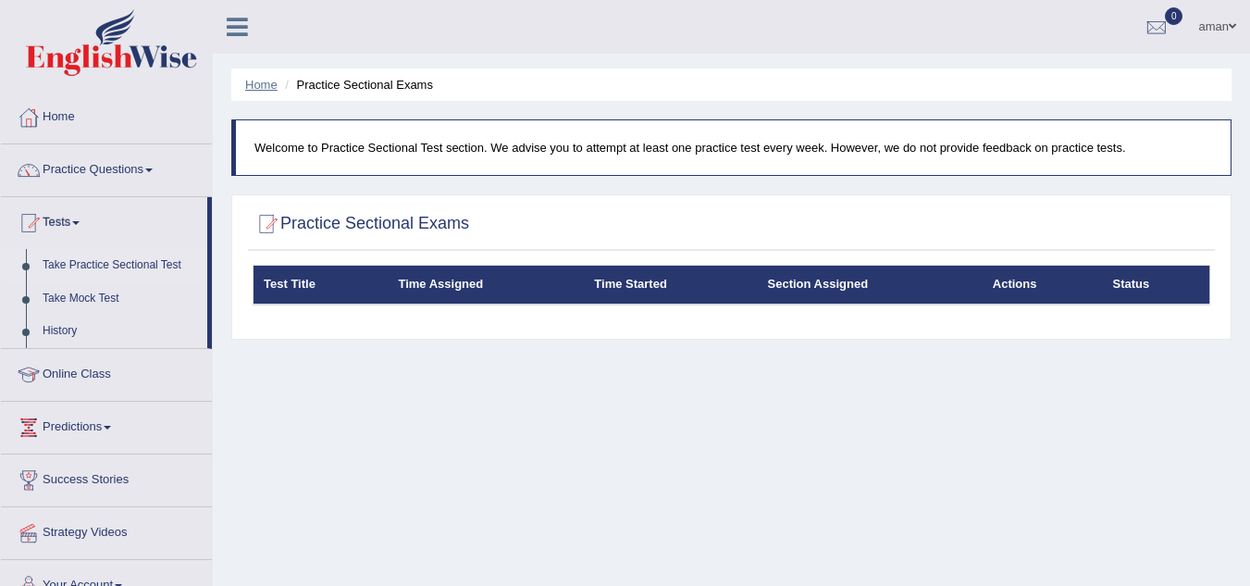
click at [261, 88] on link "Home" at bounding box center [261, 85] width 32 height 14
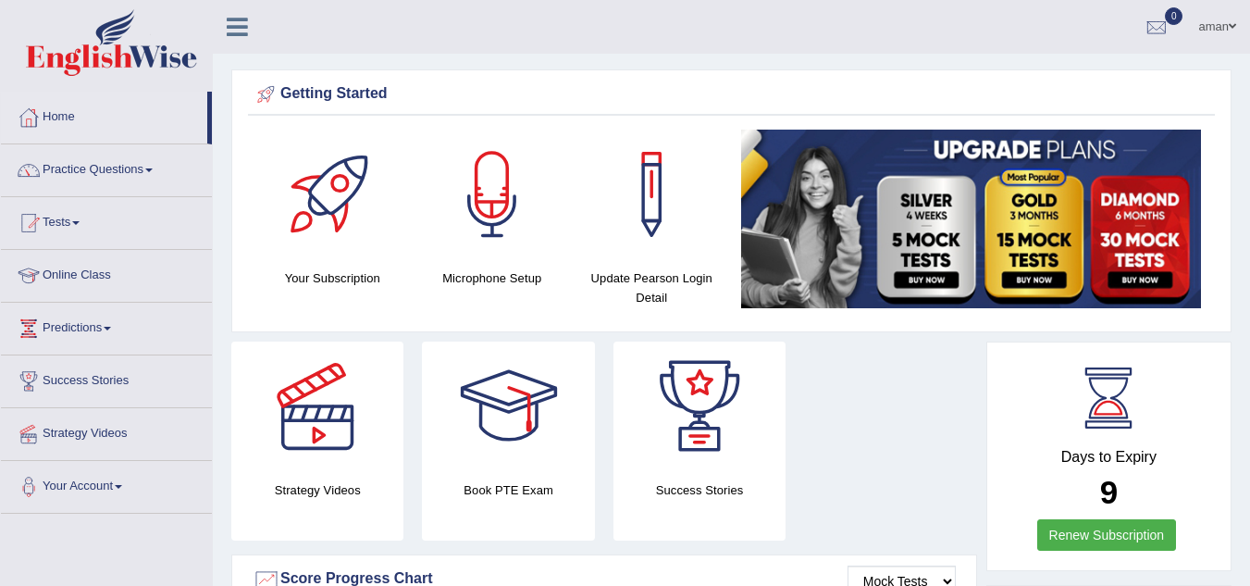
click at [474, 168] on div at bounding box center [493, 195] width 130 height 130
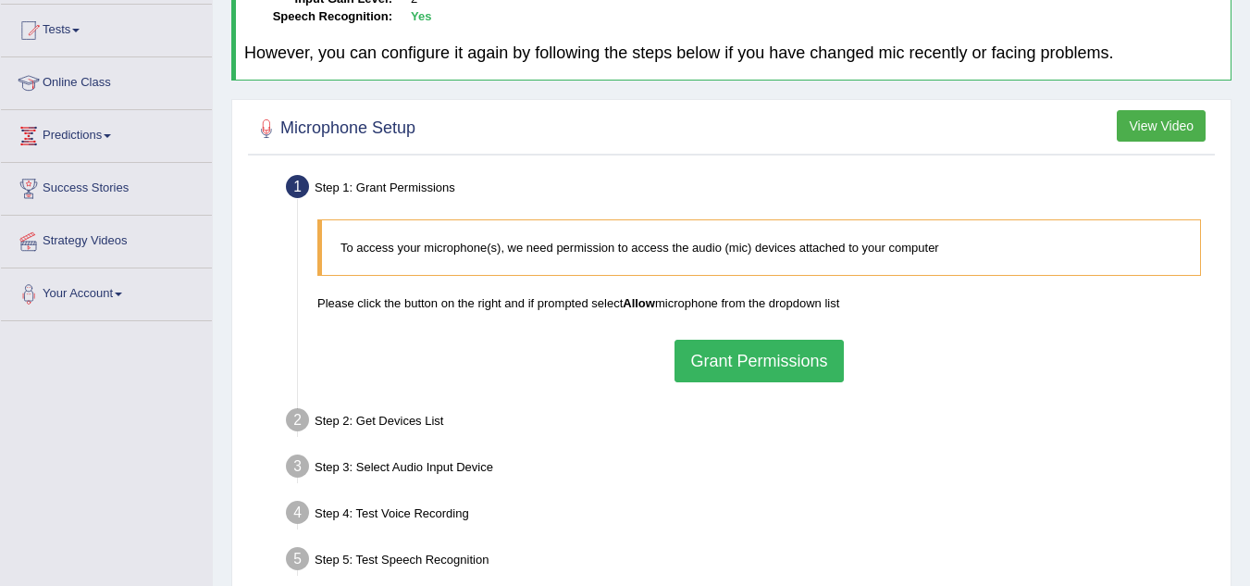
scroll to position [194, 0]
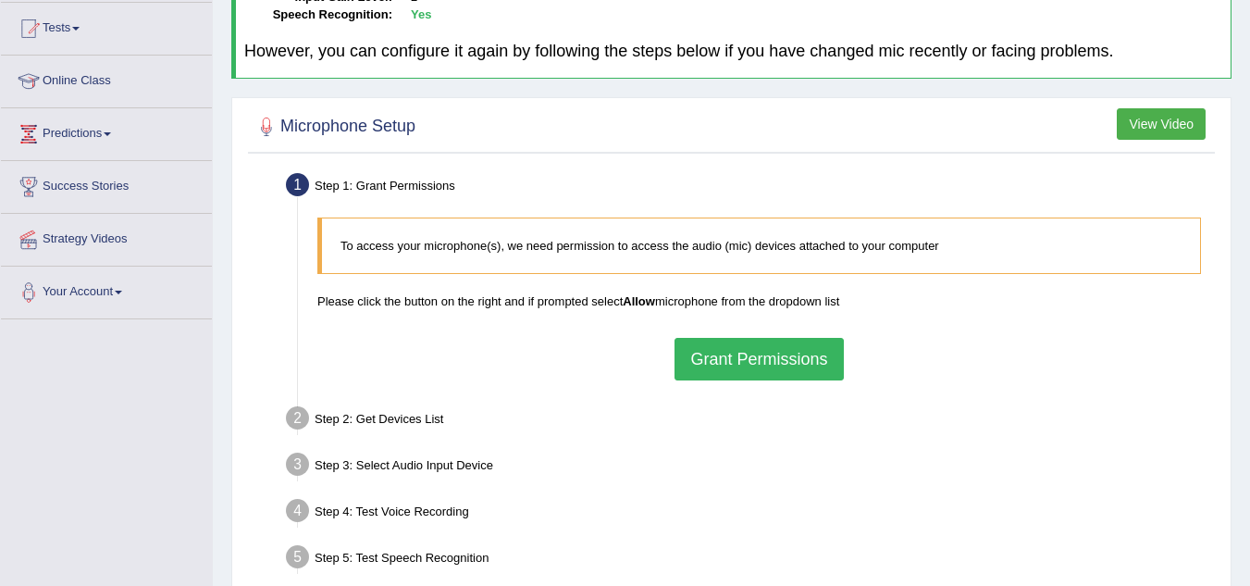
click at [742, 358] on button "Grant Permissions" at bounding box center [759, 359] width 168 height 43
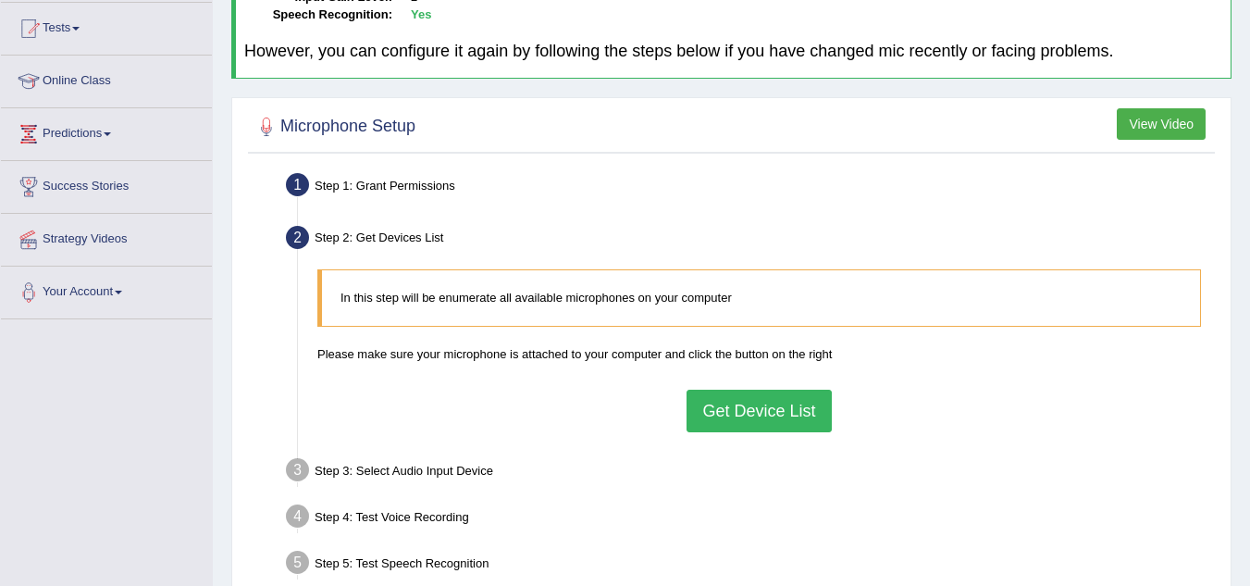
scroll to position [386, 0]
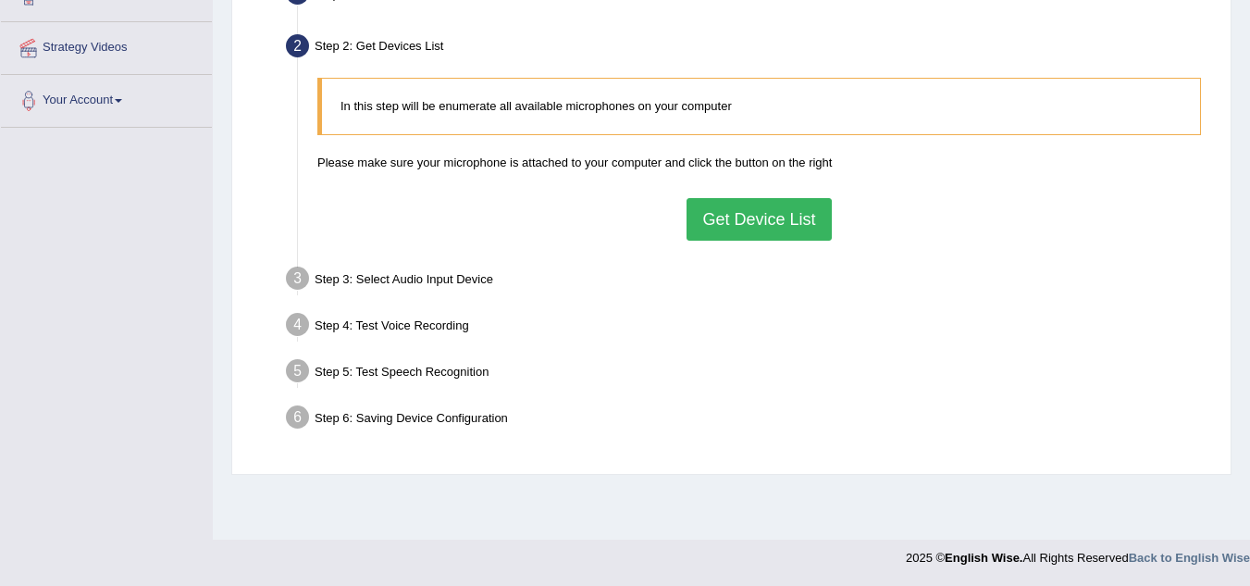
click at [744, 221] on button "Get Device List" at bounding box center [759, 219] width 144 height 43
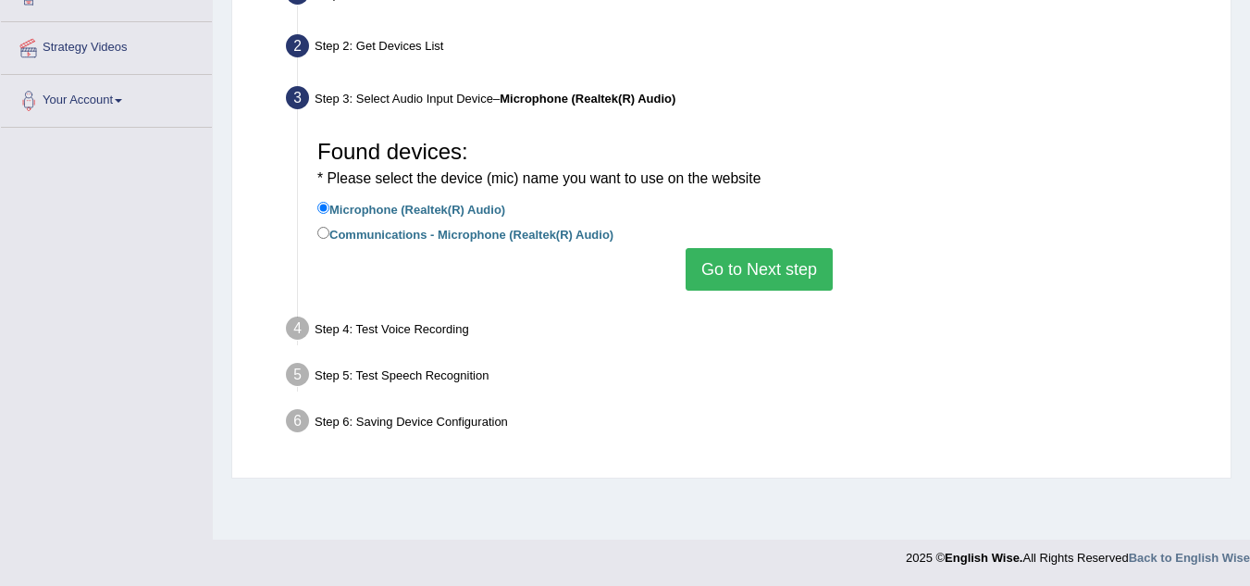
click at [815, 268] on button "Go to Next step" at bounding box center [759, 269] width 147 height 43
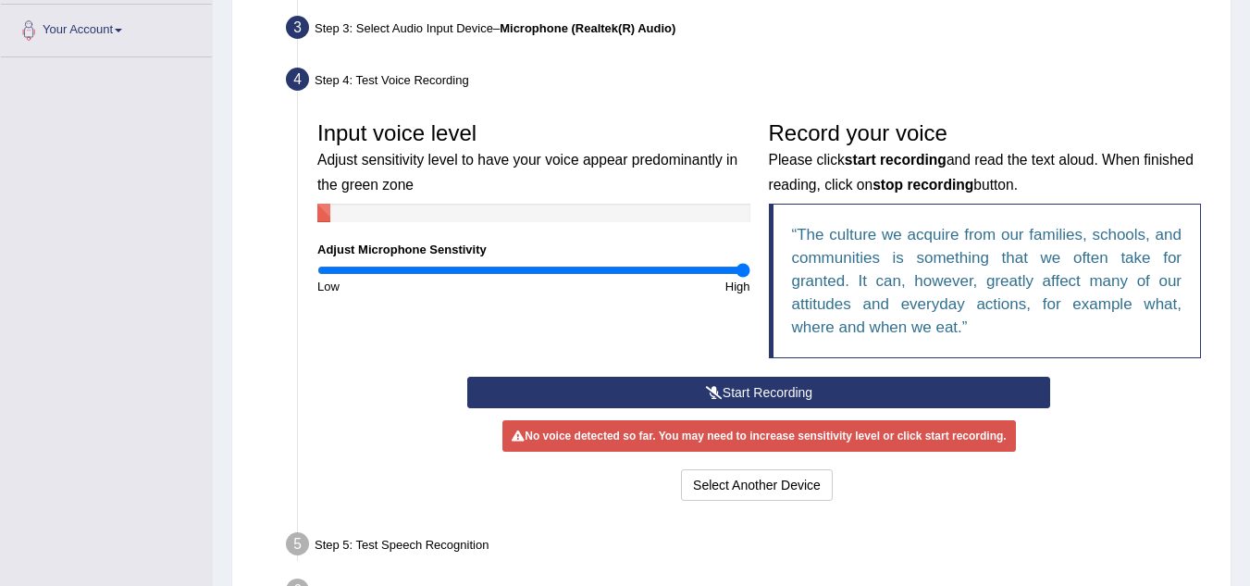
scroll to position [457, 0]
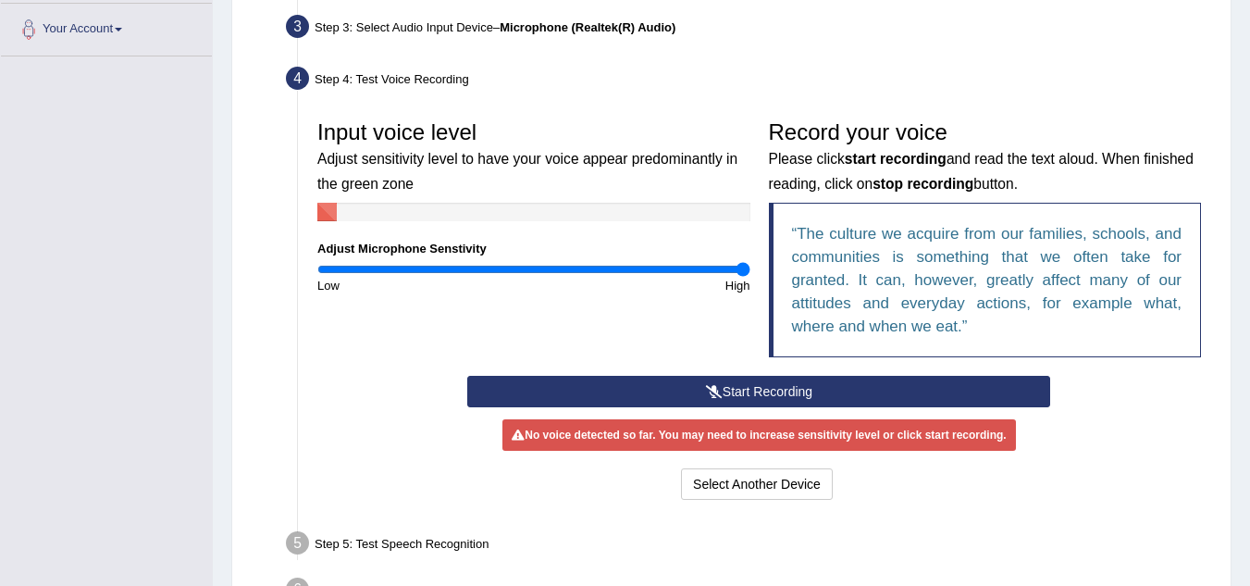
click at [792, 384] on button "Start Recording" at bounding box center [758, 391] width 583 height 31
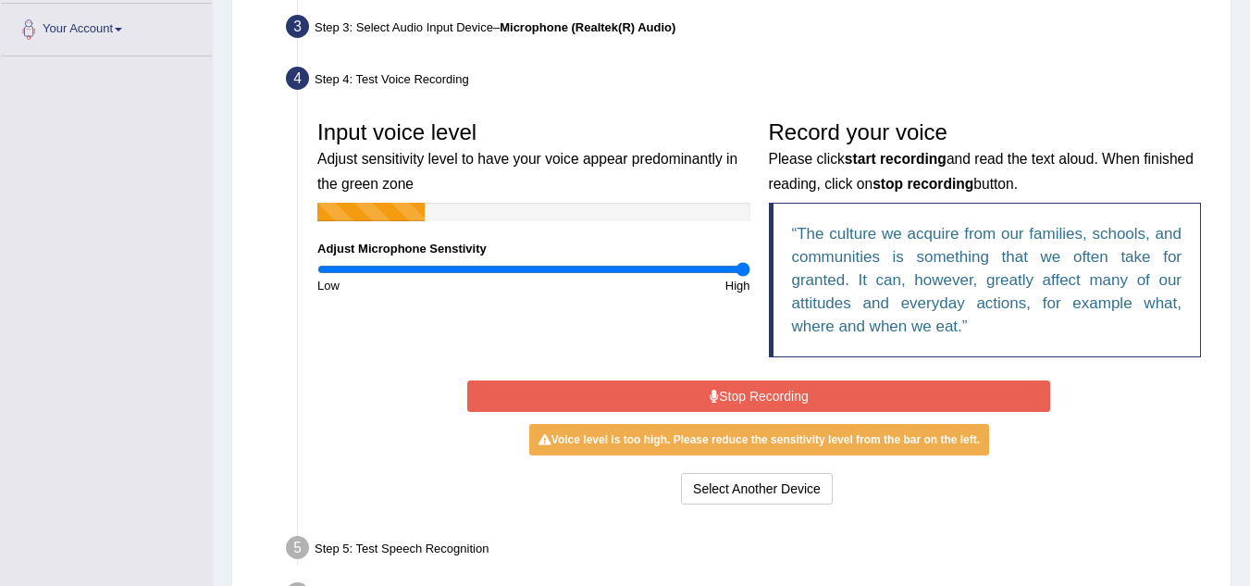
click at [792, 384] on button "Stop Recording" at bounding box center [758, 395] width 583 height 31
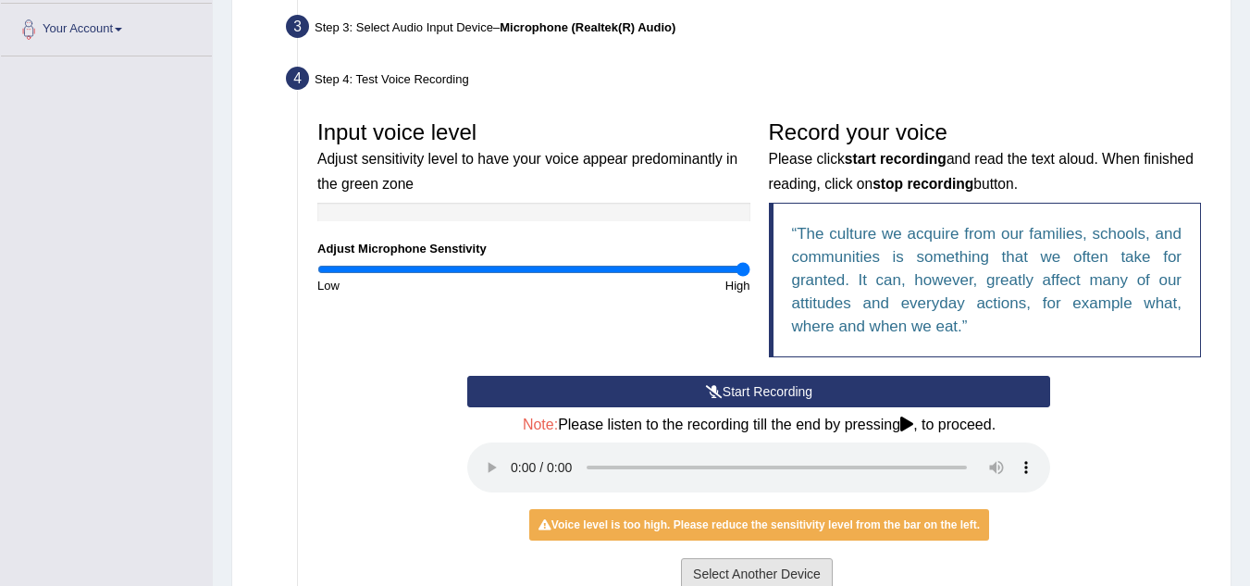
click at [702, 565] on button "Select Another Device" at bounding box center [757, 573] width 152 height 31
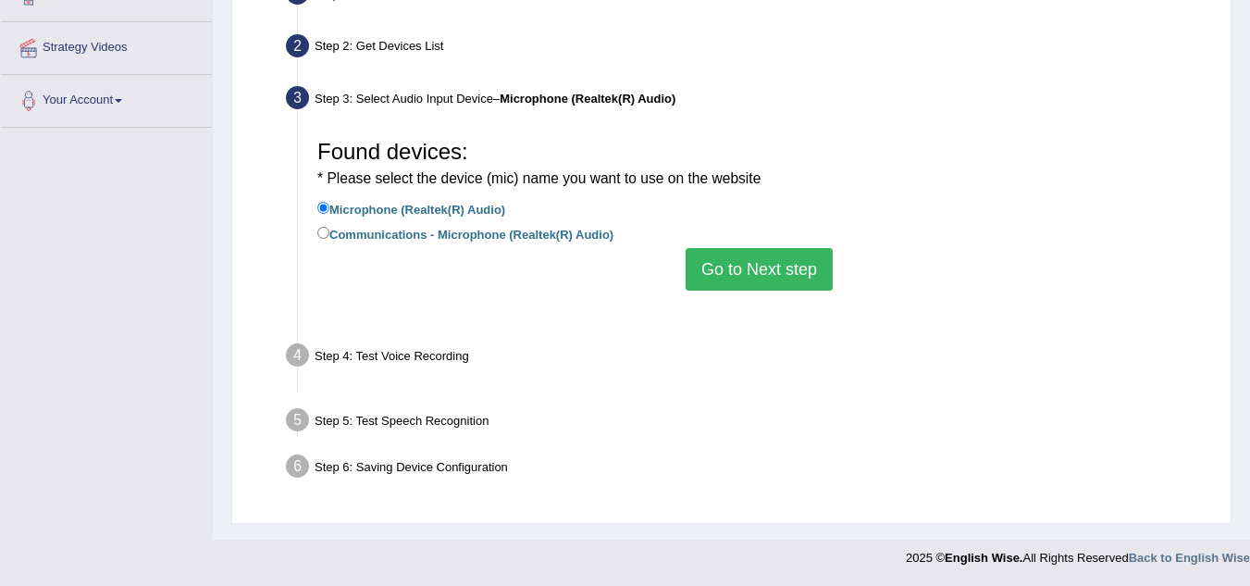
scroll to position [386, 0]
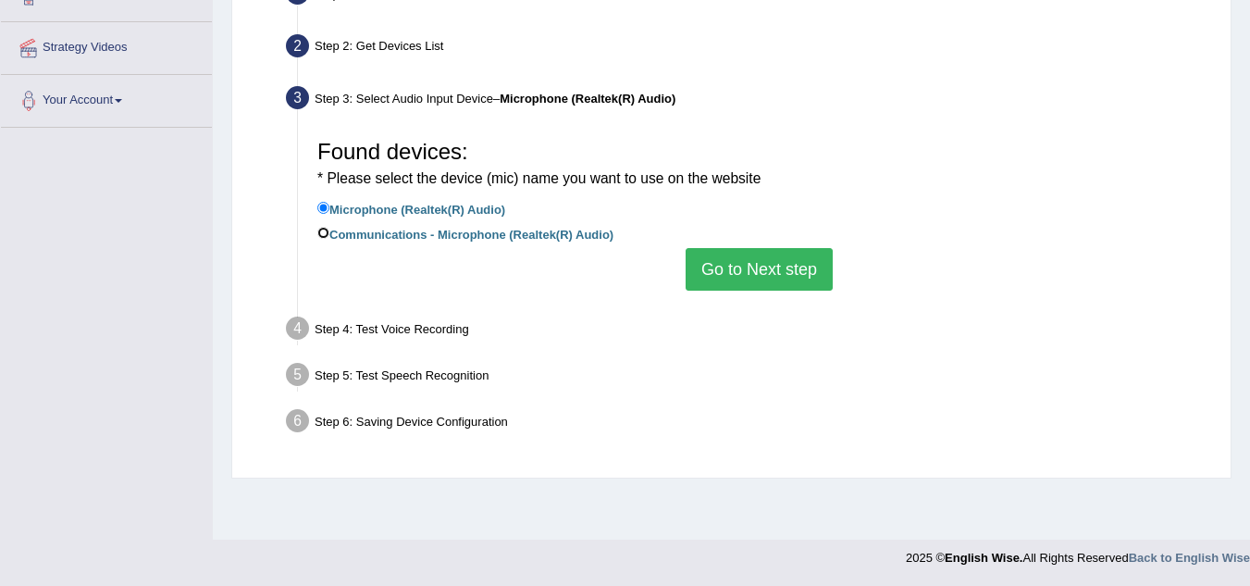
click at [324, 231] on input "Communications - Microphone (Realtek(R) Audio)" at bounding box center [323, 233] width 12 height 12
radio input "true"
click at [707, 253] on button "Go to Next step" at bounding box center [759, 269] width 147 height 43
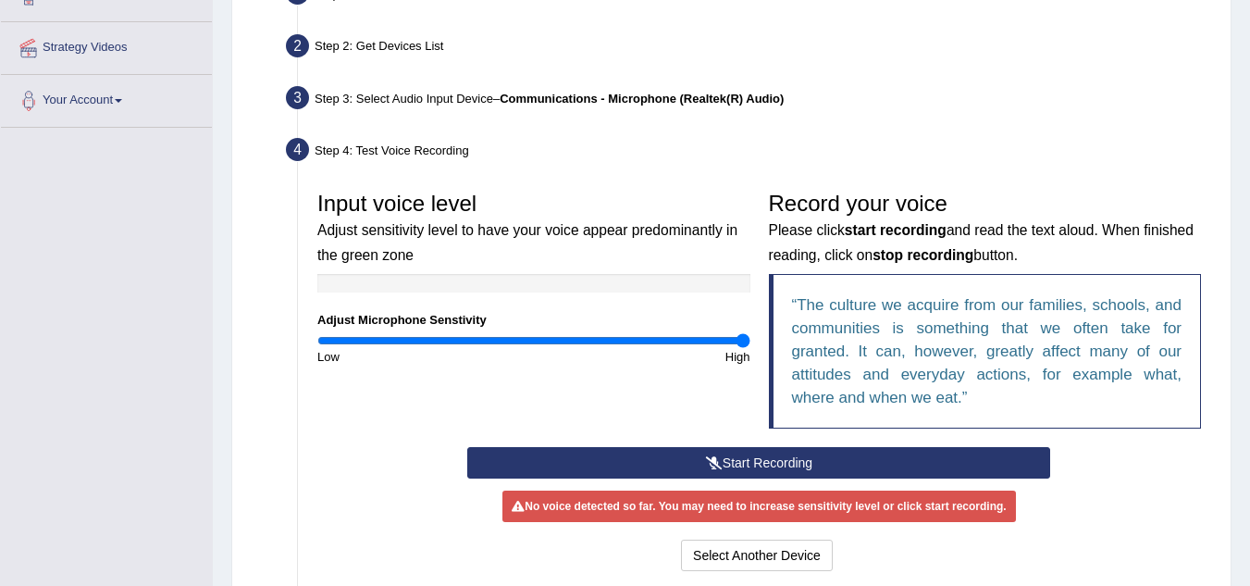
click at [748, 463] on button "Start Recording" at bounding box center [758, 462] width 583 height 31
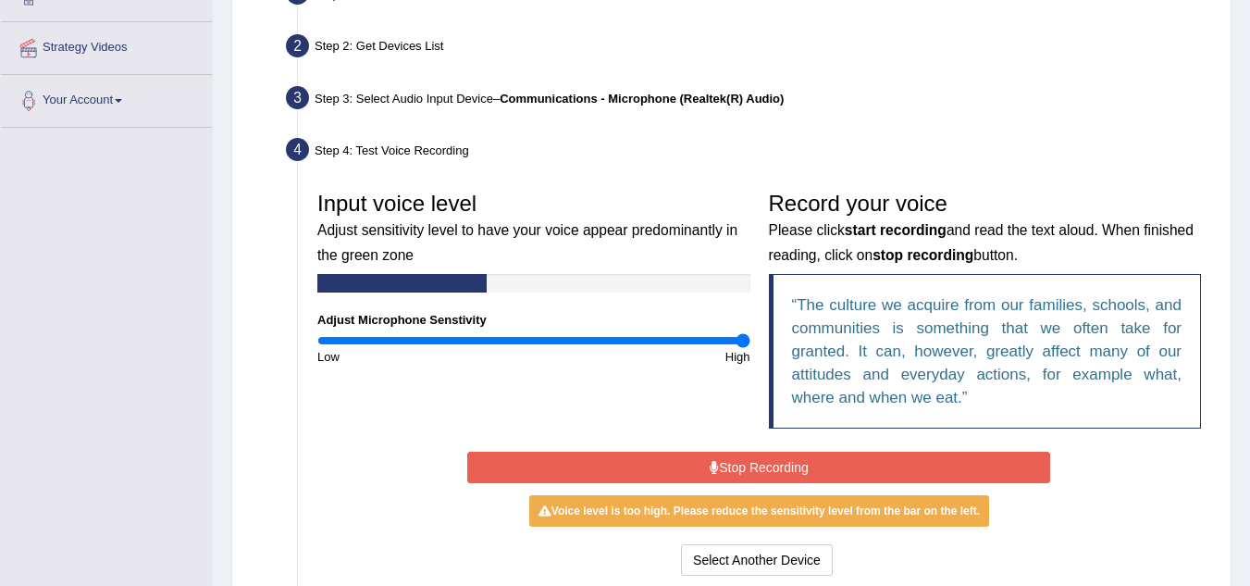
click at [748, 463] on button "Stop Recording" at bounding box center [758, 467] width 583 height 31
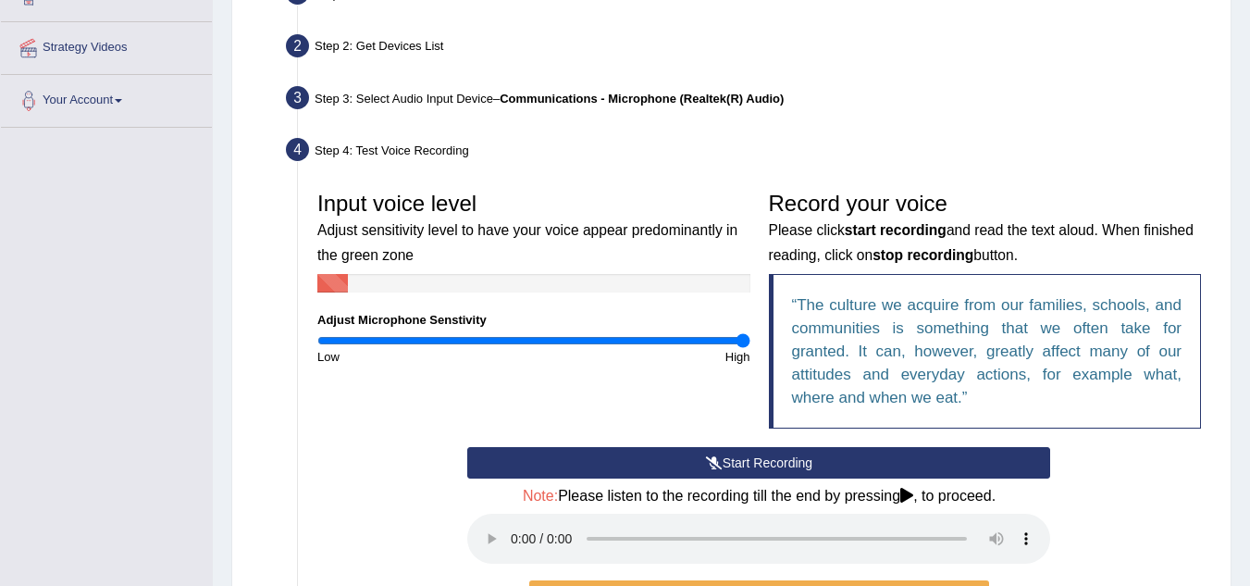
scroll to position [514, 0]
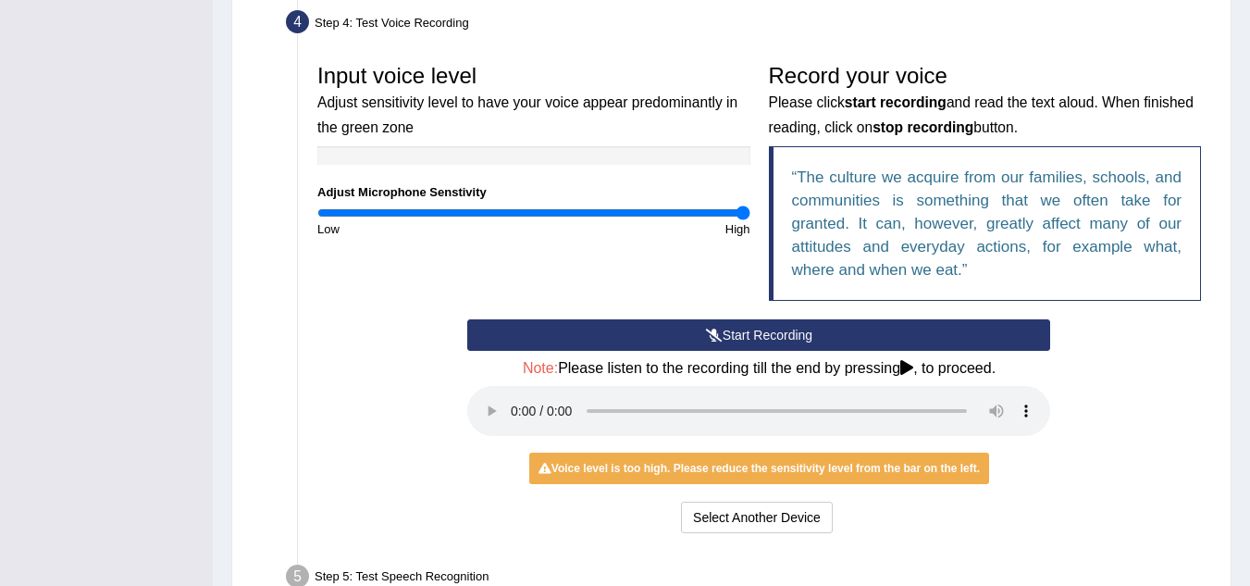
click at [903, 360] on h4 "Note: Please listen to the recording till the end by pressing , to proceed." at bounding box center [758, 368] width 583 height 17
click at [906, 373] on icon at bounding box center [907, 367] width 13 height 15
click at [643, 329] on button "Start Recording" at bounding box center [758, 334] width 583 height 31
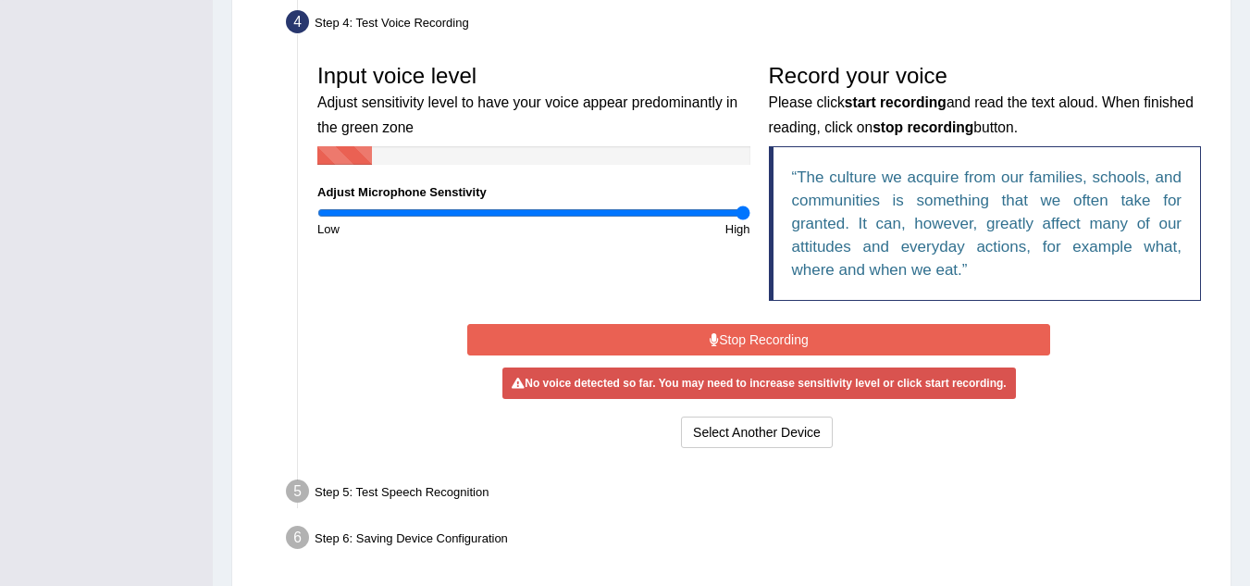
click at [643, 329] on button "Stop Recording" at bounding box center [758, 339] width 583 height 31
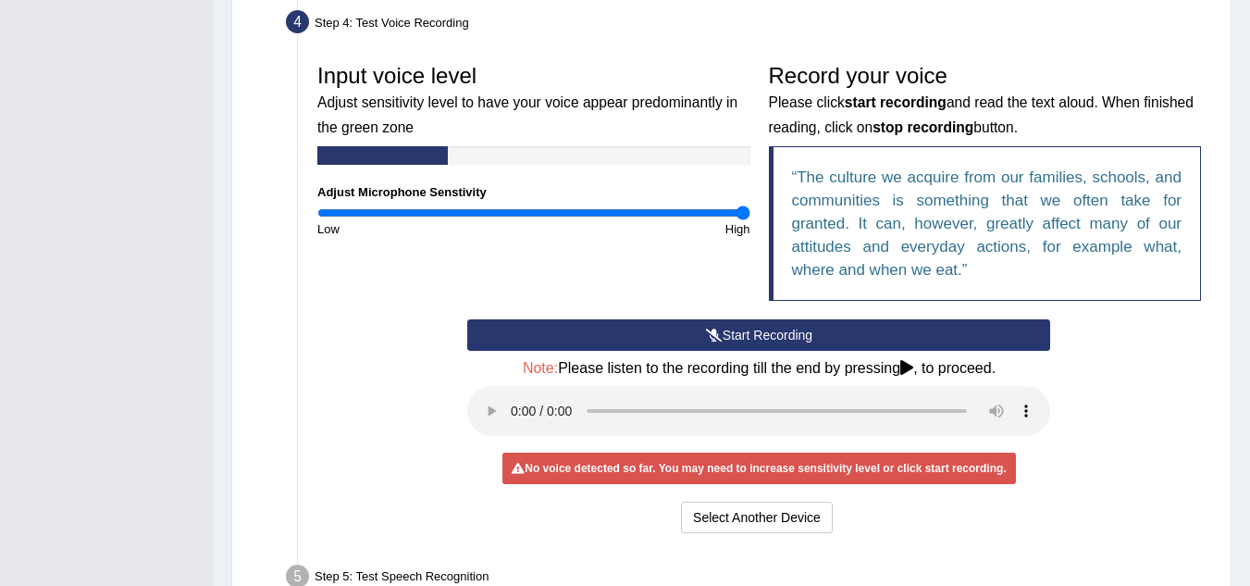
scroll to position [503, 0]
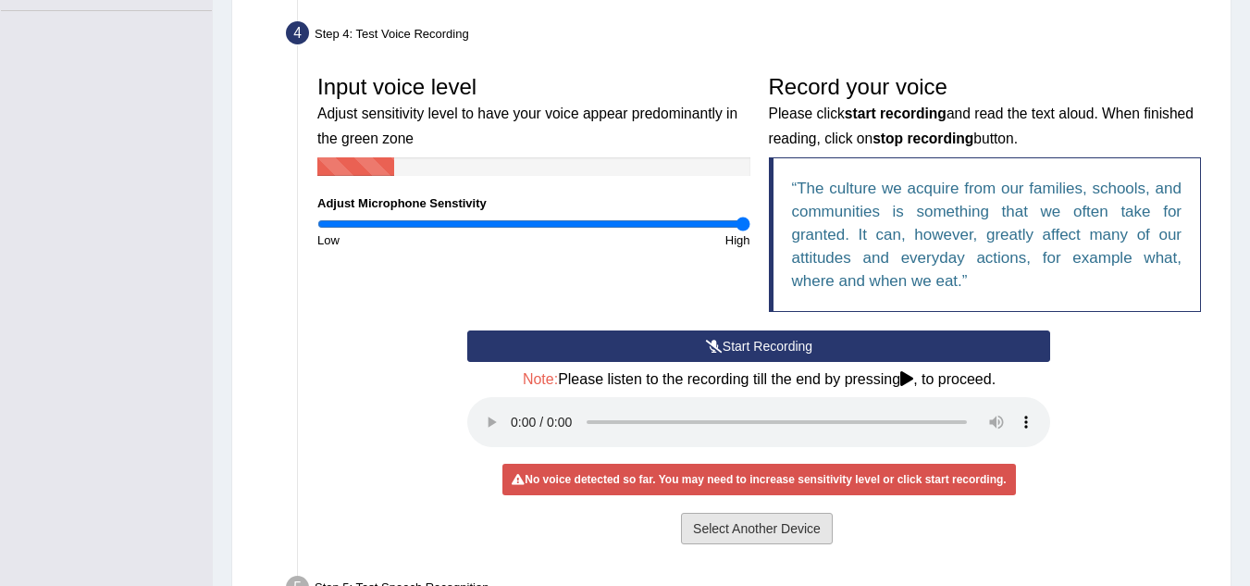
click at [707, 525] on button "Select Another Device" at bounding box center [757, 528] width 152 height 31
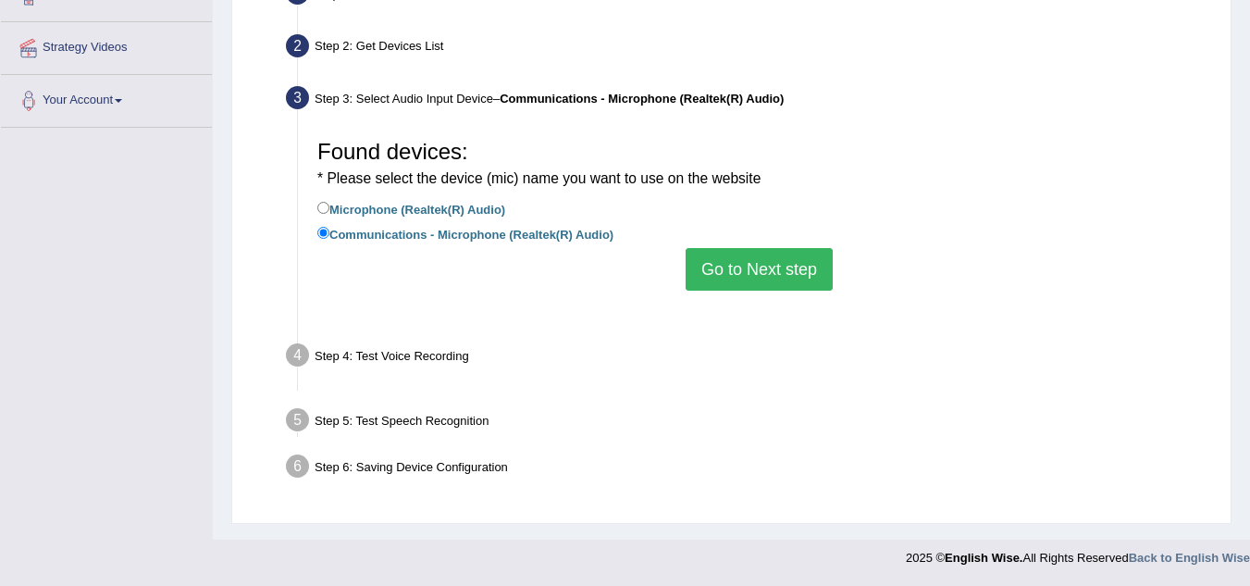
scroll to position [386, 0]
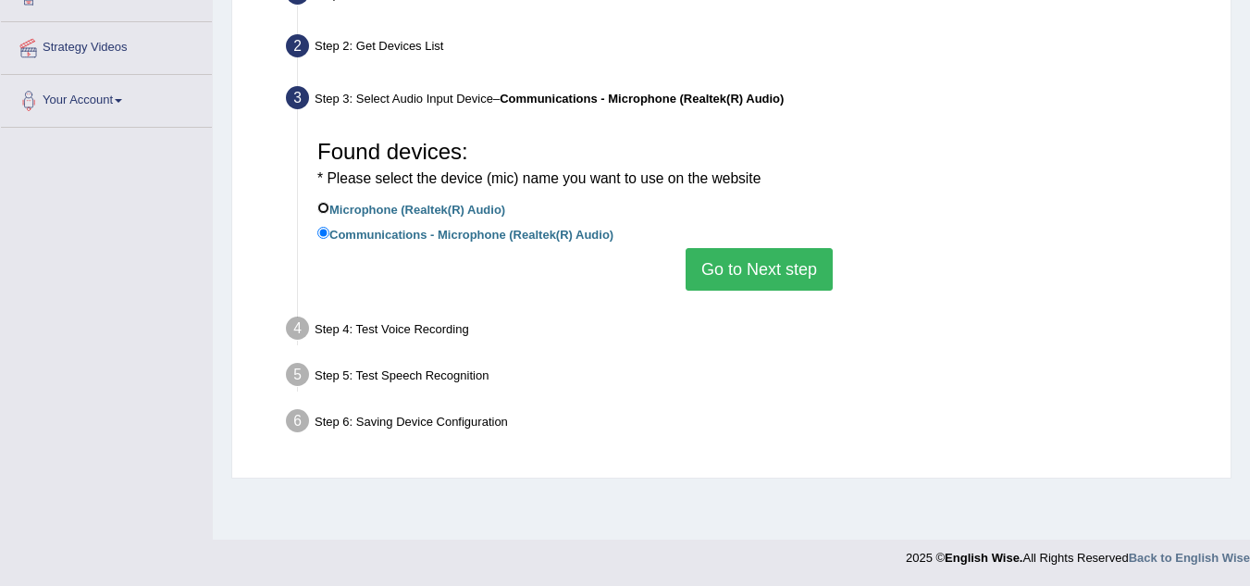
click at [324, 205] on input "Microphone (Realtek(R) Audio)" at bounding box center [323, 208] width 12 height 12
radio input "true"
click at [752, 267] on button "Go to Next step" at bounding box center [759, 269] width 147 height 43
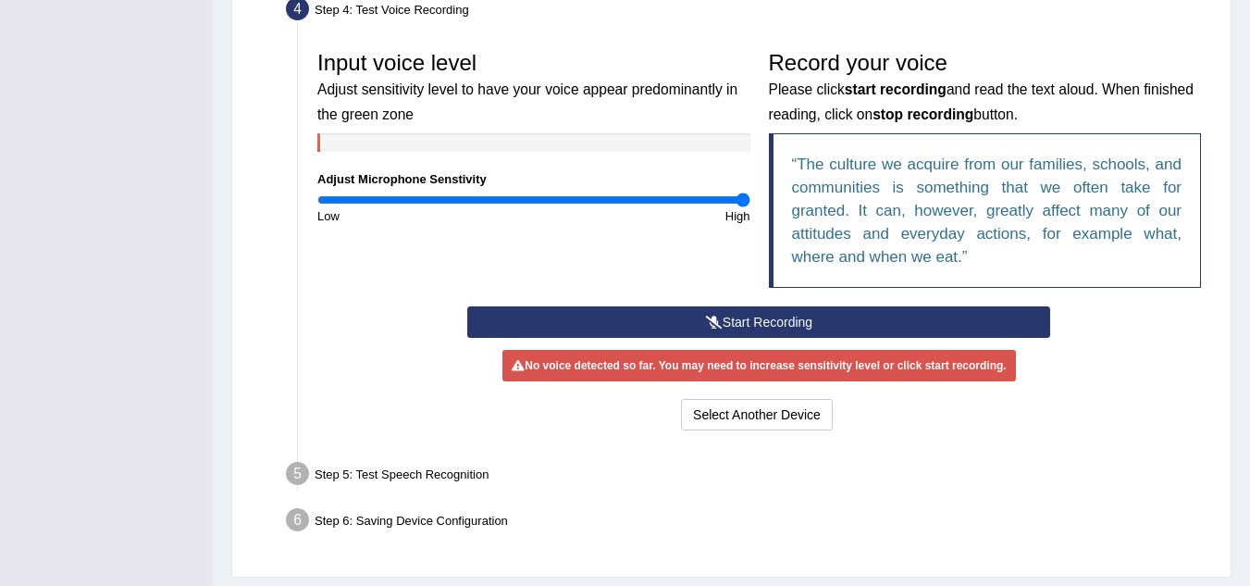
scroll to position [530, 0]
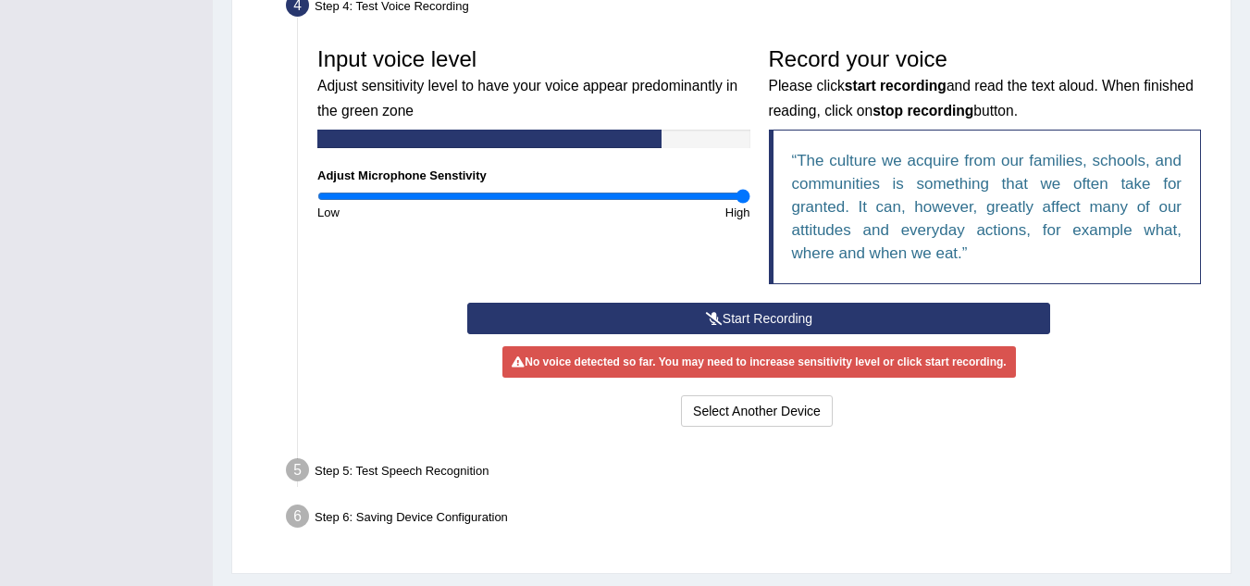
click at [760, 316] on button "Start Recording" at bounding box center [758, 318] width 583 height 31
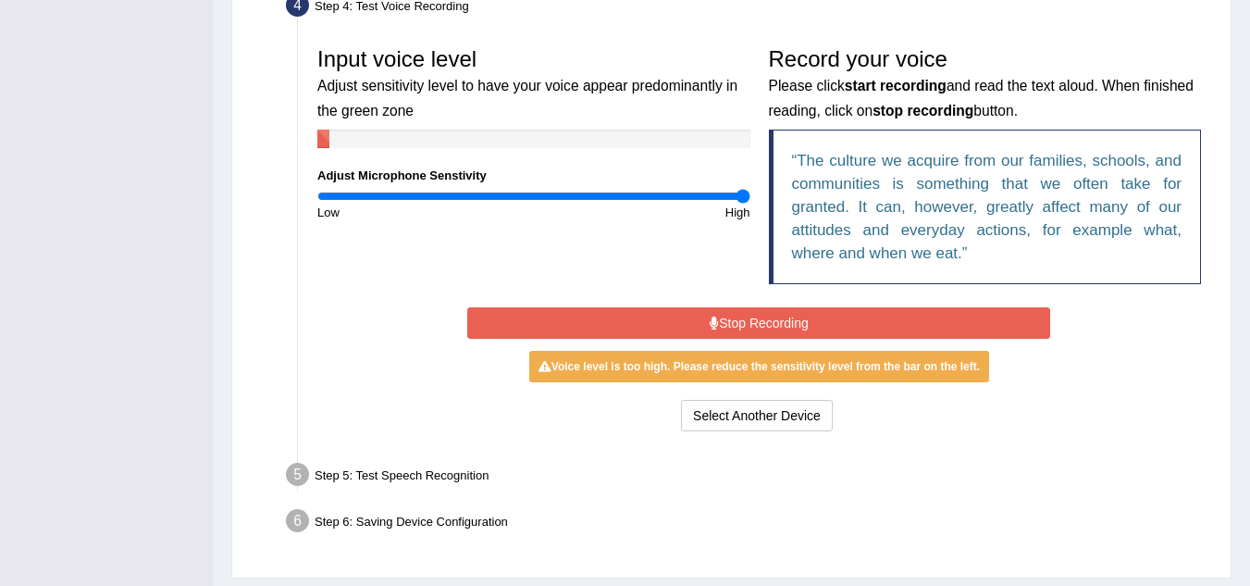
click at [760, 316] on button "Stop Recording" at bounding box center [758, 322] width 583 height 31
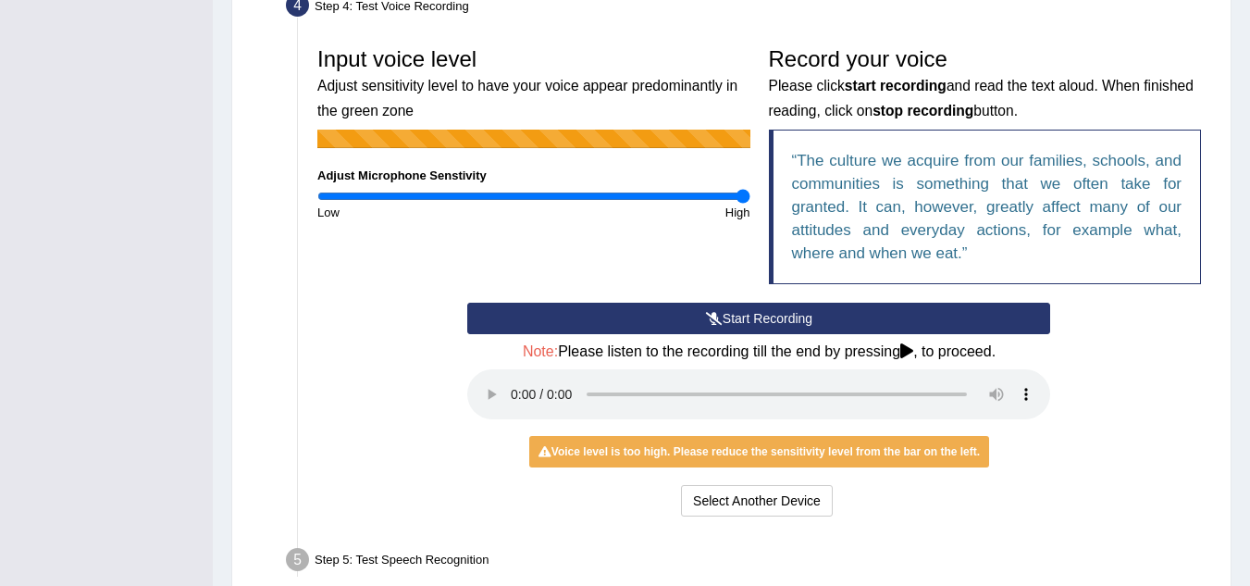
click at [588, 136] on div at bounding box center [533, 139] width 433 height 19
click at [602, 178] on div "Input voice level Adjust sensitivity level to have your voice appear predominan…" at bounding box center [534, 129] width 452 height 183
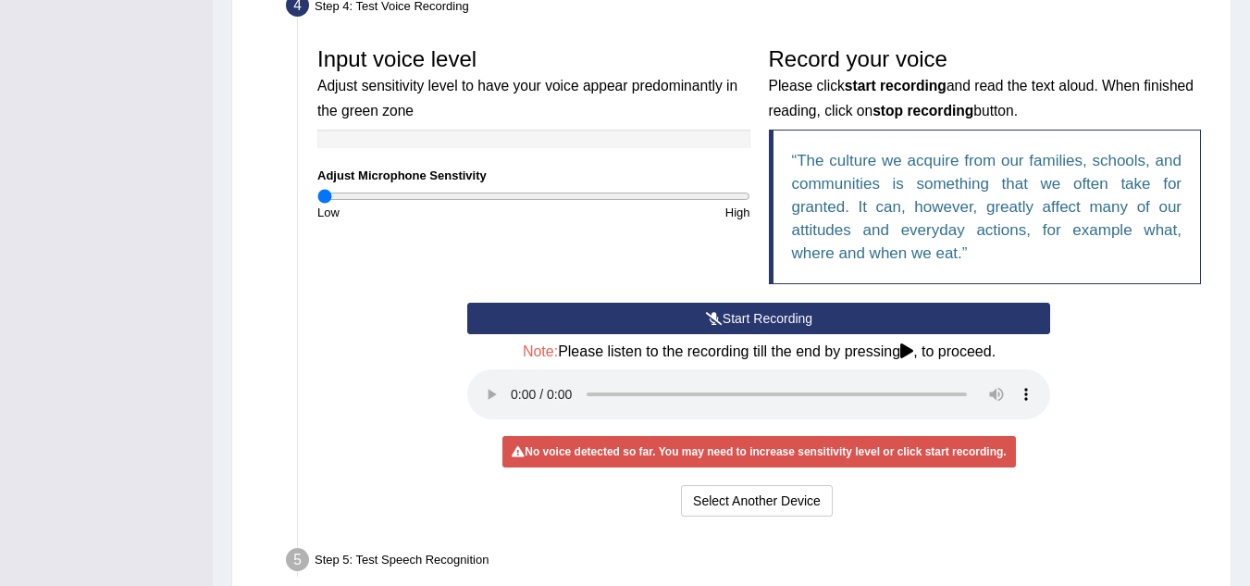
drag, startPoint x: 736, startPoint y: 190, endPoint x: 284, endPoint y: 202, distance: 451.8
type input "0.02"
click at [317, 202] on input "range" at bounding box center [533, 196] width 433 height 15
click at [668, 558] on div "Step 5: Test Speech Recognition" at bounding box center [750, 562] width 945 height 41
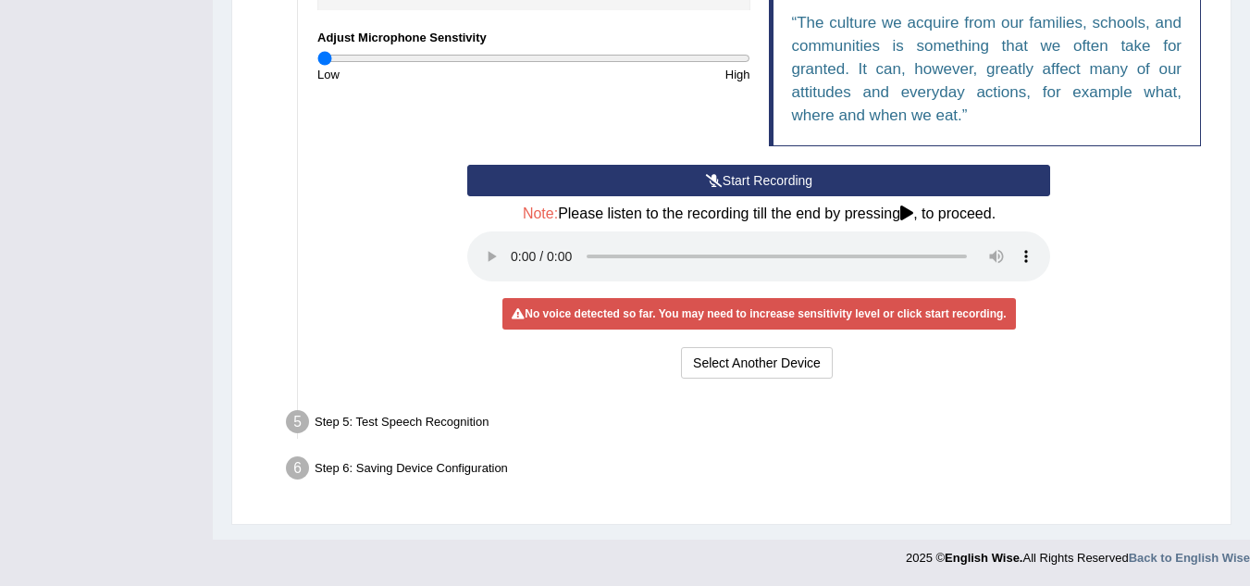
scroll to position [0, 0]
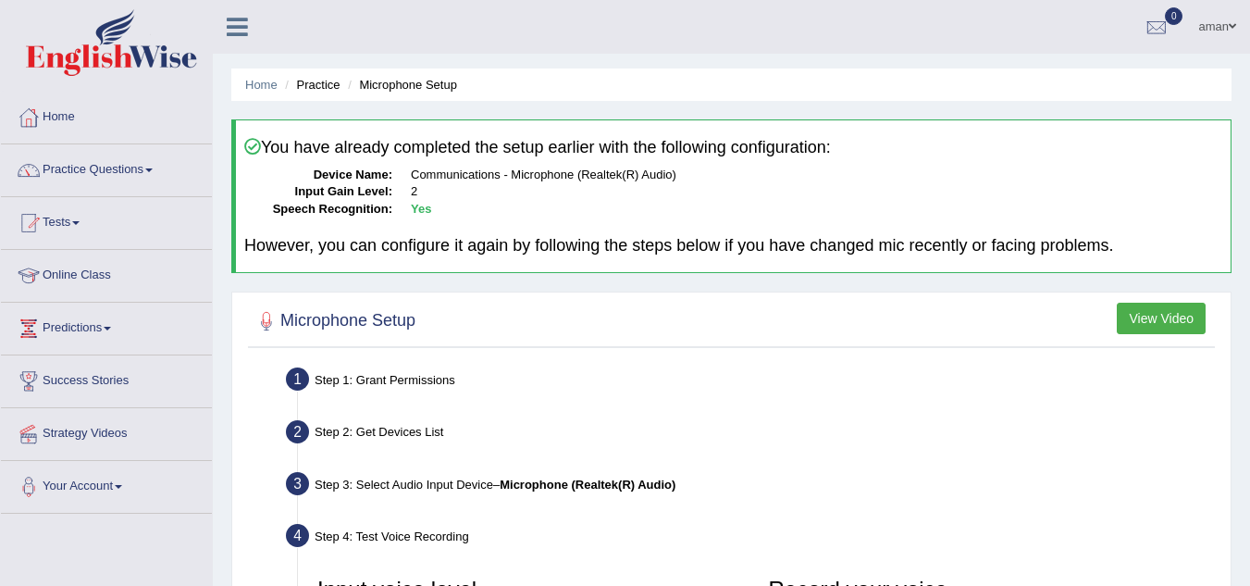
click at [66, 218] on link "Tests" at bounding box center [106, 220] width 211 height 46
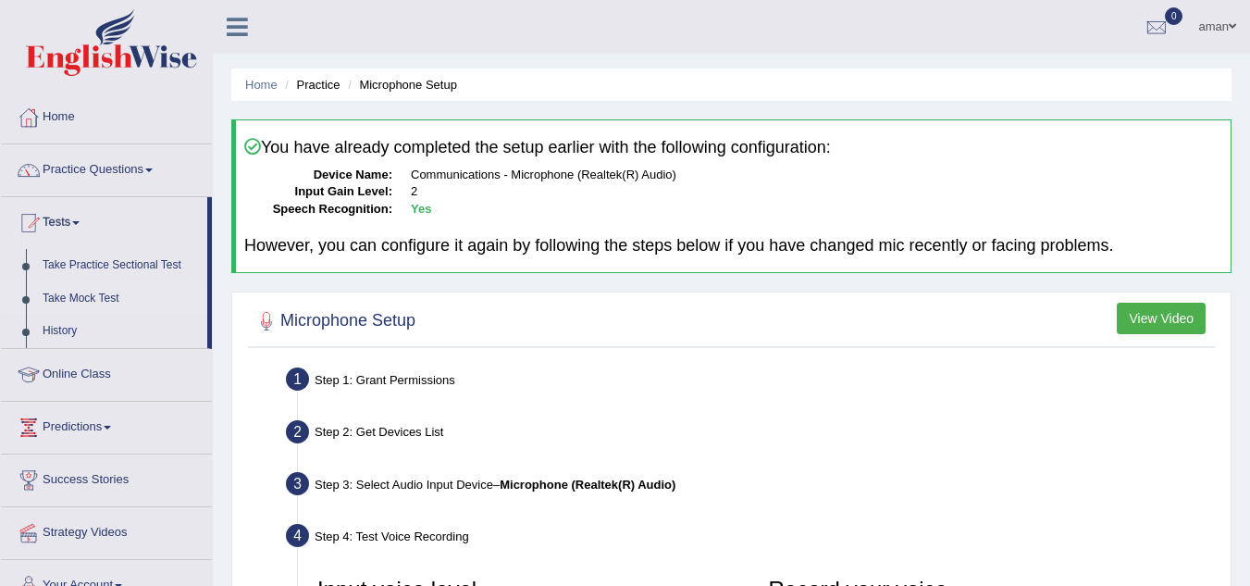
click at [58, 293] on link "Take Mock Test" at bounding box center [120, 298] width 173 height 33
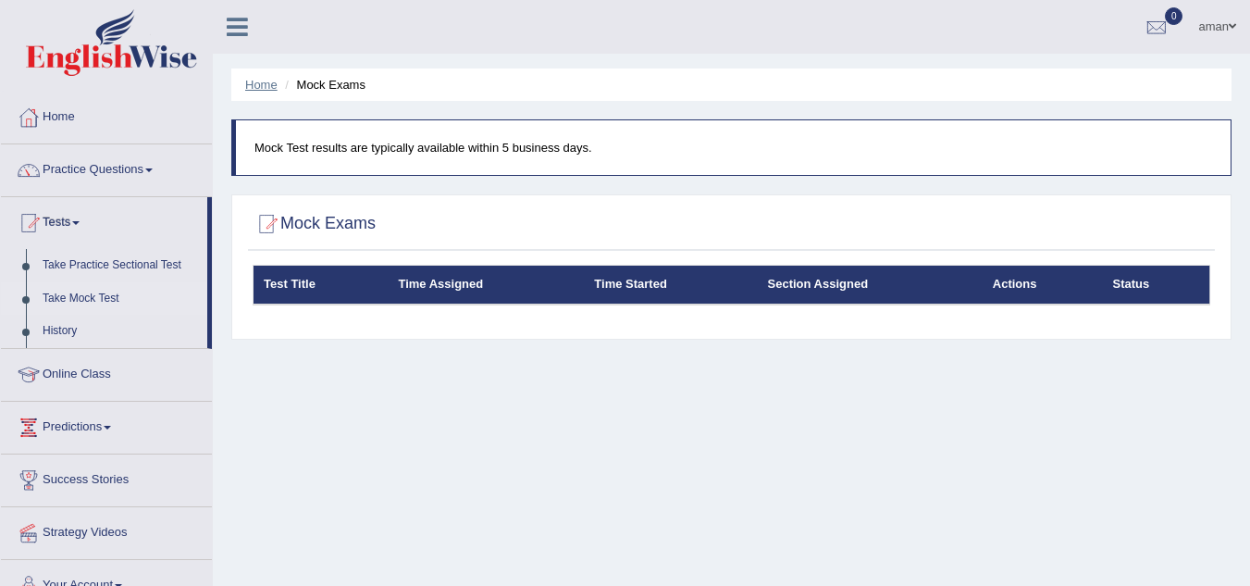
click at [257, 90] on link "Home" at bounding box center [261, 85] width 32 height 14
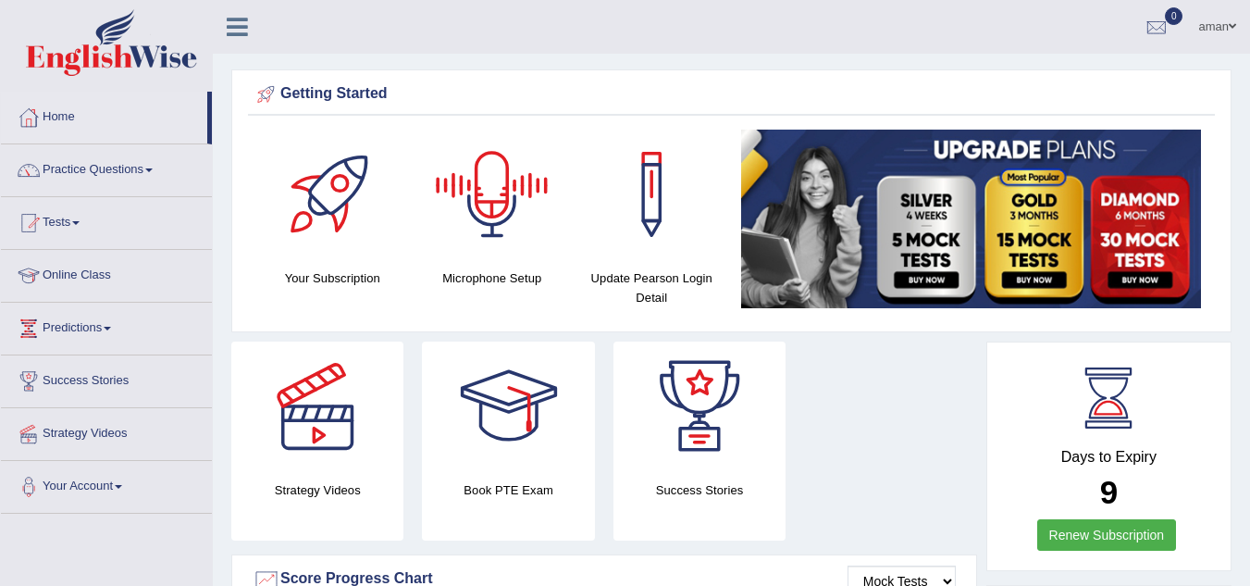
click at [487, 186] on div at bounding box center [493, 195] width 130 height 130
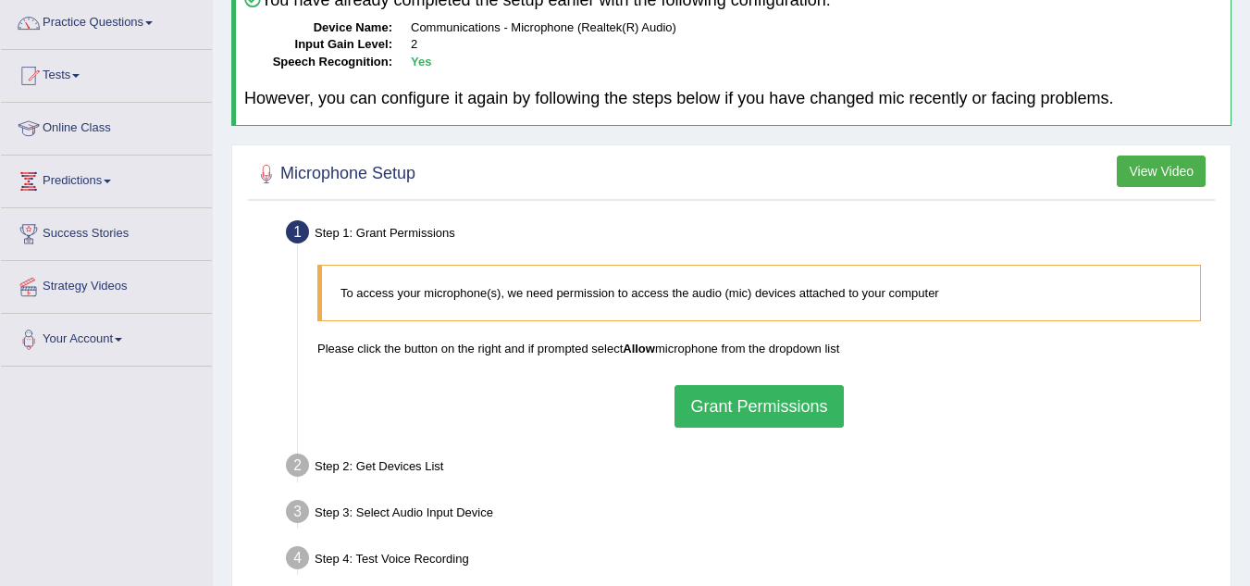
scroll to position [148, 0]
click at [698, 391] on button "Grant Permissions" at bounding box center [759, 405] width 168 height 43
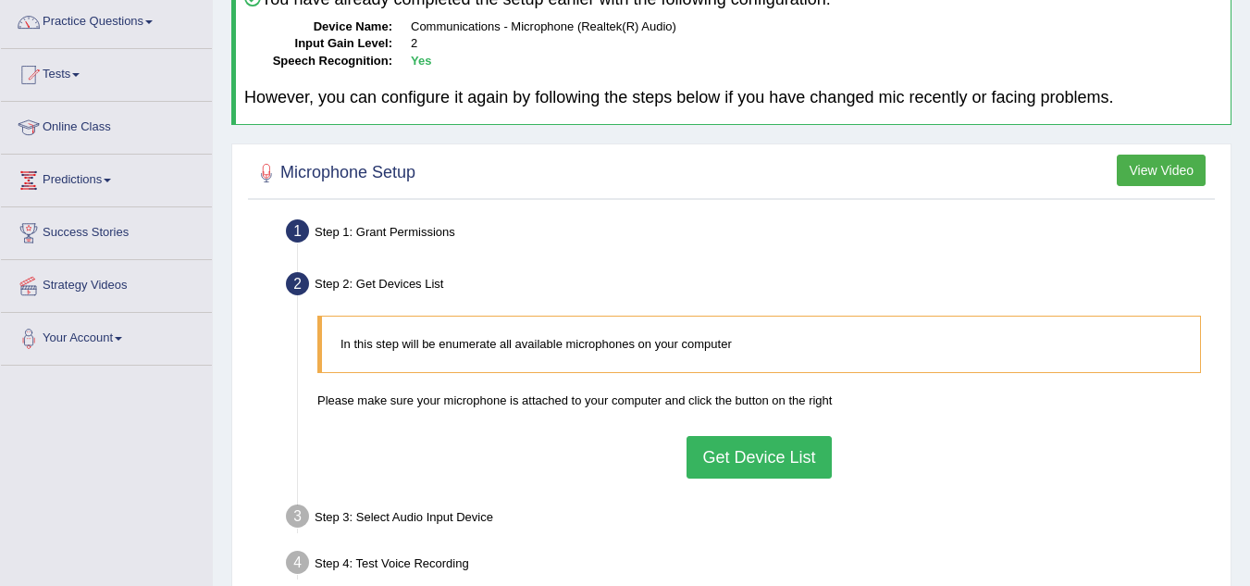
click at [730, 457] on button "Get Device List" at bounding box center [759, 457] width 144 height 43
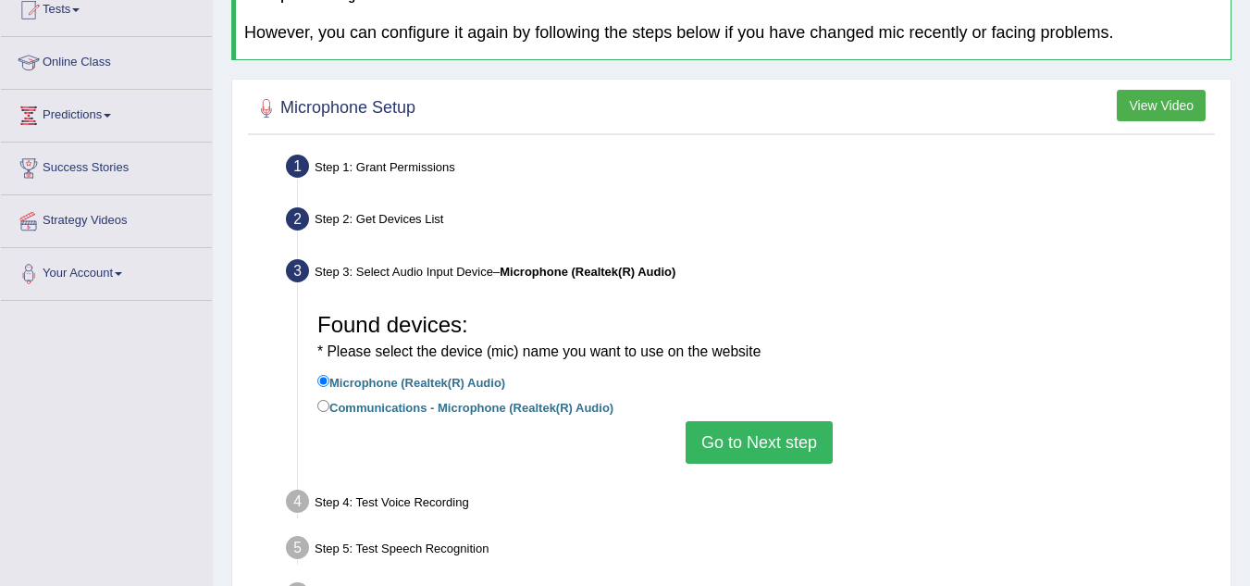
scroll to position [218, 0]
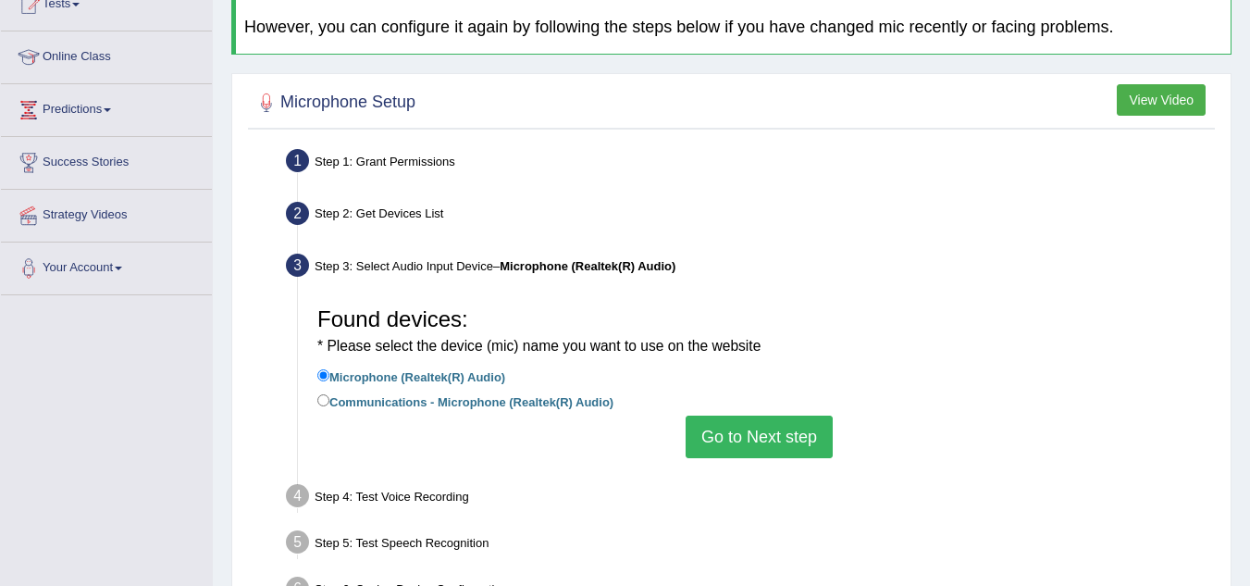
click at [730, 449] on button "Go to Next step" at bounding box center [759, 437] width 147 height 43
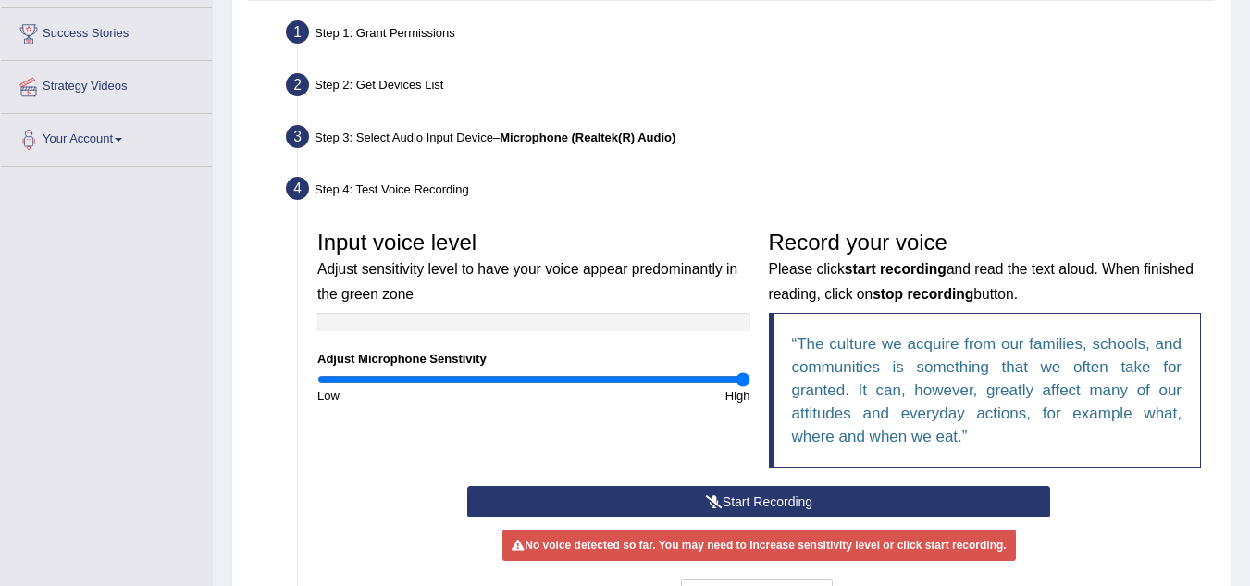
scroll to position [361, 0]
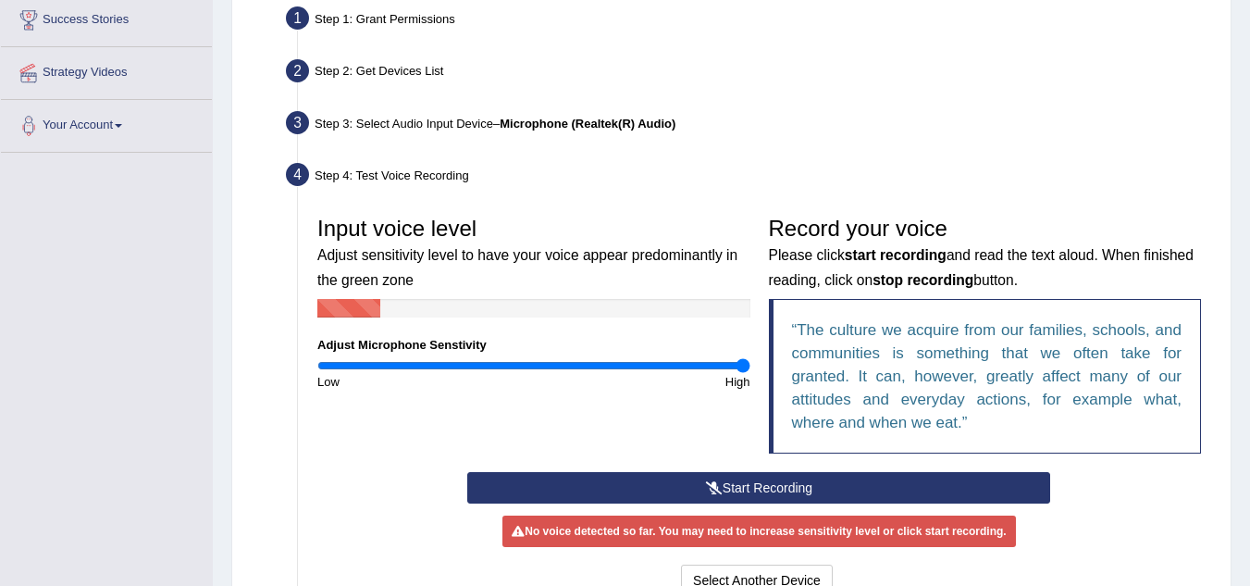
click at [727, 491] on button "Start Recording" at bounding box center [758, 487] width 583 height 31
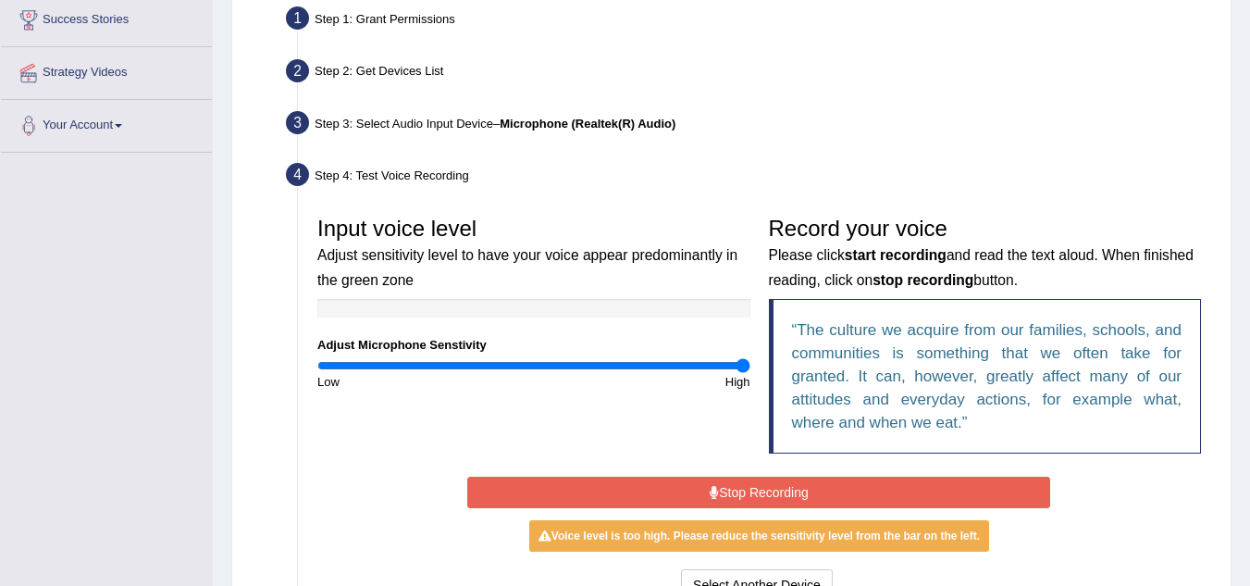
click at [727, 491] on button "Stop Recording" at bounding box center [758, 492] width 583 height 31
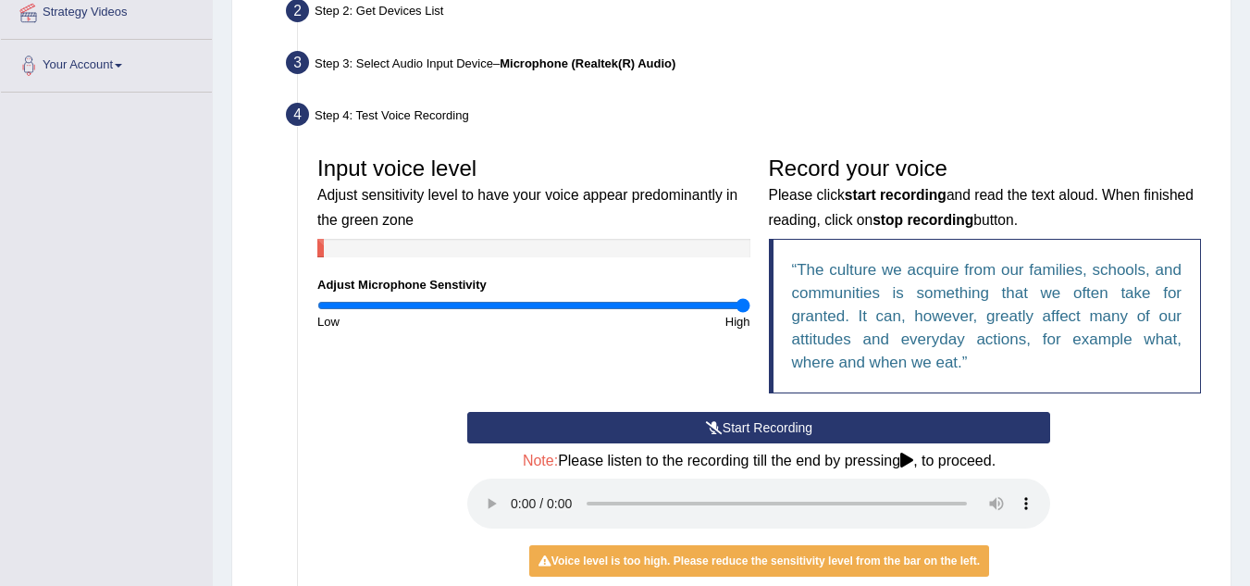
scroll to position [419, 0]
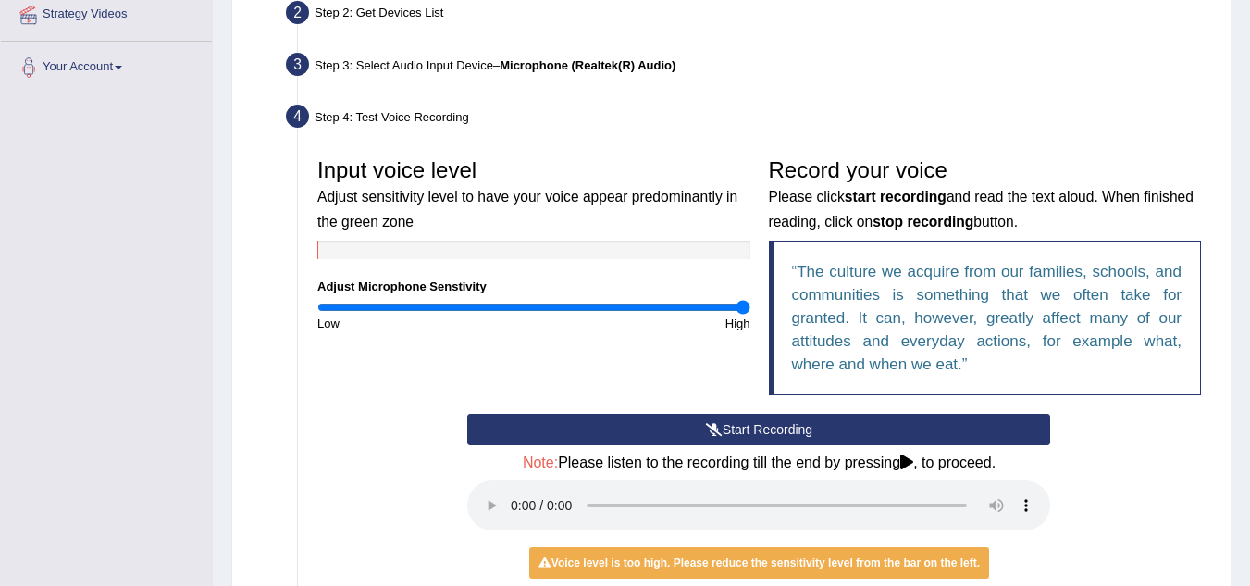
click at [716, 420] on button "Start Recording" at bounding box center [758, 429] width 583 height 31
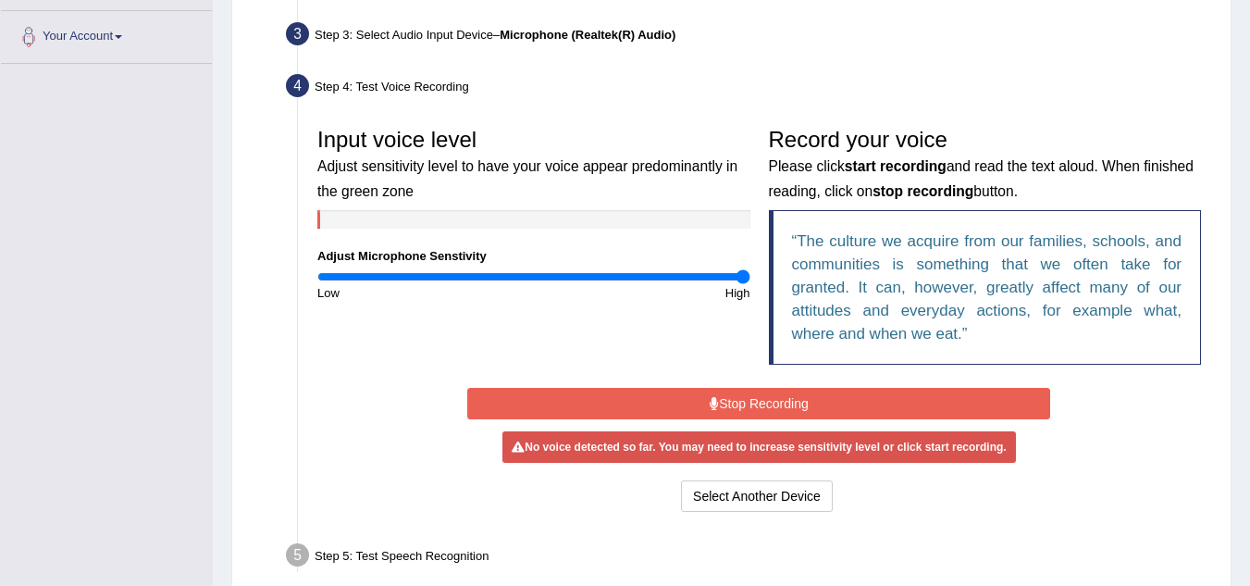
scroll to position [451, 0]
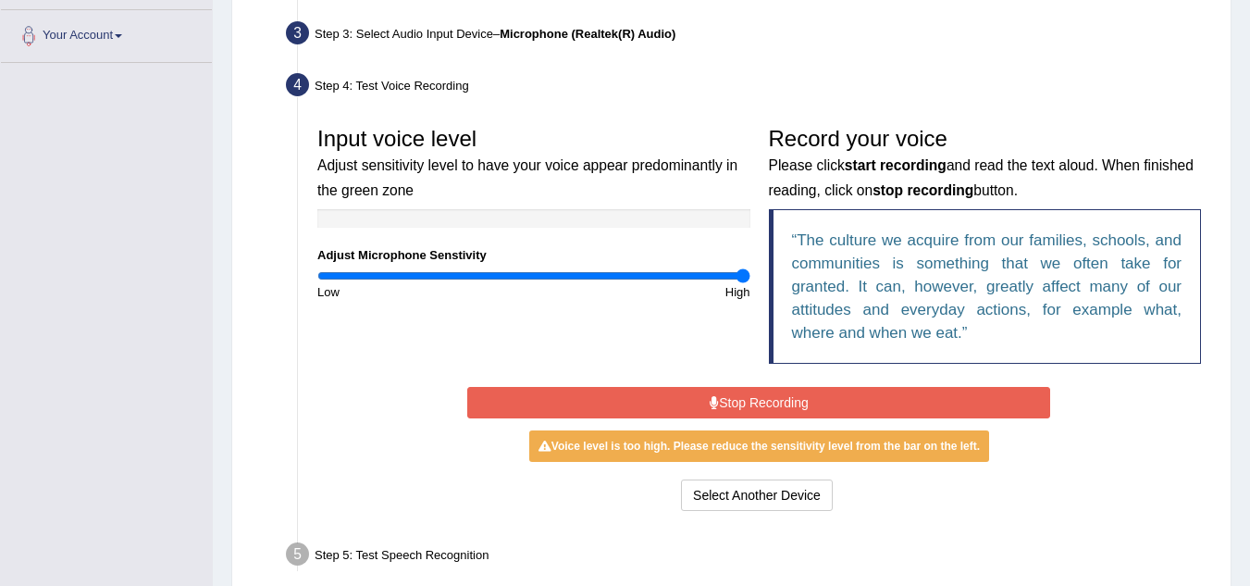
click at [731, 406] on button "Stop Recording" at bounding box center [758, 402] width 583 height 31
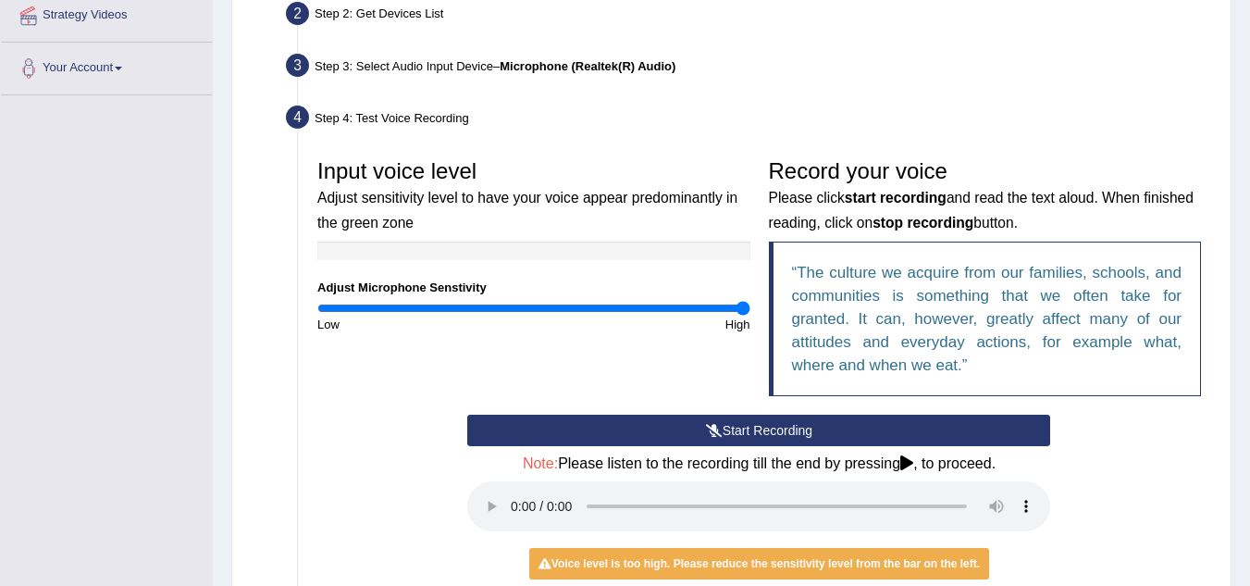
scroll to position [419, 0]
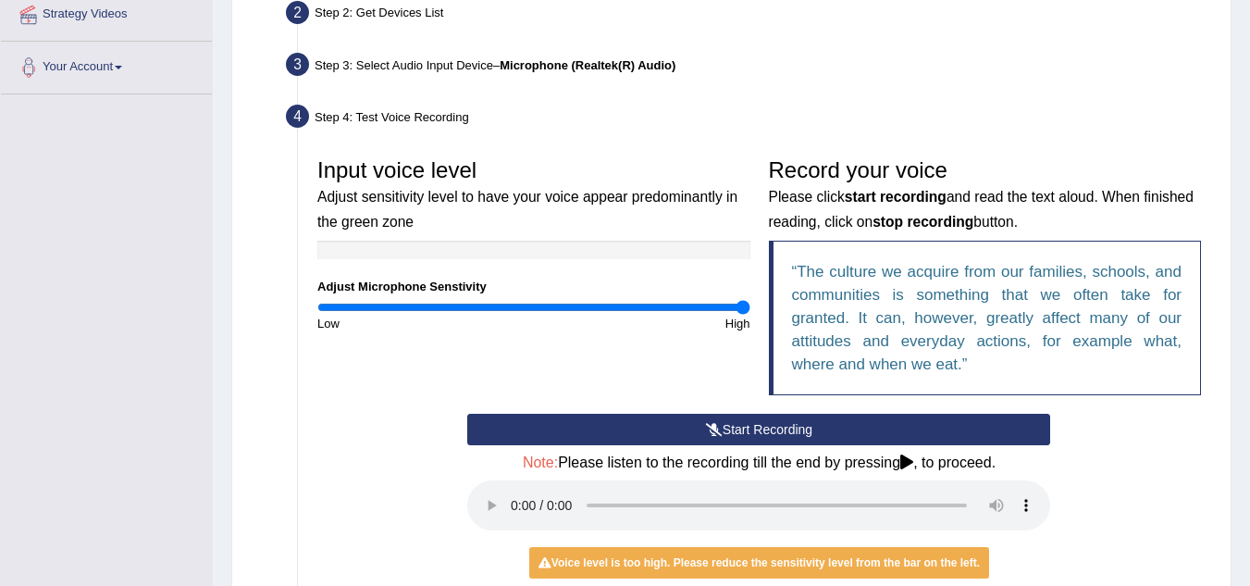
click at [687, 577] on div "Voice level is too high. Please reduce the sensitivity level from the bar on th…" at bounding box center [759, 562] width 460 height 31
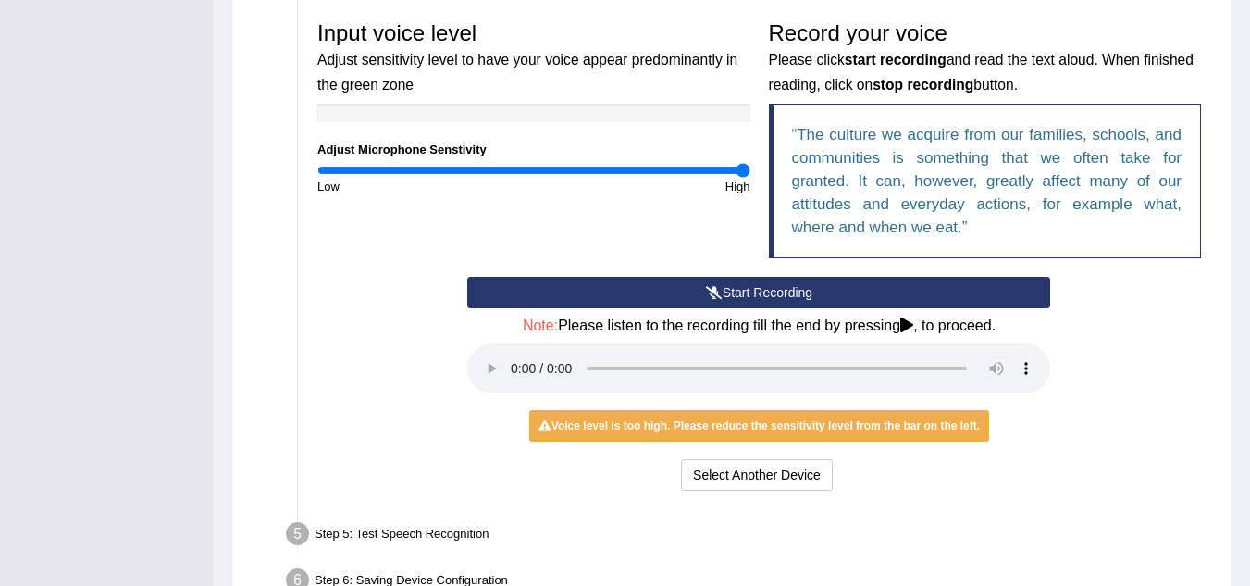
scroll to position [561, 0]
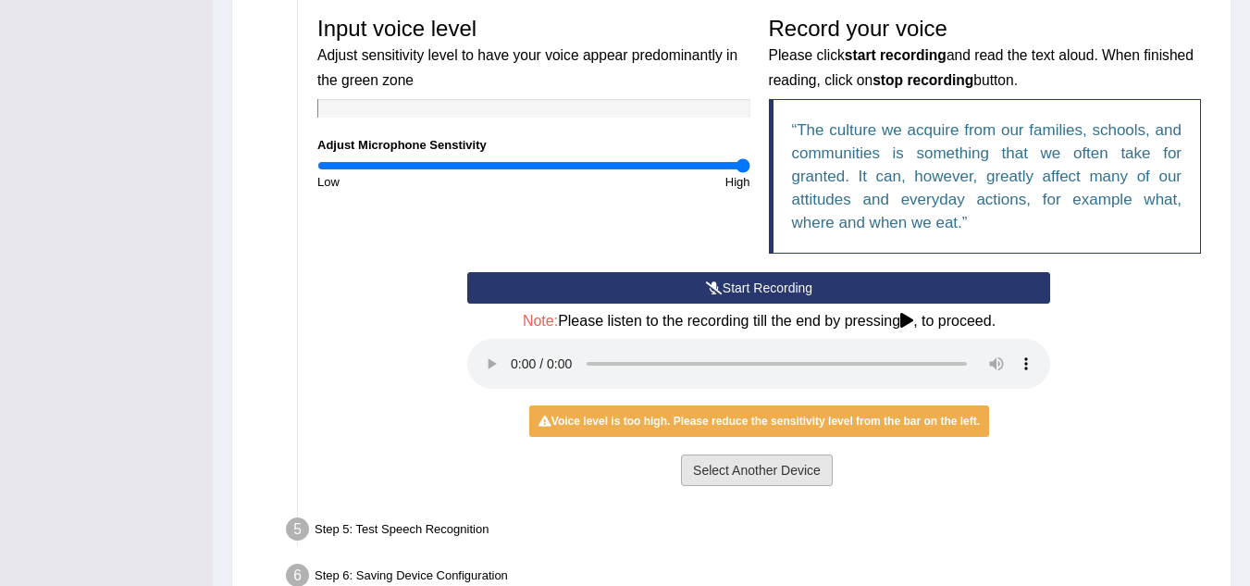
click at [734, 478] on button "Select Another Device" at bounding box center [757, 469] width 152 height 31
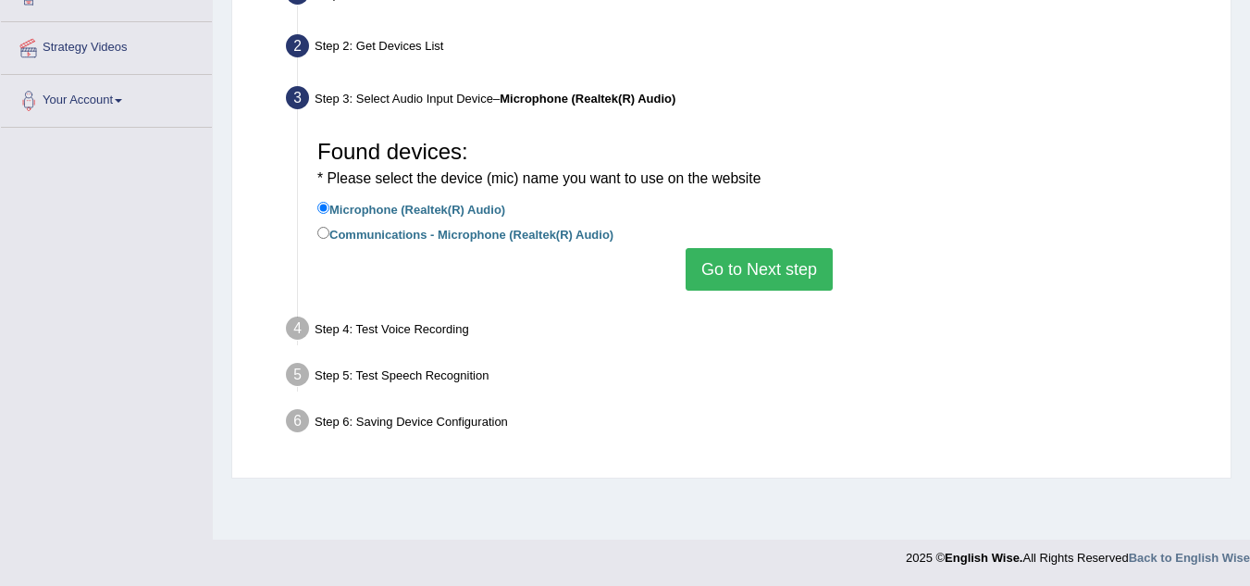
scroll to position [386, 0]
click at [444, 242] on label "Communications - Microphone (Realtek(R) Audio)" at bounding box center [465, 233] width 296 height 20
click at [329, 239] on input "Communications - Microphone (Realtek(R) Audio)" at bounding box center [323, 233] width 12 height 12
radio input "true"
click at [752, 276] on button "Go to Next step" at bounding box center [759, 269] width 147 height 43
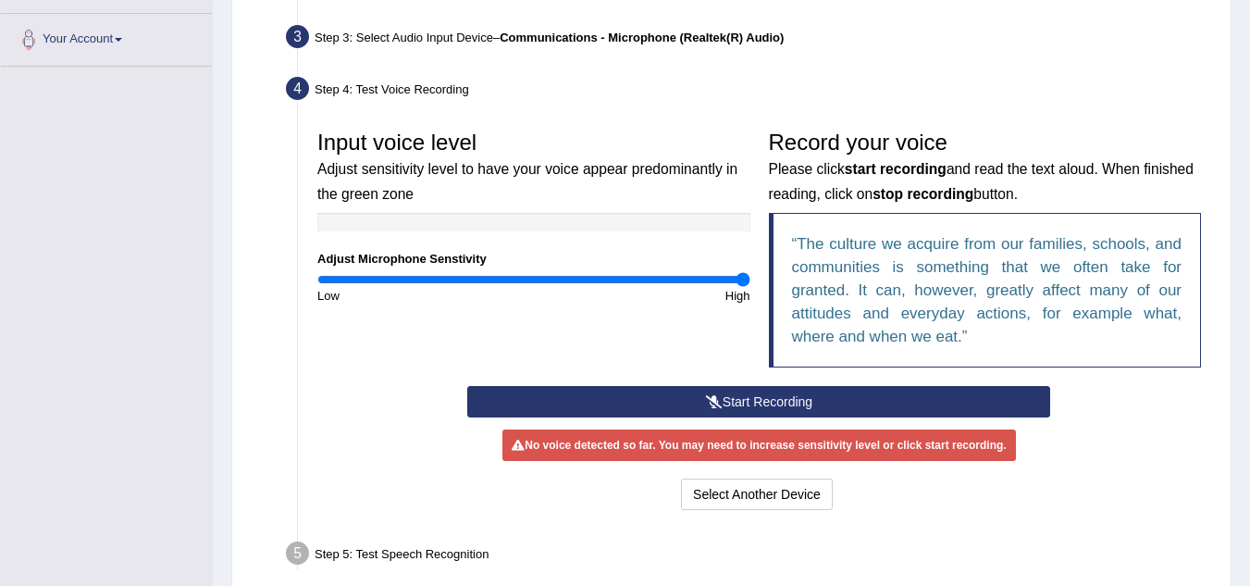
scroll to position [450, 0]
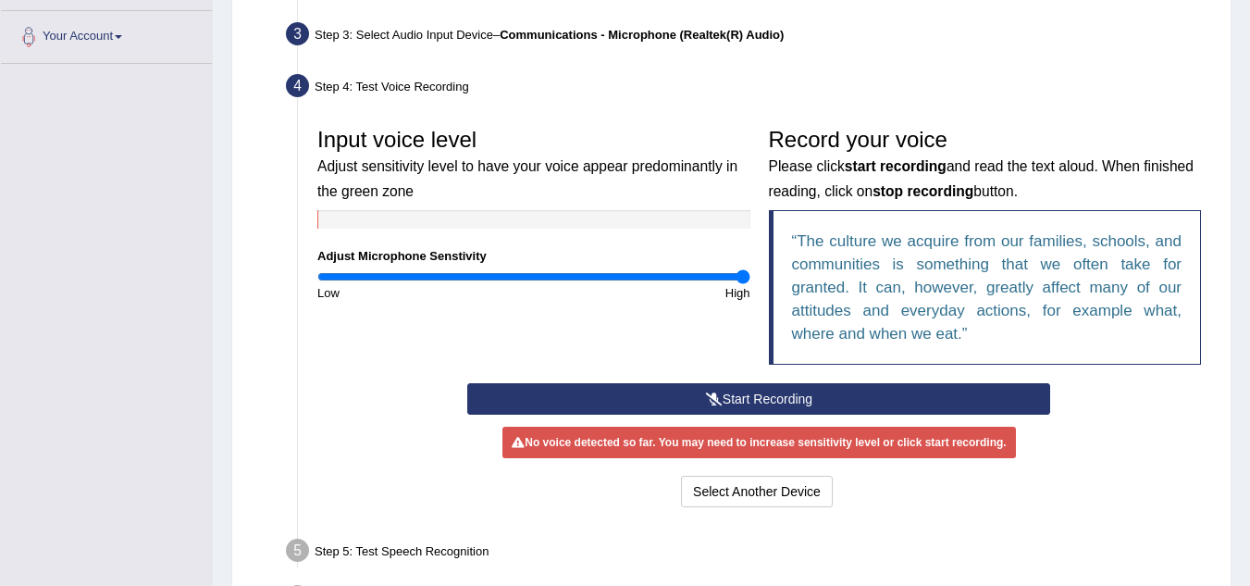
click at [781, 400] on button "Start Recording" at bounding box center [758, 398] width 583 height 31
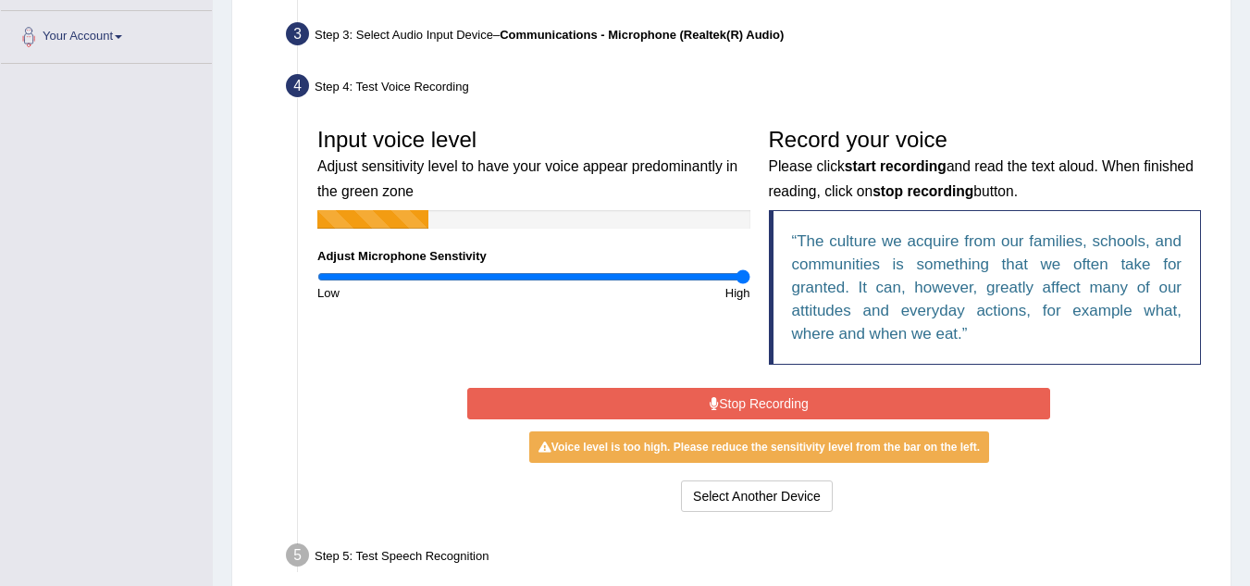
click at [781, 400] on button "Stop Recording" at bounding box center [758, 403] width 583 height 31
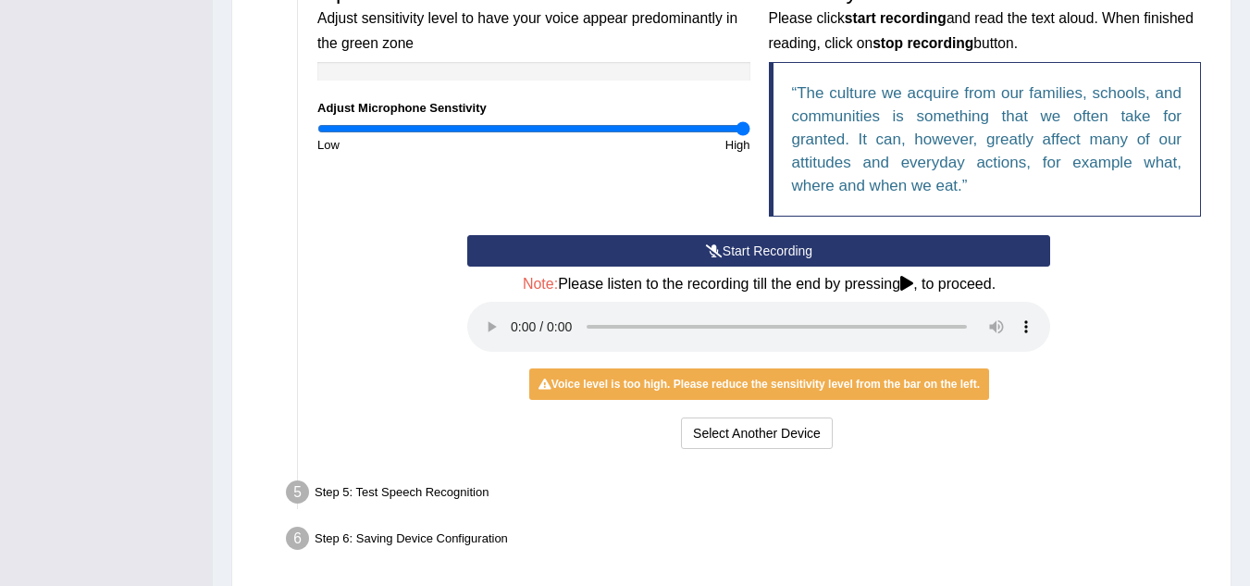
scroll to position [599, 0]
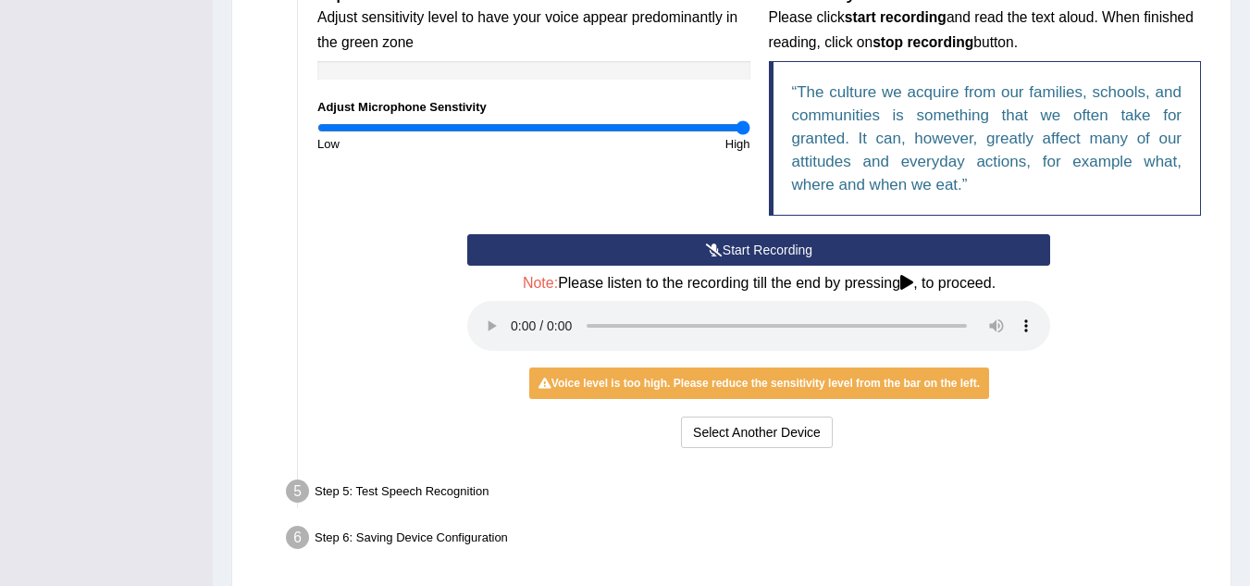
drag, startPoint x: 491, startPoint y: 312, endPoint x: 392, endPoint y: 401, distance: 133.0
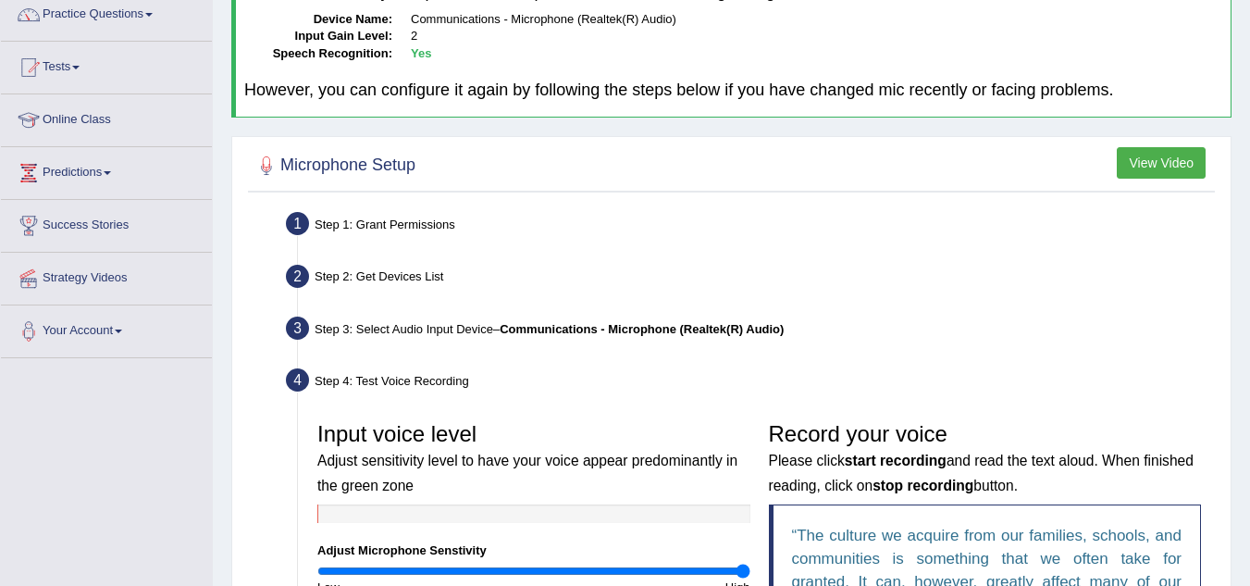
scroll to position [78, 0]
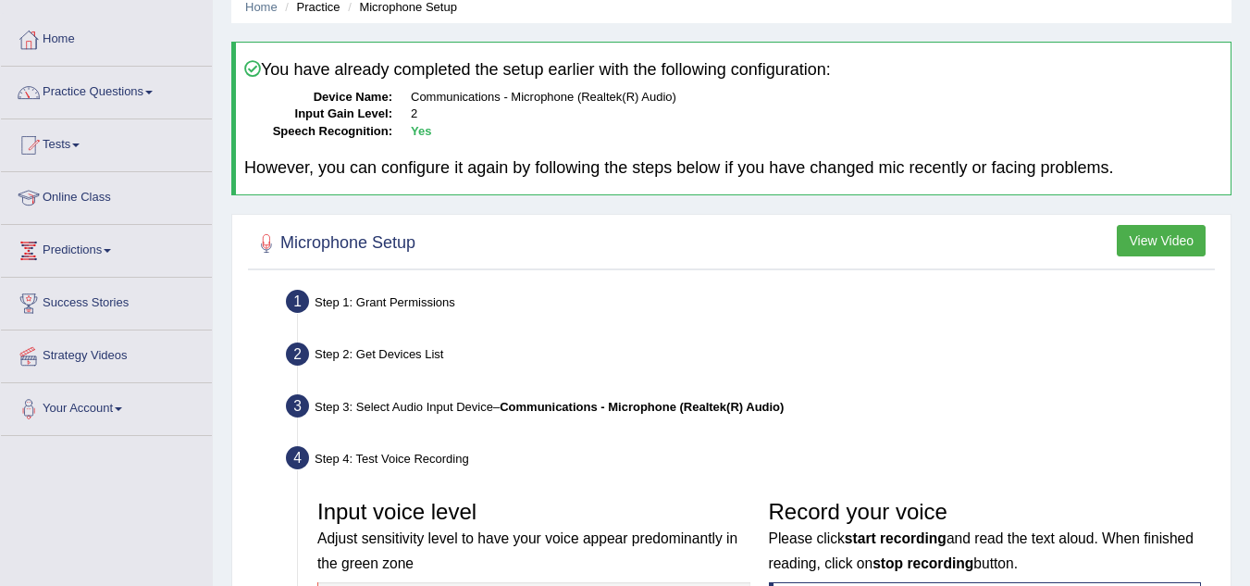
drag, startPoint x: 392, startPoint y: 401, endPoint x: 1145, endPoint y: 242, distance: 769.1
click at [1145, 242] on button "View Video" at bounding box center [1161, 240] width 89 height 31
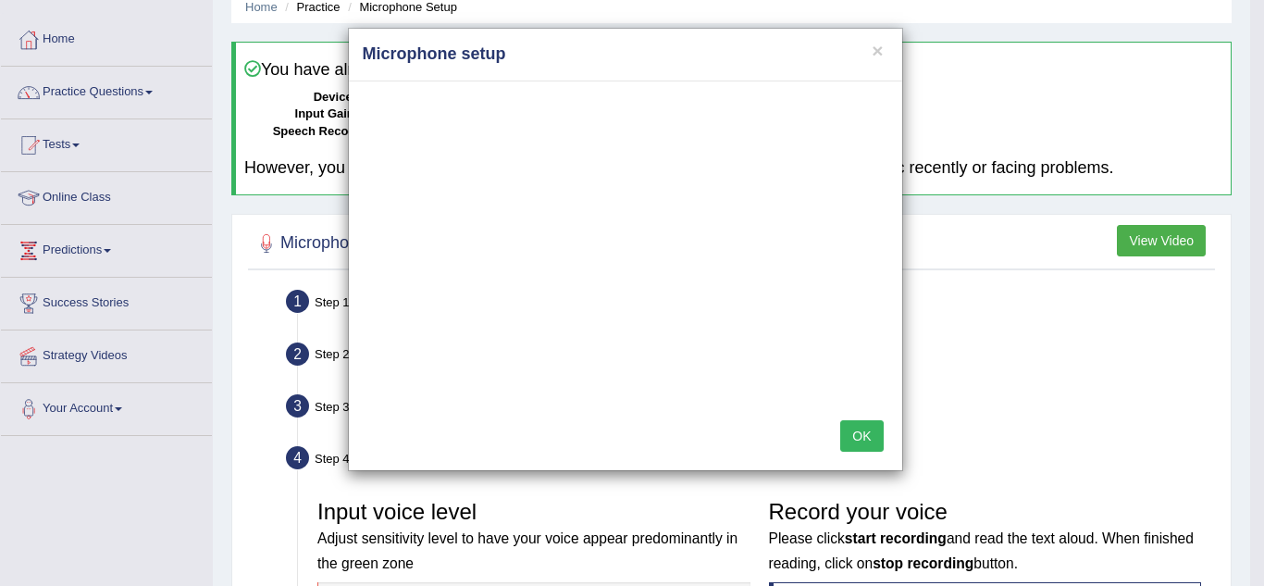
click at [861, 427] on button "OK" at bounding box center [861, 435] width 43 height 31
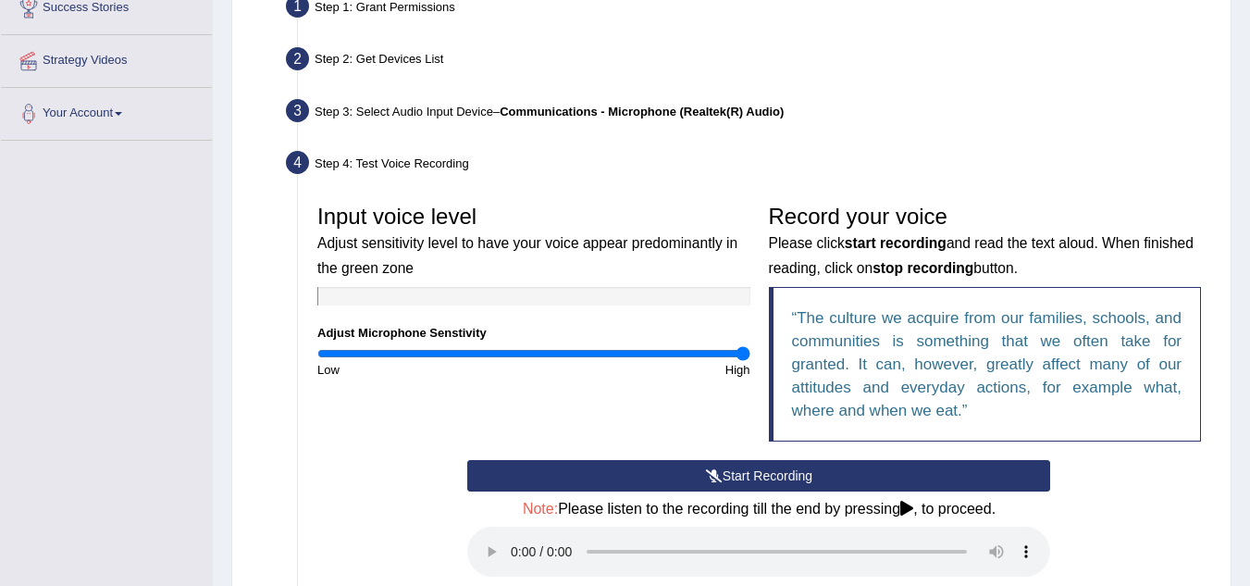
scroll to position [0, 0]
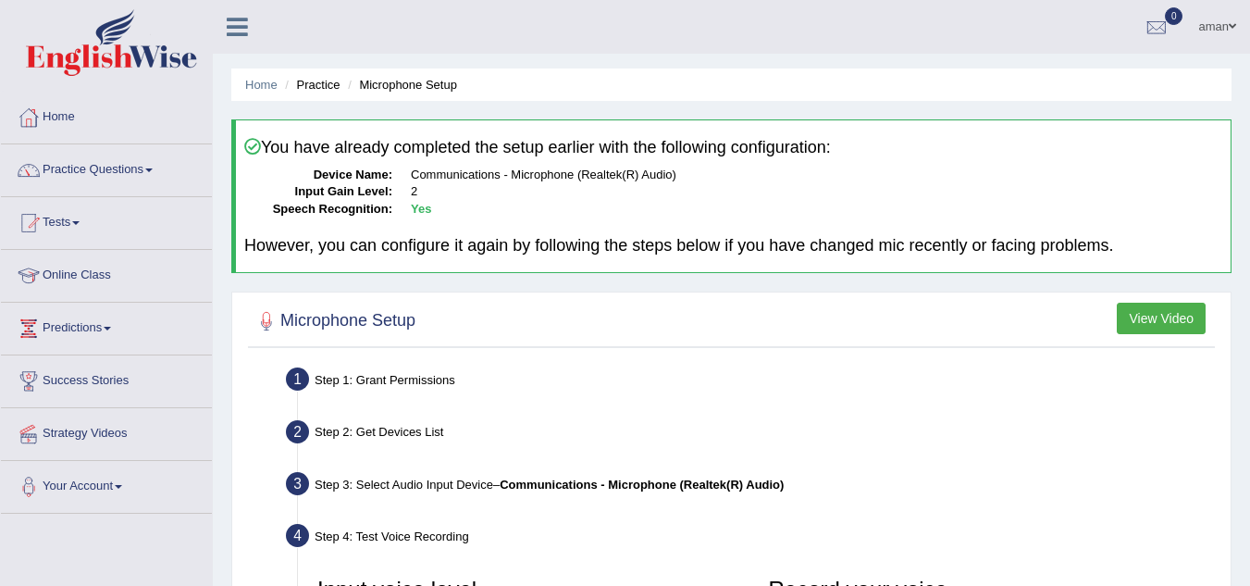
click at [1147, 309] on button "View Video" at bounding box center [1161, 318] width 89 height 31
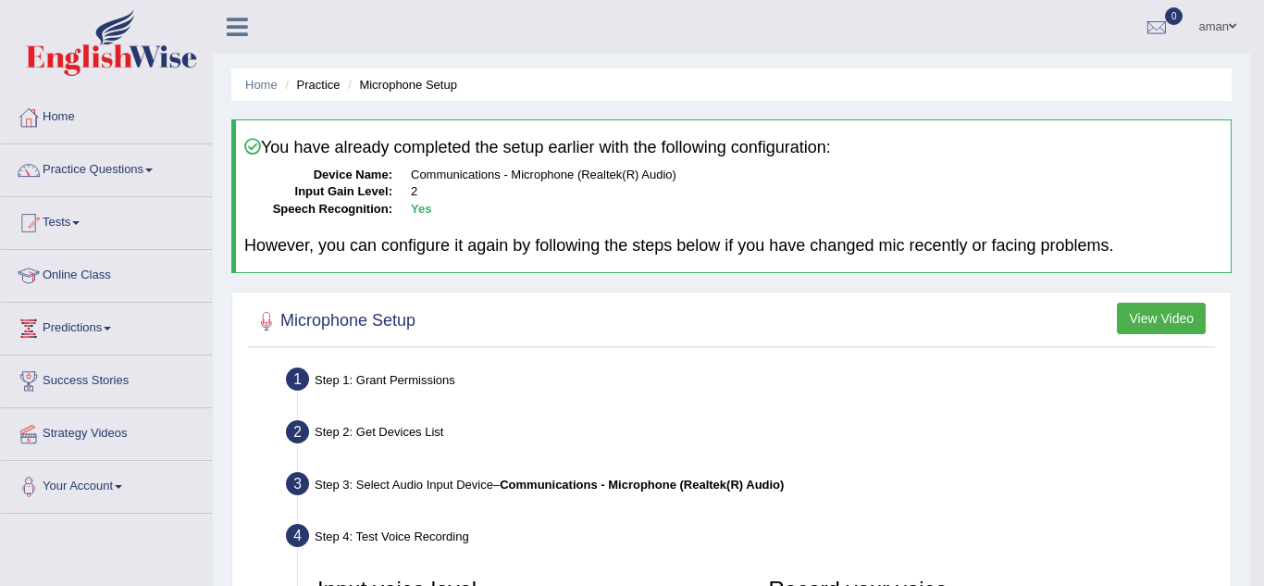
click at [1147, 309] on button "View Video" at bounding box center [1161, 318] width 89 height 31
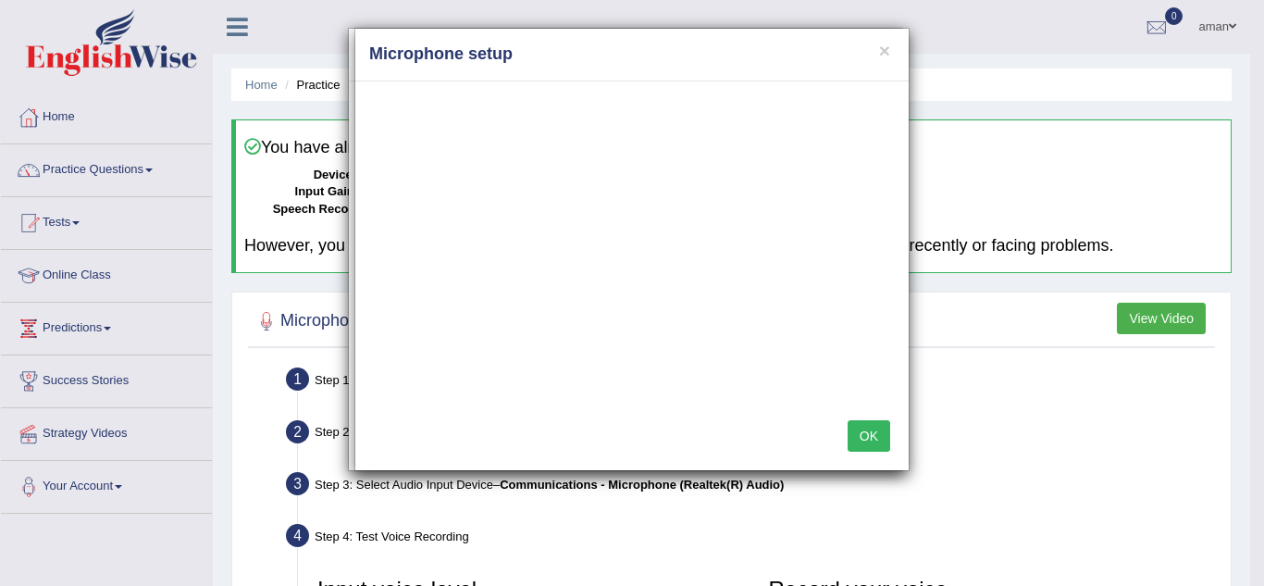
click at [128, 488] on div "× Microphone setup OK" at bounding box center [632, 293] width 1264 height 586
click at [122, 487] on div "× Microphone setup OK" at bounding box center [632, 293] width 1264 height 586
click at [87, 478] on div "× Microphone setup OK" at bounding box center [632, 293] width 1264 height 586
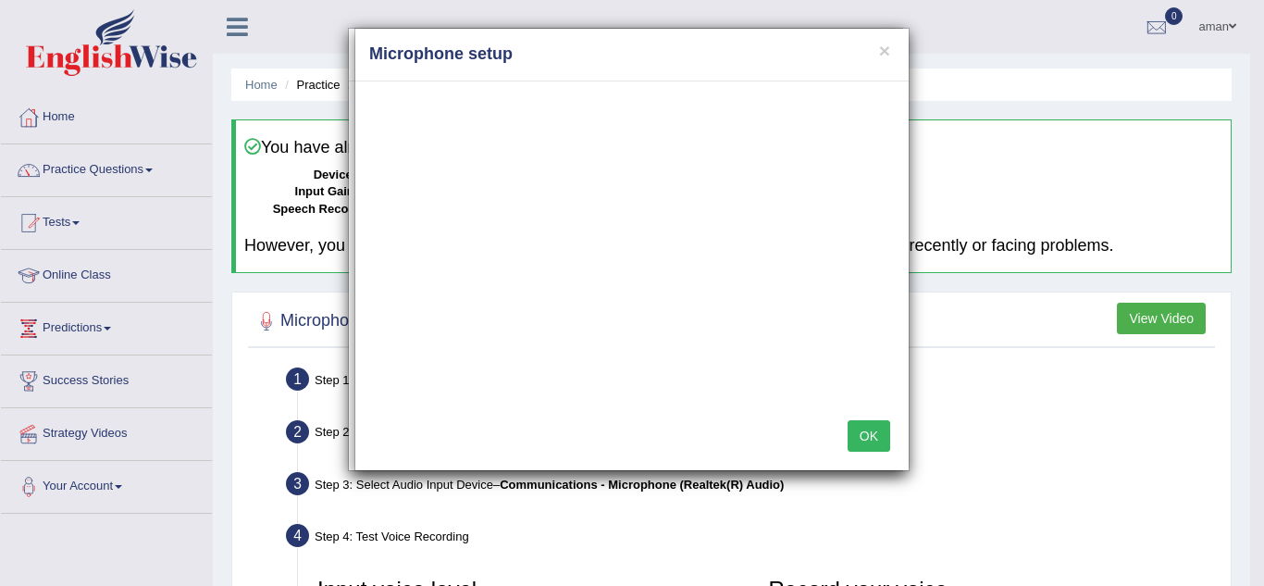
click at [32, 489] on div "× Microphone setup OK" at bounding box center [632, 293] width 1264 height 586
click at [881, 429] on button "OK" at bounding box center [869, 435] width 43 height 31
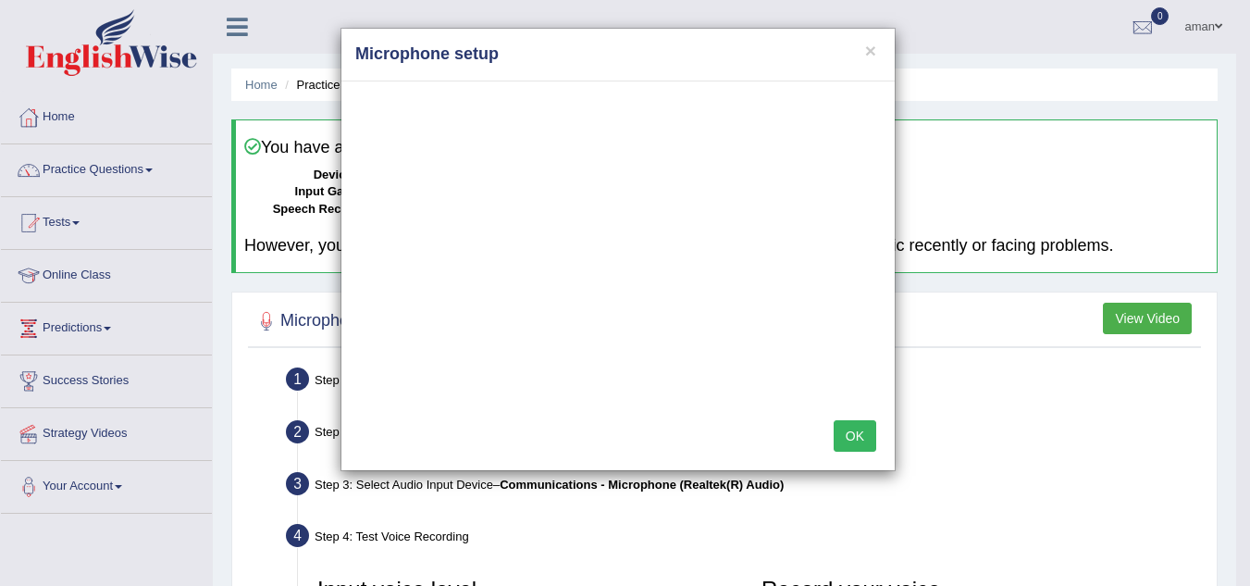
click at [855, 424] on button "OK" at bounding box center [855, 435] width 43 height 31
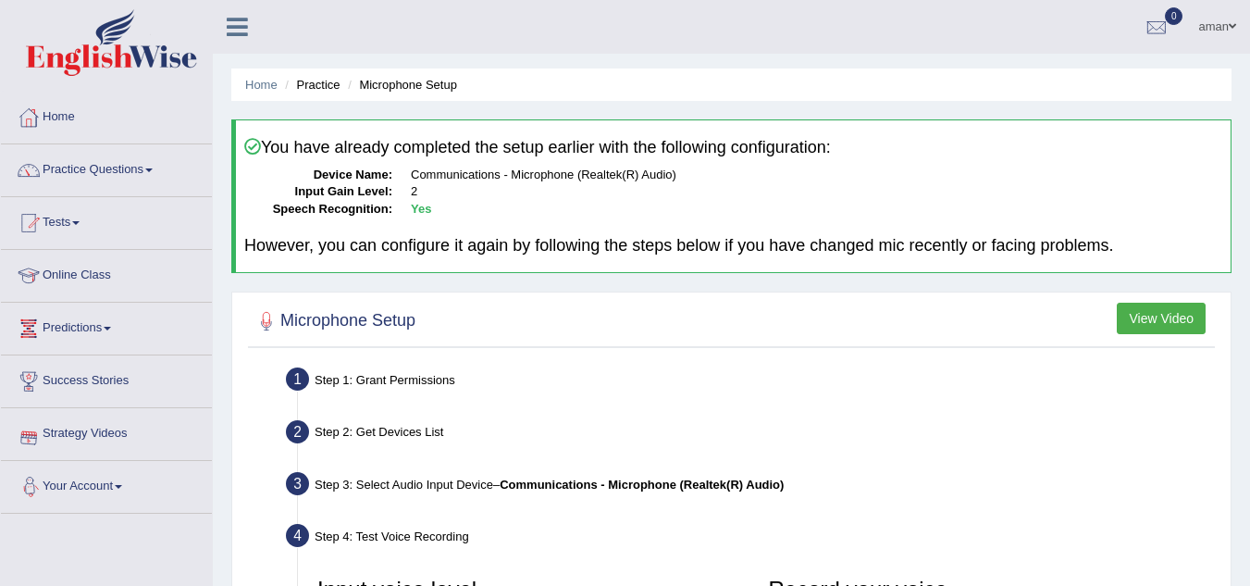
click at [119, 472] on link "Your Account" at bounding box center [106, 484] width 211 height 46
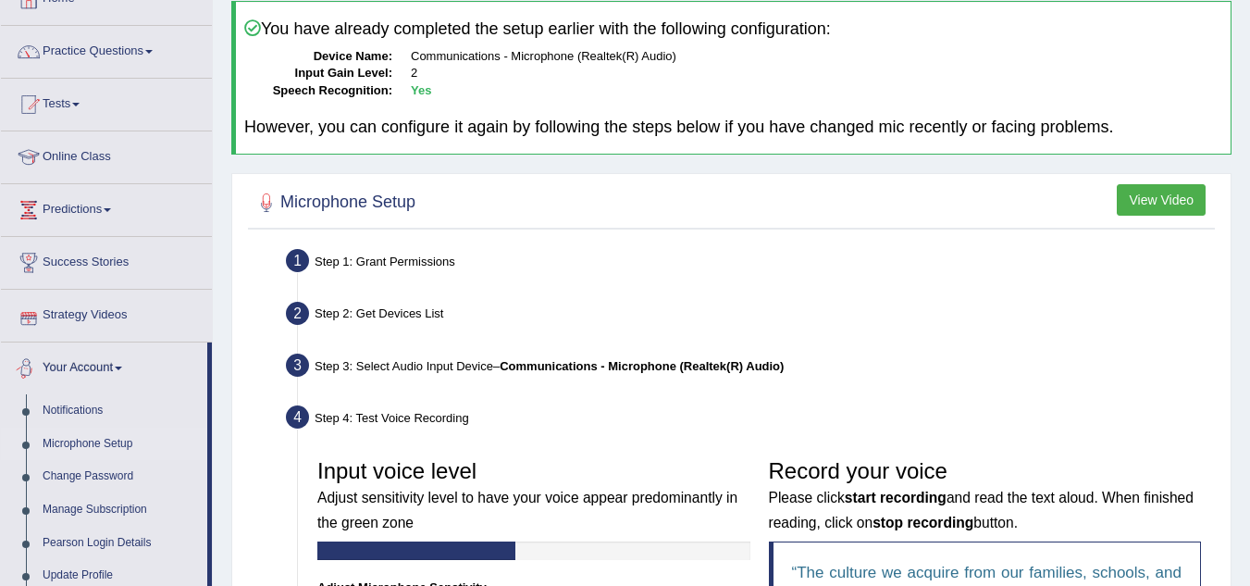
scroll to position [144, 0]
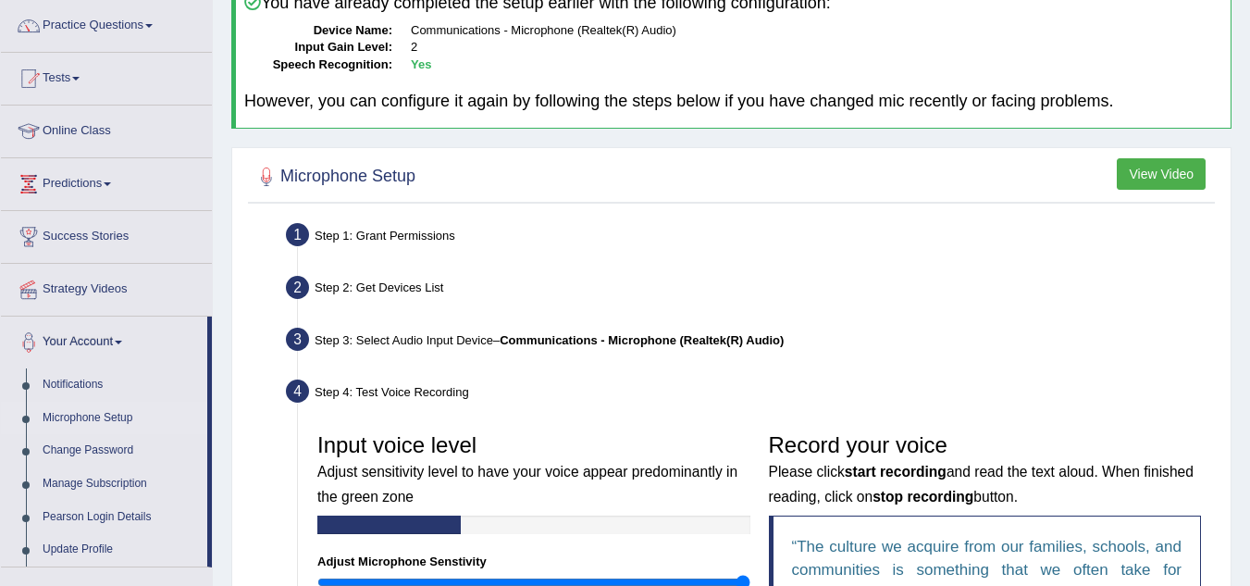
click at [116, 416] on link "Microphone Setup" at bounding box center [120, 418] width 173 height 33
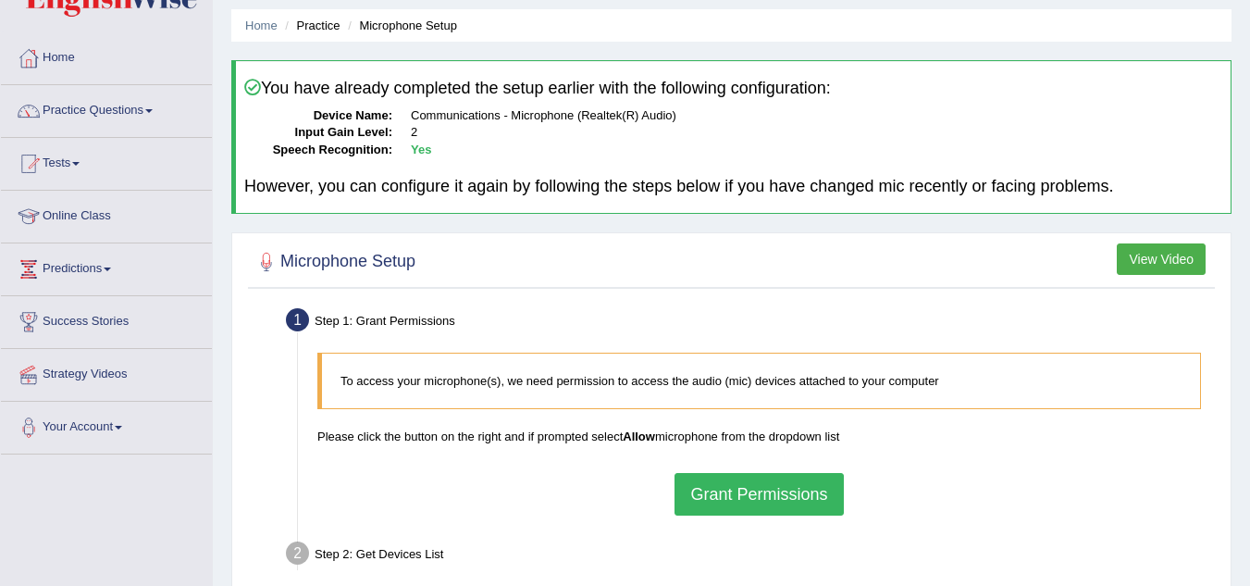
scroll to position [62, 0]
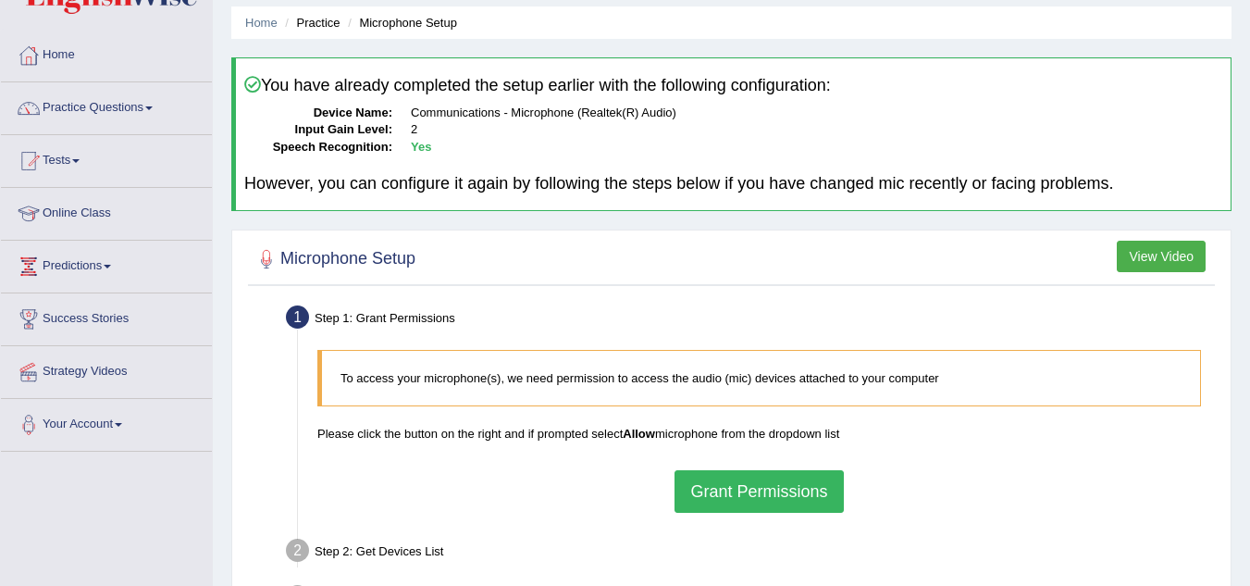
click at [745, 492] on button "Grant Permissions" at bounding box center [759, 491] width 168 height 43
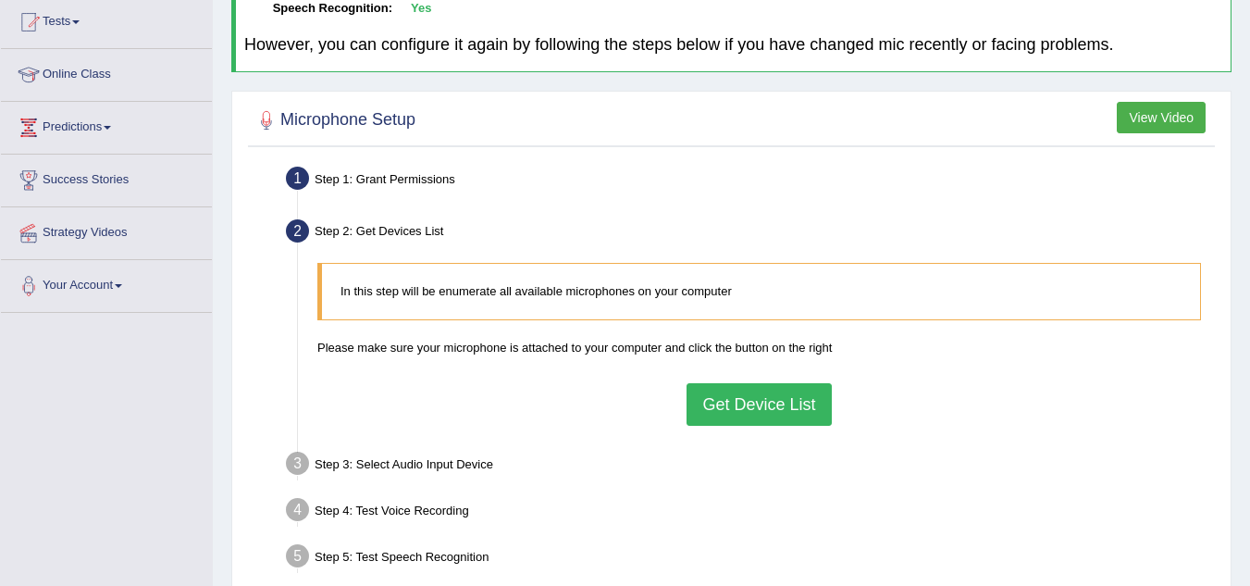
scroll to position [218, 0]
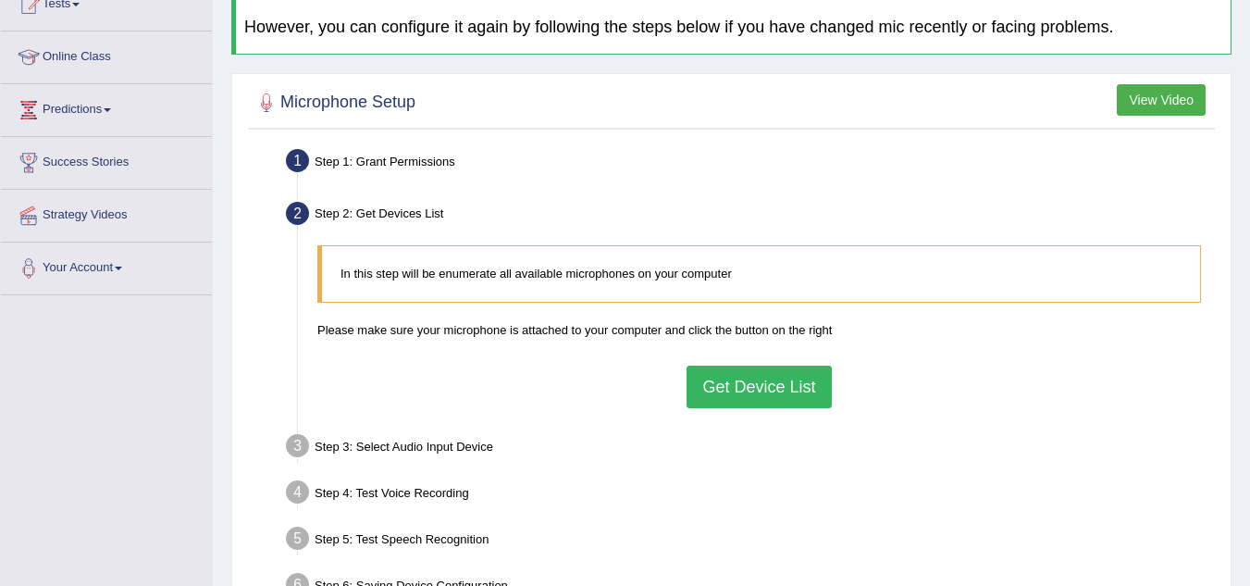
click at [762, 379] on button "Get Device List" at bounding box center [759, 387] width 144 height 43
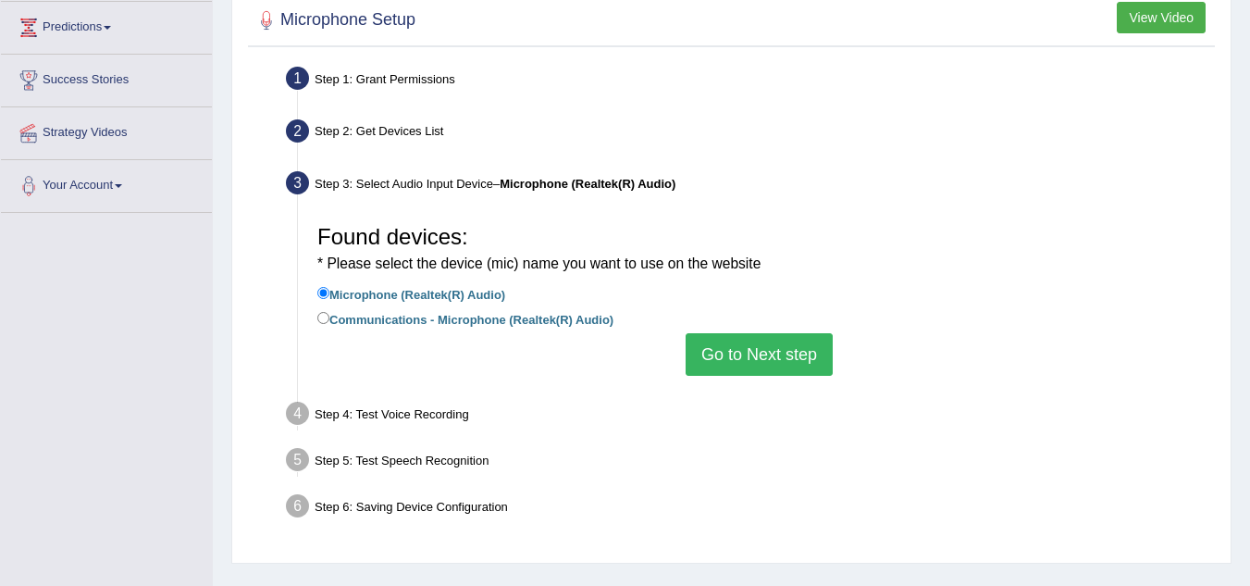
scroll to position [302, 0]
click at [761, 349] on button "Go to Next step" at bounding box center [759, 353] width 147 height 43
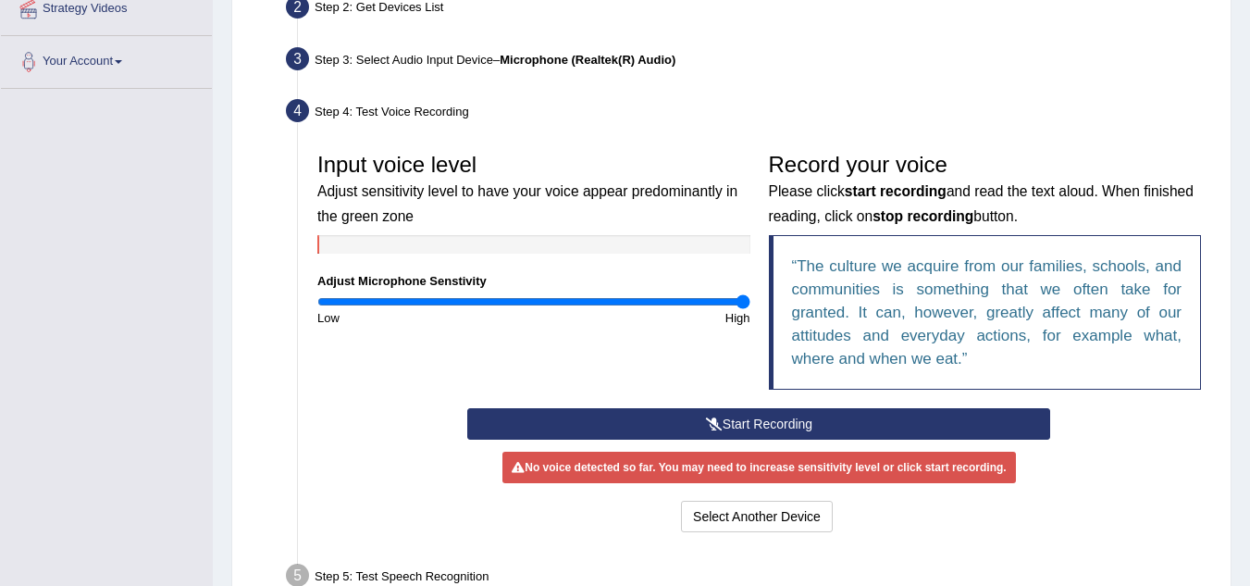
scroll to position [426, 0]
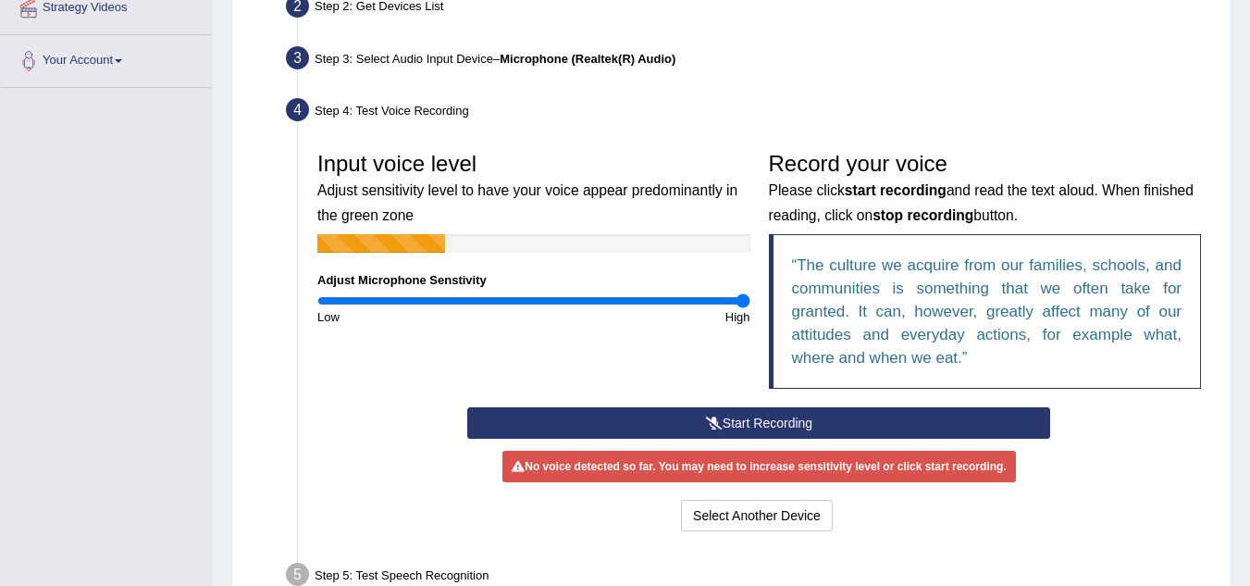
click at [804, 430] on button "Start Recording" at bounding box center [758, 422] width 583 height 31
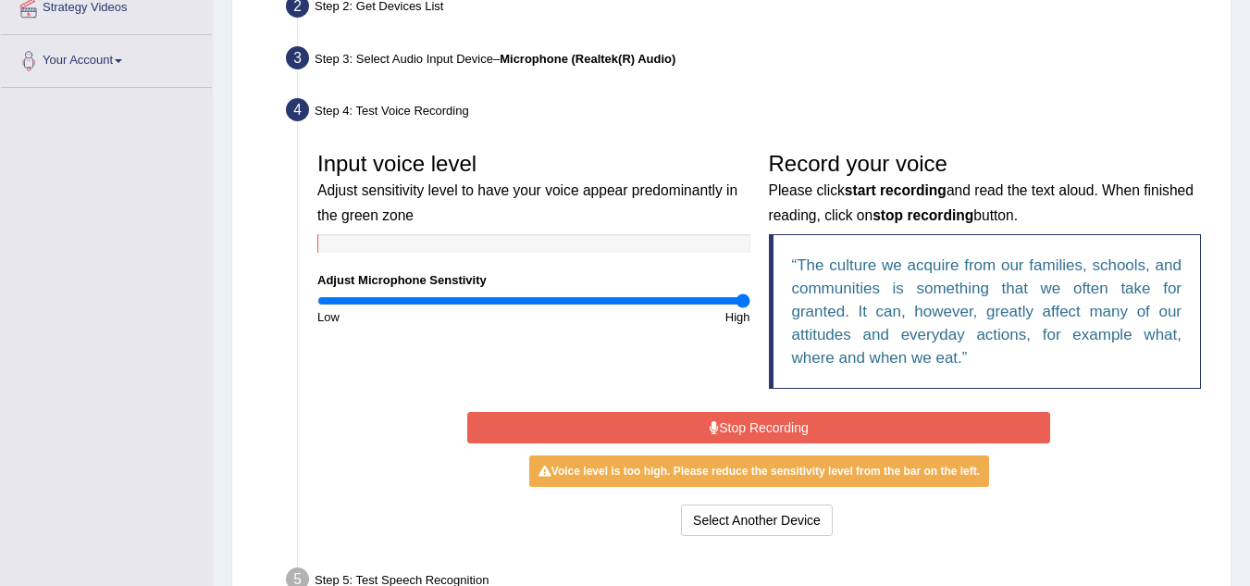
click at [809, 435] on button "Stop Recording" at bounding box center [758, 427] width 583 height 31
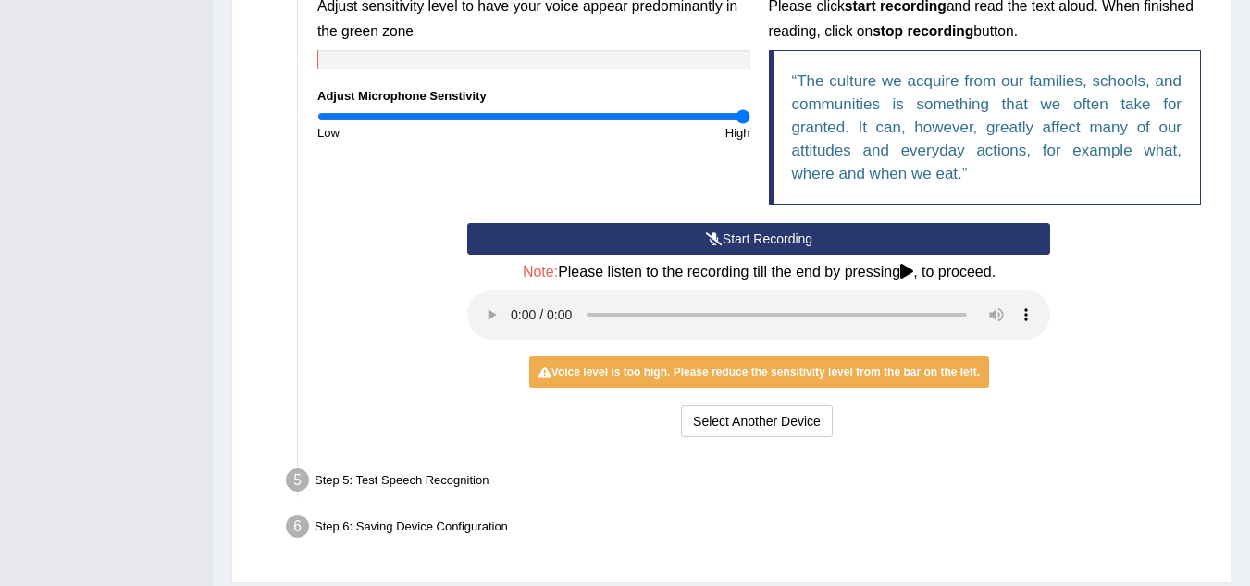
scroll to position [668, 0]
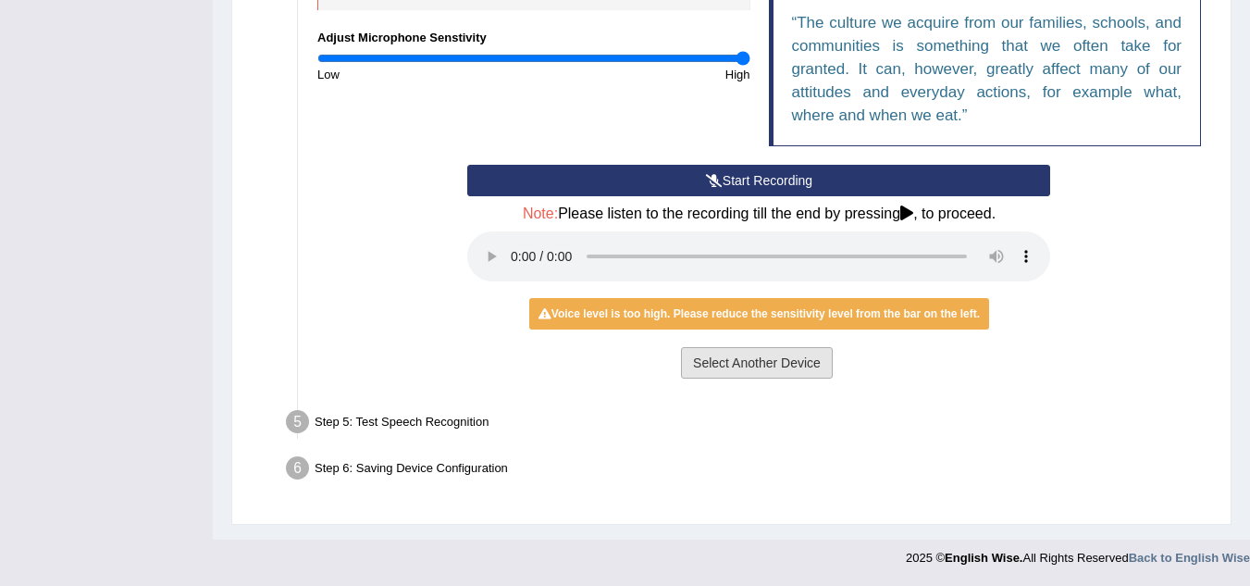
click at [771, 359] on button "Select Another Device" at bounding box center [757, 362] width 152 height 31
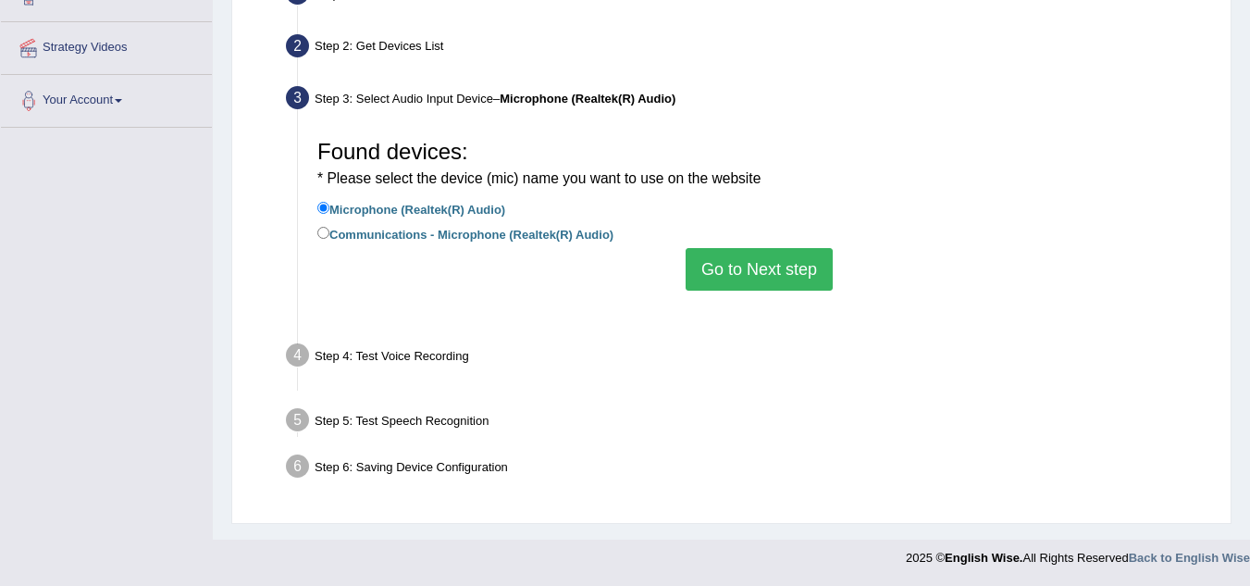
scroll to position [386, 0]
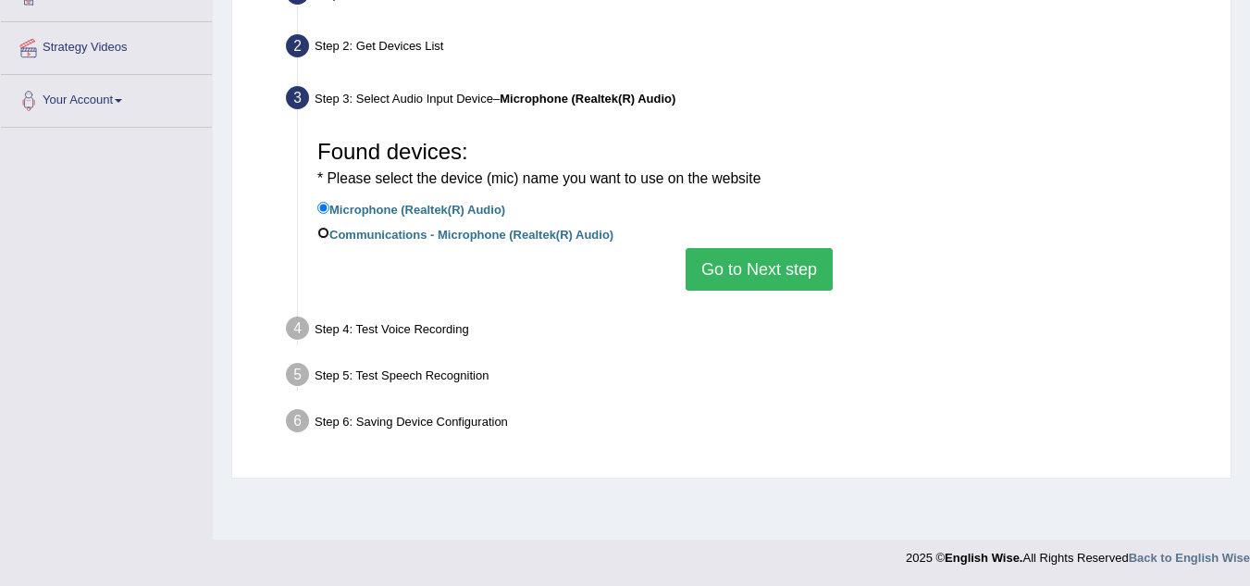
click at [323, 231] on input "Communications - Microphone (Realtek(R) Audio)" at bounding box center [323, 233] width 12 height 12
radio input "true"
click at [796, 271] on button "Go to Next step" at bounding box center [759, 269] width 147 height 43
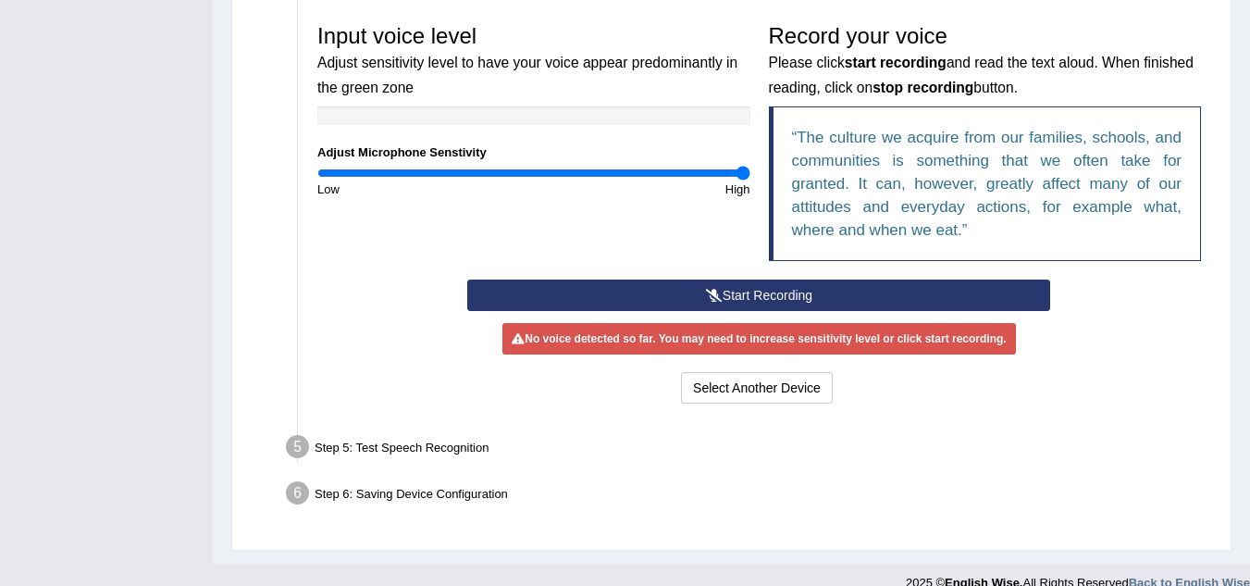
scroll to position [554, 0]
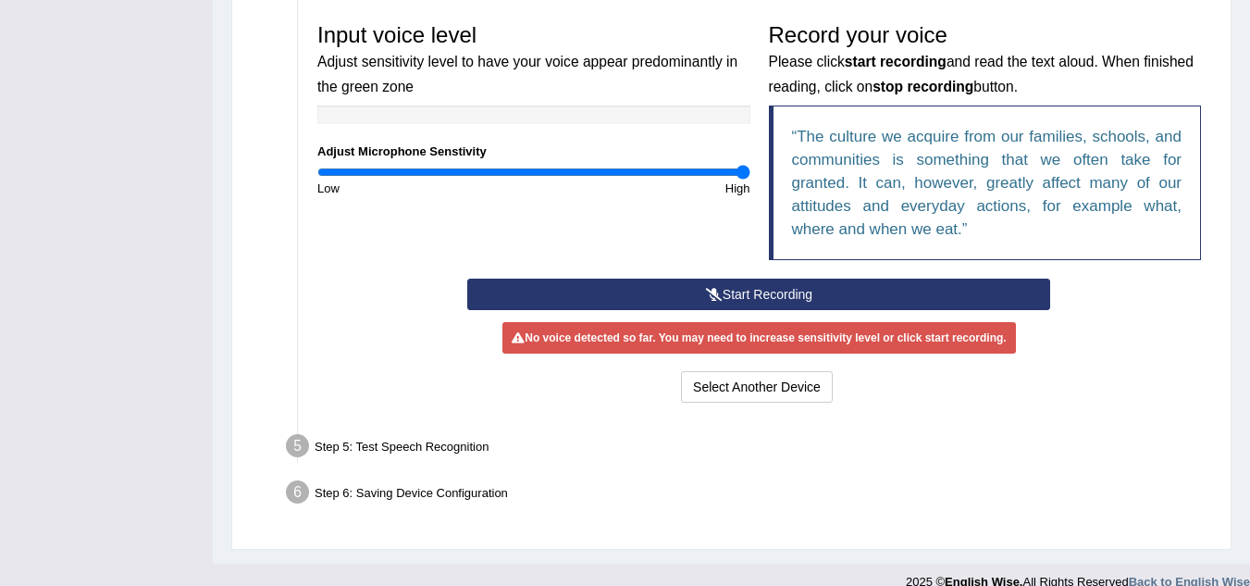
click at [808, 292] on button "Start Recording" at bounding box center [758, 294] width 583 height 31
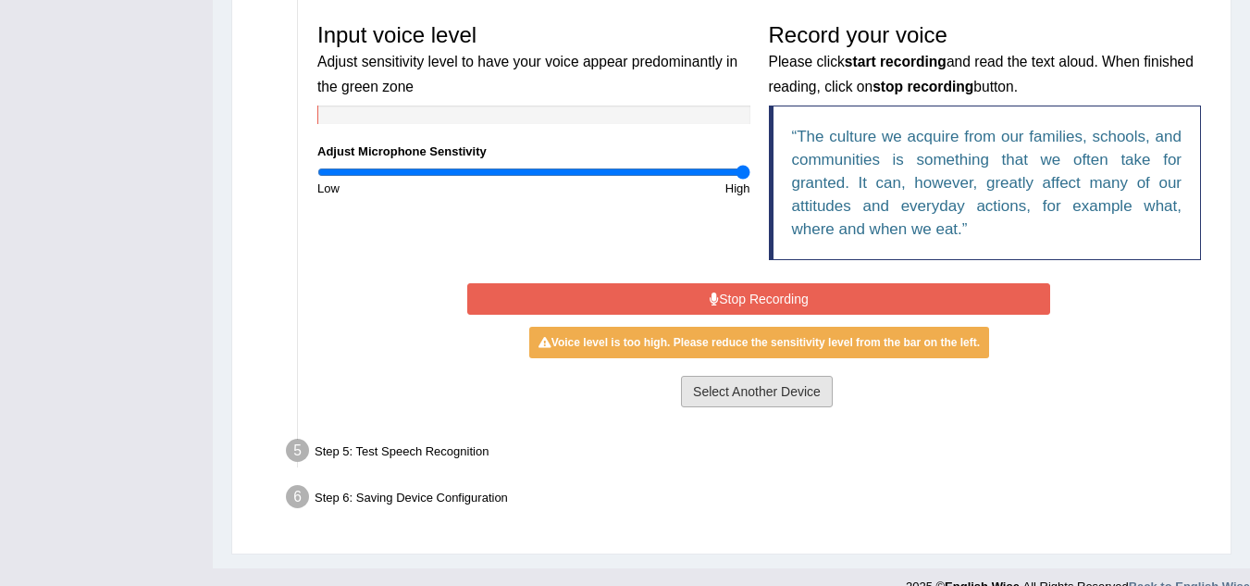
click at [784, 386] on button "Select Another Device" at bounding box center [757, 391] width 152 height 31
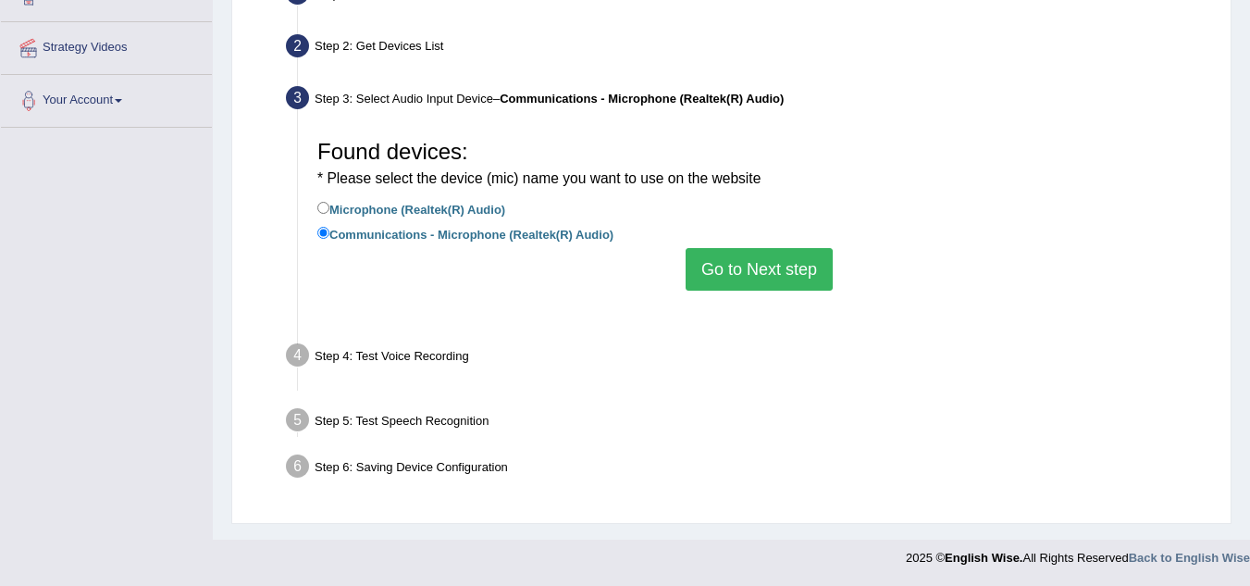
scroll to position [386, 0]
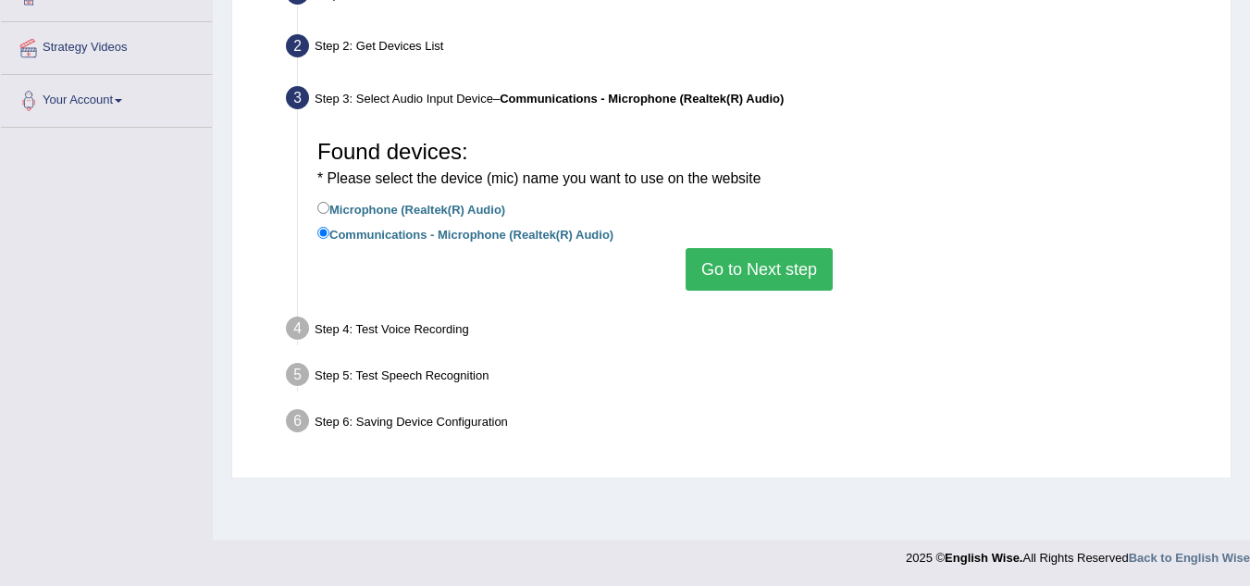
click at [713, 273] on button "Go to Next step" at bounding box center [759, 269] width 147 height 43
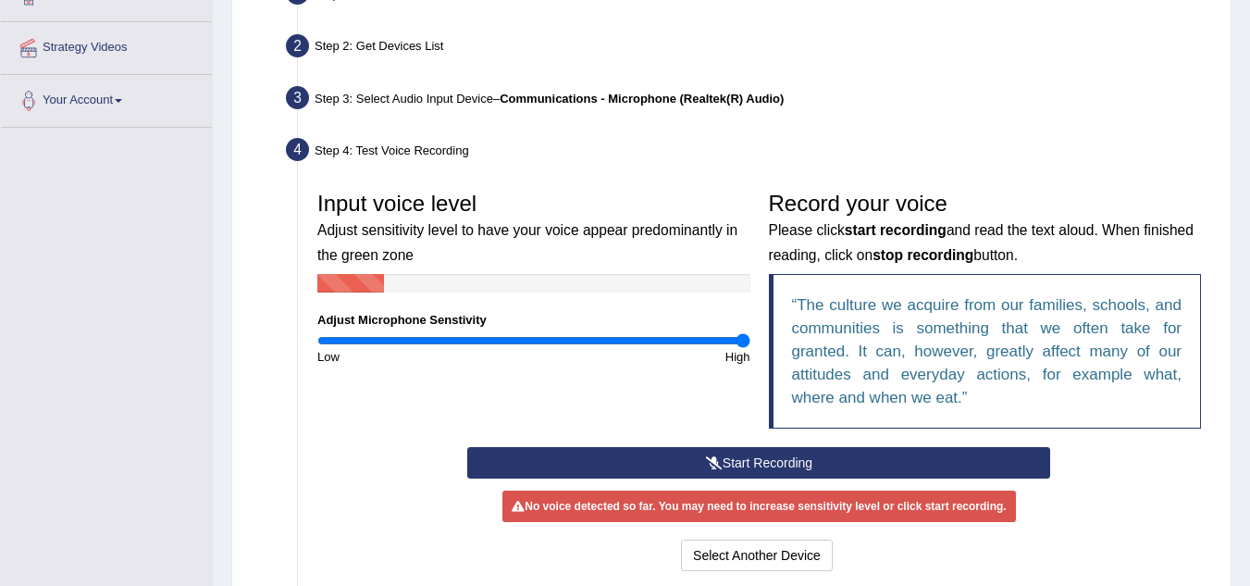
click at [790, 458] on button "Start Recording" at bounding box center [758, 462] width 583 height 31
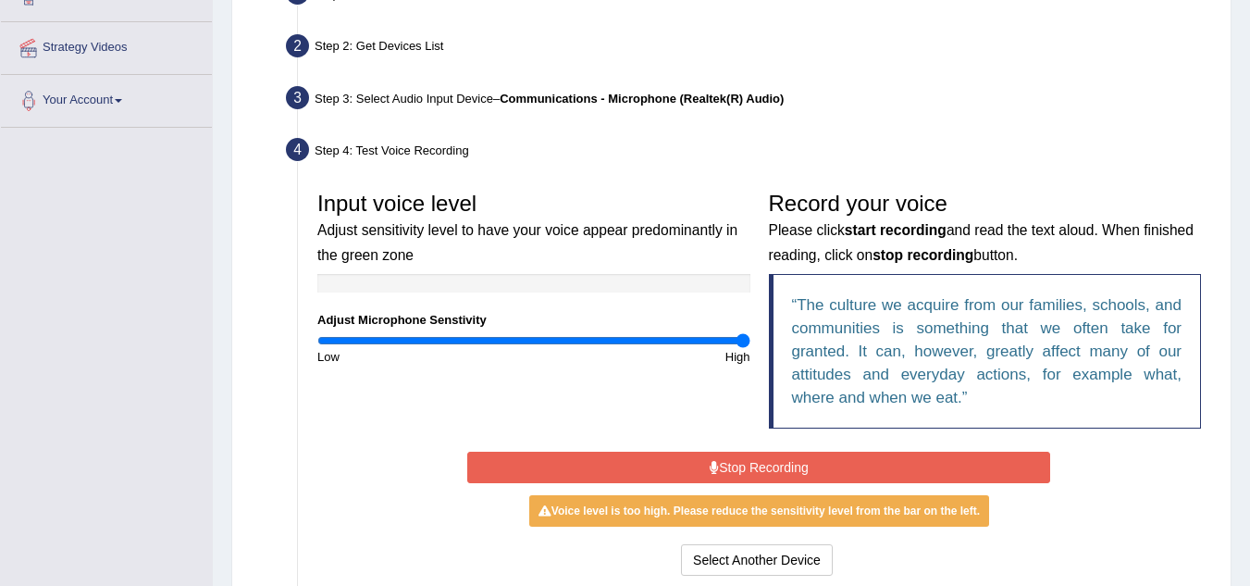
click at [790, 458] on button "Stop Recording" at bounding box center [758, 467] width 583 height 31
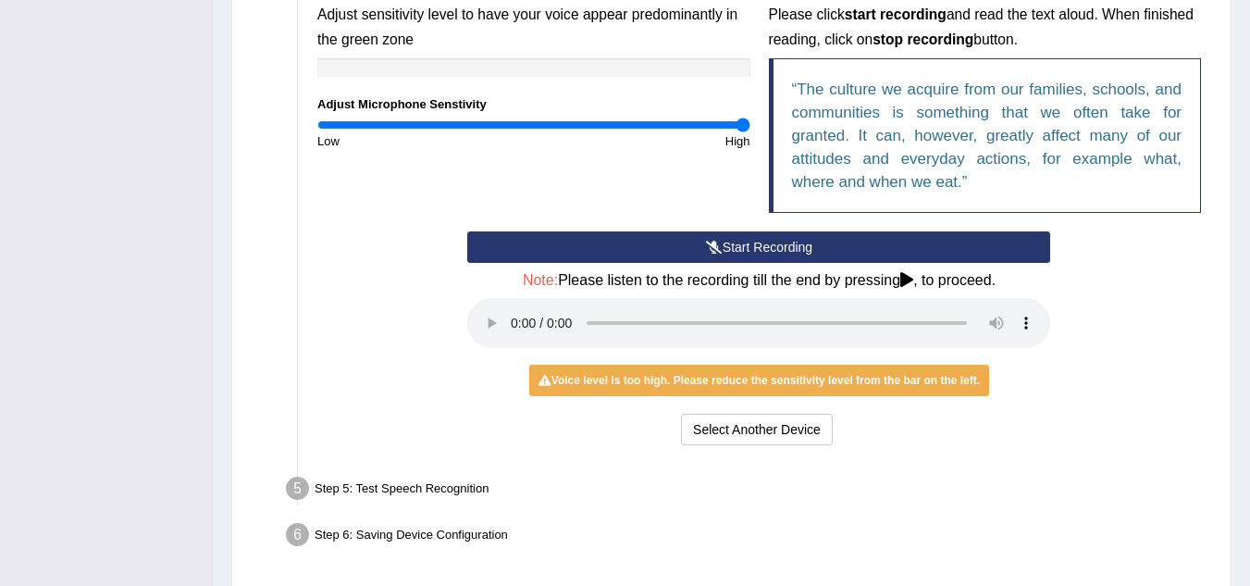
scroll to position [668, 0]
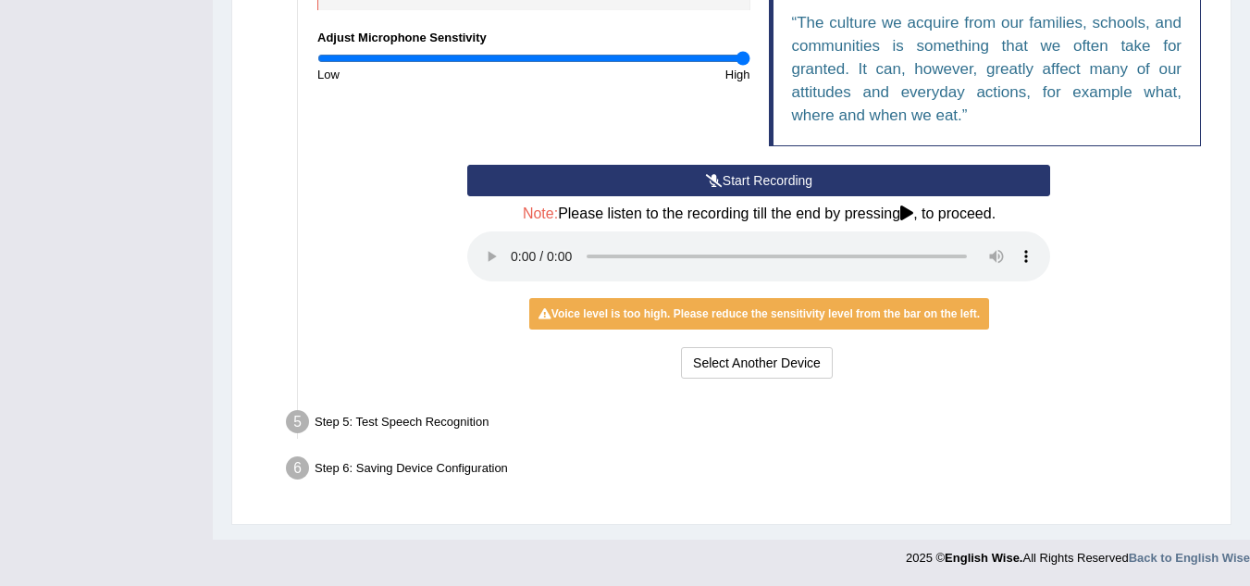
click at [478, 416] on div "Step 5: Test Speech Recognition" at bounding box center [750, 424] width 945 height 41
click at [473, 469] on div "Step 6: Saving Device Configuration" at bounding box center [750, 471] width 945 height 41
click at [1062, 312] on div "Start Recording Stop Recording Note: Please listen to the recording till the en…" at bounding box center [759, 274] width 902 height 218
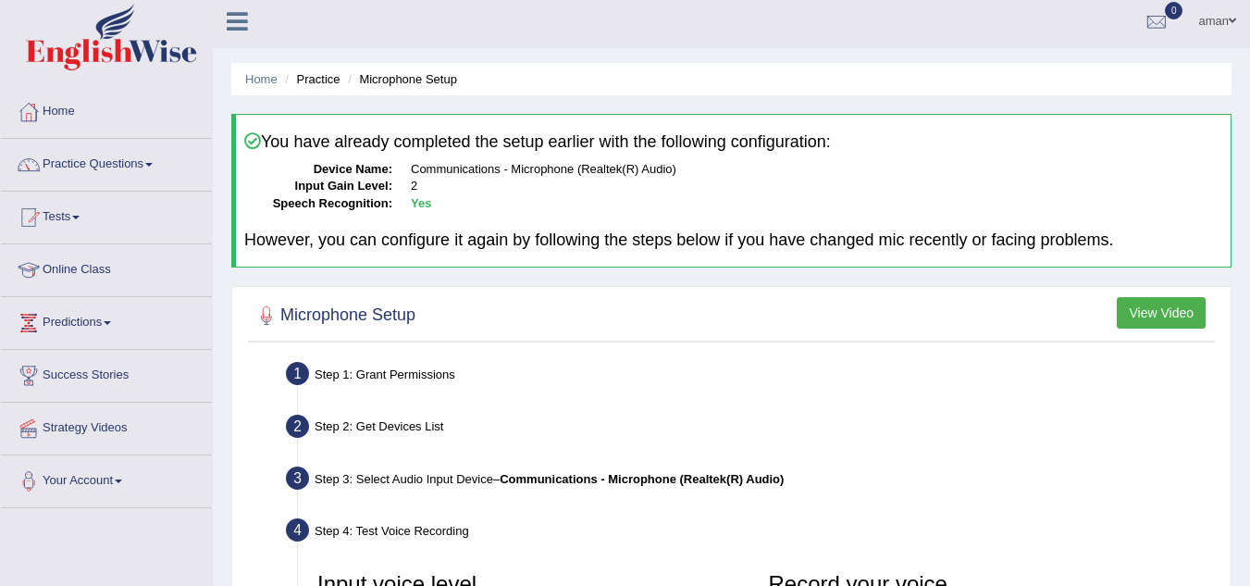
scroll to position [5, 0]
click at [262, 76] on link "Home" at bounding box center [261, 80] width 32 height 14
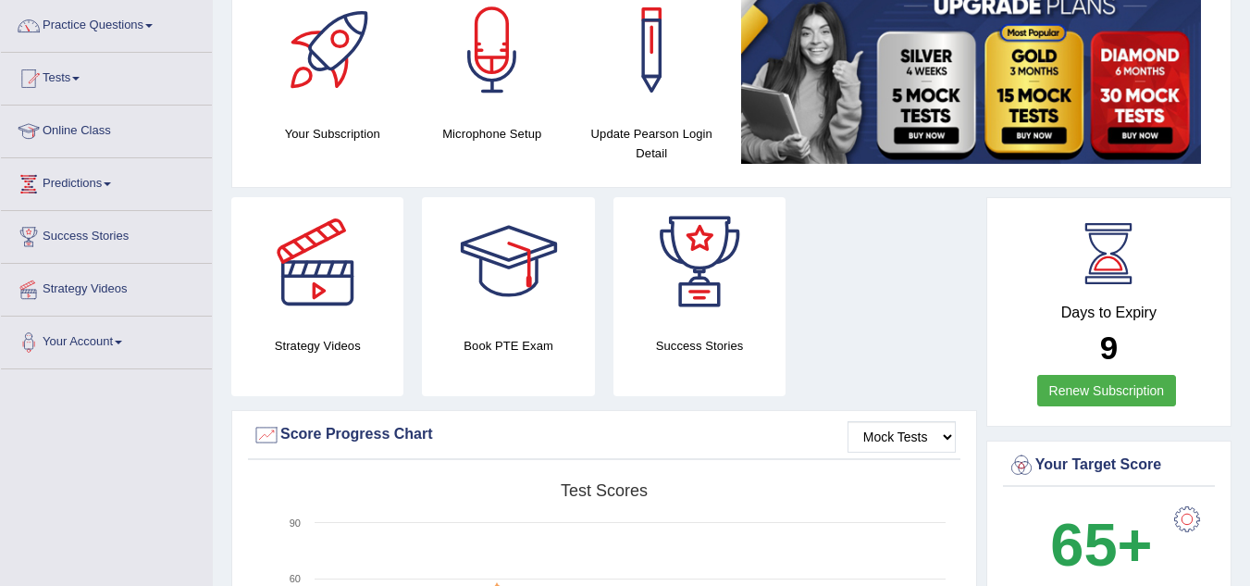
scroll to position [143, 0]
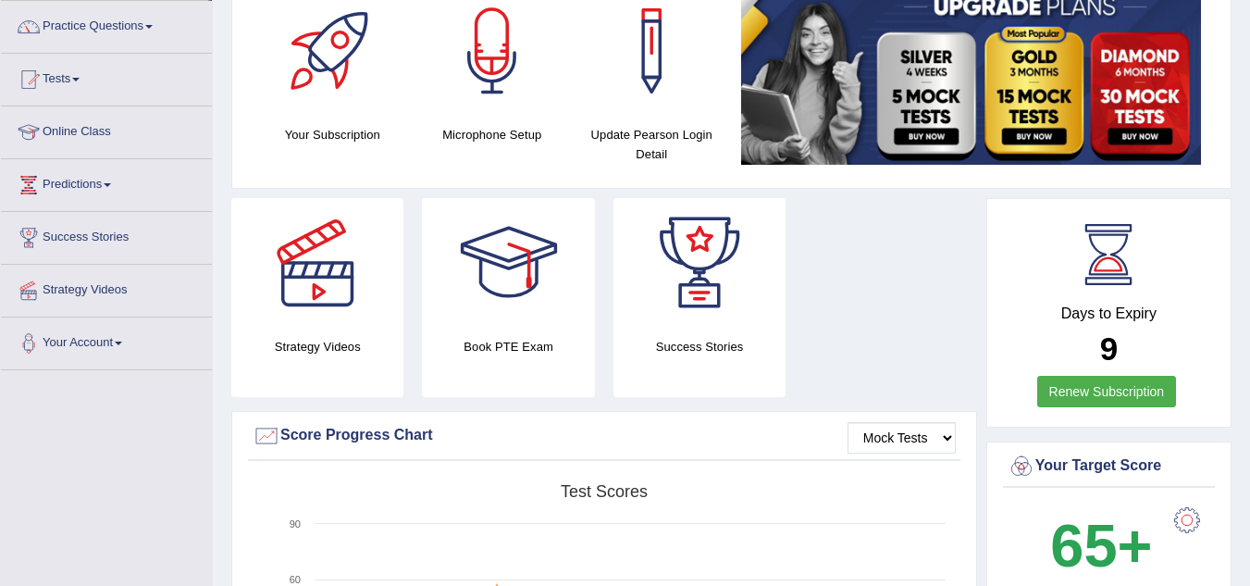
click at [467, 136] on h4 "Microphone Setup" at bounding box center [493, 134] width 142 height 19
click at [485, 25] on div at bounding box center [493, 51] width 130 height 130
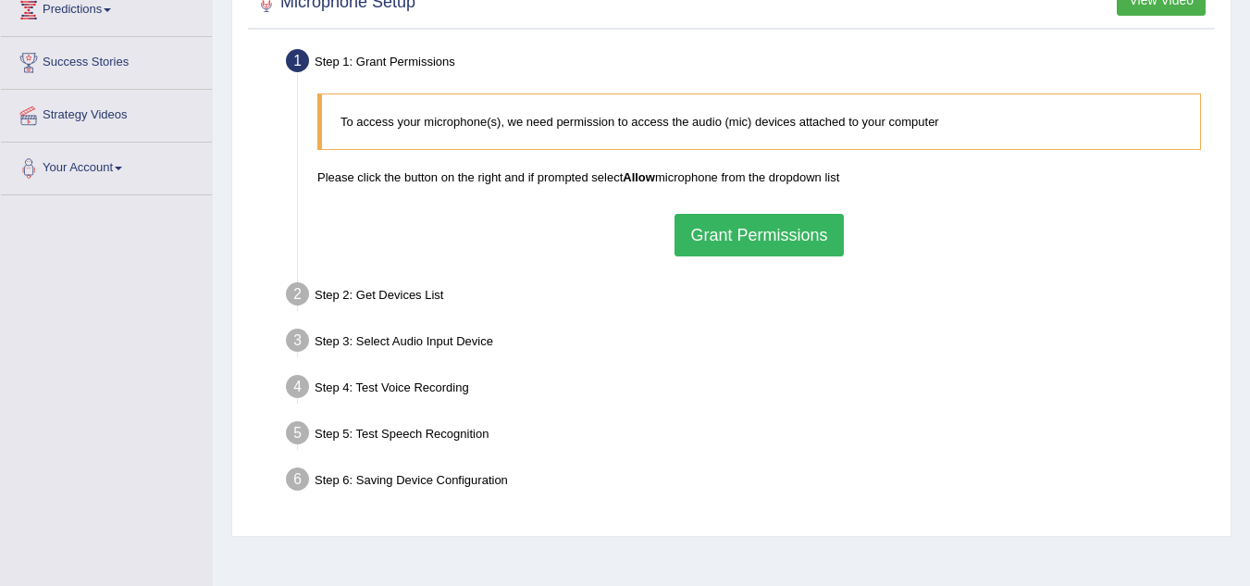
scroll to position [319, 0]
click at [689, 229] on button "Grant Permissions" at bounding box center [759, 234] width 168 height 43
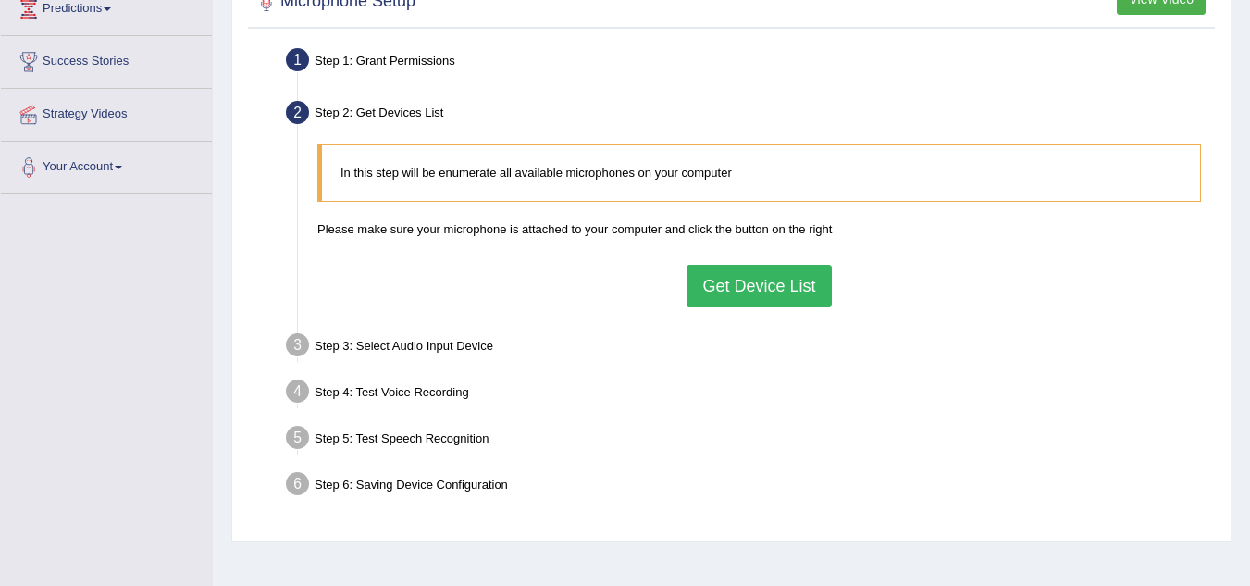
click at [797, 286] on button "Get Device List" at bounding box center [759, 286] width 144 height 43
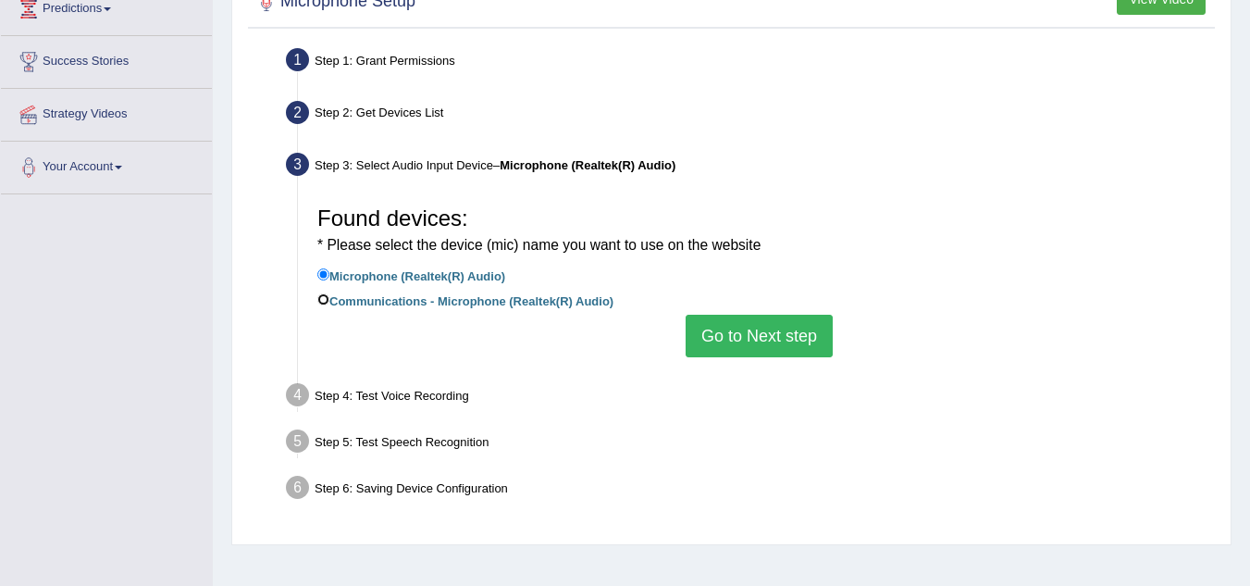
click at [326, 296] on input "Communications - Microphone (Realtek(R) Audio)" at bounding box center [323, 299] width 12 height 12
radio input "true"
click at [733, 339] on button "Go to Next step" at bounding box center [759, 336] width 147 height 43
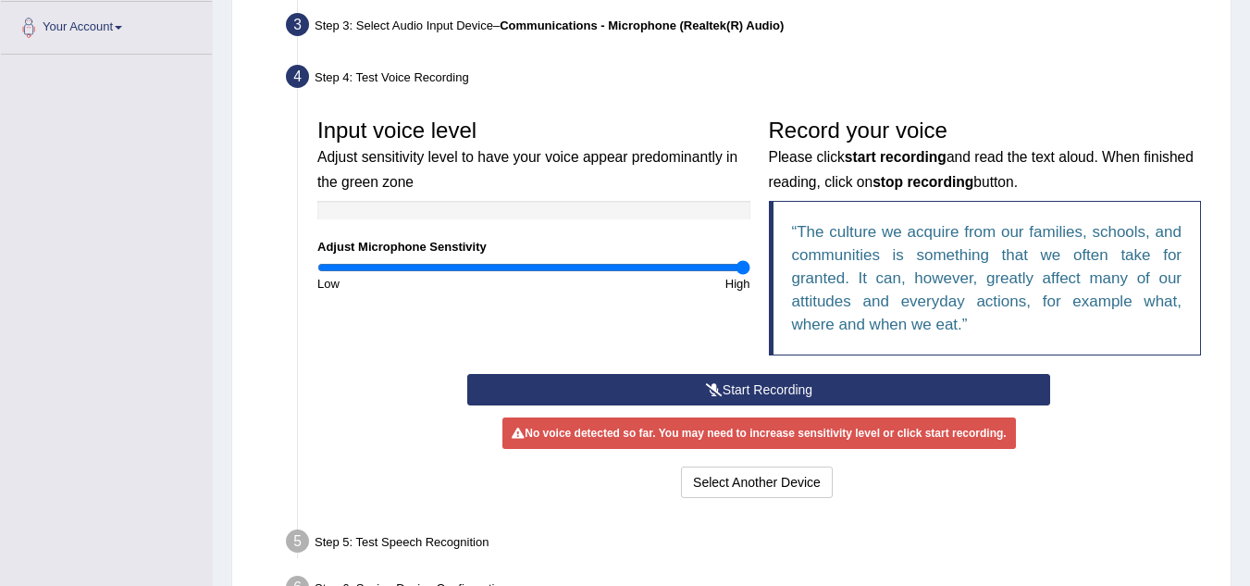
scroll to position [460, 0]
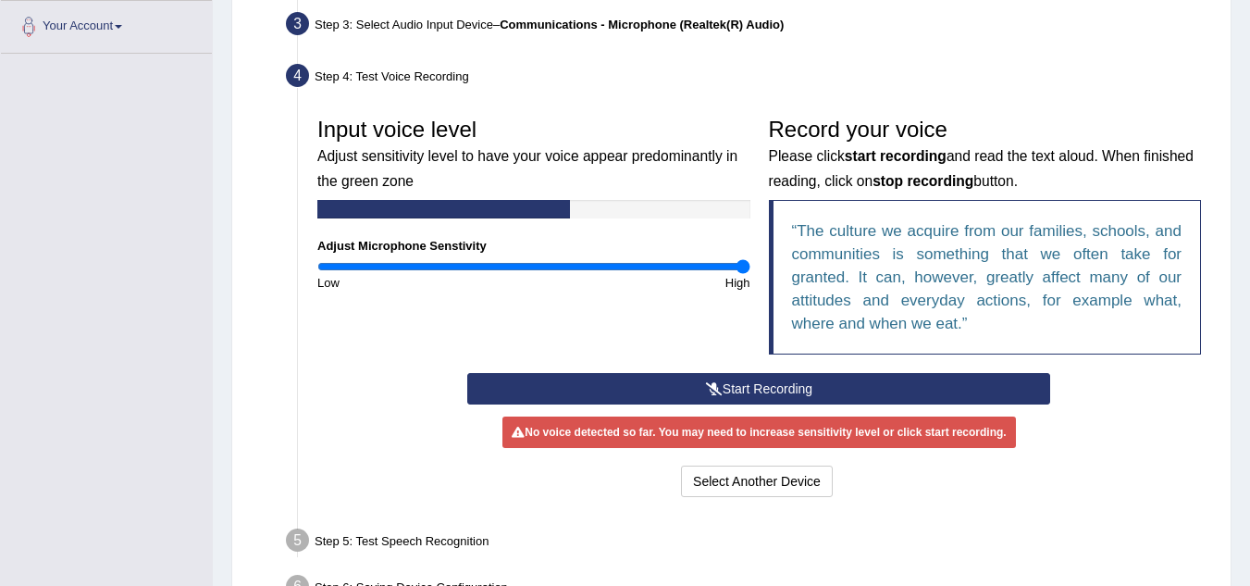
click at [843, 379] on button "Start Recording" at bounding box center [758, 388] width 583 height 31
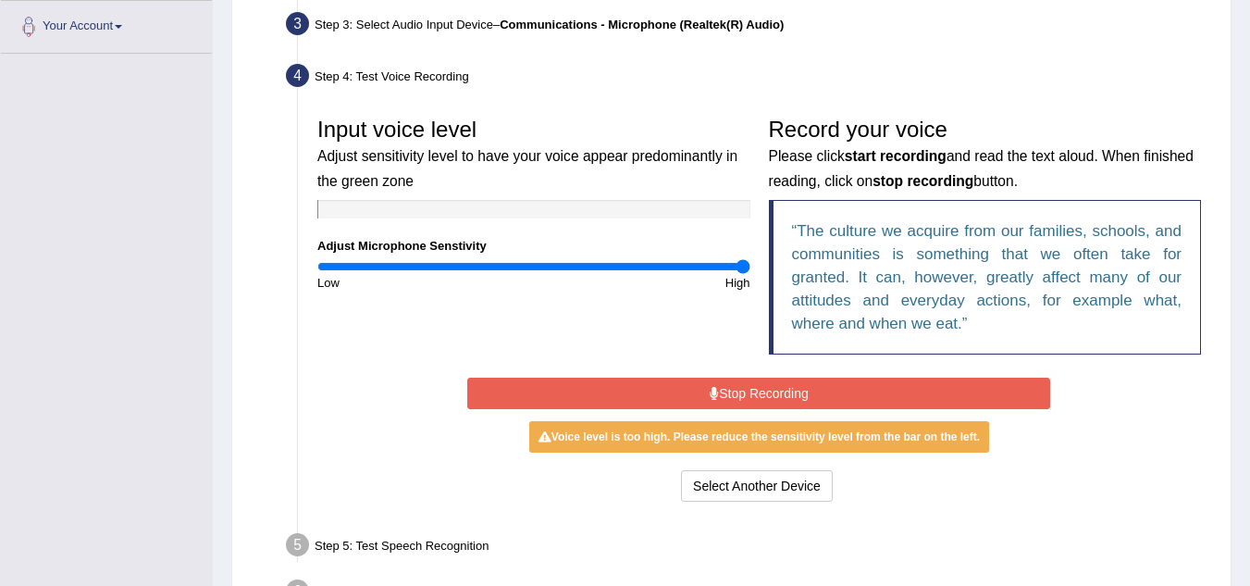
click at [843, 379] on button "Stop Recording" at bounding box center [758, 393] width 583 height 31
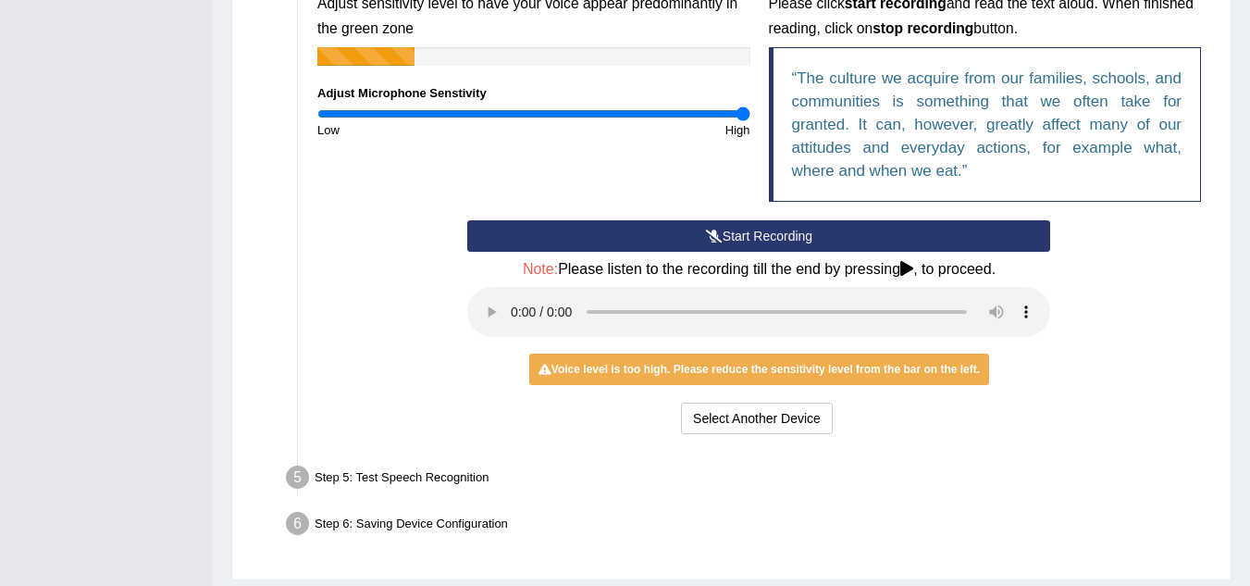
scroll to position [668, 0]
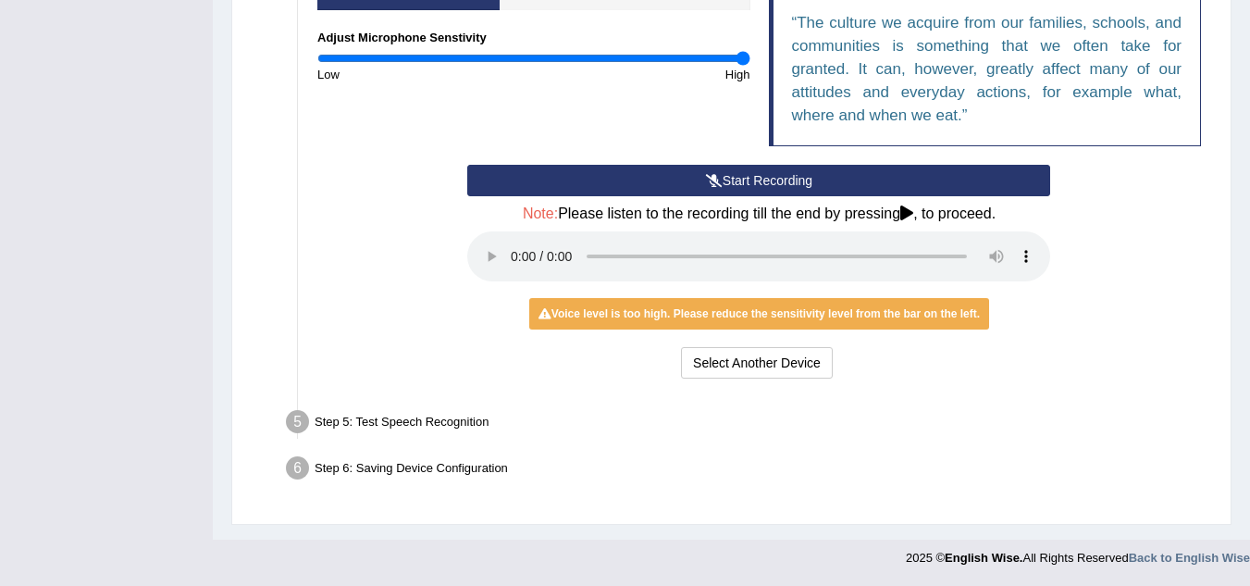
click at [302, 413] on li "Step 5: Test Speech Recognition Text to read The culture we acquire from our fa…" at bounding box center [750, 424] width 921 height 41
click at [304, 426] on li "Step 5: Test Speech Recognition Text to read The culture we acquire from our fa…" at bounding box center [750, 424] width 921 height 41
click at [304, 422] on li "Step 5: Test Speech Recognition Text to read The culture we acquire from our fa…" at bounding box center [750, 424] width 921 height 41
click at [299, 468] on li "Step 6: Saving Device Configuration Your Microphone Settings: Selected Device C…" at bounding box center [750, 471] width 921 height 41
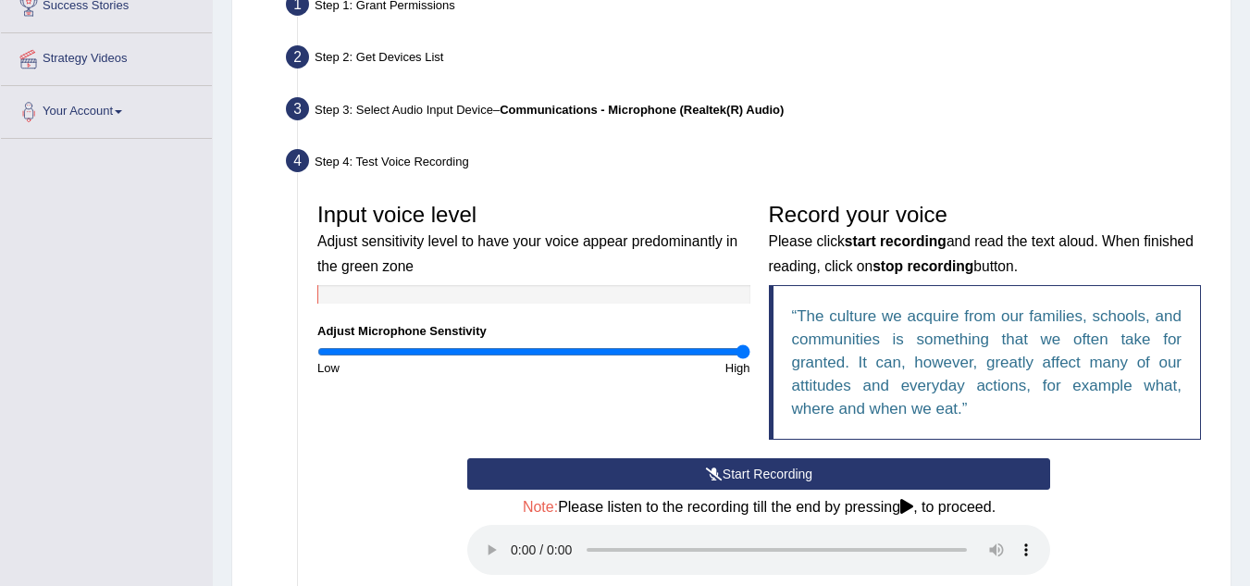
scroll to position [367, 0]
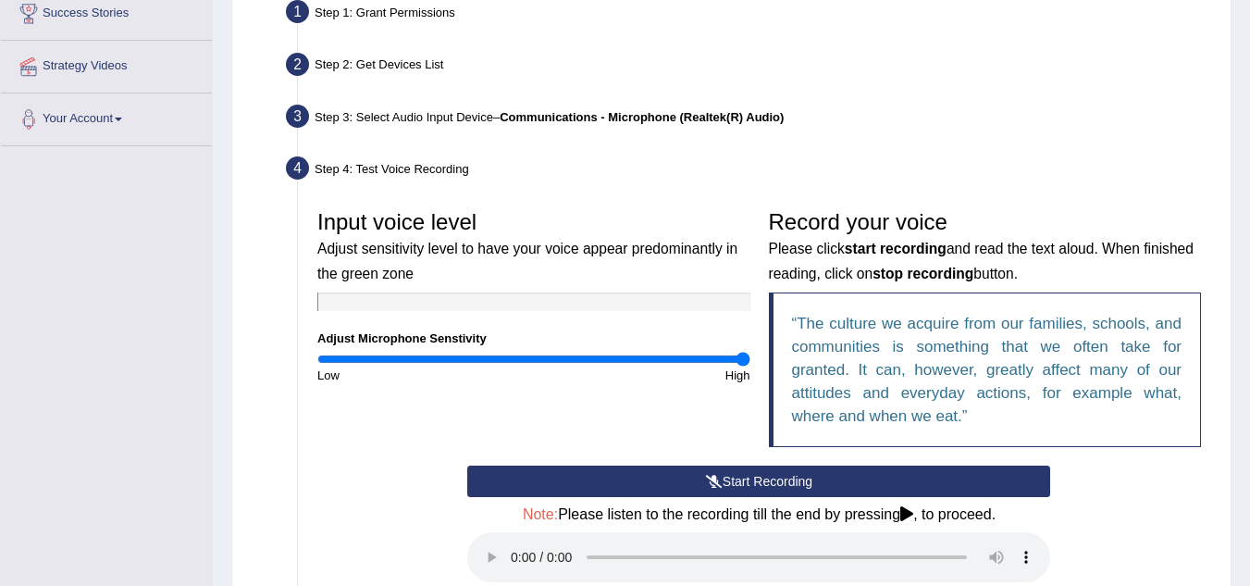
click at [304, 167] on li "Step 4: Test Voice Recording Input voice level Adjust sensitivity level to have…" at bounding box center [750, 422] width 921 height 542
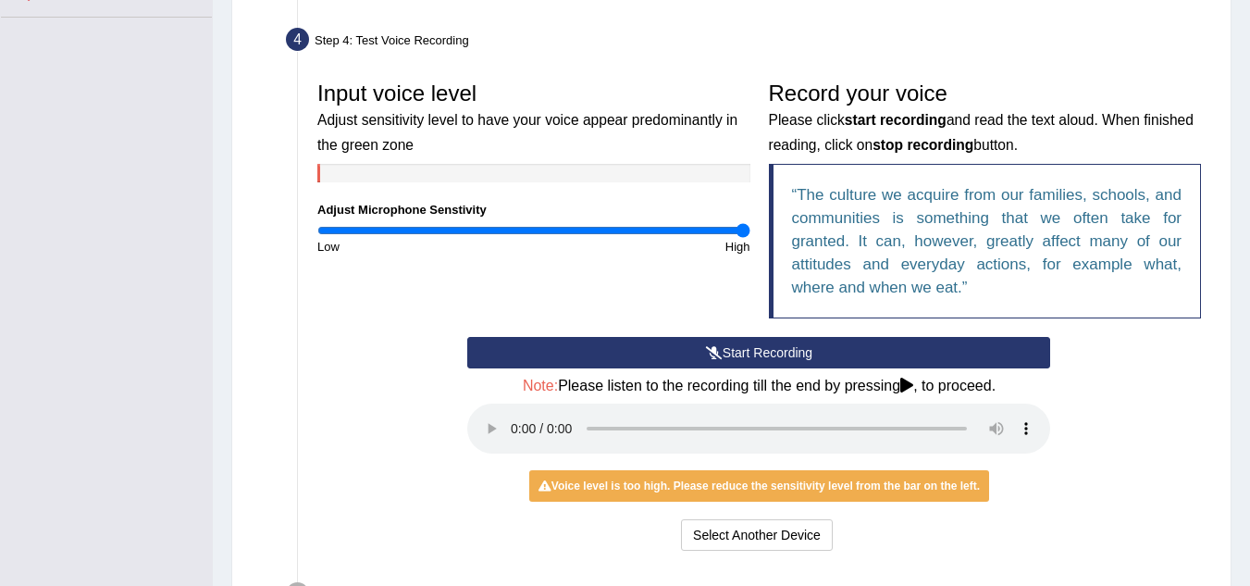
scroll to position [494, 0]
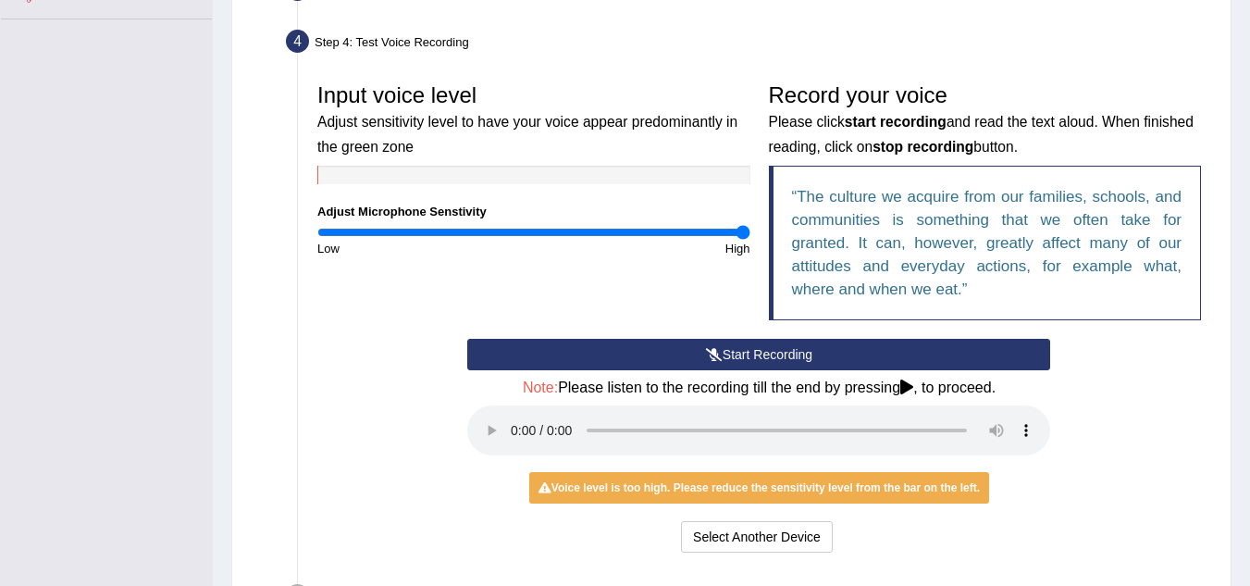
click at [298, 37] on li "Step 4: Test Voice Recording Input voice level Adjust sensitivity level to have…" at bounding box center [750, 295] width 921 height 542
click at [300, 39] on li "Step 4: Test Voice Recording Input voice level Adjust sensitivity level to have…" at bounding box center [750, 295] width 921 height 542
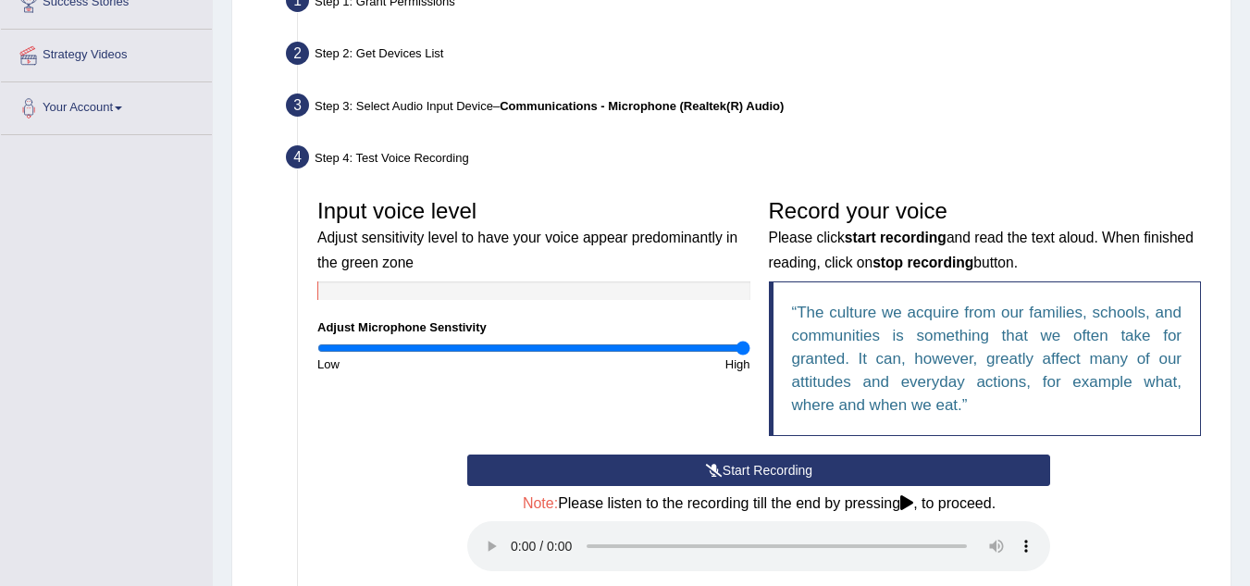
scroll to position [378, 0]
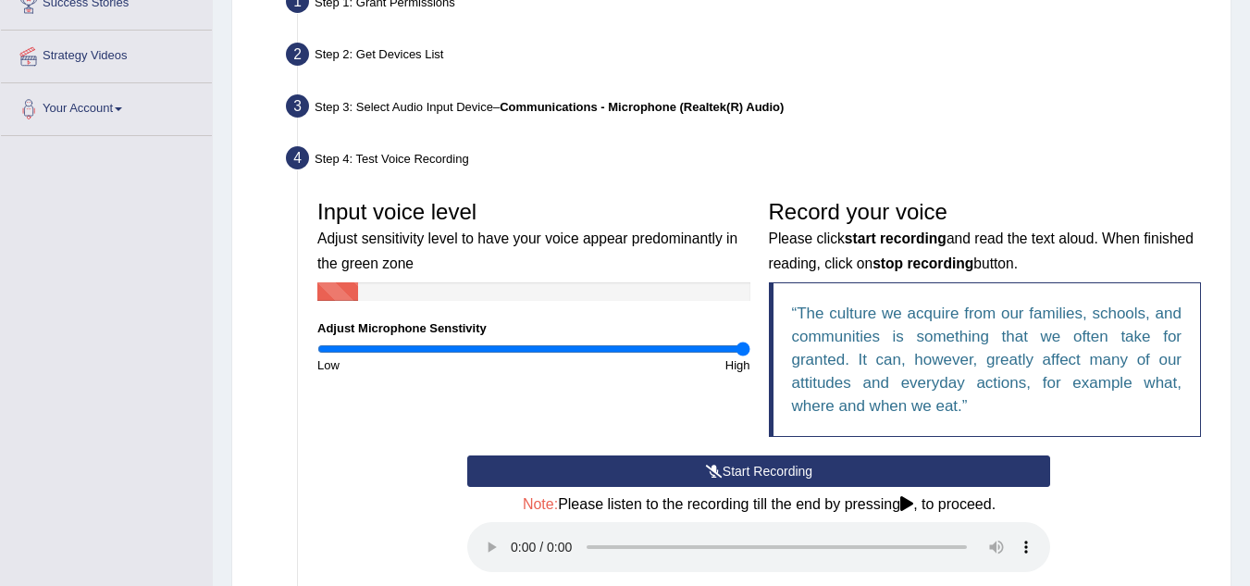
click at [297, 106] on li "Step 3: Select Audio Input Device – Communications - Microphone (Realtek(R) Aud…" at bounding box center [750, 109] width 921 height 41
click at [725, 104] on b "Communications - Microphone (Realtek(R) Audio)" at bounding box center [642, 107] width 284 height 14
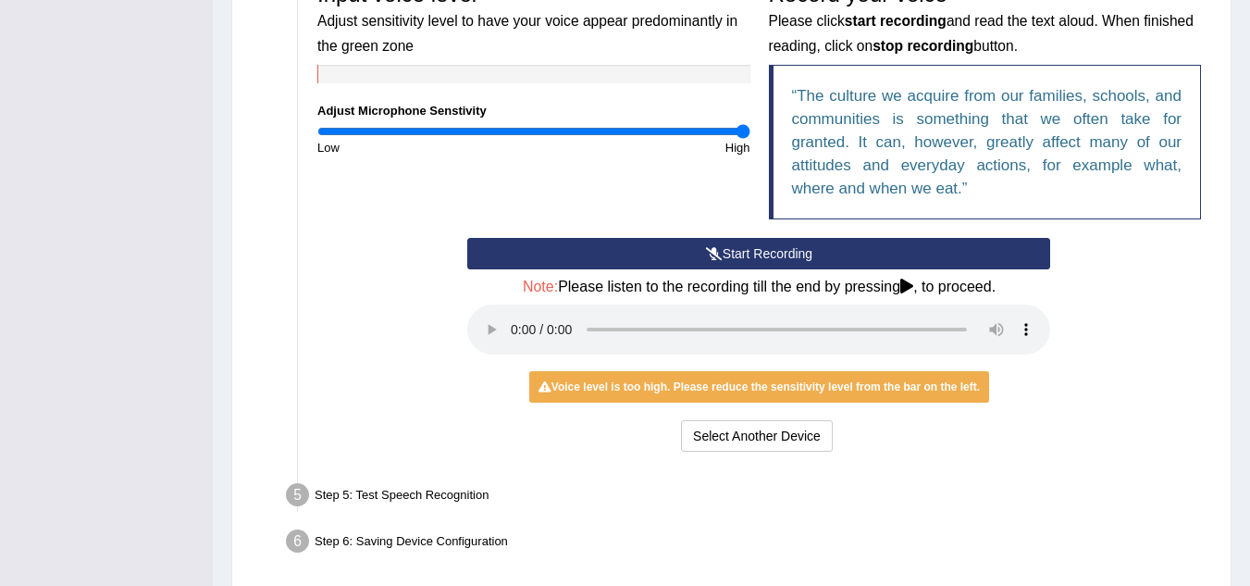
scroll to position [614, 0]
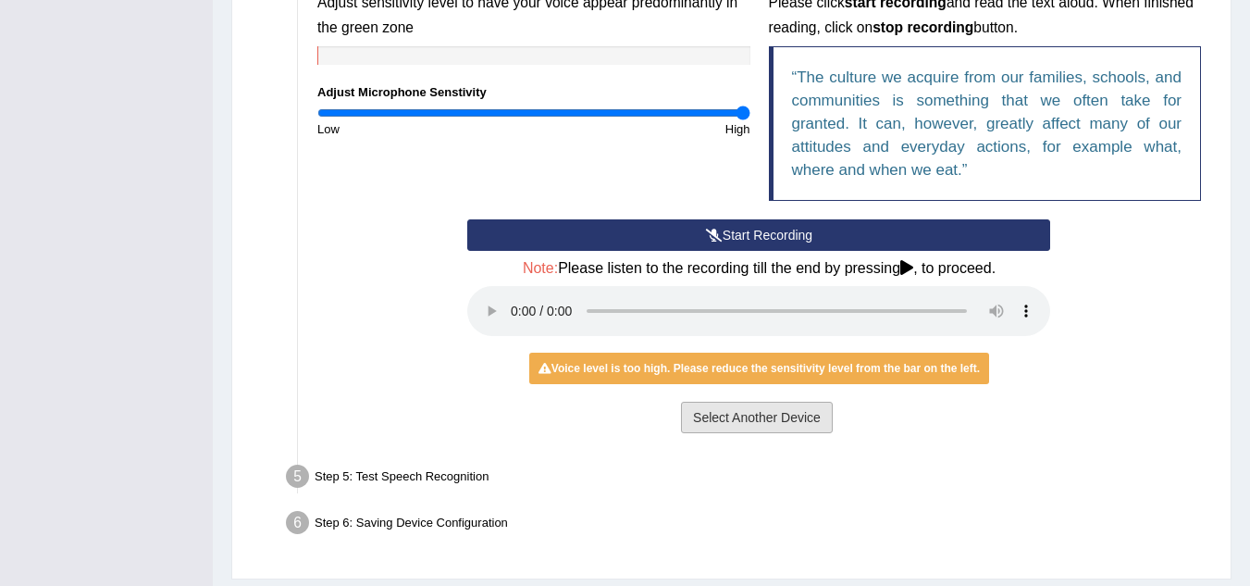
click at [785, 421] on button "Select Another Device" at bounding box center [757, 417] width 152 height 31
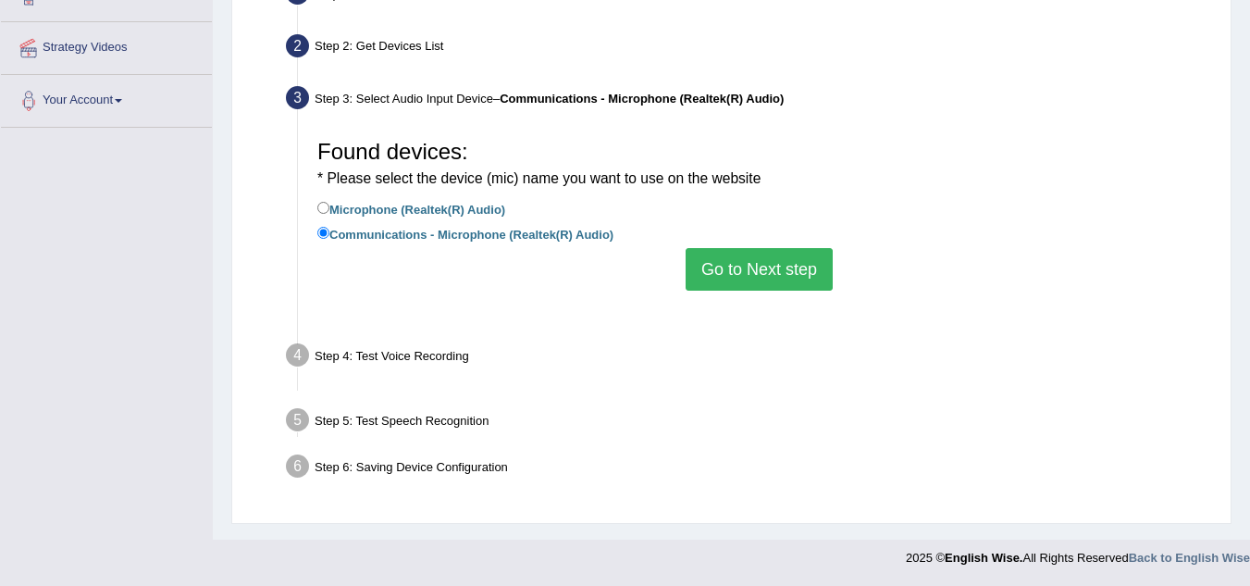
scroll to position [386, 0]
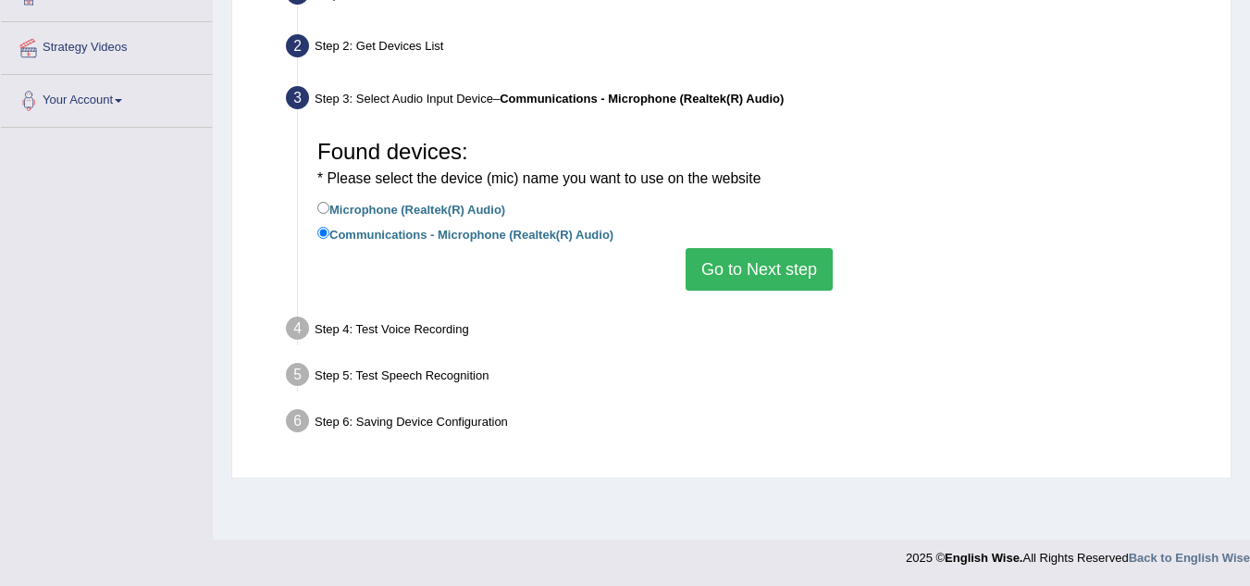
click at [354, 188] on div "* Please select the device (mic) name you want to use on the website" at bounding box center [759, 176] width 884 height 24
click at [506, 230] on label "Communications - Microphone (Realtek(R) Audio)" at bounding box center [465, 233] width 296 height 20
click at [329, 230] on input "Communications - Microphone (Realtek(R) Audio)" at bounding box center [323, 233] width 12 height 12
click at [320, 205] on input "Microphone (Realtek(R) Audio)" at bounding box center [323, 208] width 12 height 12
radio input "true"
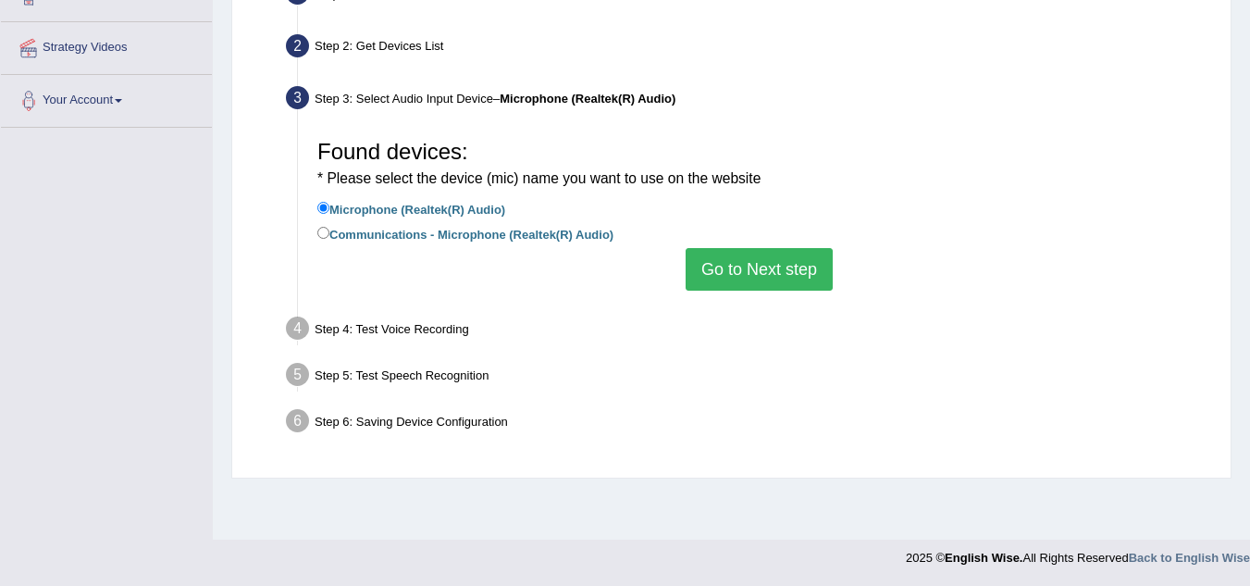
click at [686, 265] on button "Go to Next step" at bounding box center [759, 269] width 147 height 43
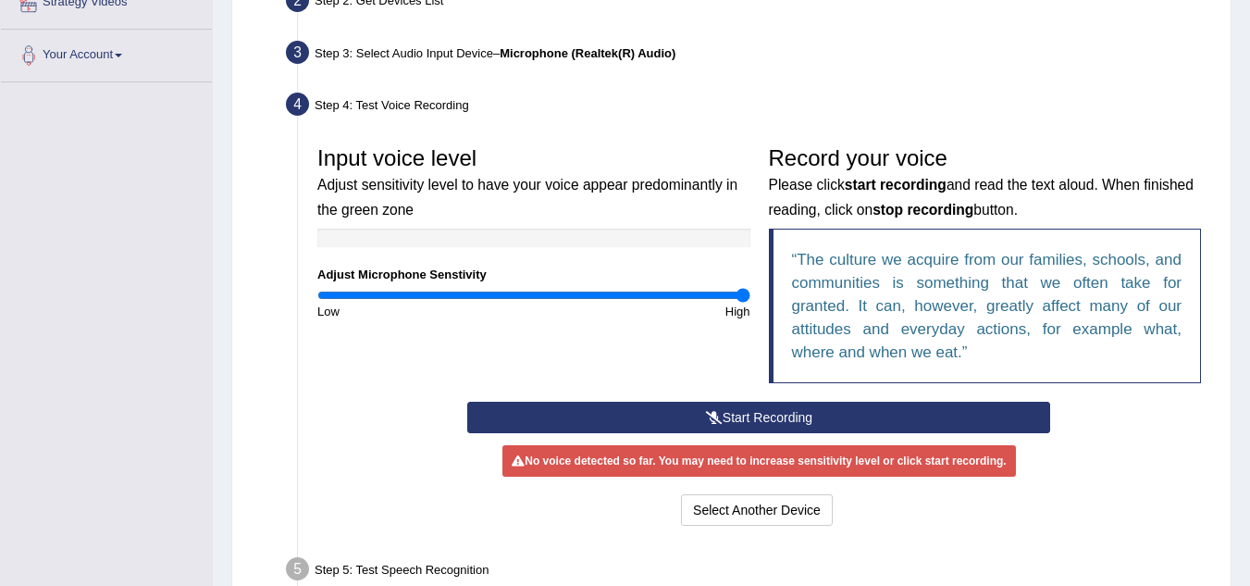
scroll to position [432, 0]
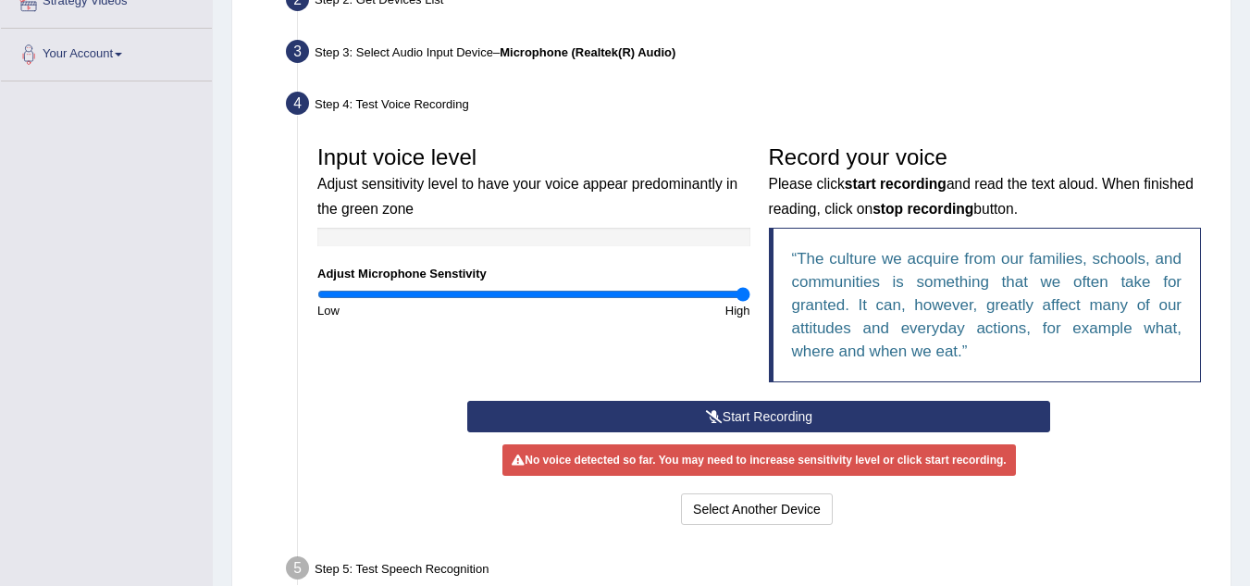
click at [779, 404] on button "Start Recording" at bounding box center [758, 416] width 583 height 31
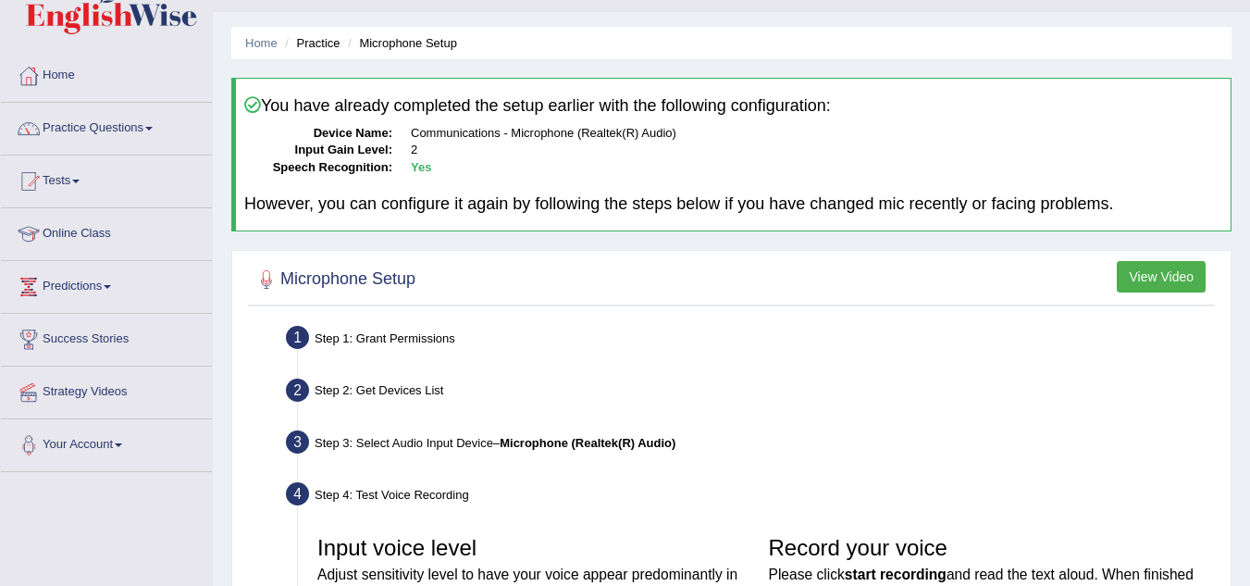
scroll to position [24, 0]
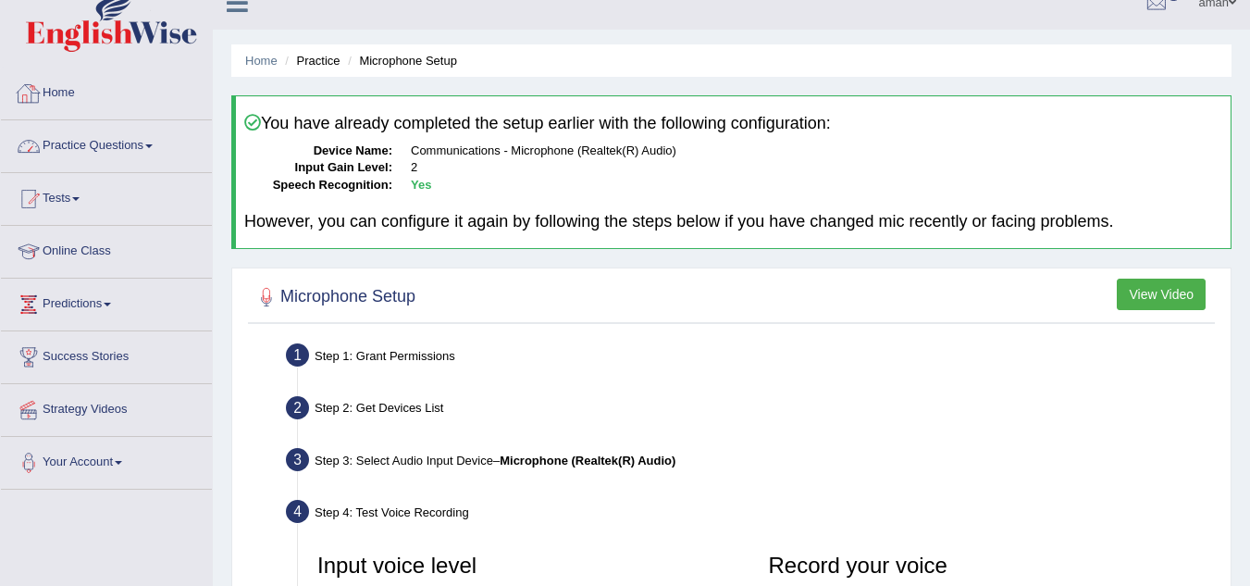
click at [95, 98] on link "Home" at bounding box center [106, 91] width 211 height 46
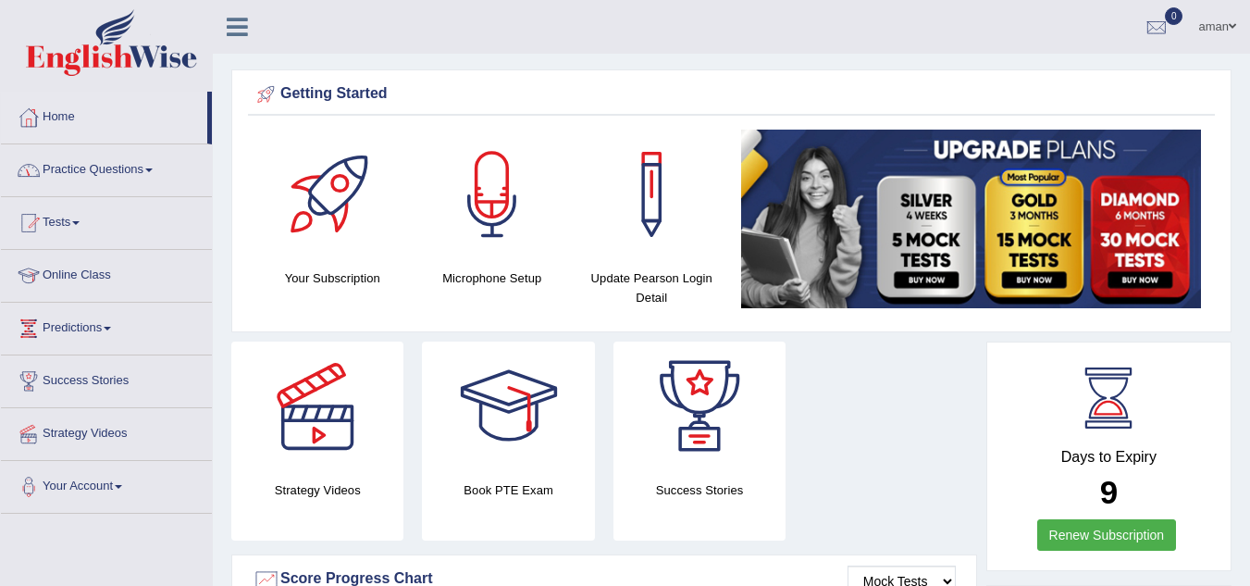
click at [73, 221] on link "Tests" at bounding box center [106, 220] width 211 height 46
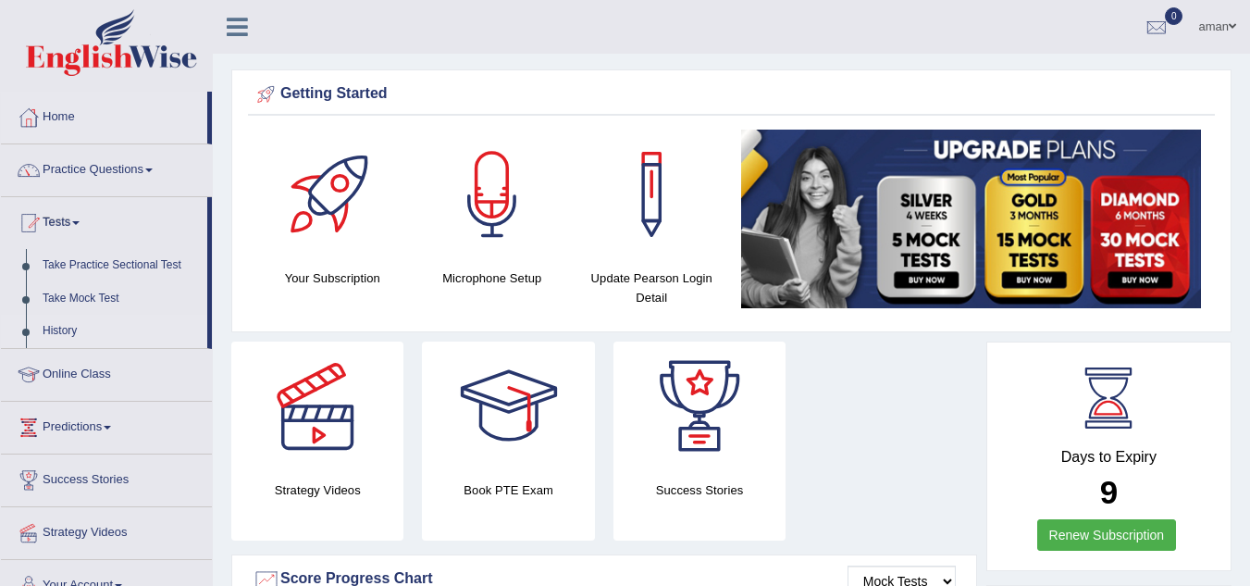
click at [72, 329] on link "History" at bounding box center [120, 331] width 173 height 33
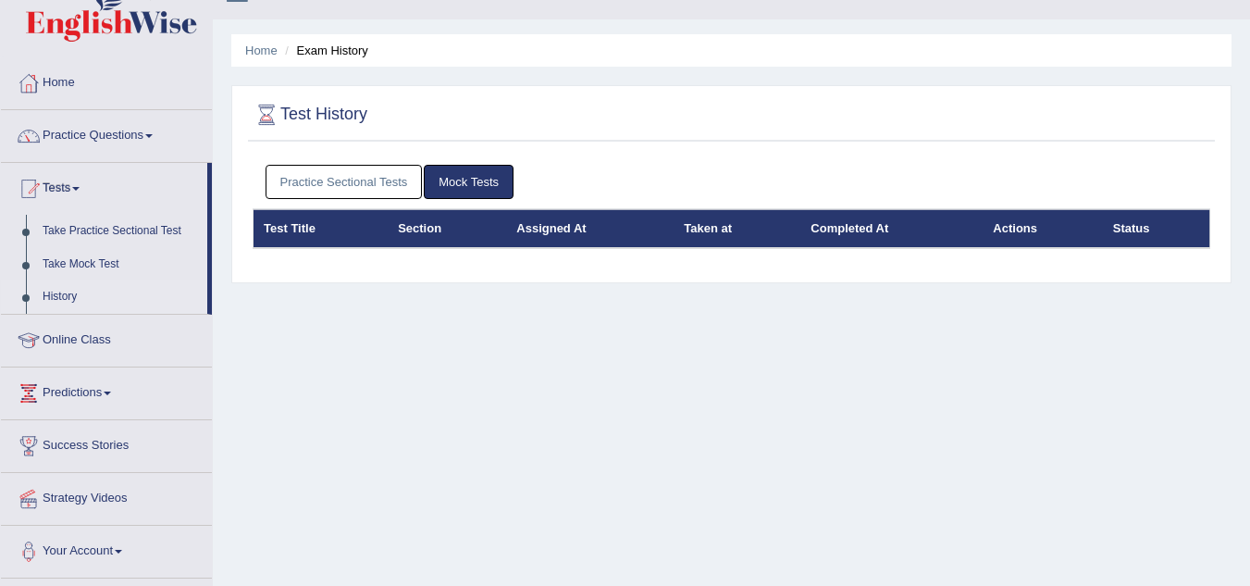
scroll to position [35, 0]
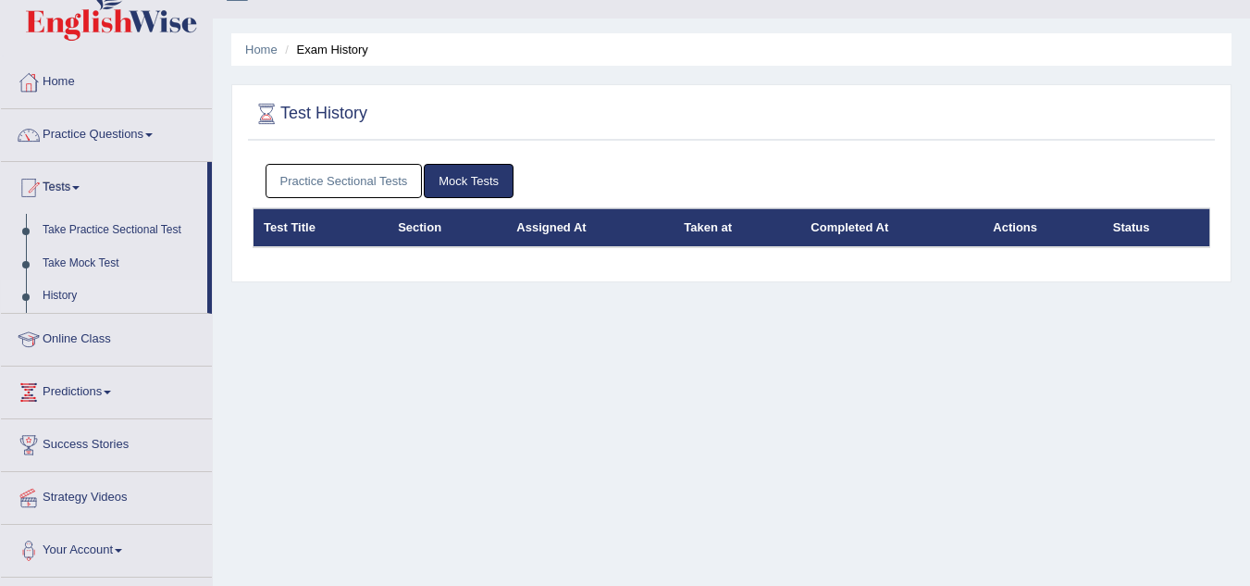
click at [374, 171] on link "Practice Sectional Tests" at bounding box center [344, 181] width 157 height 34
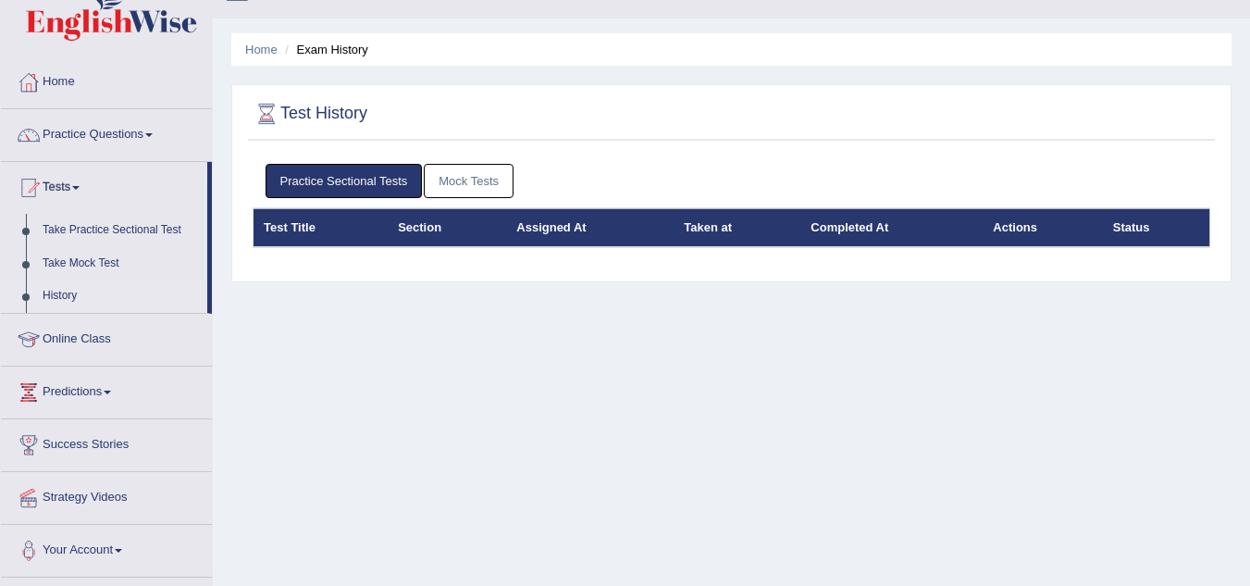
click at [374, 171] on link "Practice Sectional Tests" at bounding box center [344, 181] width 157 height 34
click at [261, 54] on link "Home" at bounding box center [261, 50] width 32 height 14
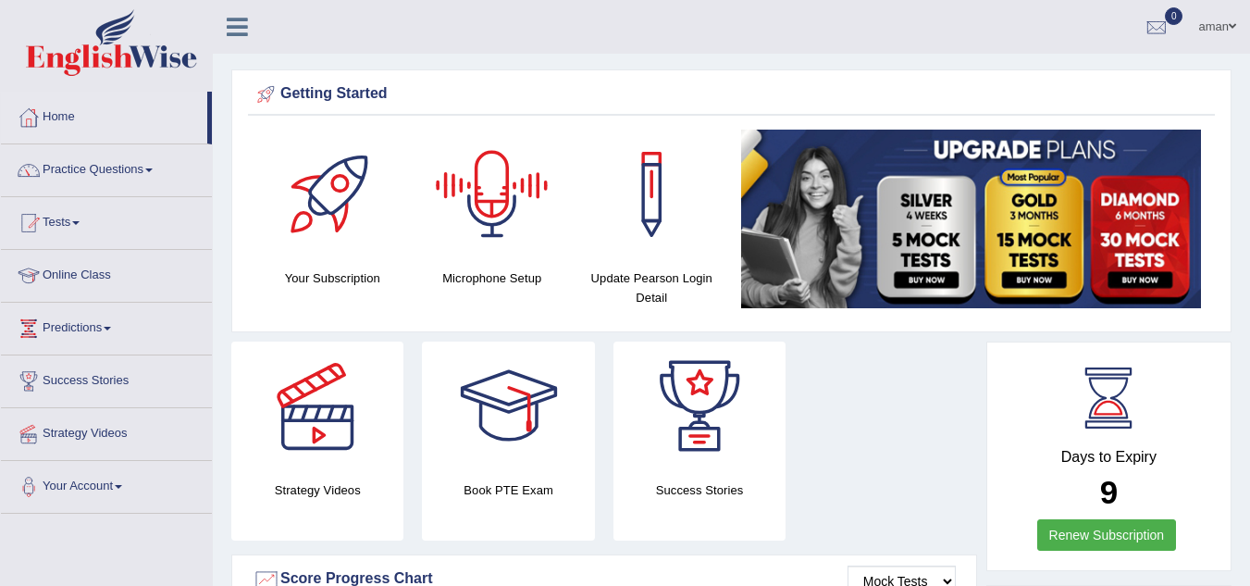
click at [478, 186] on div at bounding box center [493, 195] width 130 height 130
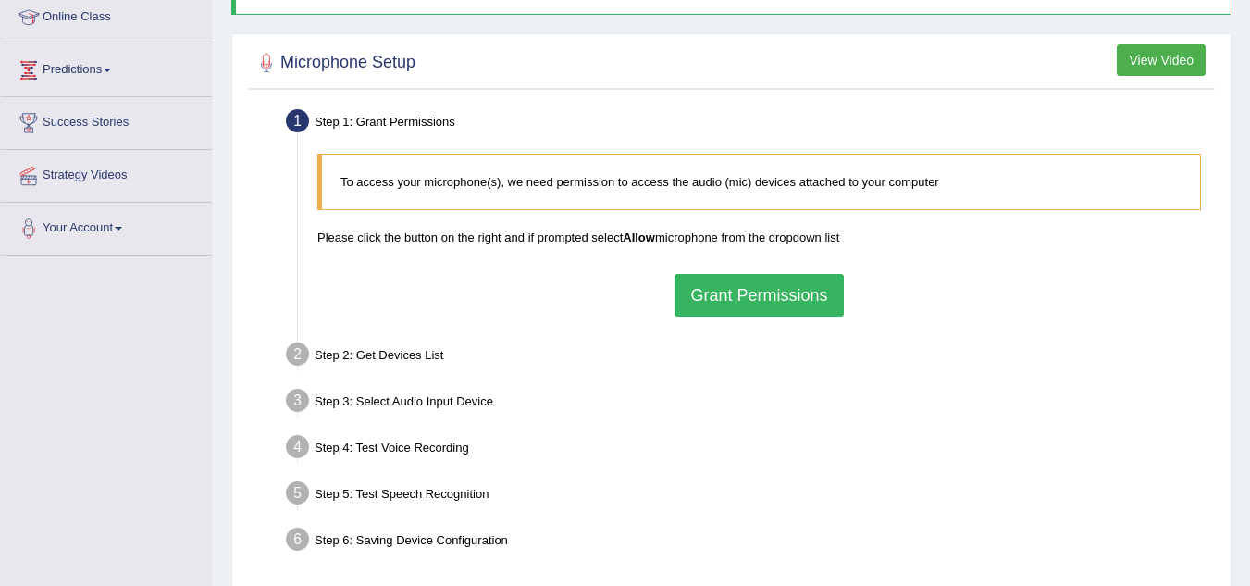
scroll to position [267, 0]
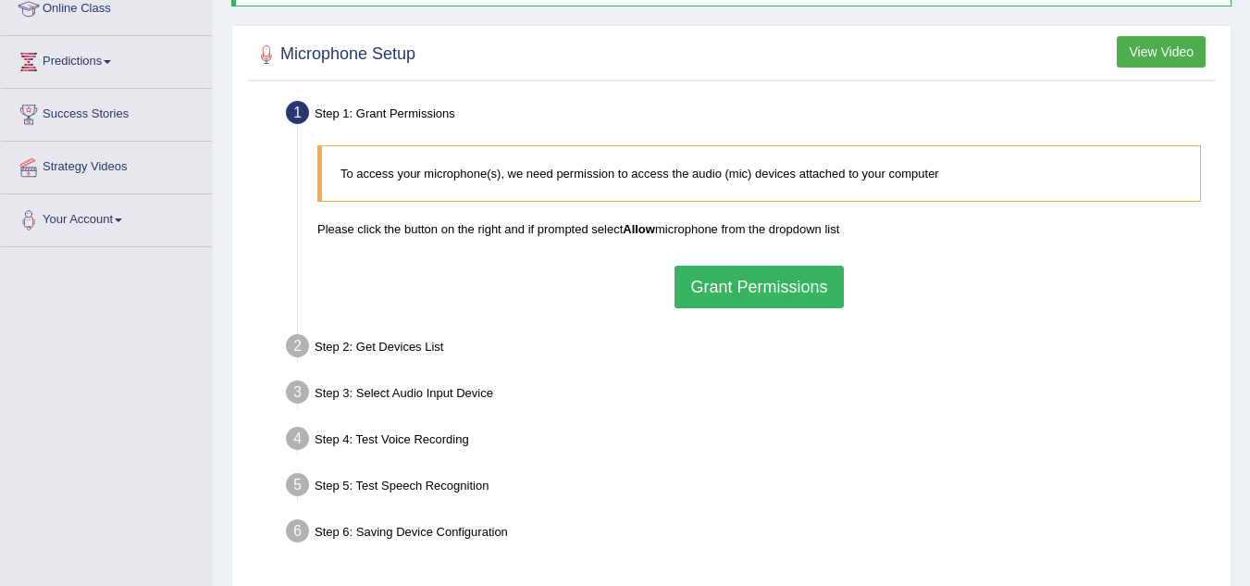
click at [746, 284] on button "Grant Permissions" at bounding box center [759, 287] width 168 height 43
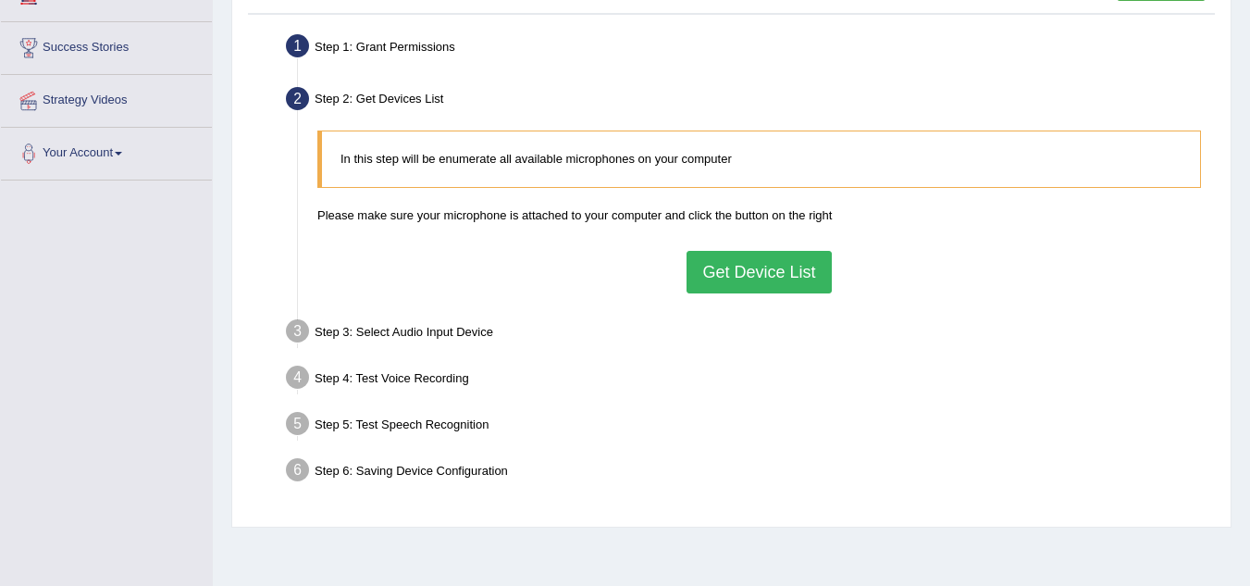
scroll to position [335, 0]
click at [311, 322] on div "Step 3: Select Audio Input Device –" at bounding box center [750, 332] width 945 height 41
click at [767, 272] on button "Get Device List" at bounding box center [759, 270] width 144 height 43
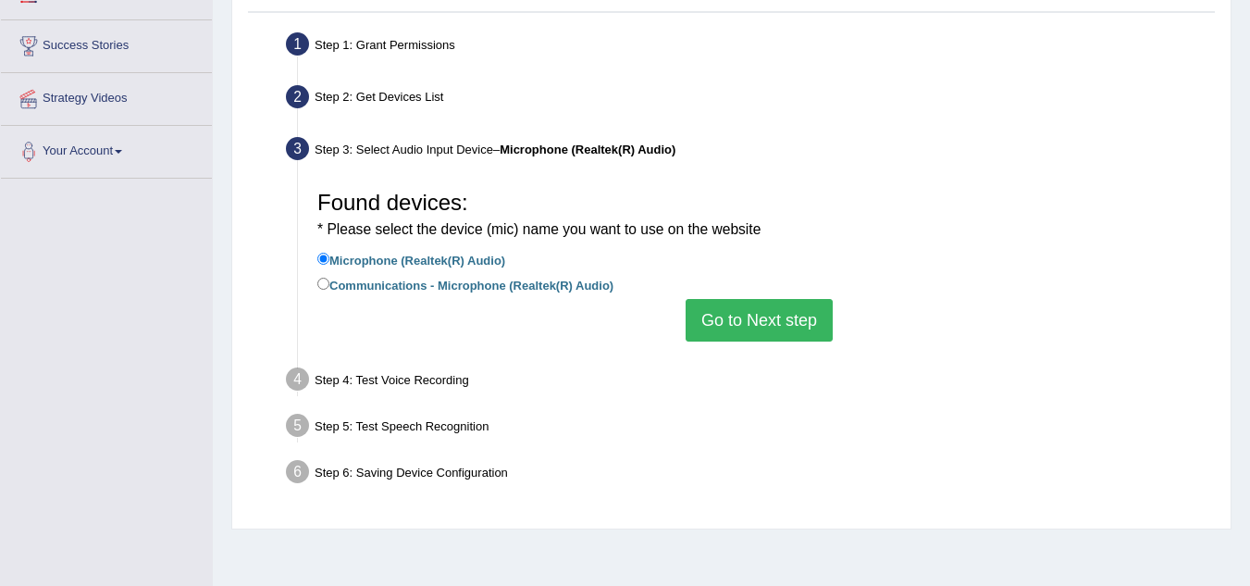
scroll to position [386, 0]
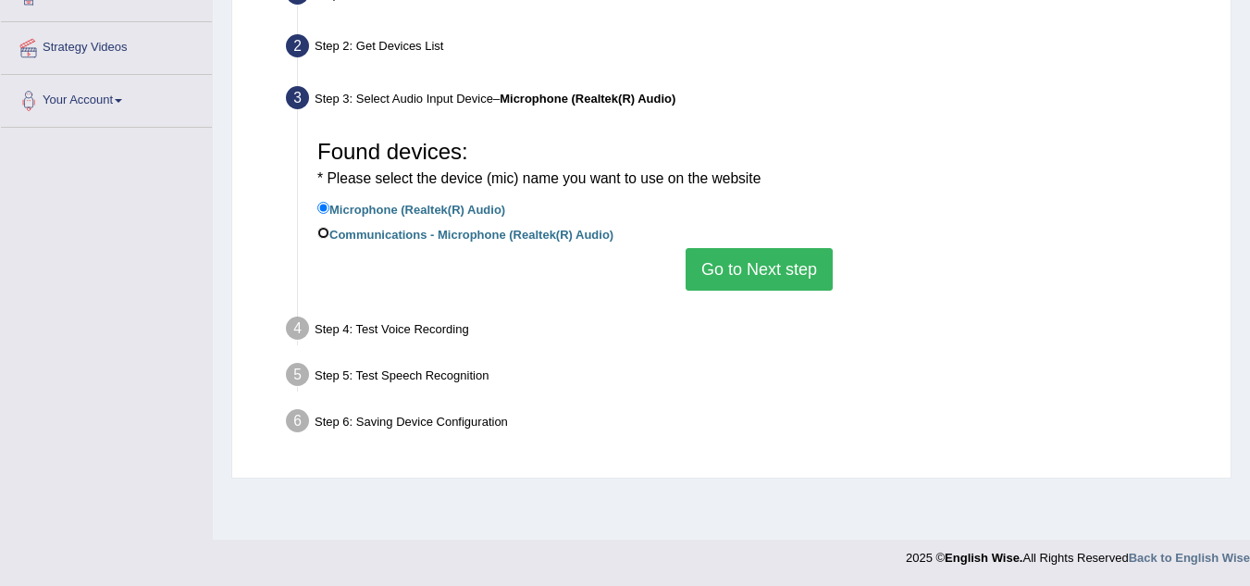
click at [327, 234] on input "Communications - Microphone (Realtek(R) Audio)" at bounding box center [323, 233] width 12 height 12
radio input "true"
click at [319, 207] on input "Microphone (Realtek(R) Audio)" at bounding box center [323, 208] width 12 height 12
radio input "true"
click at [751, 283] on button "Go to Next step" at bounding box center [759, 269] width 147 height 43
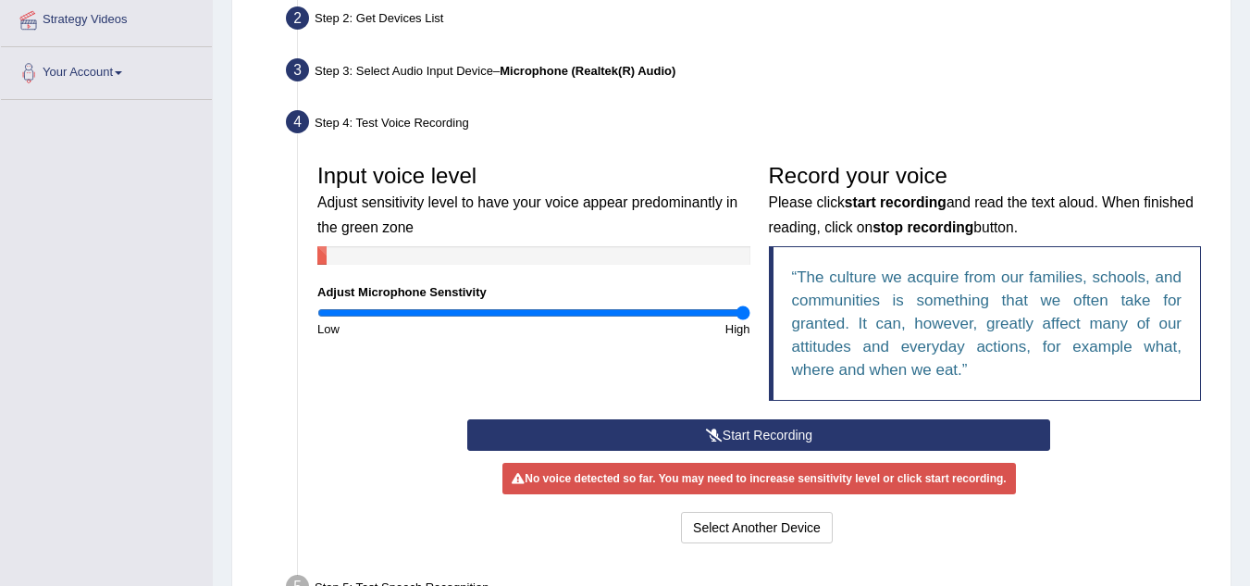
scroll to position [417, 0]
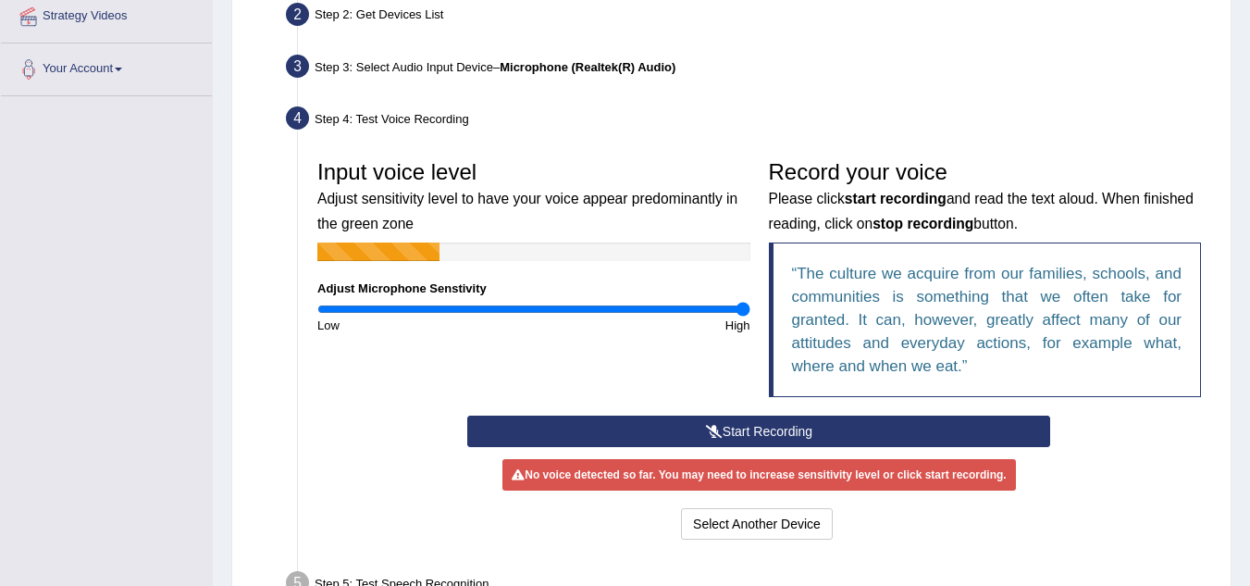
click at [835, 422] on button "Start Recording" at bounding box center [758, 431] width 583 height 31
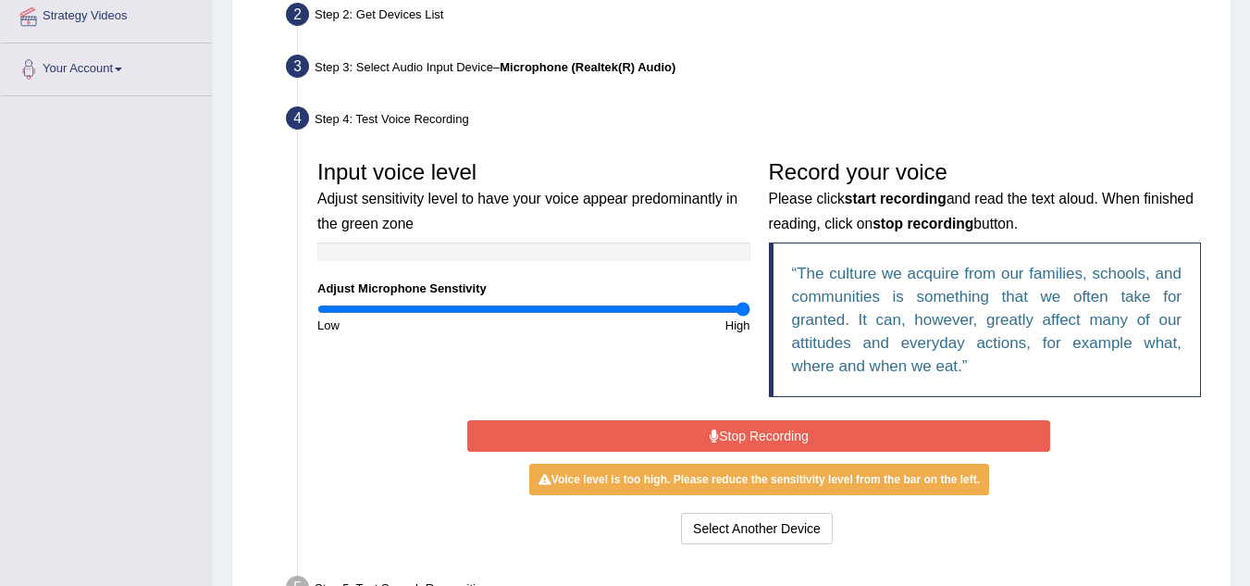
click at [835, 422] on button "Stop Recording" at bounding box center [758, 435] width 583 height 31
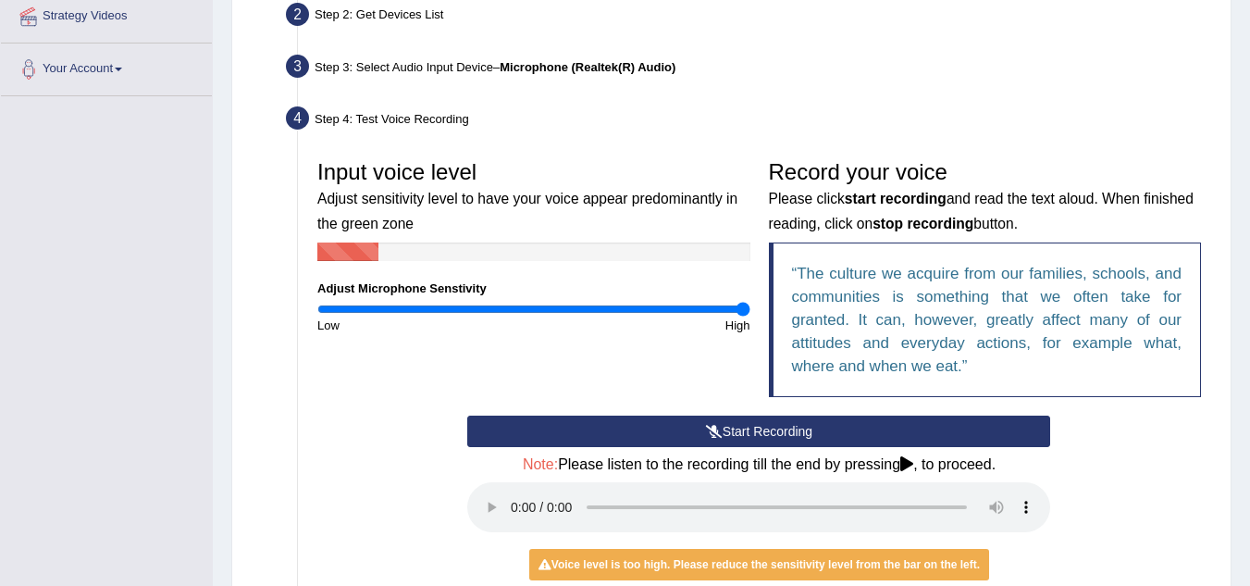
click at [813, 422] on button "Start Recording" at bounding box center [758, 431] width 583 height 31
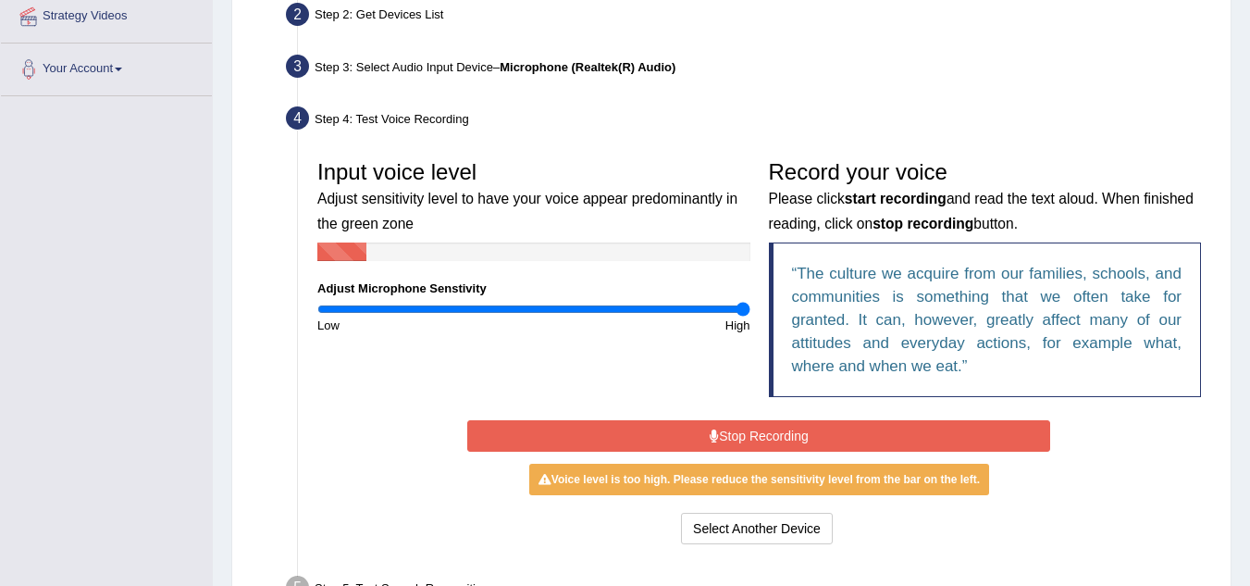
click at [813, 422] on button "Stop Recording" at bounding box center [758, 435] width 583 height 31
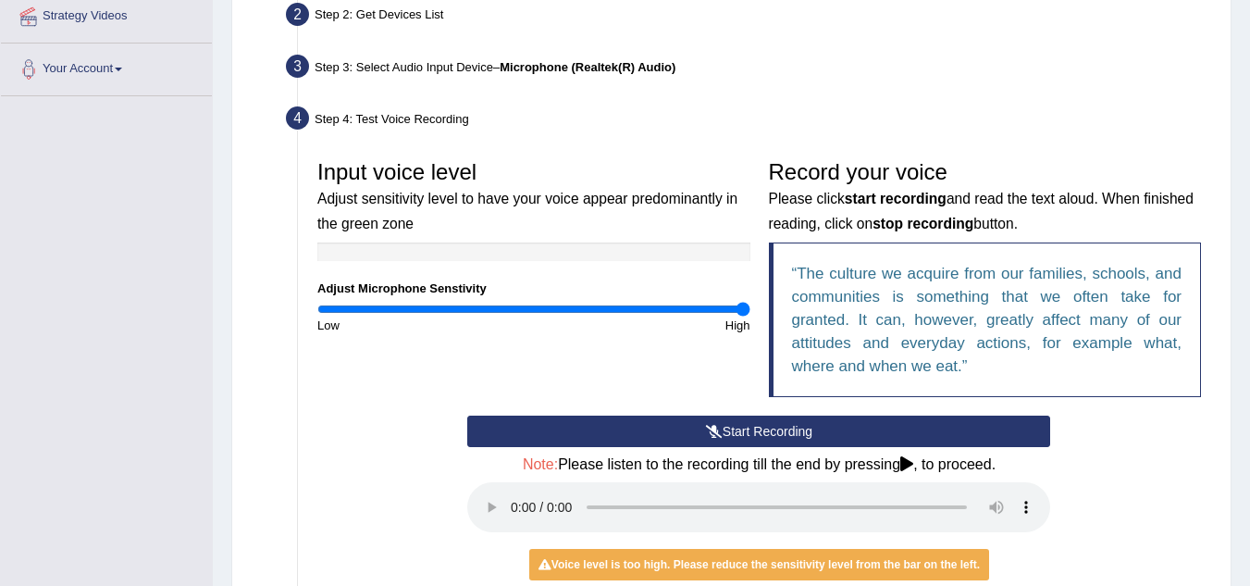
click at [813, 422] on button "Start Recording" at bounding box center [758, 431] width 583 height 31
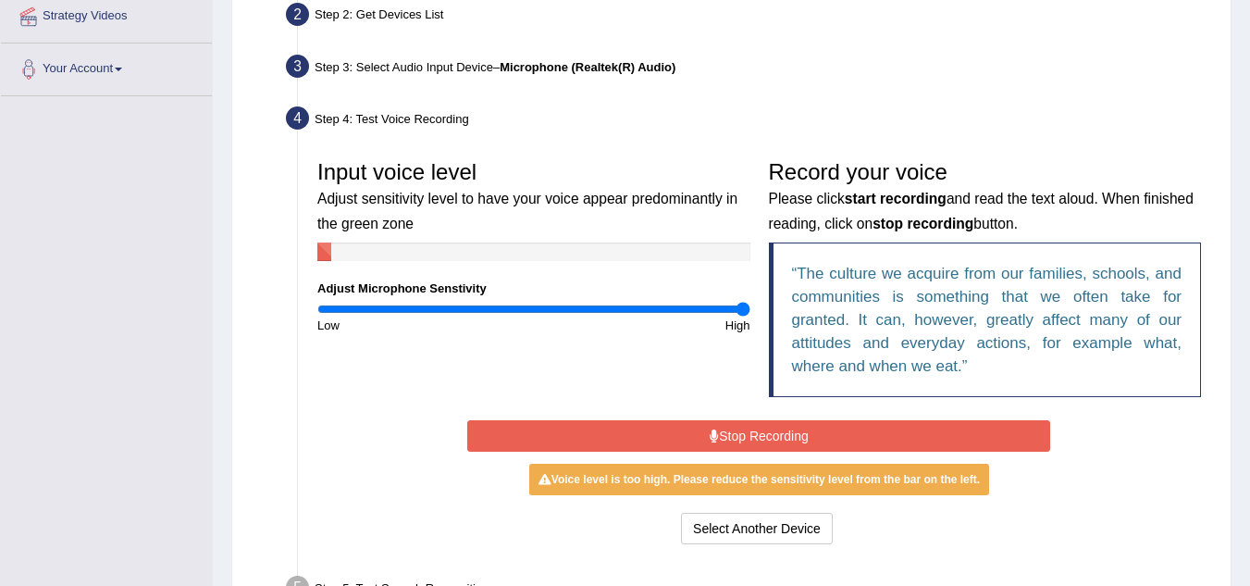
click at [813, 422] on button "Stop Recording" at bounding box center [758, 435] width 583 height 31
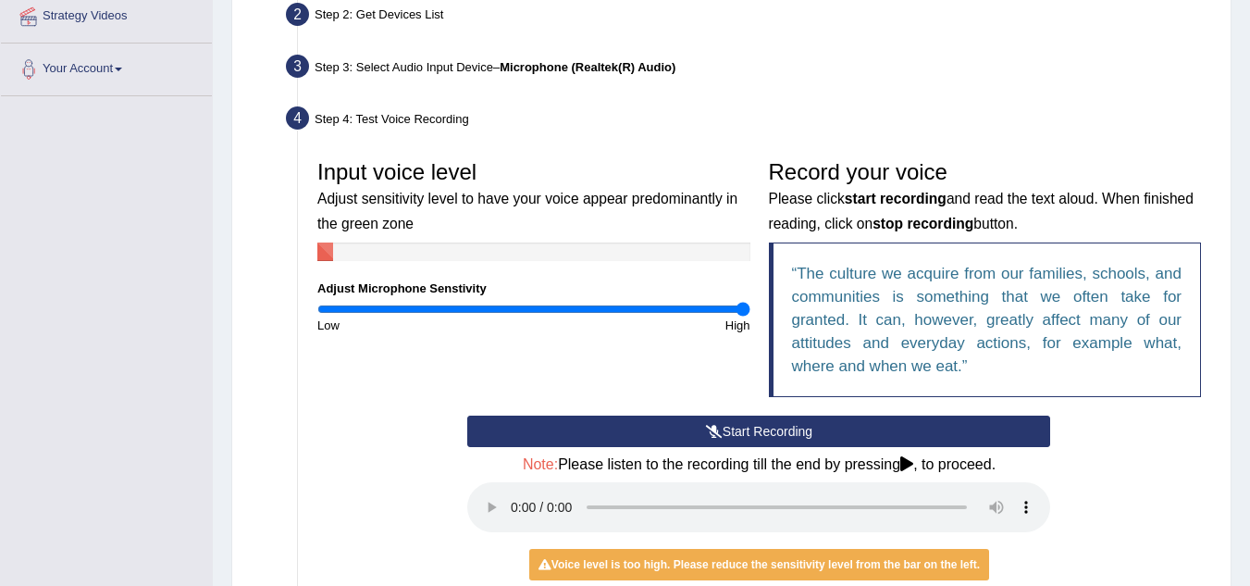
click at [813, 422] on button "Start Recording" at bounding box center [758, 431] width 583 height 31
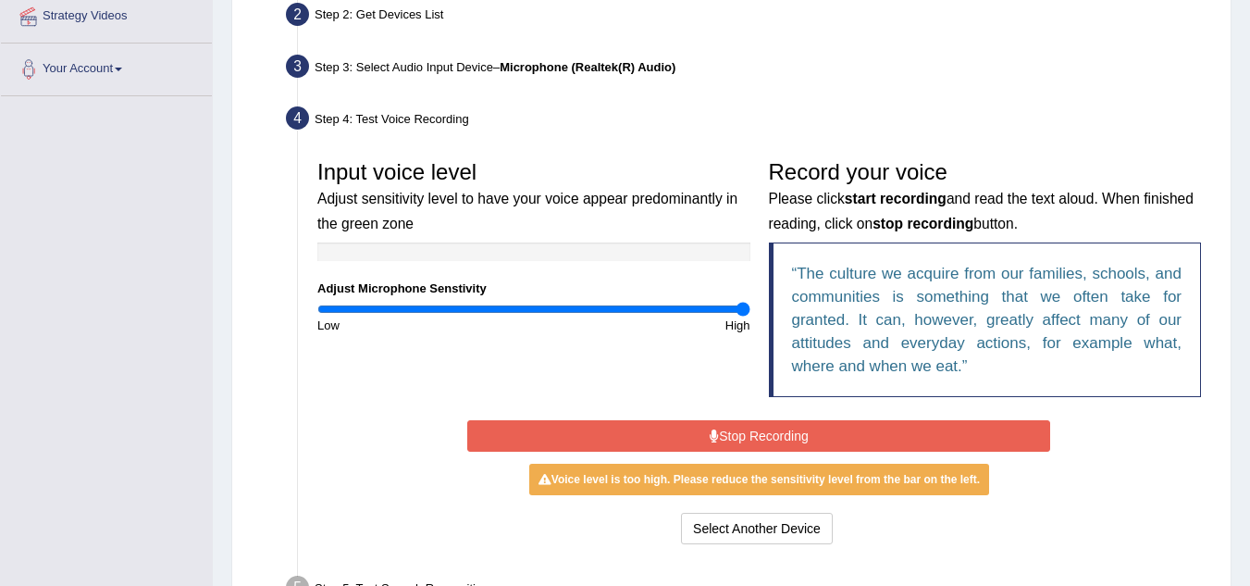
click at [813, 422] on button "Stop Recording" at bounding box center [758, 435] width 583 height 31
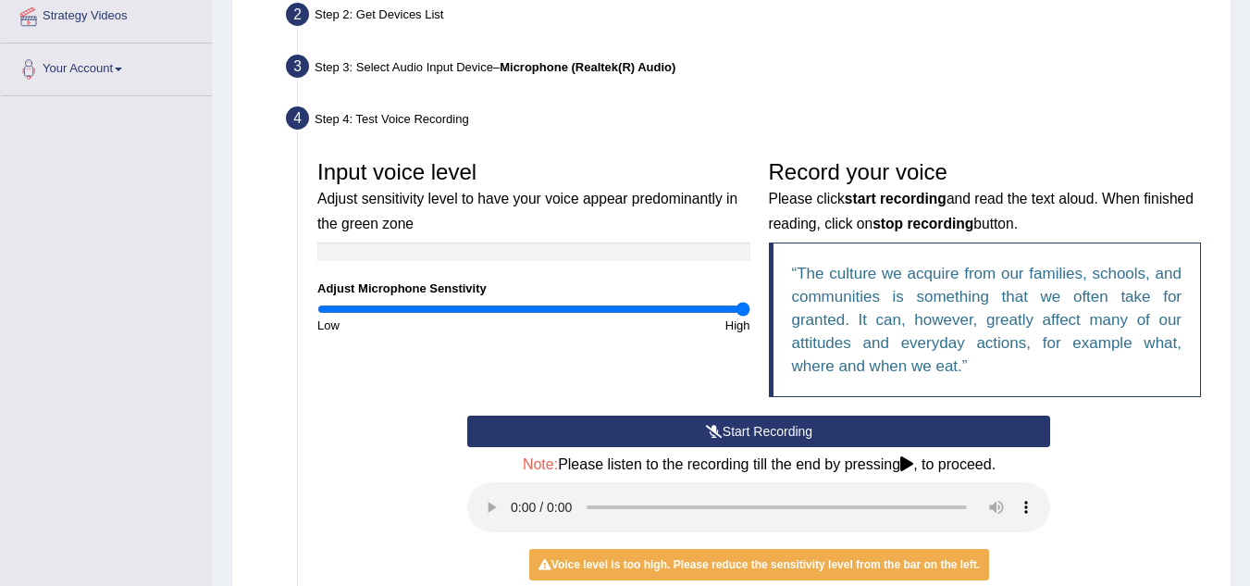
click at [813, 422] on button "Start Recording" at bounding box center [758, 431] width 583 height 31
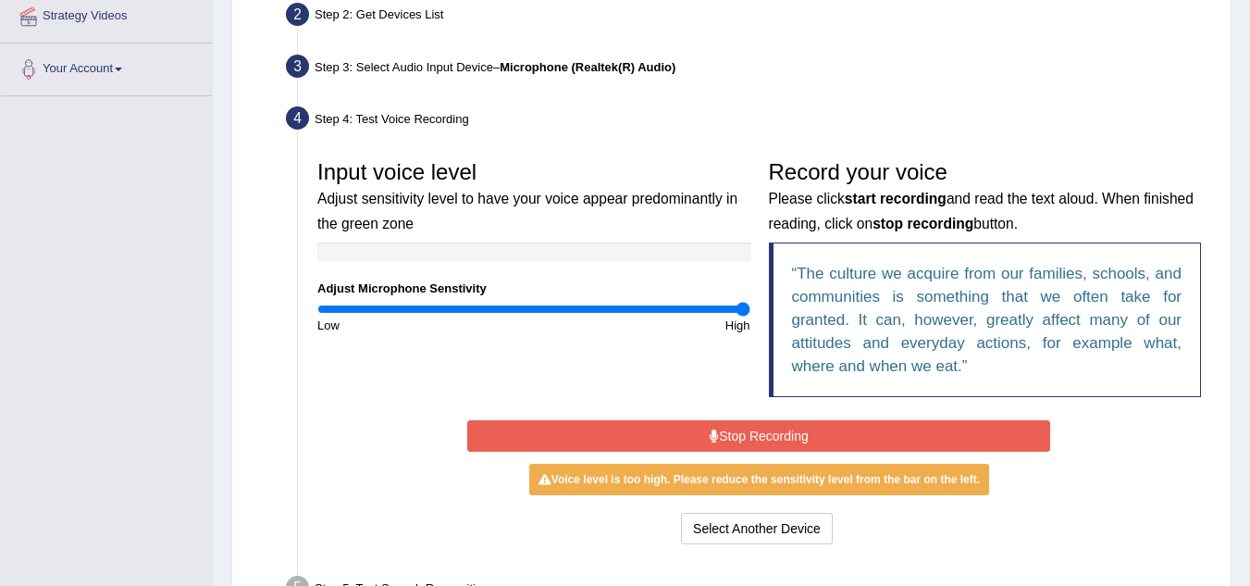
click at [804, 479] on div "Voice level is too high. Please reduce the sensitivity level from the bar on th…" at bounding box center [759, 479] width 460 height 31
click at [553, 488] on div "Voice level is too high. Please reduce the sensitivity level from the bar on th…" at bounding box center [759, 479] width 460 height 31
click at [586, 494] on div "Voice level is too high. Please reduce the sensitivity level from the bar on th…" at bounding box center [759, 479] width 460 height 31
click at [754, 526] on button "Select Another Device" at bounding box center [757, 528] width 152 height 31
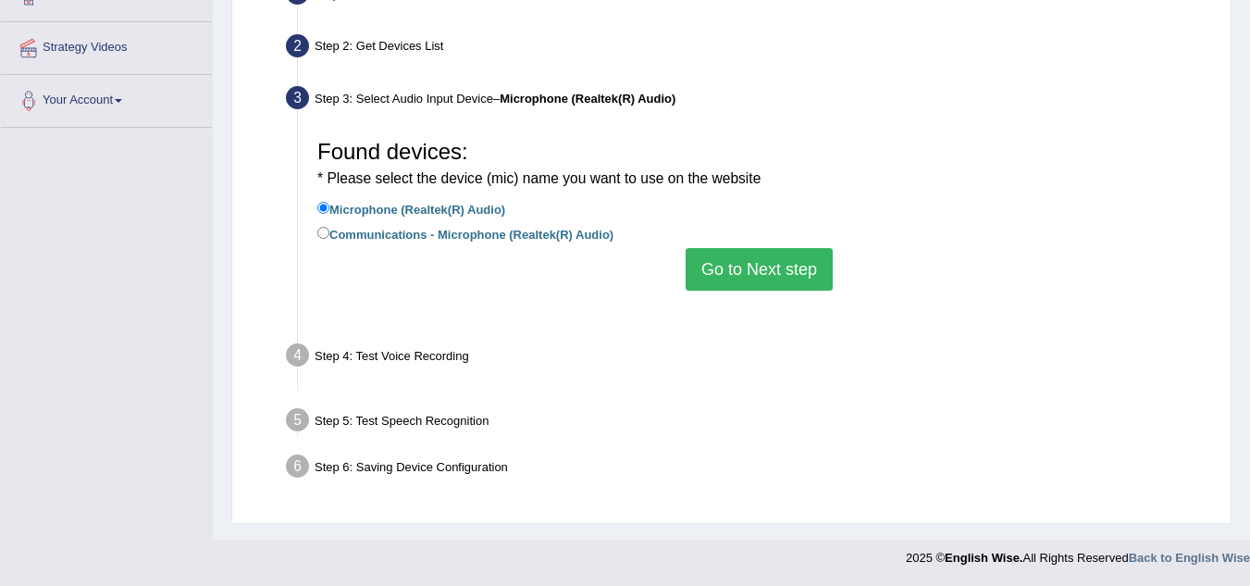
scroll to position [386, 0]
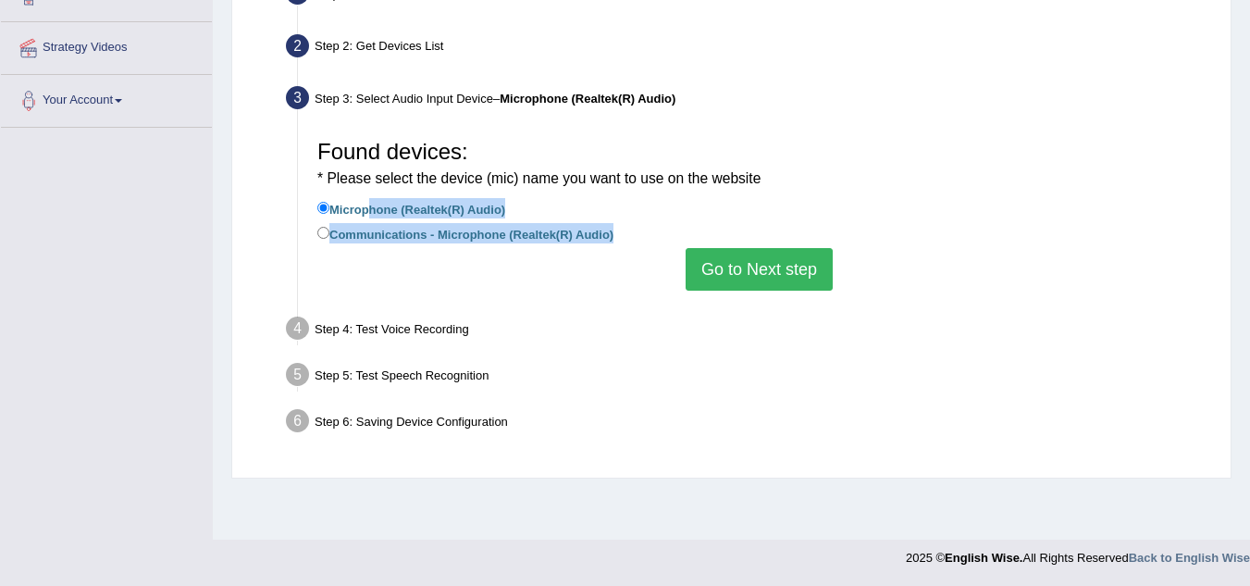
drag, startPoint x: 681, startPoint y: 276, endPoint x: 363, endPoint y: 204, distance: 326.5
click at [363, 204] on div "Found devices: * Please select the device (mic) name you want to use on the web…" at bounding box center [759, 210] width 902 height 179
click at [322, 228] on input "Communications - Microphone (Realtek(R) Audio)" at bounding box center [323, 233] width 12 height 12
radio input "true"
click at [748, 258] on button "Go to Next step" at bounding box center [759, 269] width 147 height 43
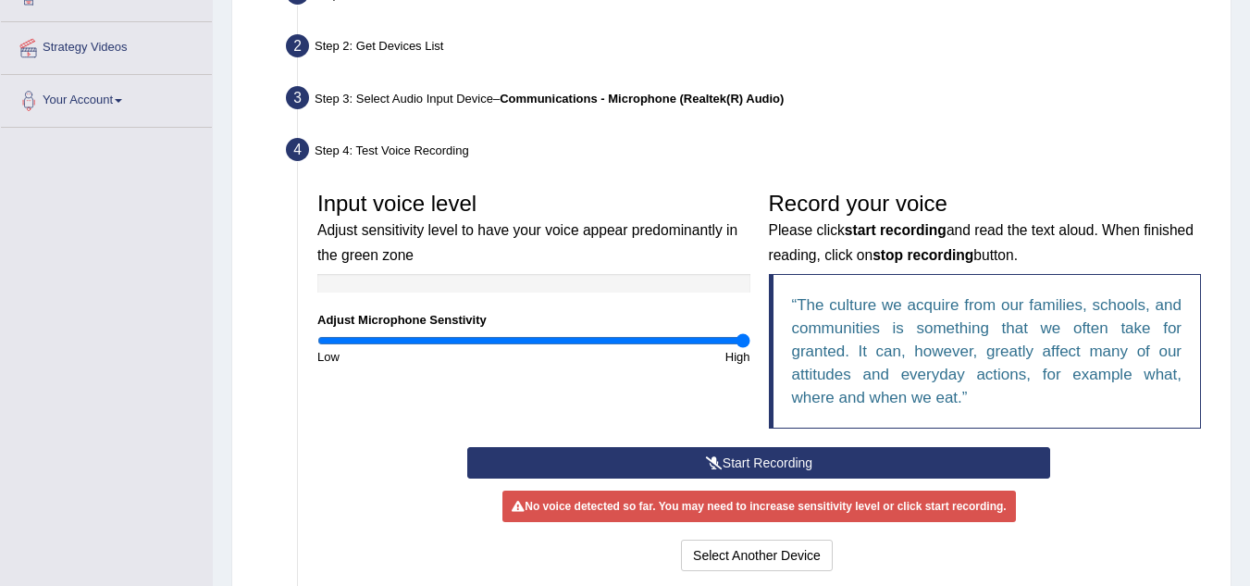
click at [793, 468] on button "Start Recording" at bounding box center [758, 462] width 583 height 31
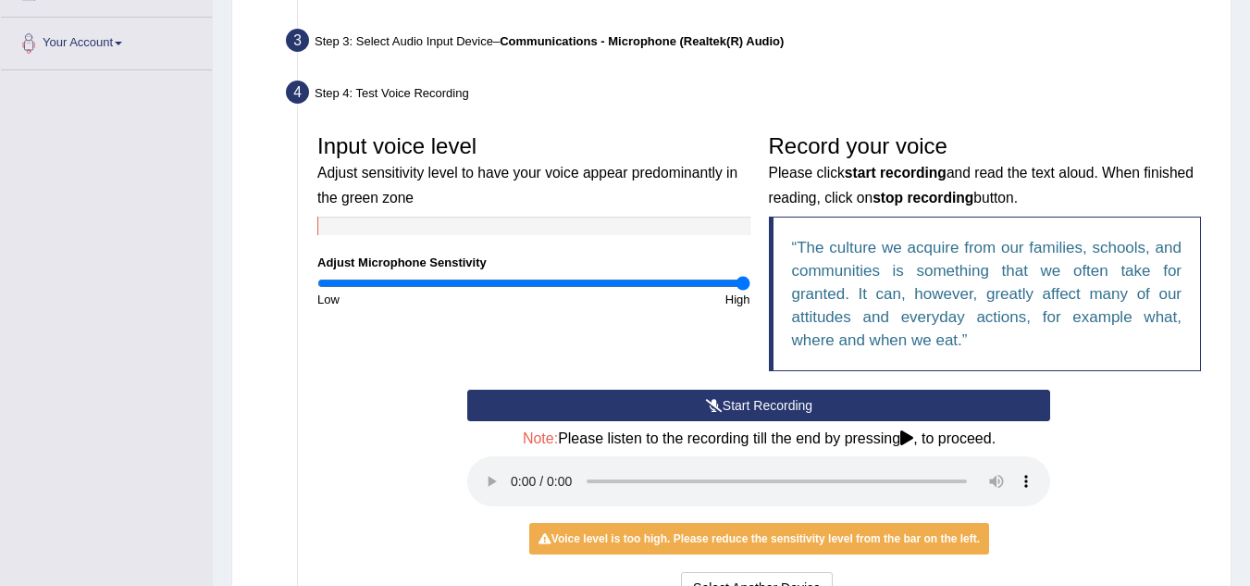
scroll to position [442, 0]
